Goal: Task Accomplishment & Management: Complete application form

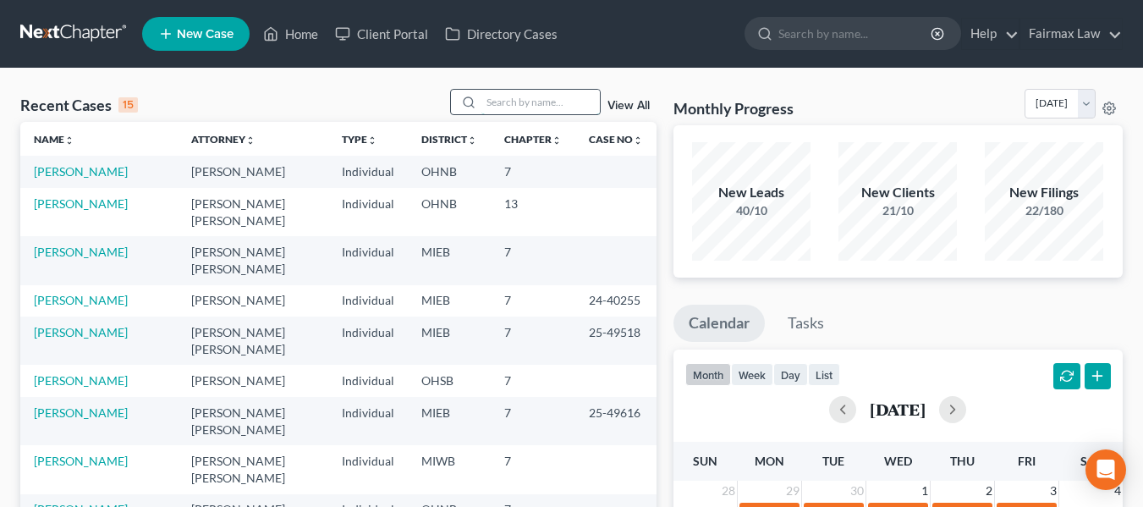
click at [512, 109] on input "search" at bounding box center [541, 102] width 118 height 25
type input "c"
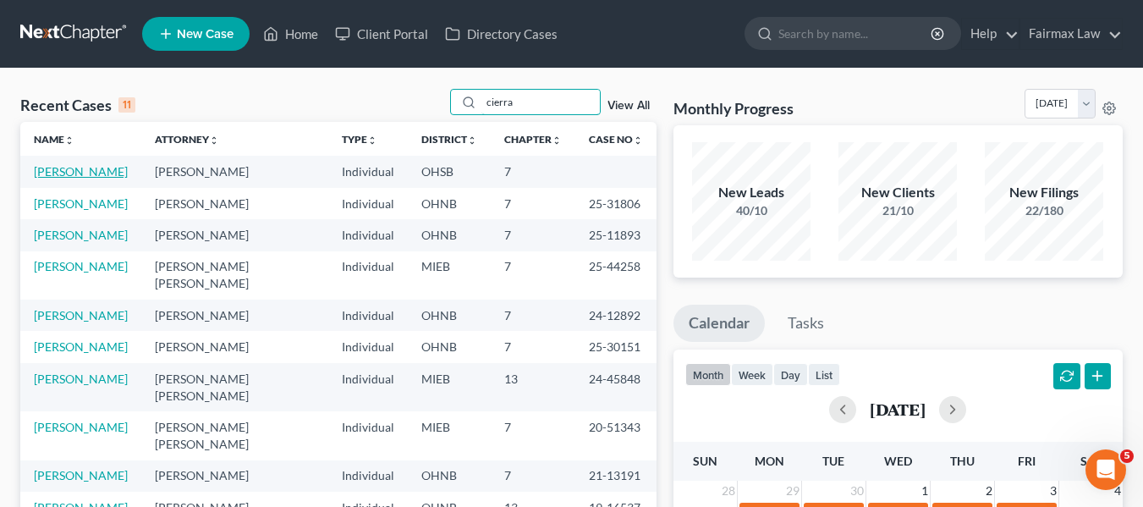
type input "cierra"
click at [88, 178] on link "[PERSON_NAME]" at bounding box center [81, 171] width 94 height 14
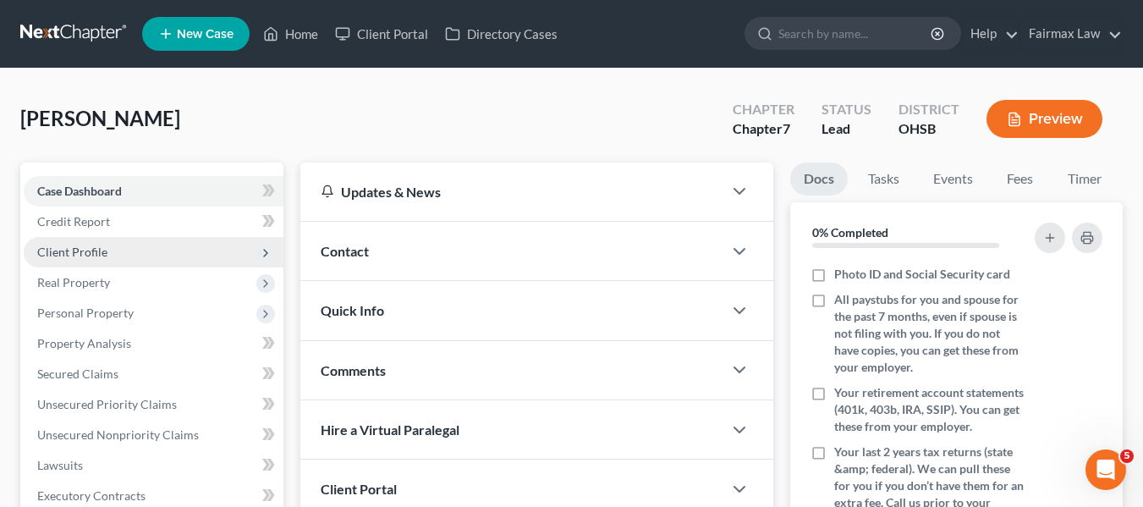
click at [136, 254] on span "Client Profile" at bounding box center [154, 252] width 260 height 30
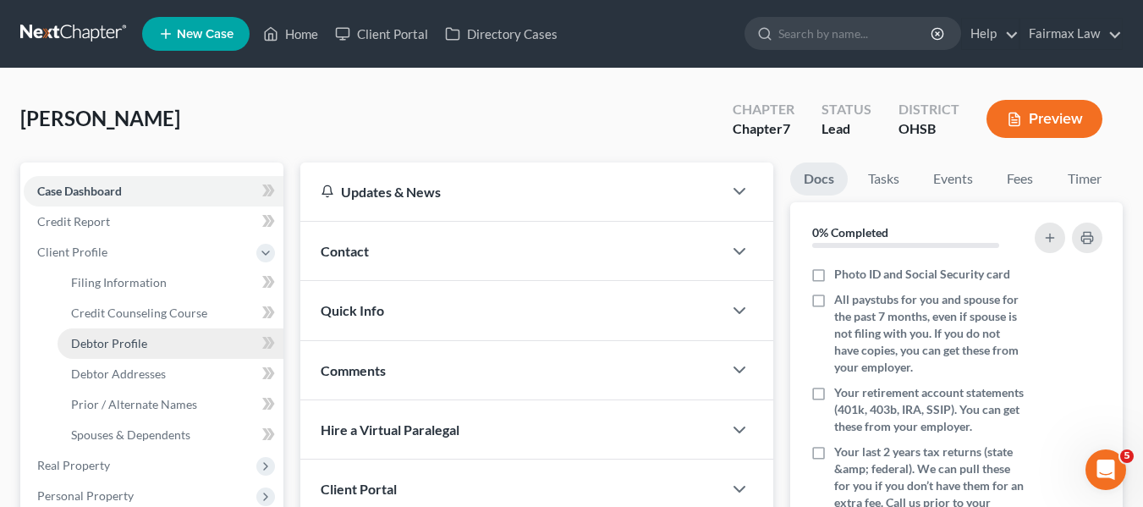
click at [152, 344] on link "Debtor Profile" at bounding box center [171, 343] width 226 height 30
select select "0"
select select "1"
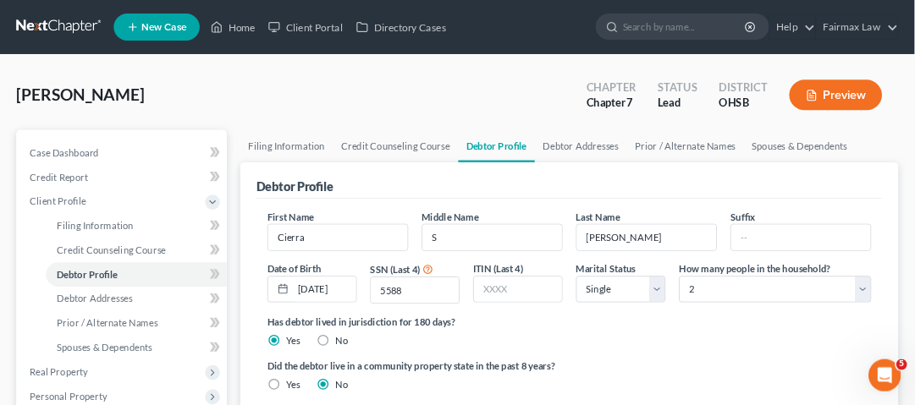
scroll to position [85, 0]
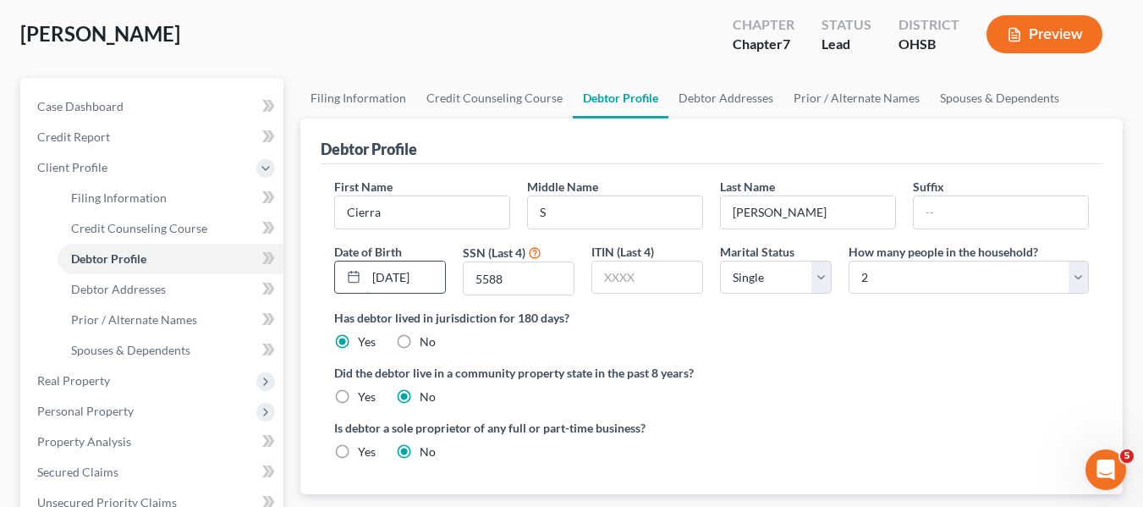
click at [396, 269] on input "08/04/1986" at bounding box center [405, 278] width 79 height 32
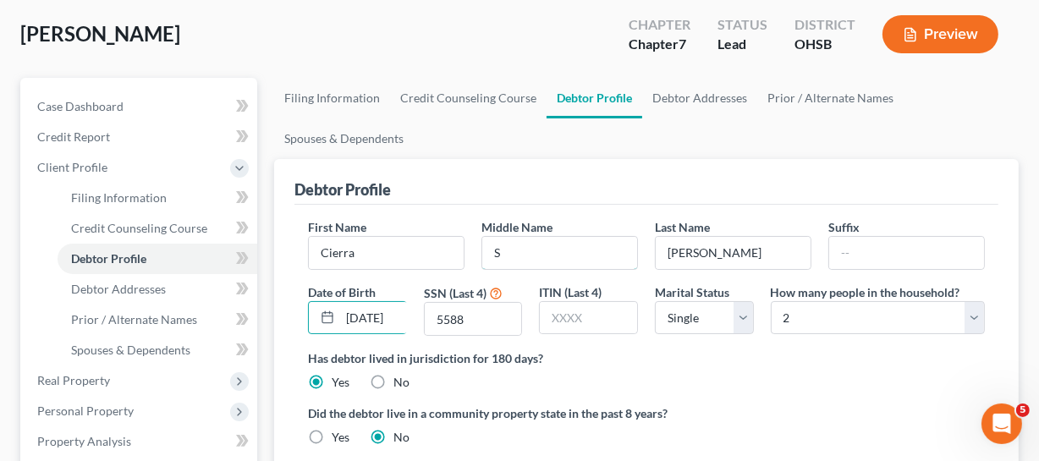
click at [637, 269] on input "S" at bounding box center [559, 253] width 155 height 32
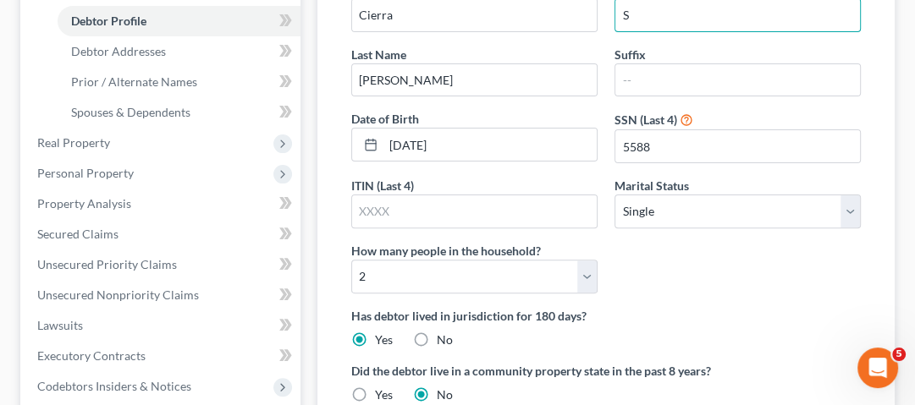
scroll to position [355, 0]
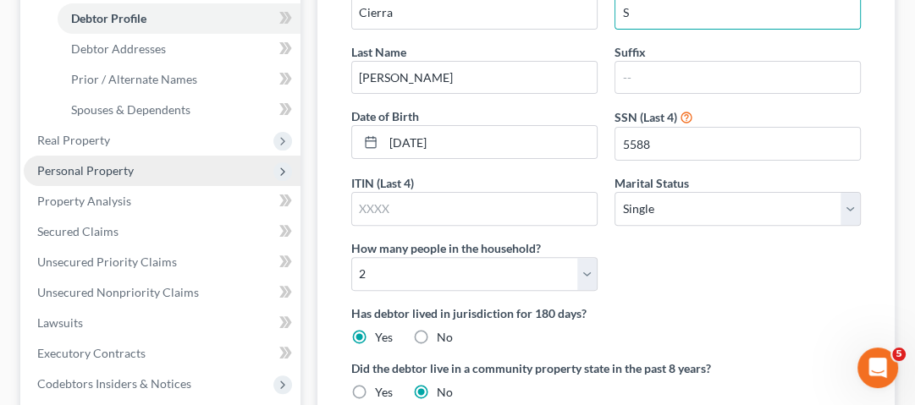
click at [125, 172] on span "Personal Property" at bounding box center [85, 170] width 96 height 14
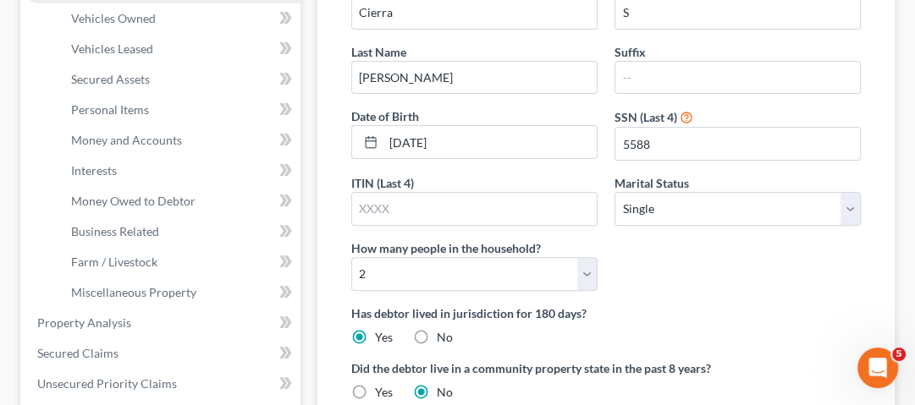
scroll to position [288, 0]
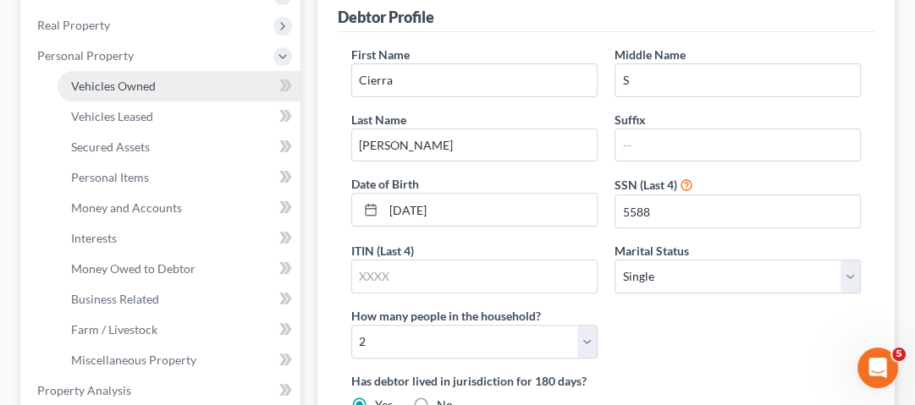
click at [123, 85] on span "Vehicles Owned" at bounding box center [113, 86] width 85 height 14
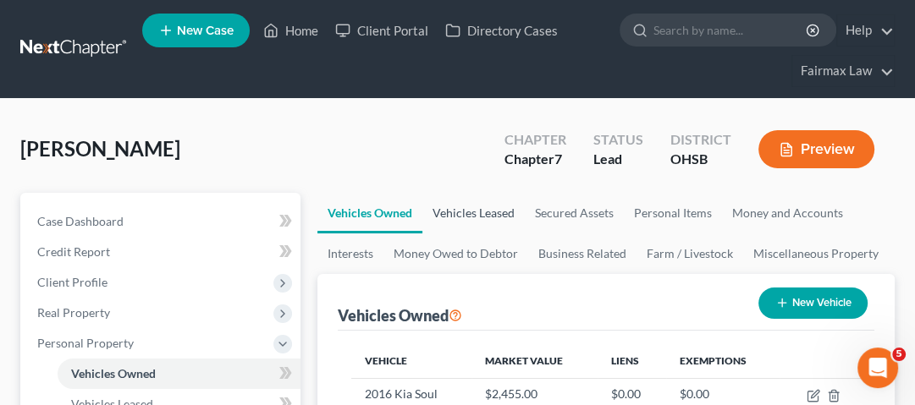
scroll to position [203, 0]
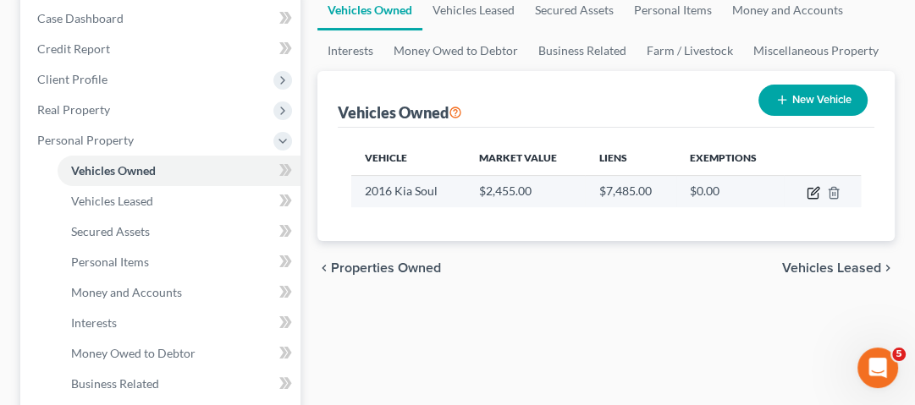
click at [807, 195] on icon "button" at bounding box center [812, 194] width 10 height 10
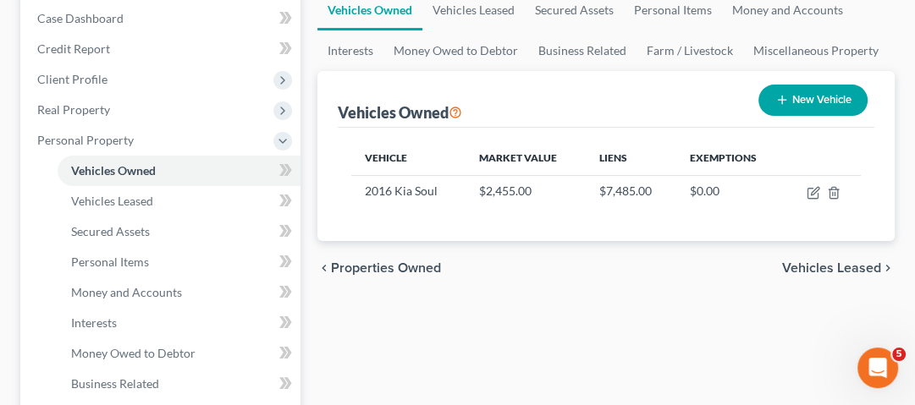
select select "0"
select select "10"
select select "3"
select select "0"
select select "36"
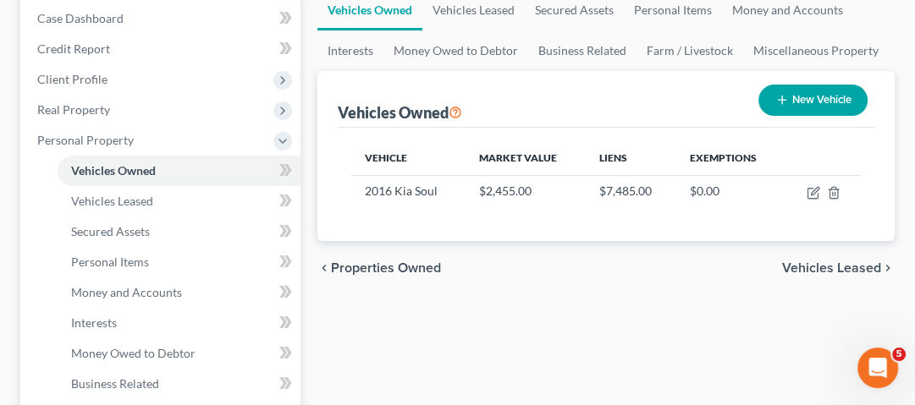
select select "0"
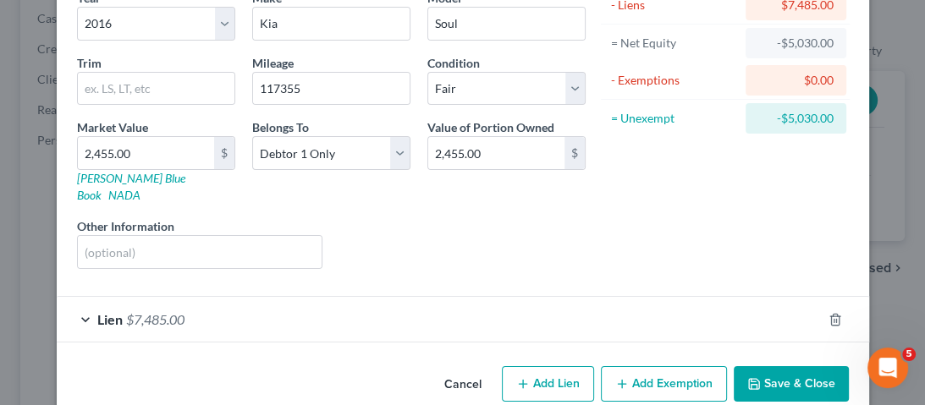
scroll to position [165, 0]
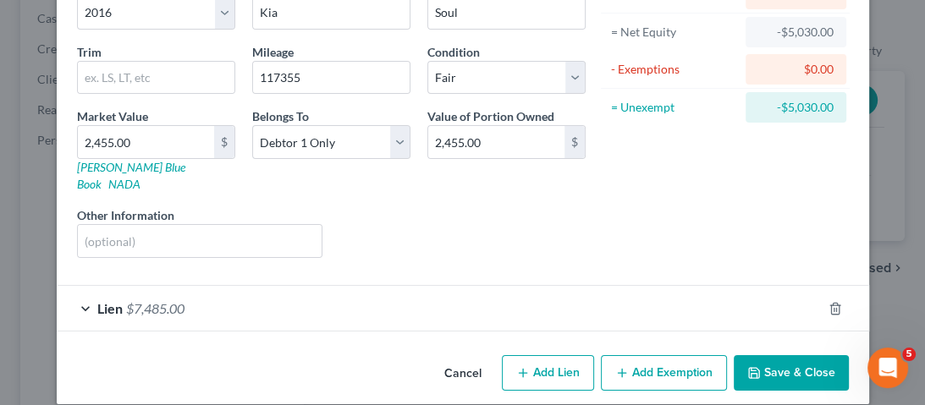
click at [136, 300] on span "$7,485.00" at bounding box center [155, 308] width 58 height 16
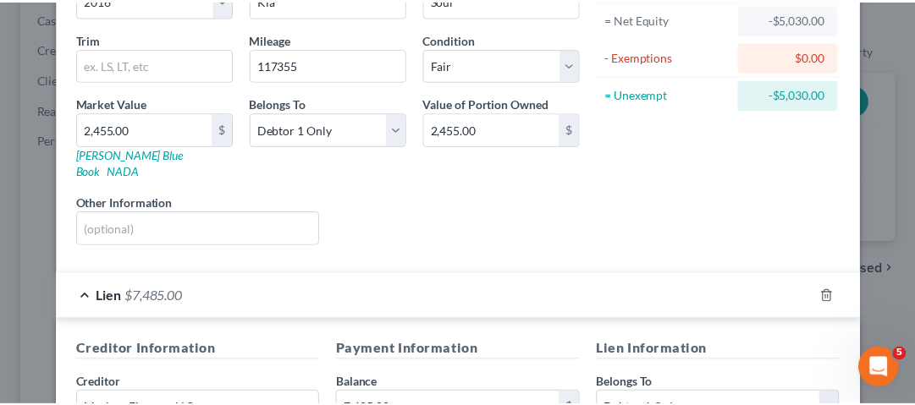
scroll to position [516, 0]
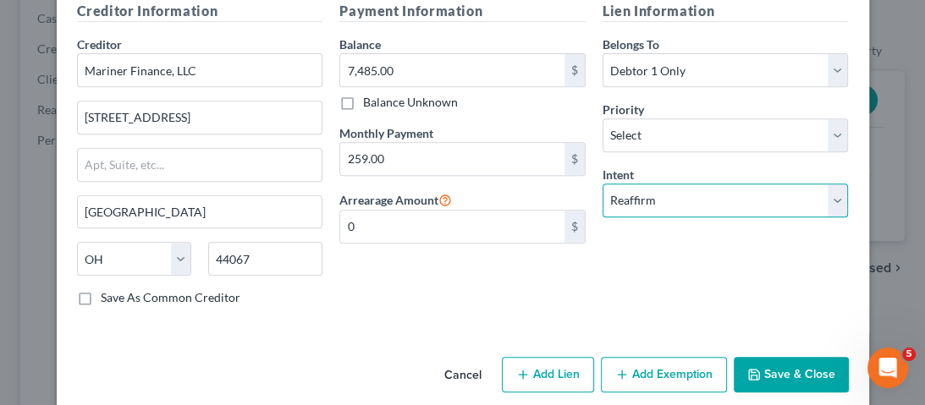
click at [694, 184] on select "Select Surrender Redeem Reaffirm Avoid Other" at bounding box center [726, 201] width 246 height 34
click at [695, 184] on select "Select Surrender Redeem Reaffirm Avoid Other" at bounding box center [726, 201] width 246 height 34
select select "0"
click at [603, 184] on select "Select Surrender Redeem Reaffirm Avoid Other" at bounding box center [726, 201] width 246 height 34
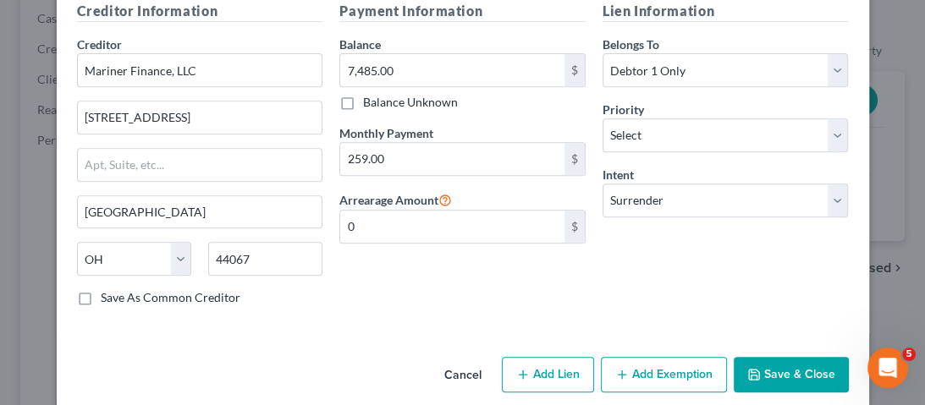
click at [765, 357] on button "Save & Close" at bounding box center [791, 375] width 115 height 36
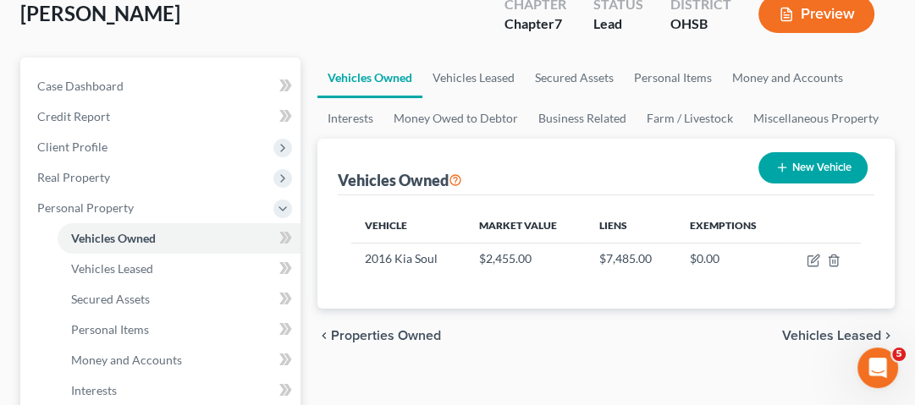
scroll to position [68, 0]
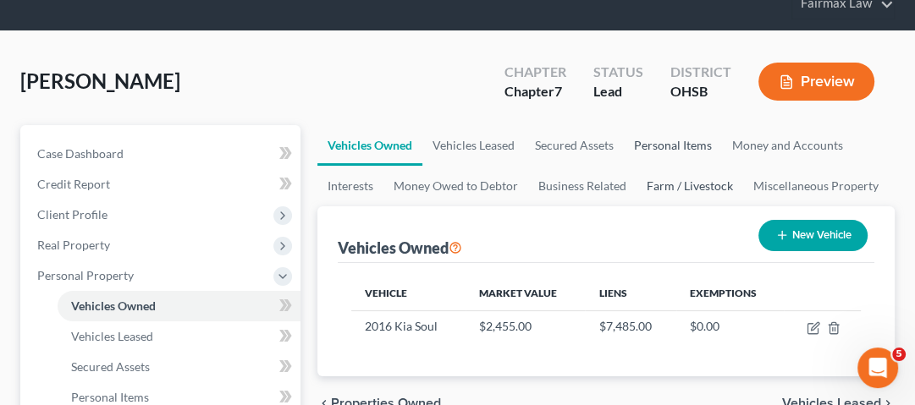
drag, startPoint x: 653, startPoint y: 149, endPoint x: 657, endPoint y: 192, distance: 43.4
click at [653, 149] on link "Personal Items" at bounding box center [673, 145] width 98 height 41
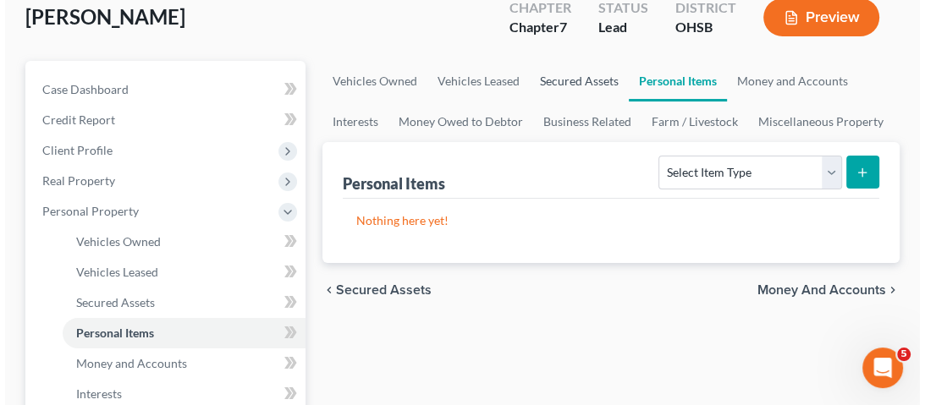
scroll to position [135, 0]
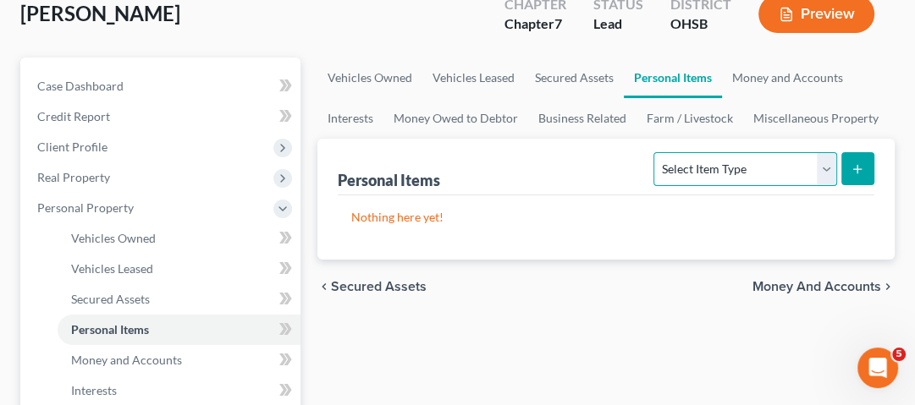
click at [803, 169] on select "Select Item Type Clothing Collectibles Of Value Electronics Firearms Household …" at bounding box center [744, 169] width 183 height 34
select select "clothing"
click at [656, 152] on select "Select Item Type Clothing Collectibles Of Value Electronics Firearms Household …" at bounding box center [744, 169] width 183 height 34
click at [863, 168] on icon "submit" at bounding box center [858, 169] width 14 height 14
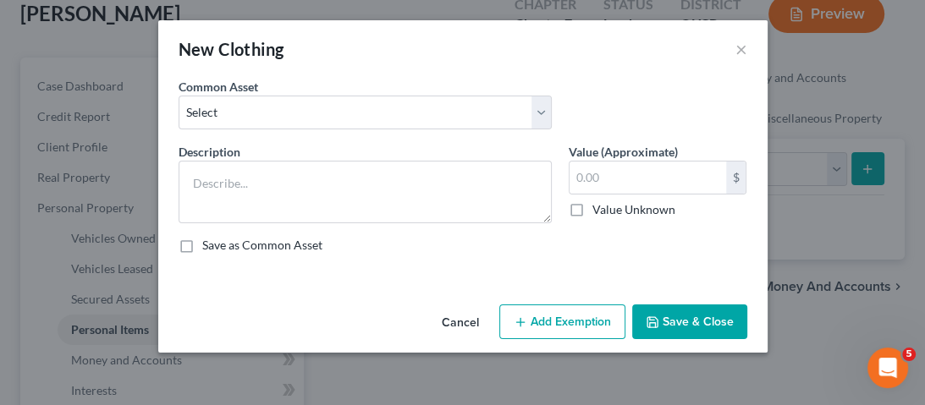
click at [323, 85] on div "Common Asset Select Common clothing Common clothing Common clothing Everyday cl…" at bounding box center [365, 104] width 390 height 52
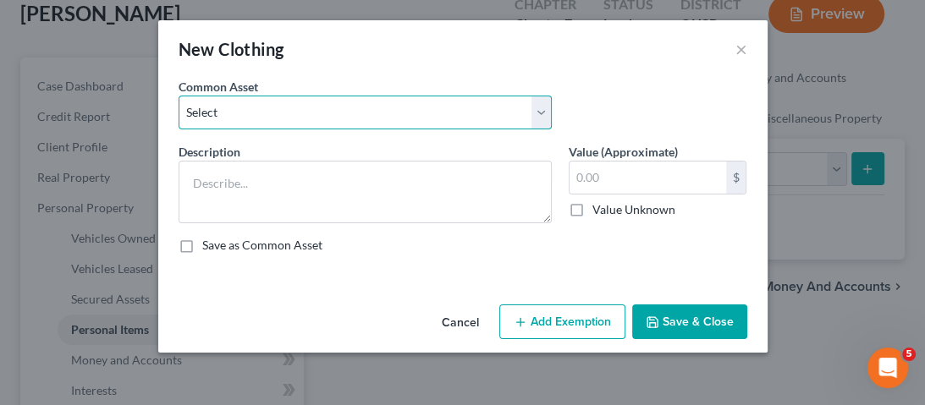
click at [326, 108] on select "Select Common clothing Common clothing Common clothing Everyday clothing Profes…" at bounding box center [365, 113] width 373 height 34
select select "6"
click at [179, 96] on select "Select Common clothing Common clothing Common clothing Everyday clothing Profes…" at bounding box center [365, 113] width 373 height 34
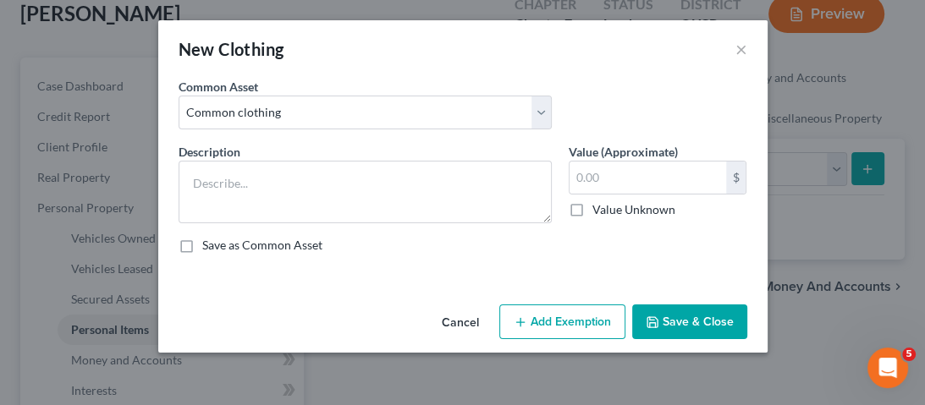
drag, startPoint x: 326, startPoint y: 127, endPoint x: 414, endPoint y: 246, distance: 148.3
click at [328, 276] on div "An exemption set must first be selected from the Filing Information section. Co…" at bounding box center [462, 188] width 609 height 220
type textarea "Common clothing"
click at [633, 181] on input "2,000.00" at bounding box center [648, 178] width 157 height 32
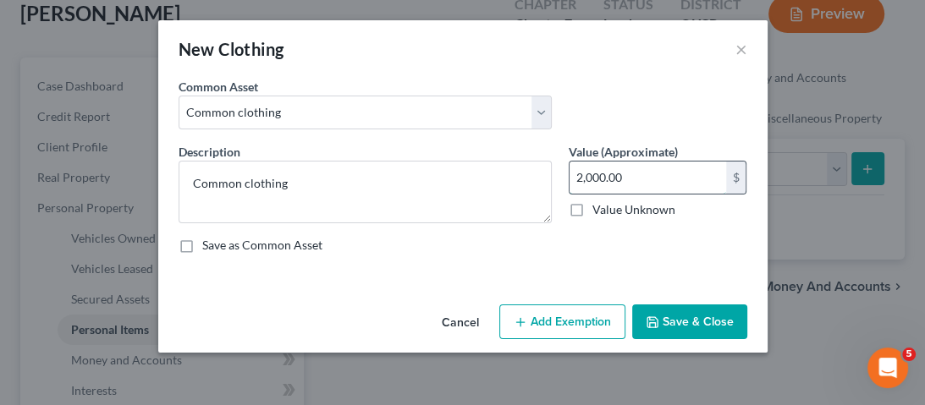
click at [633, 181] on input "2,000.00" at bounding box center [648, 178] width 157 height 32
click at [575, 309] on button "Add Exemption" at bounding box center [562, 323] width 126 height 36
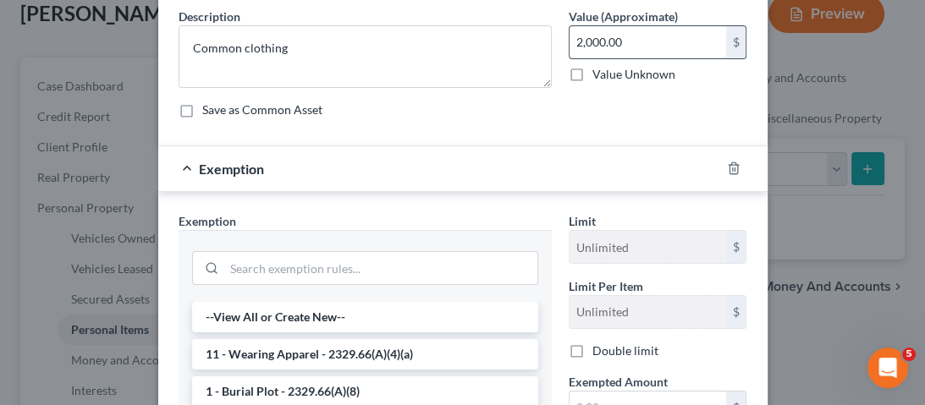
click at [628, 48] on input "2,000.00" at bounding box center [648, 42] width 157 height 32
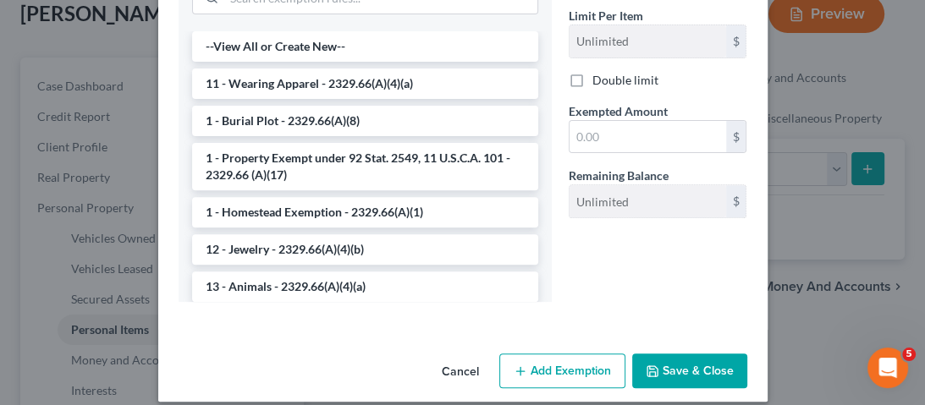
scroll to position [203, 0]
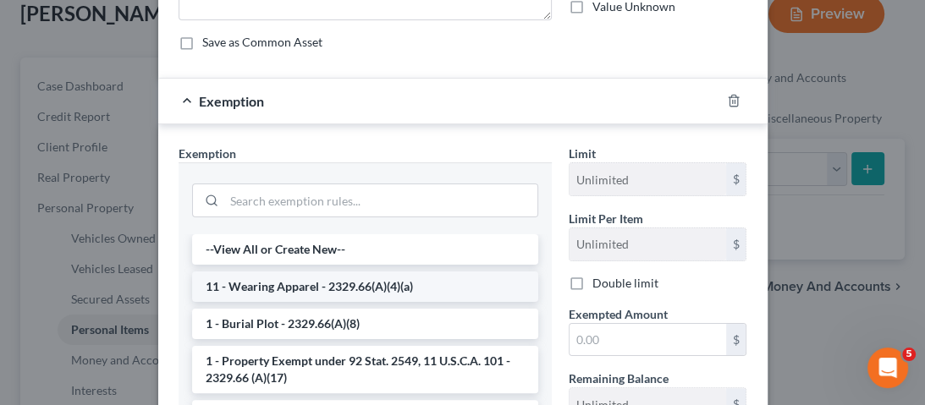
click at [328, 295] on li "11 - Wearing Apparel - 2329.66(A)(4)(a)" at bounding box center [365, 287] width 346 height 30
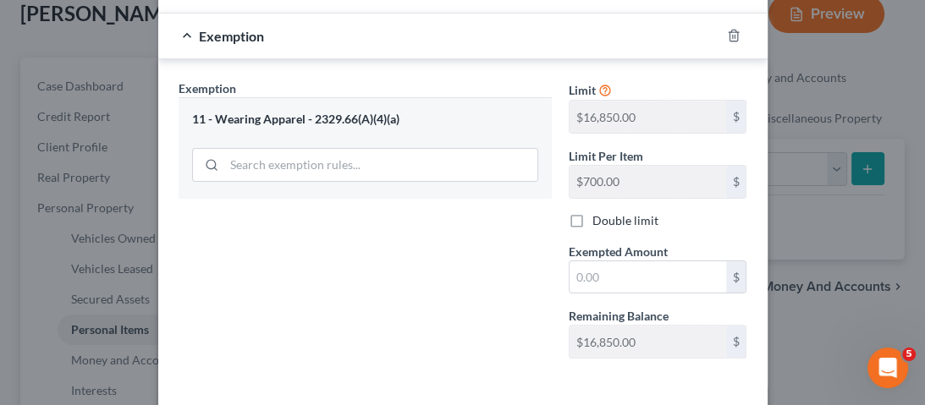
scroll to position [135, 0]
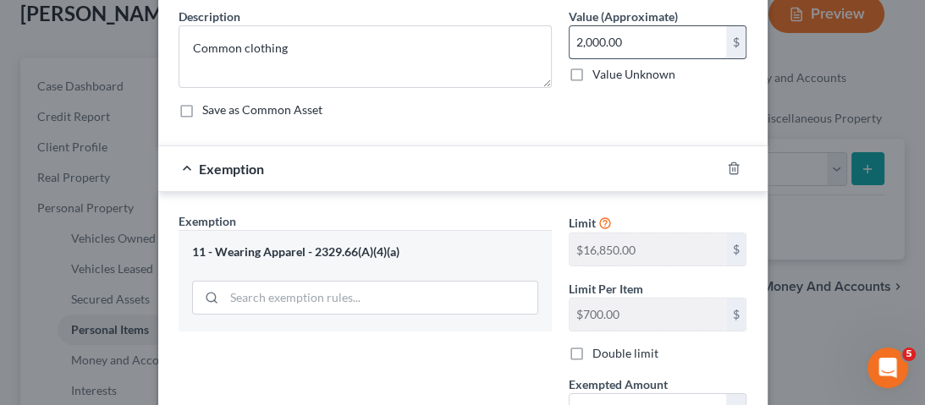
click at [631, 41] on input "2,000.00" at bounding box center [648, 42] width 157 height 32
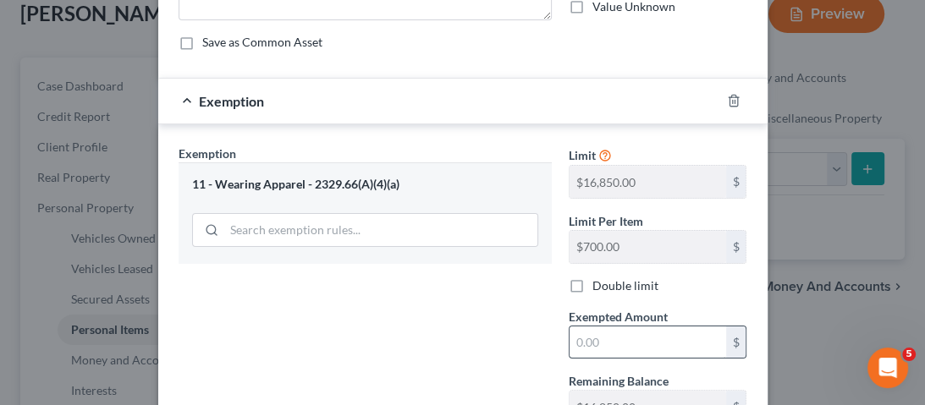
scroll to position [339, 0]
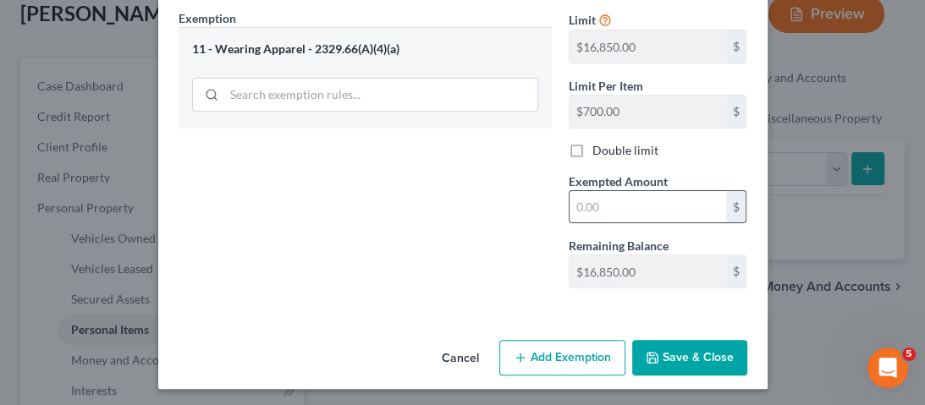
type input "1,000"
click at [615, 213] on input "text" at bounding box center [648, 207] width 157 height 32
click at [620, 219] on input "text" at bounding box center [648, 207] width 157 height 32
type input "1,000"
click at [690, 364] on button "Save & Close" at bounding box center [689, 358] width 115 height 36
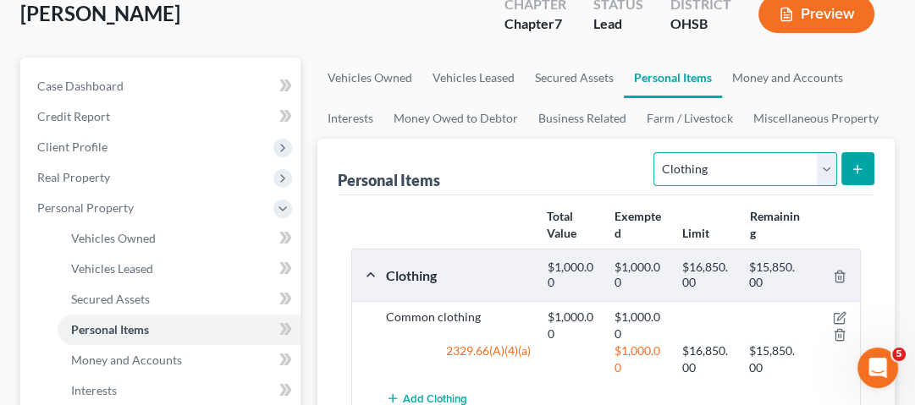
click at [768, 162] on select "Select Item Type Clothing Collectibles Of Value Electronics Firearms Household …" at bounding box center [744, 169] width 183 height 34
select select "electronics"
click at [656, 152] on select "Select Item Type Clothing Collectibles Of Value Electronics Firearms Household …" at bounding box center [744, 169] width 183 height 34
click at [766, 232] on div "Remaining" at bounding box center [775, 225] width 68 height 34
click at [863, 164] on icon "submit" at bounding box center [858, 169] width 14 height 14
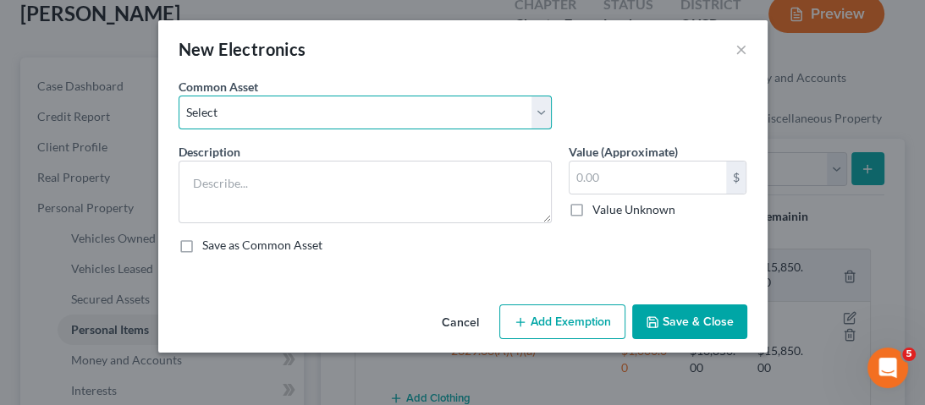
click at [396, 125] on select "Select Household Electronics, including cell phones, PC or tablet device, telev…" at bounding box center [365, 113] width 373 height 34
select select "8"
click at [179, 96] on select "Select Household Electronics, including cell phones, PC or tablet device, telev…" at bounding box center [365, 113] width 373 height 34
type textarea "Common household electronics"
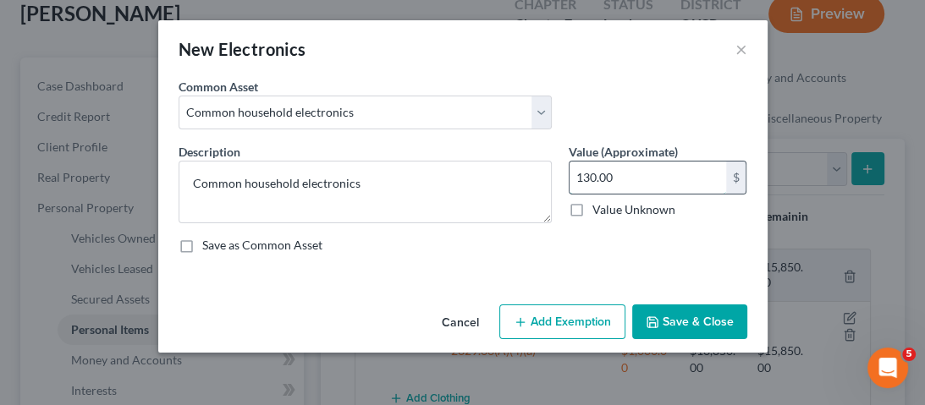
click at [628, 179] on input "130.00" at bounding box center [648, 178] width 157 height 32
type input "2,000"
click at [552, 337] on button "Add Exemption" at bounding box center [562, 323] width 126 height 36
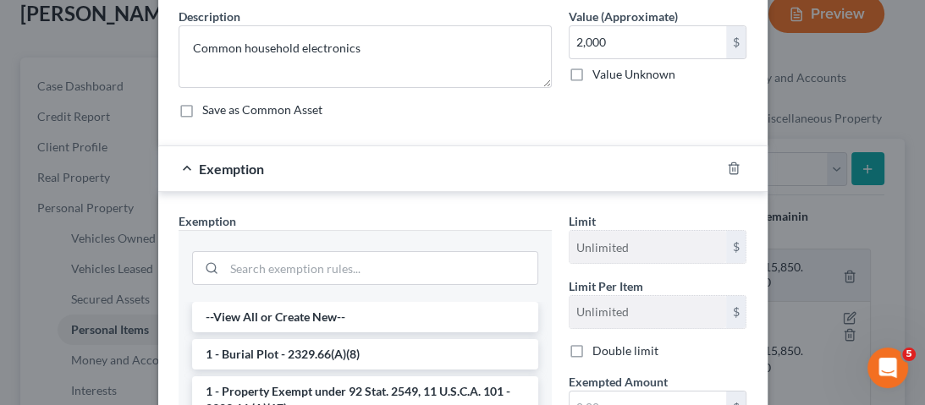
scroll to position [271, 0]
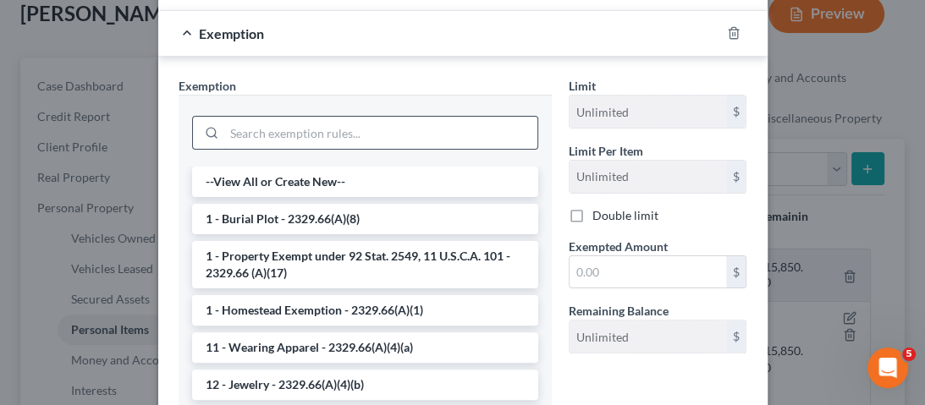
click at [318, 137] on input "search" at bounding box center [380, 133] width 313 height 32
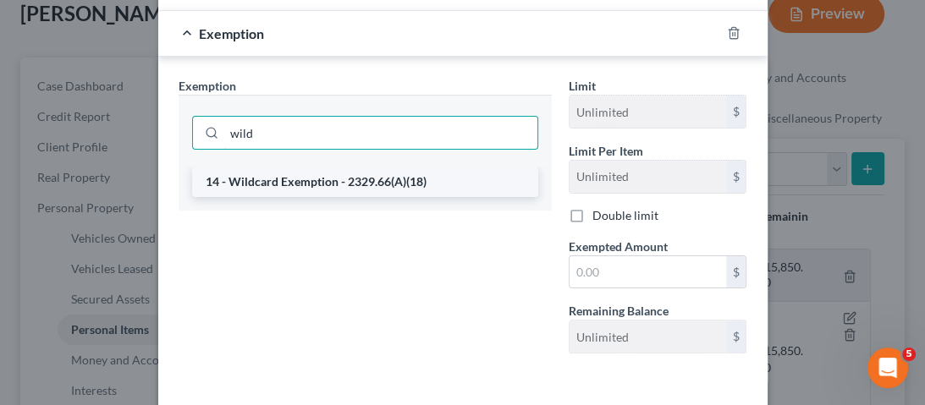
type input "wild"
click at [377, 188] on li "14 - Wildcard Exemption - 2329.66(A)(18)" at bounding box center [365, 182] width 346 height 30
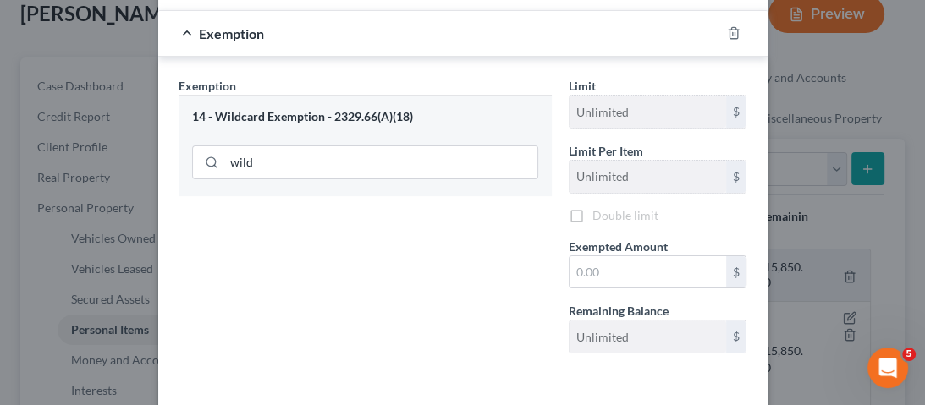
click at [377, 188] on div "14 - Wildcard Exemption - 2329.66(A)(18) wild" at bounding box center [365, 145] width 373 height 101
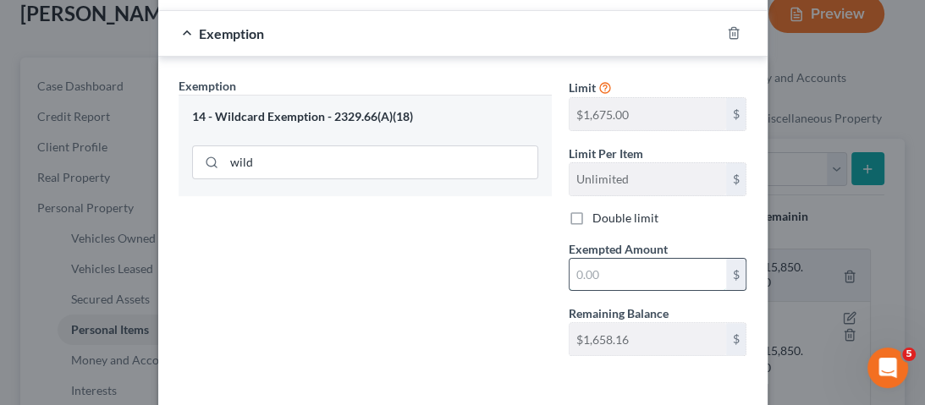
click at [616, 266] on input "text" at bounding box center [648, 275] width 157 height 32
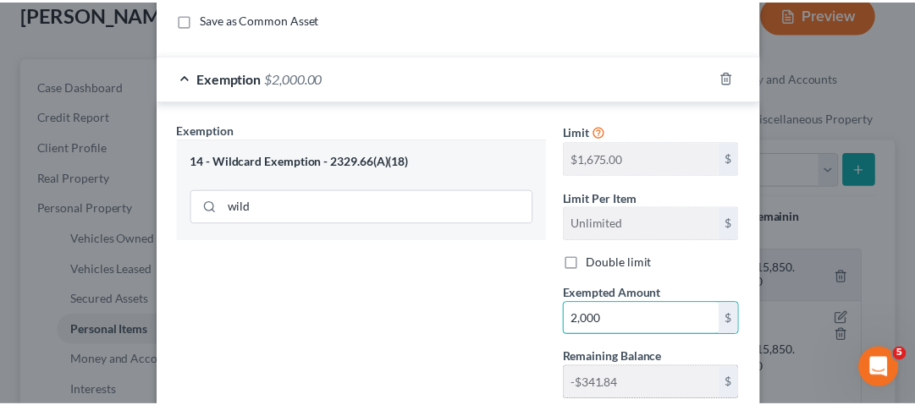
scroll to position [340, 0]
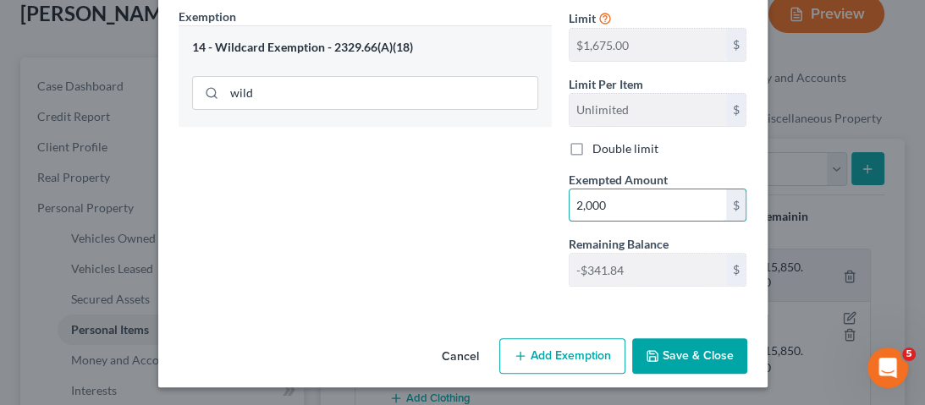
type input "2,000"
click at [680, 346] on button "Save & Close" at bounding box center [689, 357] width 115 height 36
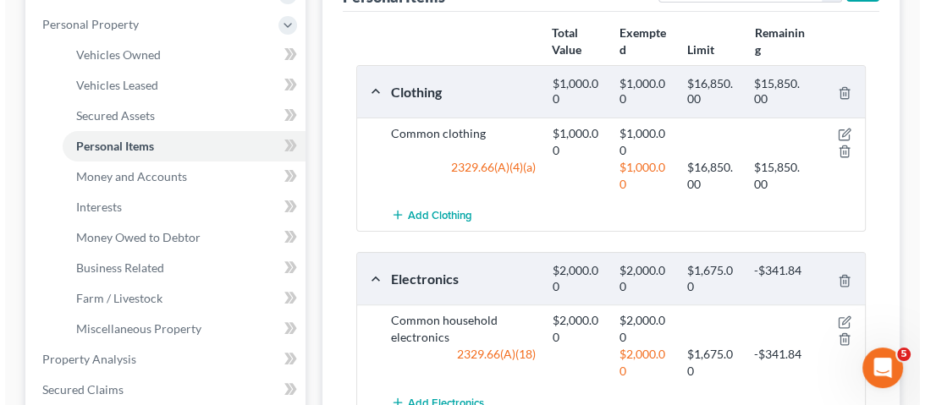
scroll to position [339, 0]
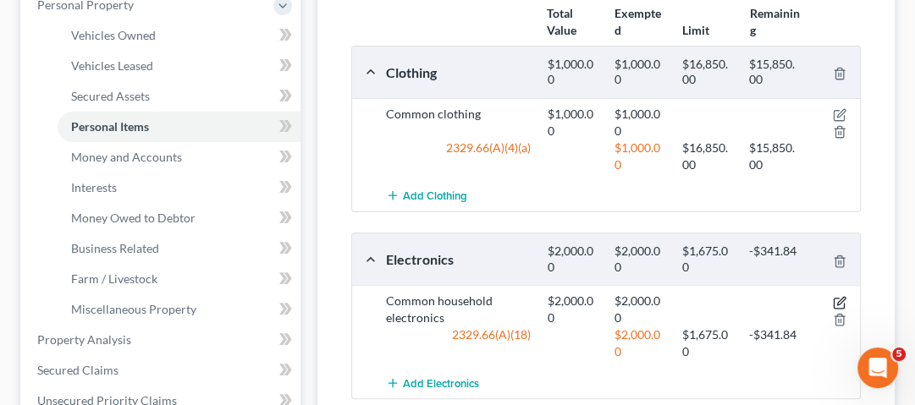
click at [835, 301] on icon "button" at bounding box center [840, 303] width 14 height 14
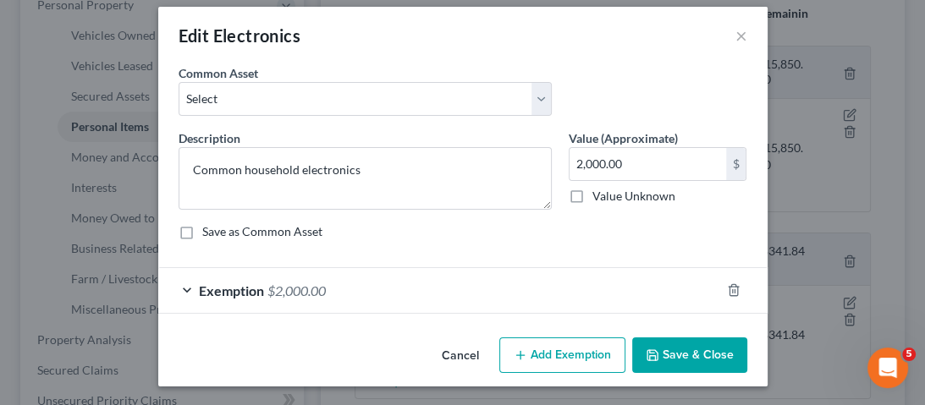
drag, startPoint x: 372, startPoint y: 291, endPoint x: 420, endPoint y: 281, distance: 48.5
click at [372, 291] on div "Exemption $2,000.00" at bounding box center [439, 290] width 562 height 45
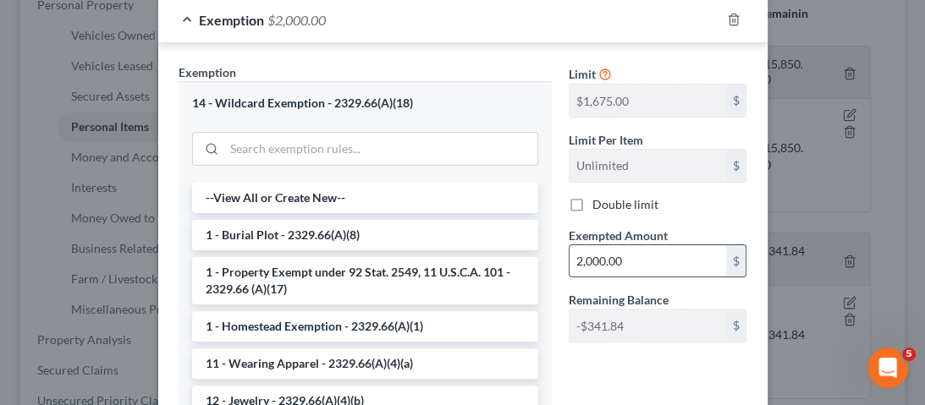
scroll to position [284, 0]
click at [640, 262] on input "2,000.00" at bounding box center [648, 261] width 157 height 32
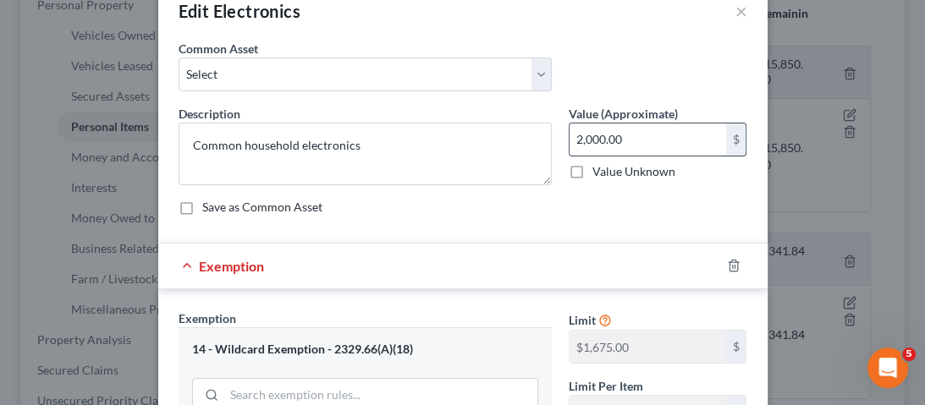
scroll to position [14, 0]
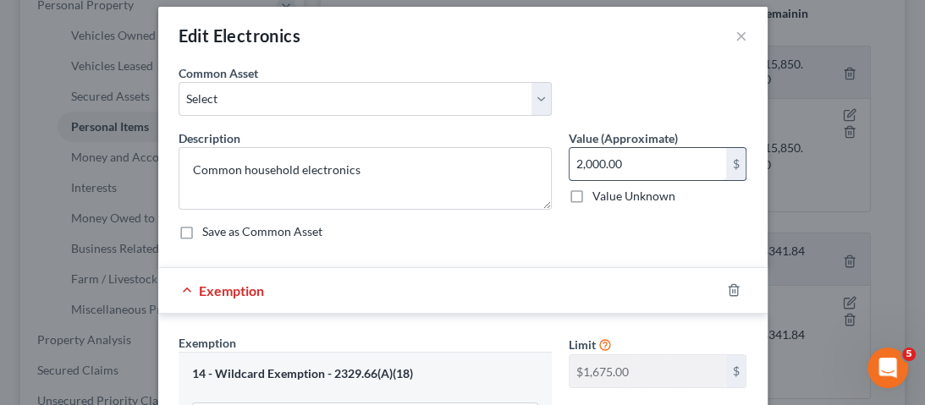
click at [653, 157] on input "2,000.00" at bounding box center [648, 164] width 157 height 32
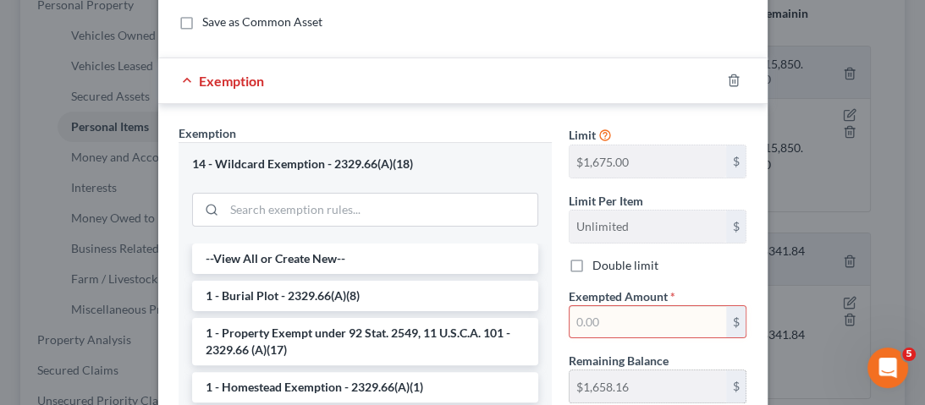
scroll to position [352, 0]
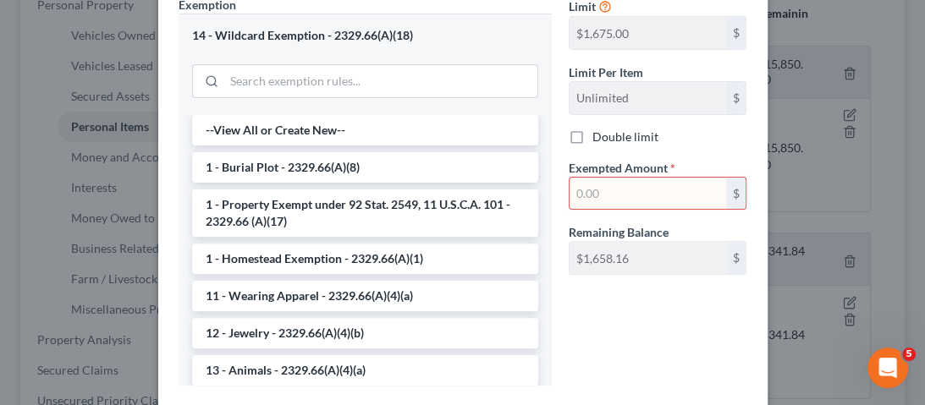
type input "1,500"
click at [622, 193] on input "text" at bounding box center [648, 194] width 157 height 32
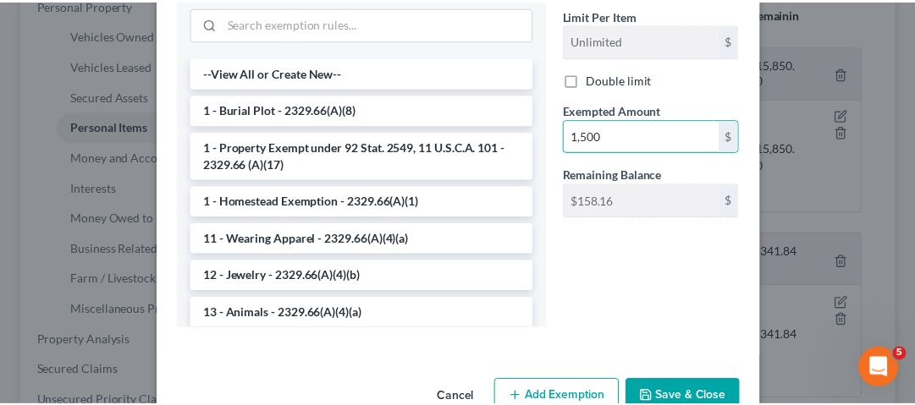
scroll to position [450, 0]
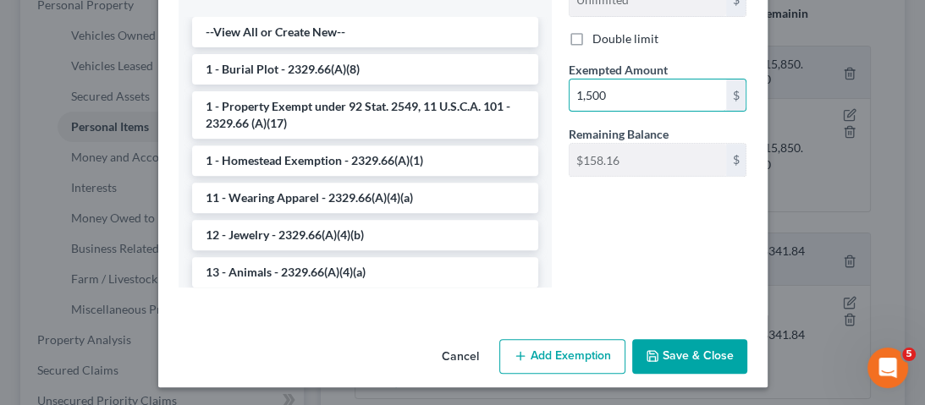
type input "1,500"
click at [696, 352] on button "Save & Close" at bounding box center [689, 357] width 115 height 36
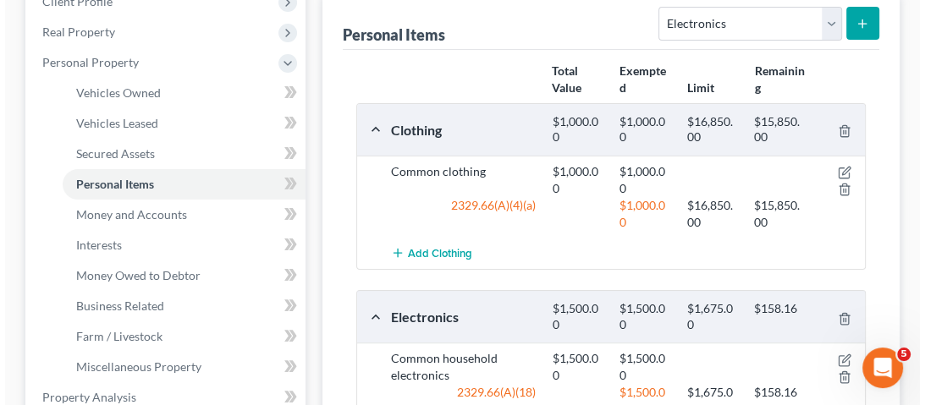
scroll to position [203, 0]
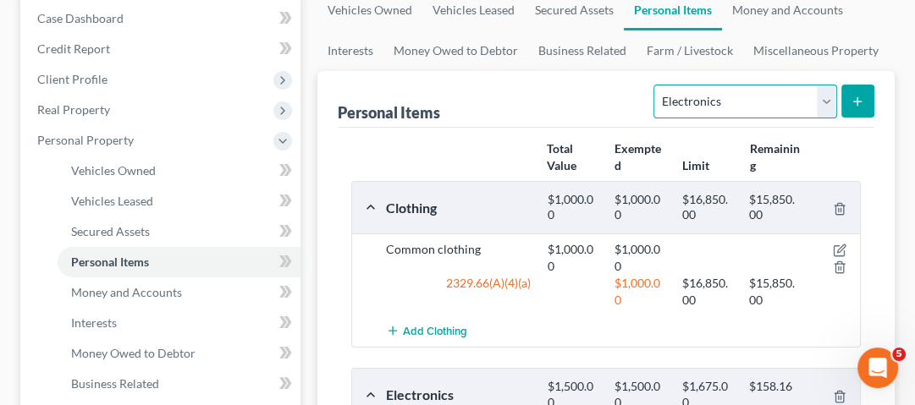
click at [755, 98] on select "Select Item Type Clothing Collectibles Of Value Electronics Firearms Household …" at bounding box center [744, 102] width 183 height 34
select select "household_goods"
click at [656, 85] on select "Select Item Type Clothing Collectibles Of Value Electronics Firearms Household …" at bounding box center [744, 102] width 183 height 34
click at [846, 105] on button "submit" at bounding box center [857, 101] width 33 height 33
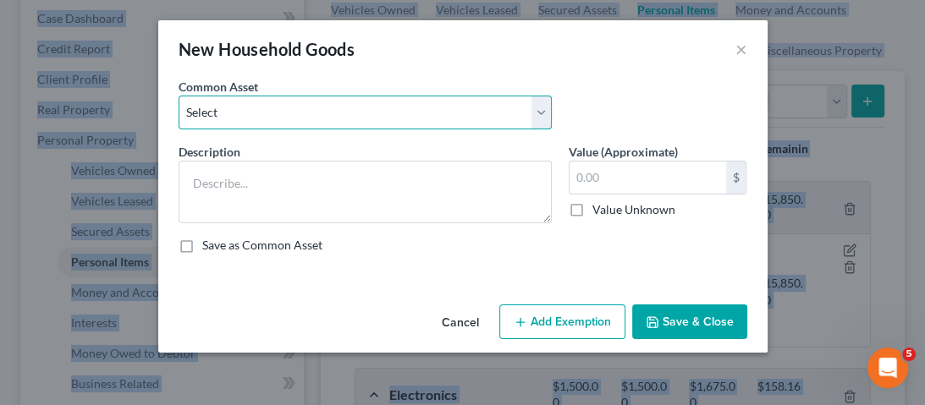
click at [403, 113] on select "Select Common household furnishings, appliances, and decor Common household fur…" at bounding box center [365, 113] width 373 height 34
select select "5"
click at [179, 96] on select "Select Common household furnishings, appliances, and decor Common household fur…" at bounding box center [365, 113] width 373 height 34
type textarea "Normal household furniture and appliances"
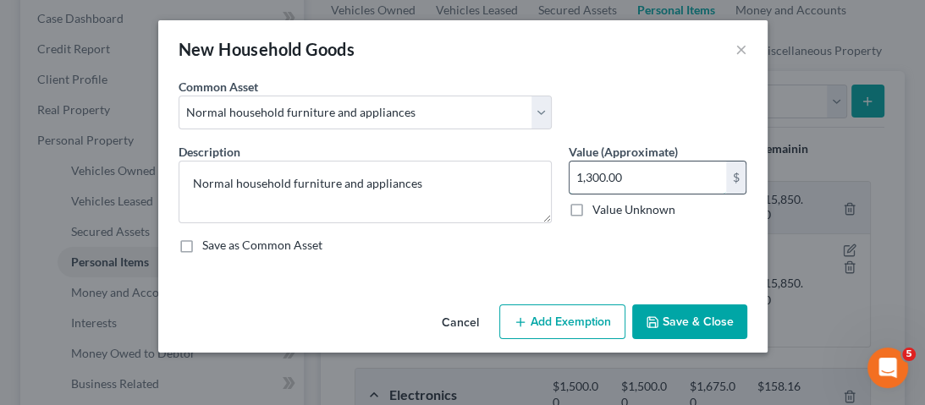
click at [691, 186] on input "1,300.00" at bounding box center [648, 178] width 157 height 32
click at [524, 316] on icon "button" at bounding box center [521, 323] width 14 height 14
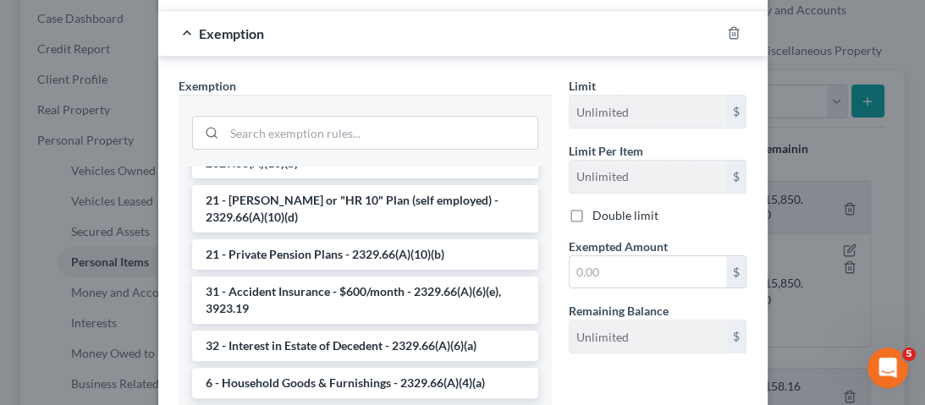
scroll to position [271, 0]
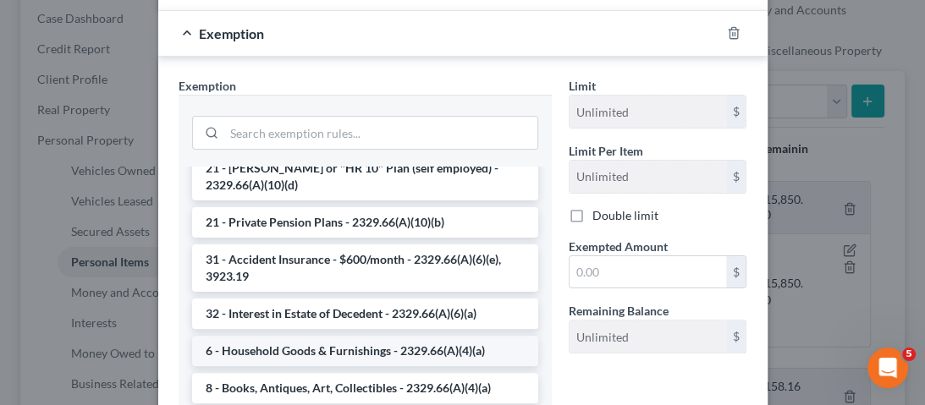
click at [362, 336] on li "6 - Household Goods & Furnishings - 2329.66(A)(4)(a)" at bounding box center [365, 351] width 346 height 30
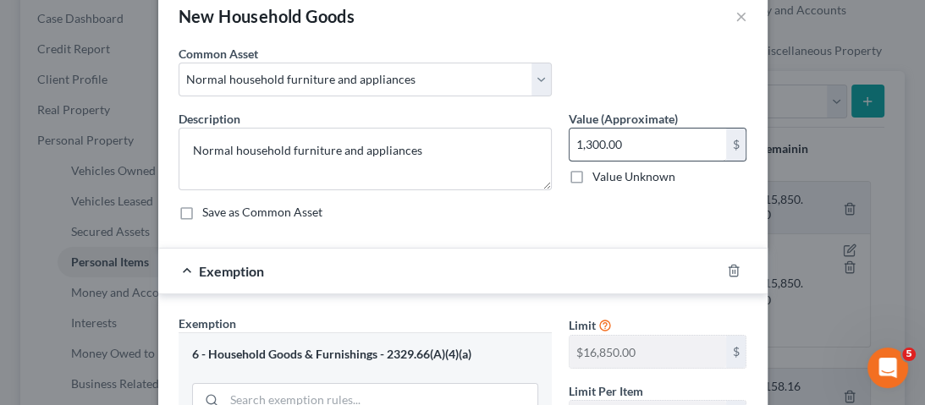
scroll to position [0, 0]
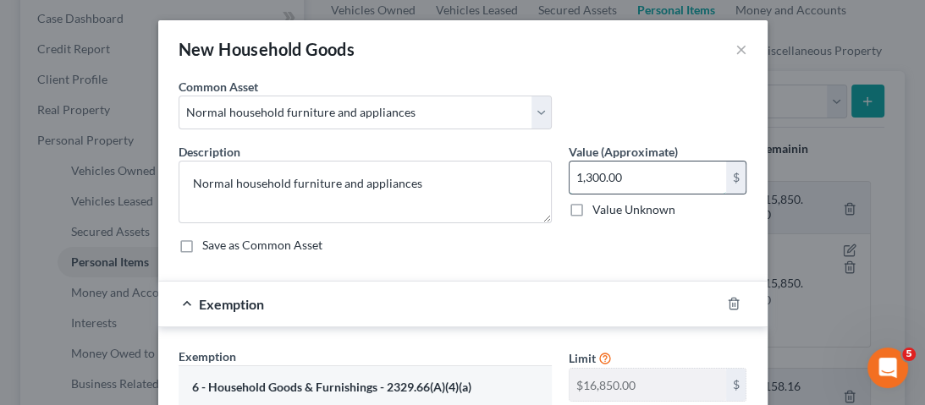
click at [648, 171] on input "1,300.00" at bounding box center [648, 178] width 157 height 32
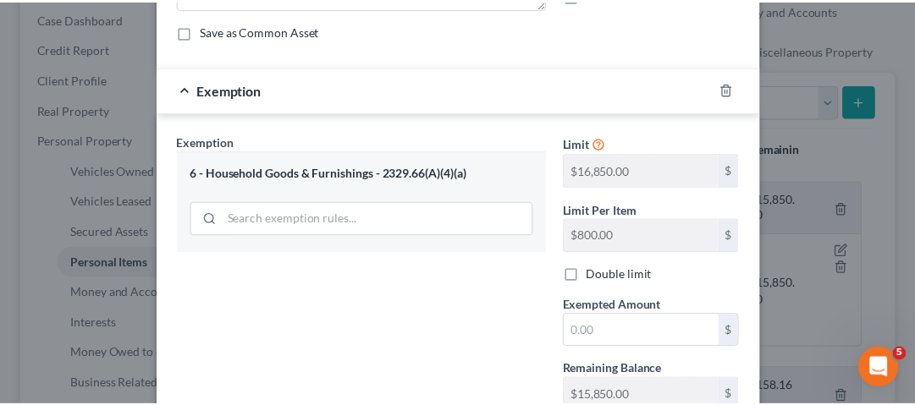
scroll to position [339, 0]
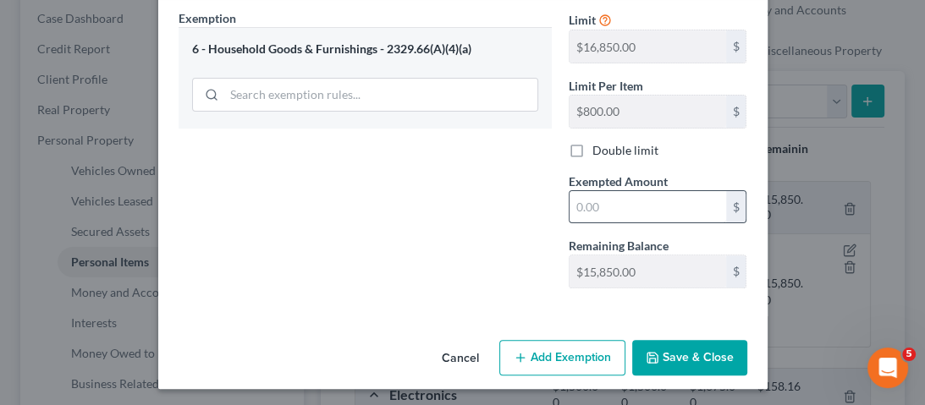
type input "200"
click at [651, 201] on input "text" at bounding box center [648, 207] width 157 height 32
type input "200"
click at [660, 354] on button "Save & Close" at bounding box center [689, 358] width 115 height 36
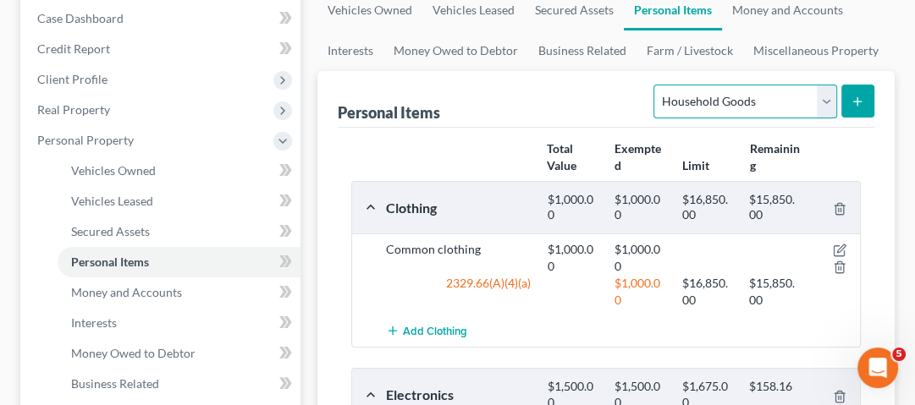
click at [736, 95] on select "Select Item Type Clothing Collectibles Of Value Electronics Firearms Household …" at bounding box center [744, 102] width 183 height 34
click at [572, 124] on div "Personal Items Select Item Type Clothing Collectibles Of Value Electronics Fire…" at bounding box center [606, 99] width 537 height 57
click at [785, 14] on link "Money and Accounts" at bounding box center [787, 10] width 131 height 41
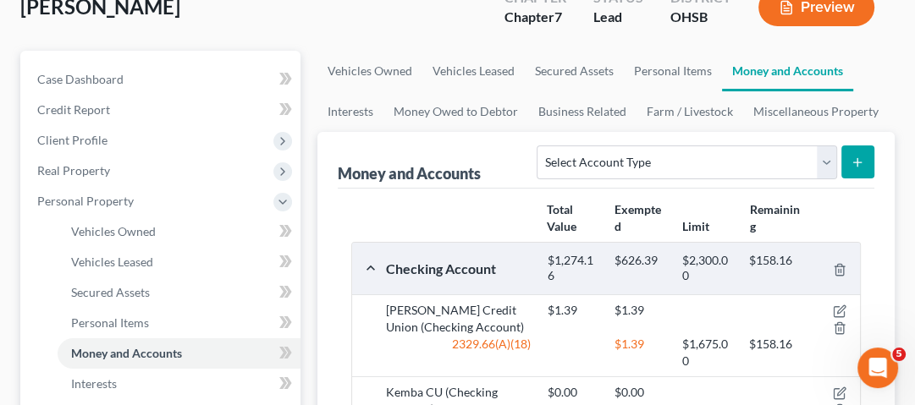
scroll to position [271, 0]
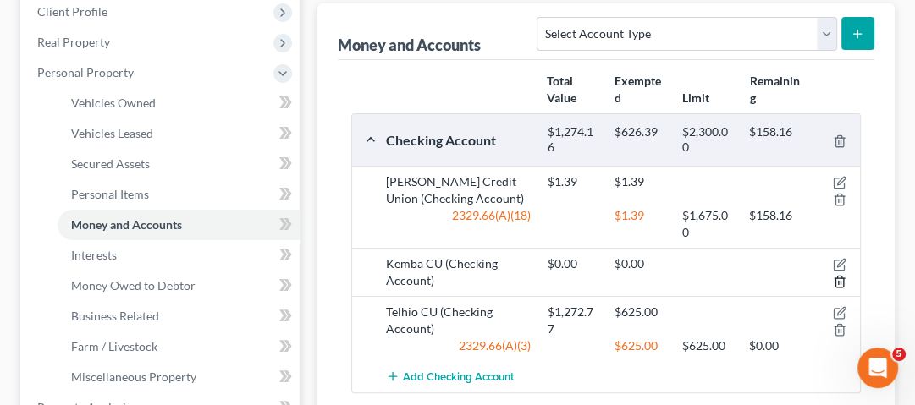
click at [840, 282] on line "button" at bounding box center [840, 283] width 0 height 3
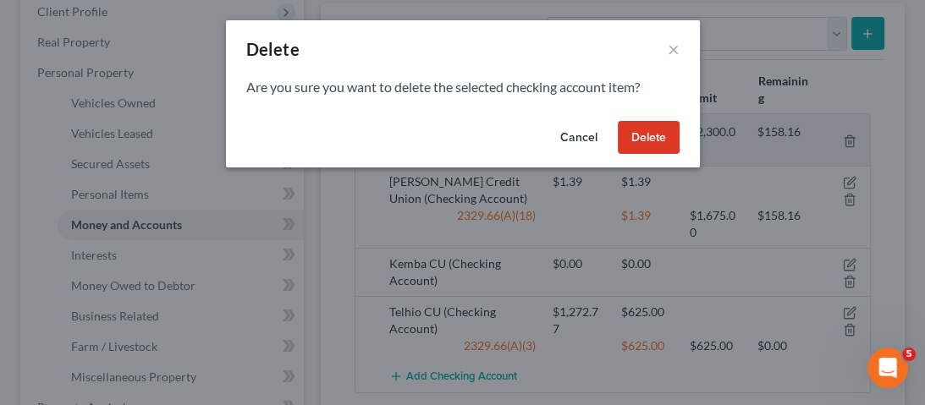
click at [653, 142] on button "Delete" at bounding box center [649, 138] width 62 height 34
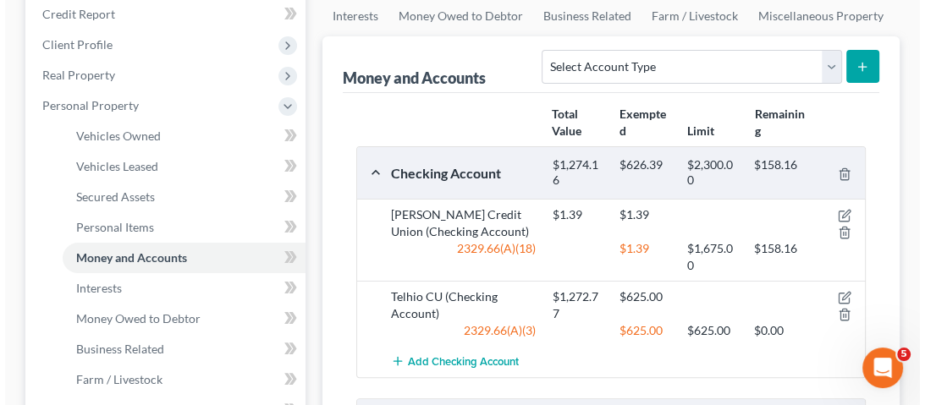
scroll to position [203, 0]
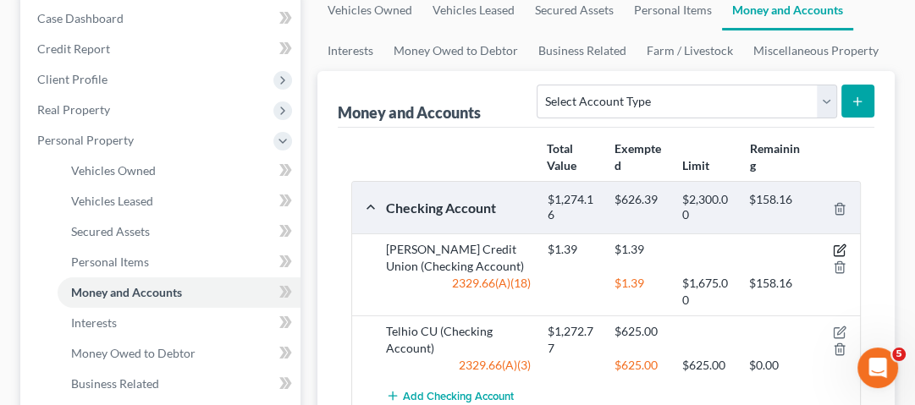
click at [837, 251] on icon "button" at bounding box center [841, 249] width 8 height 8
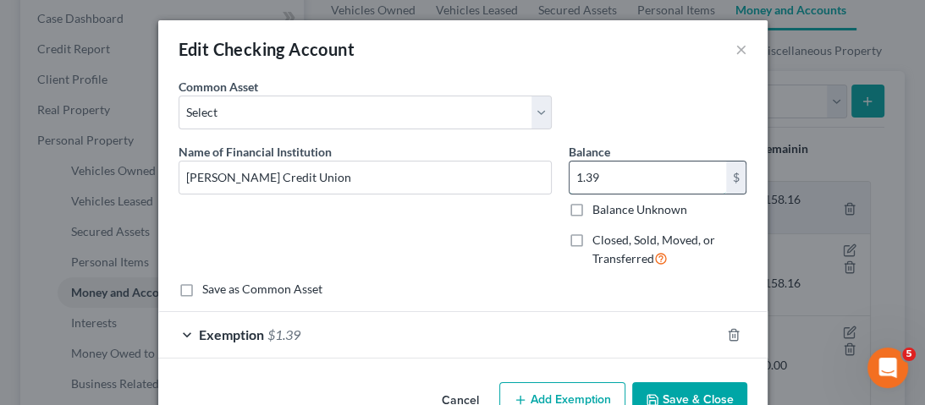
click at [598, 166] on input "1.39" at bounding box center [648, 178] width 157 height 32
type input "6.00"
type input "6"
type input "64.00"
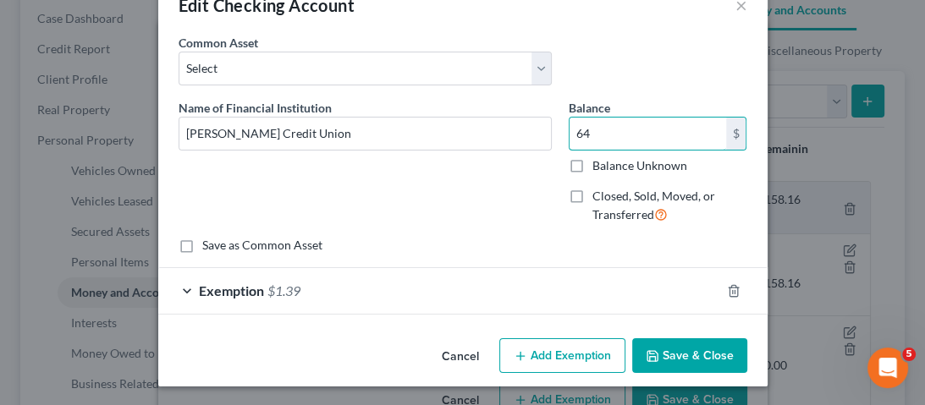
type input "64"
click at [370, 289] on div "Exemption $1.39" at bounding box center [439, 290] width 562 height 45
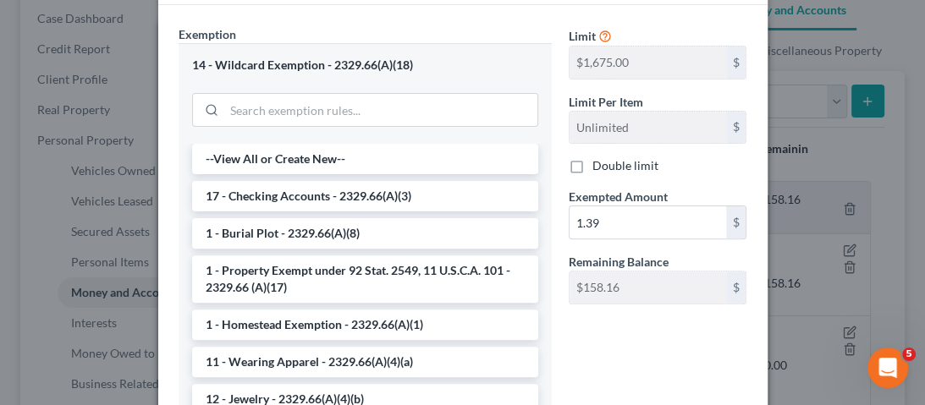
scroll to position [383, 0]
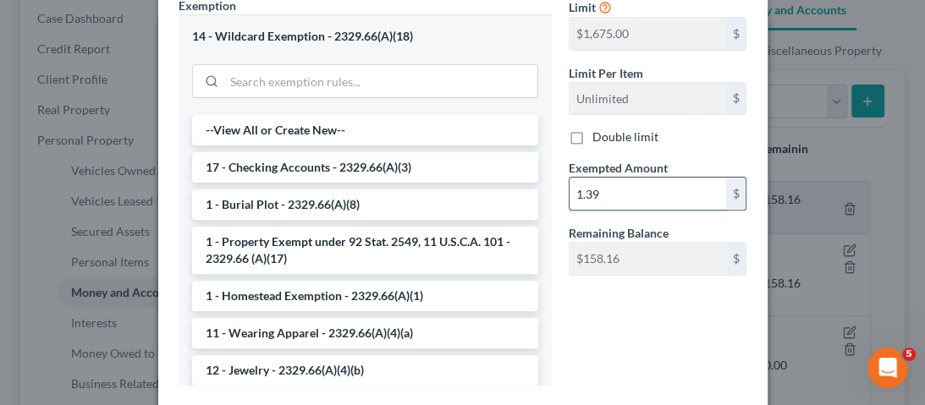
click at [624, 185] on input "1.39" at bounding box center [648, 194] width 157 height 32
type input "6.00"
type input "6"
type input "64.00"
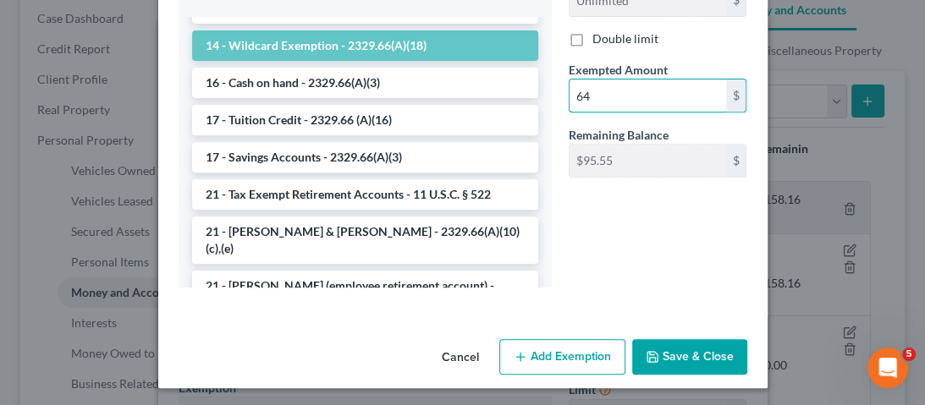
scroll to position [482, 0]
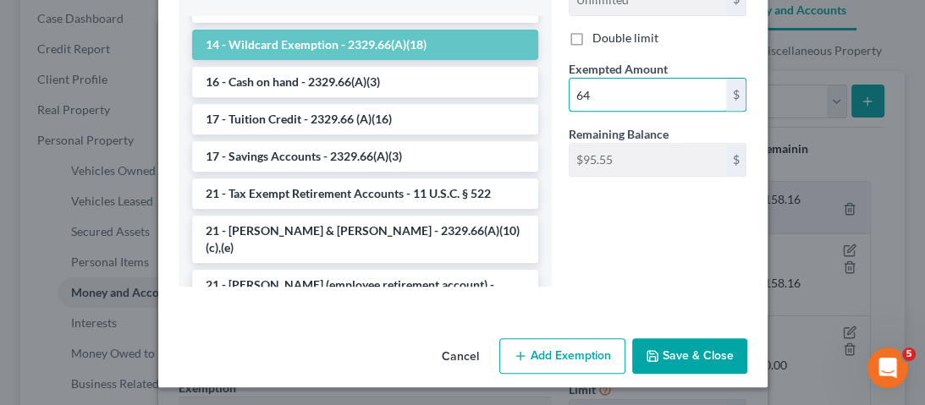
type input "64"
click at [686, 370] on button "Save & Close" at bounding box center [689, 357] width 115 height 36
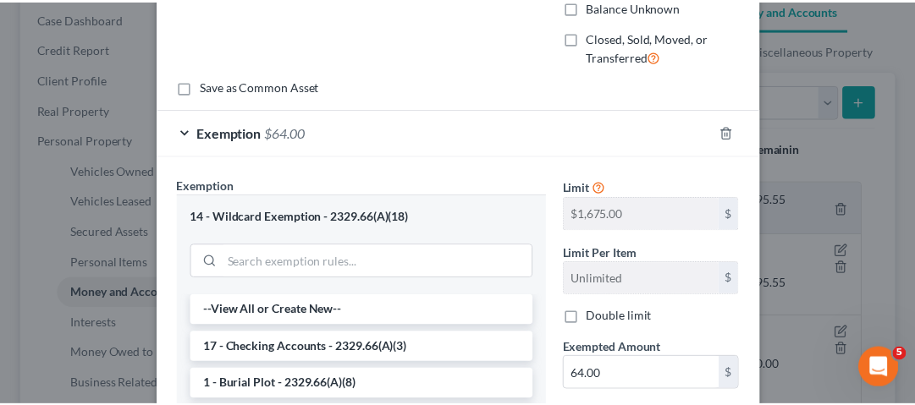
scroll to position [474, 0]
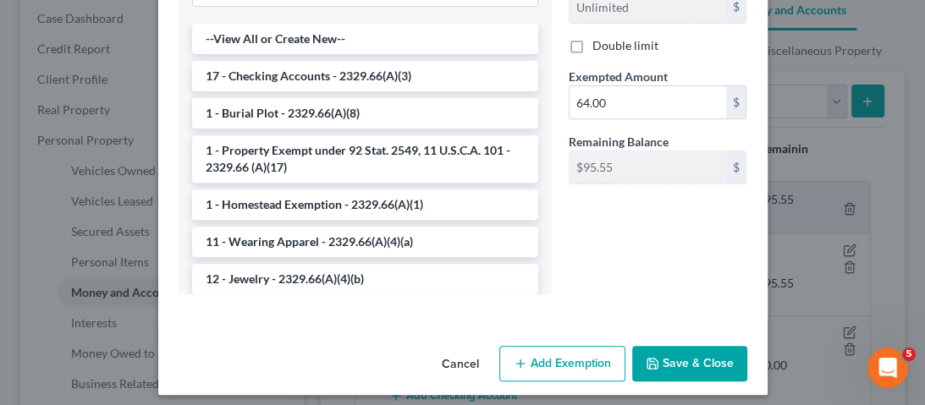
click at [708, 370] on button "Save & Close" at bounding box center [689, 364] width 115 height 36
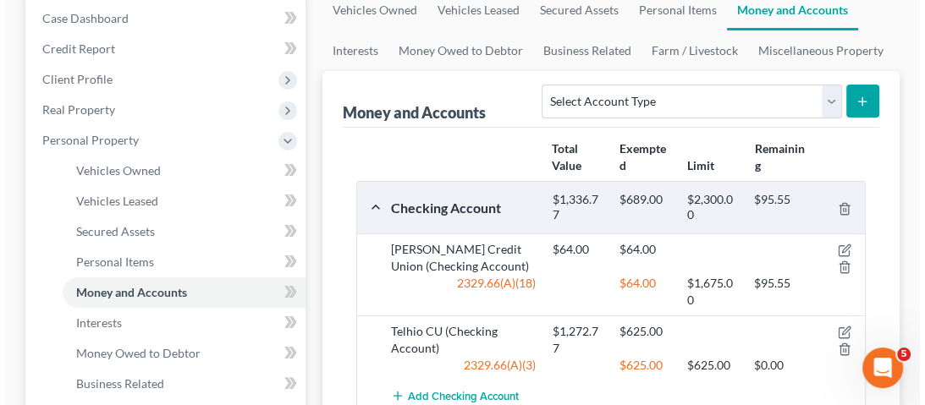
scroll to position [339, 0]
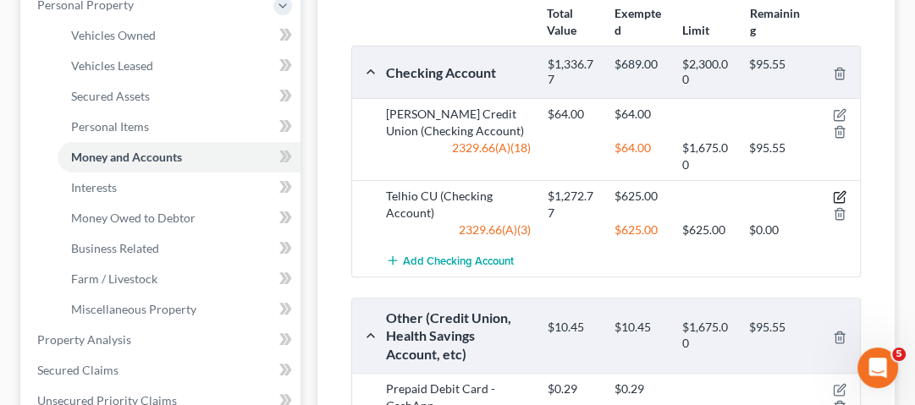
click at [835, 196] on icon "button" at bounding box center [840, 197] width 14 height 14
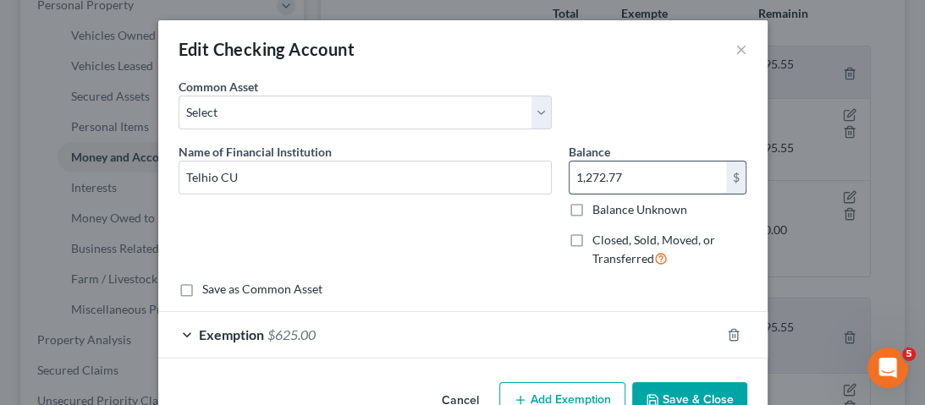
click at [601, 190] on input "1,272.77" at bounding box center [648, 178] width 157 height 32
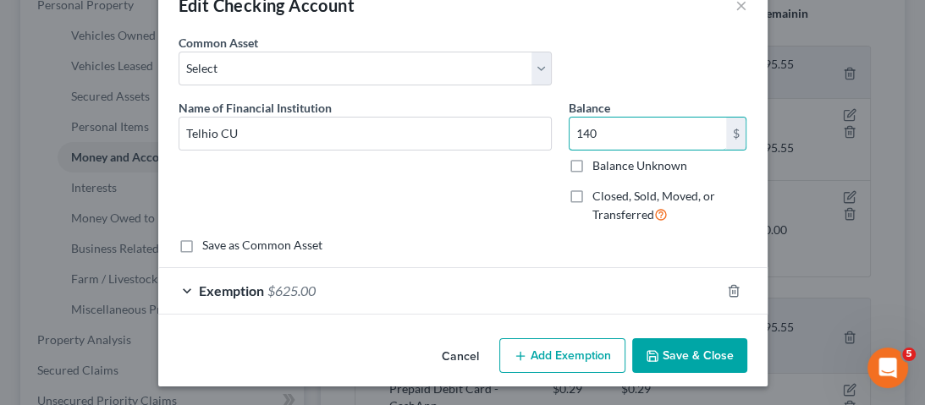
type input "140"
click at [325, 292] on div "Exemption $625.00" at bounding box center [439, 290] width 562 height 45
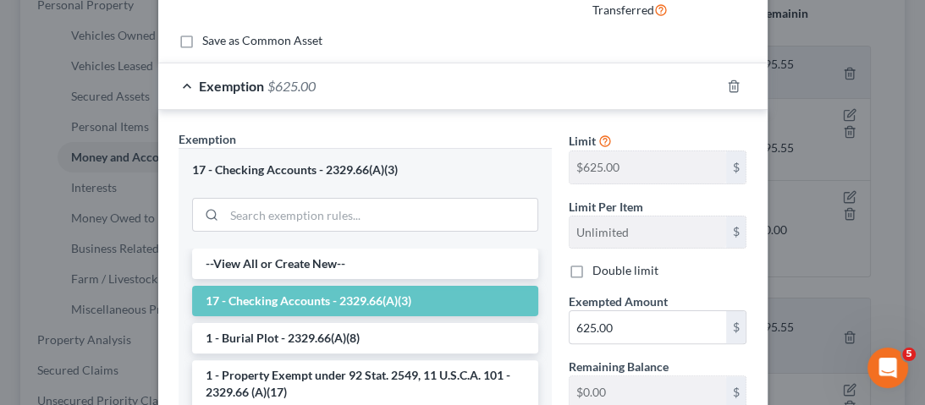
scroll to position [383, 0]
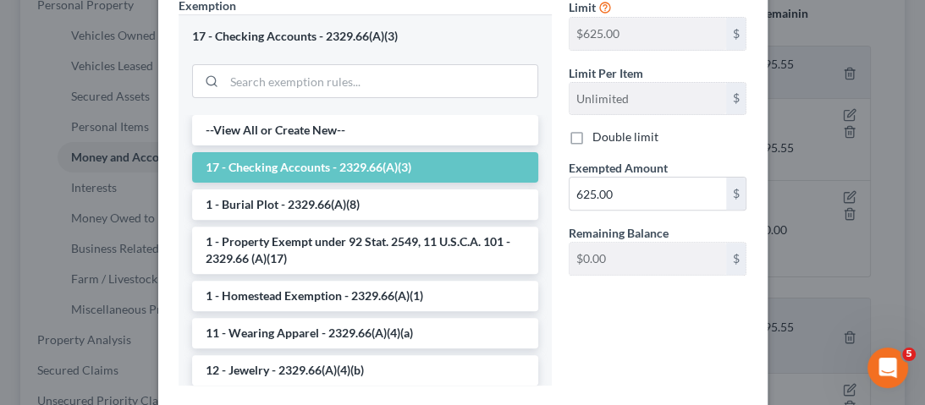
click at [630, 208] on div "Limit $625.00 $ Limit Per Item Unlimited $ Double limit Exempted Amount * 625.0…" at bounding box center [658, 143] width 196 height 293
click at [634, 195] on input "625.00" at bounding box center [648, 194] width 157 height 32
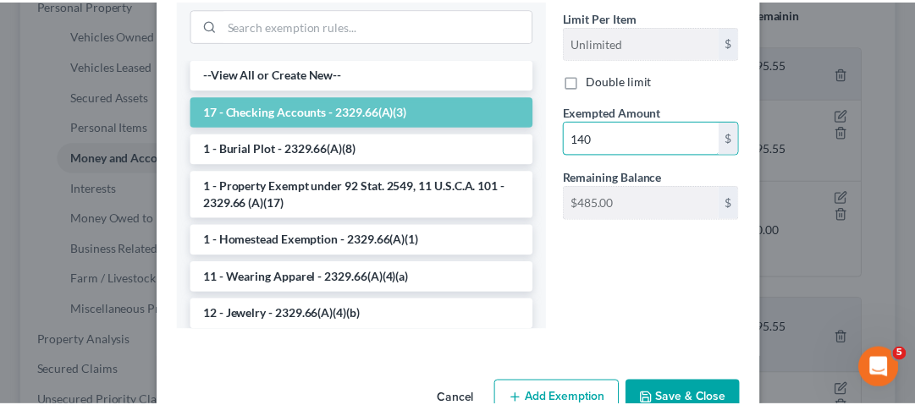
scroll to position [482, 0]
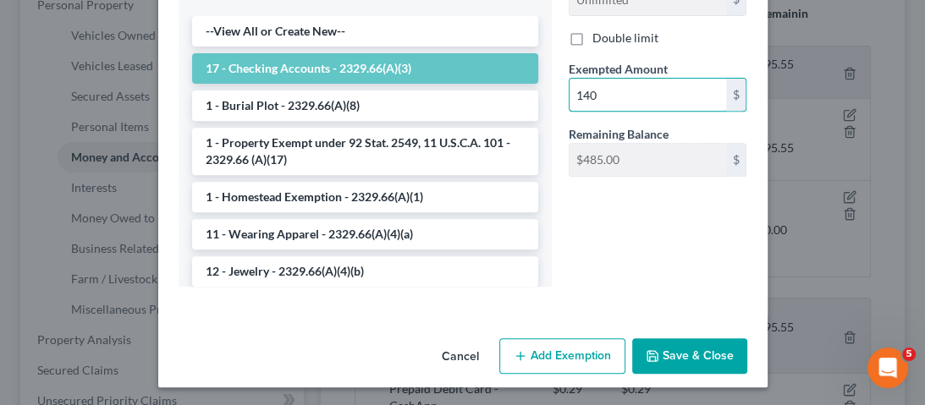
type input "140"
click at [720, 352] on button "Save & Close" at bounding box center [689, 357] width 115 height 36
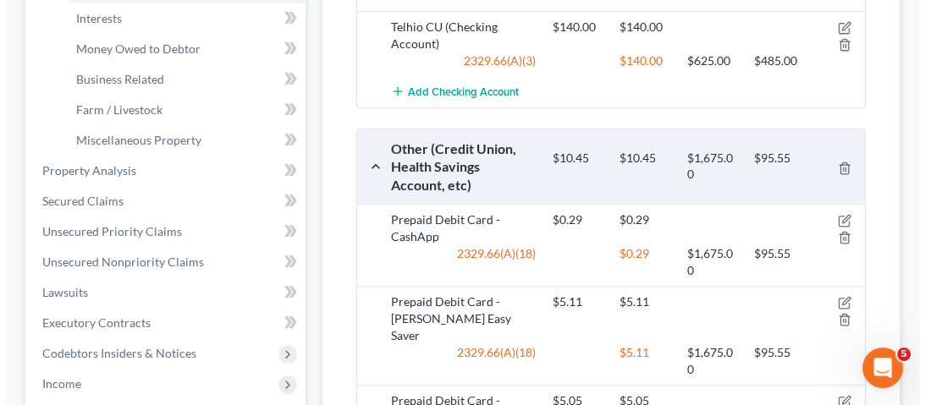
scroll to position [542, 0]
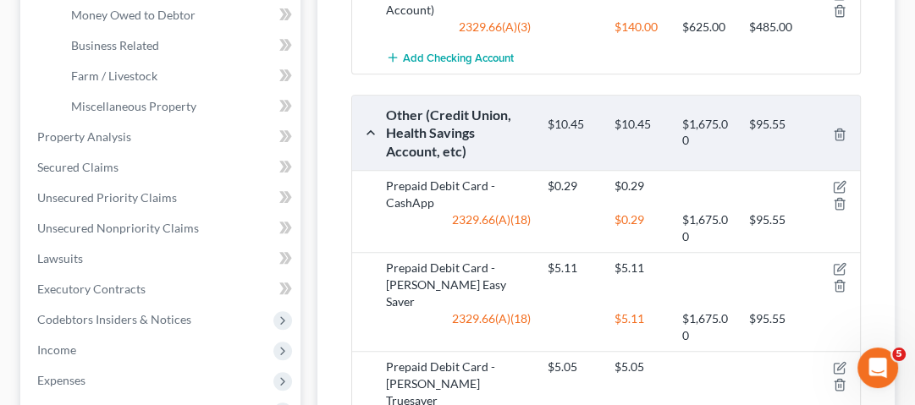
click at [846, 180] on div at bounding box center [834, 195] width 54 height 34
click at [840, 186] on icon "button" at bounding box center [841, 186] width 8 height 8
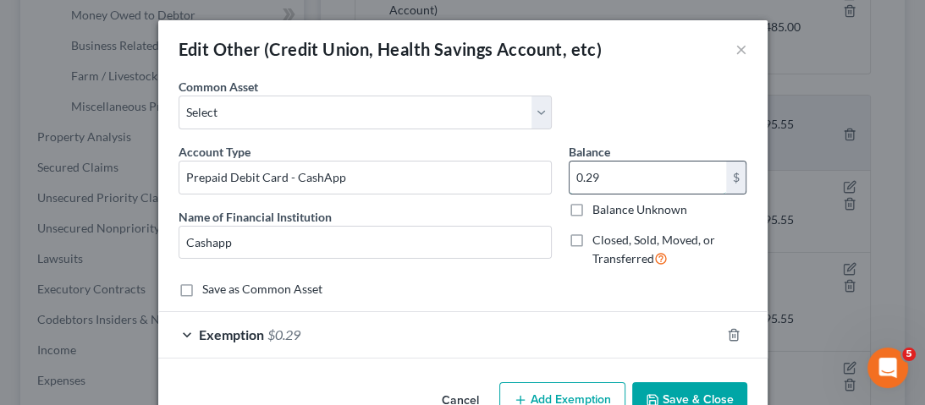
click at [622, 177] on input "0.29" at bounding box center [648, 178] width 157 height 32
type input "0.00"
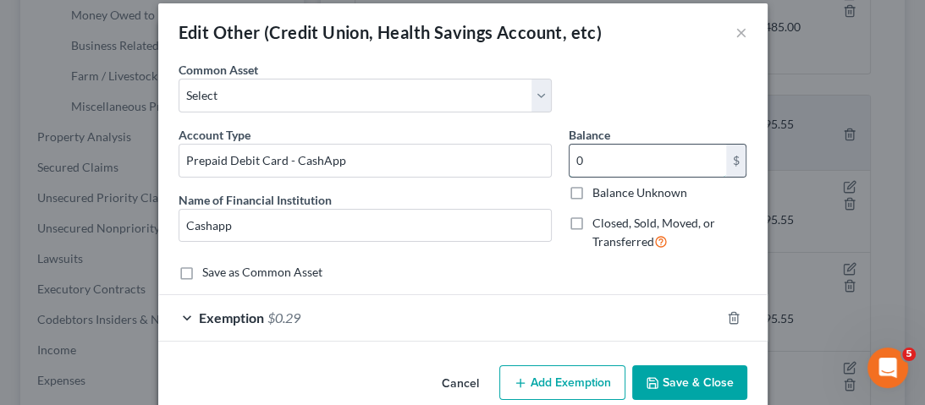
scroll to position [44, 0]
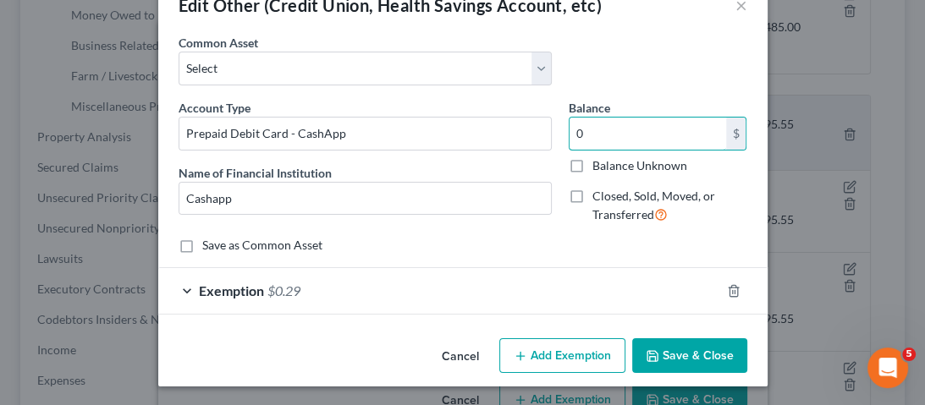
type input "0"
click at [724, 296] on div at bounding box center [743, 291] width 47 height 27
click at [730, 293] on icon "button" at bounding box center [734, 290] width 8 height 11
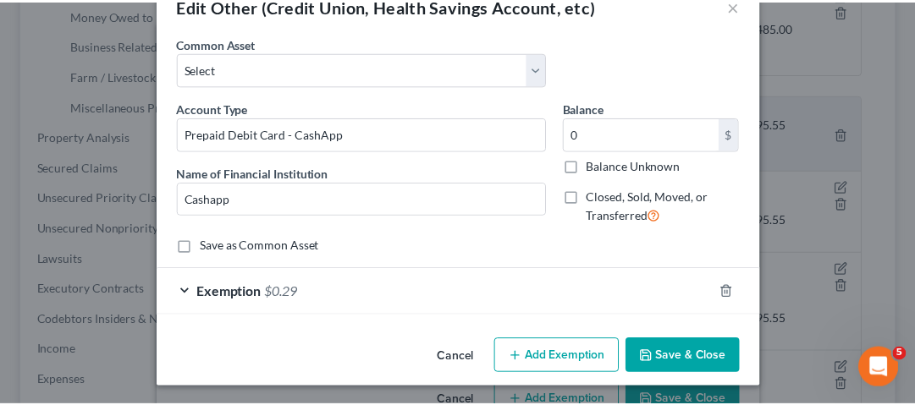
scroll to position [0, 0]
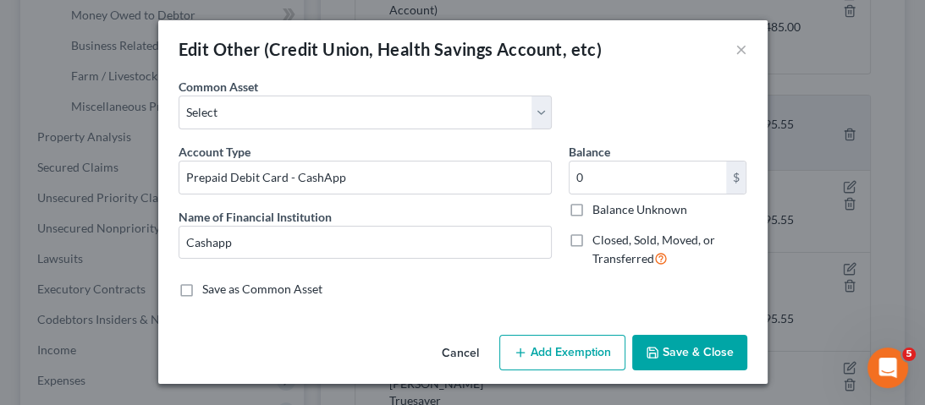
click at [705, 349] on button "Save & Close" at bounding box center [689, 353] width 115 height 36
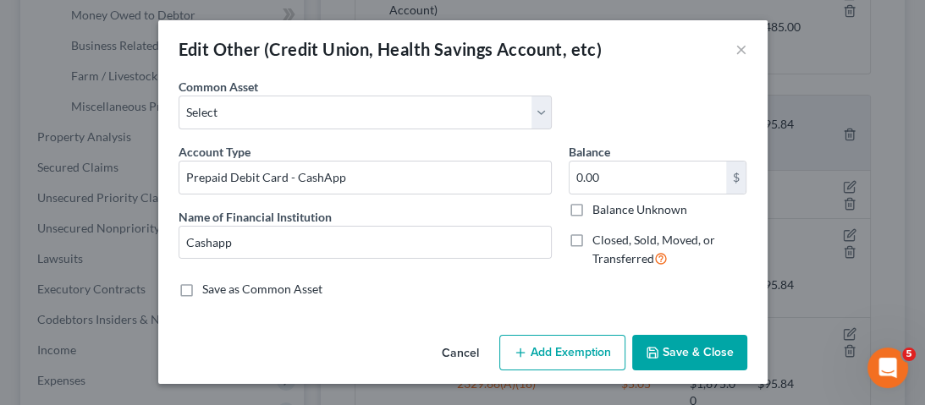
click at [677, 364] on button "Save & Close" at bounding box center [689, 353] width 115 height 36
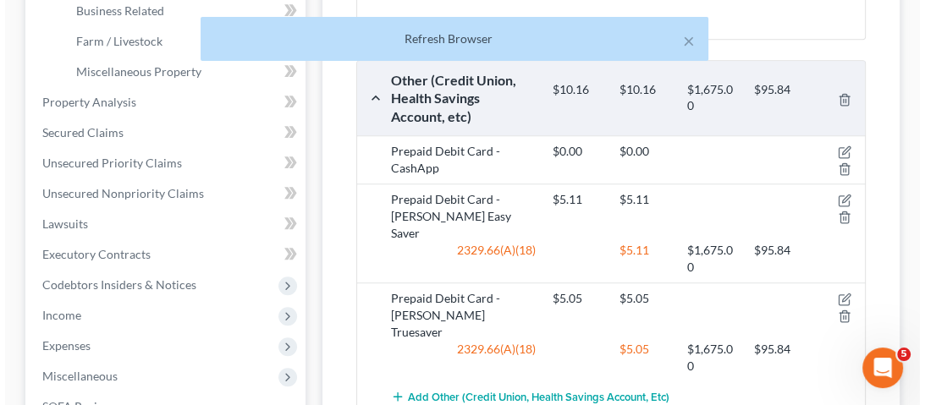
scroll to position [609, 0]
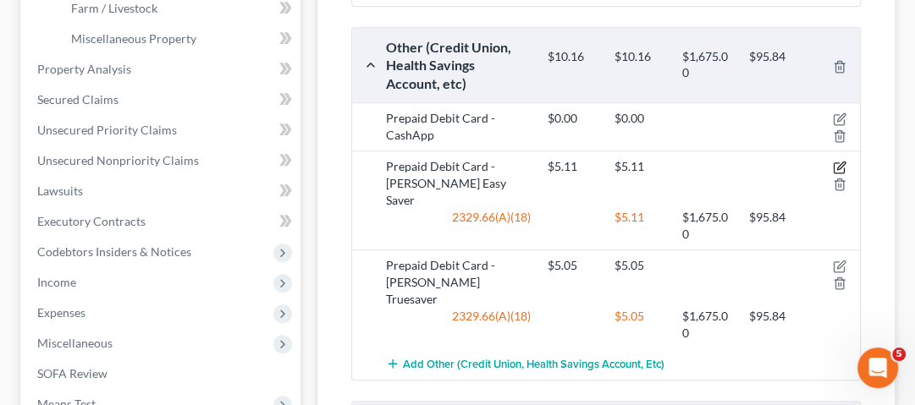
click at [841, 166] on icon "button" at bounding box center [840, 168] width 14 height 14
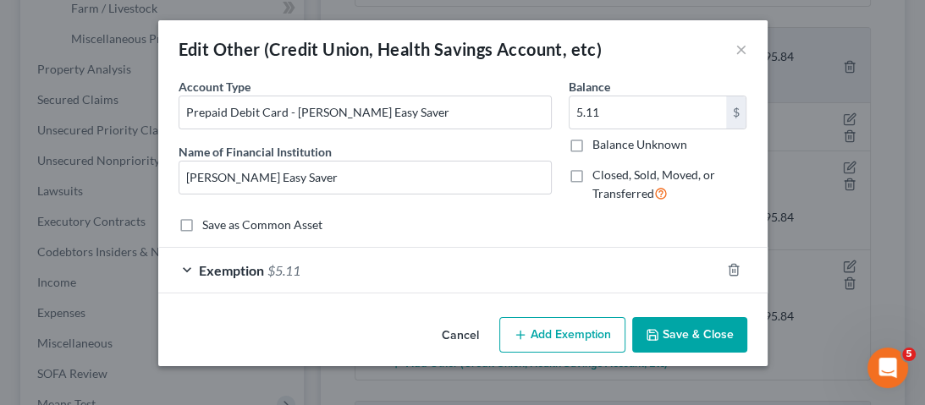
click at [0, 0] on div "Common Asset Select" at bounding box center [0, 0] width 0 height 0
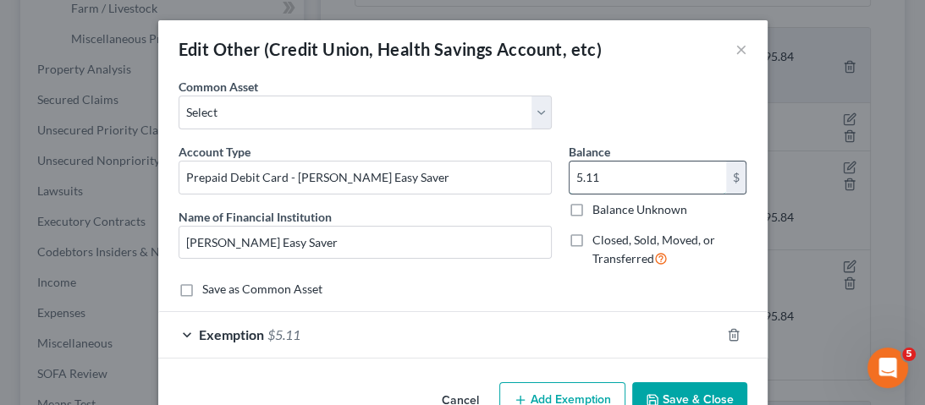
click at [613, 171] on input "5.11" at bounding box center [648, 178] width 157 height 32
click at [613, 172] on input "5.11" at bounding box center [648, 178] width 157 height 32
type input "5.00"
click at [483, 356] on div "Exemption $5.11" at bounding box center [439, 334] width 562 height 45
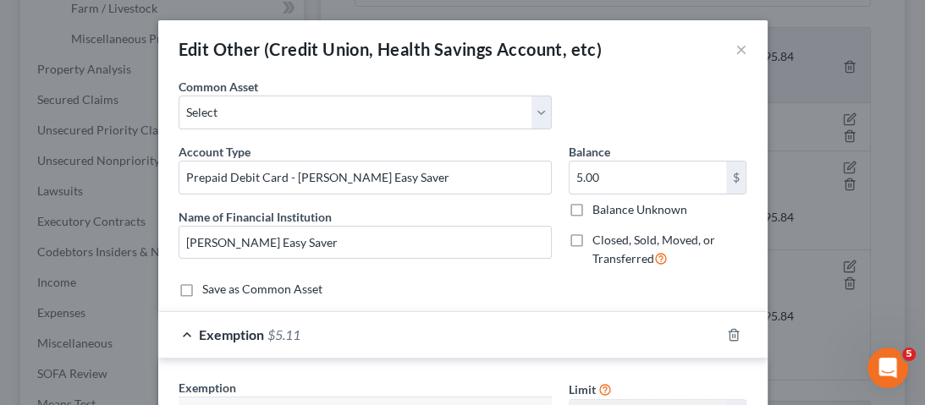
click at [487, 346] on div "Exemption $5.11" at bounding box center [439, 334] width 562 height 45
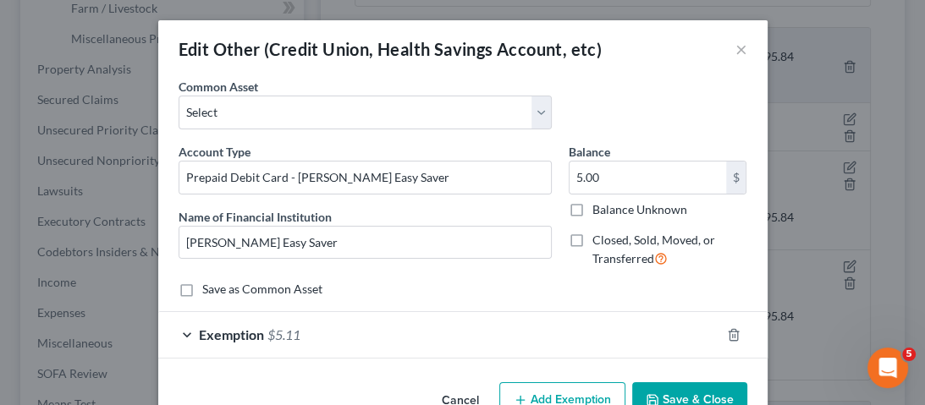
click at [487, 346] on div "Exemption $5.11" at bounding box center [439, 334] width 562 height 45
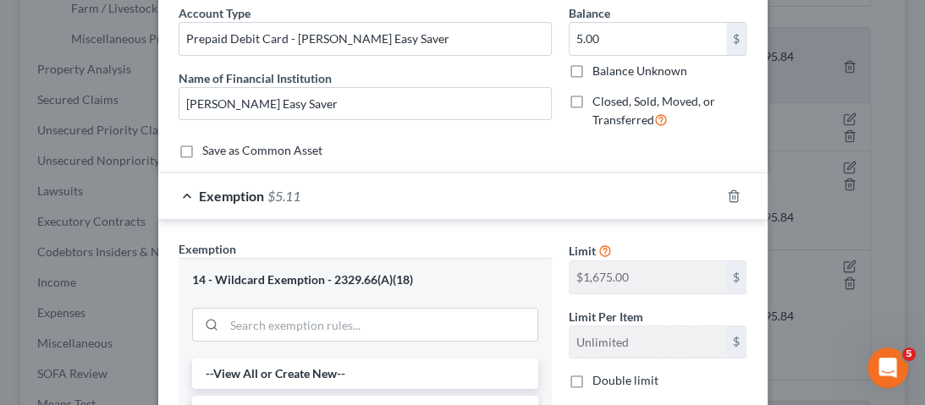
scroll to position [339, 0]
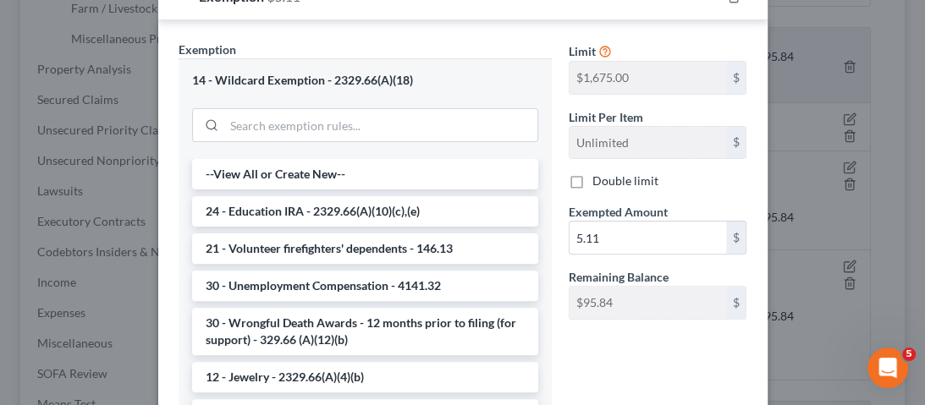
click at [619, 211] on span "Exempted Amount" at bounding box center [618, 212] width 99 height 14
click at [624, 227] on input "5.11" at bounding box center [648, 238] width 157 height 32
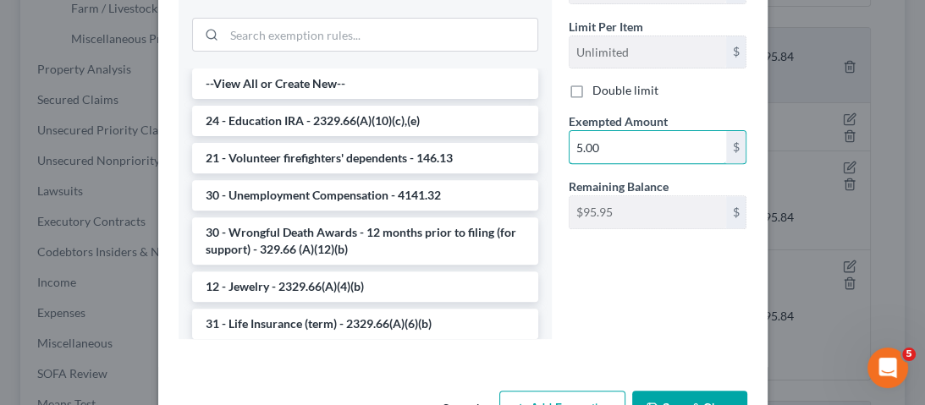
scroll to position [482, 0]
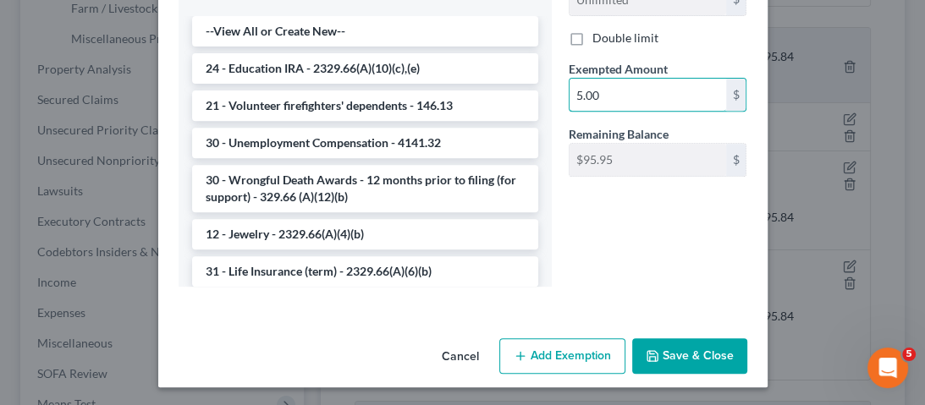
type input "5.00"
click at [669, 363] on button "Save & Close" at bounding box center [689, 357] width 115 height 36
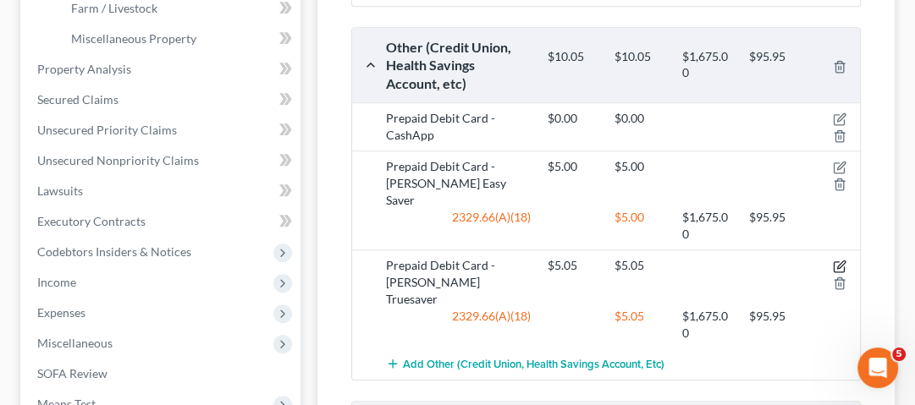
click at [844, 262] on icon "button" at bounding box center [839, 267] width 10 height 10
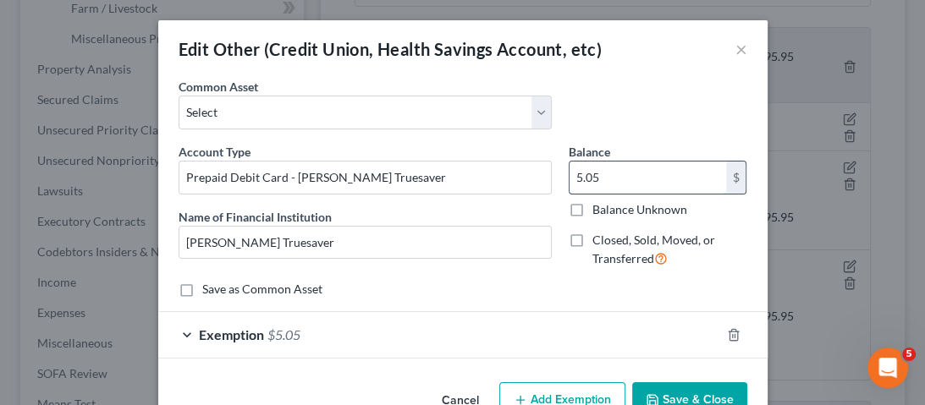
click at [647, 181] on input "5.05" at bounding box center [648, 178] width 157 height 32
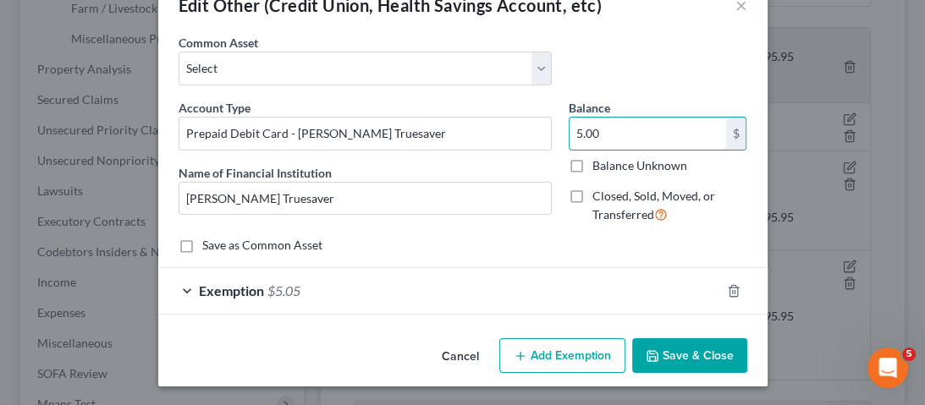
type input "5.00"
click at [501, 305] on div "Exemption $5.05" at bounding box center [439, 290] width 562 height 45
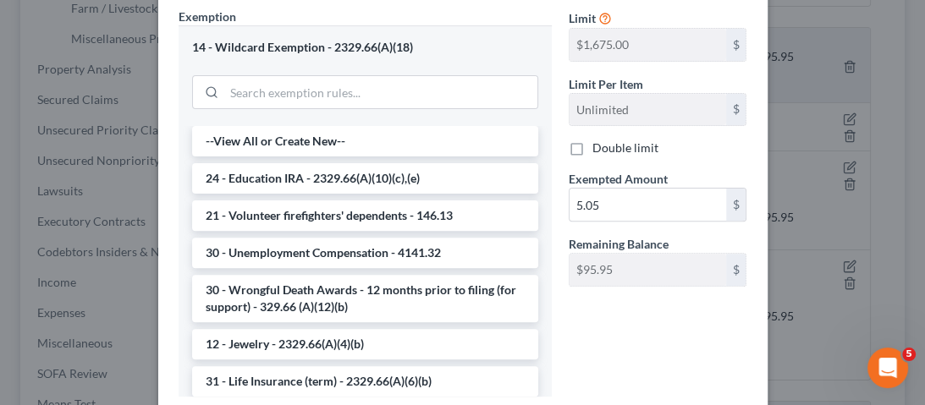
scroll to position [450, 0]
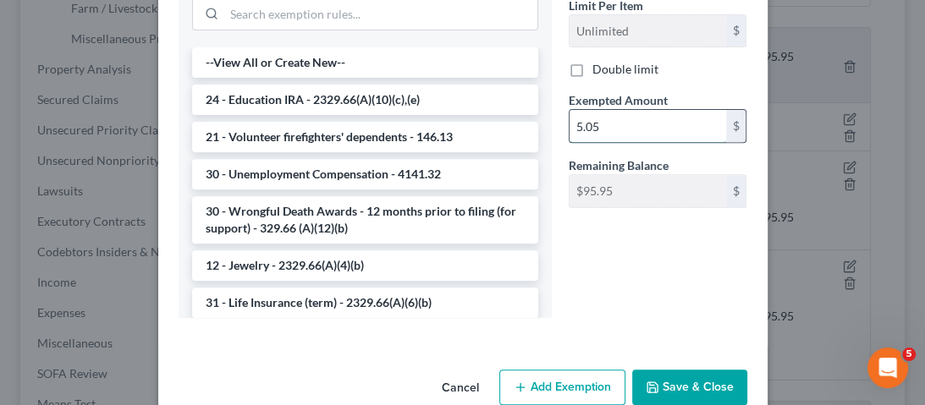
click at [650, 123] on input "5.05" at bounding box center [648, 126] width 157 height 32
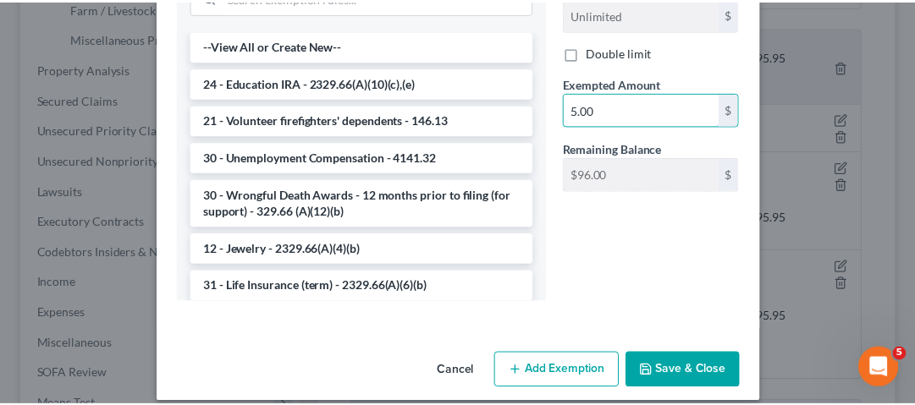
scroll to position [482, 0]
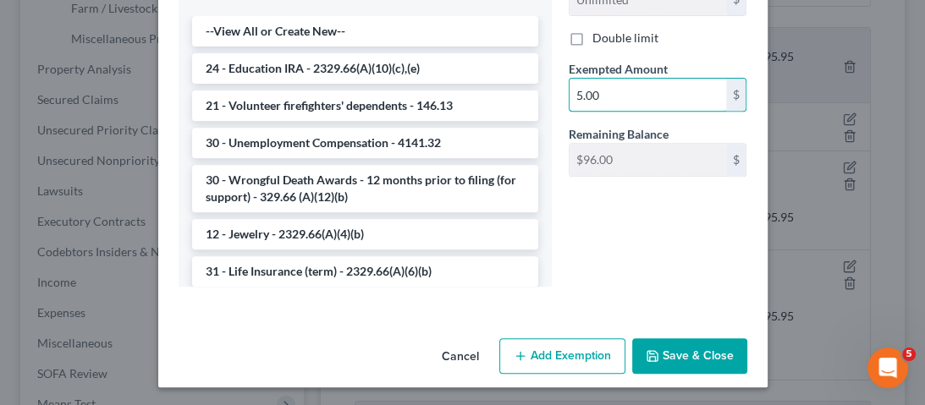
type input "5.00"
click at [686, 362] on button "Save & Close" at bounding box center [689, 357] width 115 height 36
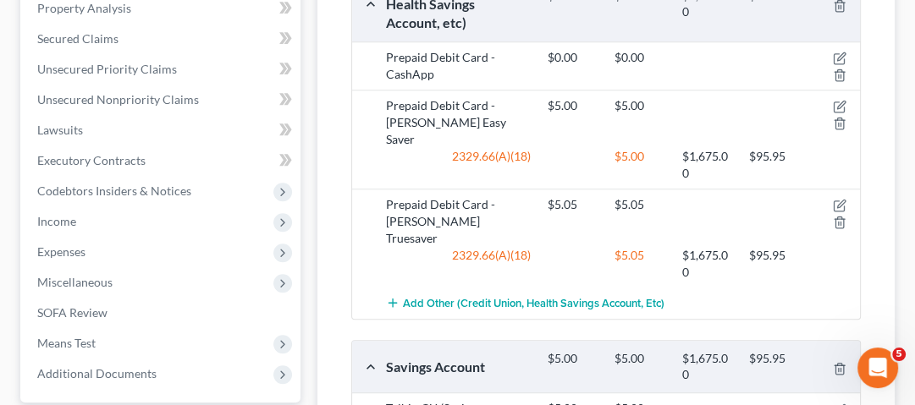
scroll to position [812, 0]
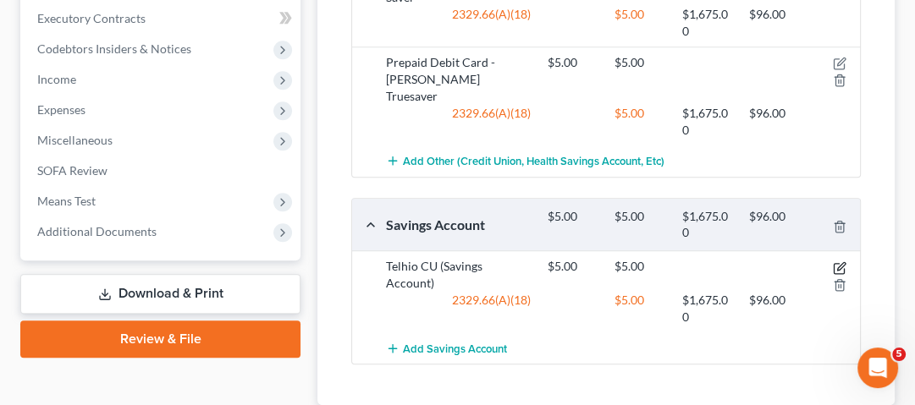
click at [838, 262] on icon "button" at bounding box center [841, 266] width 8 height 8
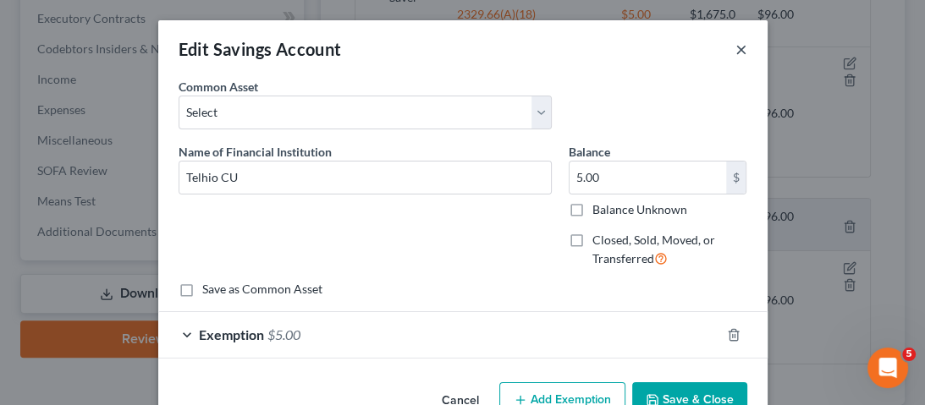
click at [741, 51] on button "×" at bounding box center [741, 49] width 12 height 20
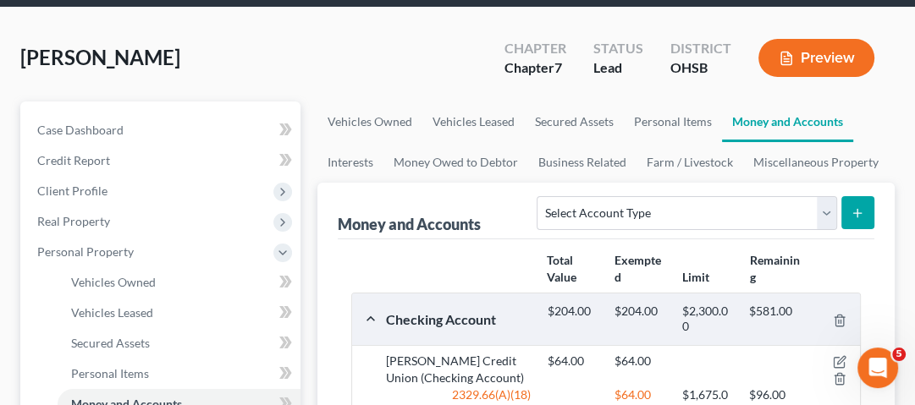
scroll to position [68, 0]
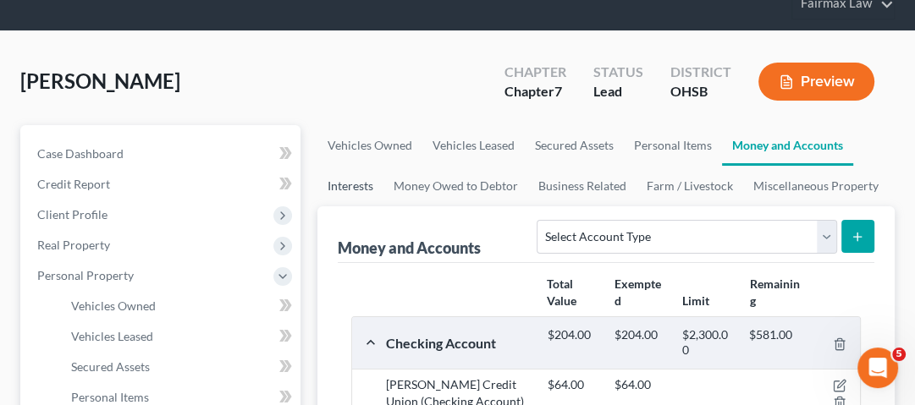
click at [334, 190] on link "Interests" at bounding box center [350, 186] width 66 height 41
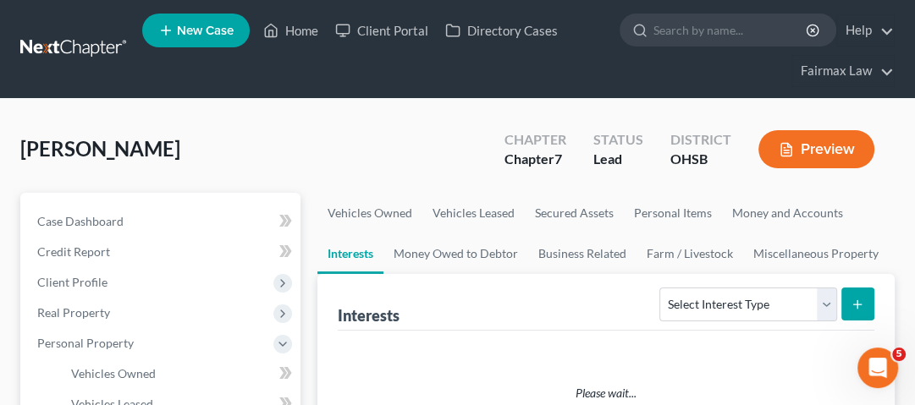
scroll to position [135, 0]
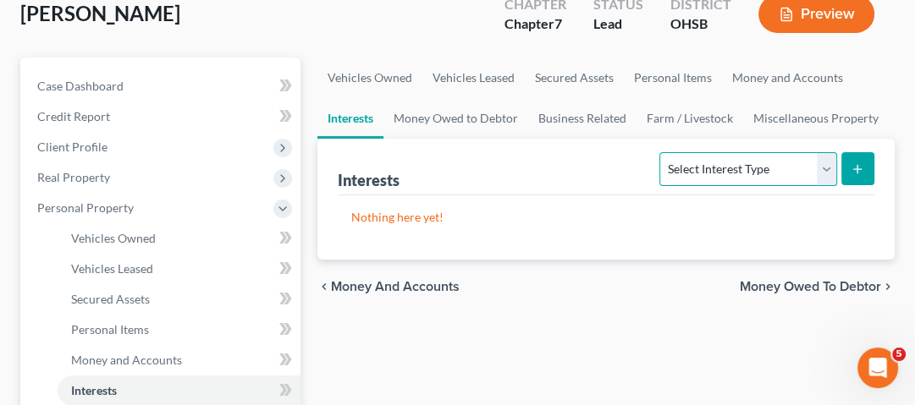
click at [721, 175] on select "Select Interest Type 401K Annuity Bond Education IRA Government Bond Government…" at bounding box center [747, 169] width 177 height 34
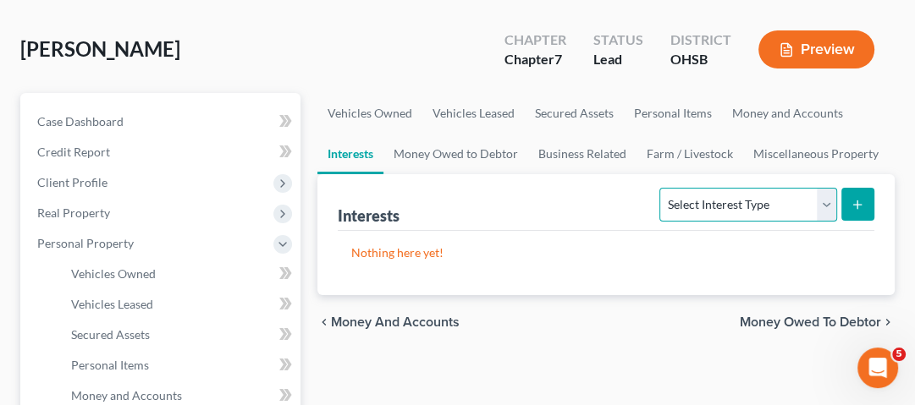
scroll to position [68, 0]
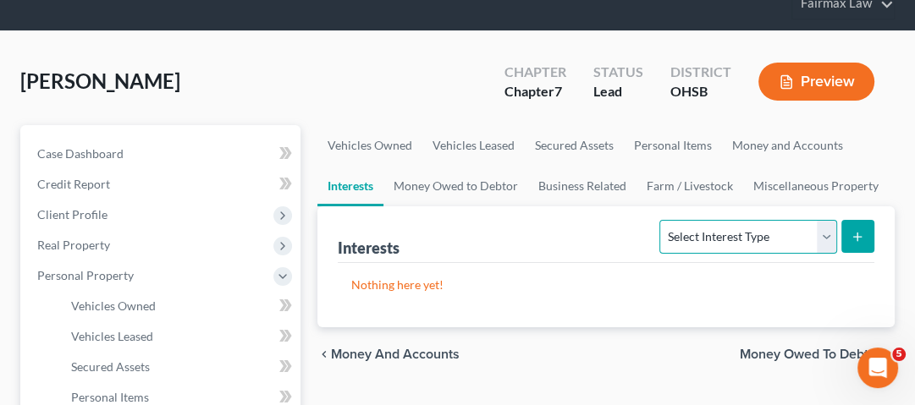
click at [741, 246] on select "Select Interest Type 401K Annuity Bond Education IRA Government Bond Government…" at bounding box center [747, 237] width 177 height 34
click at [604, 257] on div "Interests Select Interest Type 401K Annuity Bond Education IRA Government Bond …" at bounding box center [606, 235] width 537 height 57
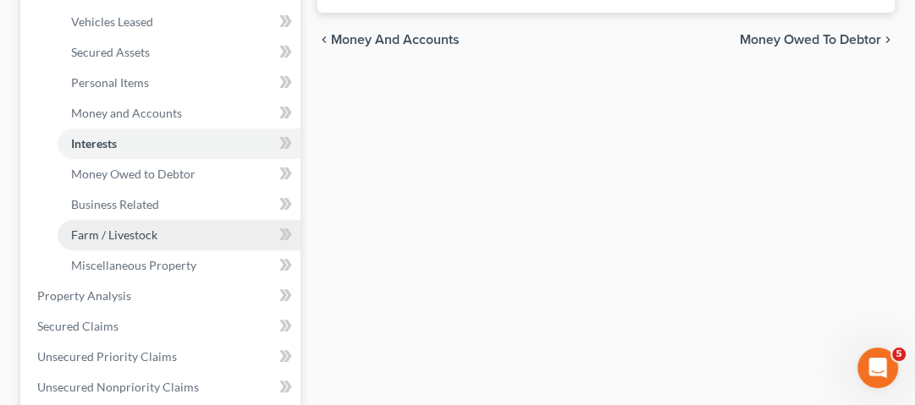
scroll to position [406, 0]
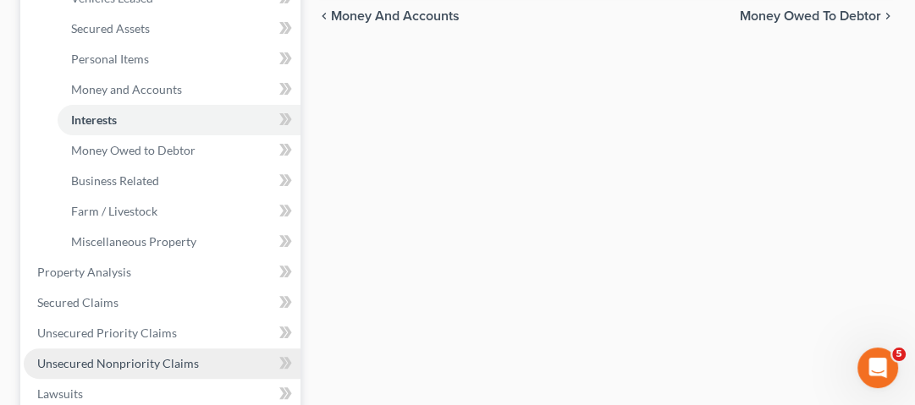
click at [79, 365] on span "Unsecured Nonpriority Claims" at bounding box center [118, 363] width 162 height 14
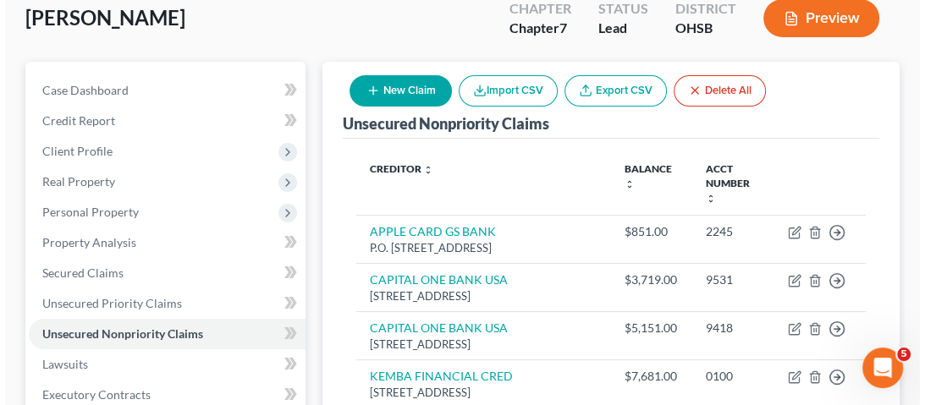
scroll to position [135, 0]
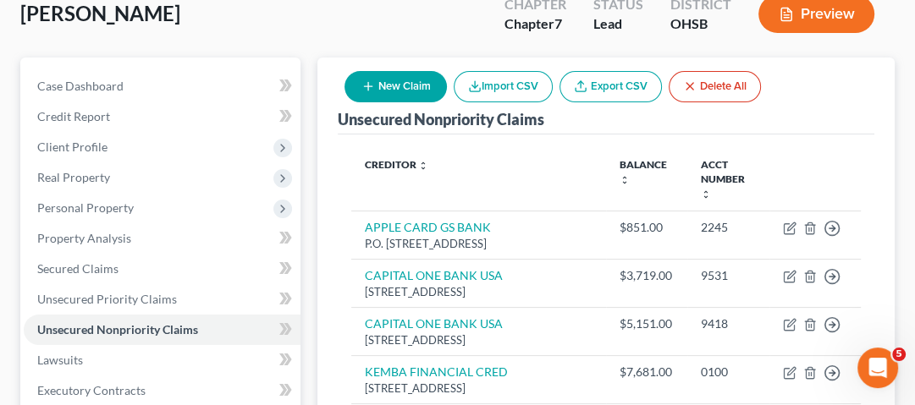
click at [409, 90] on button "New Claim" at bounding box center [395, 86] width 102 height 31
select select "0"
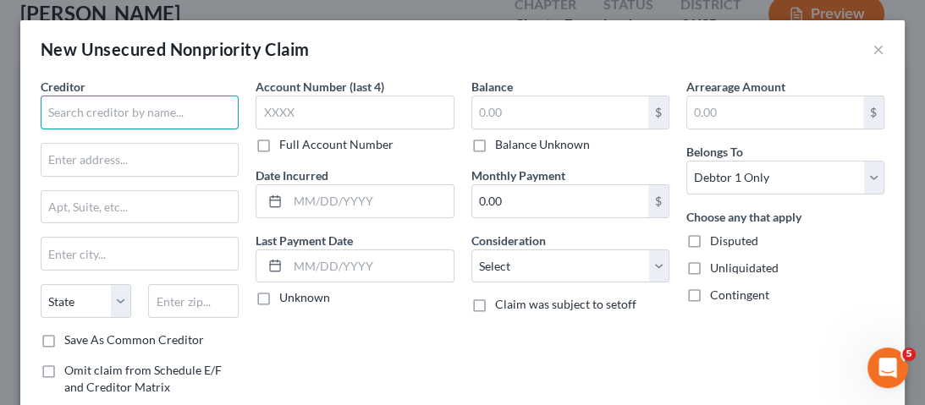
click at [162, 113] on input "text" at bounding box center [140, 113] width 198 height 34
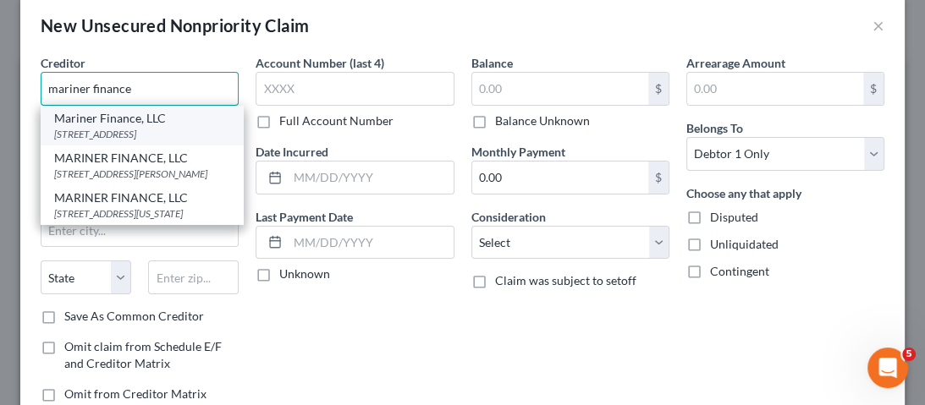
scroll to position [0, 0]
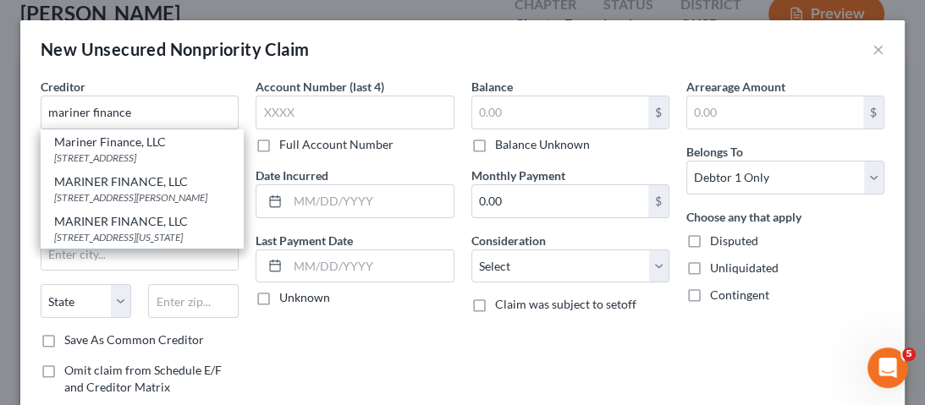
click at [183, 165] on div "10333 Northfield Rd., Ste 3, Northfield, OH 44067" at bounding box center [142, 158] width 176 height 14
click at [183, 171] on input "text" at bounding box center [139, 160] width 196 height 32
type input "Mariner Finance, LLC"
type input "10333 Northfield Rd., Ste 3"
type input "Northfield"
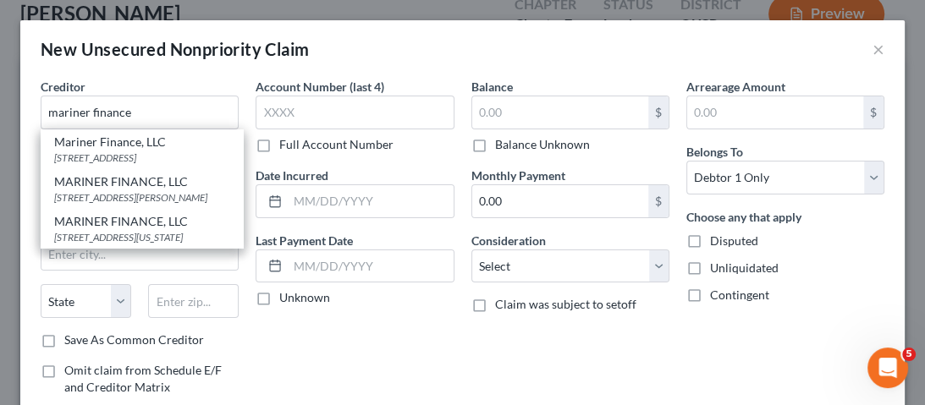
select select "36"
type input "44067"
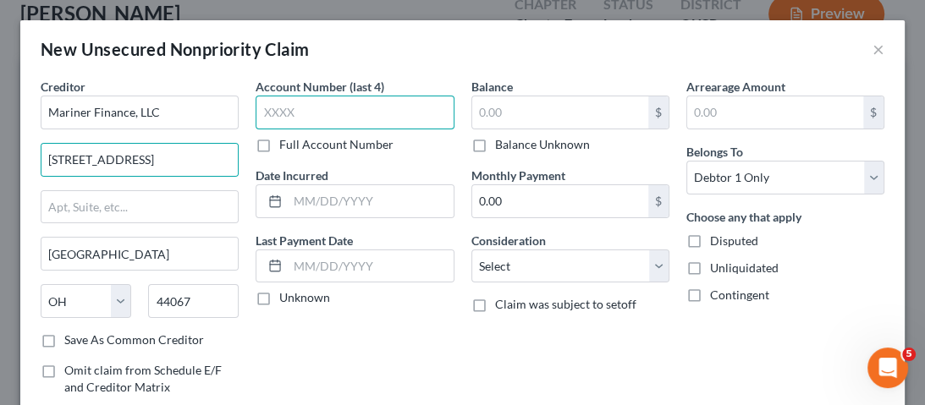
click at [383, 105] on input "text" at bounding box center [355, 113] width 198 height 34
click at [355, 105] on input "text" at bounding box center [355, 113] width 198 height 34
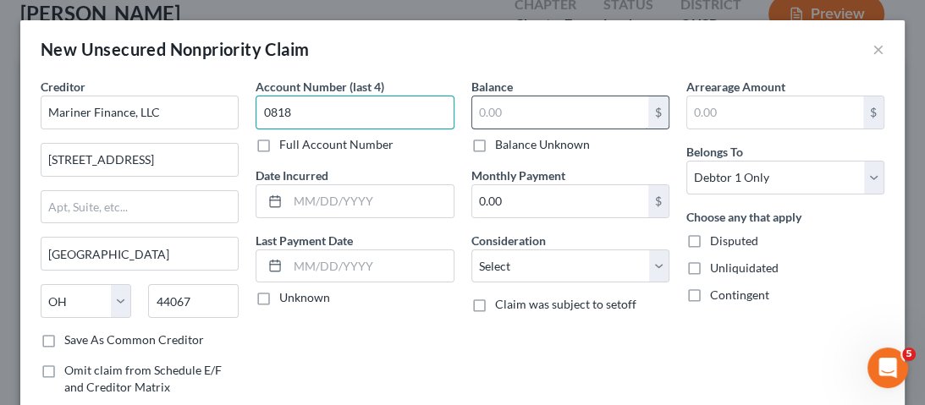
type input "0818"
click at [526, 109] on input "text" at bounding box center [560, 112] width 176 height 32
click at [512, 109] on input "text" at bounding box center [560, 112] width 176 height 32
type input "7,485"
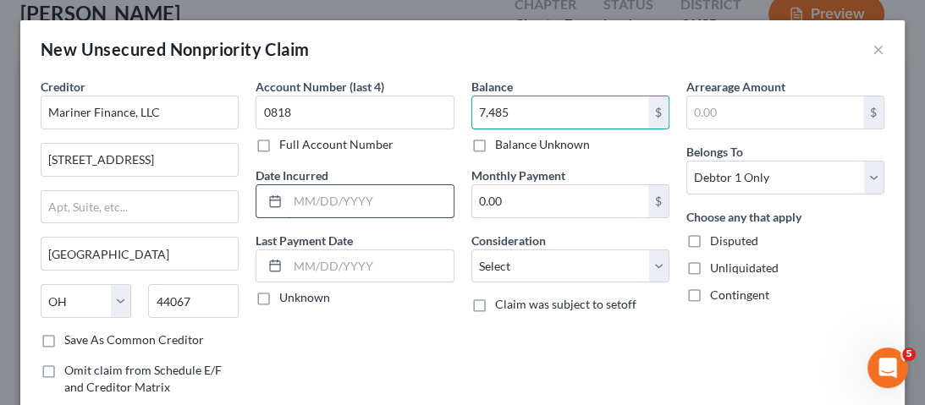
click at [311, 207] on input "text" at bounding box center [370, 201] width 165 height 32
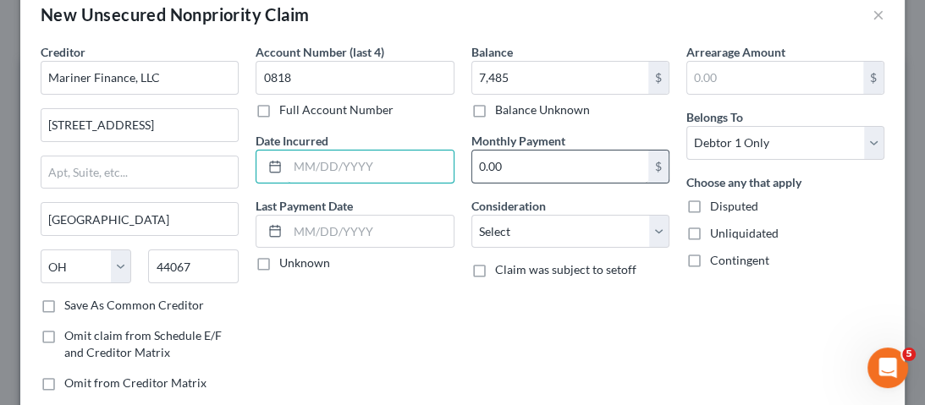
scroll to position [68, 0]
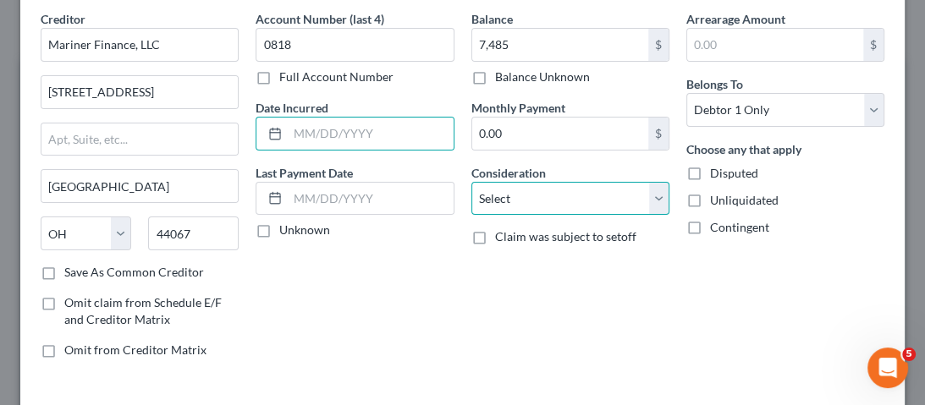
click at [542, 196] on select "Select Cable / Satellite Services Collection Agency Credit Card Debt Debt Couns…" at bounding box center [570, 199] width 198 height 34
select select "14"
click at [471, 182] on select "Select Cable / Satellite Services Collection Agency Credit Card Debt Debt Couns…" at bounding box center [570, 199] width 198 height 34
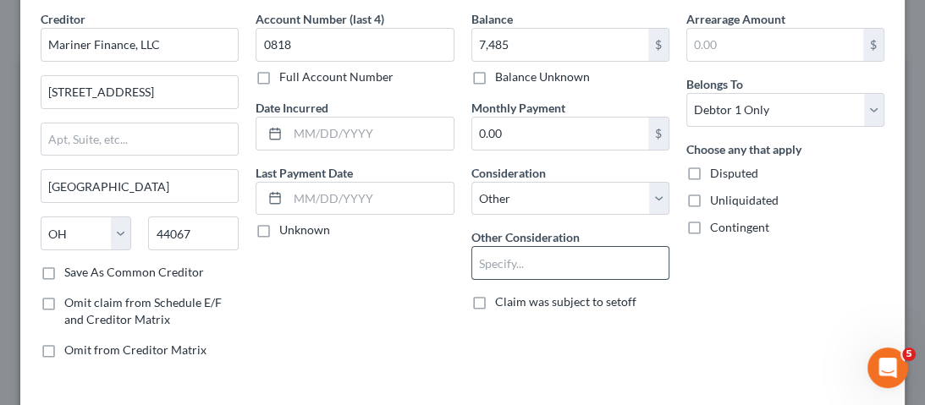
click at [519, 248] on input "text" at bounding box center [570, 263] width 196 height 32
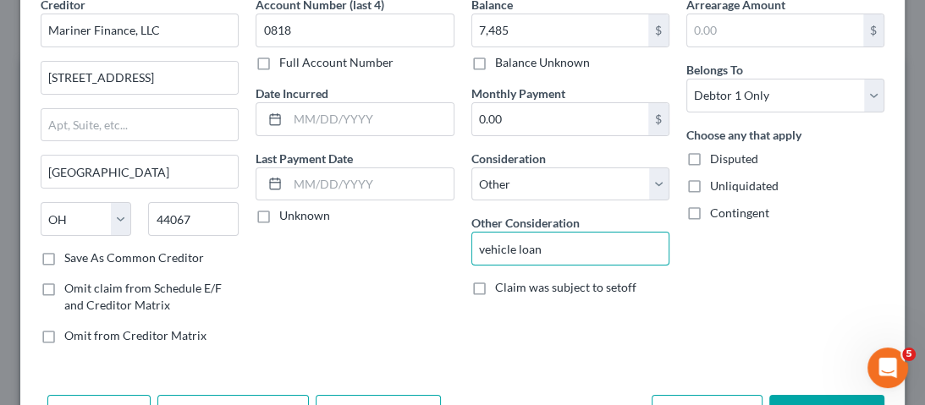
scroll to position [3, 0]
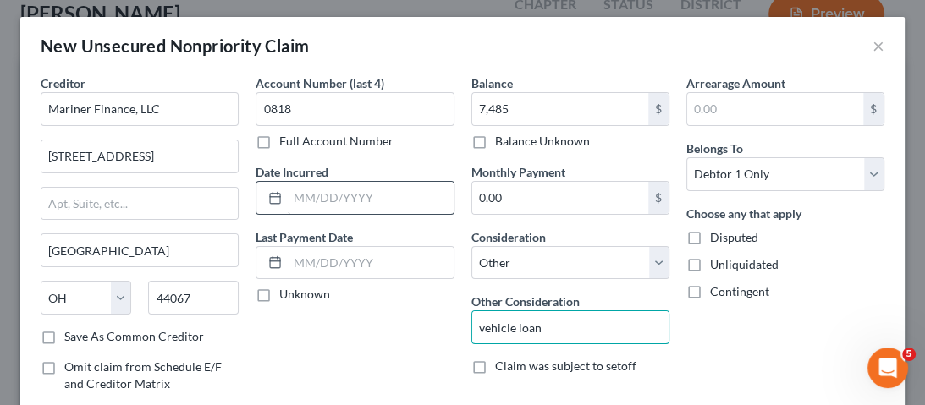
type input "vehicle loan"
click at [344, 190] on input "text" at bounding box center [370, 198] width 165 height 32
type input "03/28/2024"
click at [725, 351] on div "Arrearage Amount $ Belongs To * Select Debtor 1 Only Debtor 2 Only Debtor 1 And…" at bounding box center [785, 255] width 215 height 362
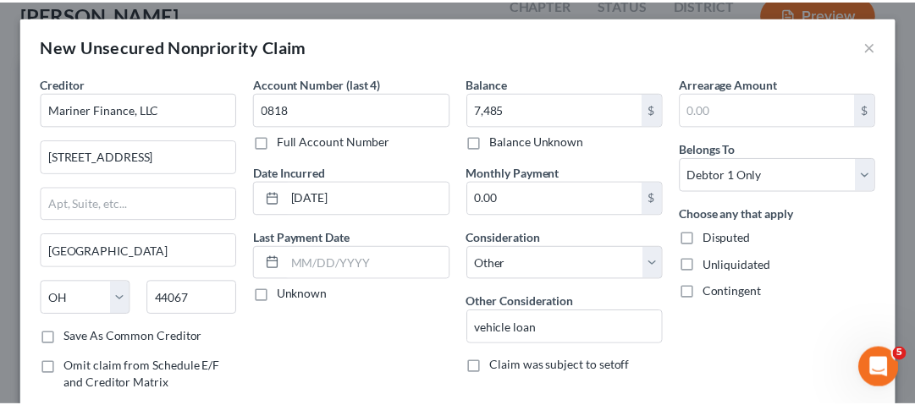
scroll to position [139, 0]
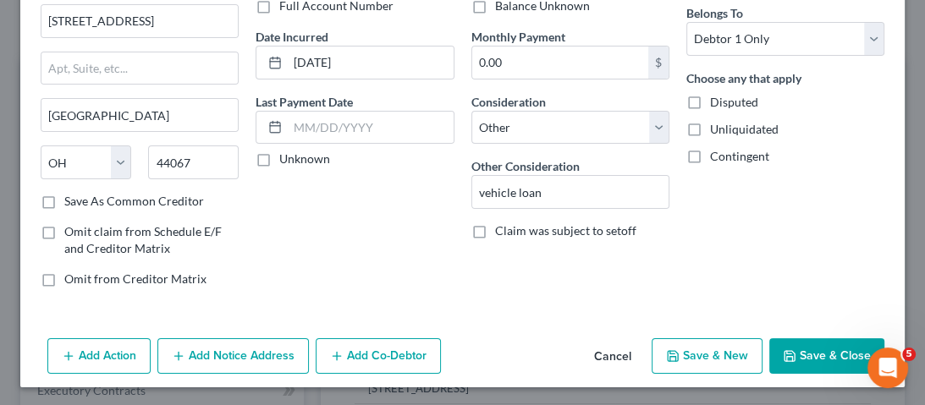
click at [799, 345] on button "Save & Close" at bounding box center [826, 357] width 115 height 36
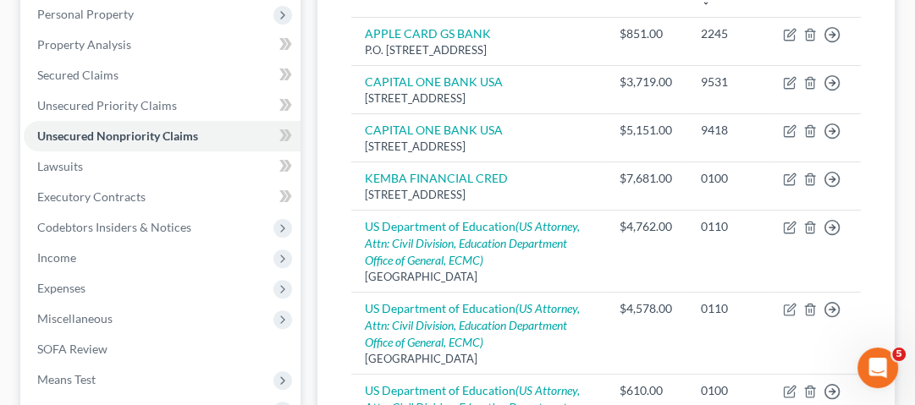
scroll to position [271, 0]
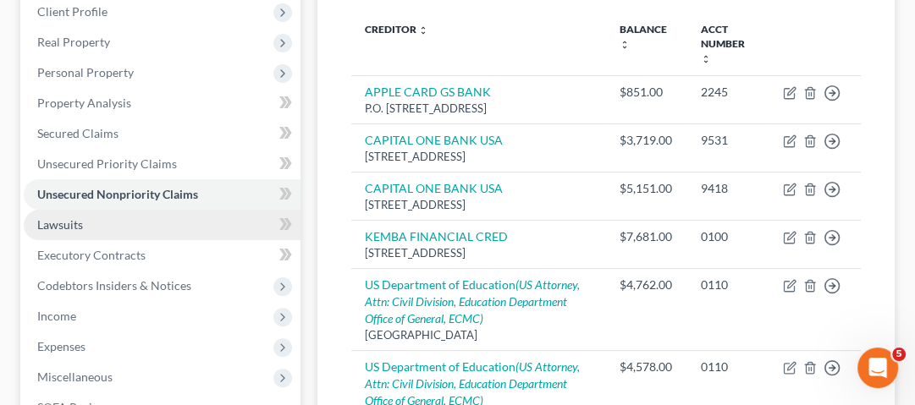
click at [71, 229] on span "Lawsuits" at bounding box center [60, 225] width 46 height 14
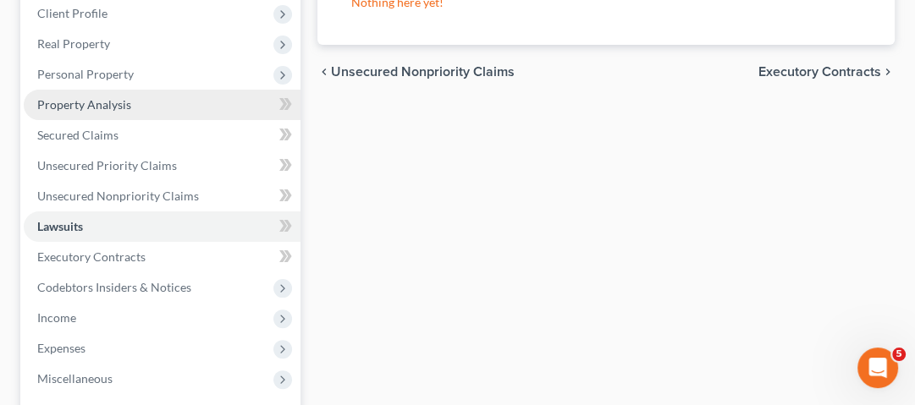
scroll to position [271, 0]
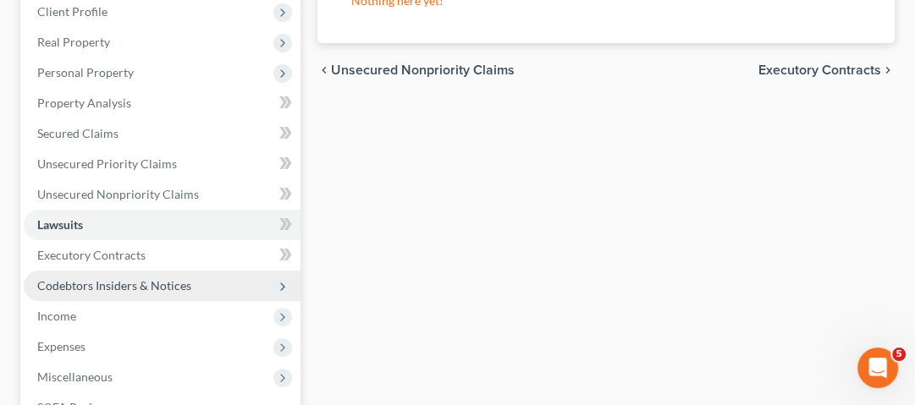
click at [147, 293] on span "Codebtors Insiders & Notices" at bounding box center [162, 286] width 277 height 30
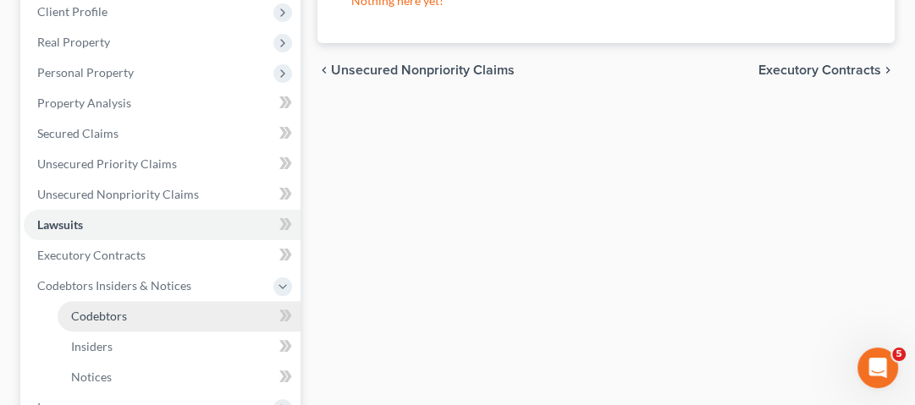
click at [129, 315] on link "Codebtors" at bounding box center [179, 316] width 243 height 30
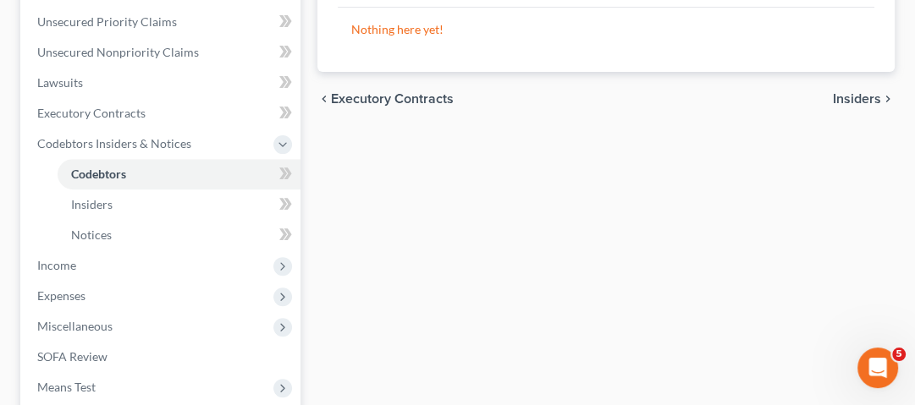
scroll to position [410, 0]
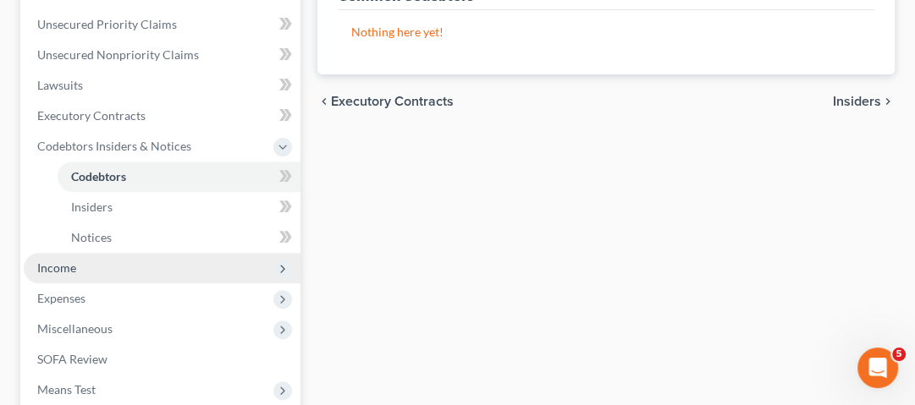
click at [115, 263] on span "Income" at bounding box center [162, 268] width 277 height 30
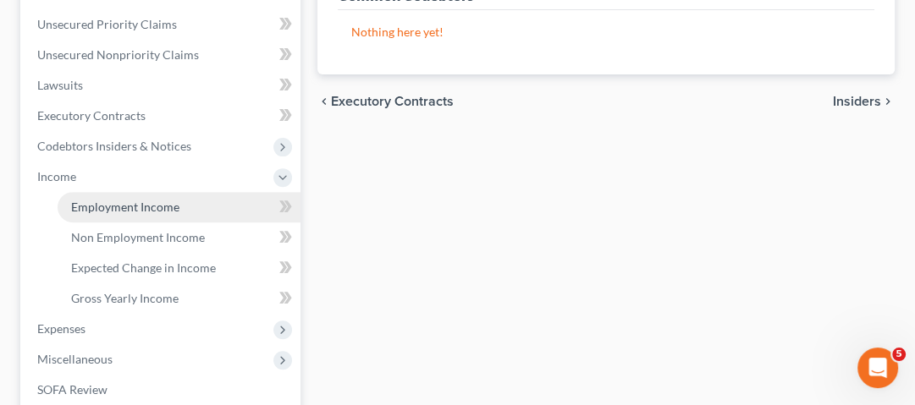
click at [142, 210] on span "Employment Income" at bounding box center [125, 207] width 108 height 14
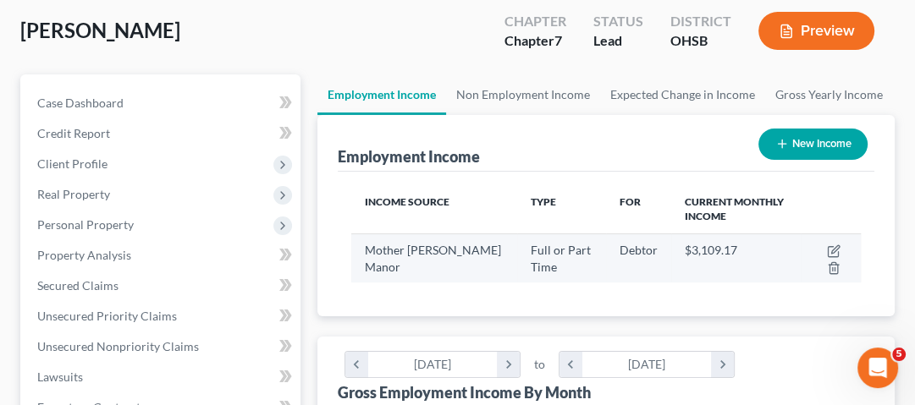
scroll to position [203, 0]
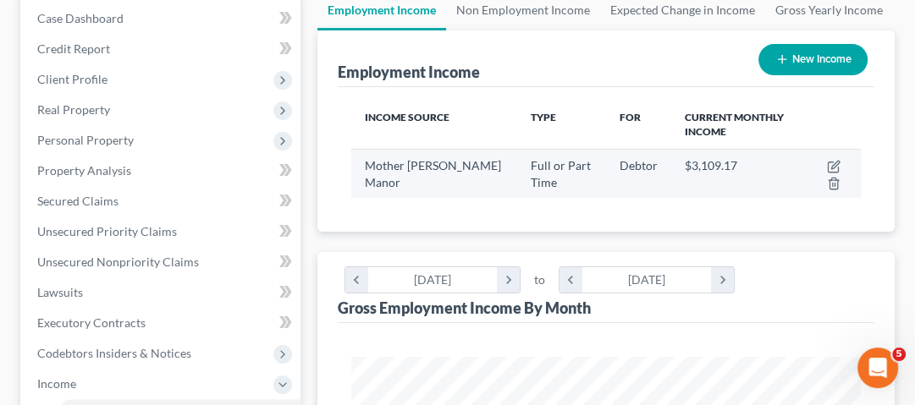
click at [689, 166] on span "$3,109.17" at bounding box center [711, 165] width 52 height 14
click at [690, 181] on td "$3,109.17" at bounding box center [735, 173] width 129 height 49
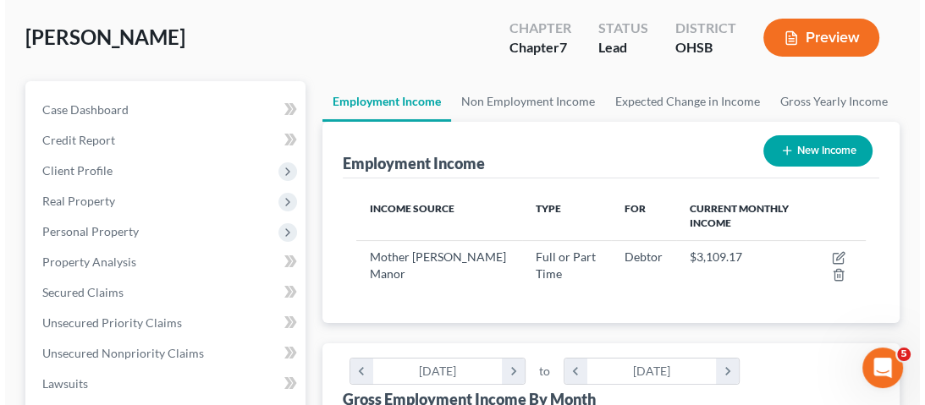
scroll to position [135, 0]
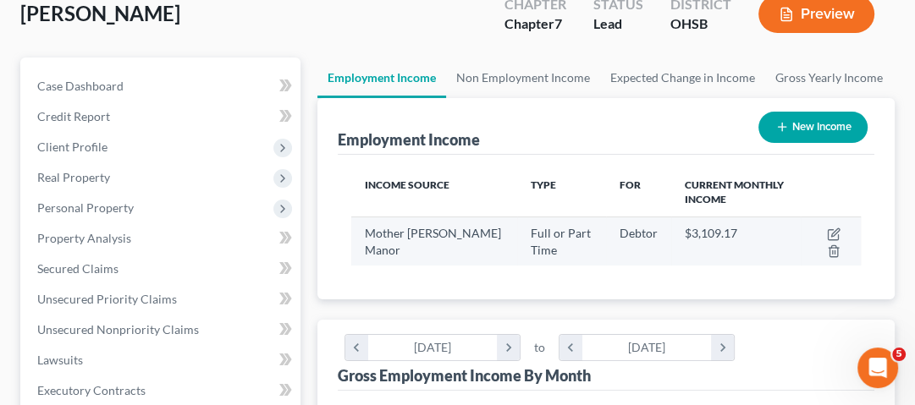
click at [432, 240] on span "Mother Angeline McCrory Manor" at bounding box center [433, 241] width 136 height 31
click at [620, 240] on span "Debtor" at bounding box center [639, 233] width 38 height 14
click at [715, 237] on span "$3,109.17" at bounding box center [711, 233] width 52 height 14
click at [694, 227] on td "$3,109.17" at bounding box center [735, 241] width 129 height 49
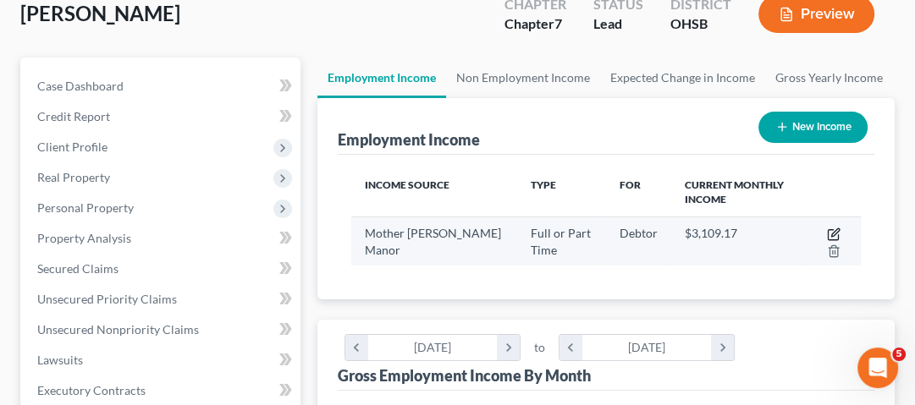
click at [836, 234] on icon "button" at bounding box center [834, 235] width 14 height 14
select select "0"
select select "36"
select select "2"
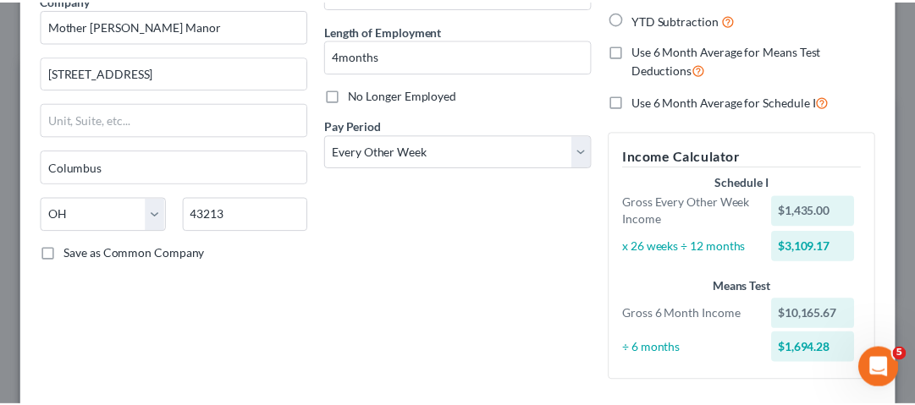
scroll to position [0, 0]
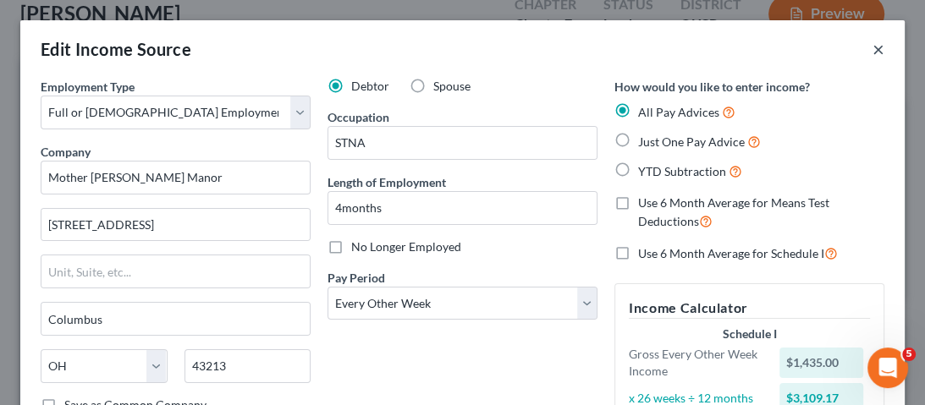
click at [873, 58] on button "×" at bounding box center [879, 49] width 12 height 20
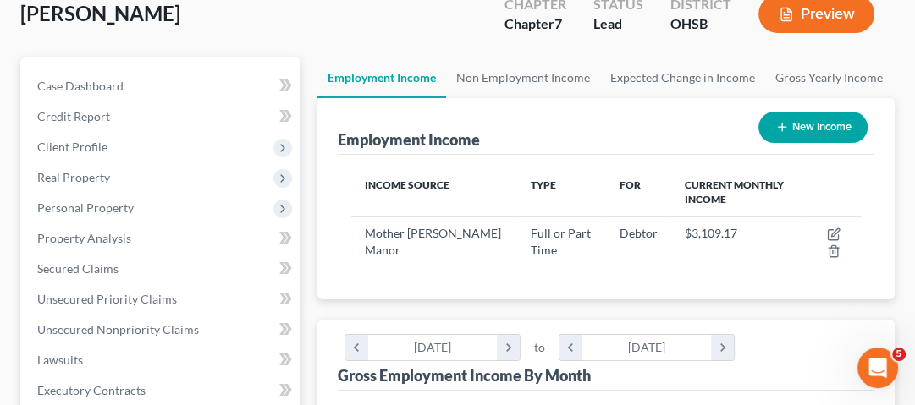
scroll to position [846098, 845809]
click at [534, 81] on link "Non Employment Income" at bounding box center [523, 78] width 154 height 41
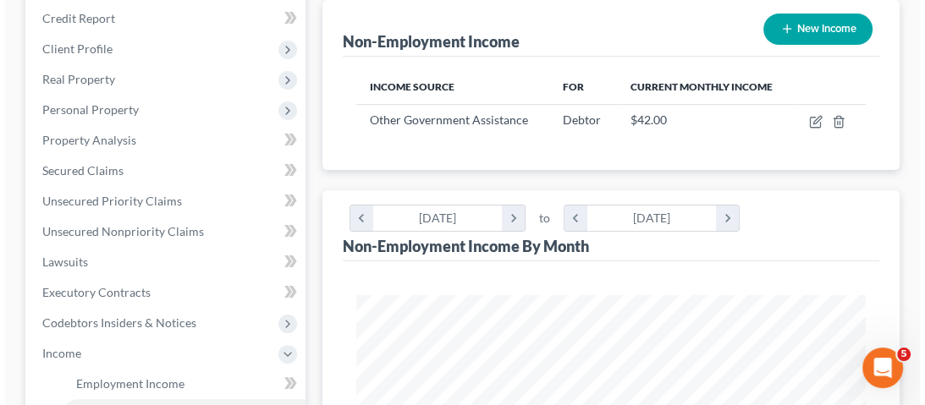
scroll to position [203, 0]
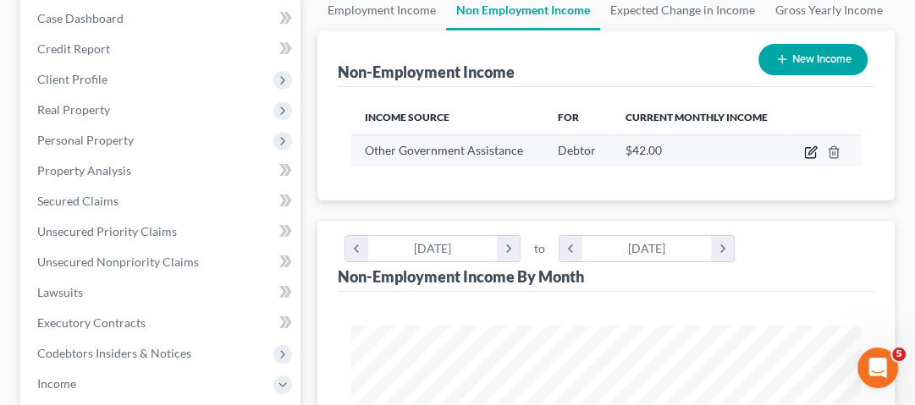
click at [818, 159] on icon "button" at bounding box center [811, 153] width 14 height 14
select select "5"
select select "0"
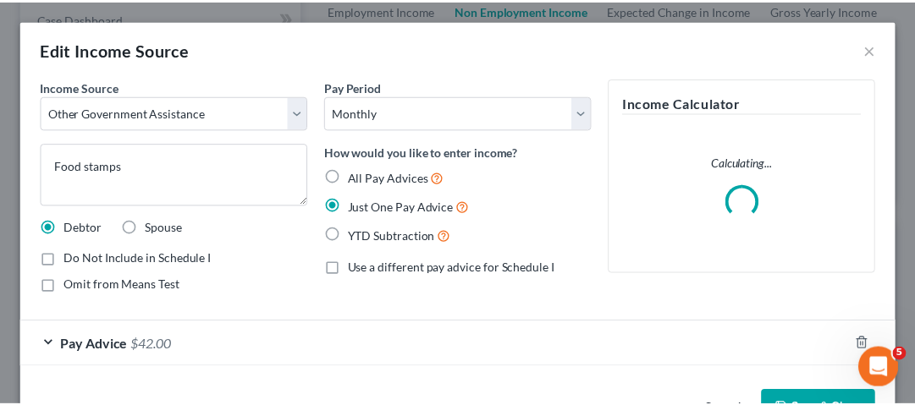
scroll to position [258, 550]
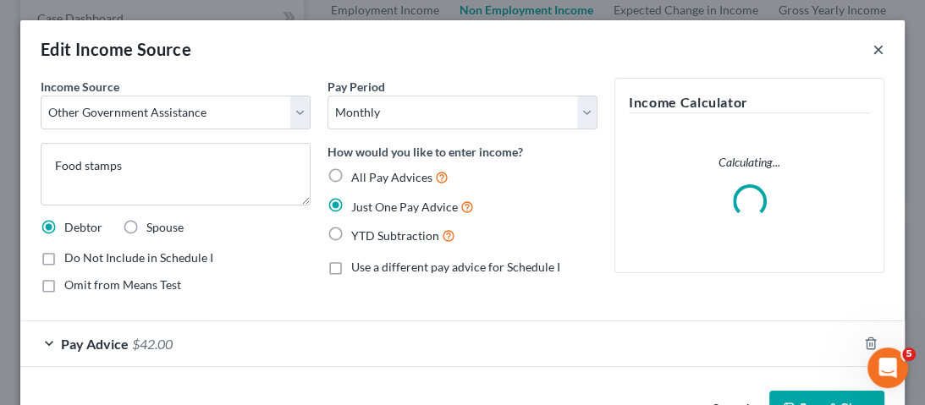
click at [873, 52] on button "×" at bounding box center [879, 49] width 12 height 20
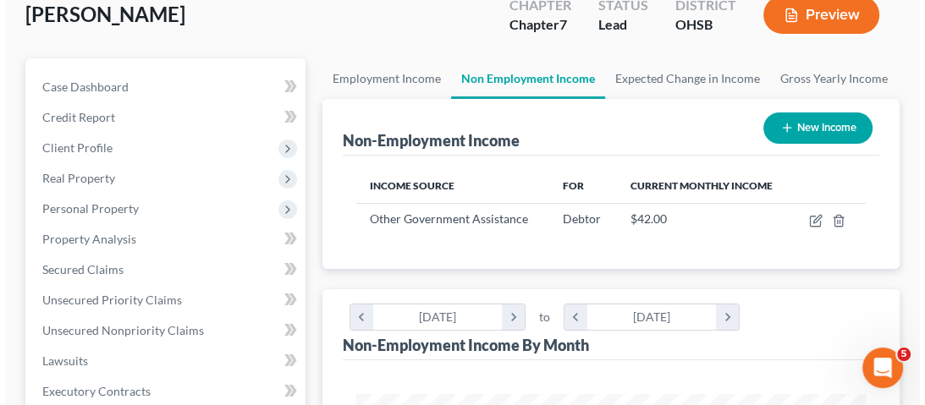
scroll to position [135, 0]
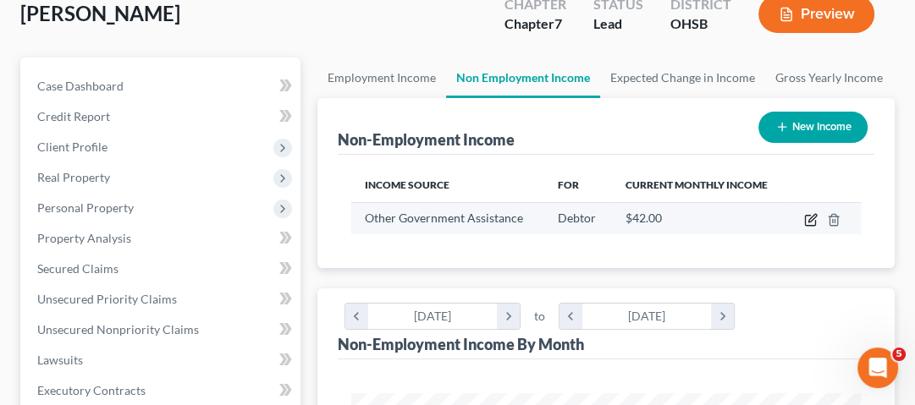
click at [816, 222] on icon "button" at bounding box center [812, 218] width 8 height 8
select select "5"
select select "0"
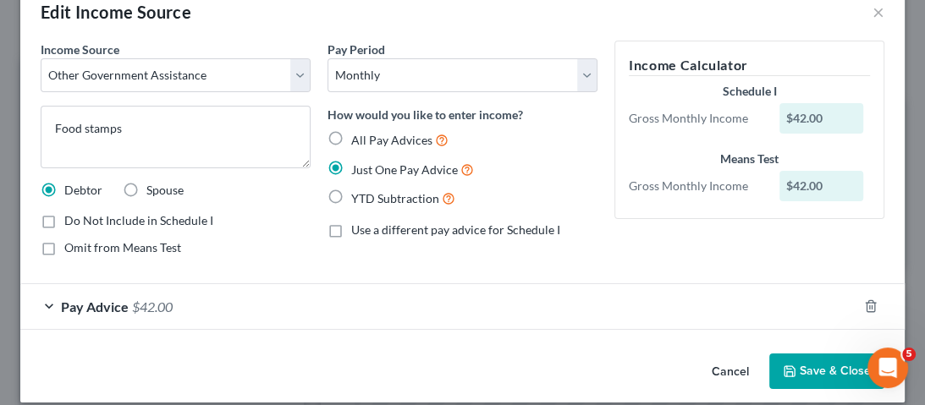
scroll to position [53, 0]
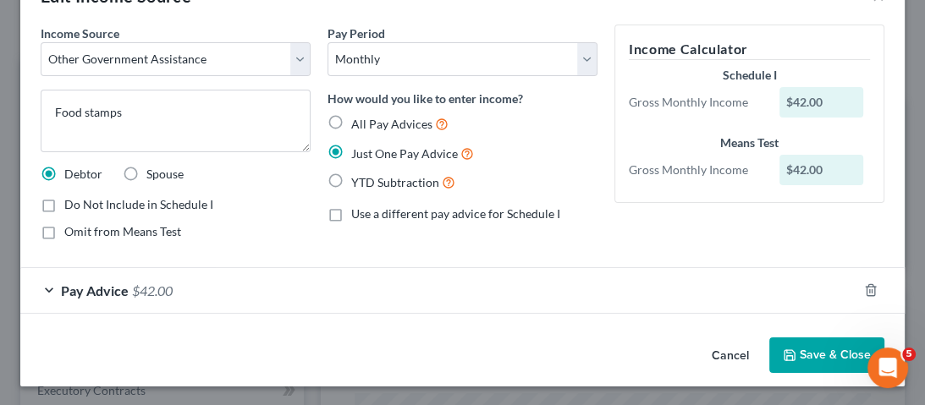
click at [172, 298] on div "Pay Advice $42.00" at bounding box center [438, 290] width 837 height 45
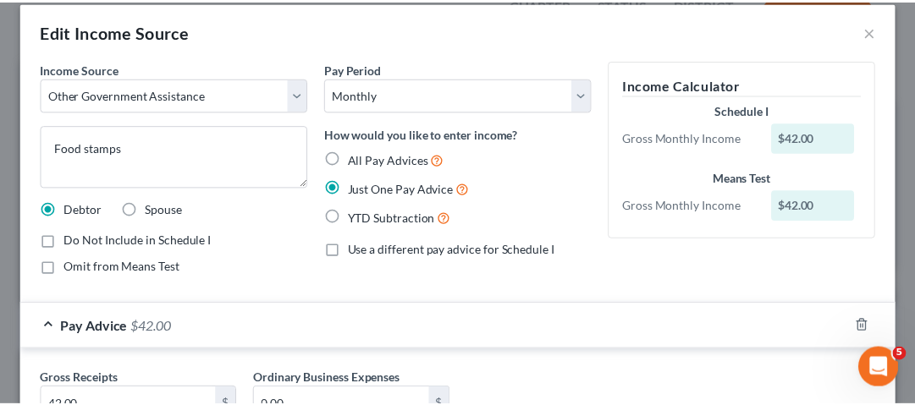
scroll to position [0, 0]
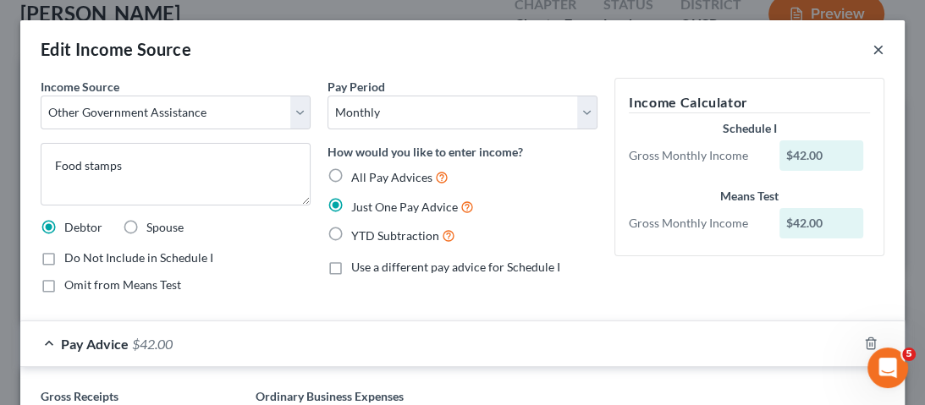
click at [873, 51] on button "×" at bounding box center [879, 49] width 12 height 20
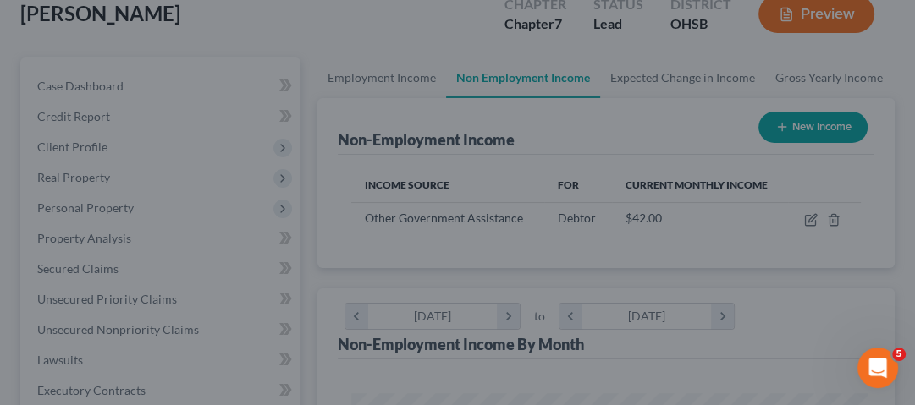
scroll to position [846098, 845809]
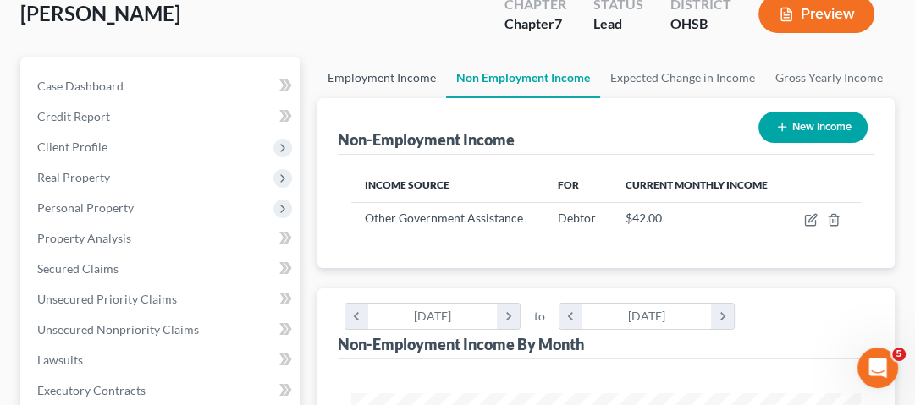
drag, startPoint x: 366, startPoint y: 78, endPoint x: 384, endPoint y: 81, distance: 18.1
click at [366, 78] on link "Employment Income" at bounding box center [381, 78] width 129 height 41
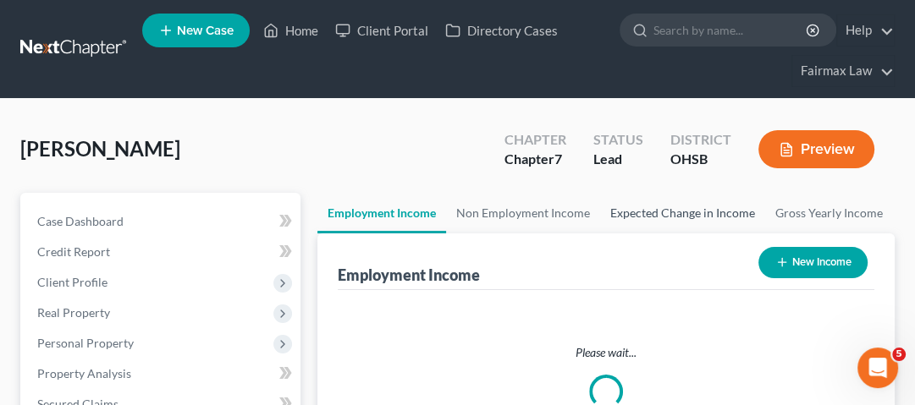
click at [623, 214] on link "Expected Change in Income" at bounding box center [682, 213] width 165 height 41
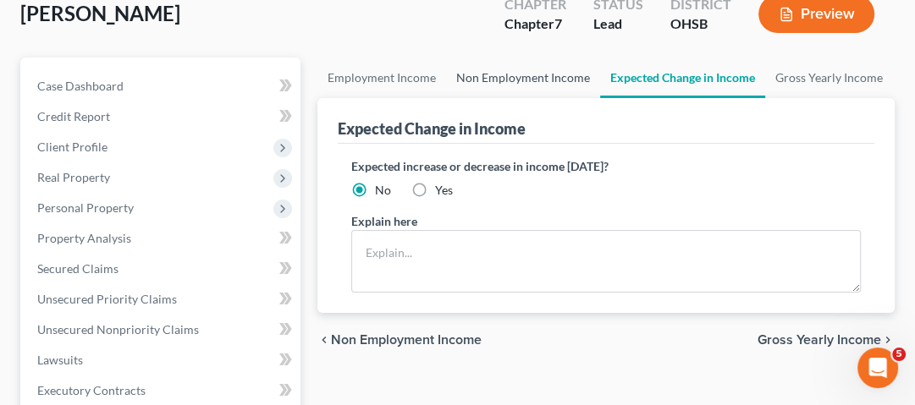
drag, startPoint x: 554, startPoint y: 83, endPoint x: 563, endPoint y: 92, distance: 12.6
click at [554, 83] on link "Non Employment Income" at bounding box center [523, 78] width 154 height 41
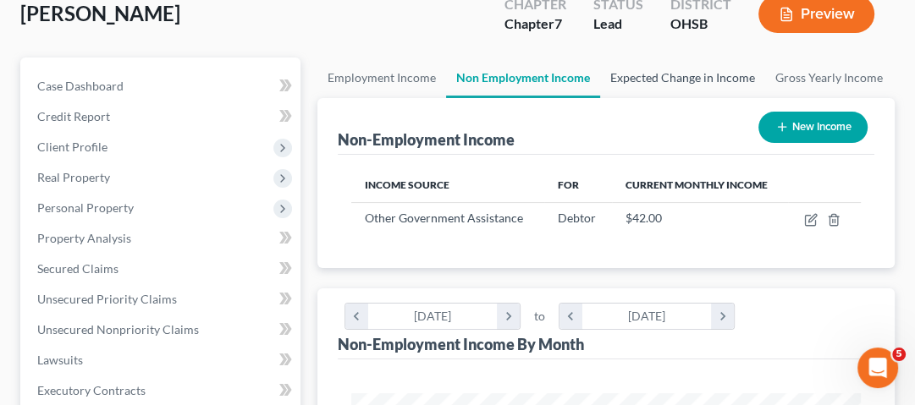
click at [719, 84] on link "Expected Change in Income" at bounding box center [682, 78] width 165 height 41
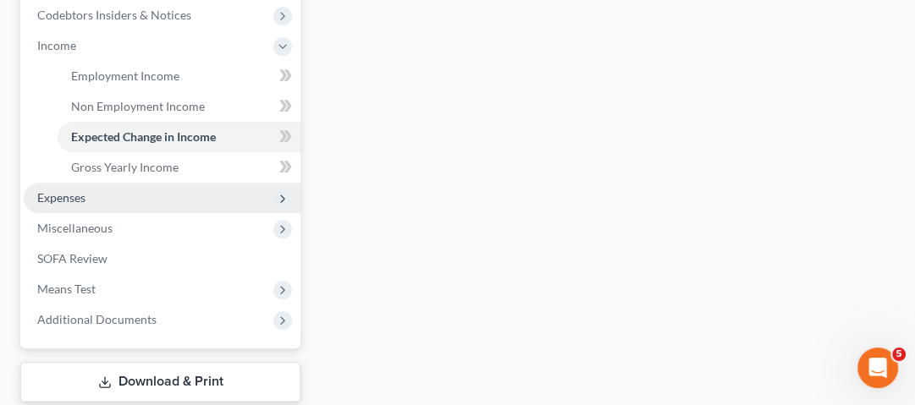
click at [95, 199] on span "Expenses" at bounding box center [162, 198] width 277 height 30
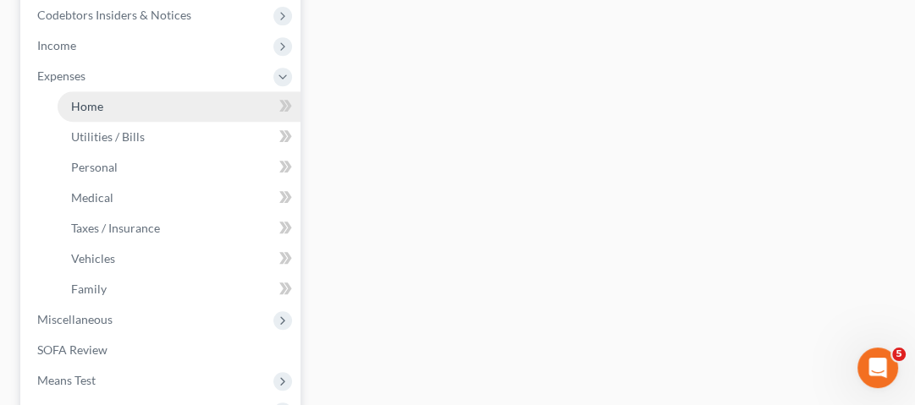
click at [147, 113] on link "Home" at bounding box center [179, 106] width 243 height 30
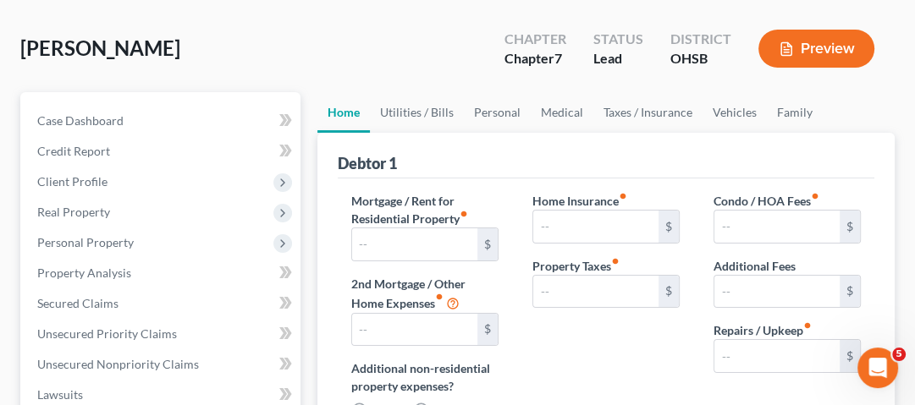
type input "1,035.00"
type input "0.00"
radio input "true"
type input "0.00"
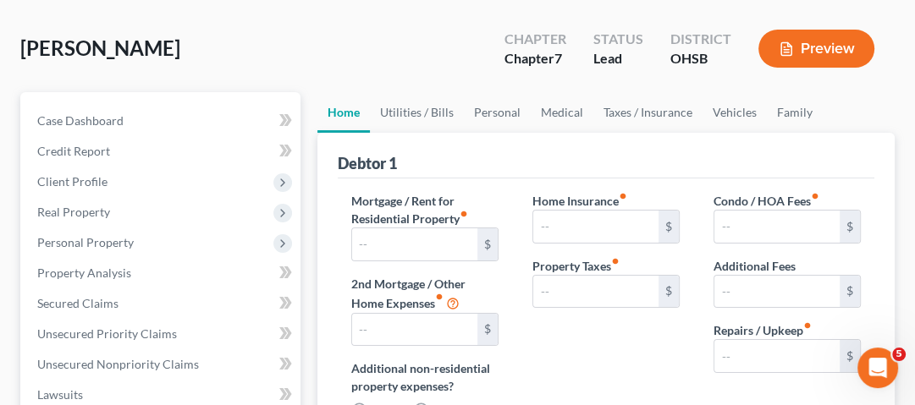
type input "0.00"
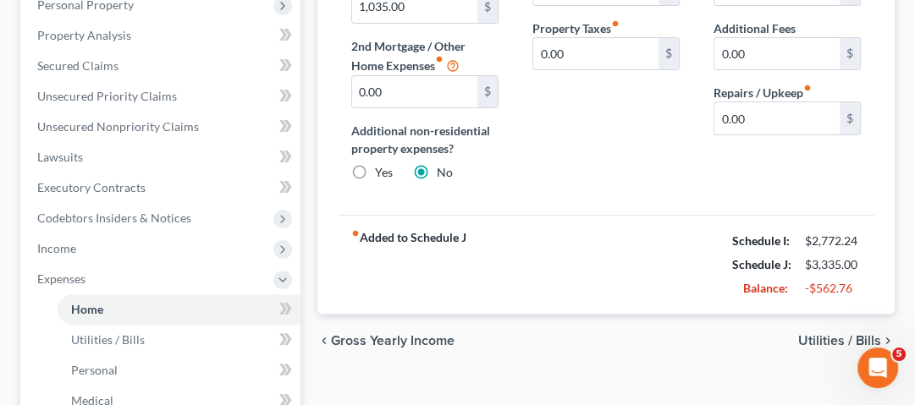
click at [859, 247] on div "$2,772.24" at bounding box center [833, 241] width 56 height 17
click at [745, 237] on strong "Schedule I:" at bounding box center [761, 241] width 58 height 14
drag, startPoint x: 818, startPoint y: 240, endPoint x: 852, endPoint y: 241, distance: 33.9
click at [848, 240] on div "$2,772.24" at bounding box center [833, 241] width 56 height 17
click at [867, 246] on div "$2,772.24" at bounding box center [832, 241] width 73 height 17
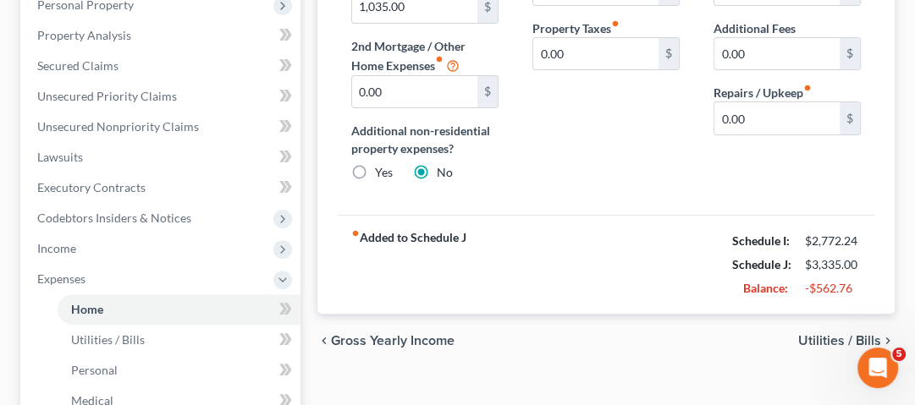
click at [839, 254] on div "Schedule J: $3,335.00" at bounding box center [797, 265] width 146 height 24
click at [809, 246] on div "$2,772.24" at bounding box center [833, 241] width 56 height 17
click at [836, 244] on div "$2,772.24" at bounding box center [833, 241] width 56 height 17
click at [730, 267] on div "Schedule J:" at bounding box center [760, 264] width 73 height 17
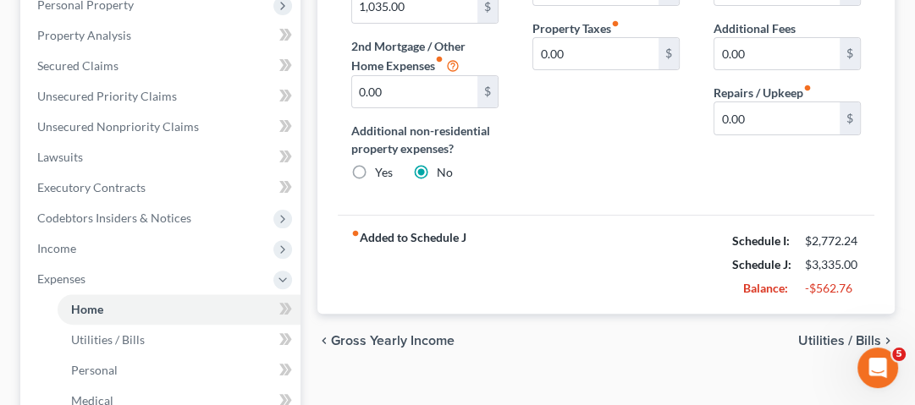
click at [867, 267] on div "$3,335.00" at bounding box center [832, 264] width 73 height 17
click at [724, 262] on div "Schedule J:" at bounding box center [760, 264] width 73 height 17
drag, startPoint x: 724, startPoint y: 262, endPoint x: 761, endPoint y: 262, distance: 36.4
click at [725, 262] on div "Schedule J:" at bounding box center [760, 264] width 73 height 17
click at [857, 262] on div "$3,335.00" at bounding box center [833, 264] width 56 height 17
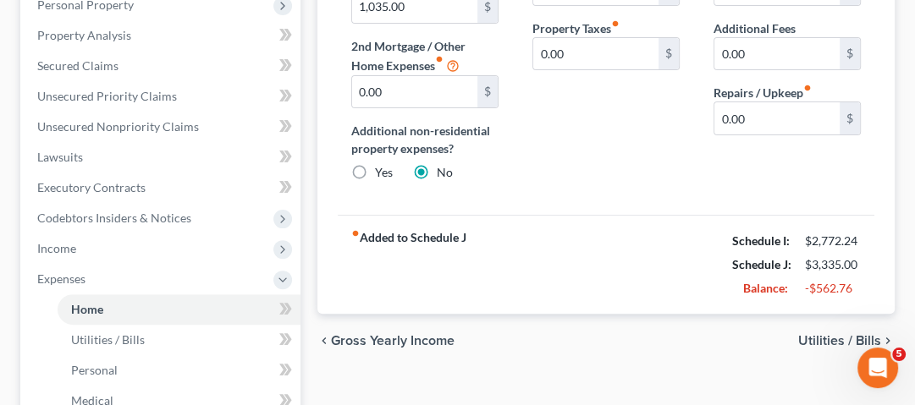
click at [731, 288] on div "Balance:" at bounding box center [760, 288] width 73 height 17
drag, startPoint x: 731, startPoint y: 288, endPoint x: 742, endPoint y: 288, distance: 11.0
click at [730, 288] on div "Balance:" at bounding box center [760, 288] width 73 height 17
click at [857, 284] on div "-$562.76" at bounding box center [833, 288] width 56 height 17
click at [862, 281] on div "-$562.76" at bounding box center [832, 288] width 73 height 17
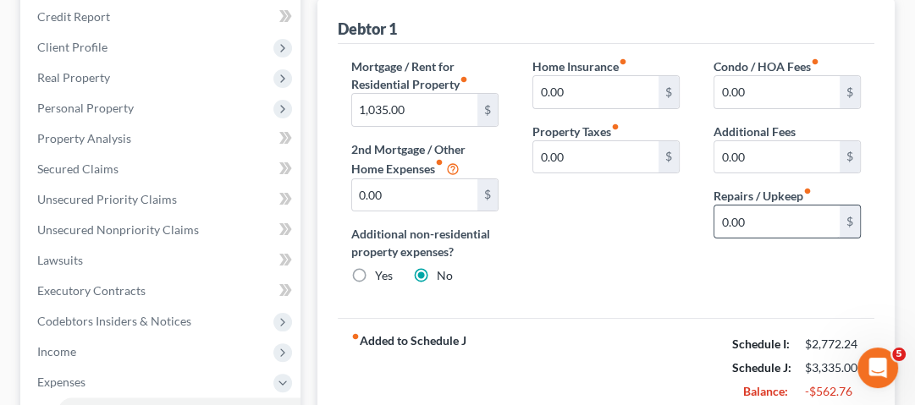
scroll to position [203, 0]
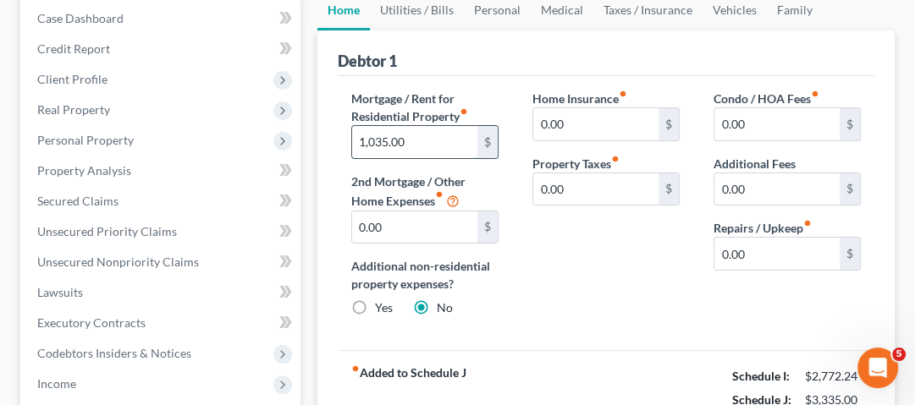
click at [429, 135] on input "1,035.00" at bounding box center [414, 142] width 125 height 32
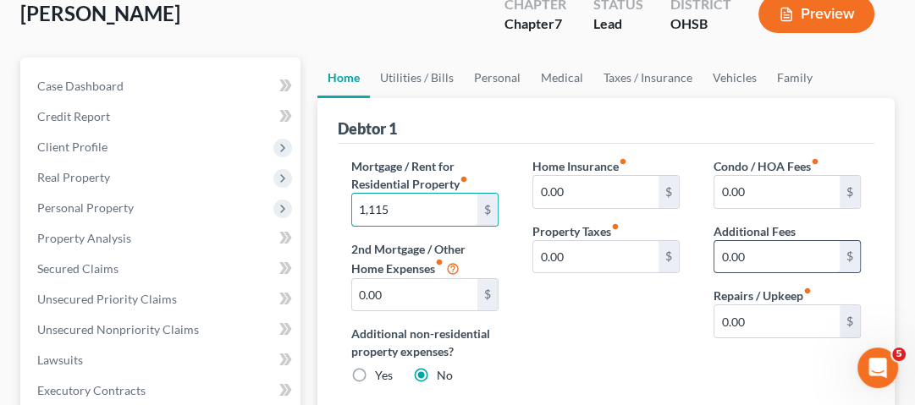
type input "1,115"
click at [765, 255] on input "0.00" at bounding box center [776, 257] width 125 height 32
type input "8.00"
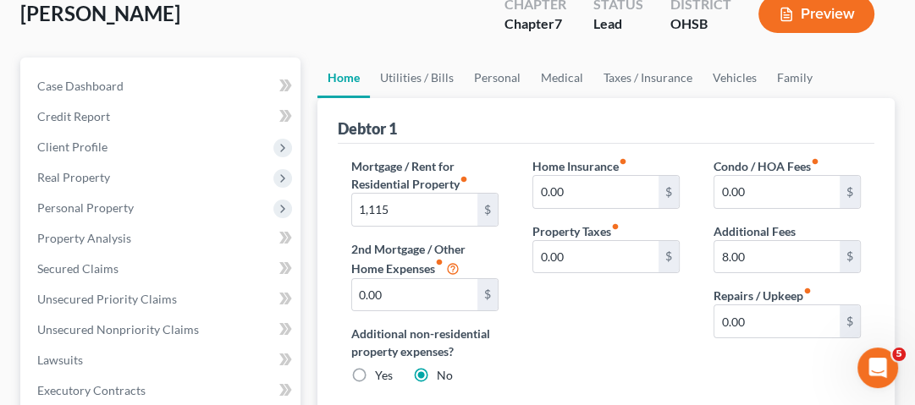
click at [640, 330] on div "Home Insurance fiber_manual_record 0.00 $ Property Taxes fiber_manual_record 0.…" at bounding box center [605, 277] width 181 height 241
click at [433, 78] on link "Utilities / Bills" at bounding box center [417, 78] width 94 height 41
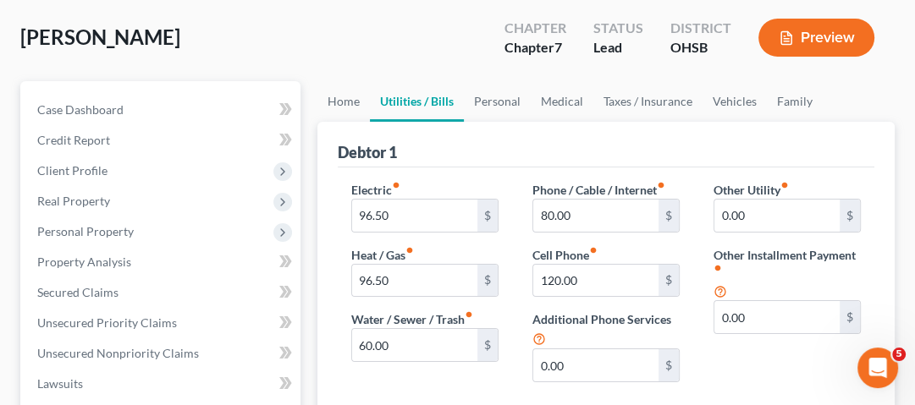
scroll to position [135, 0]
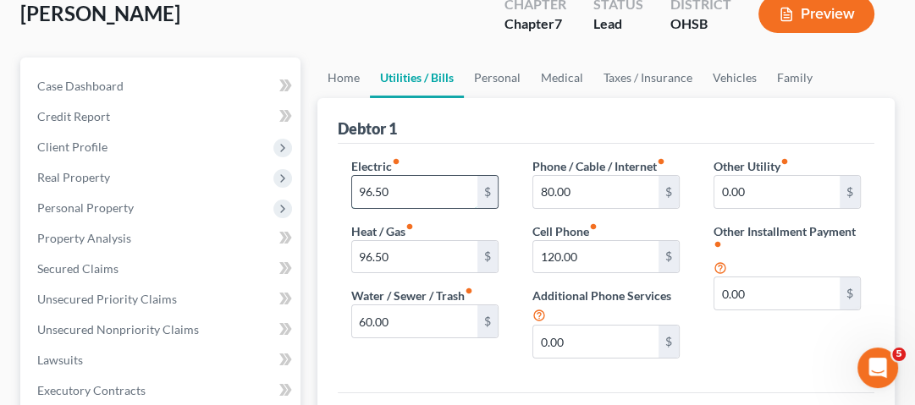
click at [426, 186] on input "96.50" at bounding box center [414, 192] width 125 height 32
type input "150"
click at [385, 261] on input "96.50" at bounding box center [414, 257] width 125 height 32
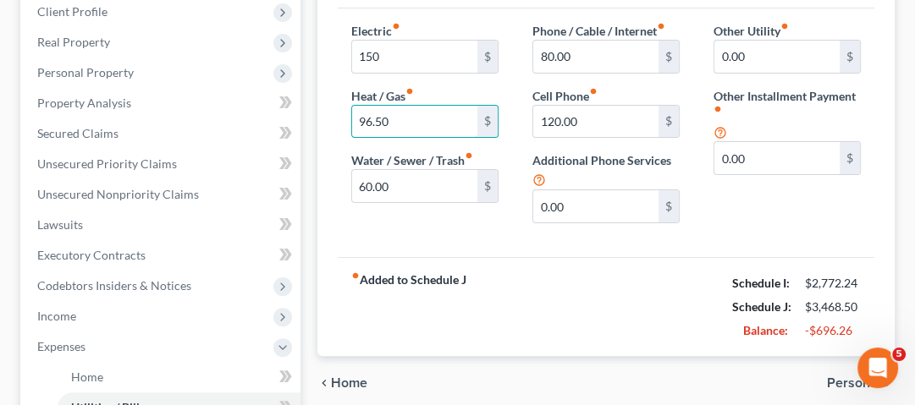
scroll to position [203, 0]
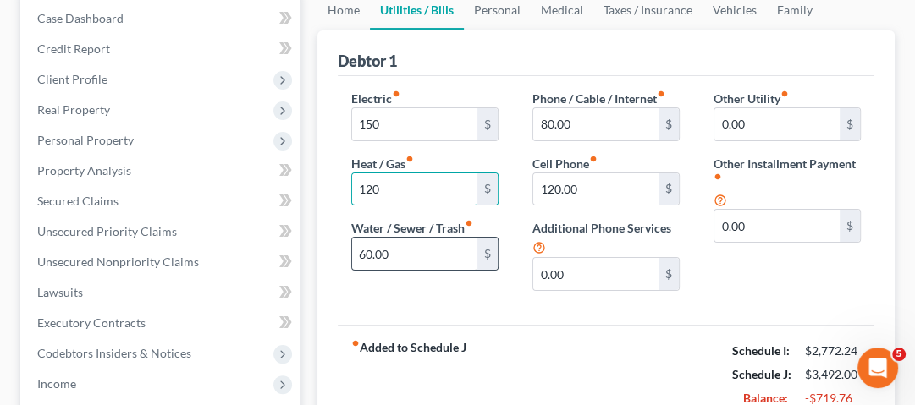
type input "120"
click at [416, 256] on input "60.00" at bounding box center [414, 254] width 125 height 32
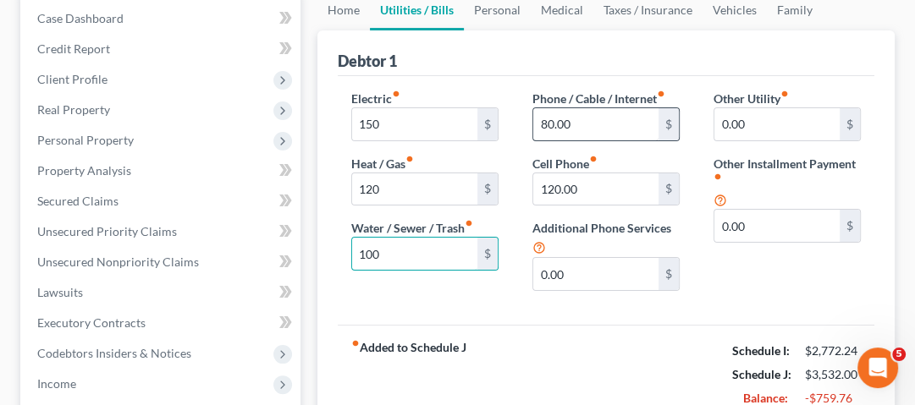
type input "100"
click at [597, 121] on input "80.00" at bounding box center [595, 124] width 125 height 32
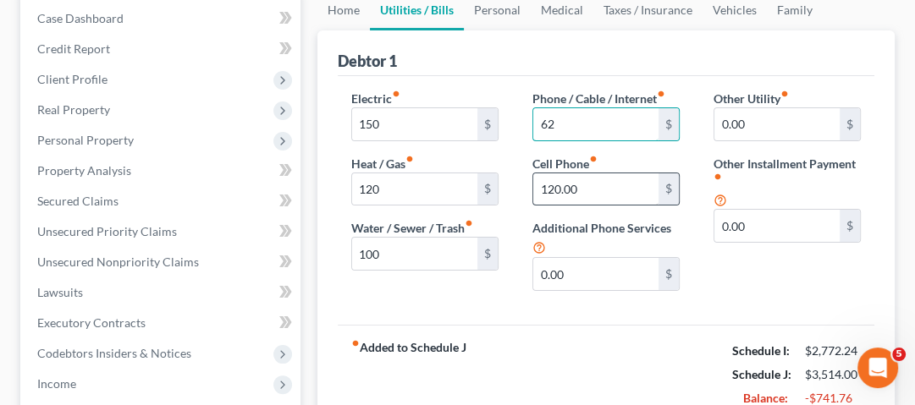
type input "62"
click at [589, 186] on input "120.00" at bounding box center [595, 190] width 125 height 32
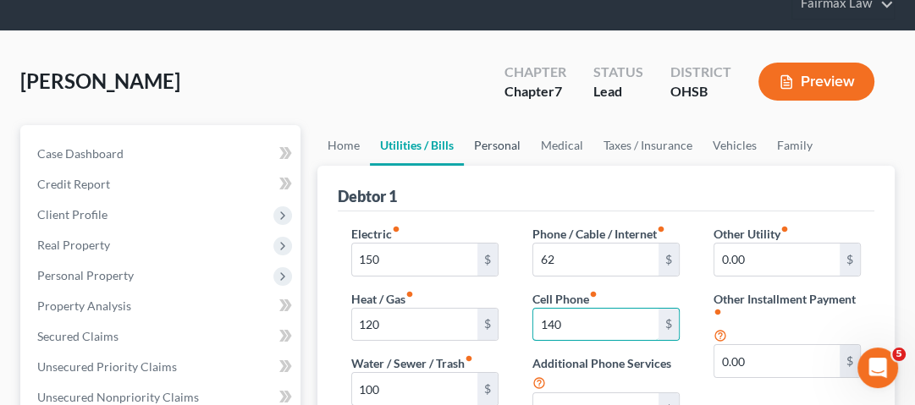
type input "140"
click at [494, 142] on link "Personal" at bounding box center [497, 145] width 67 height 41
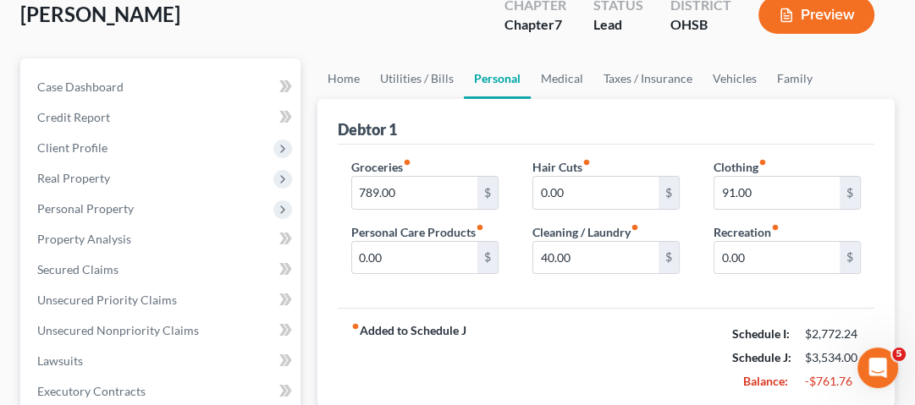
scroll to position [135, 0]
click at [409, 180] on input "789.00" at bounding box center [414, 192] width 125 height 32
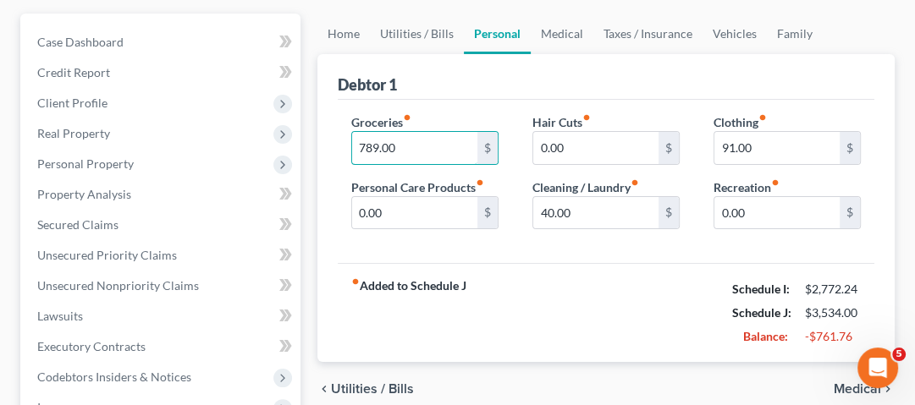
scroll to position [203, 0]
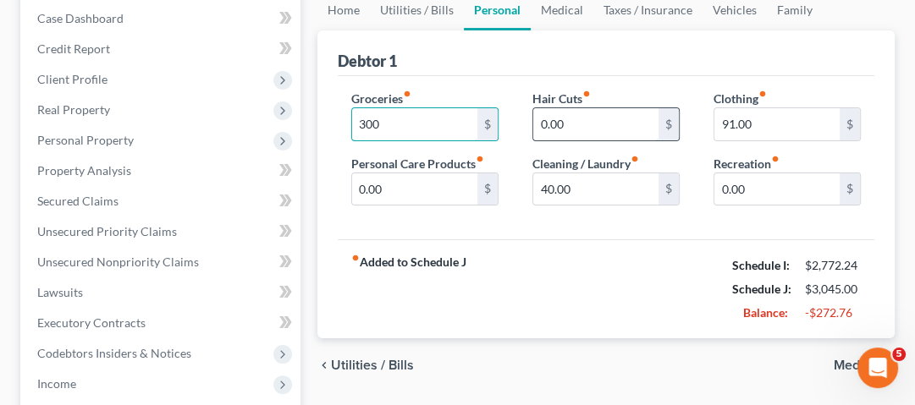
type input "300"
click at [572, 124] on input "0.00" at bounding box center [595, 124] width 125 height 32
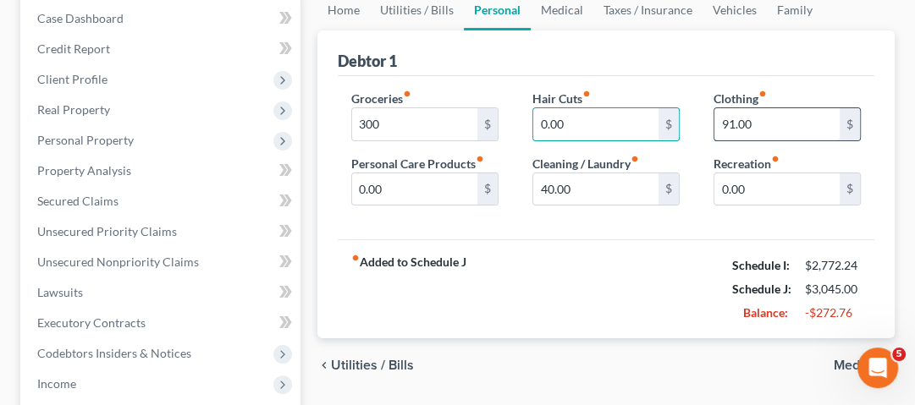
click at [775, 124] on input "91.00" at bounding box center [776, 124] width 125 height 32
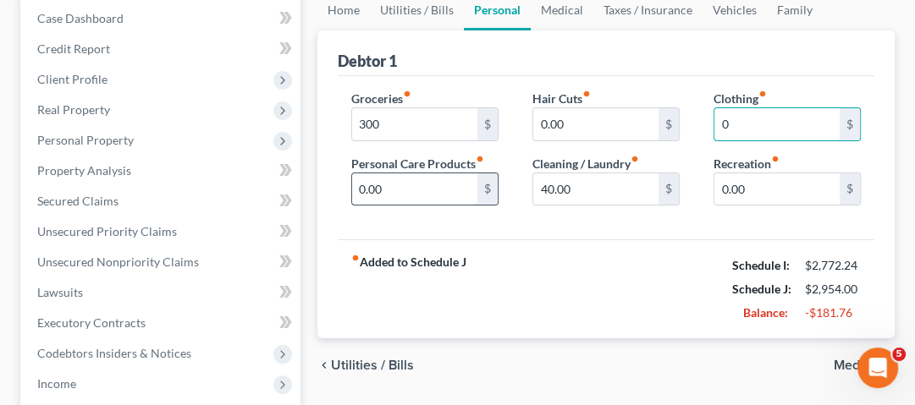
type input "0"
click at [403, 193] on input "0.00" at bounding box center [414, 190] width 125 height 32
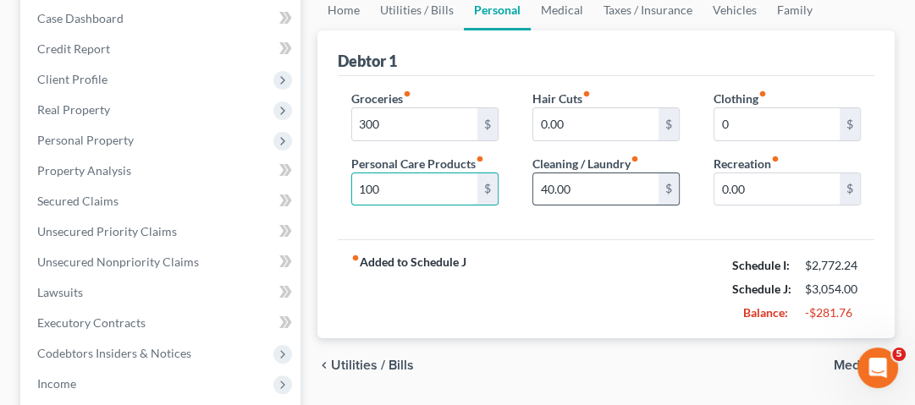
type input "100"
click at [599, 193] on input "40.00" at bounding box center [595, 190] width 125 height 32
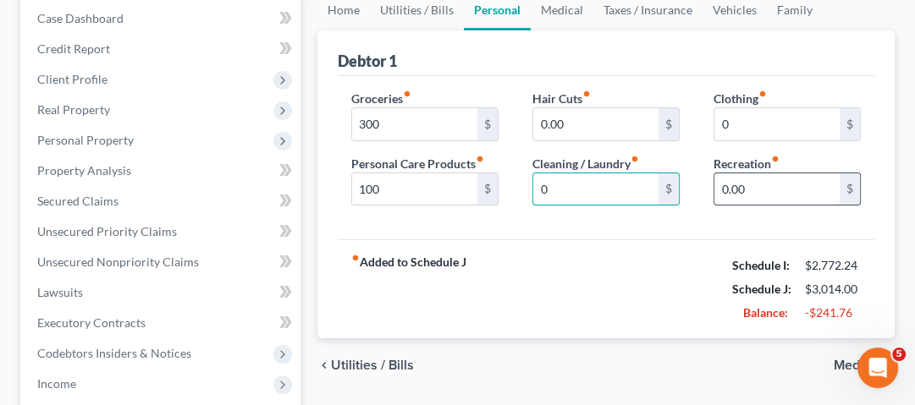
type input "0"
click at [762, 196] on input "0.00" at bounding box center [776, 190] width 125 height 32
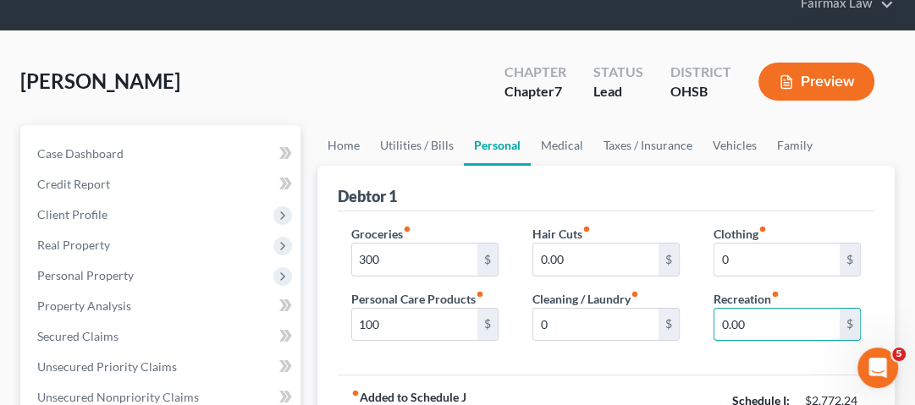
scroll to position [135, 0]
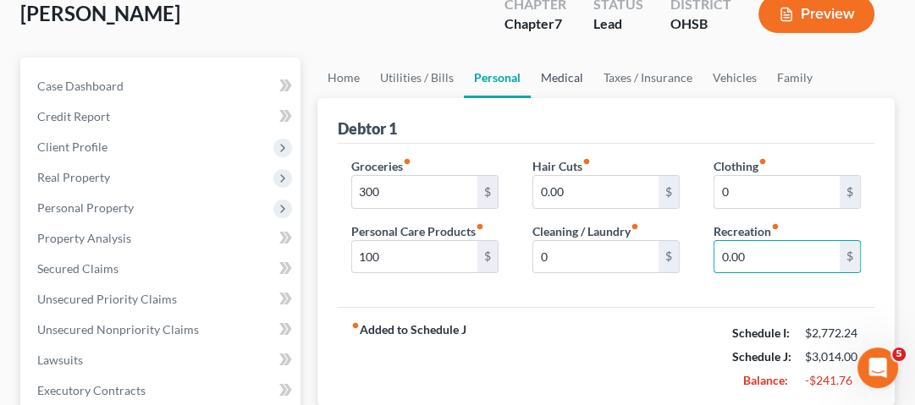
drag, startPoint x: 571, startPoint y: 74, endPoint x: 587, endPoint y: 104, distance: 34.5
click at [571, 74] on link "Medical" at bounding box center [562, 78] width 63 height 41
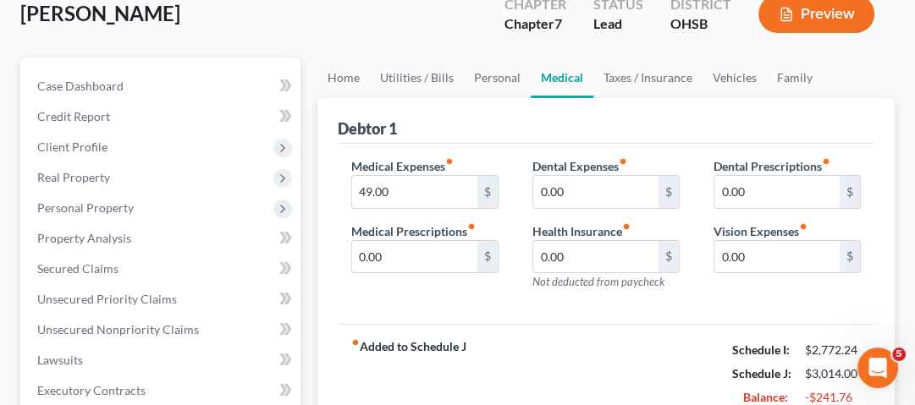
scroll to position [203, 0]
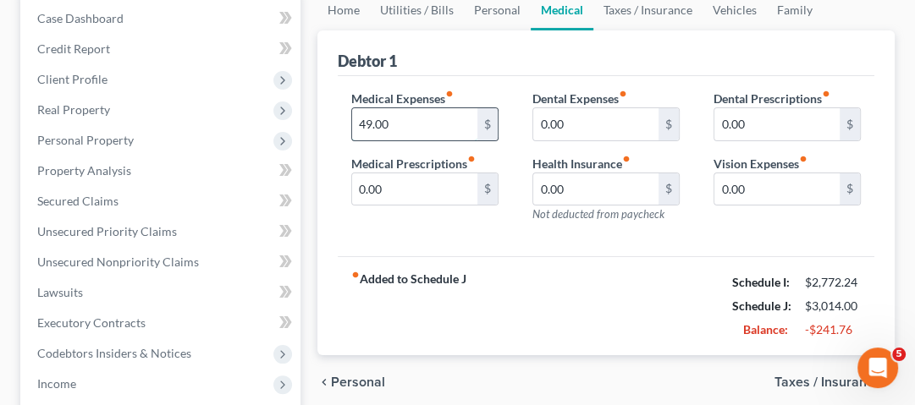
click at [427, 124] on input "49.00" at bounding box center [414, 124] width 125 height 32
type input "0"
click at [625, 14] on link "Taxes / Insurance" at bounding box center [647, 10] width 109 height 41
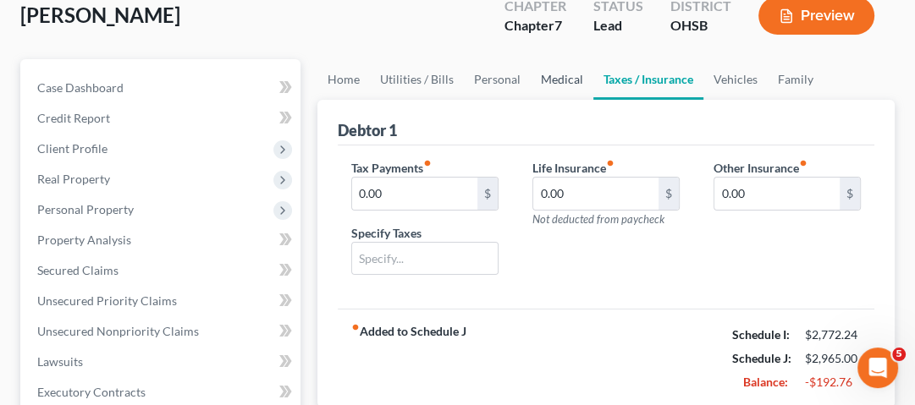
scroll to position [135, 0]
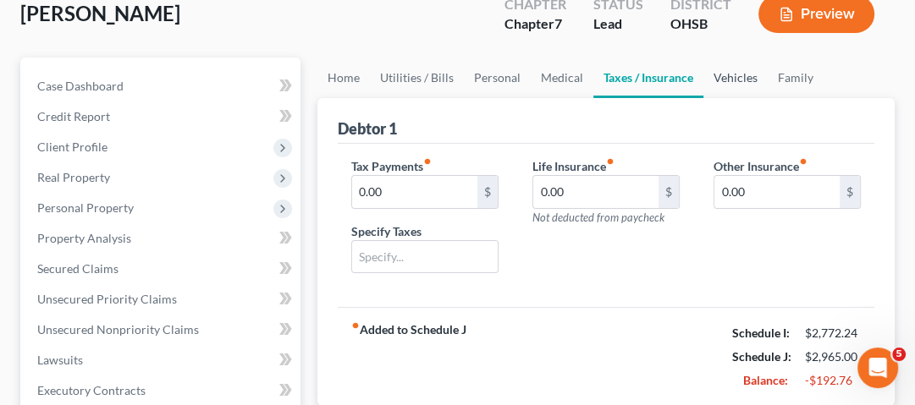
click at [738, 85] on link "Vehicles" at bounding box center [735, 78] width 64 height 41
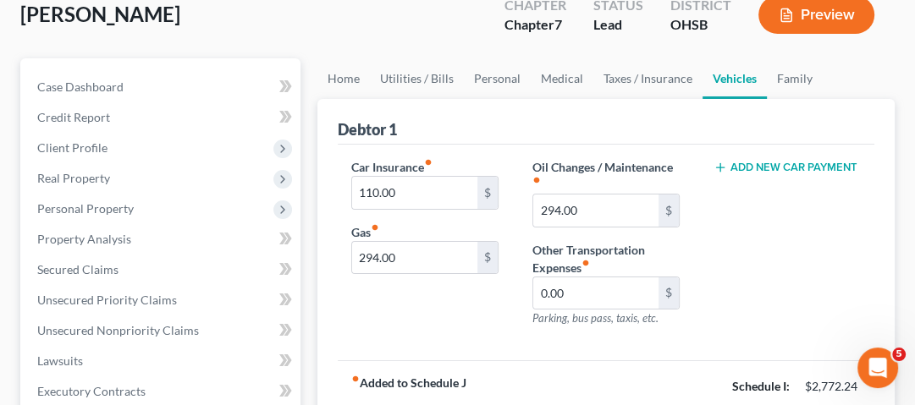
scroll to position [135, 0]
click at [430, 190] on input "110.00" at bounding box center [414, 192] width 125 height 32
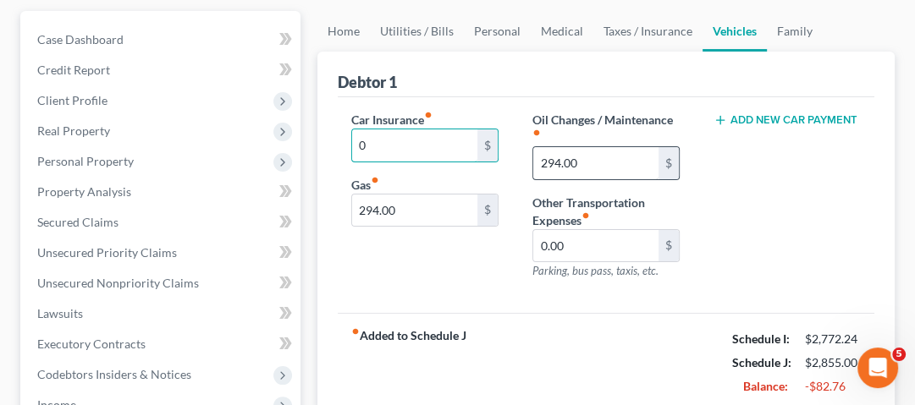
scroll to position [271, 0]
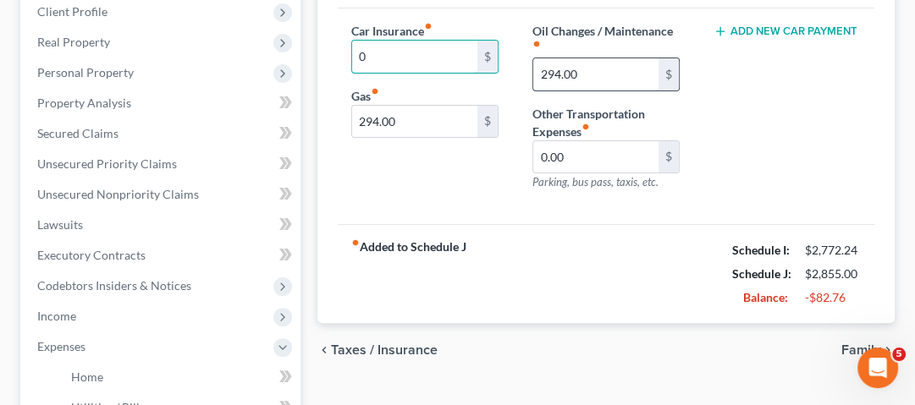
type input "0"
click at [601, 76] on input "294.00" at bounding box center [595, 74] width 125 height 32
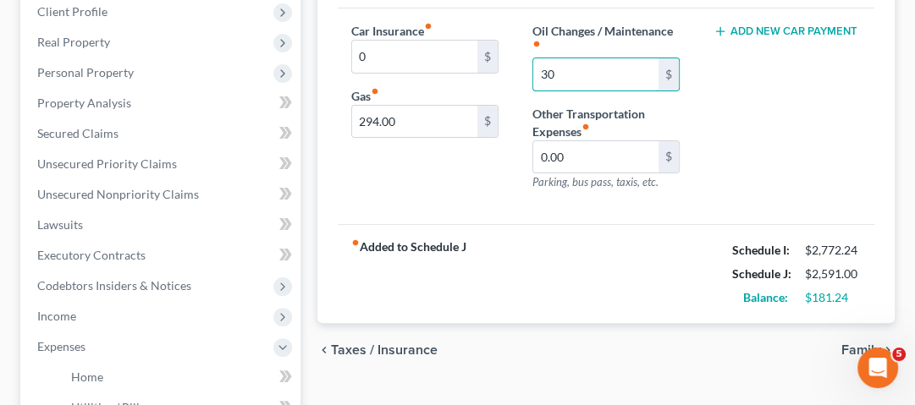
type input "30"
drag, startPoint x: 755, startPoint y: 116, endPoint x: 755, endPoint y: 135, distance: 18.6
click at [755, 116] on div "Add New Car Payment" at bounding box center [787, 113] width 181 height 183
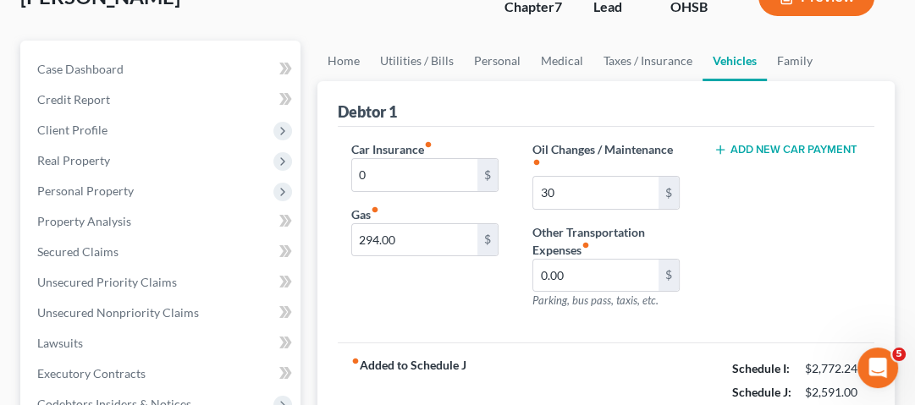
scroll to position [135, 0]
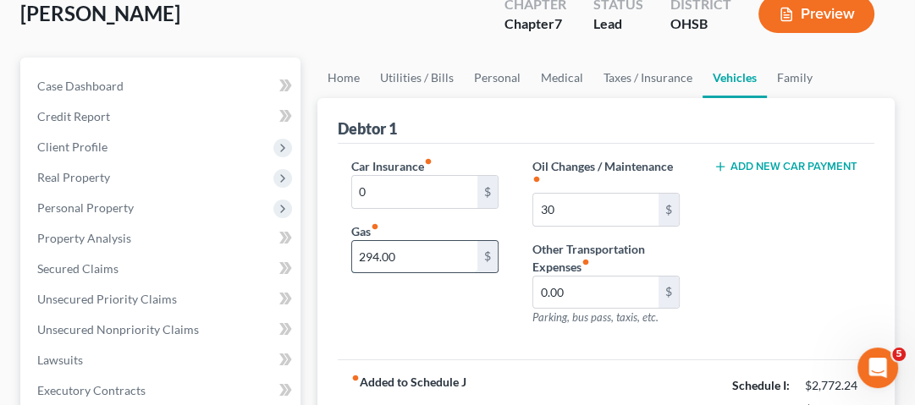
click at [412, 260] on input "294.00" at bounding box center [414, 257] width 125 height 32
type input "200"
click at [824, 257] on div "Add New Car Payment" at bounding box center [787, 248] width 181 height 183
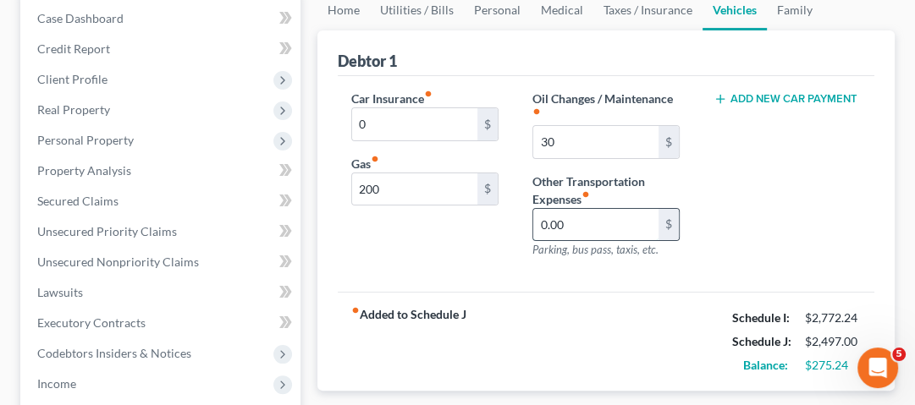
click at [560, 221] on input "0.00" at bounding box center [595, 225] width 125 height 32
type input "150"
click at [697, 260] on div "Add New Car Payment" at bounding box center [787, 181] width 181 height 183
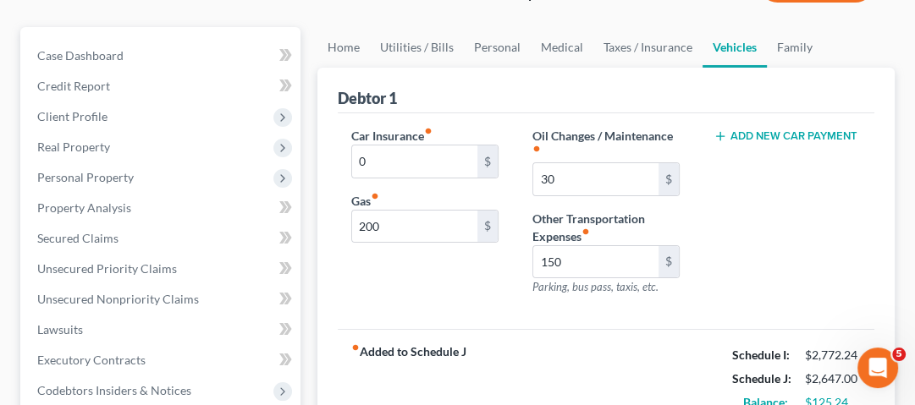
scroll to position [135, 0]
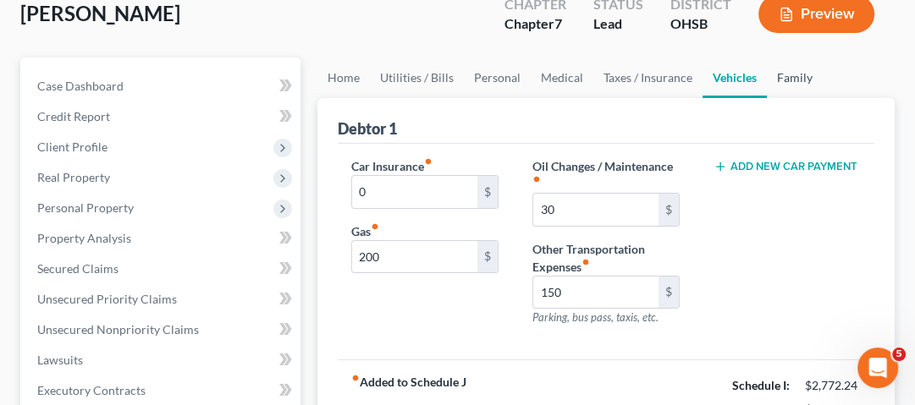
click at [776, 68] on link "Family" at bounding box center [795, 78] width 56 height 41
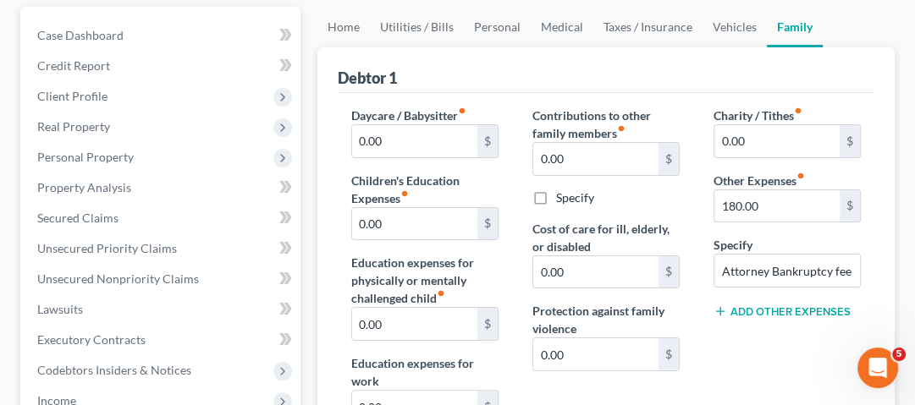
scroll to position [271, 0]
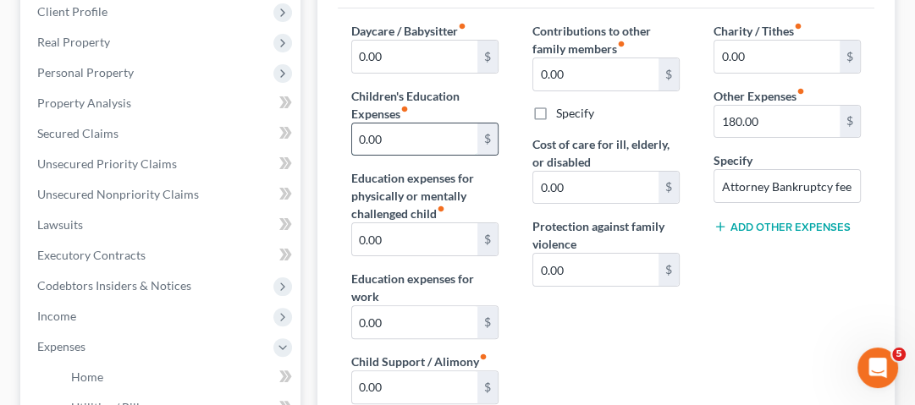
click at [431, 148] on input "0.00" at bounding box center [414, 140] width 125 height 32
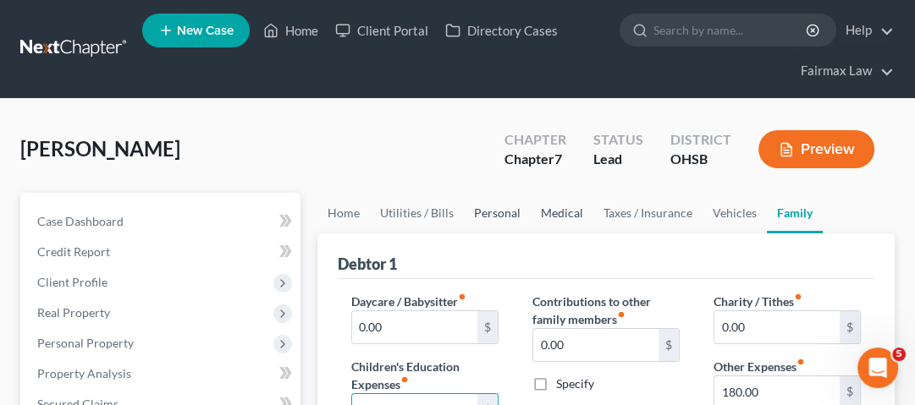
drag, startPoint x: 504, startPoint y: 215, endPoint x: 568, endPoint y: 226, distance: 64.4
click at [504, 215] on link "Personal" at bounding box center [497, 213] width 67 height 41
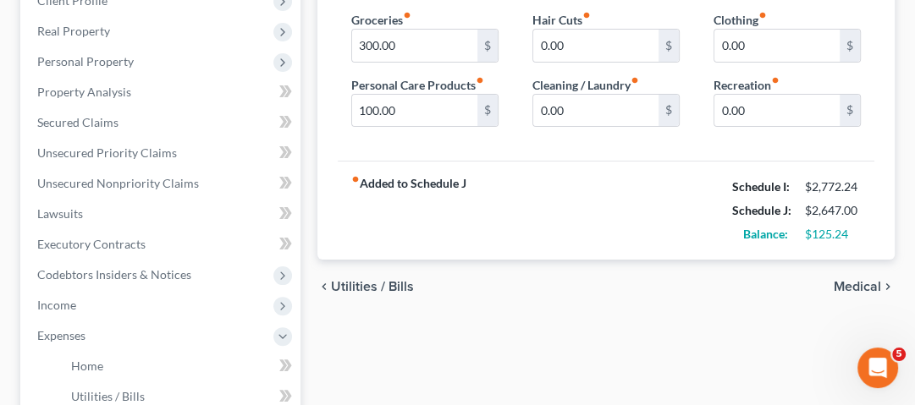
scroll to position [339, 0]
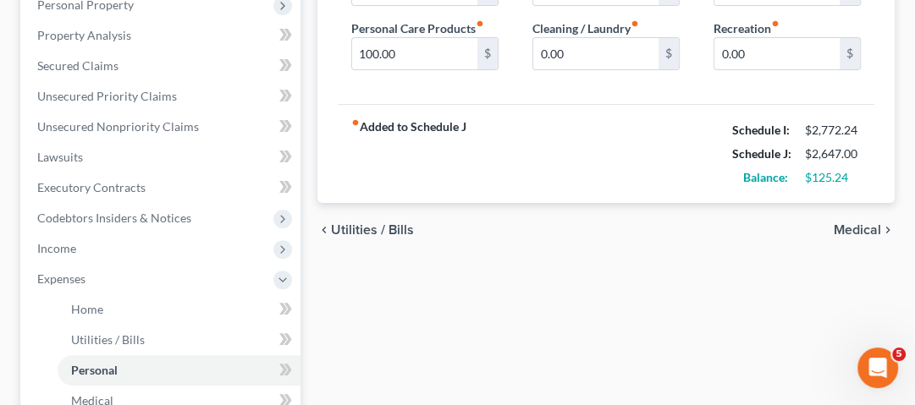
click at [857, 177] on div "$125.24" at bounding box center [833, 177] width 56 height 17
click at [809, 179] on div "$125.24" at bounding box center [833, 177] width 56 height 17
click at [738, 169] on div "Balance:" at bounding box center [760, 177] width 73 height 17
click at [843, 169] on div "$125.24" at bounding box center [833, 177] width 56 height 17
click at [859, 172] on div "$125.24" at bounding box center [833, 177] width 56 height 17
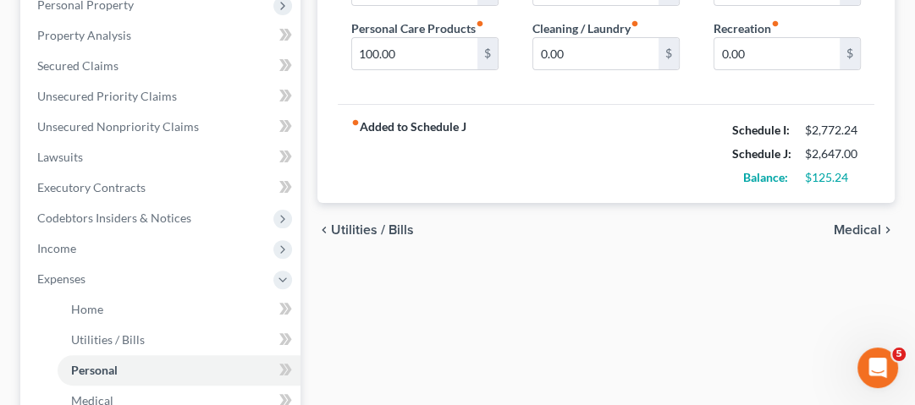
click at [884, 181] on div "Debtor 1 Groceries fiber_manual_record 300.00 $ Personal Care Products fiber_ma…" at bounding box center [605, 49] width 577 height 309
click at [826, 181] on div "$125.24" at bounding box center [833, 177] width 56 height 17
click at [822, 169] on div "$125.24" at bounding box center [833, 177] width 56 height 17
click at [803, 174] on div "$125.24" at bounding box center [832, 177] width 73 height 17
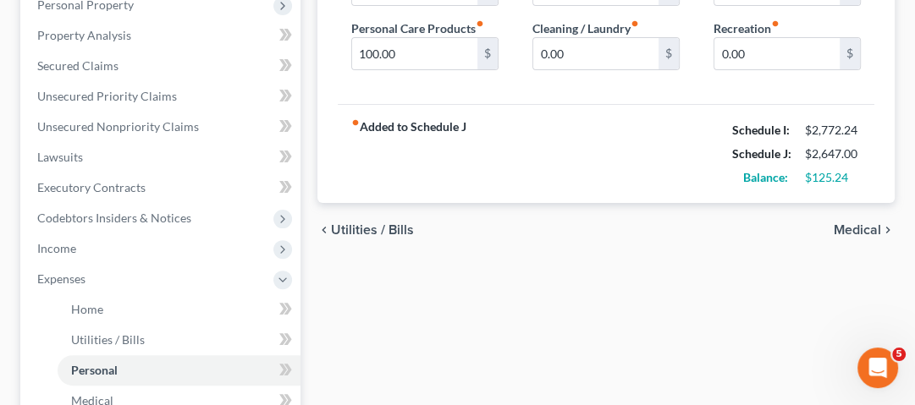
click at [846, 169] on div "$125.24" at bounding box center [833, 177] width 56 height 17
click at [854, 172] on div "$125.24" at bounding box center [833, 177] width 56 height 17
click at [745, 188] on div "fiber_manual_record Added to Schedule J Schedule I: $2,772.24 Schedule J: $2,64…" at bounding box center [606, 153] width 537 height 99
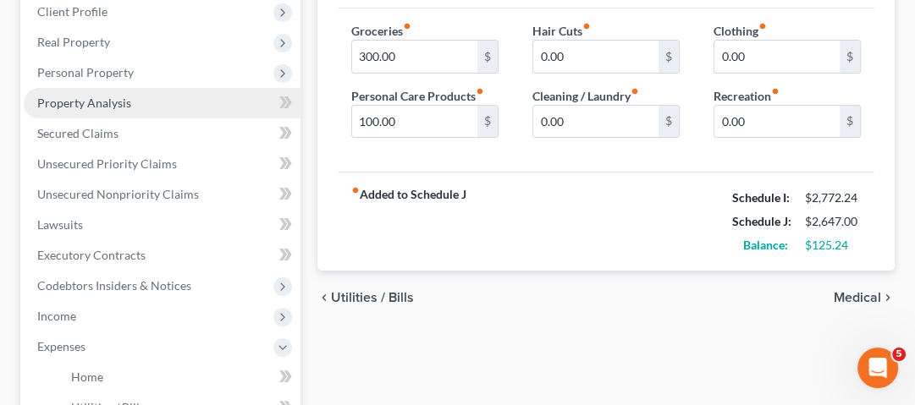
scroll to position [135, 0]
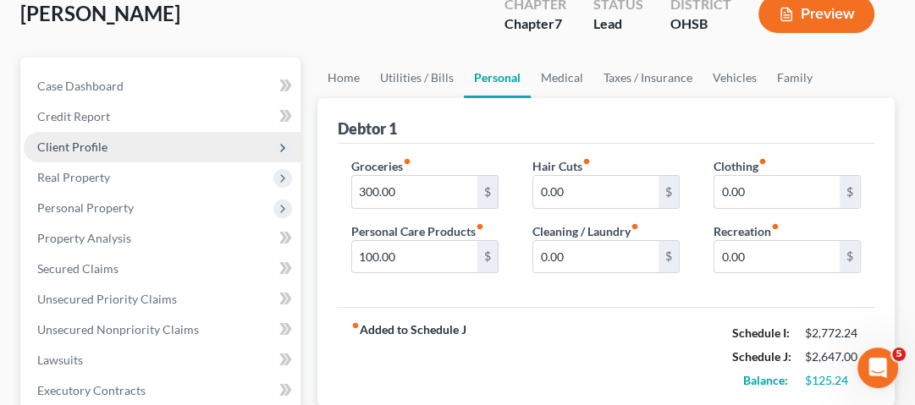
click at [82, 145] on span "Client Profile" at bounding box center [72, 147] width 70 height 14
click at [95, 144] on span "Client Profile" at bounding box center [72, 147] width 70 height 14
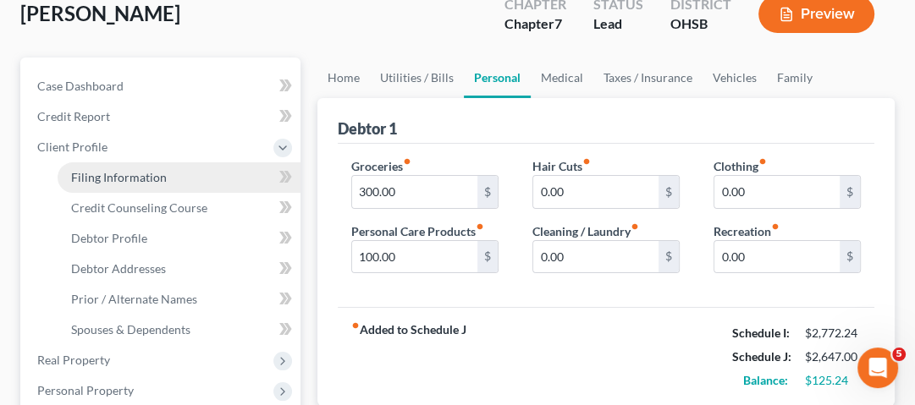
click at [110, 170] on span "Filing Information" at bounding box center [119, 177] width 96 height 14
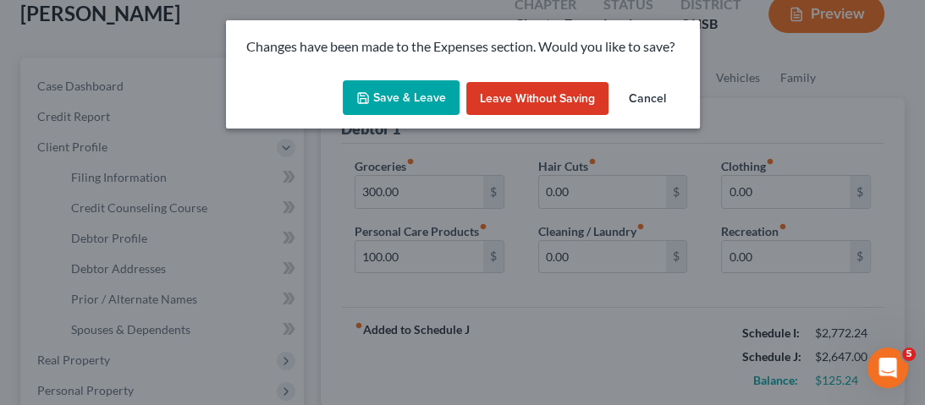
click at [407, 98] on button "Save & Leave" at bounding box center [401, 98] width 117 height 36
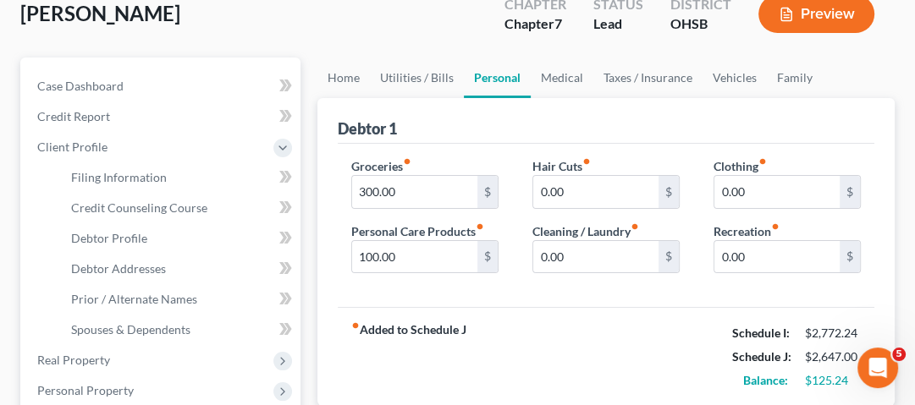
select select "1"
select select "0"
select select "36"
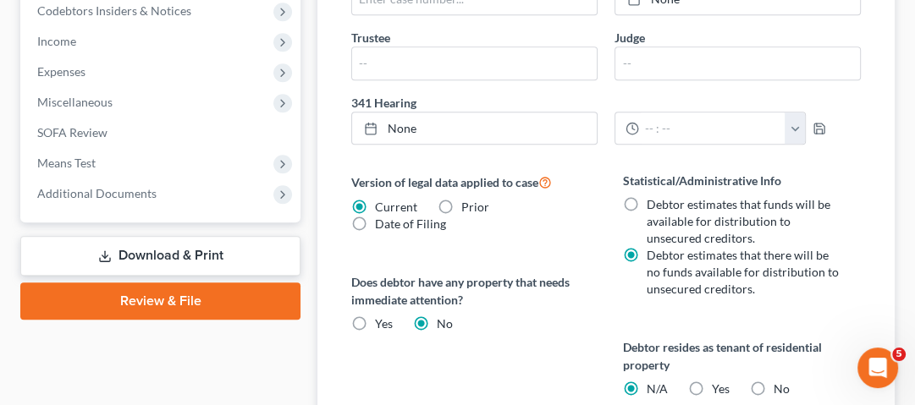
scroll to position [745, 0]
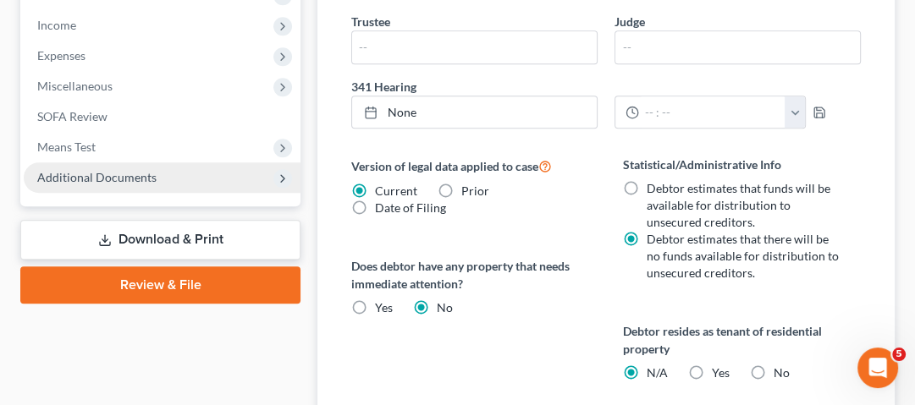
click at [170, 181] on span "Additional Documents" at bounding box center [162, 177] width 277 height 30
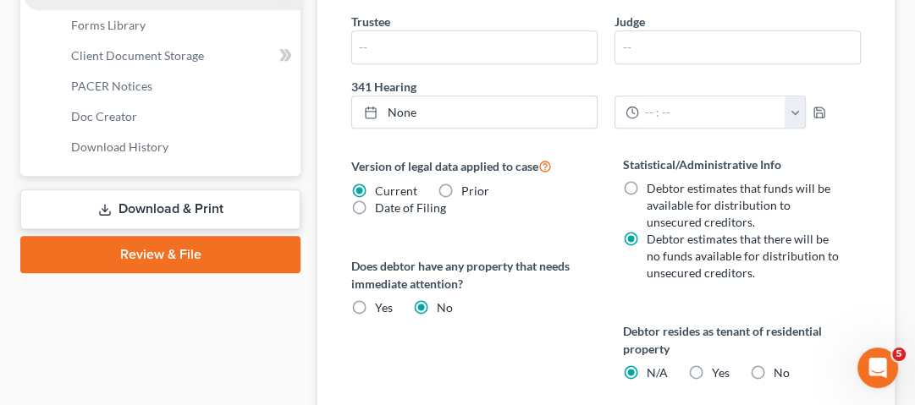
scroll to position [562, 0]
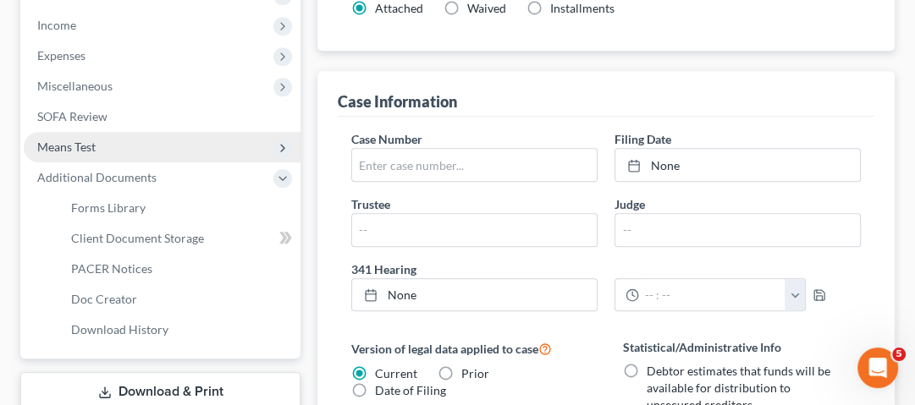
click at [102, 149] on span "Means Test" at bounding box center [162, 147] width 277 height 30
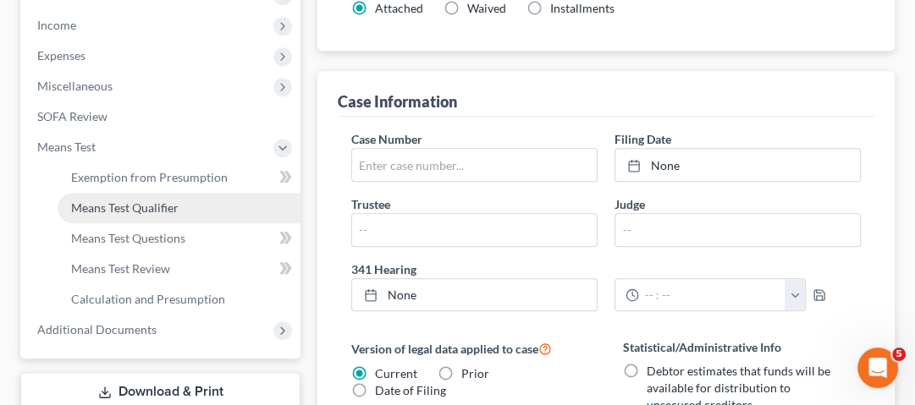
click at [161, 201] on span "Means Test Qualifier" at bounding box center [124, 208] width 107 height 14
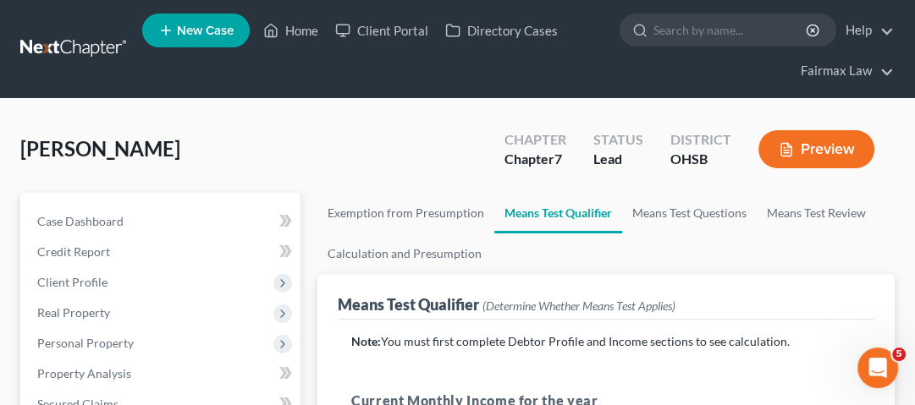
click at [96, 36] on link at bounding box center [74, 49] width 108 height 30
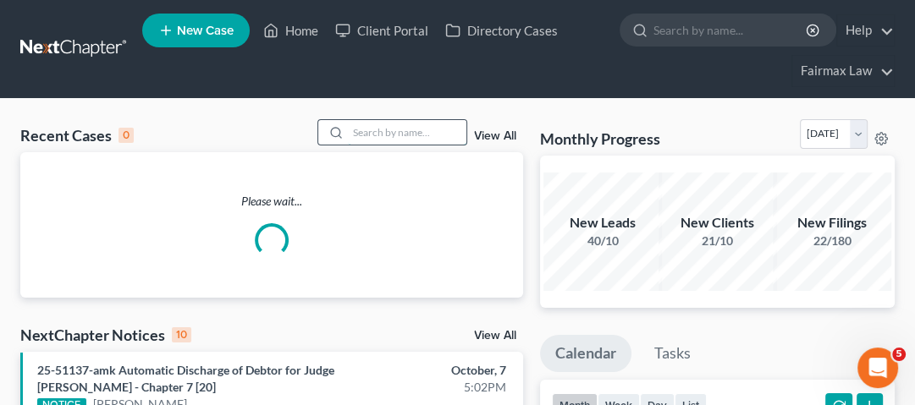
click at [386, 131] on input "search" at bounding box center [407, 132] width 118 height 25
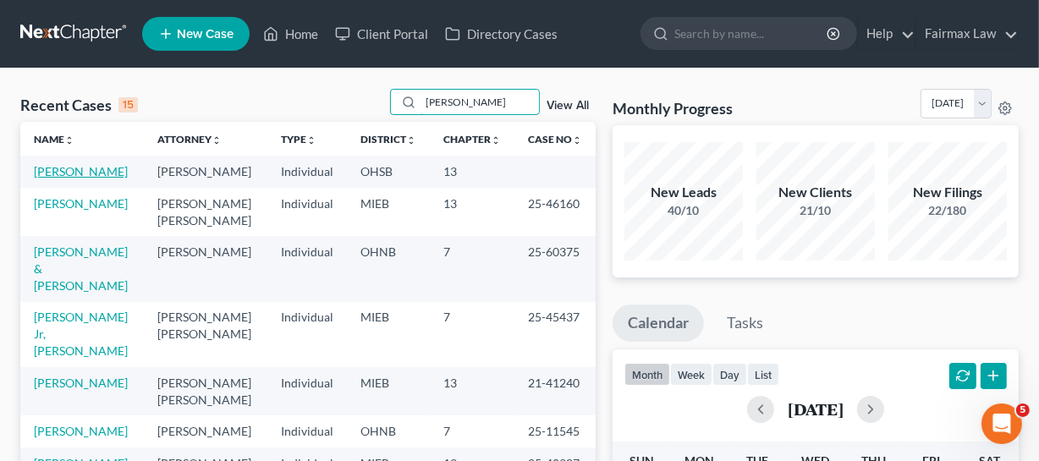
type input "stephen"
click at [61, 179] on link "Gibney, Stephen" at bounding box center [81, 171] width 94 height 14
drag, startPoint x: 61, startPoint y: 188, endPoint x: 229, endPoint y: 223, distance: 171.3
click at [61, 179] on link "Gibney, Stephen" at bounding box center [81, 171] width 94 height 14
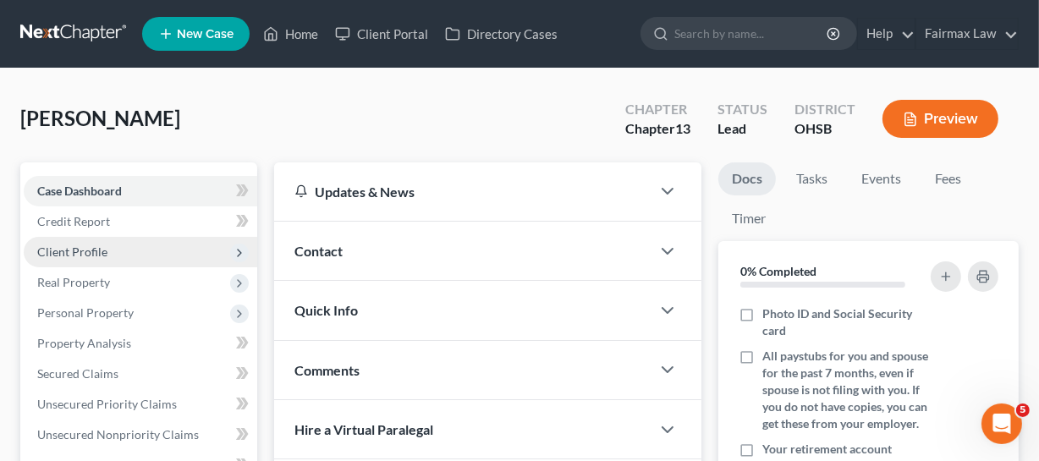
click at [161, 241] on span "Client Profile" at bounding box center [141, 252] width 234 height 30
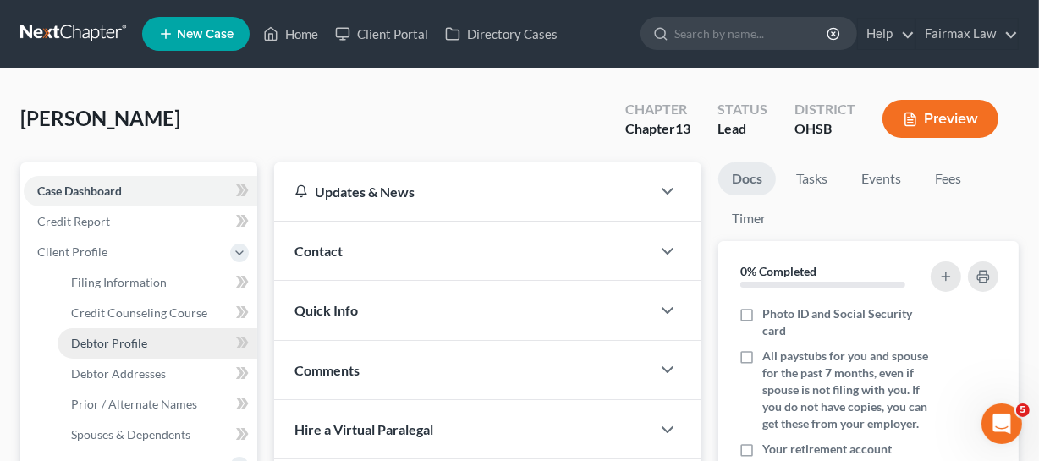
drag, startPoint x: 116, startPoint y: 347, endPoint x: 155, endPoint y: 355, distance: 39.7
click at [116, 347] on span "Debtor Profile" at bounding box center [109, 343] width 76 height 14
select select "1"
select select "3"
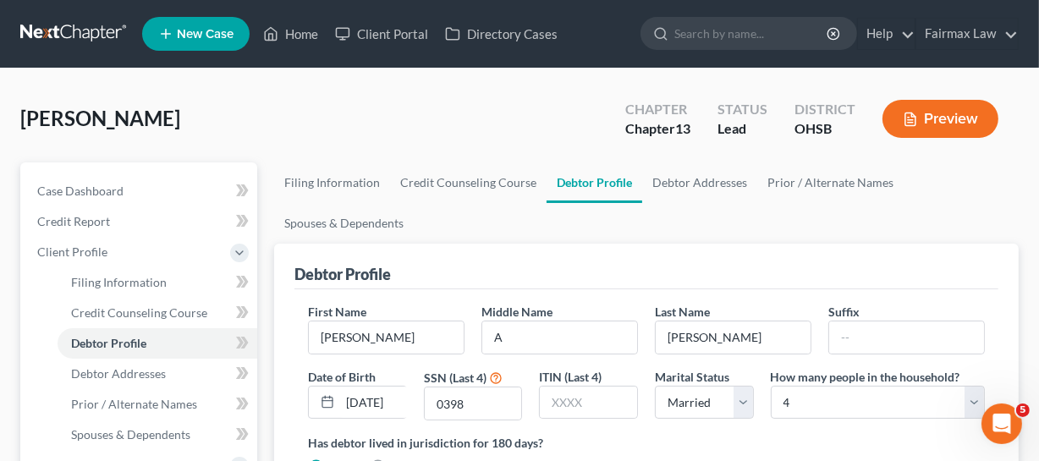
radio input "true"
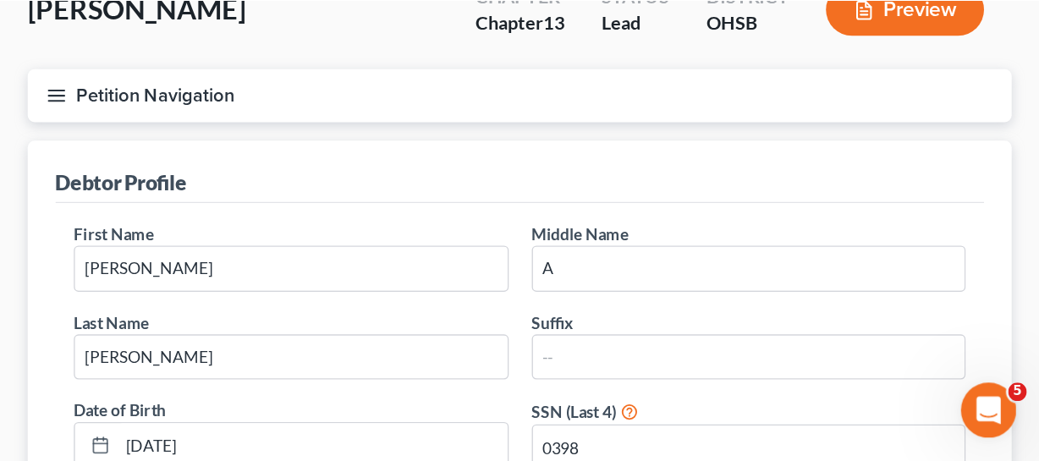
scroll to position [113, 0]
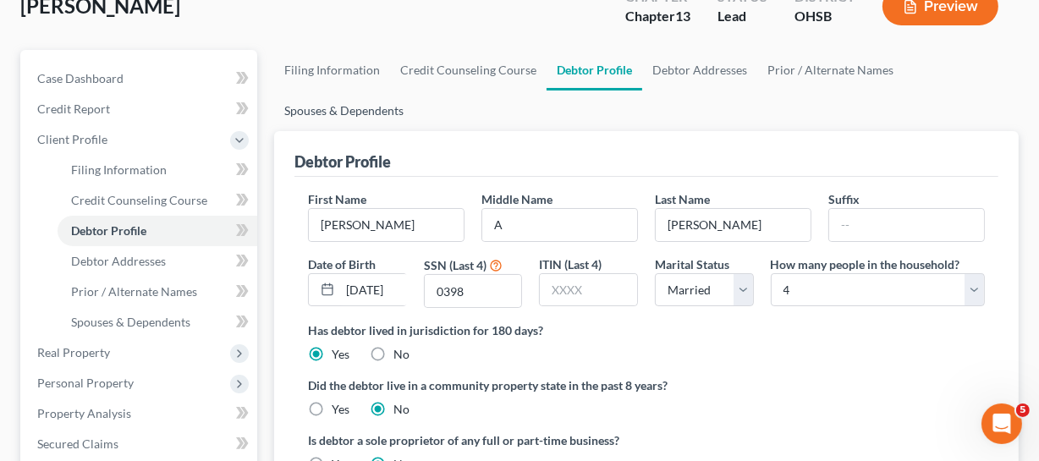
click at [361, 109] on link "Spouses & Dependents" at bounding box center [344, 111] width 140 height 41
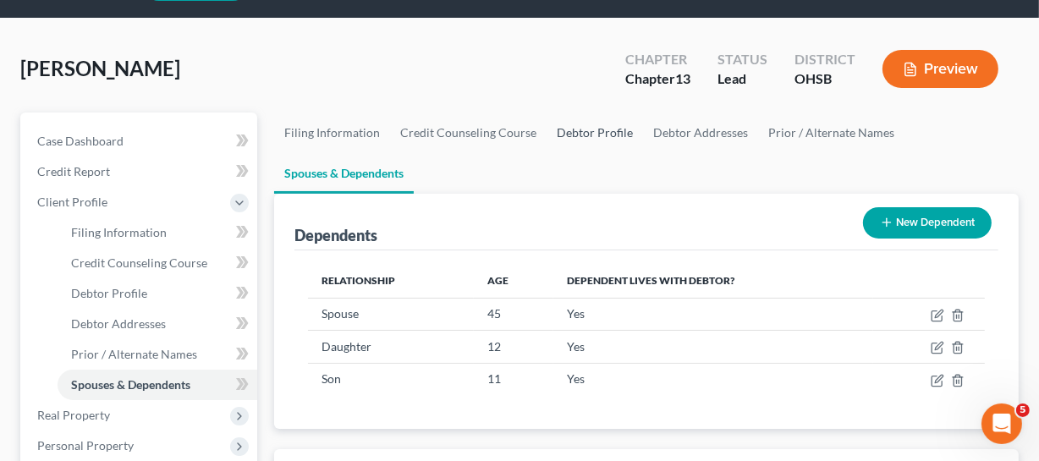
scroll to position [76, 0]
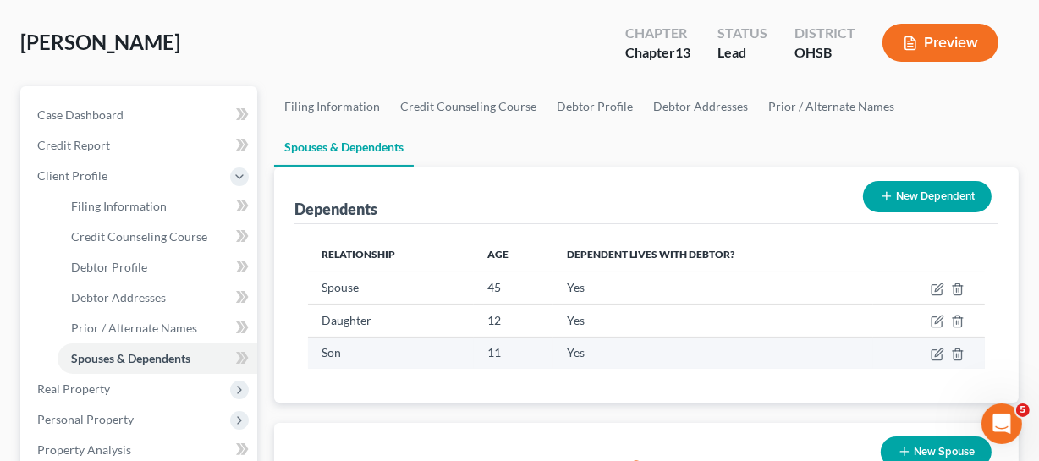
click at [520, 351] on td "11" at bounding box center [514, 353] width 80 height 32
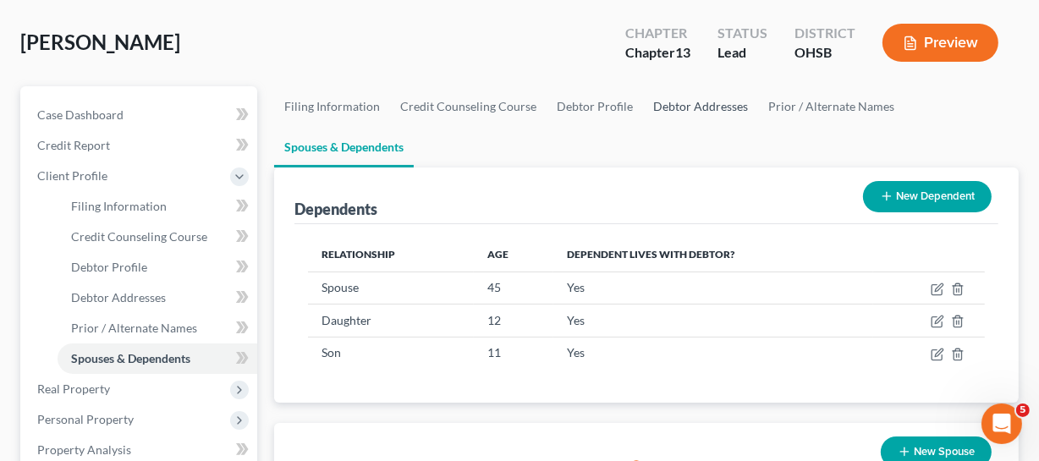
click at [674, 106] on link "Debtor Addresses" at bounding box center [700, 106] width 115 height 41
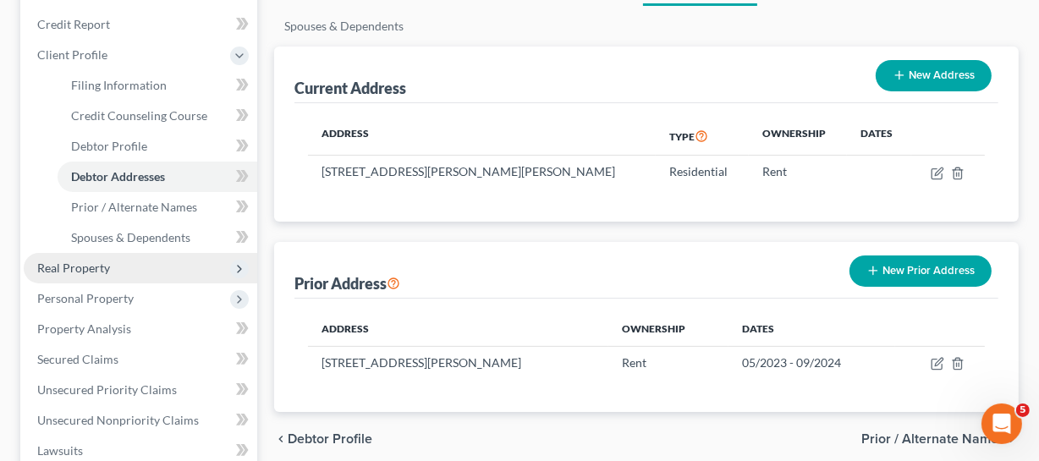
scroll to position [230, 0]
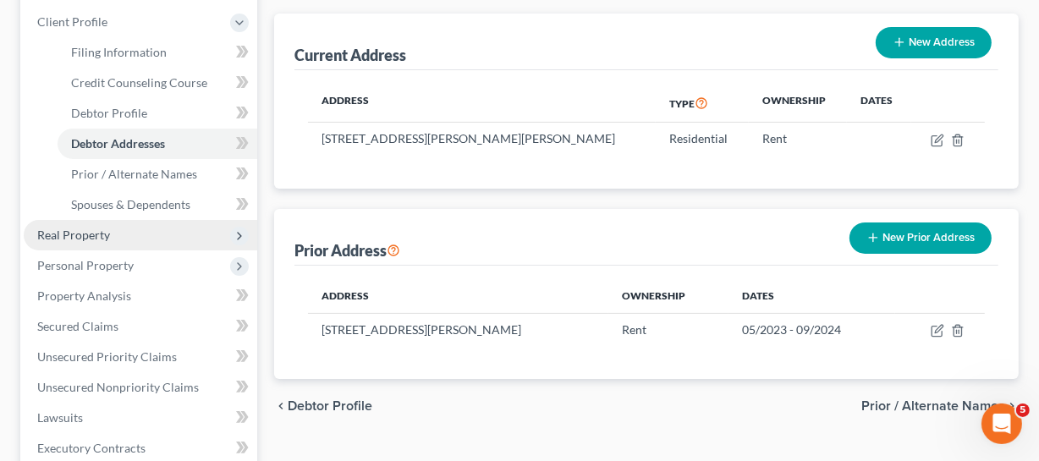
click at [86, 236] on span "Real Property" at bounding box center [73, 235] width 73 height 14
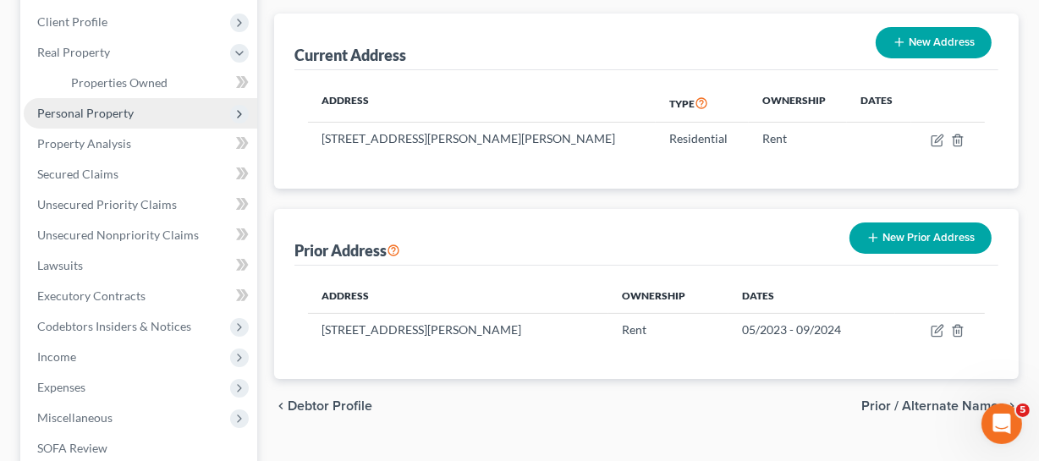
click at [136, 113] on span "Personal Property" at bounding box center [141, 113] width 234 height 30
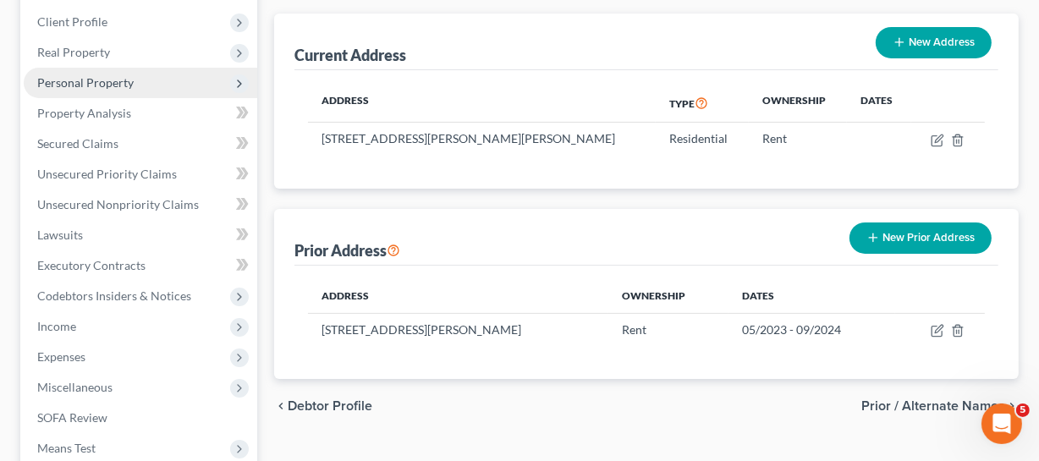
click at [118, 77] on span "Personal Property" at bounding box center [85, 82] width 96 height 14
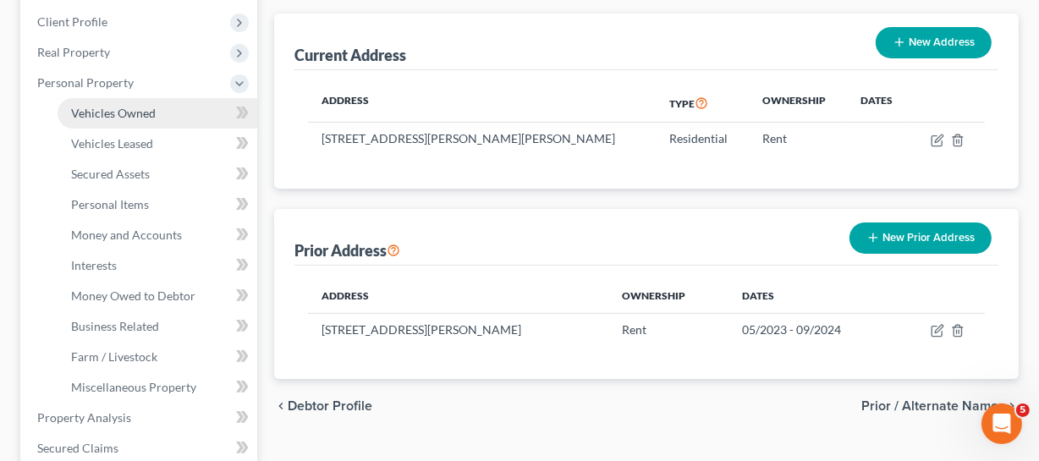
click at [119, 106] on span "Vehicles Owned" at bounding box center [113, 113] width 85 height 14
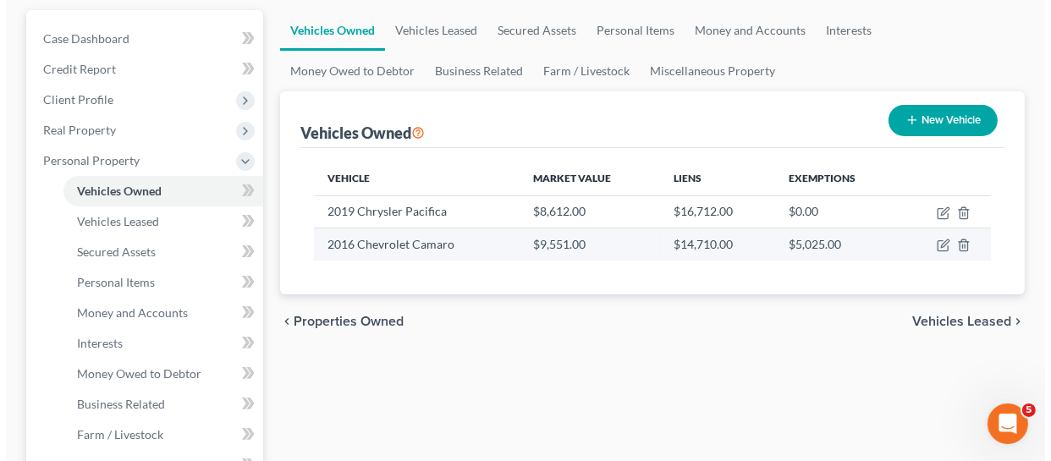
scroll to position [153, 0]
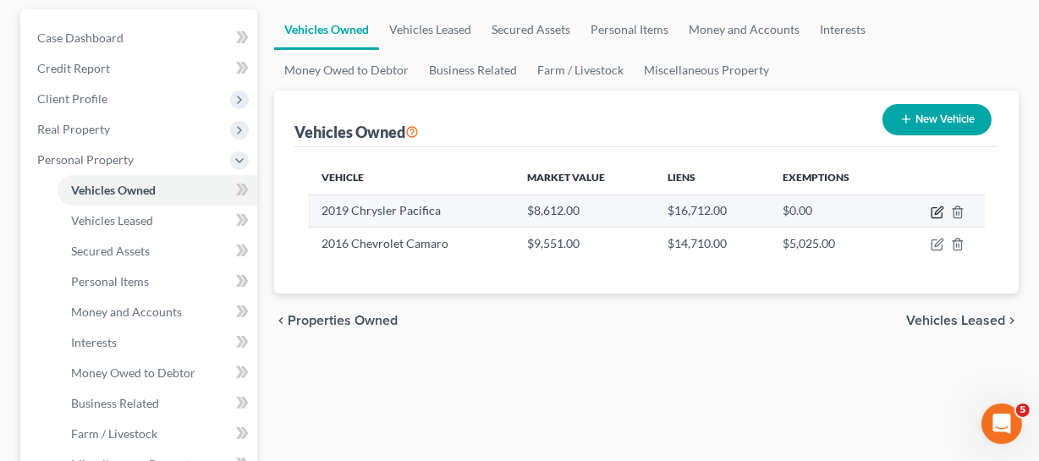
click at [924, 212] on icon "button" at bounding box center [938, 213] width 14 height 14
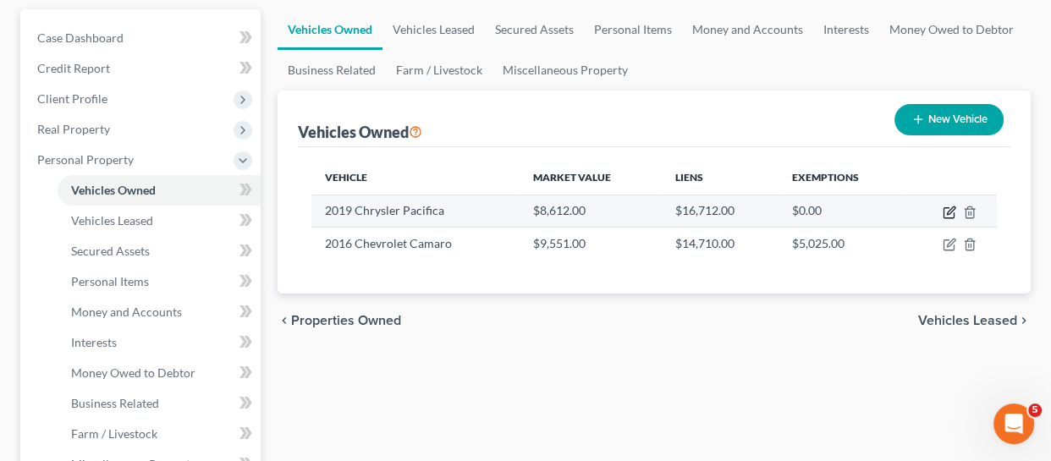
select select "0"
select select "7"
select select "3"
select select "0"
select select "14"
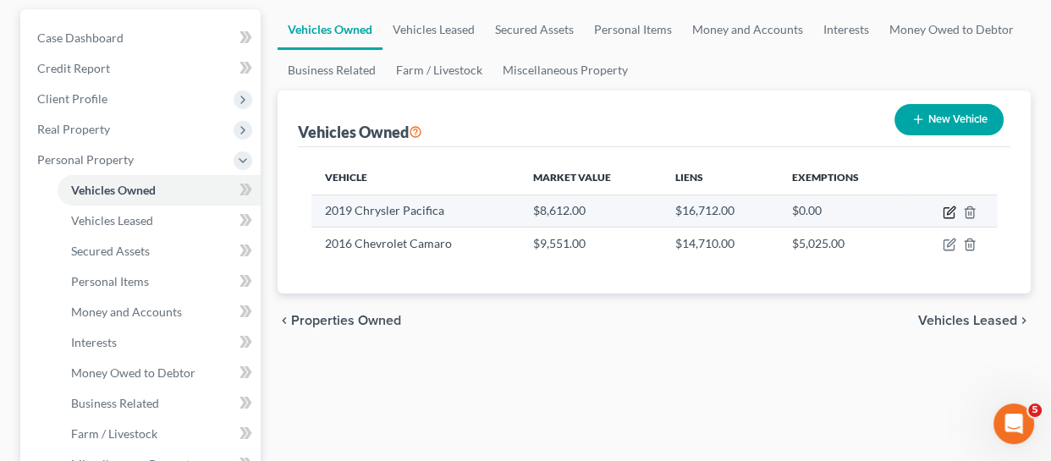
select select "0"
select select "2"
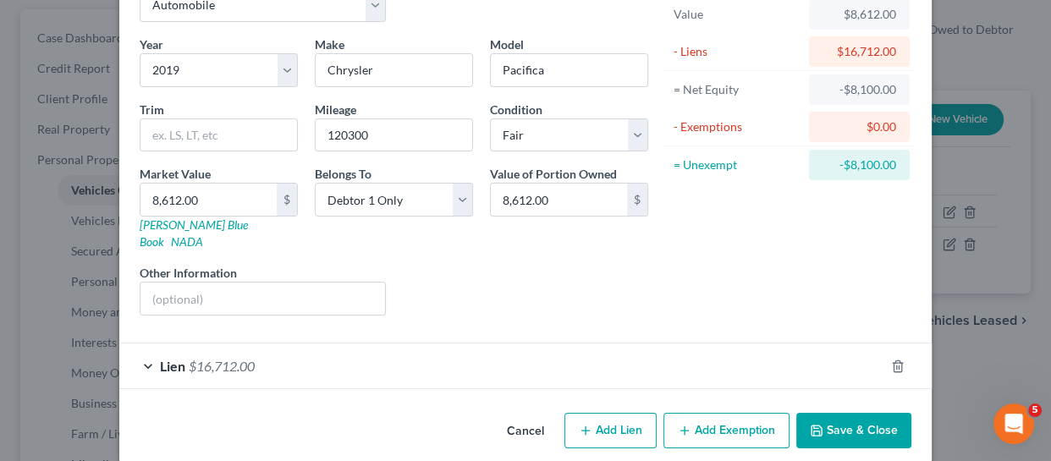
scroll to position [110, 0]
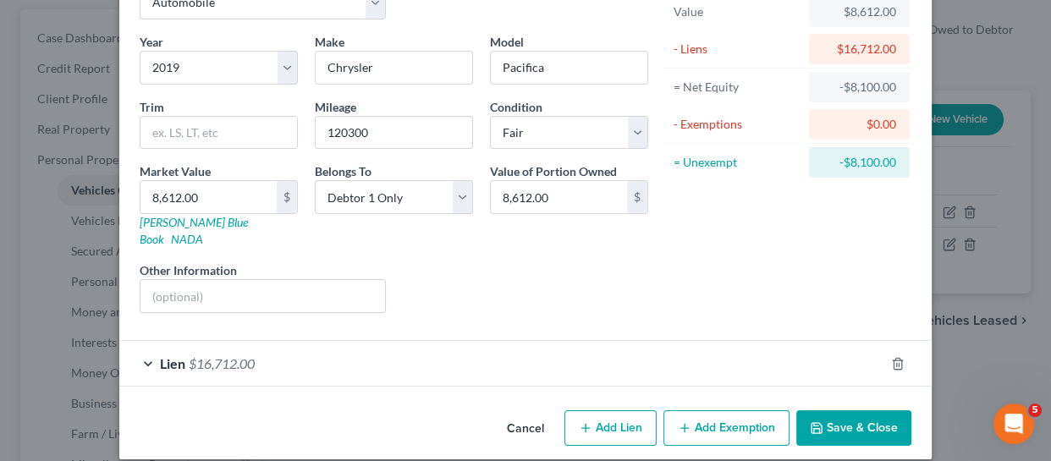
click at [272, 344] on div "Lien $16,712.00" at bounding box center [501, 363] width 765 height 45
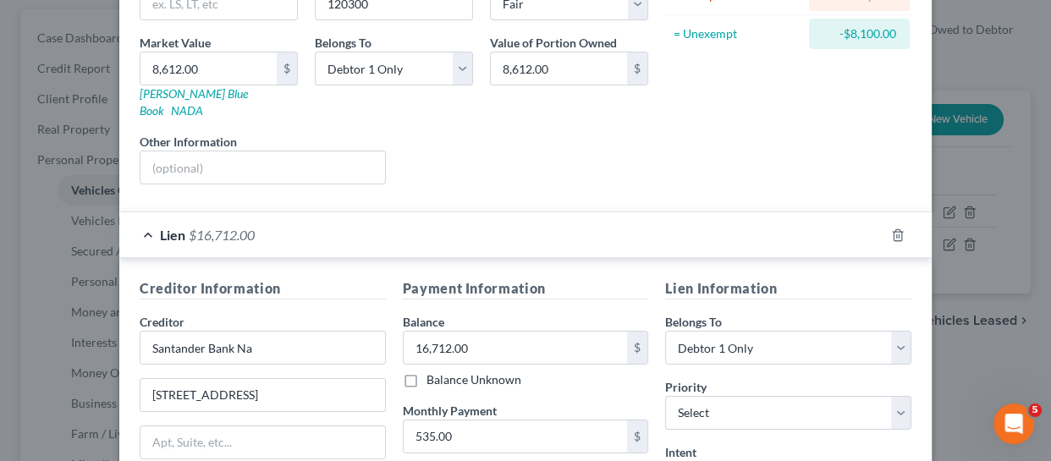
scroll to position [0, 0]
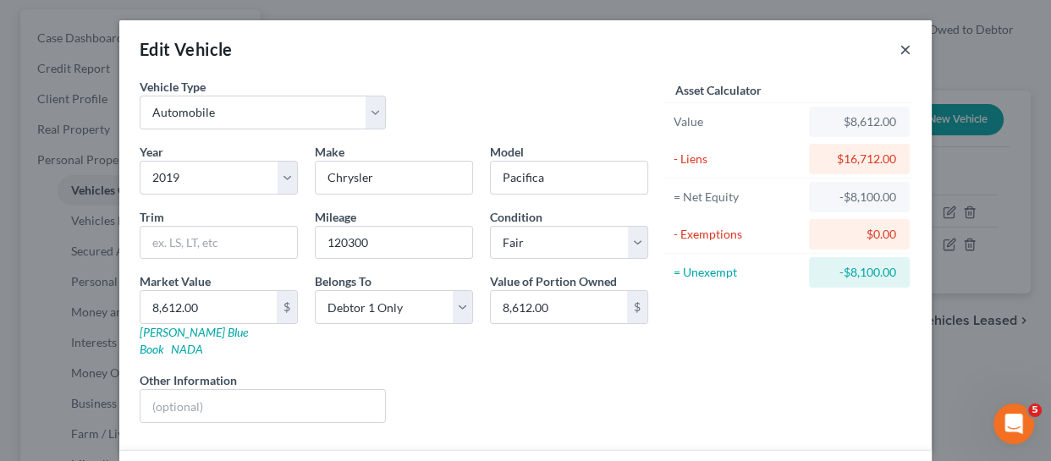
click at [900, 51] on button "×" at bounding box center [906, 49] width 12 height 20
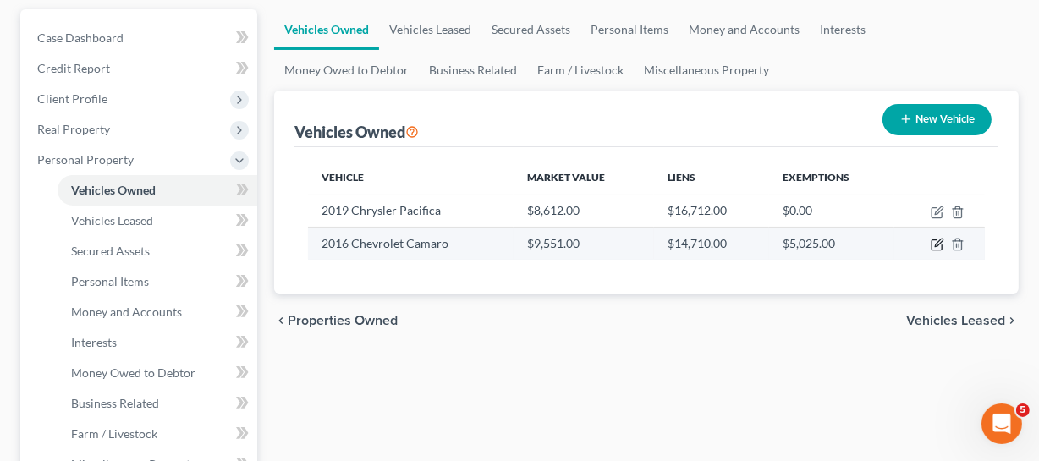
click at [924, 245] on icon "button" at bounding box center [938, 245] width 14 height 14
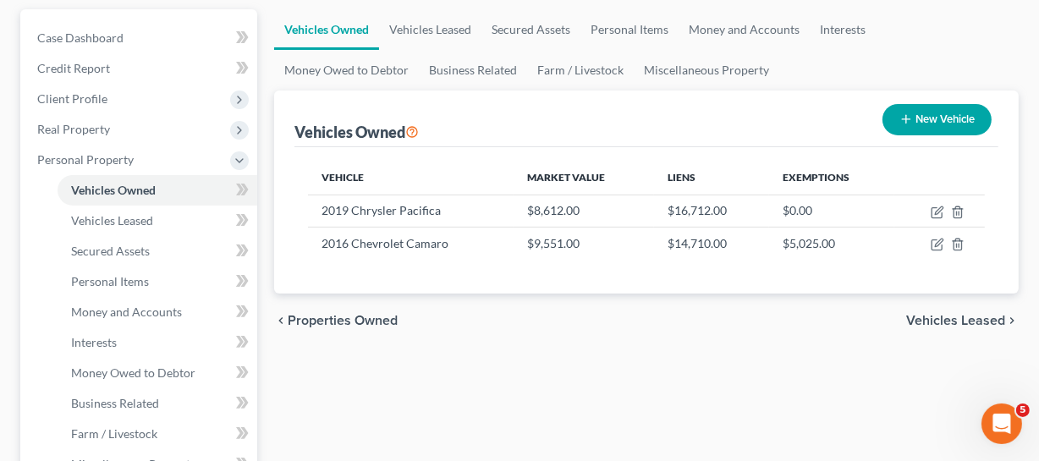
select select "0"
select select "10"
select select "3"
select select "0"
select select "48"
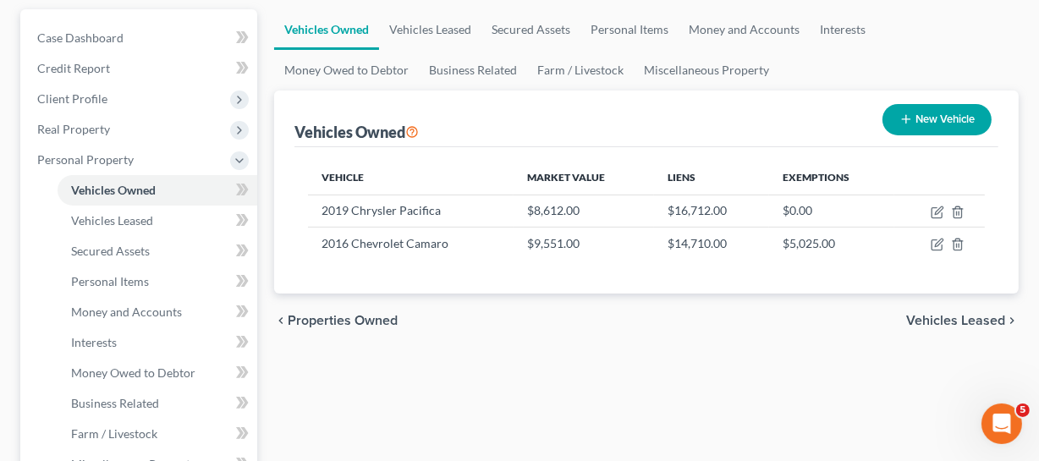
select select "0"
select select "2"
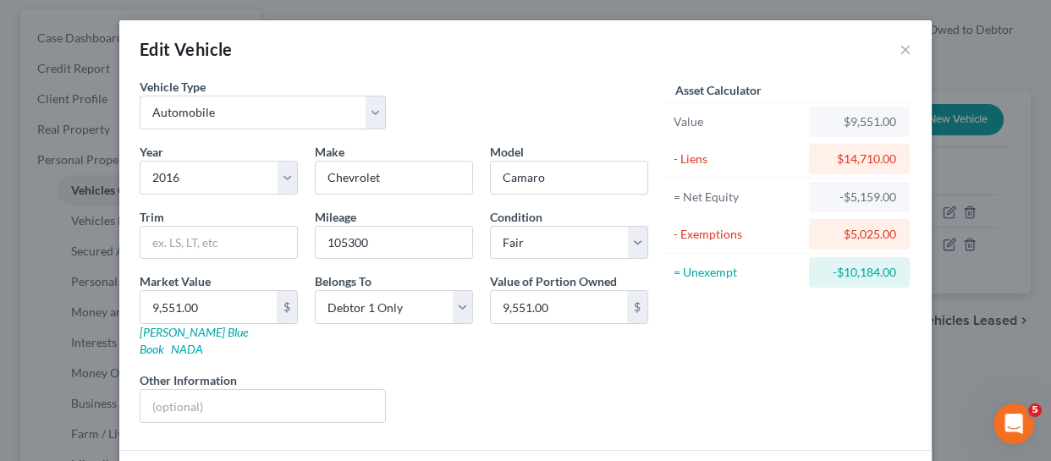
scroll to position [157, 0]
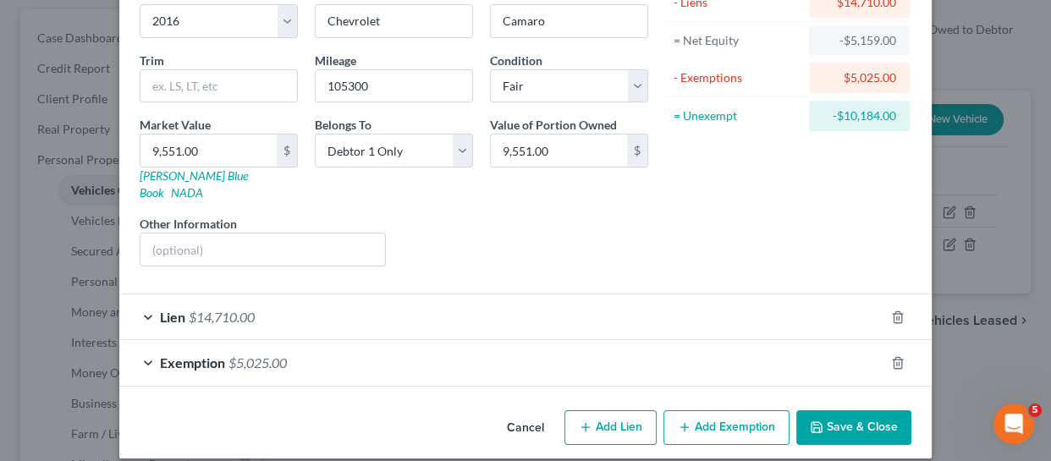
click at [229, 355] on span "$5,025.00" at bounding box center [258, 363] width 58 height 16
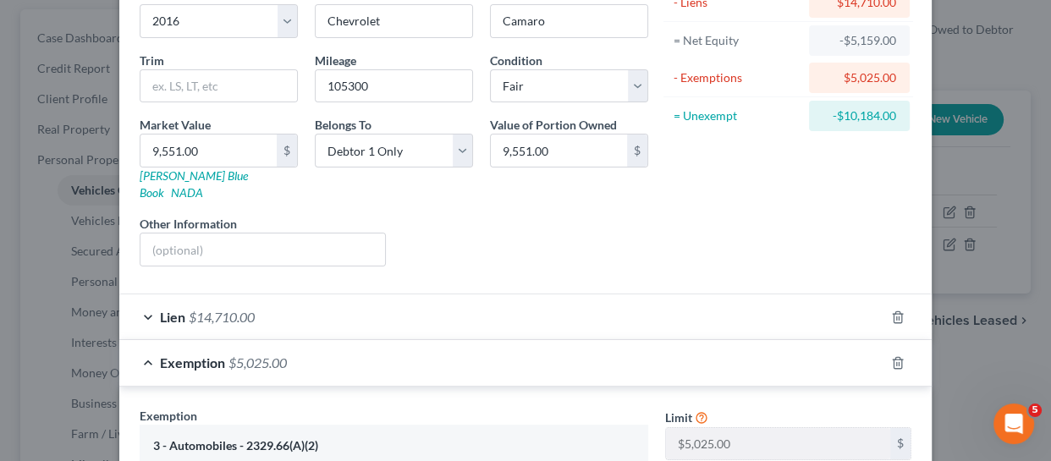
click at [262, 297] on div "Lien $14,710.00" at bounding box center [501, 317] width 765 height 45
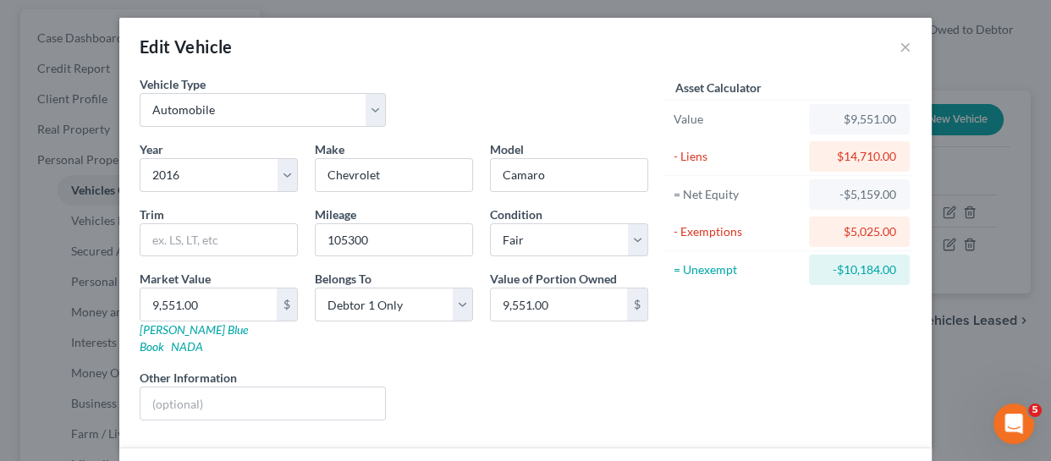
scroll to position [0, 0]
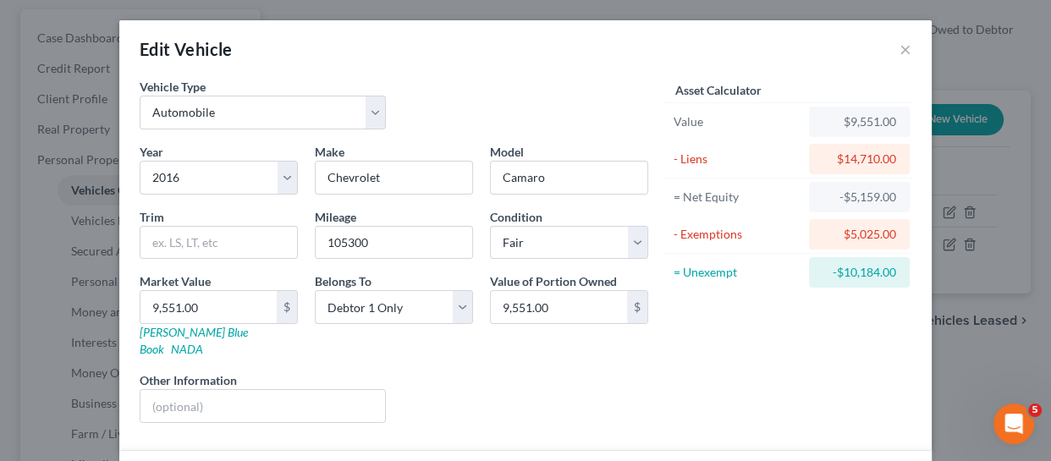
click at [891, 56] on div "Edit Vehicle ×" at bounding box center [525, 49] width 812 height 58
click at [900, 52] on button "×" at bounding box center [906, 49] width 12 height 20
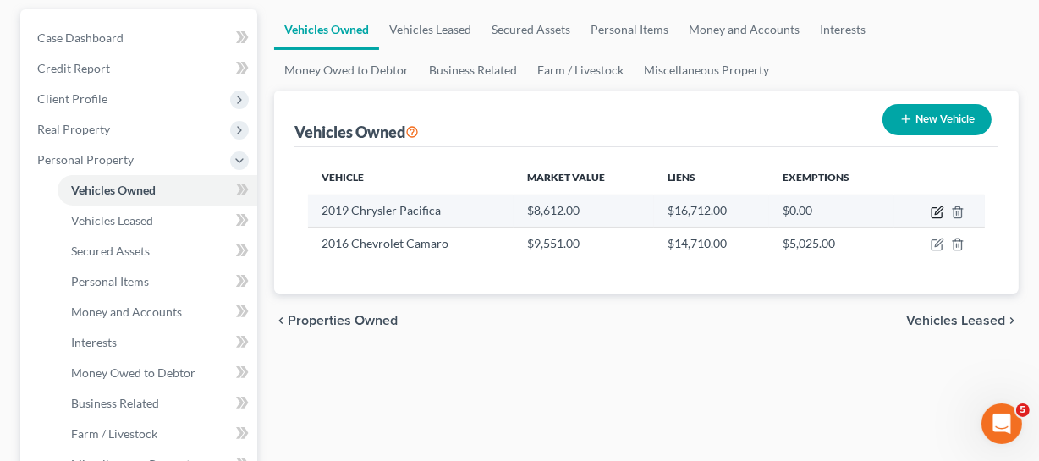
click at [924, 207] on icon "button" at bounding box center [938, 213] width 14 height 14
select select "0"
select select "7"
select select "3"
select select "0"
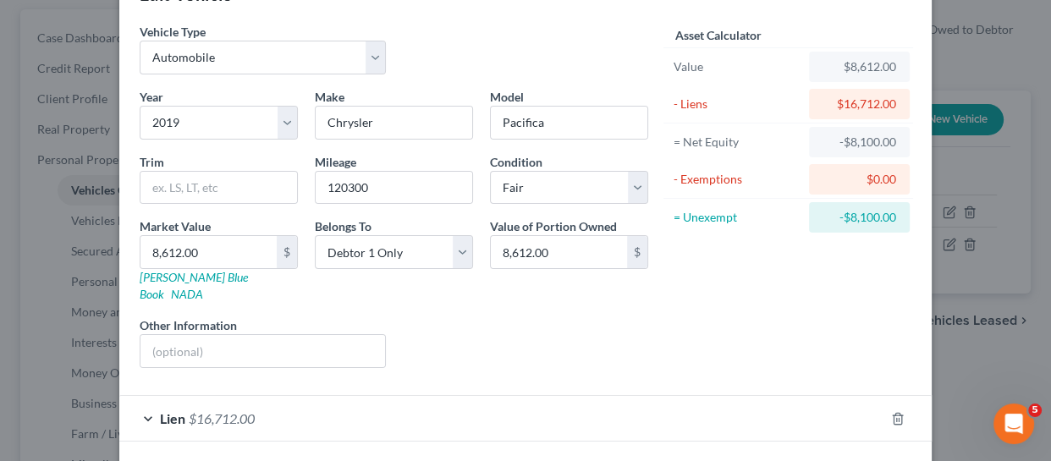
scroll to position [110, 0]
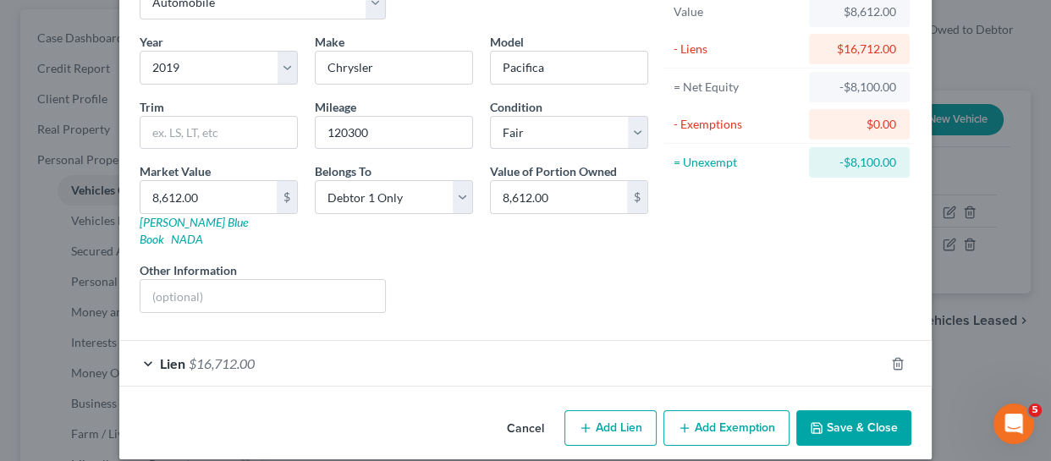
click at [234, 355] on div "Lien $16,712.00" at bounding box center [501, 363] width 765 height 45
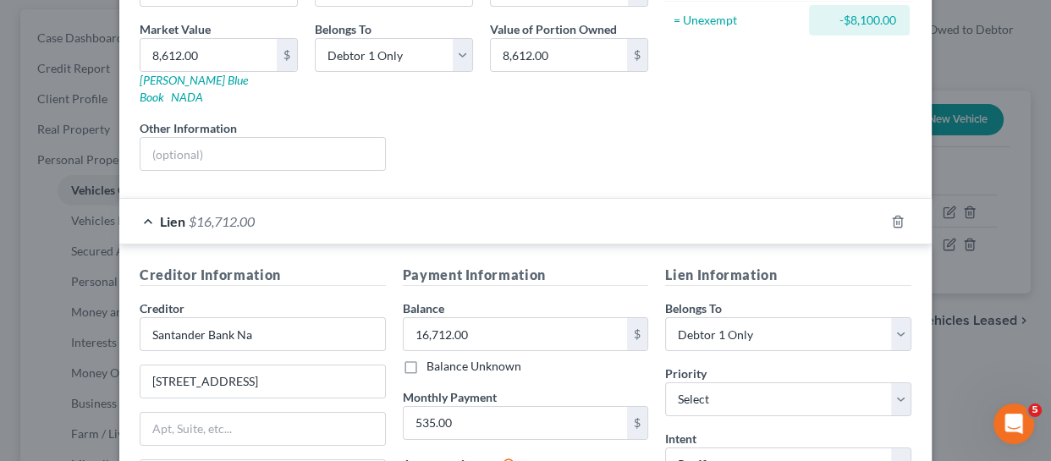
scroll to position [34, 0]
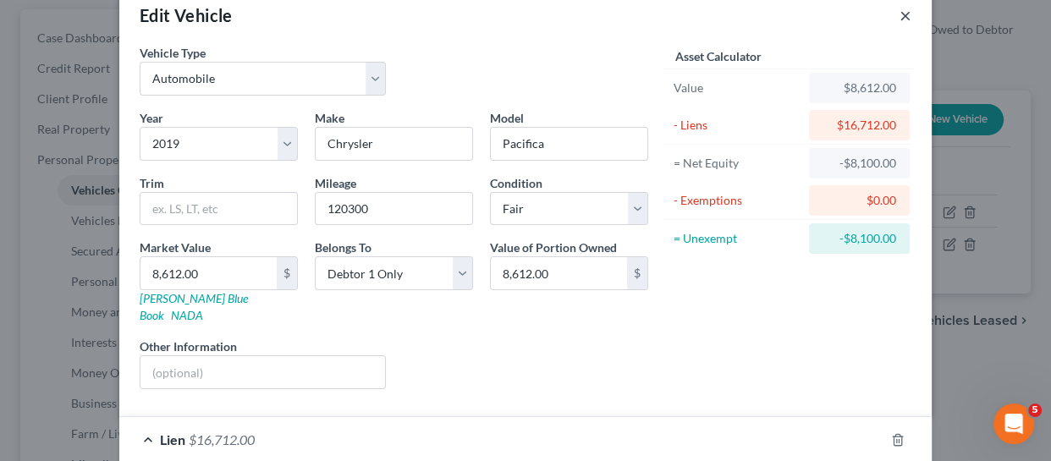
click at [901, 12] on button "×" at bounding box center [906, 15] width 12 height 20
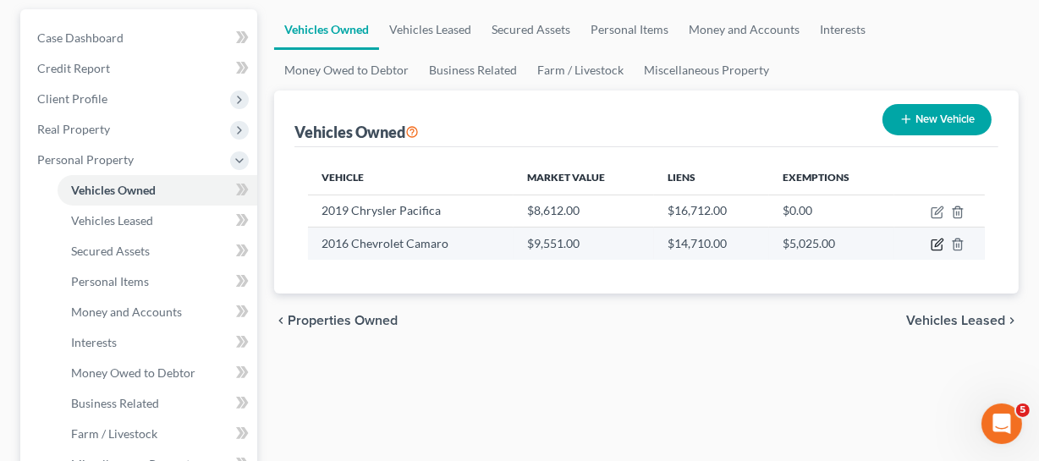
click at [924, 247] on icon "button" at bounding box center [939, 244] width 8 height 8
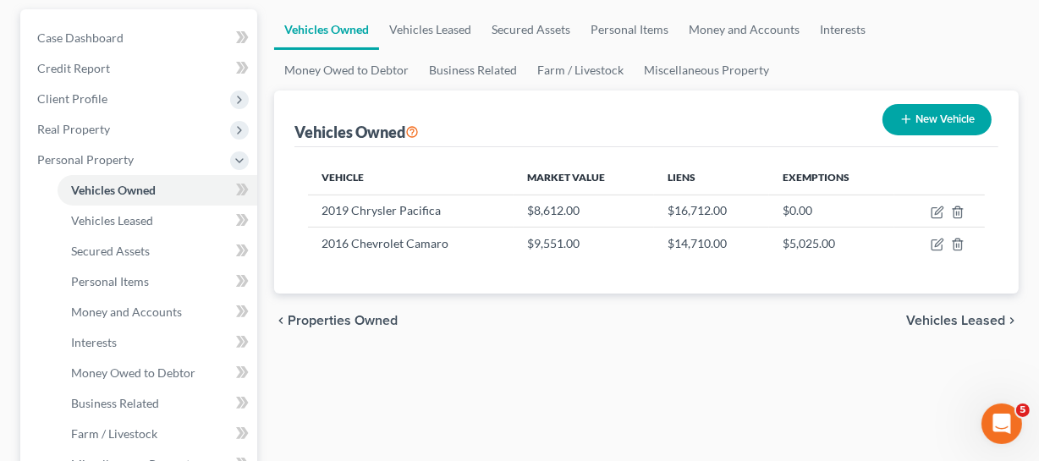
select select "0"
select select "10"
select select "3"
select select "0"
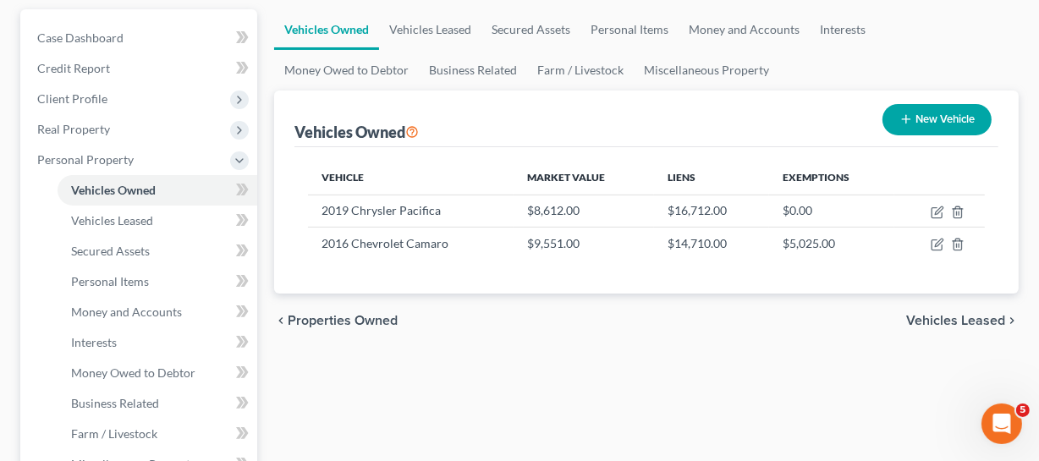
select select "10"
select select "3"
select select "0"
select select "48"
select select "0"
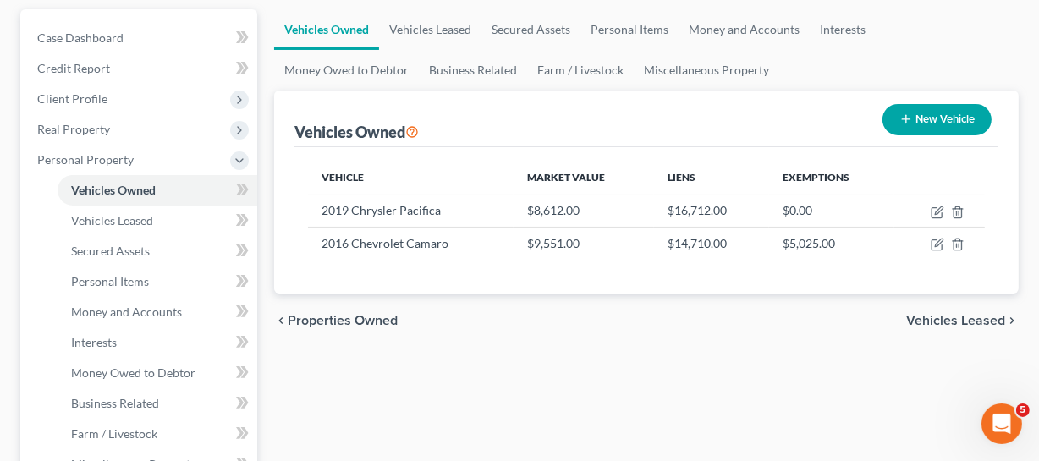
select select "2"
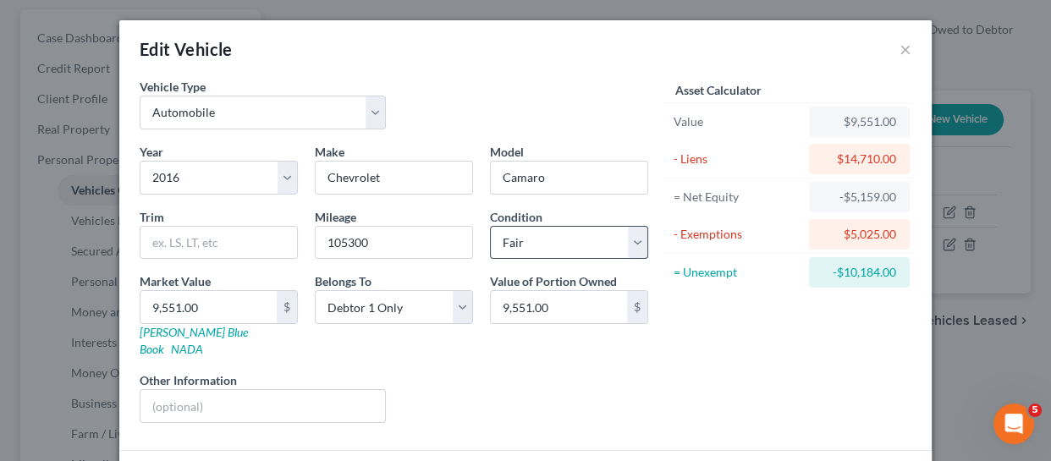
scroll to position [157, 0]
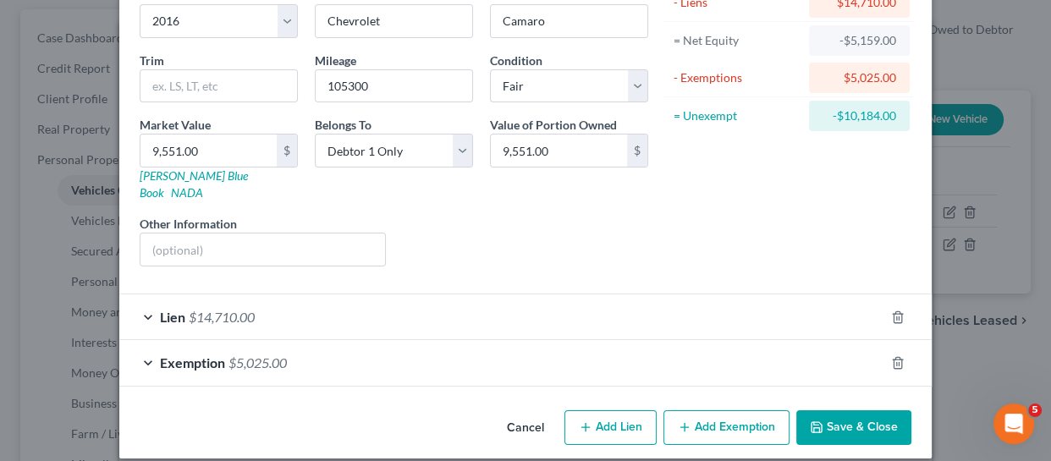
drag, startPoint x: 257, startPoint y: 295, endPoint x: 348, endPoint y: 288, distance: 90.8
click at [257, 295] on div "Lien $14,710.00" at bounding box center [501, 317] width 765 height 45
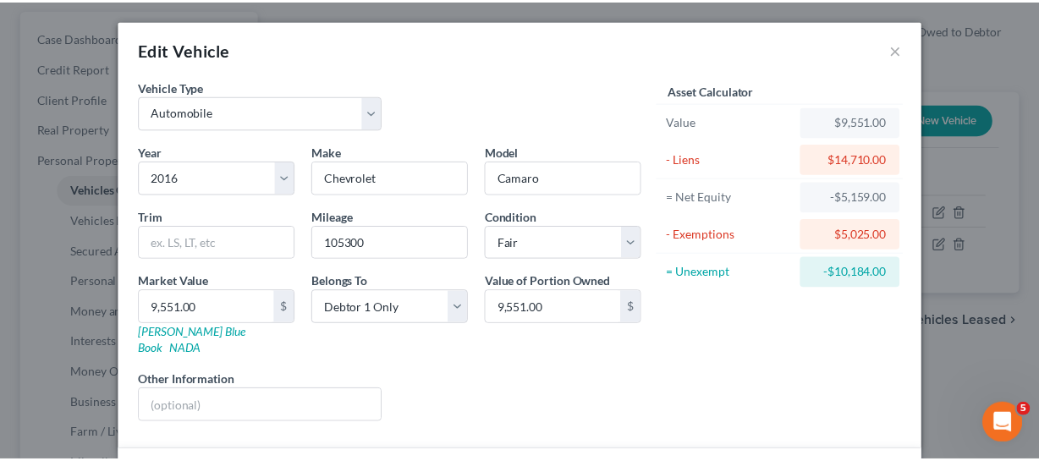
scroll to position [0, 0]
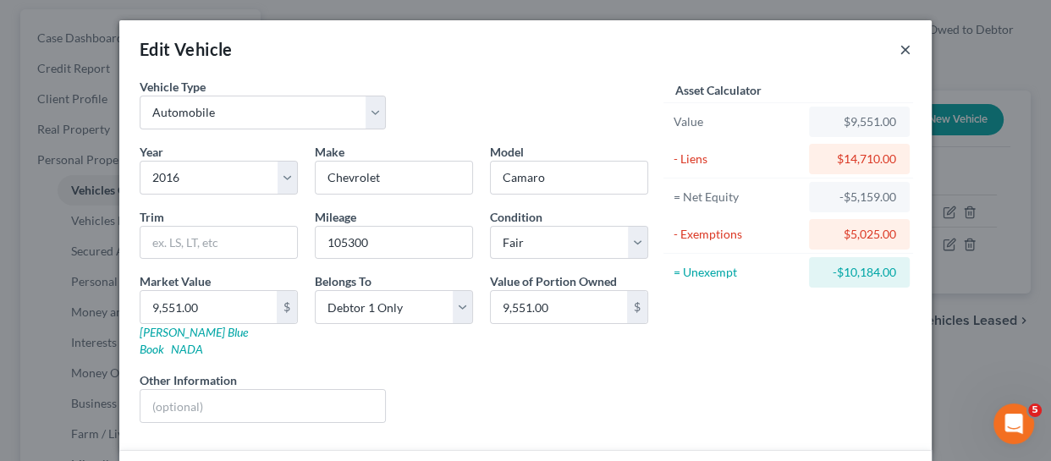
click at [902, 44] on button "×" at bounding box center [906, 49] width 12 height 20
click at [902, 51] on button "×" at bounding box center [906, 49] width 12 height 20
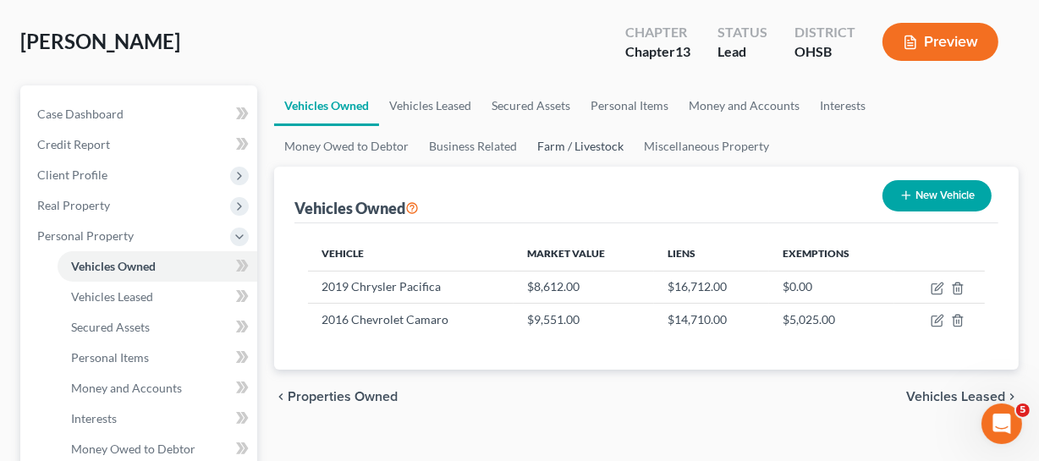
scroll to position [76, 0]
click at [654, 102] on link "Personal Items" at bounding box center [630, 106] width 98 height 41
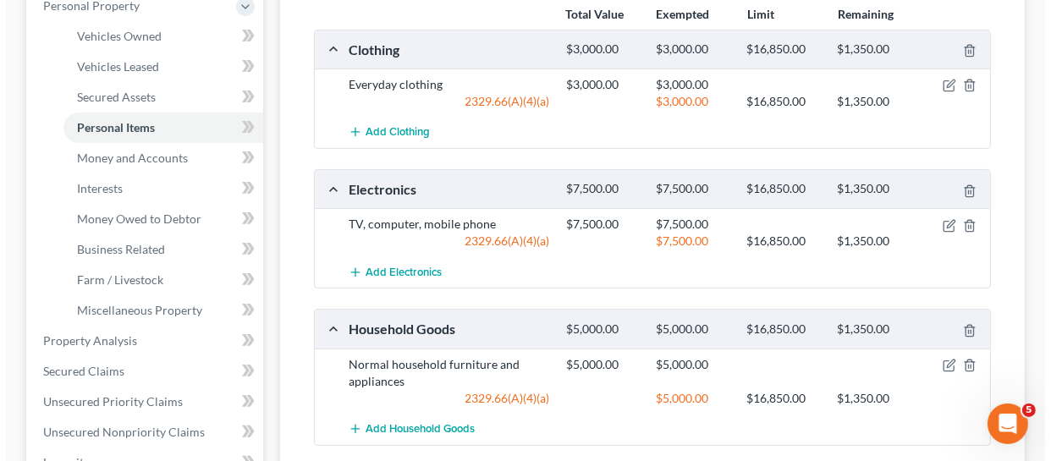
scroll to position [230, 0]
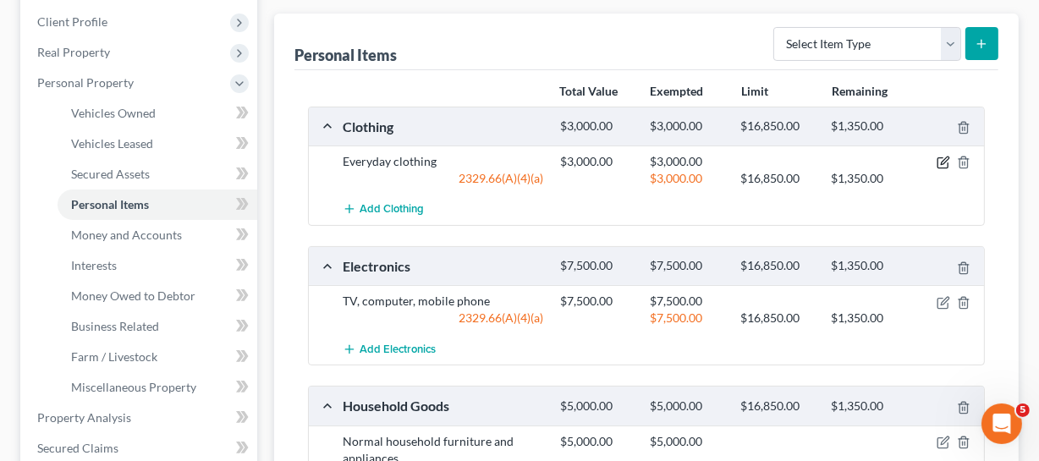
click at [924, 162] on icon "button" at bounding box center [943, 163] width 10 height 10
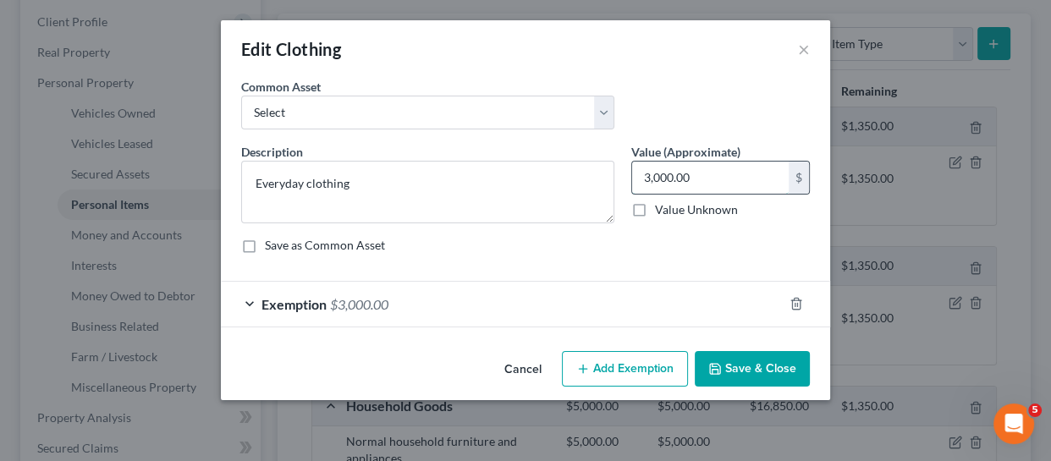
click at [713, 168] on input "3,000.00" at bounding box center [710, 178] width 157 height 32
click at [514, 284] on div "Exemption $3,000.00" at bounding box center [502, 304] width 562 height 45
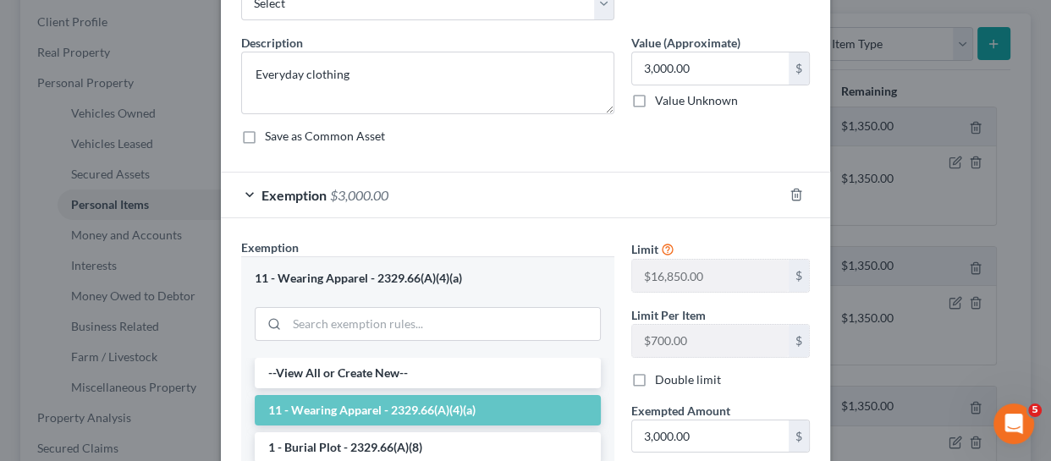
scroll to position [89, 0]
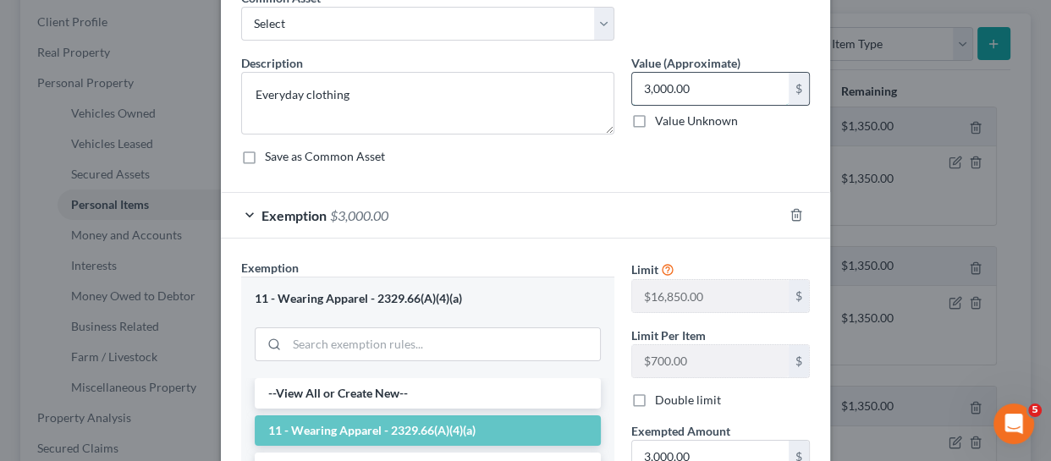
click at [710, 95] on input "3,000.00" at bounding box center [710, 89] width 157 height 32
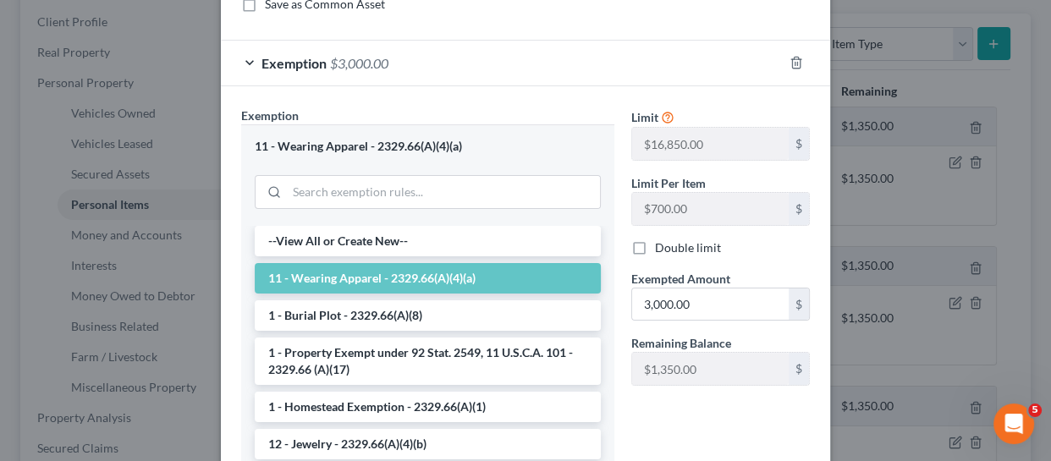
scroll to position [243, 0]
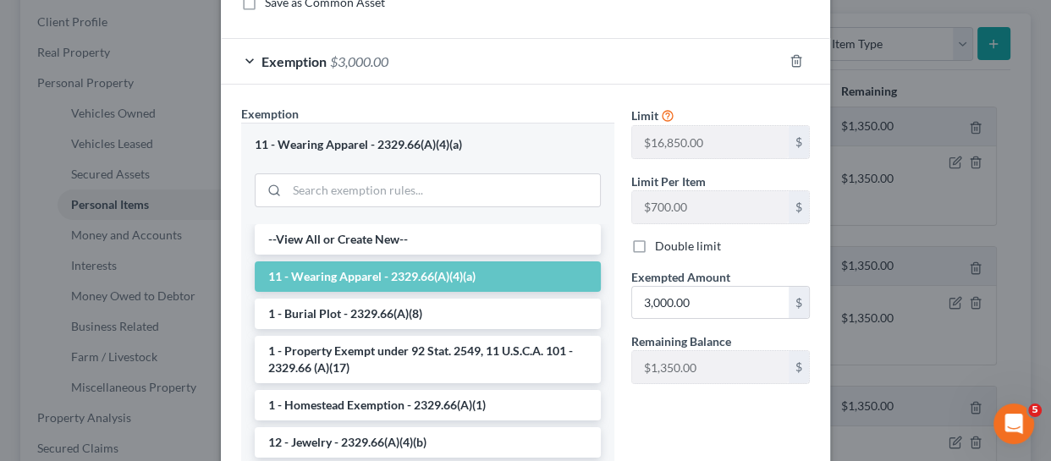
type input "1,500"
click at [695, 283] on label "Exempted Amount *" at bounding box center [680, 277] width 99 height 18
click at [697, 295] on input "3,000.00" at bounding box center [710, 303] width 157 height 32
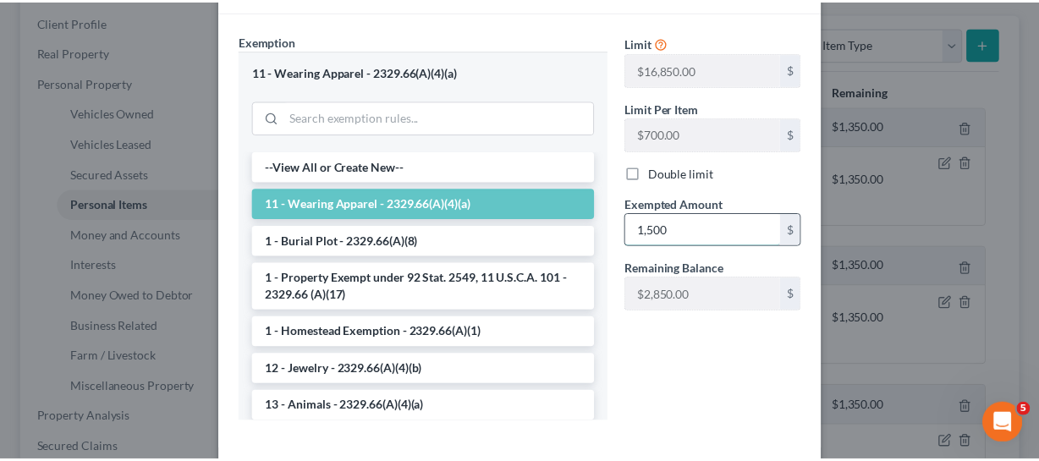
scroll to position [397, 0]
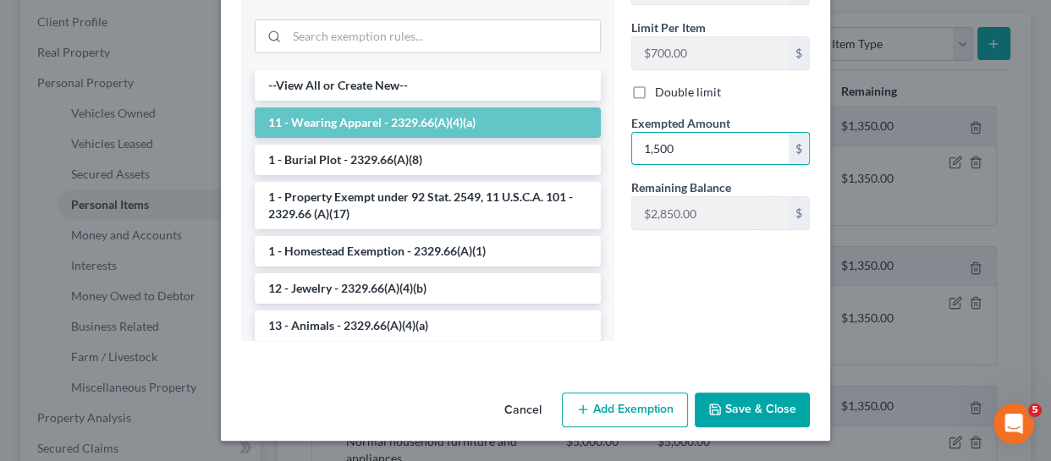
type input "1,500"
click at [757, 404] on button "Save & Close" at bounding box center [752, 411] width 115 height 36
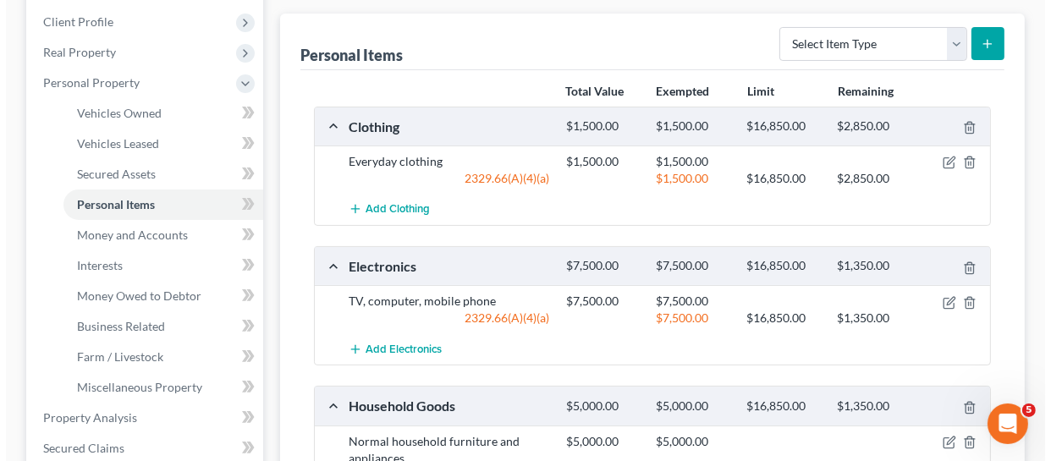
scroll to position [384, 0]
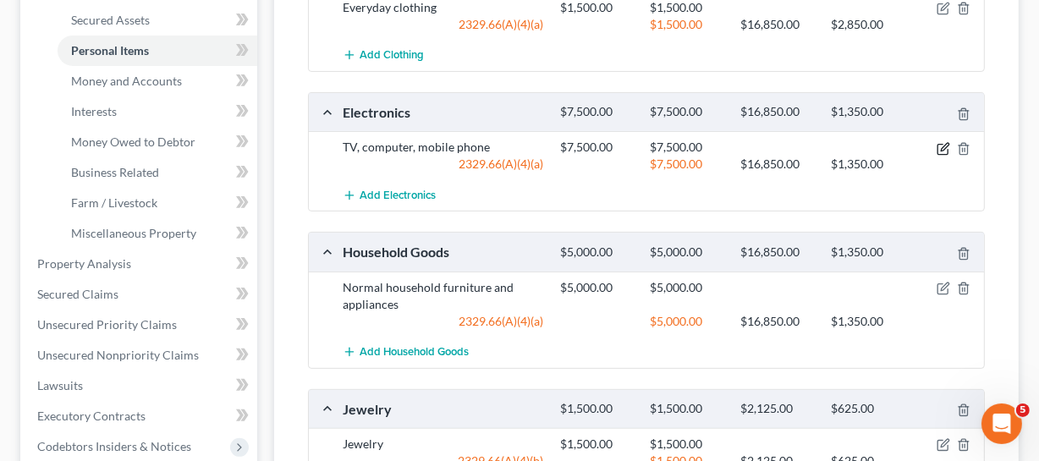
click at [924, 146] on icon "button" at bounding box center [944, 149] width 14 height 14
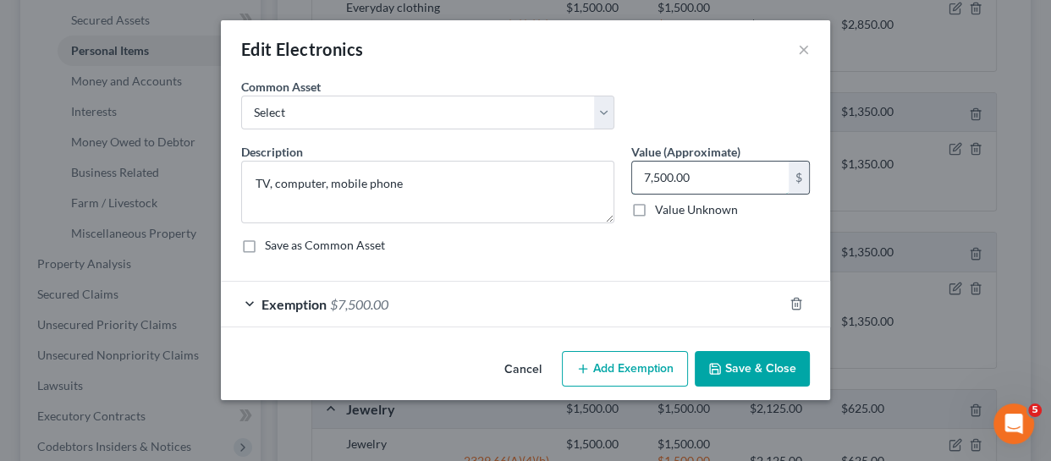
click at [757, 180] on input "7,500.00" at bounding box center [710, 178] width 157 height 32
click at [447, 308] on div "Exemption $7,500.00" at bounding box center [502, 304] width 562 height 45
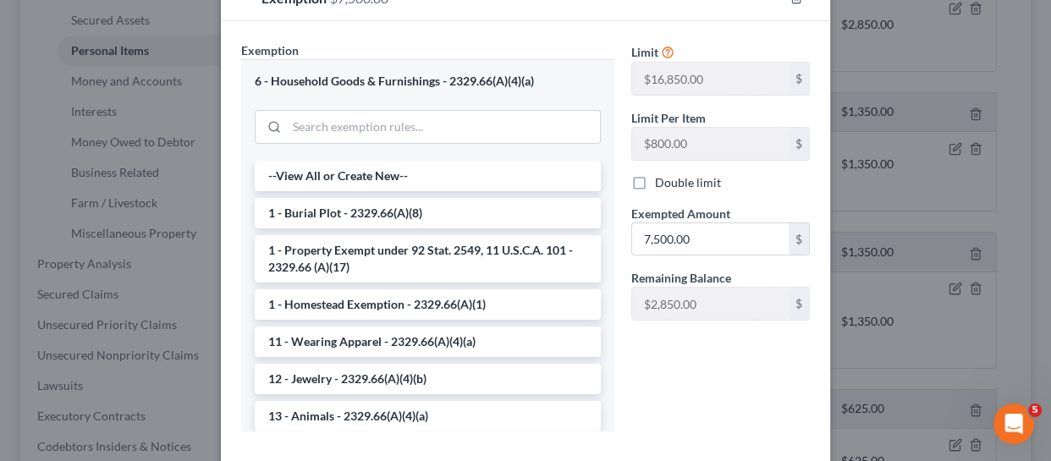
scroll to position [89, 0]
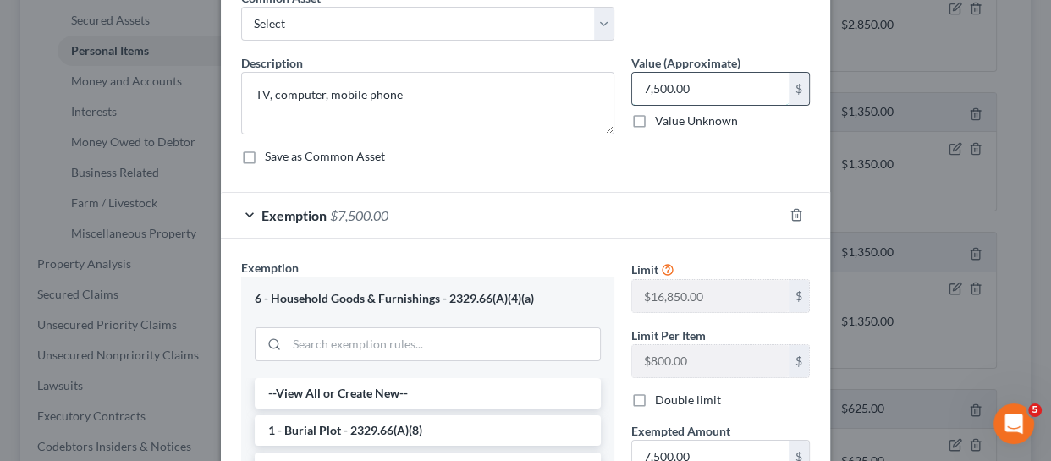
click at [741, 94] on input "7,500.00" at bounding box center [710, 89] width 157 height 32
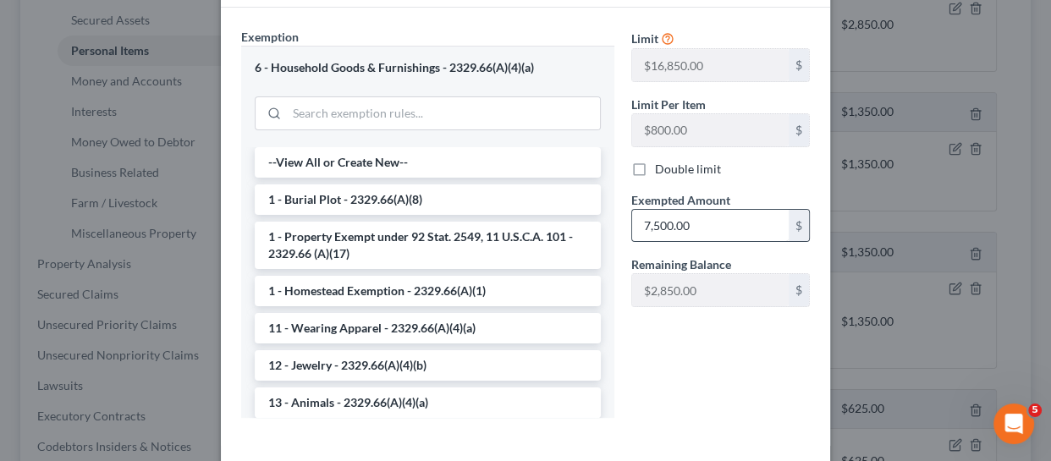
type input "3,600"
click at [693, 229] on input "7,500.00" at bounding box center [710, 226] width 157 height 32
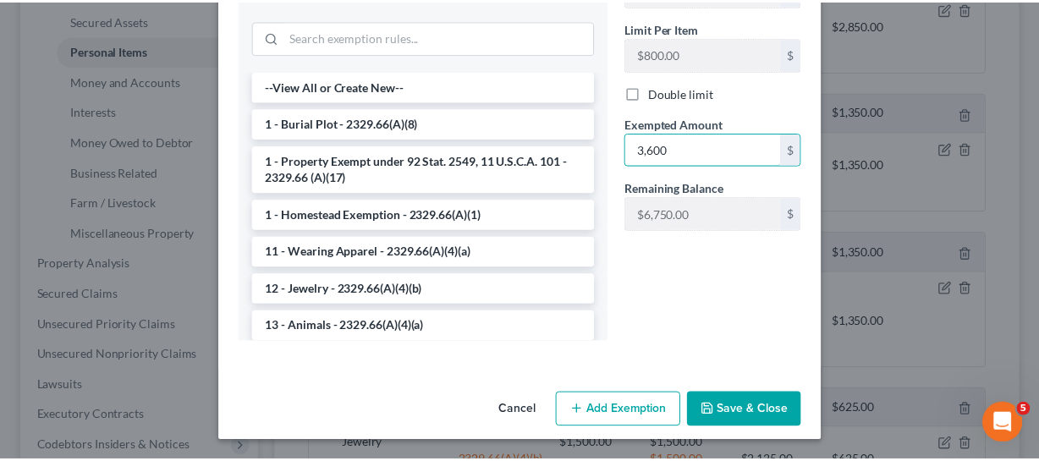
scroll to position [397, 0]
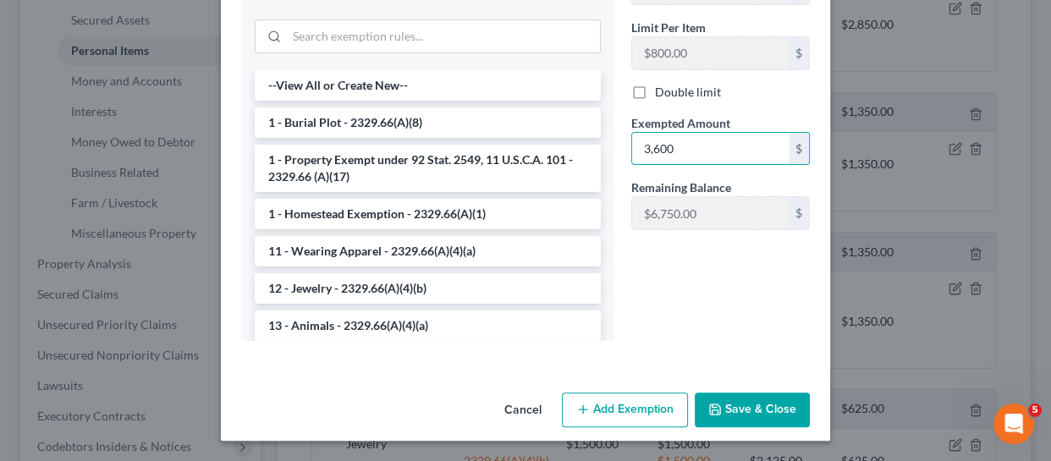
type input "3,600"
click at [776, 405] on button "Save & Close" at bounding box center [752, 411] width 115 height 36
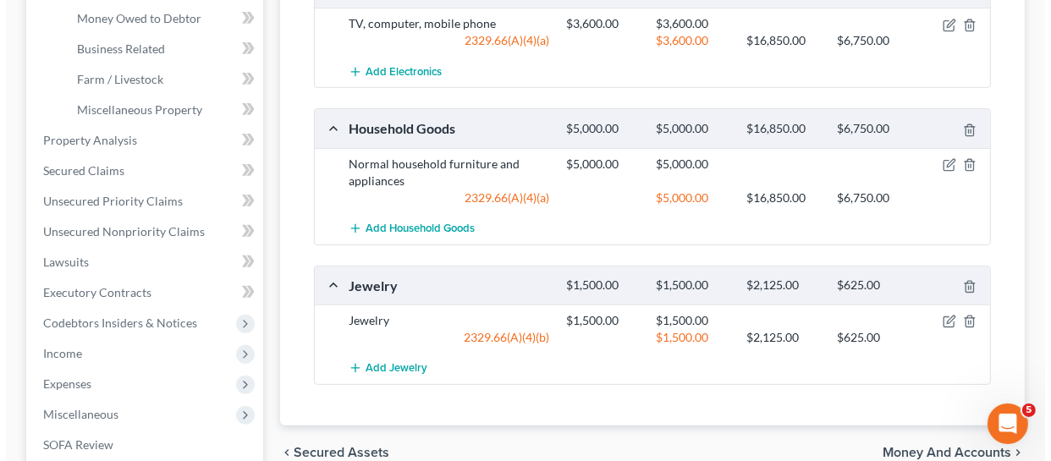
scroll to position [538, 0]
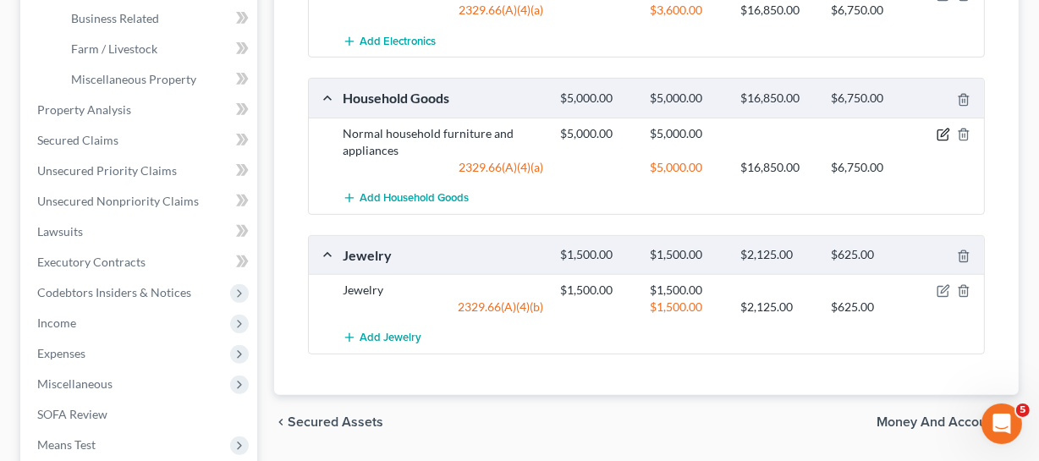
click at [924, 129] on icon "button" at bounding box center [945, 133] width 8 height 8
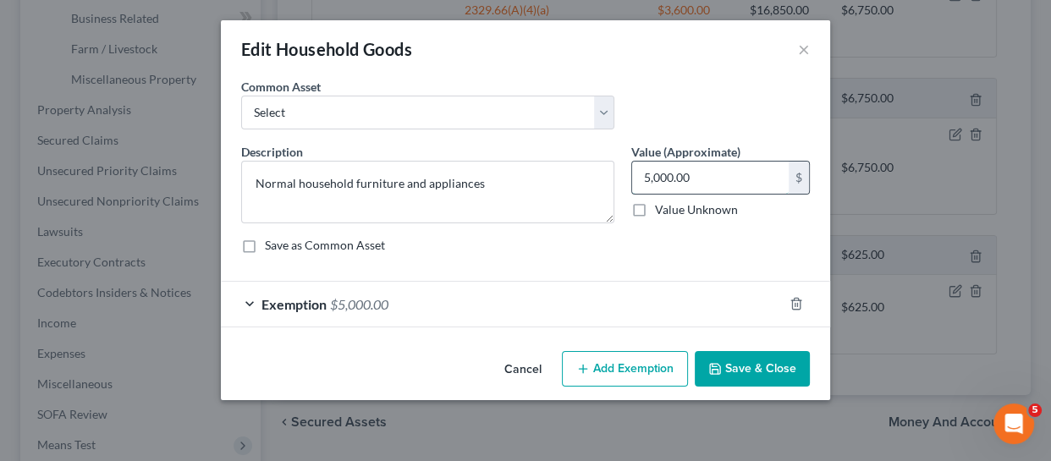
click at [708, 166] on input "5,000.00" at bounding box center [710, 178] width 157 height 32
drag, startPoint x: 406, startPoint y: 302, endPoint x: 423, endPoint y: 299, distance: 17.3
click at [406, 302] on div "Exemption $5,000.00" at bounding box center [502, 304] width 562 height 45
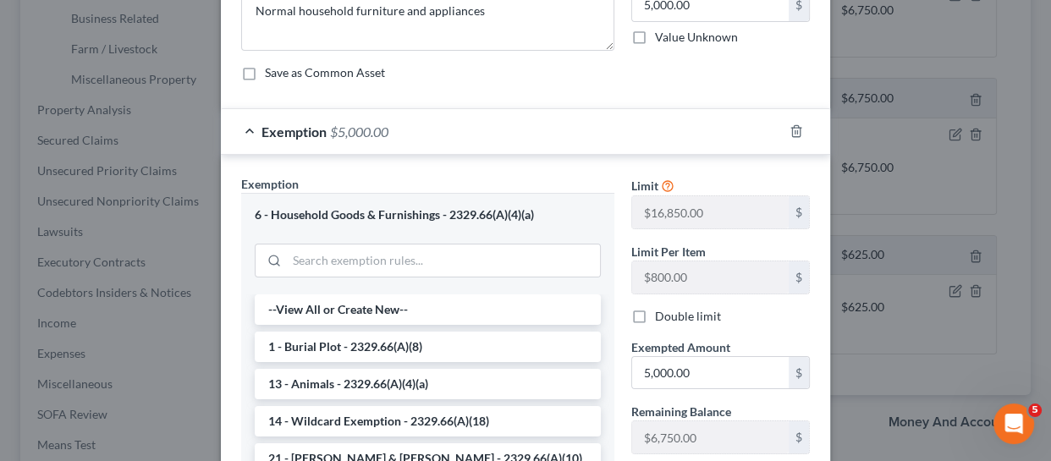
scroll to position [76, 0]
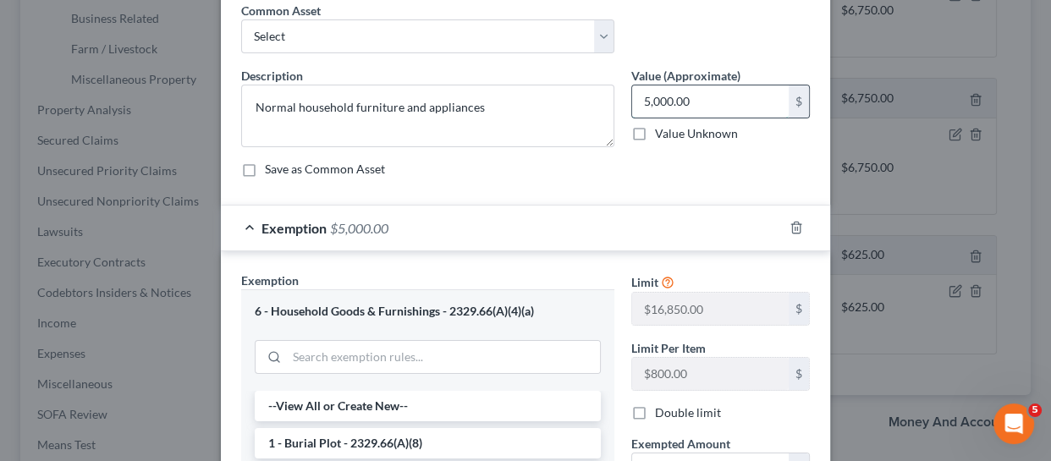
click at [680, 90] on input "5,000.00" at bounding box center [710, 101] width 157 height 32
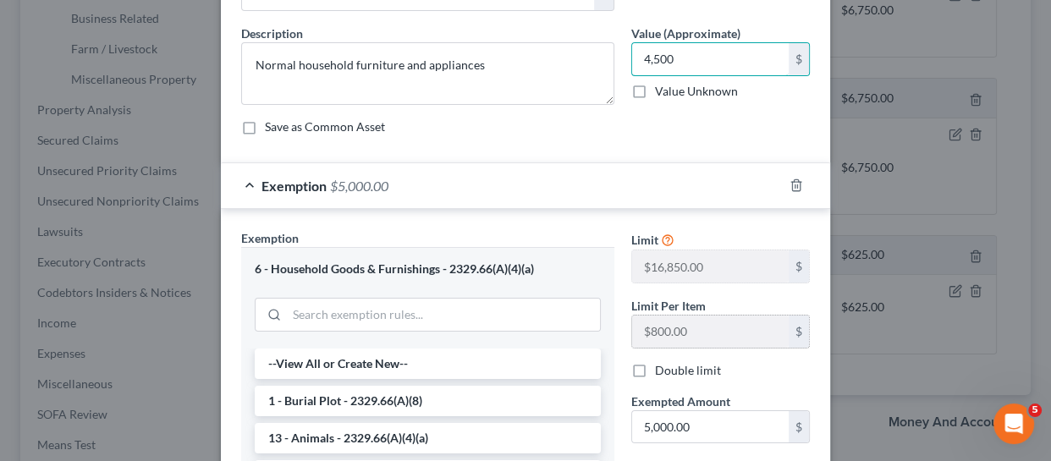
scroll to position [153, 0]
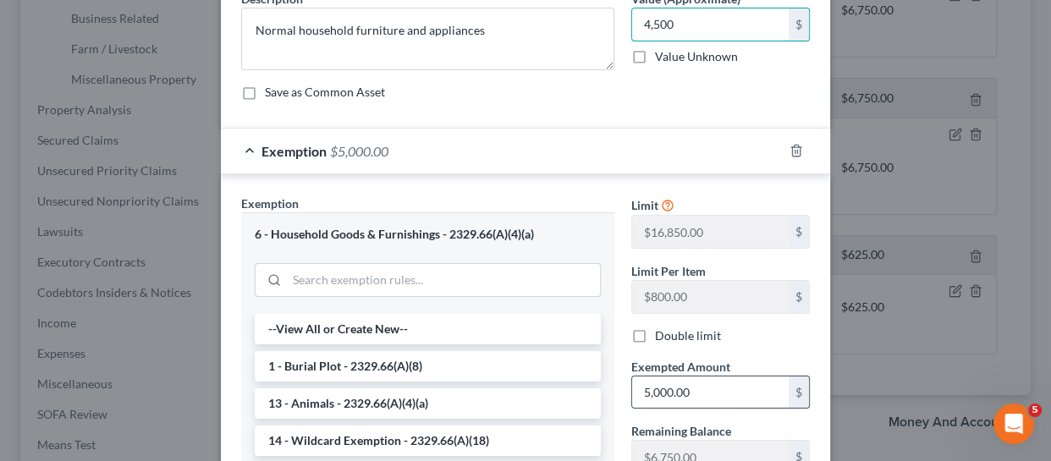
type input "4,500"
click at [686, 392] on input "5,000.00" at bounding box center [710, 393] width 157 height 32
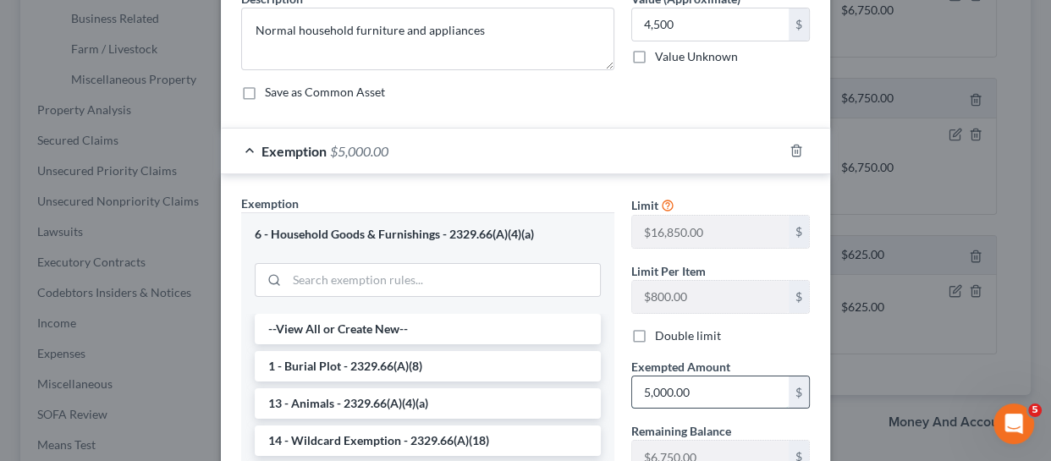
click at [686, 392] on input "5,000.00" at bounding box center [710, 393] width 157 height 32
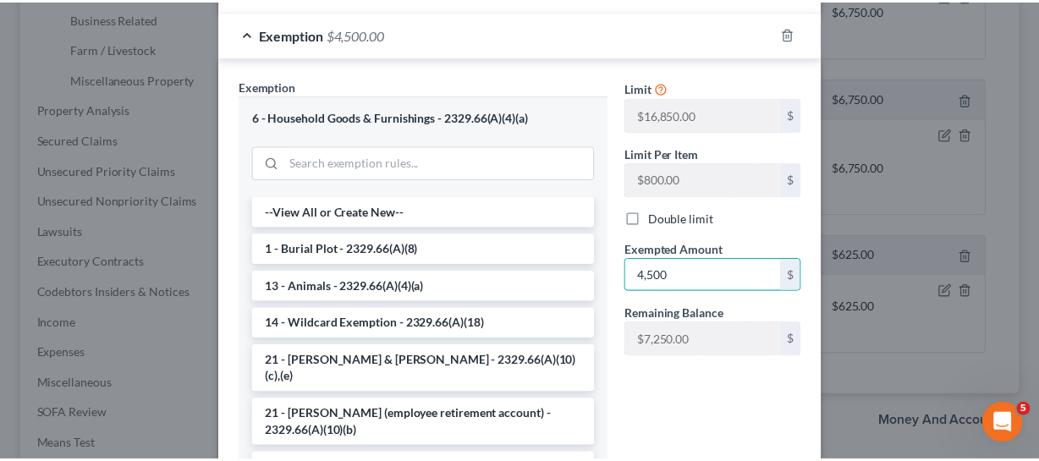
scroll to position [397, 0]
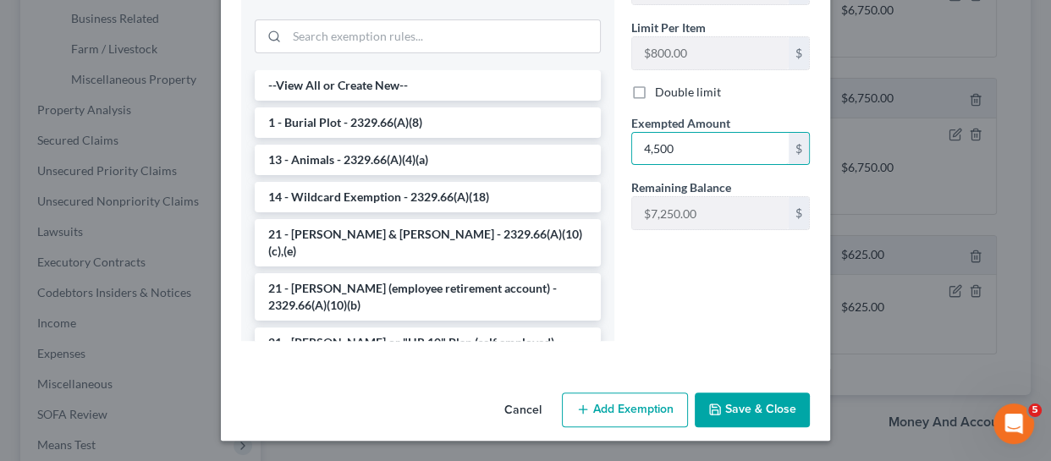
type input "4,500"
click at [735, 405] on button "Save & Close" at bounding box center [752, 411] width 115 height 36
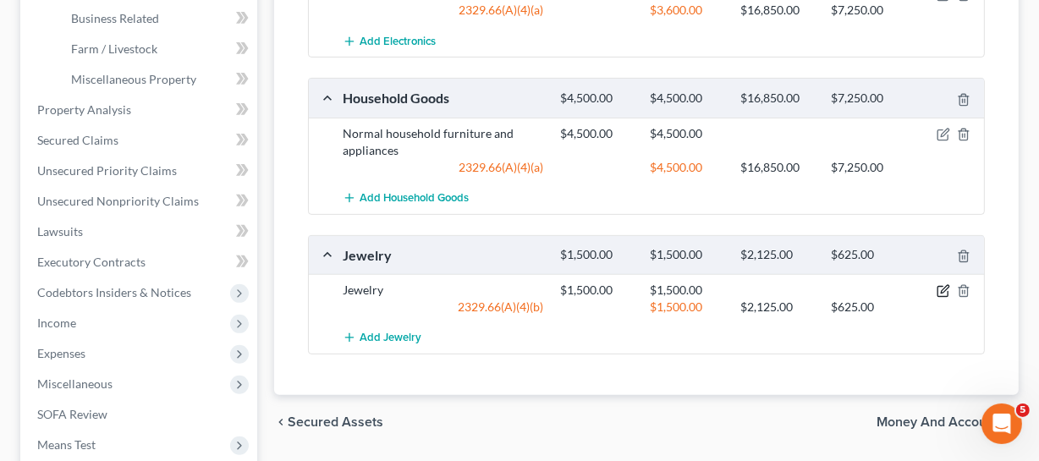
click at [924, 289] on icon "button" at bounding box center [944, 291] width 14 height 14
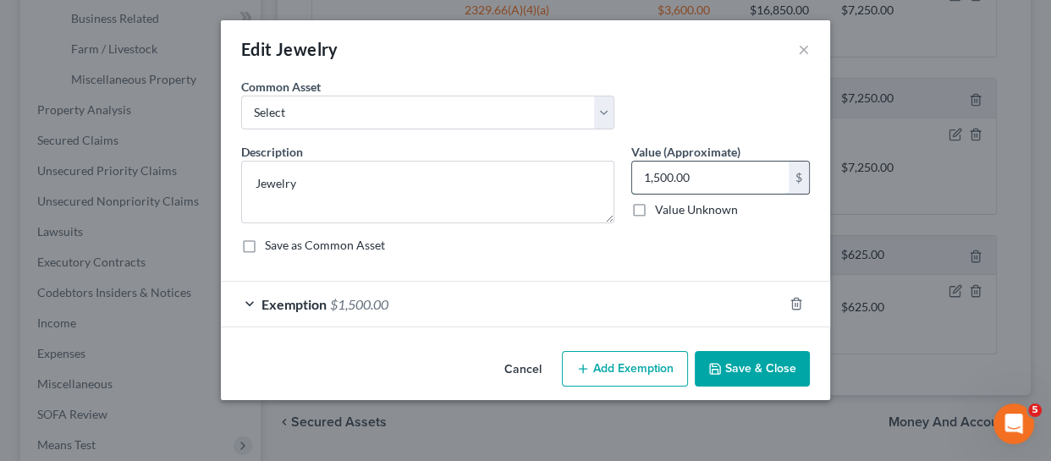
click at [653, 174] on input "1,500.00" at bounding box center [710, 178] width 157 height 32
click at [801, 50] on button "×" at bounding box center [804, 49] width 12 height 20
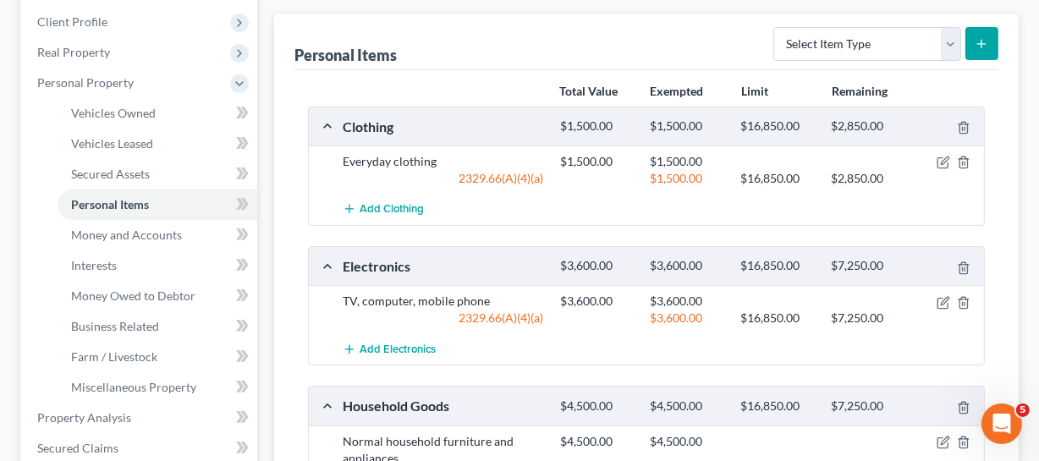
scroll to position [153, 0]
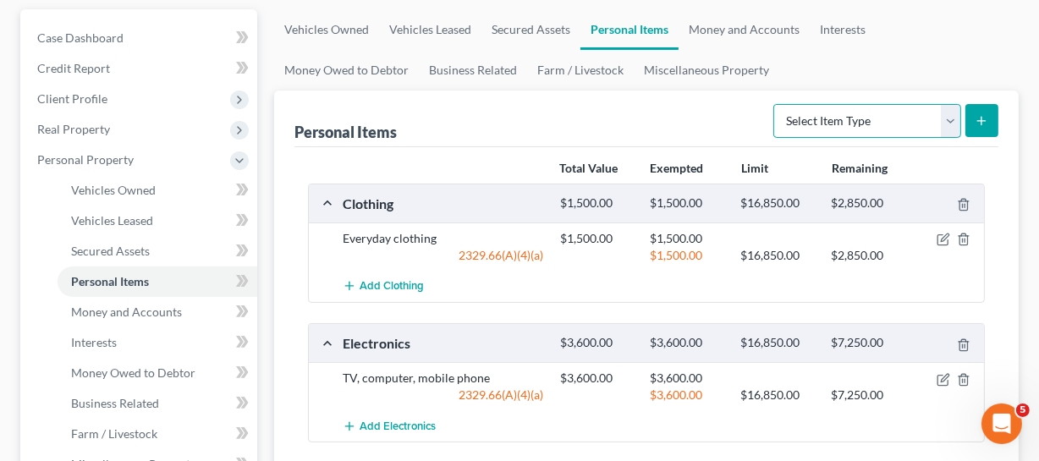
click at [844, 124] on select "Select Item Type Clothing Collectibles Of Value Electronics Firearms Household …" at bounding box center [868, 121] width 188 height 34
click at [540, 127] on div "Personal Items Select Item Type Clothing Collectibles Of Value Electronics Fire…" at bounding box center [647, 119] width 704 height 57
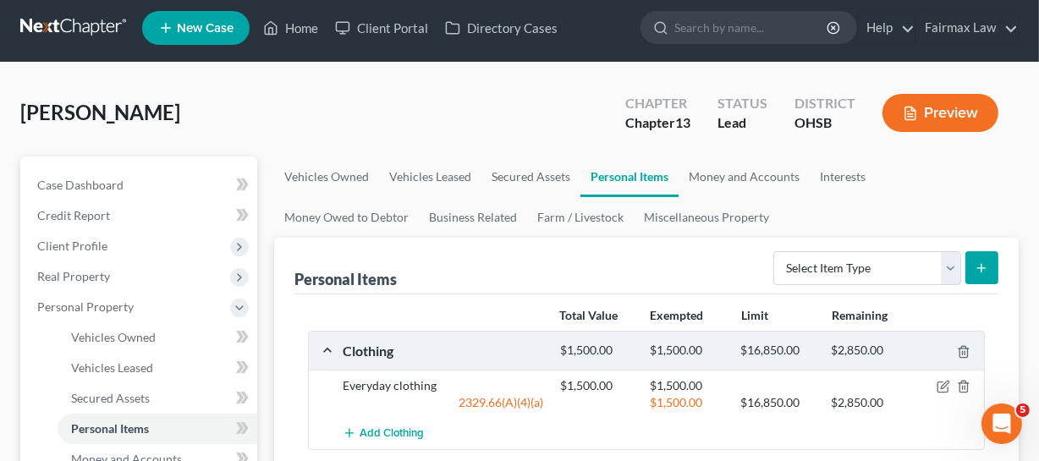
scroll to position [0, 0]
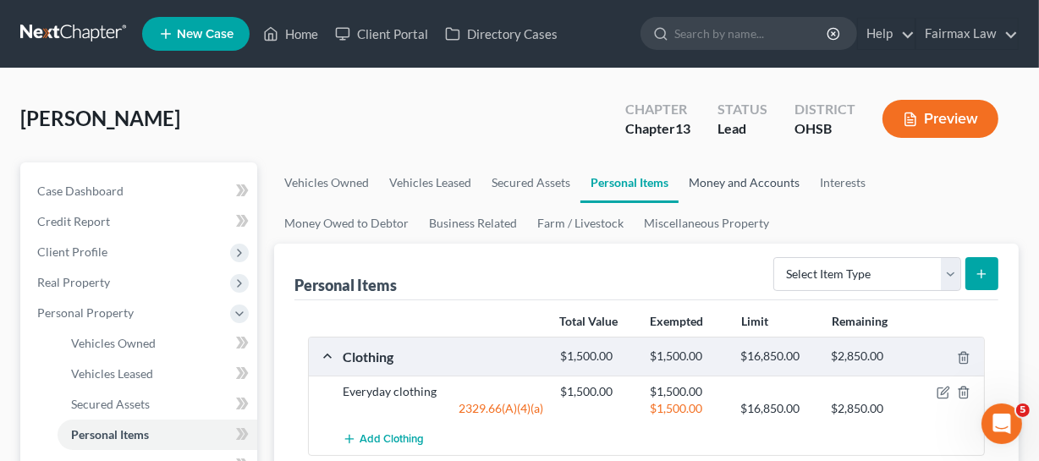
drag, startPoint x: 757, startPoint y: 182, endPoint x: 776, endPoint y: 200, distance: 25.7
click at [757, 182] on link "Money and Accounts" at bounding box center [744, 182] width 131 height 41
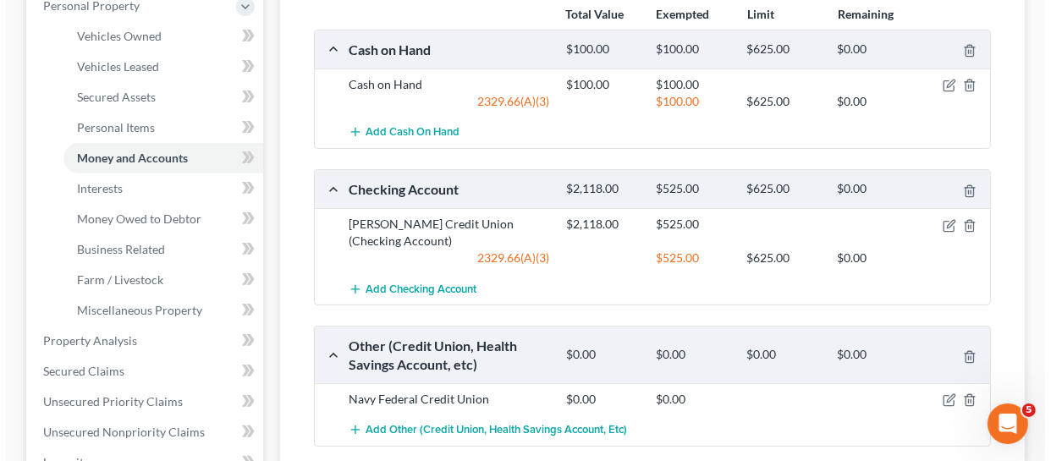
scroll to position [230, 0]
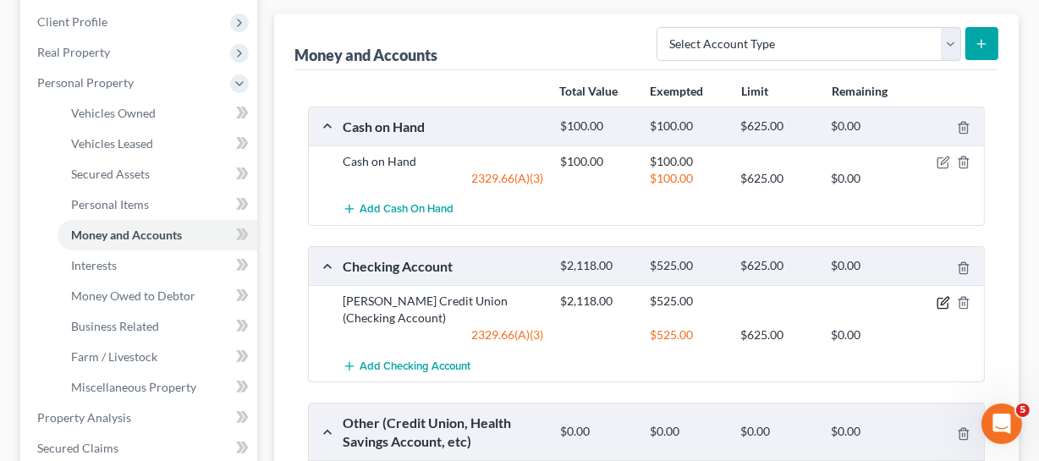
click at [924, 300] on icon "button" at bounding box center [945, 301] width 8 height 8
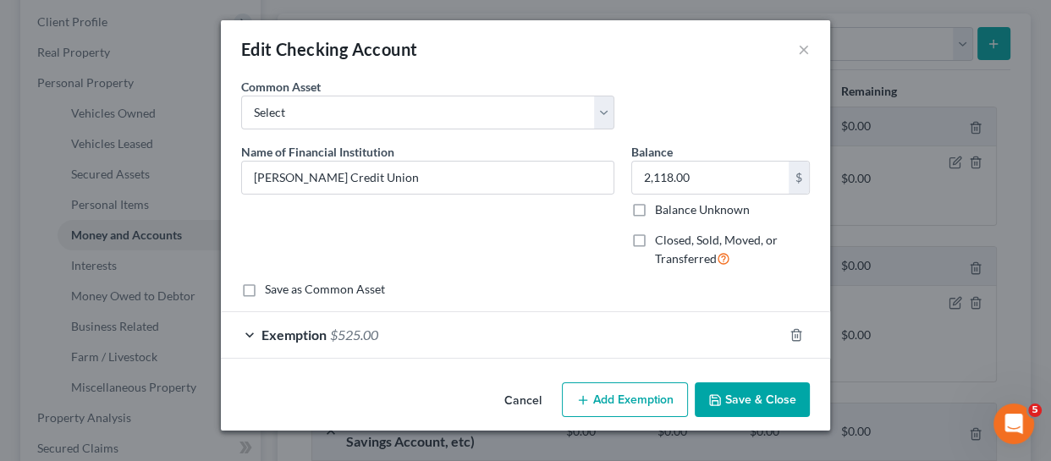
click at [712, 109] on div "Common Asset Select Day Air FCU Daily Pay So-Fi Adventure Credit Union So-Fi Mo…" at bounding box center [526, 110] width 586 height 65
click at [702, 175] on input "2,118.00" at bounding box center [710, 178] width 157 height 32
click at [680, 184] on input "2,118.00" at bounding box center [710, 178] width 157 height 32
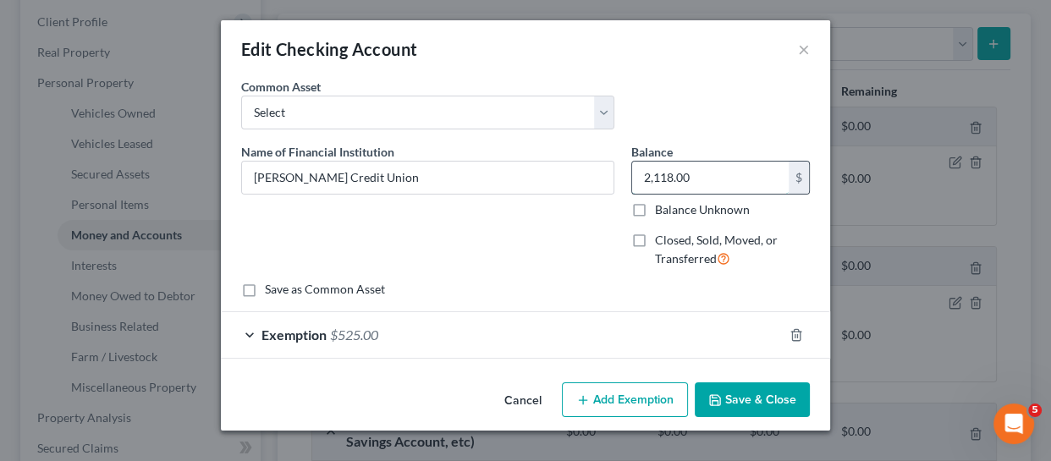
click at [690, 182] on input "2,118.00" at bounding box center [710, 178] width 157 height 32
type input "698"
type input "698.00"
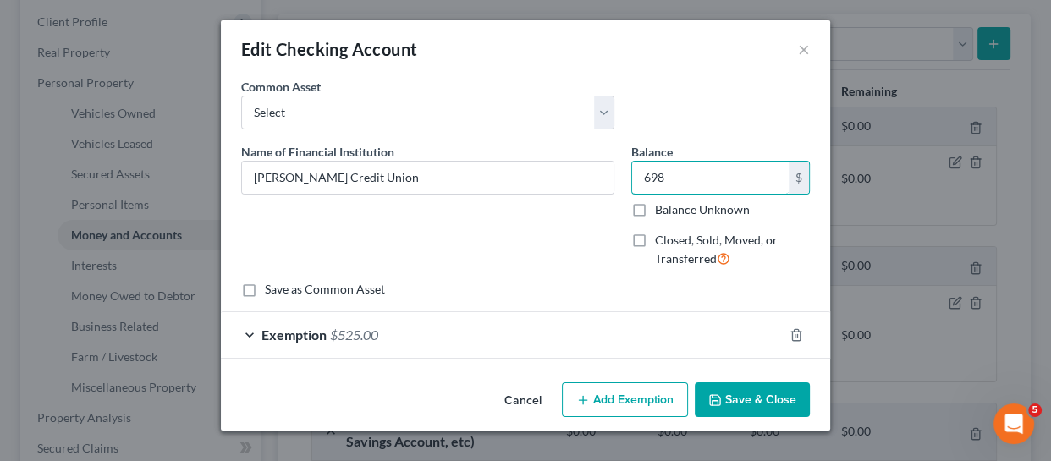
type input "698"
click at [432, 320] on div "Exemption $525.00" at bounding box center [502, 334] width 562 height 45
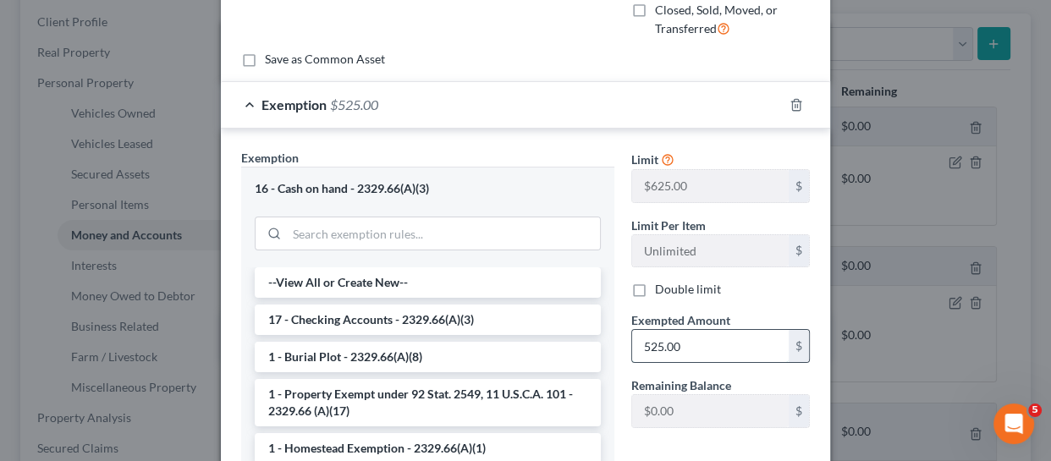
click at [688, 347] on input "525.00" at bounding box center [710, 346] width 157 height 32
type input "6.00"
type input "6"
type input "69.00"
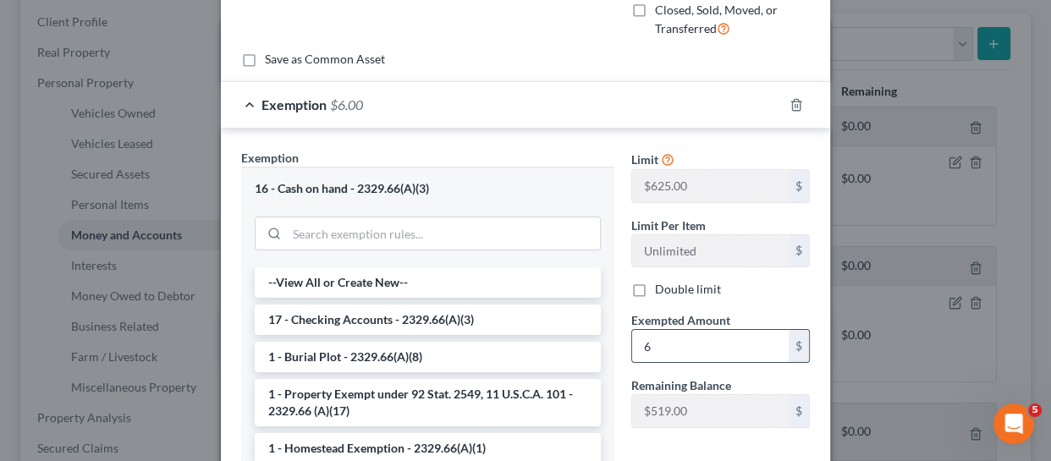
type input "69"
type input "698.00"
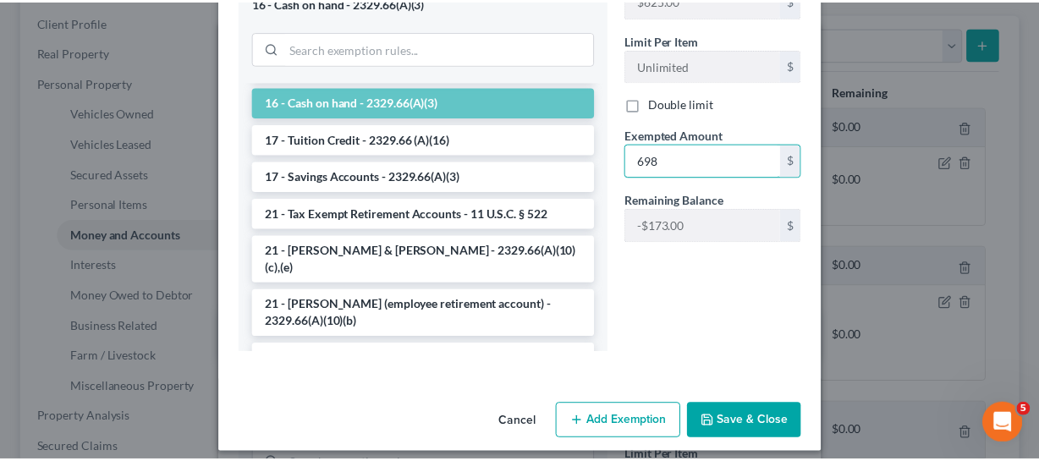
scroll to position [427, 0]
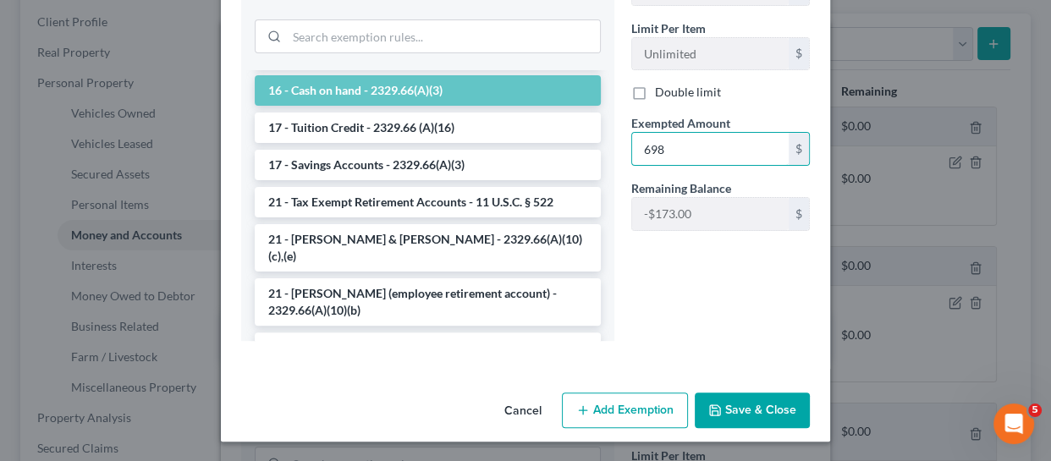
type input "698"
click at [758, 405] on button "Save & Close" at bounding box center [752, 411] width 115 height 36
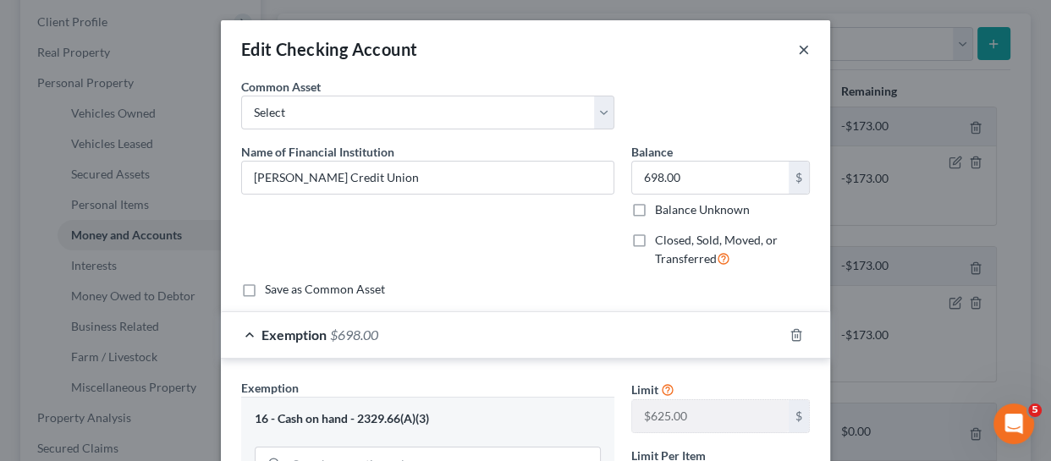
click at [798, 52] on button "×" at bounding box center [804, 49] width 12 height 20
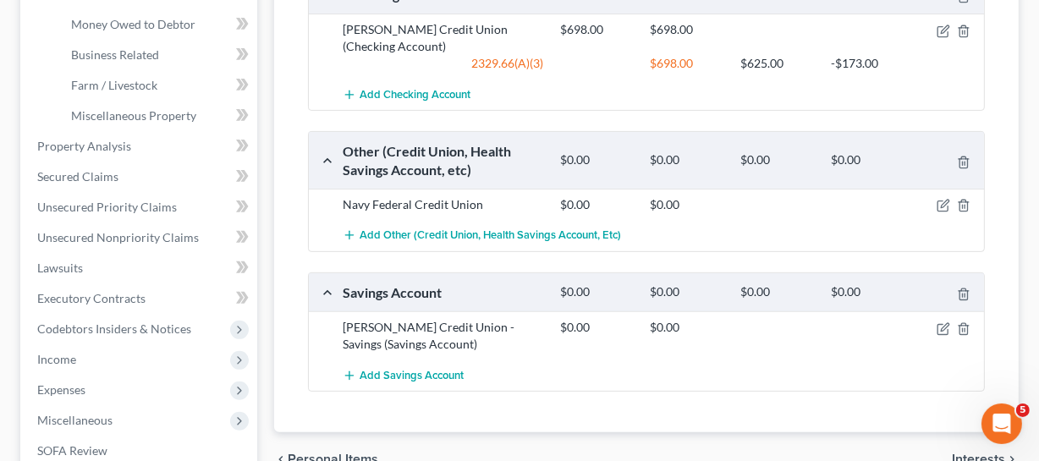
scroll to position [538, 0]
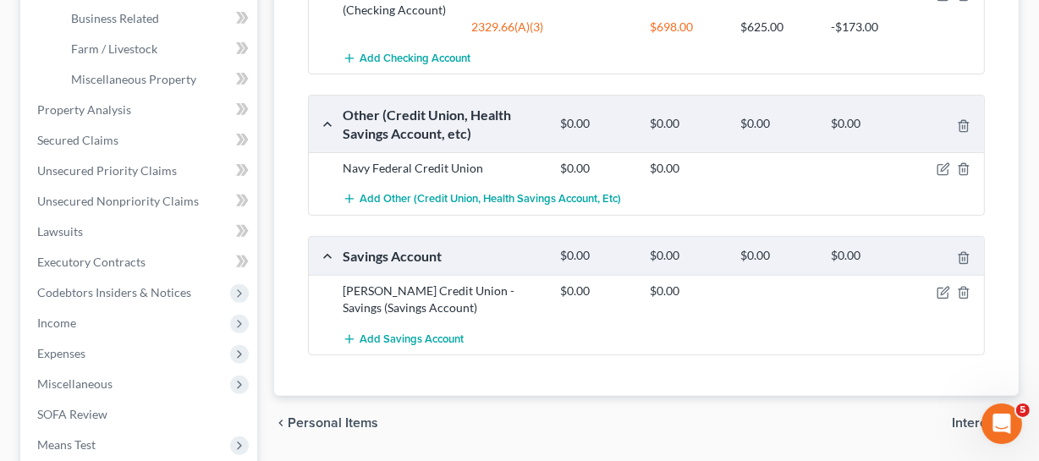
click at [924, 292] on div at bounding box center [949, 291] width 73 height 17
click at [924, 295] on icon "button" at bounding box center [943, 293] width 10 height 10
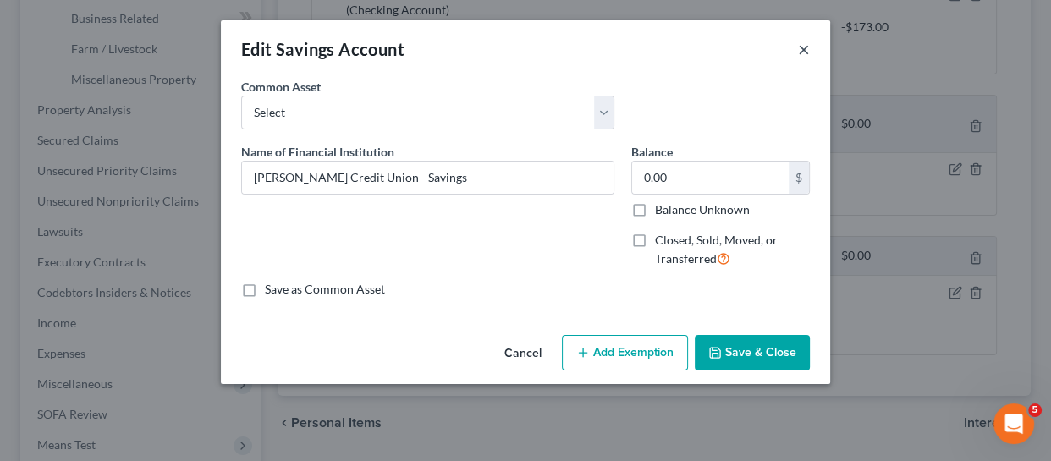
click at [801, 52] on button "×" at bounding box center [804, 49] width 12 height 20
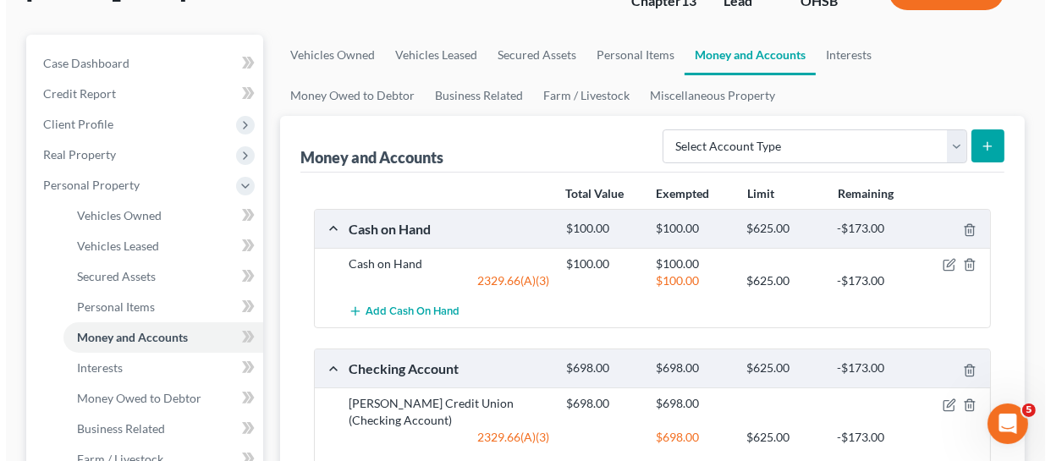
scroll to position [153, 0]
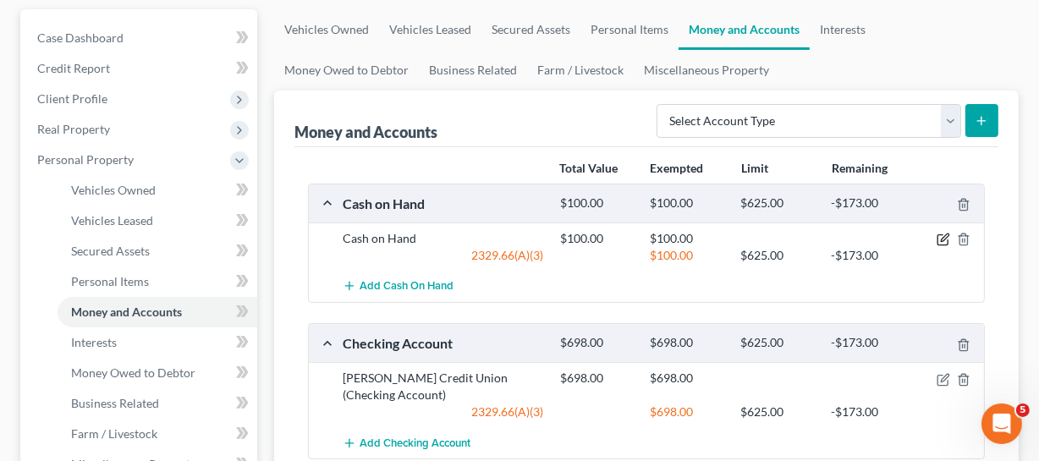
click at [924, 235] on icon "button" at bounding box center [944, 240] width 14 height 14
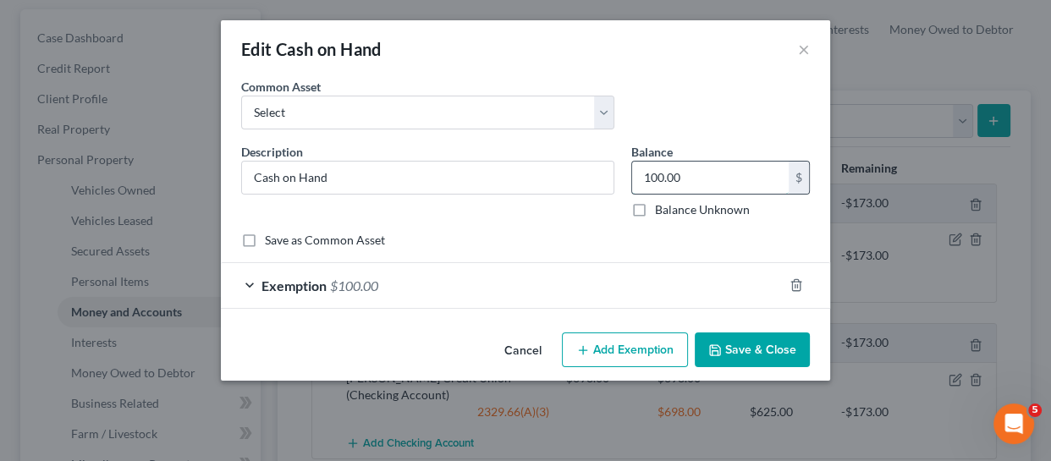
click at [682, 188] on input "100.00" at bounding box center [710, 178] width 157 height 32
click at [699, 176] on input "60" at bounding box center [710, 178] width 157 height 32
type input "60"
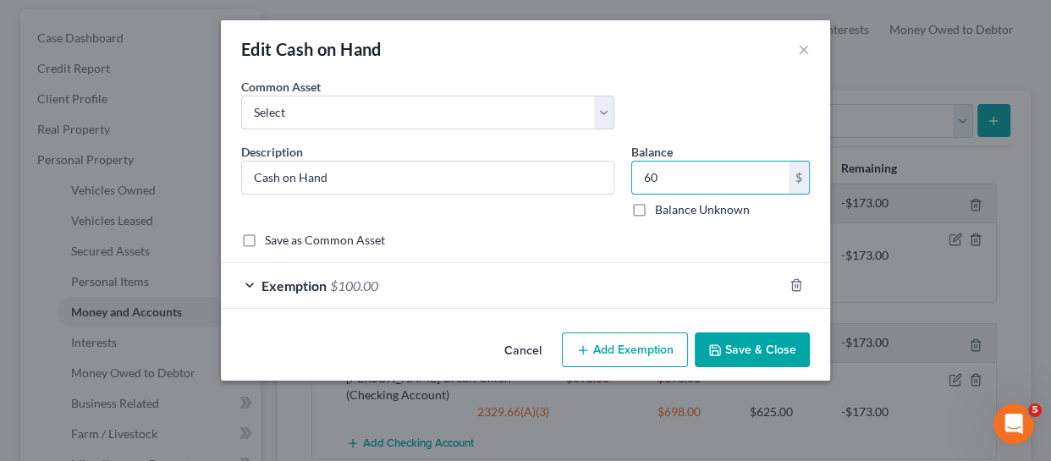
click at [412, 294] on div "Exemption $100.00" at bounding box center [502, 285] width 562 height 45
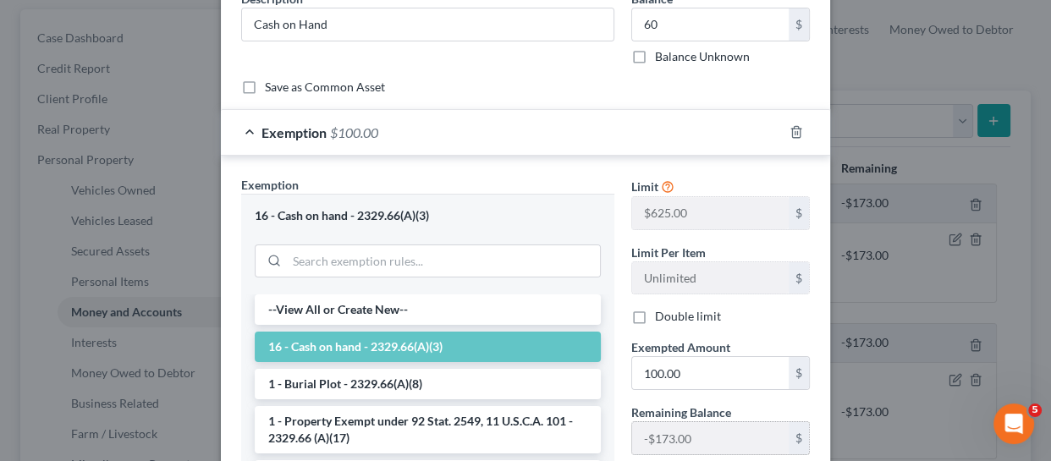
scroll to position [230, 0]
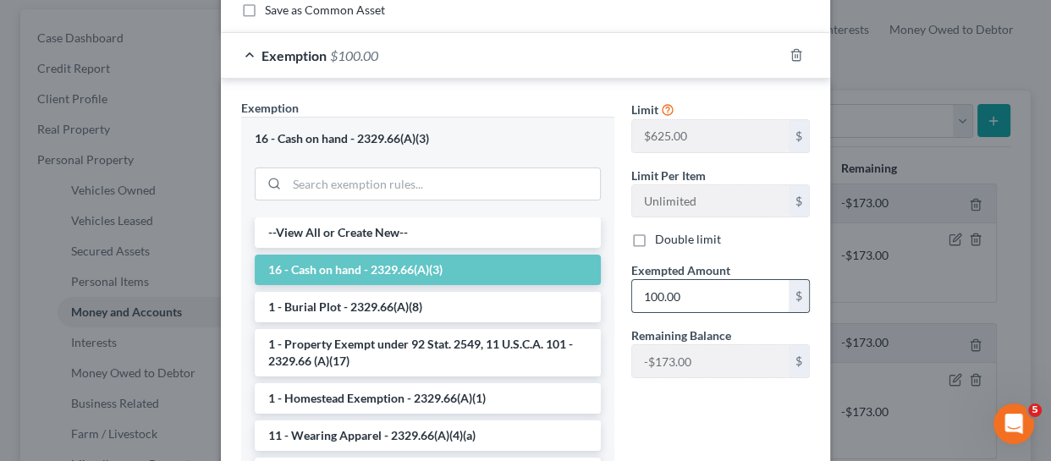
click at [676, 292] on input "100.00" at bounding box center [710, 296] width 157 height 32
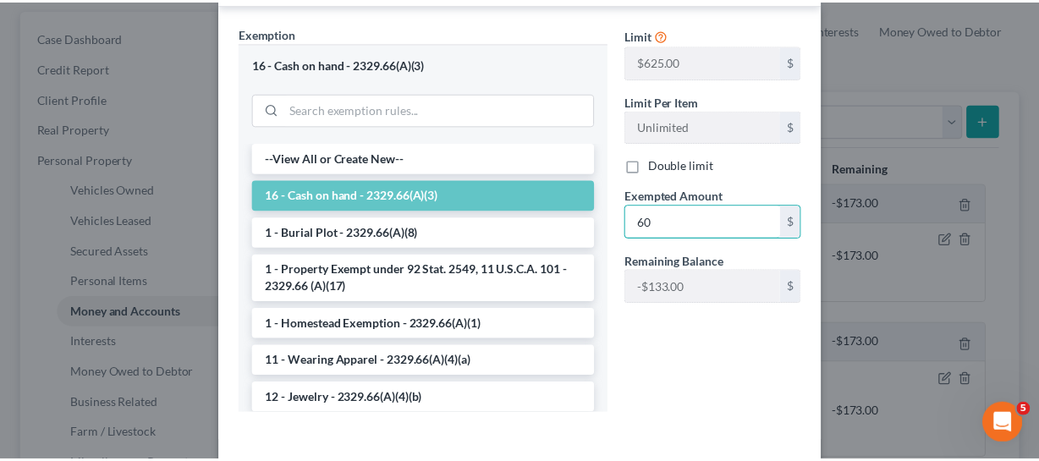
scroll to position [377, 0]
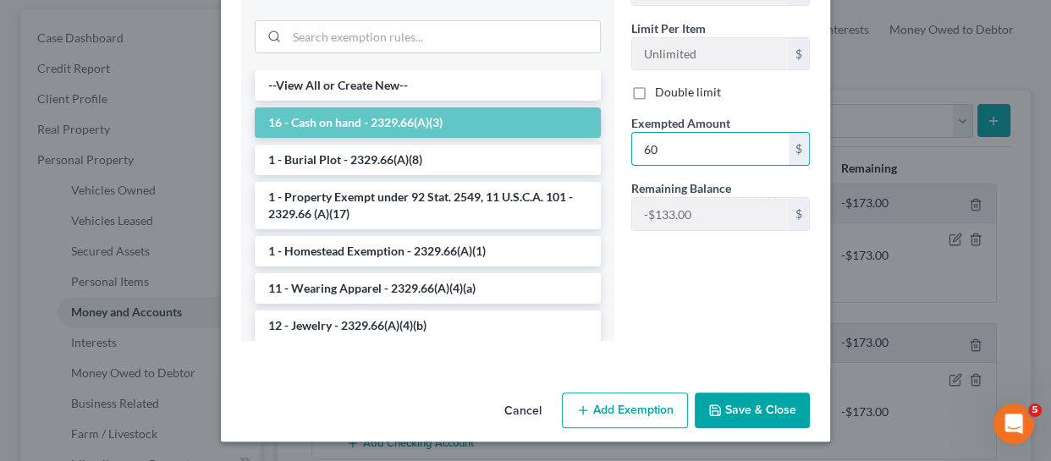
type input "60"
click at [736, 405] on button "Save & Close" at bounding box center [752, 411] width 115 height 36
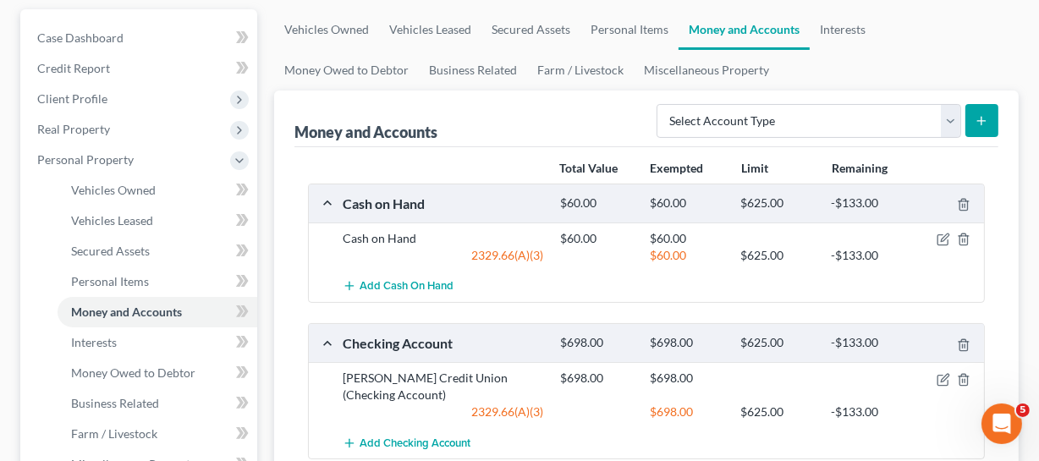
scroll to position [76, 0]
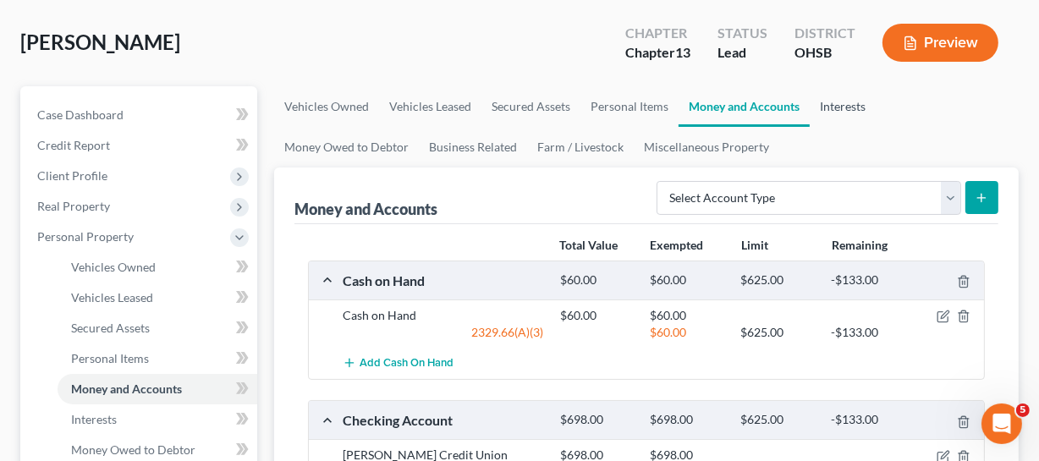
click at [845, 110] on link "Interests" at bounding box center [843, 106] width 66 height 41
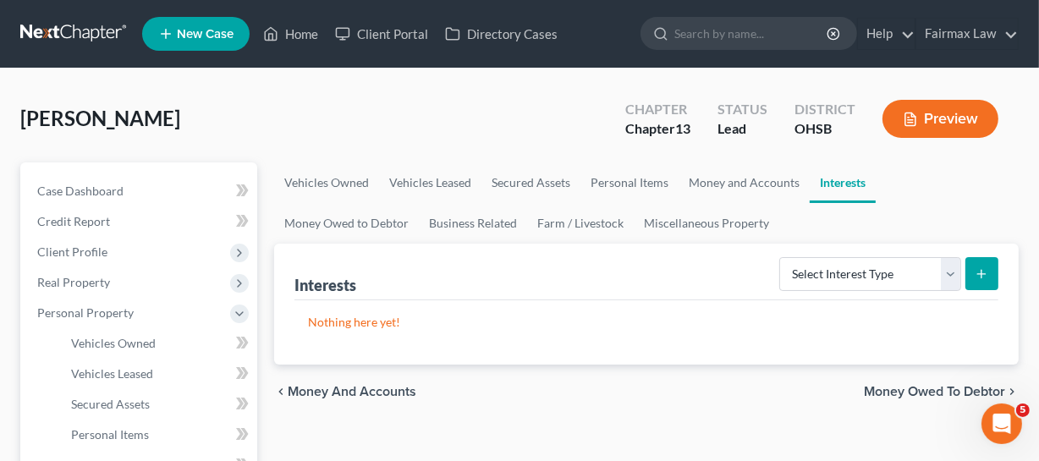
scroll to position [76, 0]
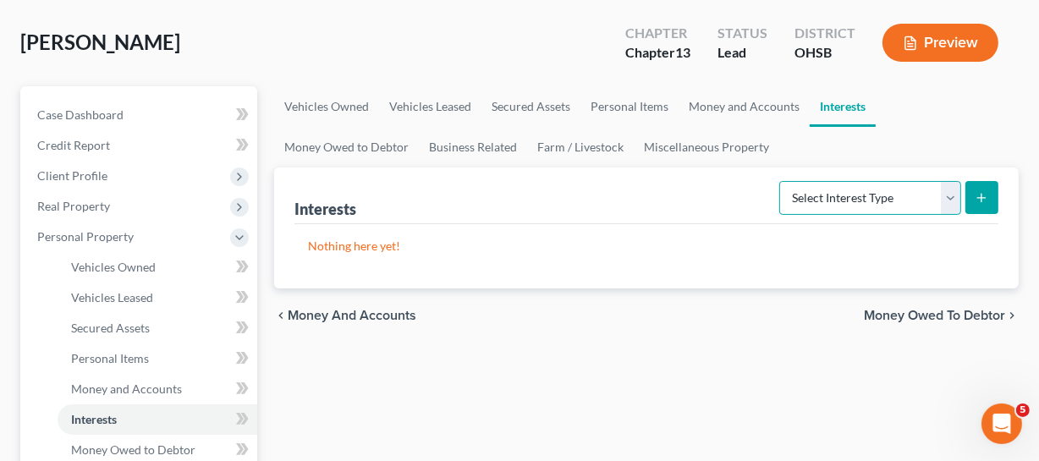
click at [859, 201] on select "Select Interest Type 401K Annuity Bond Education IRA Government Bond Government…" at bounding box center [870, 198] width 182 height 34
click at [689, 209] on div "Interests Select Interest Type 401K Annuity Bond Education IRA Government Bond …" at bounding box center [647, 196] width 704 height 57
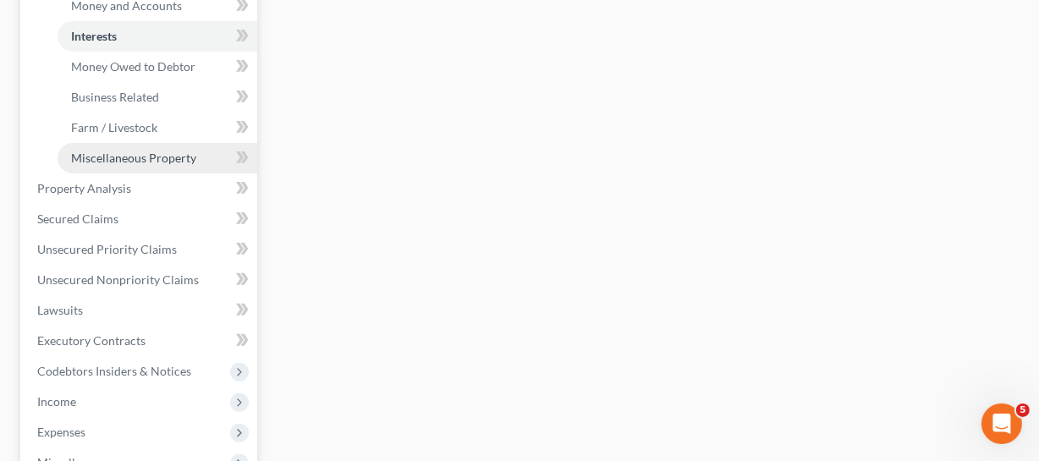
scroll to position [461, 0]
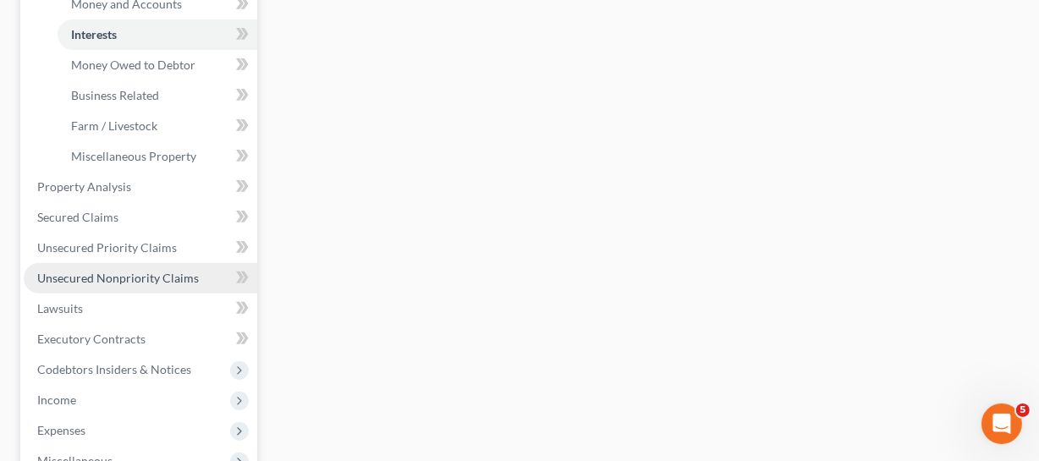
drag, startPoint x: 90, startPoint y: 279, endPoint x: 101, endPoint y: 279, distance: 11.0
click at [90, 279] on span "Unsecured Nonpriority Claims" at bounding box center [118, 278] width 162 height 14
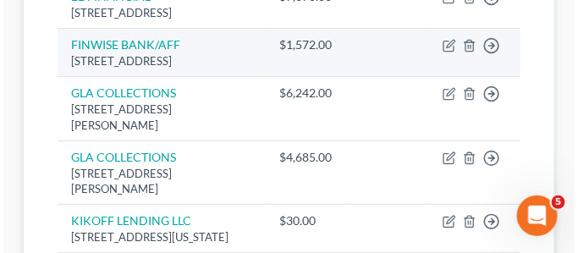
scroll to position [1149, 0]
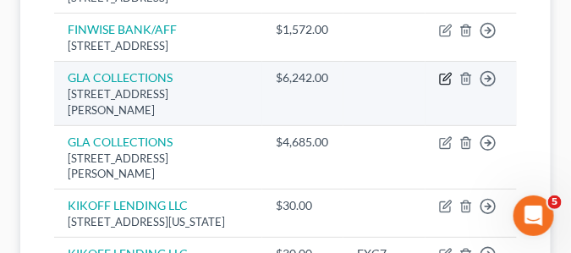
click at [444, 81] on icon "button" at bounding box center [447, 78] width 8 height 8
select select "18"
select select "14"
select select "0"
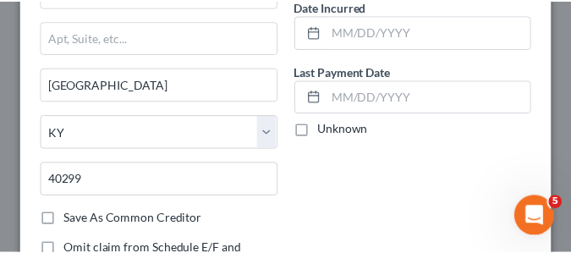
scroll to position [0, 0]
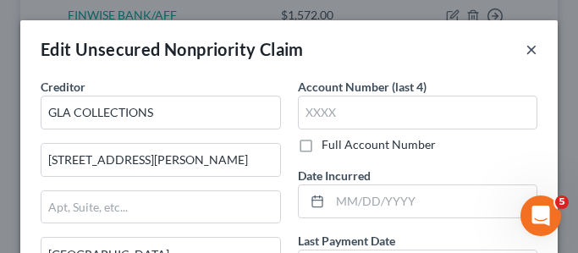
click at [526, 52] on button "×" at bounding box center [532, 49] width 12 height 20
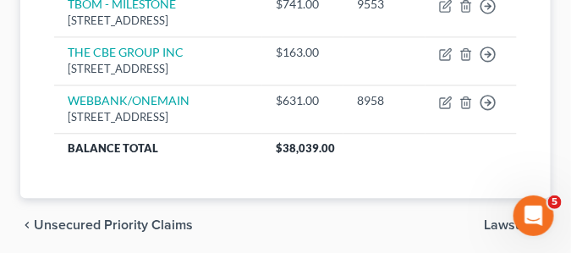
scroll to position [1783, 0]
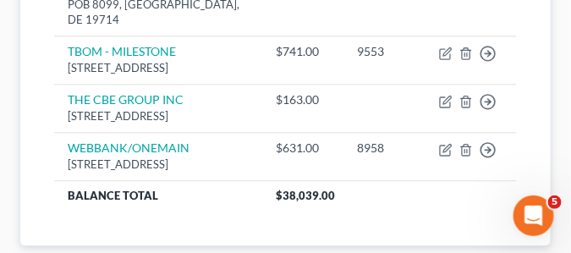
select select "39"
select select "2"
select select "0"
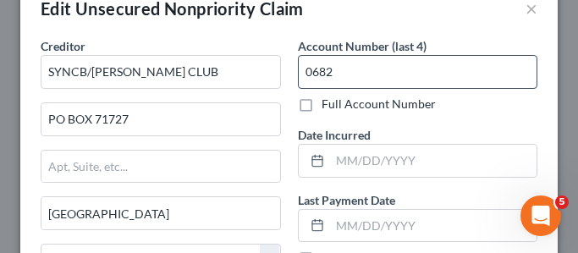
scroll to position [0, 0]
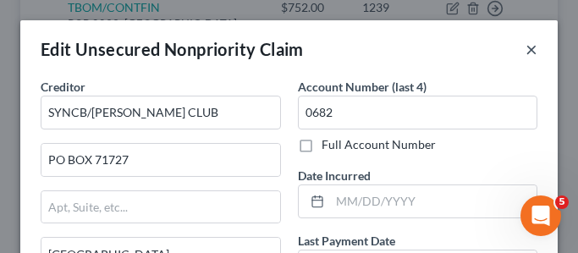
click at [526, 52] on button "×" at bounding box center [532, 49] width 12 height 20
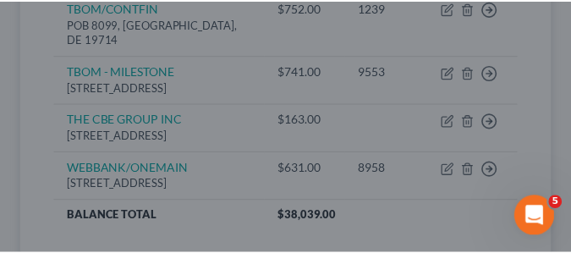
scroll to position [1783, 0]
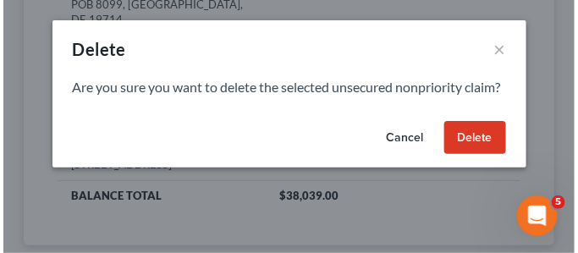
scroll to position [1749, 0]
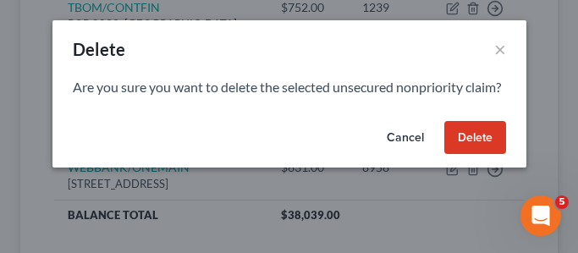
click at [463, 150] on button "Delete" at bounding box center [475, 138] width 62 height 34
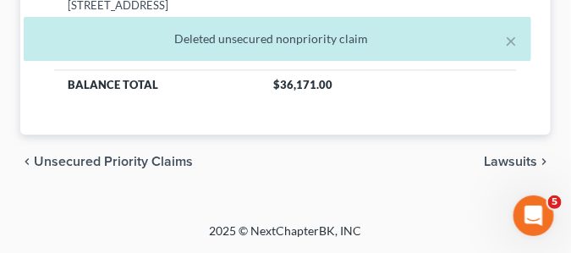
scroll to position [1910, 0]
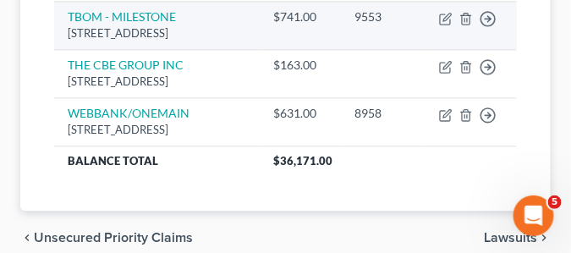
scroll to position [1741, 0]
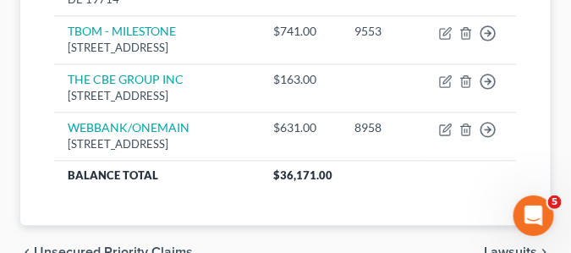
select select "35"
select select "14"
select select "0"
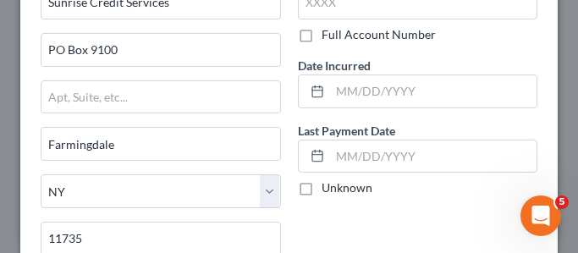
scroll to position [0, 0]
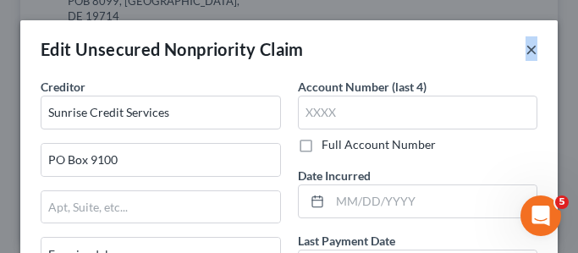
click at [526, 48] on button "×" at bounding box center [532, 49] width 12 height 20
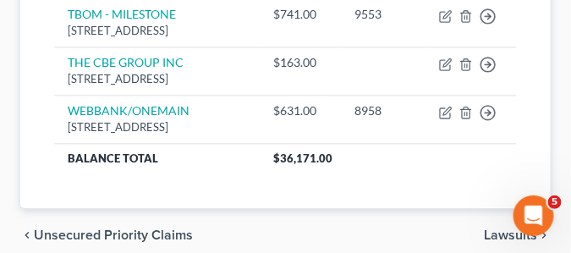
scroll to position [1800, 0]
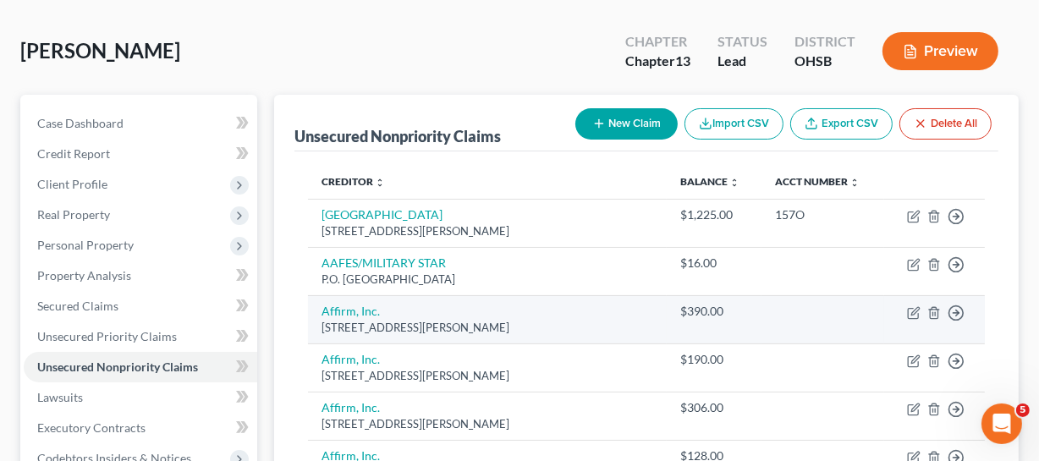
scroll to position [153, 0]
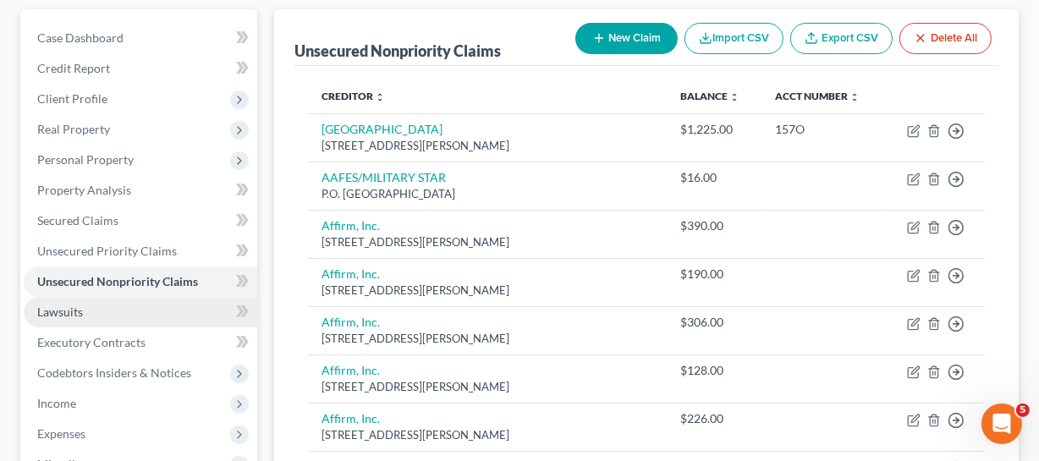
click at [118, 308] on link "Lawsuits" at bounding box center [141, 312] width 234 height 30
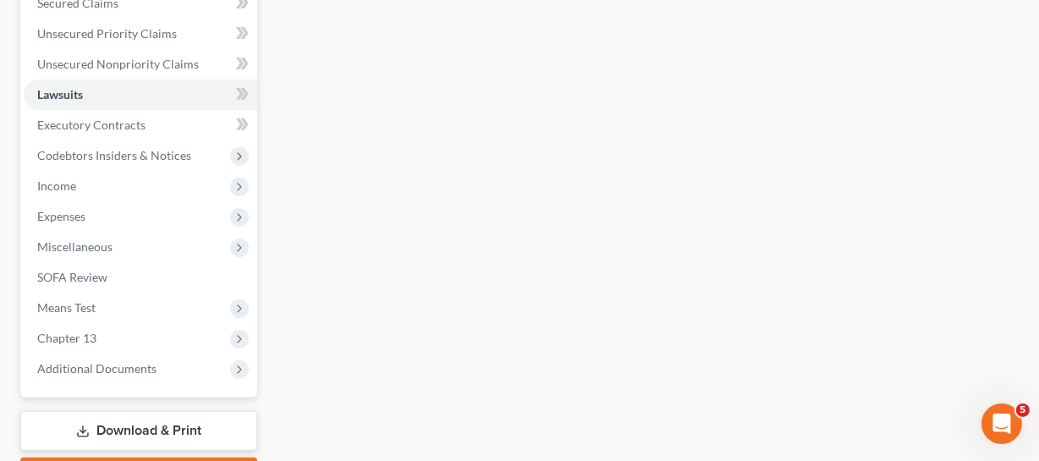
scroll to position [384, 0]
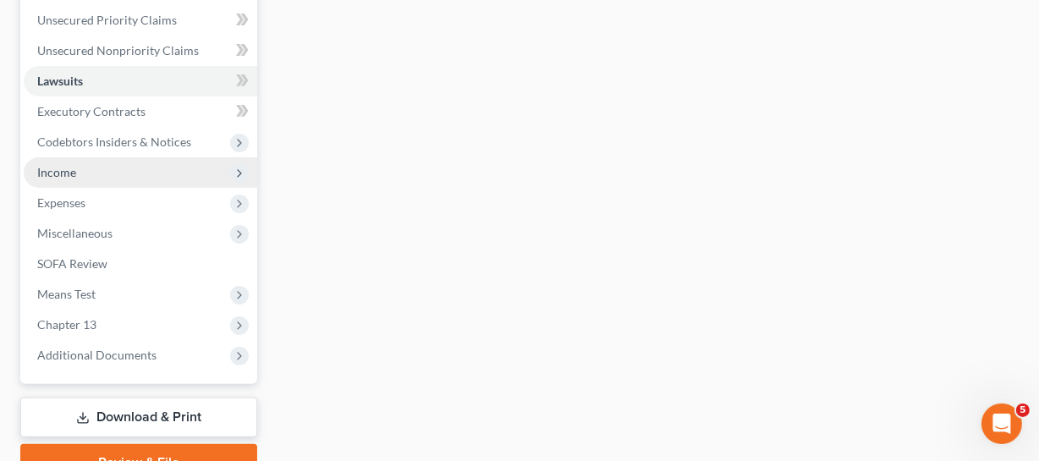
click at [129, 169] on span "Income" at bounding box center [141, 172] width 234 height 30
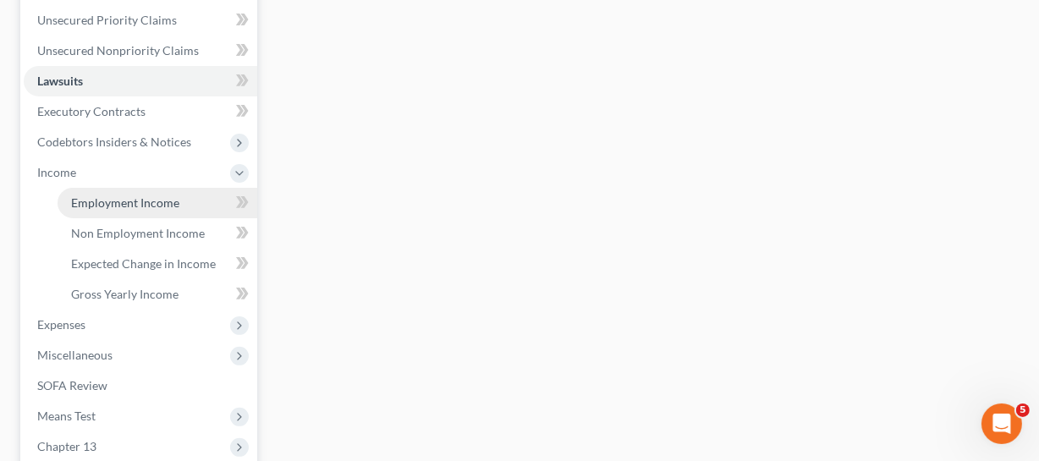
click at [184, 194] on link "Employment Income" at bounding box center [158, 203] width 200 height 30
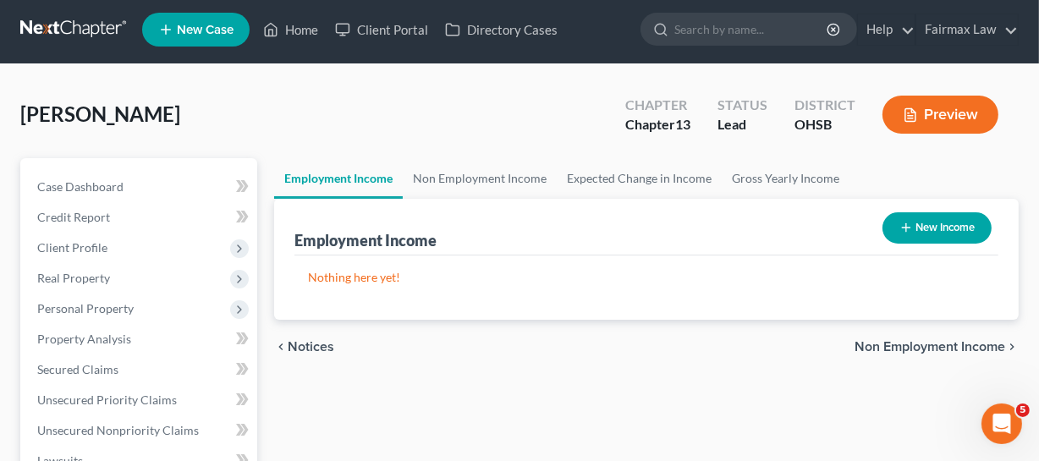
scroll to position [76, 0]
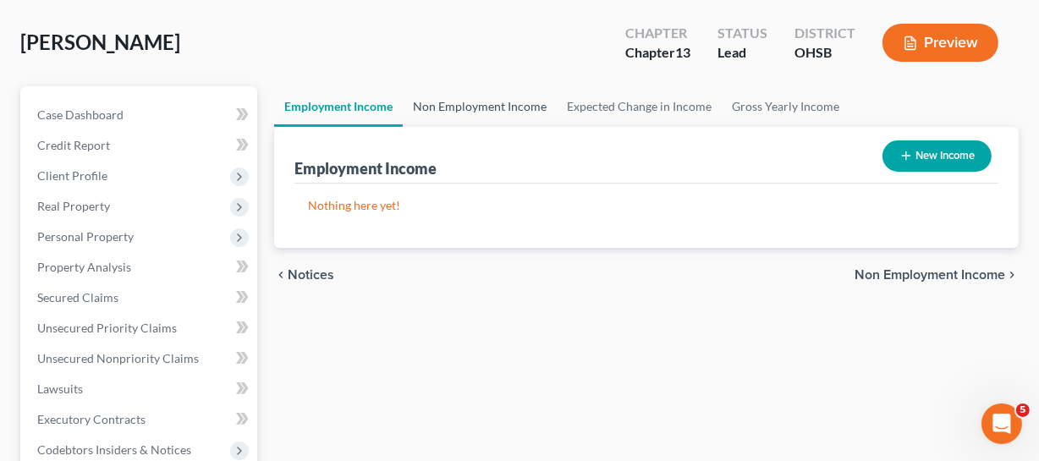
click at [445, 117] on link "Non Employment Income" at bounding box center [480, 106] width 154 height 41
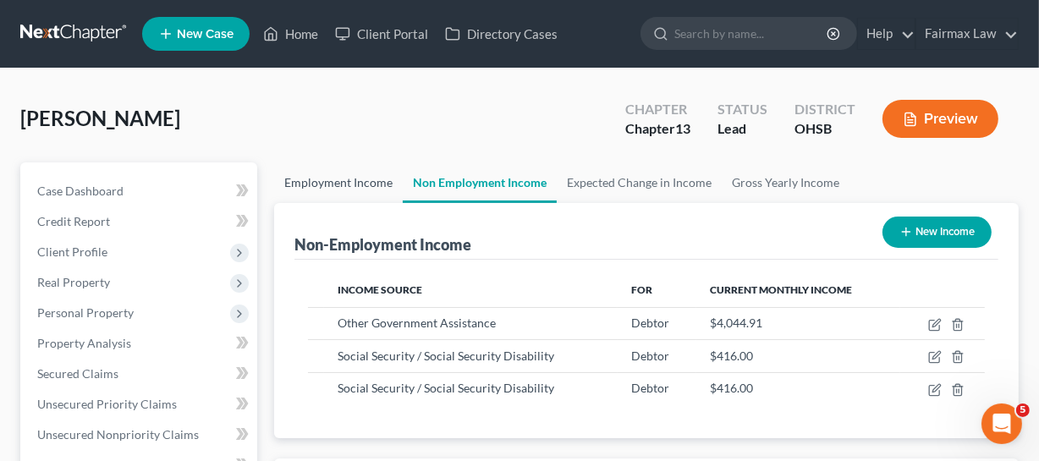
scroll to position [305, 415]
click at [363, 191] on link "Employment Income" at bounding box center [338, 182] width 129 height 41
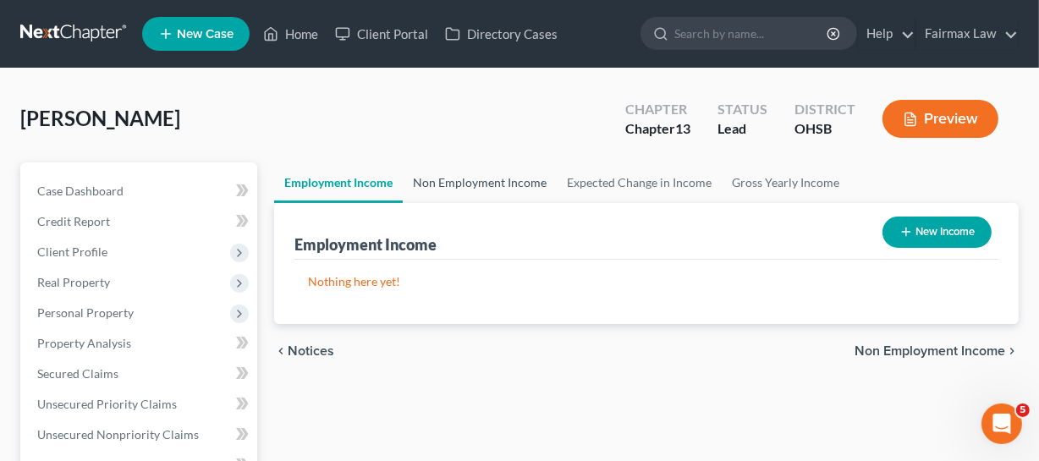
click at [505, 194] on link "Non Employment Income" at bounding box center [480, 182] width 154 height 41
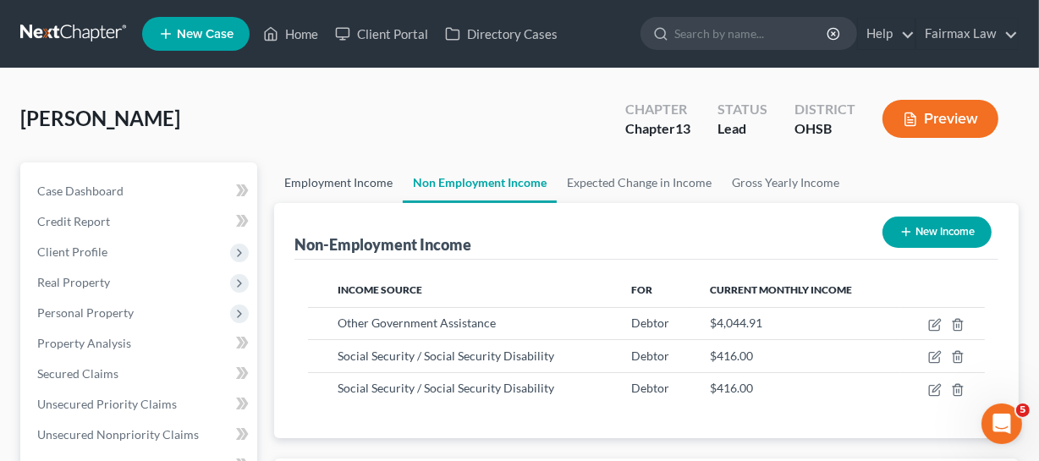
scroll to position [305, 415]
click at [306, 190] on link "Employment Income" at bounding box center [338, 182] width 129 height 41
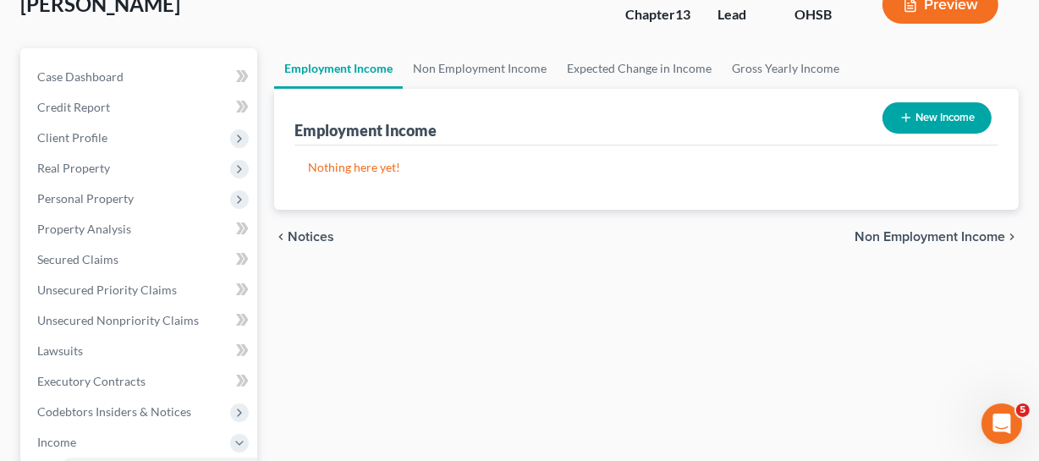
scroll to position [76, 0]
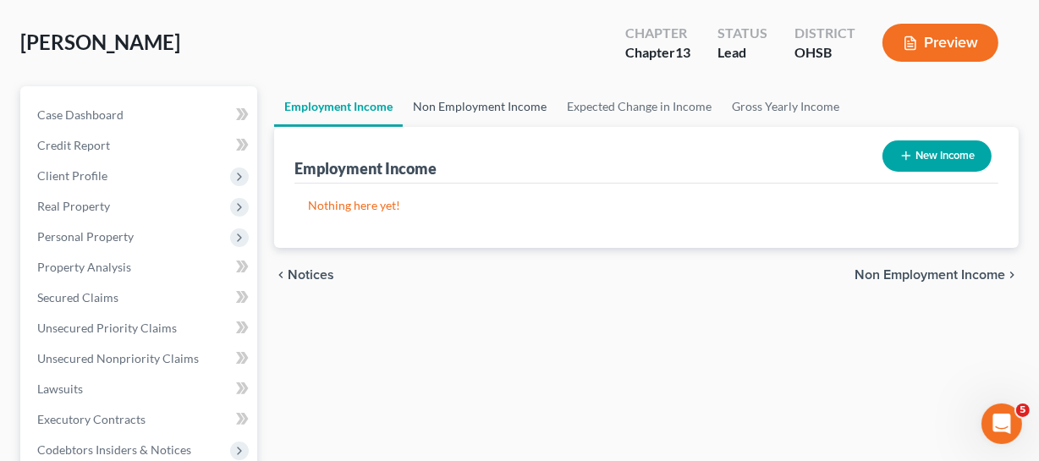
click at [504, 107] on link "Non Employment Income" at bounding box center [480, 106] width 154 height 41
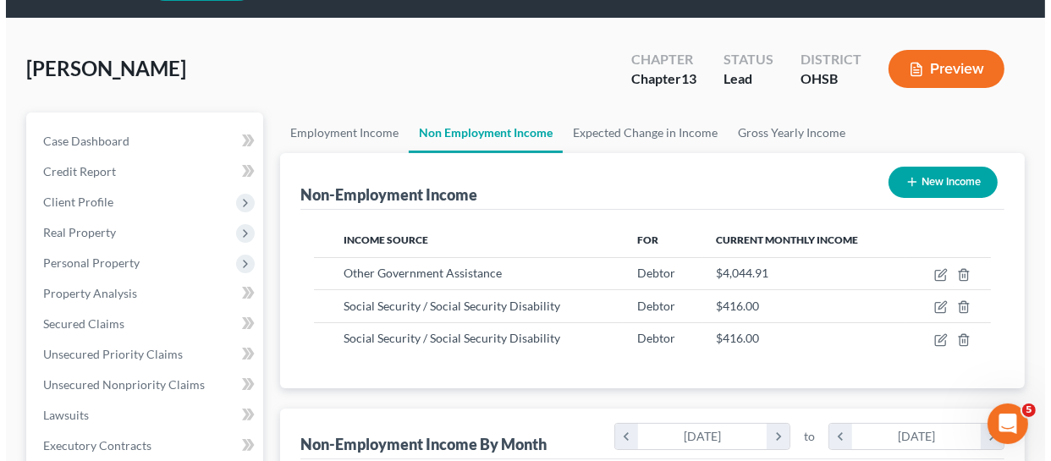
scroll to position [76, 0]
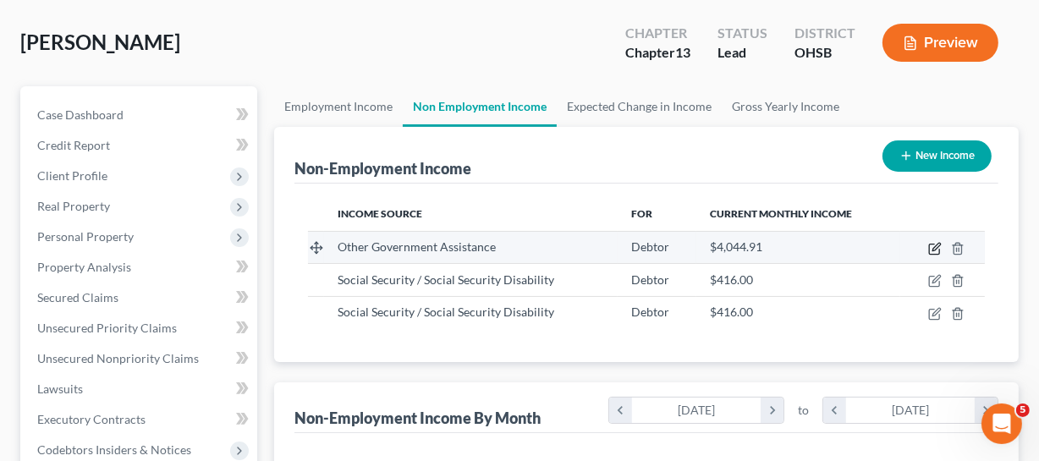
click at [924, 251] on icon "button" at bounding box center [934, 250] width 10 height 10
select select "5"
select select "0"
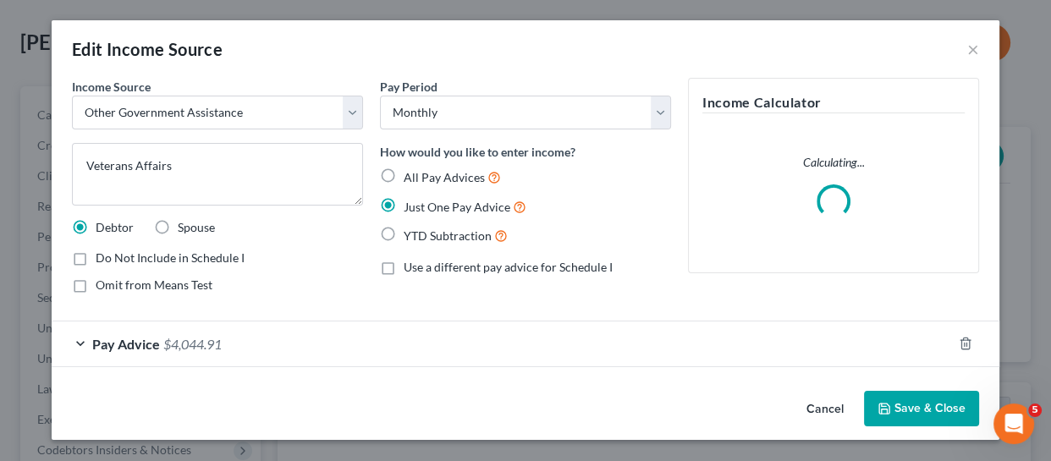
scroll to position [305, 419]
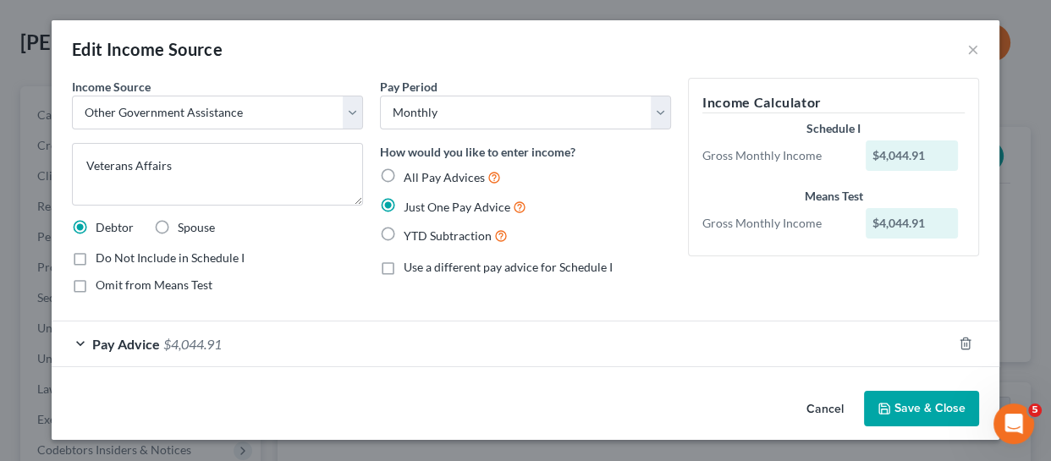
click at [190, 338] on span "$4,044.91" at bounding box center [192, 344] width 58 height 16
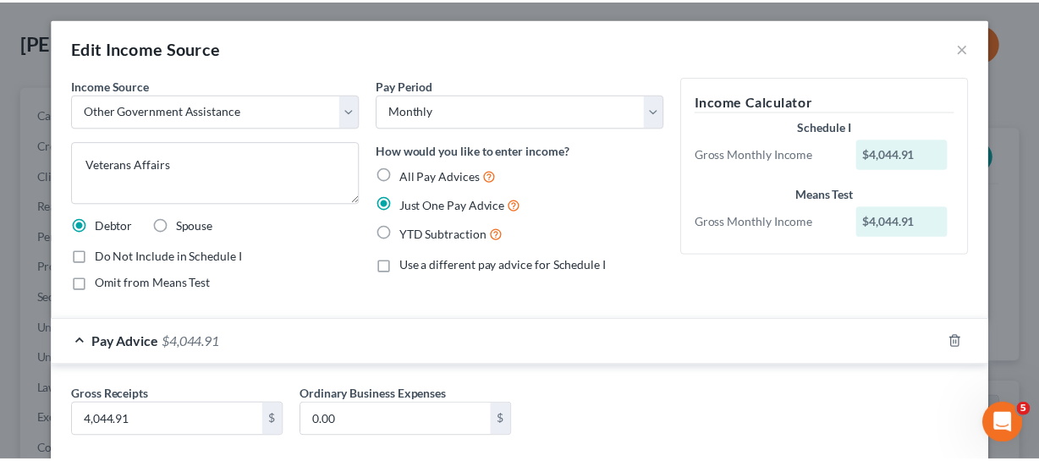
scroll to position [0, 0]
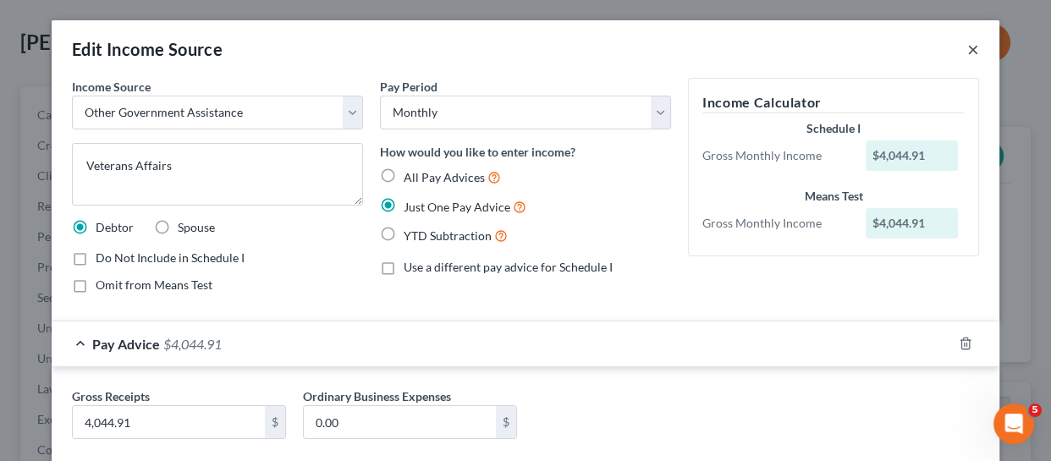
click at [924, 51] on button "×" at bounding box center [973, 49] width 12 height 20
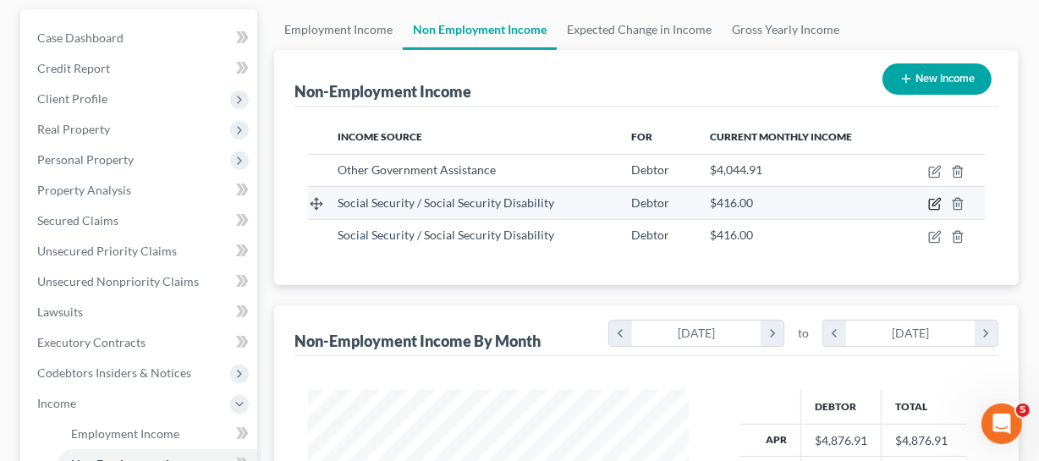
click at [924, 207] on icon "button" at bounding box center [935, 204] width 14 height 14
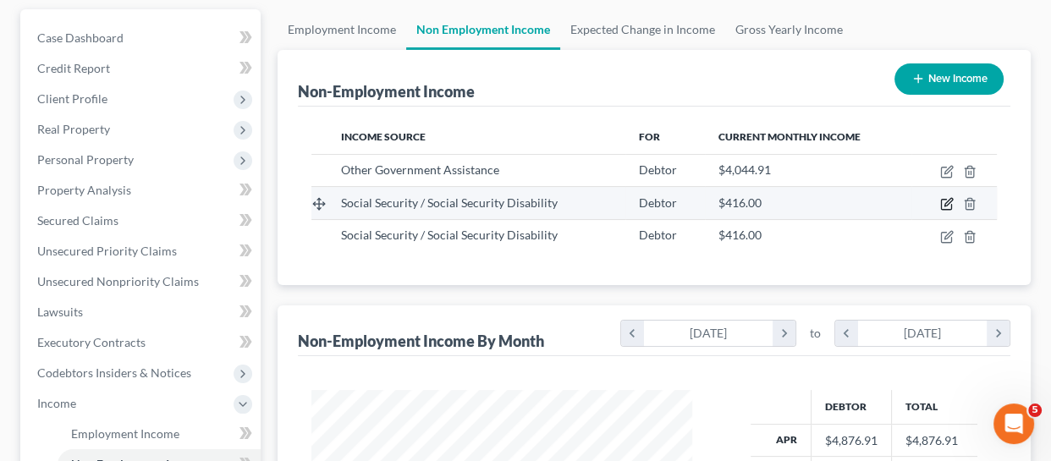
select select "4"
select select "0"
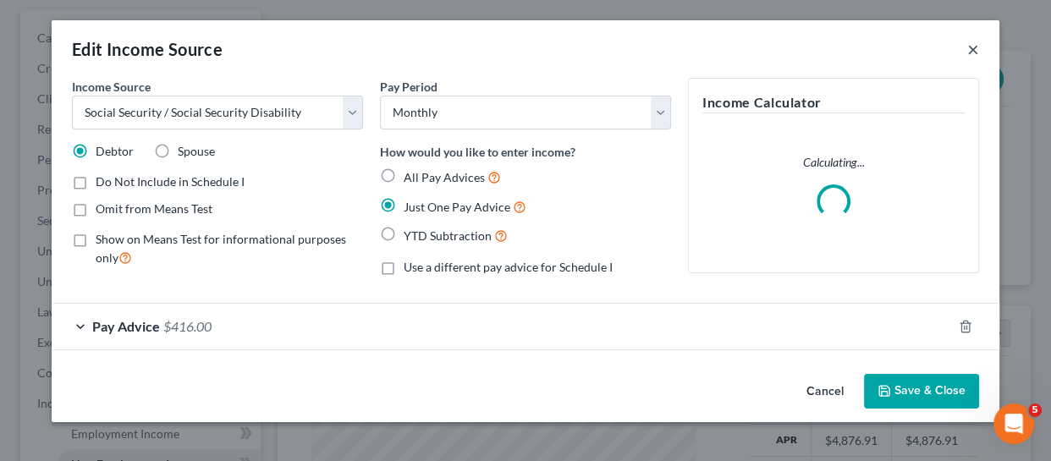
click at [924, 55] on button "×" at bounding box center [973, 49] width 12 height 20
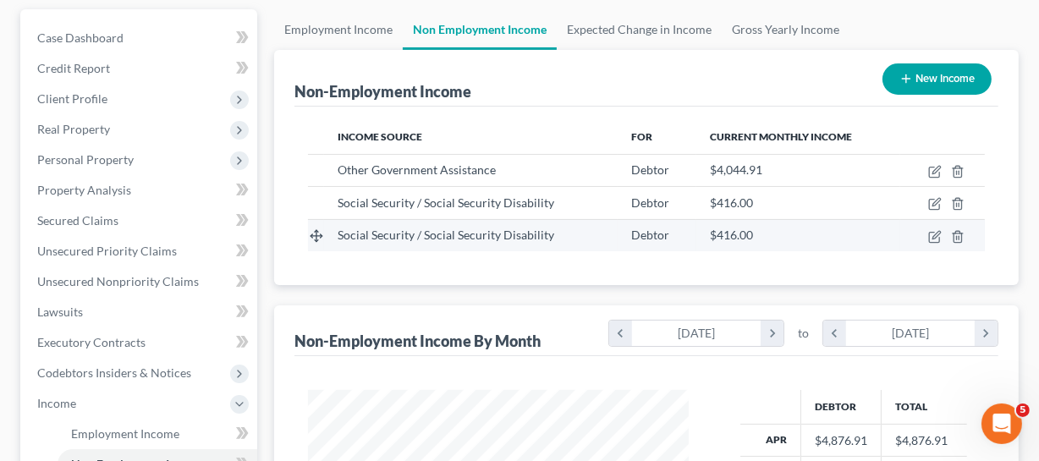
scroll to position [76, 0]
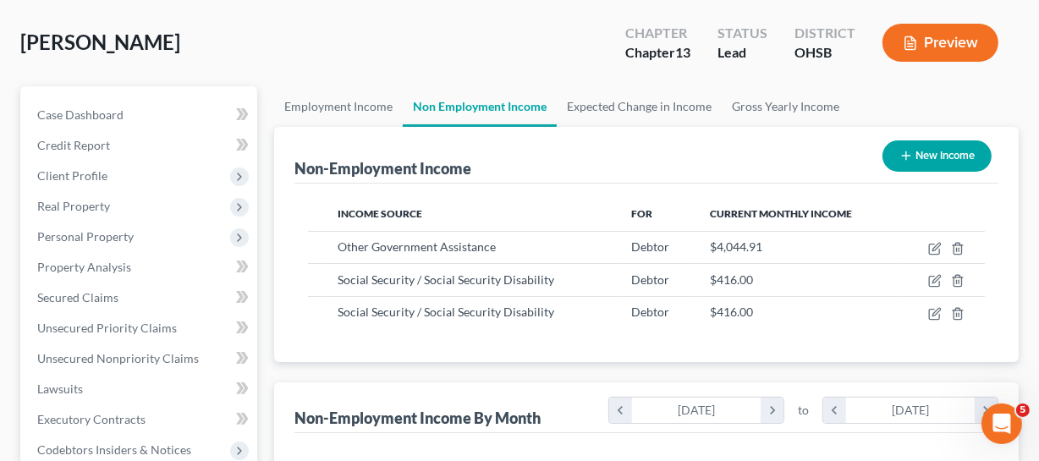
click at [923, 150] on button "New Income" at bounding box center [937, 155] width 109 height 31
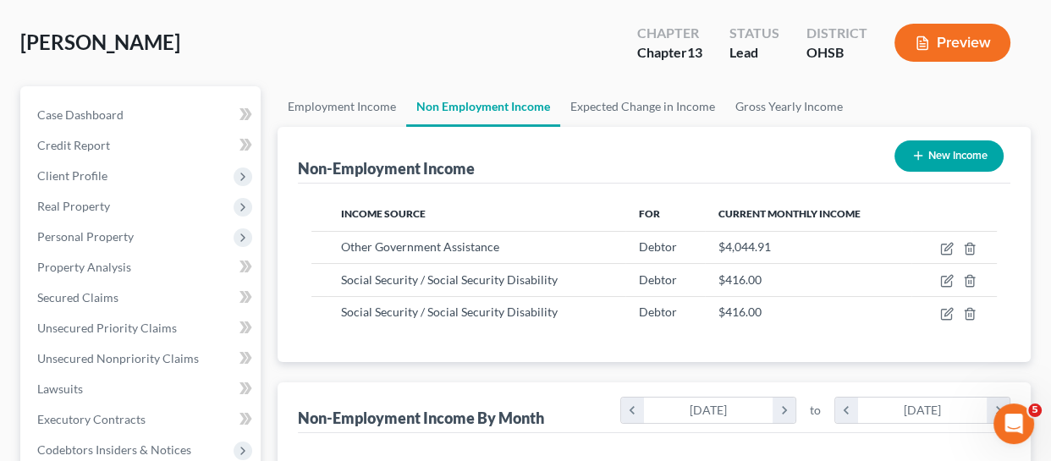
select select "0"
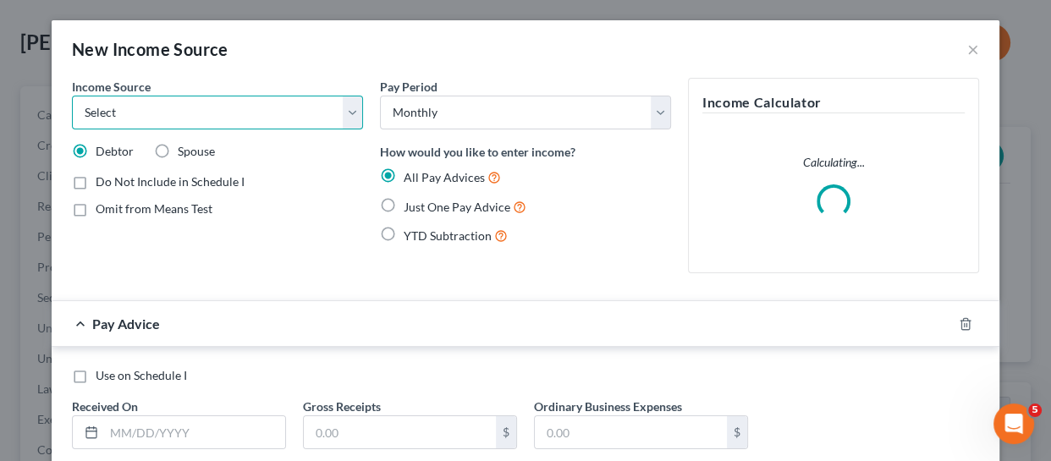
click at [212, 117] on select "Select Unemployment Disability (from employer) Pension Retirement Social Securi…" at bounding box center [217, 113] width 291 height 34
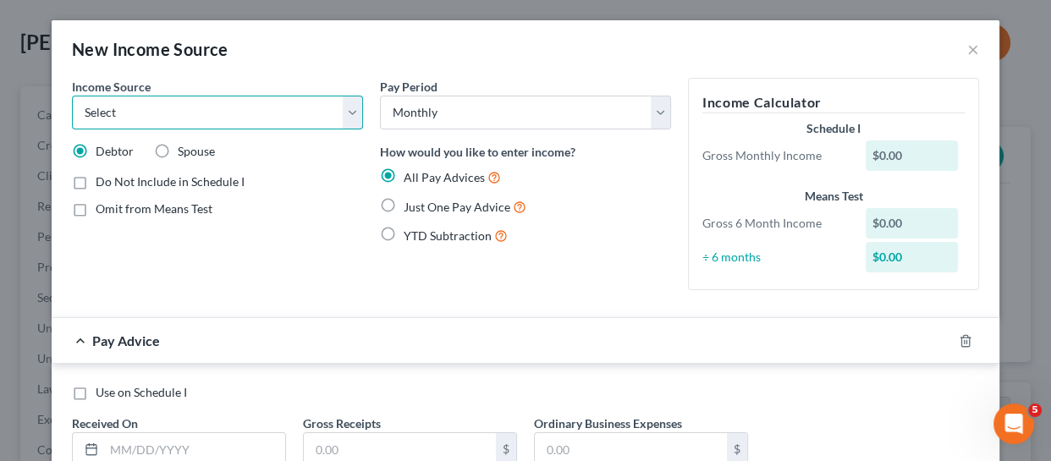
select select "4"
click at [72, 96] on select "Select Unemployment Disability (from employer) Pension Retirement Social Securi…" at bounding box center [217, 113] width 291 height 34
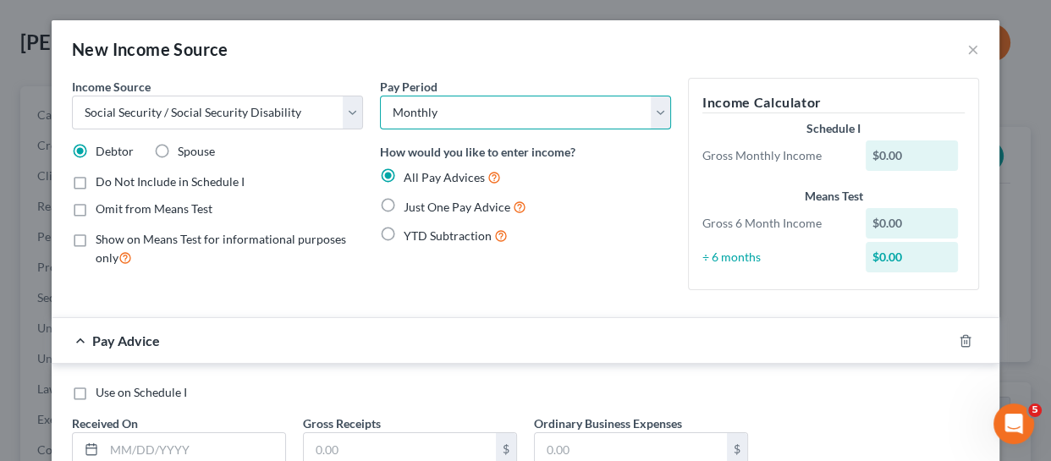
click at [456, 120] on select "Select Monthly Twice Monthly Every Other Week Weekly" at bounding box center [525, 113] width 291 height 34
click at [380, 96] on select "Select Monthly Twice Monthly Every Other Week Weekly" at bounding box center [525, 113] width 291 height 34
click at [404, 209] on label "Just One Pay Advice" at bounding box center [465, 206] width 123 height 19
click at [410, 208] on input "Just One Pay Advice" at bounding box center [415, 202] width 11 height 11
radio input "true"
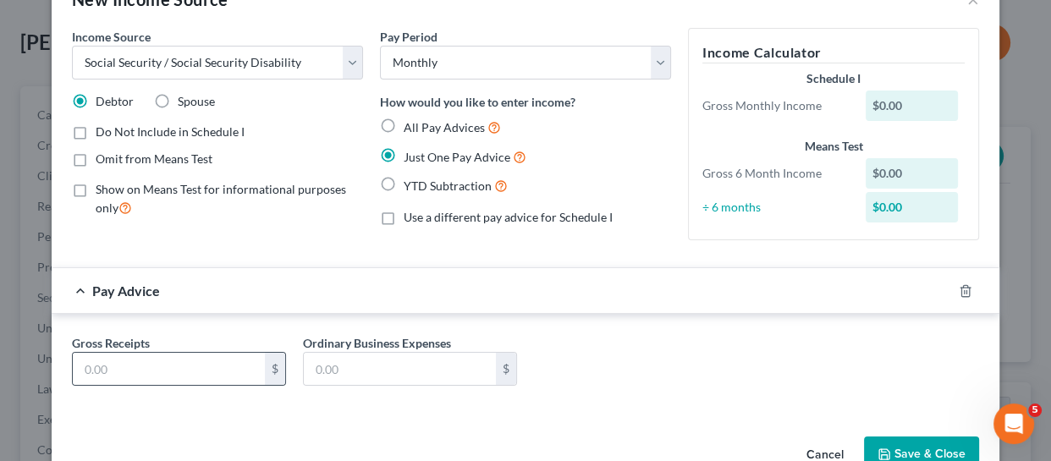
scroll to position [93, 0]
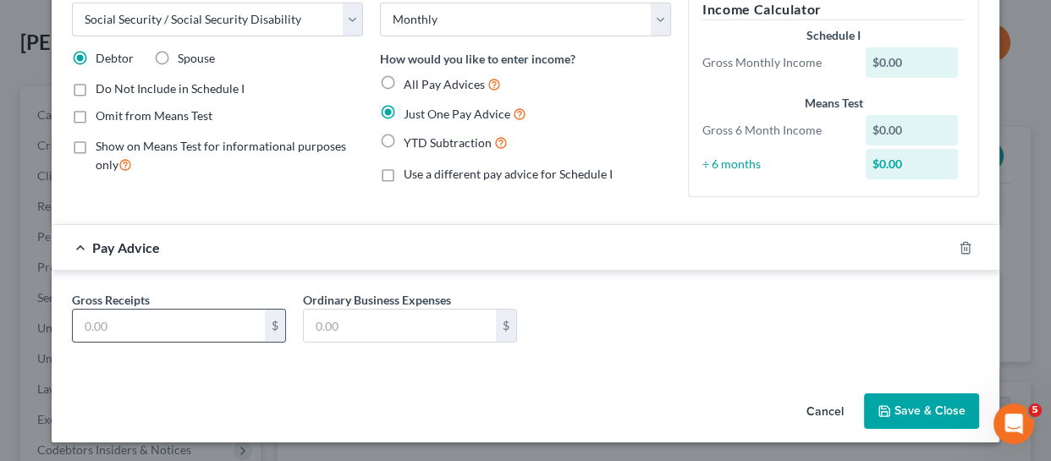
click at [150, 310] on input "text" at bounding box center [169, 326] width 192 height 32
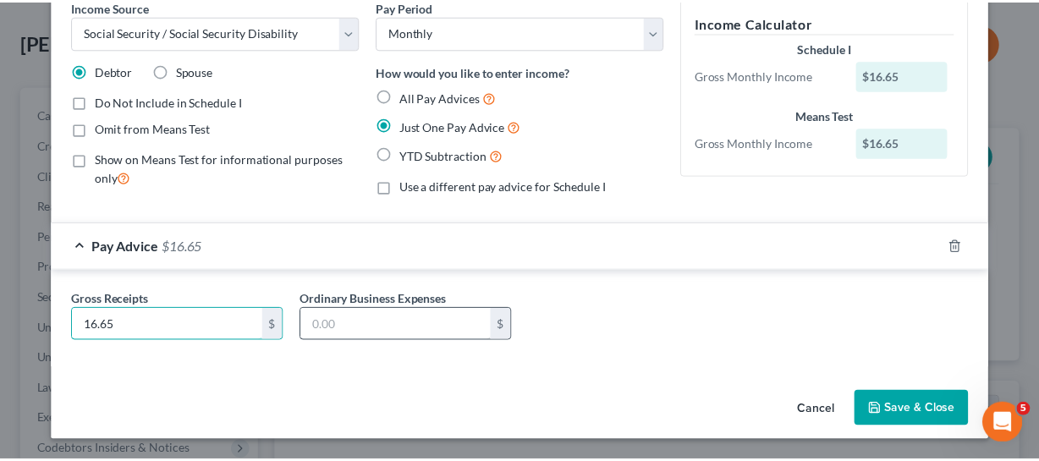
scroll to position [80, 0]
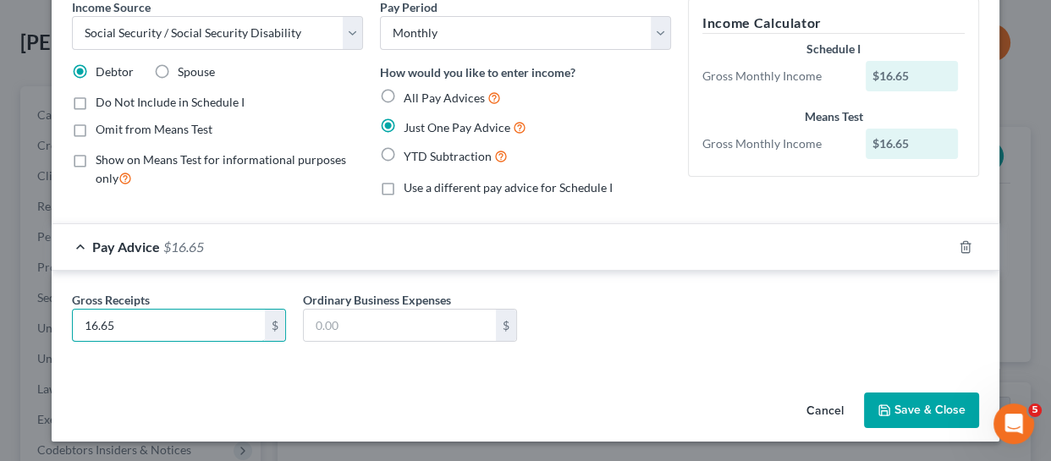
type input "16.65"
click at [901, 401] on button "Save & Close" at bounding box center [921, 411] width 115 height 36
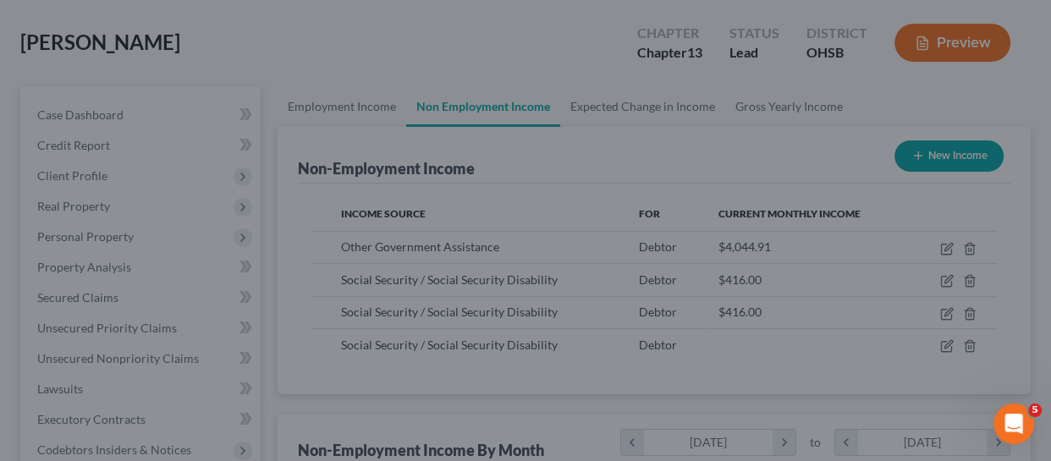
scroll to position [846047, 845938]
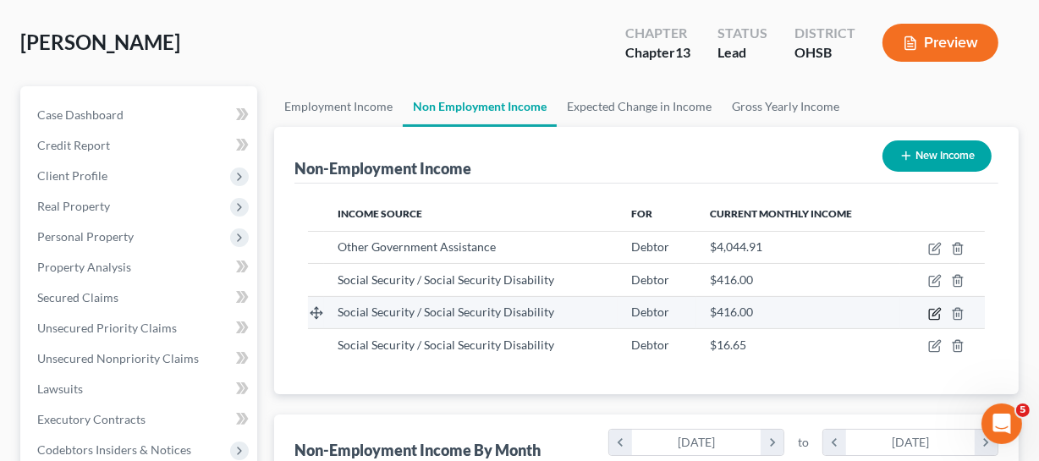
click at [924, 312] on icon "button" at bounding box center [935, 314] width 14 height 14
select select "4"
select select "0"
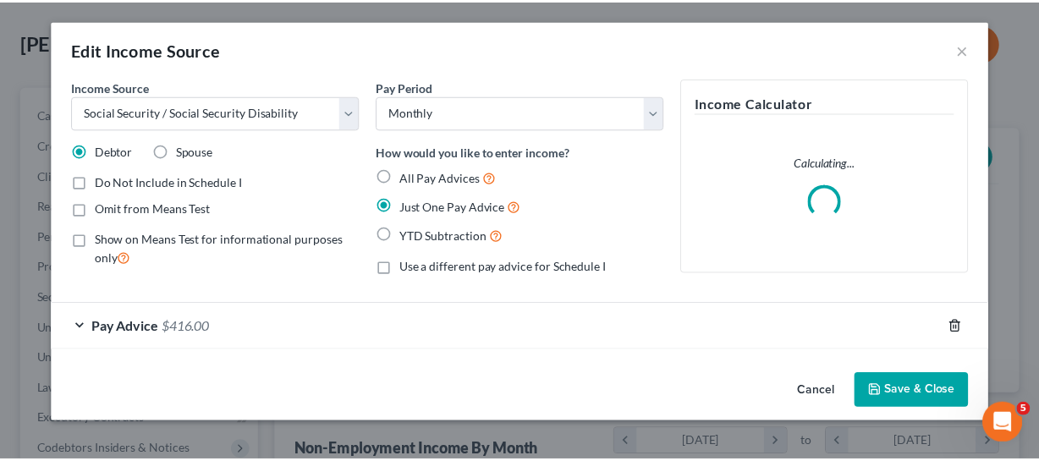
scroll to position [305, 419]
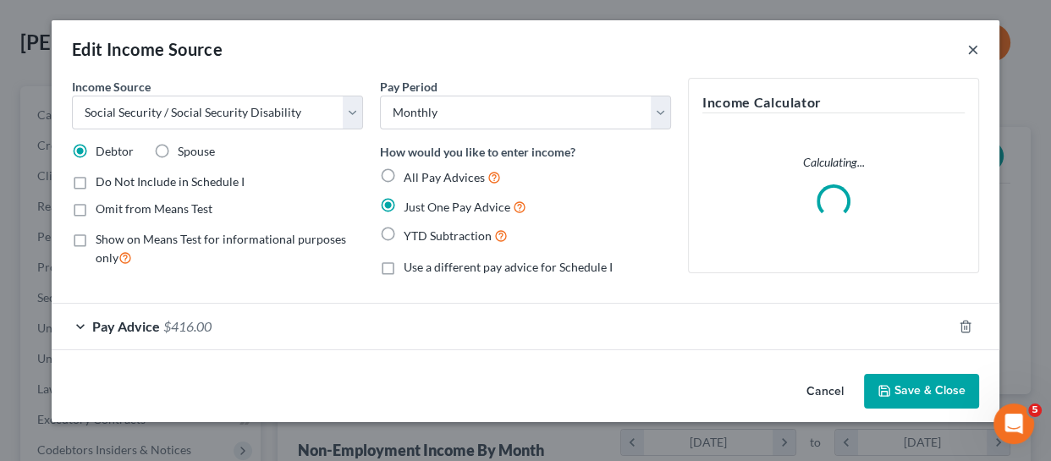
drag, startPoint x: 976, startPoint y: 50, endPoint x: 893, endPoint y: 220, distance: 189.3
click at [924, 50] on button "×" at bounding box center [973, 49] width 12 height 20
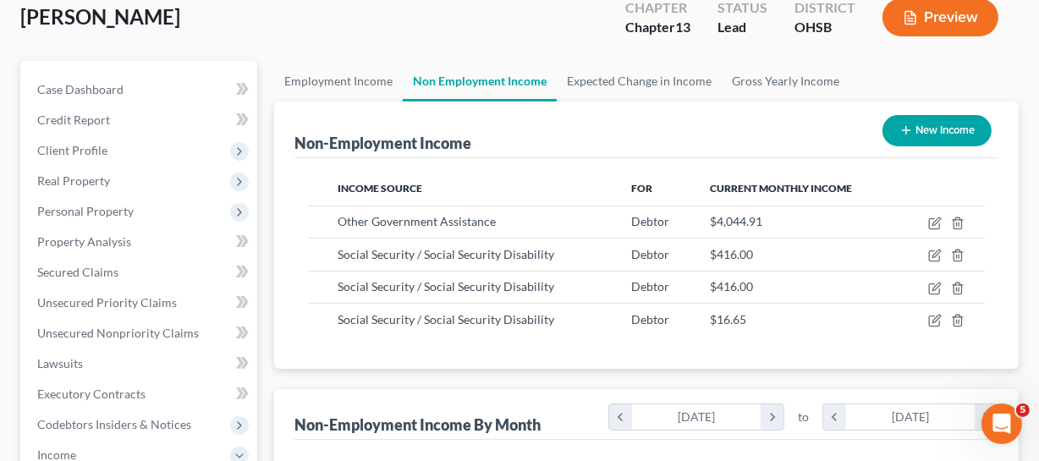
scroll to position [76, 0]
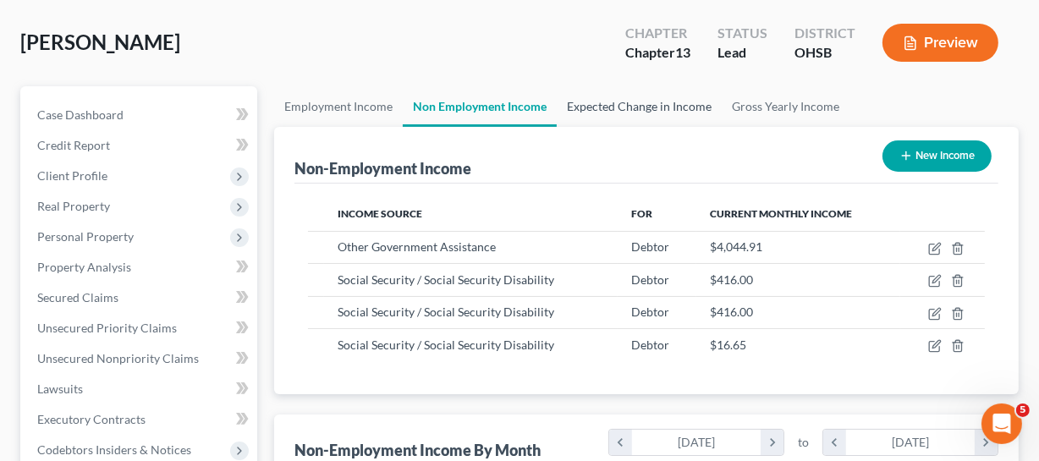
click at [649, 116] on link "Expected Change in Income" at bounding box center [639, 106] width 165 height 41
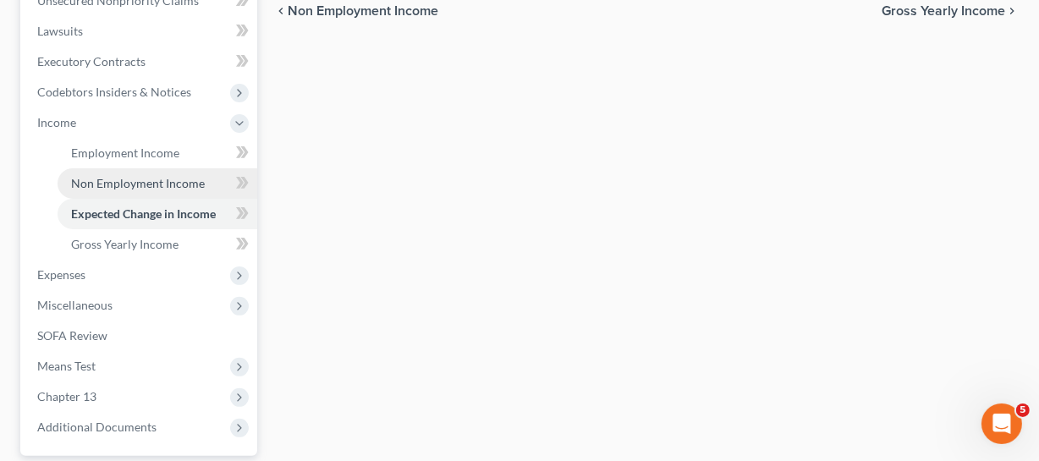
scroll to position [461, 0]
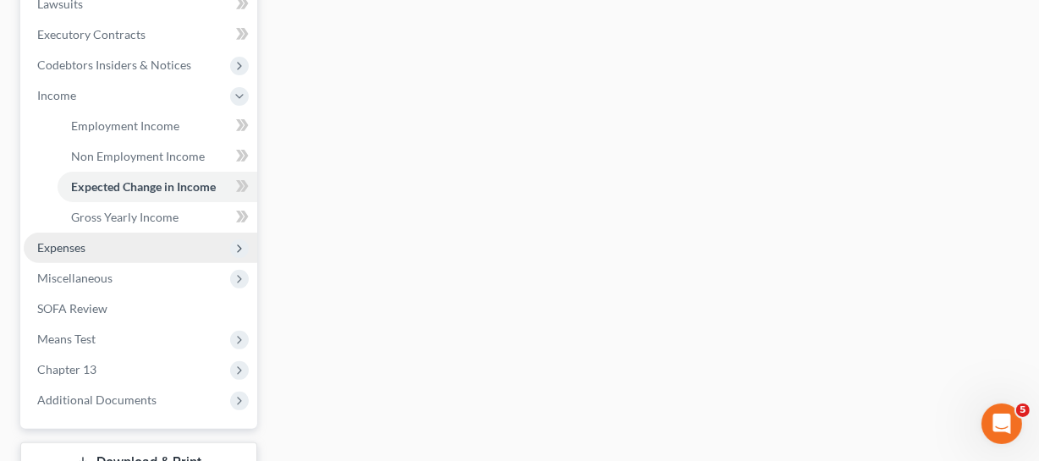
click at [107, 246] on span "Expenses" at bounding box center [141, 248] width 234 height 30
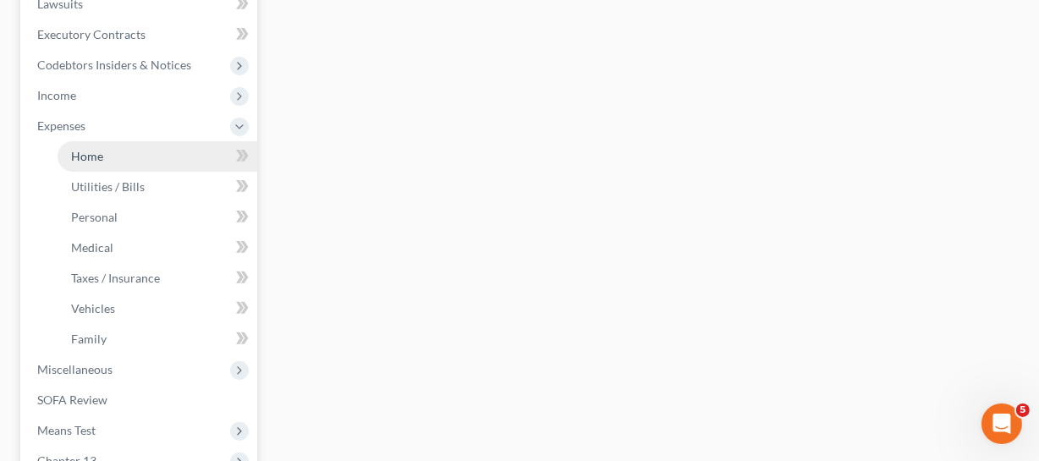
click at [131, 162] on link "Home" at bounding box center [158, 156] width 200 height 30
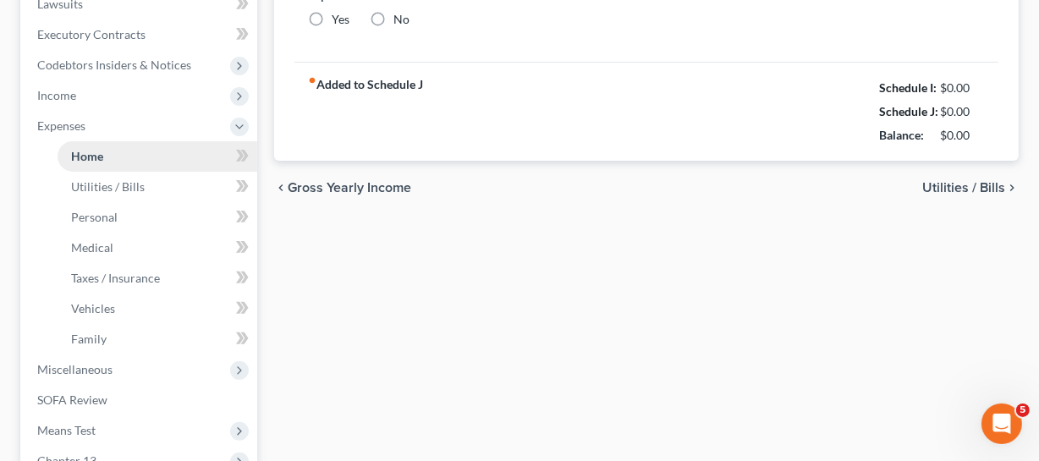
scroll to position [68, 0]
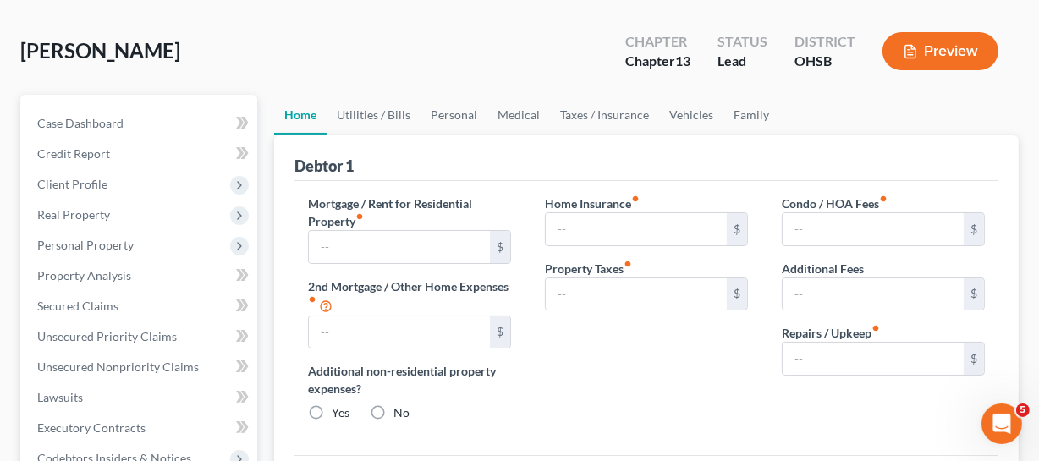
type input "1,350.00"
type input "0.00"
radio input "true"
type input "0.00"
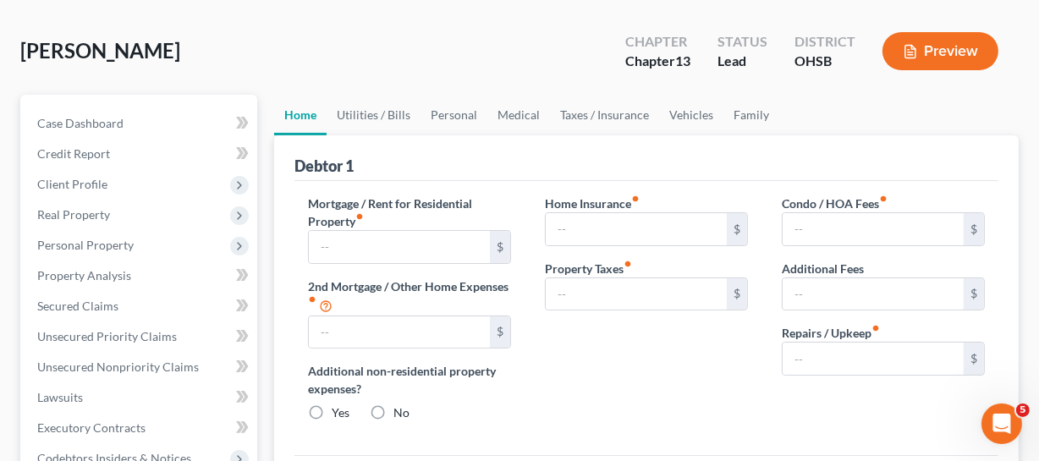
type input "0.00"
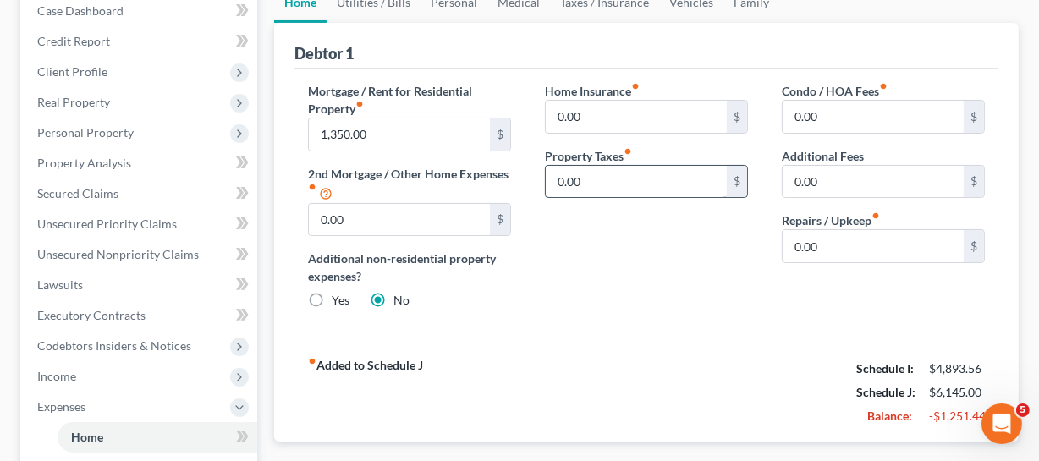
scroll to position [76, 0]
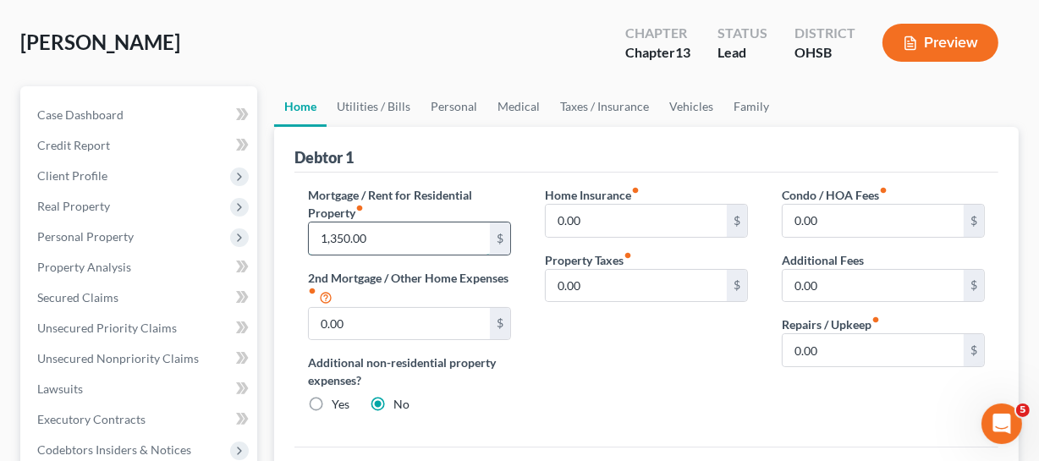
click at [443, 237] on input "1,350.00" at bounding box center [399, 239] width 181 height 32
click at [395, 110] on link "Utilities / Bills" at bounding box center [374, 106] width 94 height 41
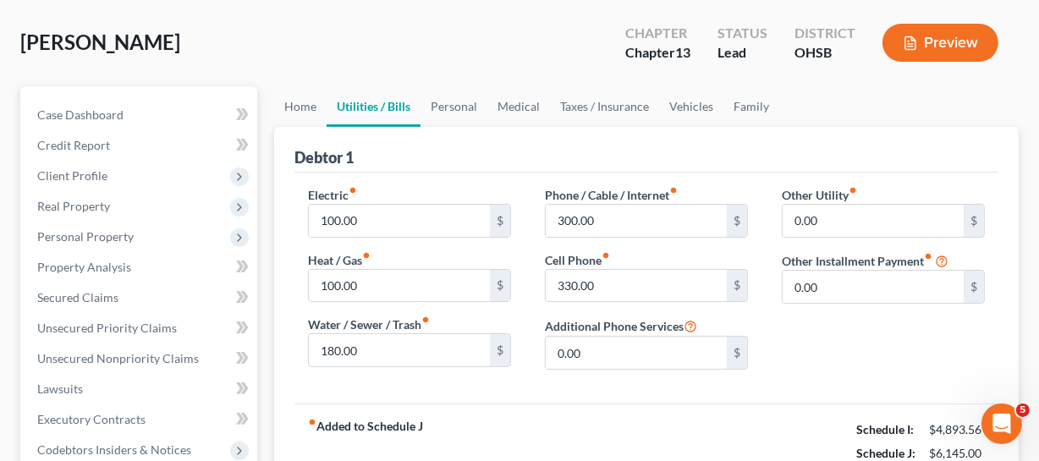
scroll to position [153, 0]
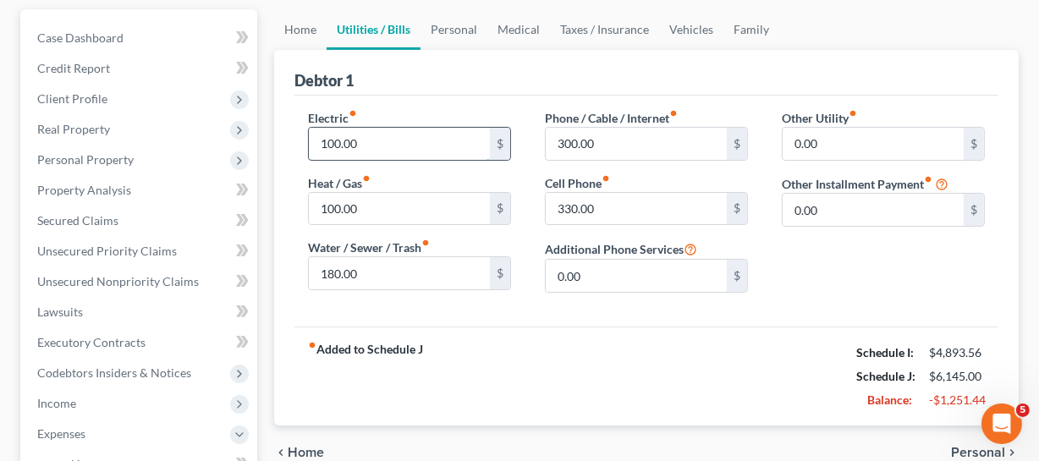
click at [427, 136] on input "100.00" at bounding box center [399, 144] width 181 height 32
type input "279"
click at [357, 145] on input "279" at bounding box center [399, 144] width 181 height 32
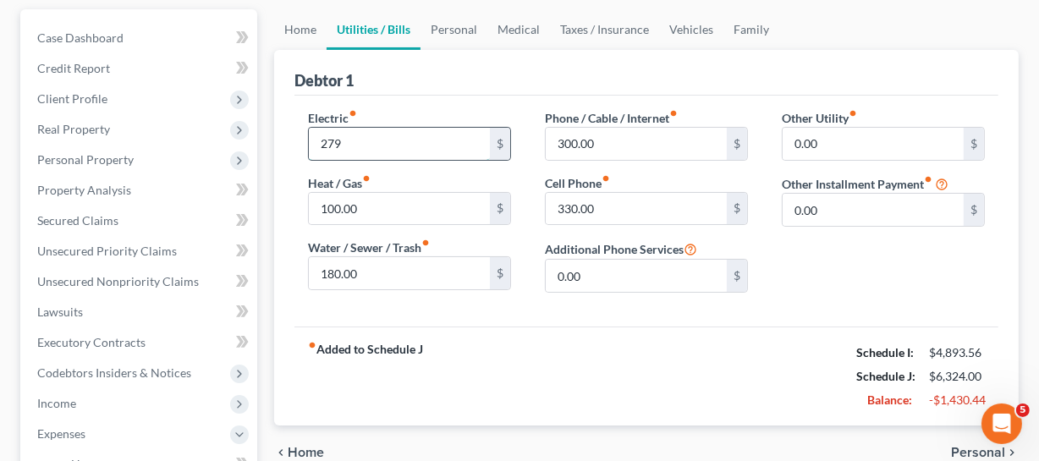
click at [357, 145] on input "279" at bounding box center [399, 144] width 181 height 32
click at [390, 194] on input "100.00" at bounding box center [399, 209] width 181 height 32
type input "168"
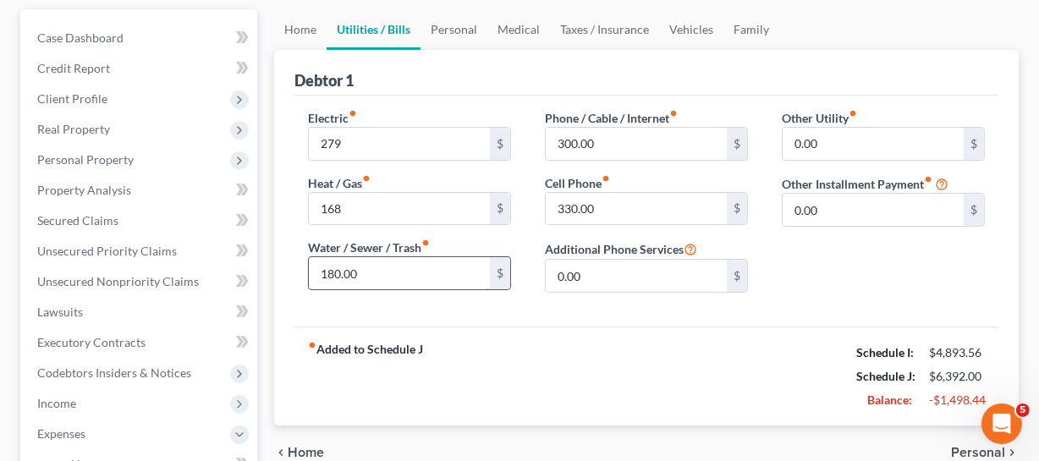
click at [438, 274] on input "180.00" at bounding box center [399, 273] width 181 height 32
click at [388, 271] on input "180.00" at bounding box center [399, 273] width 181 height 32
type input "1"
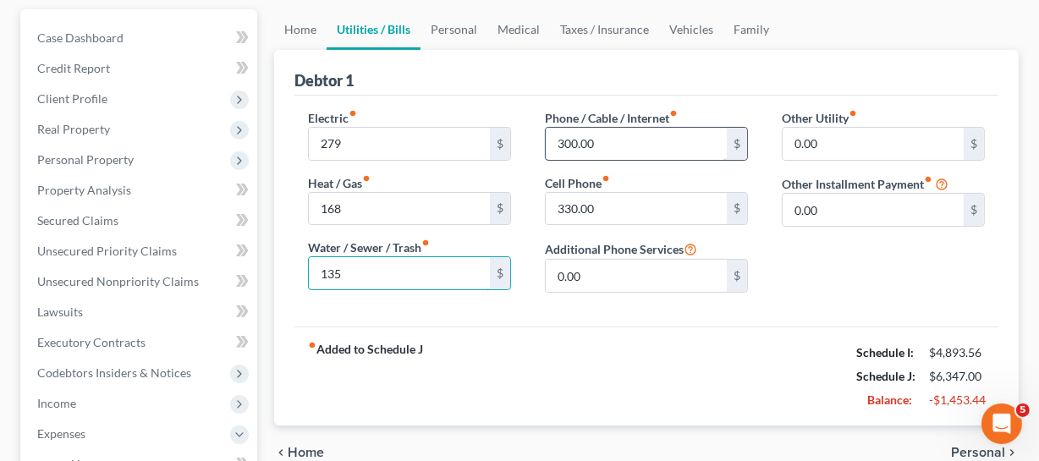
type input "135"
click at [673, 145] on input "300.00" at bounding box center [636, 144] width 181 height 32
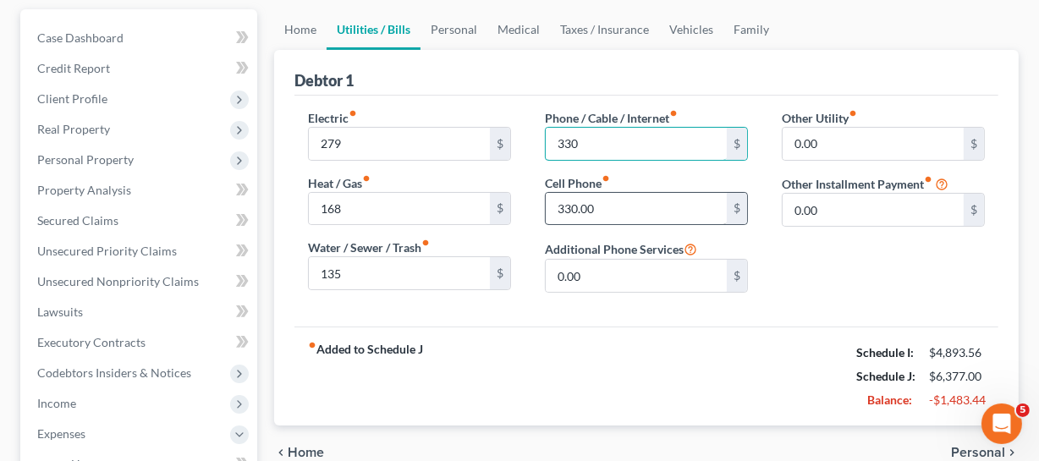
type input "330"
click at [685, 201] on input "330.00" at bounding box center [636, 209] width 181 height 32
type input "485"
click at [606, 132] on input "330" at bounding box center [636, 144] width 181 height 32
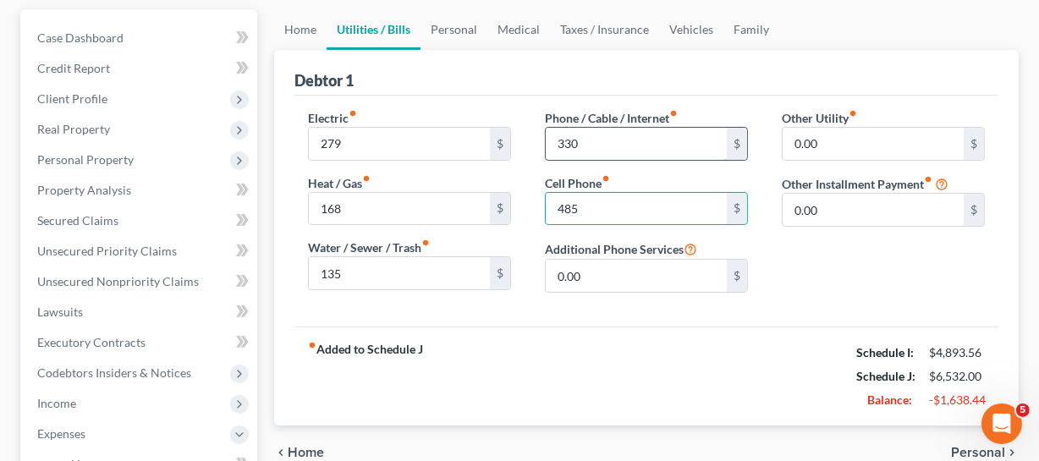
click at [606, 132] on input "330" at bounding box center [636, 144] width 181 height 32
click at [632, 152] on input "330" at bounding box center [636, 144] width 181 height 32
click at [613, 222] on div "485 $" at bounding box center [646, 209] width 203 height 34
click at [618, 209] on input "485" at bounding box center [636, 209] width 181 height 32
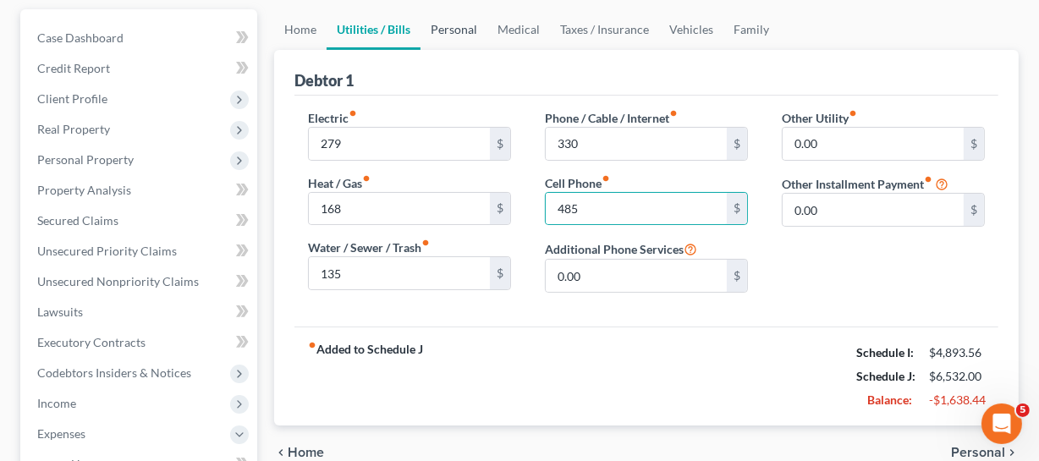
click at [438, 27] on link "Personal" at bounding box center [454, 29] width 67 height 41
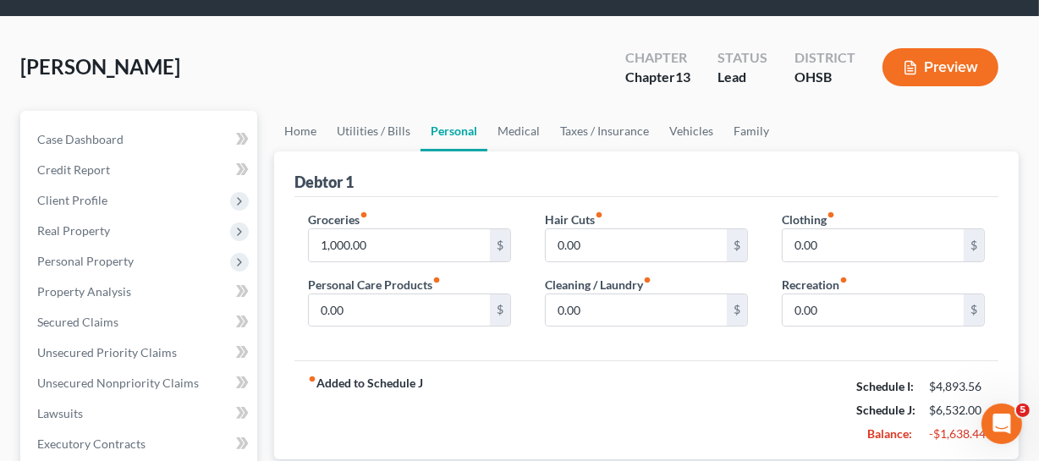
scroll to position [76, 0]
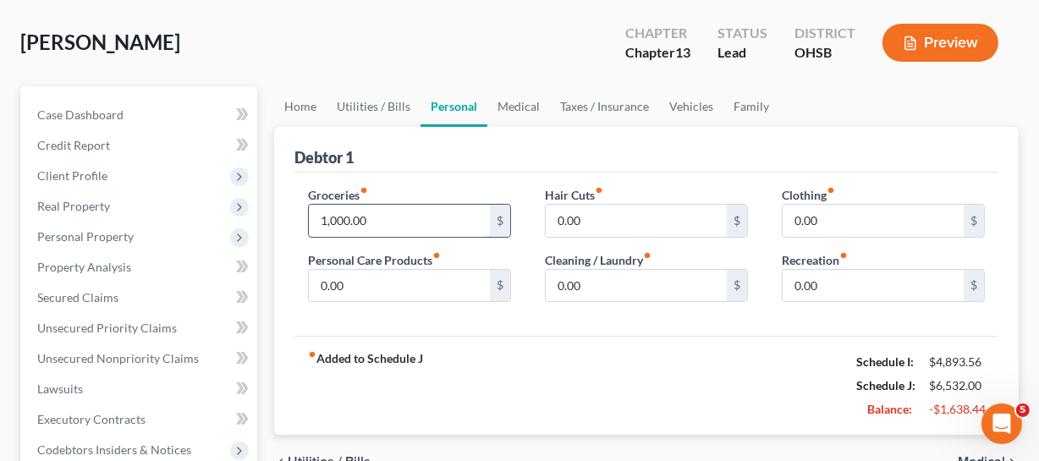
drag, startPoint x: 336, startPoint y: 202, endPoint x: 435, endPoint y: 224, distance: 101.4
click at [336, 205] on input "1,000.00" at bounding box center [399, 221] width 181 height 32
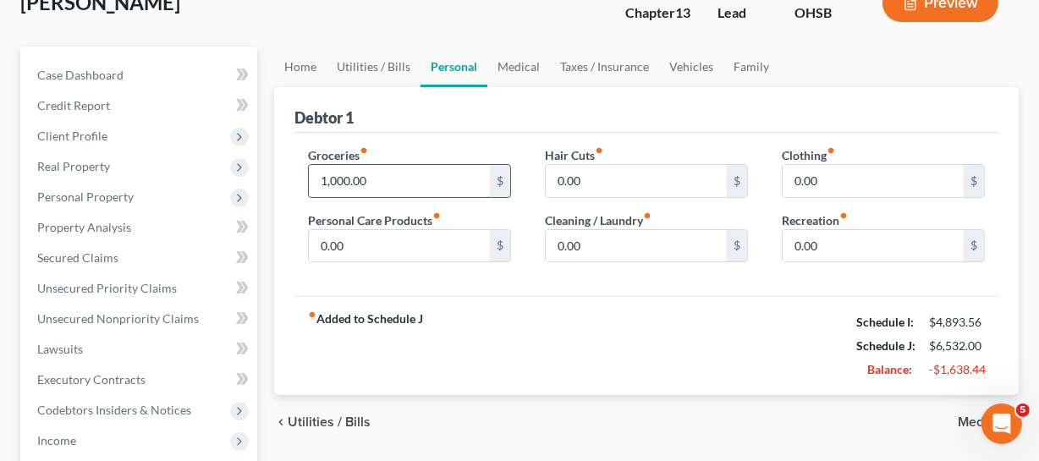
scroll to position [153, 0]
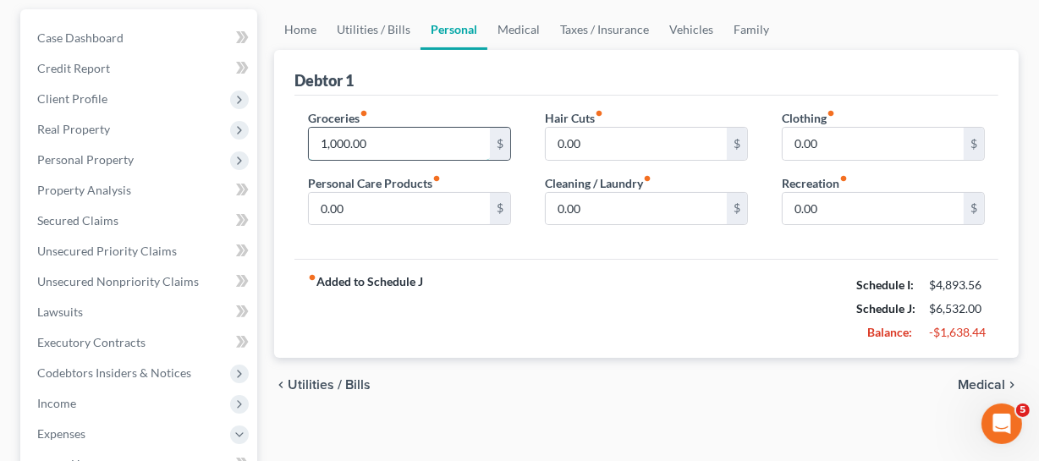
click at [403, 146] on input "1,000.00" at bounding box center [399, 144] width 181 height 32
type input "1,000"
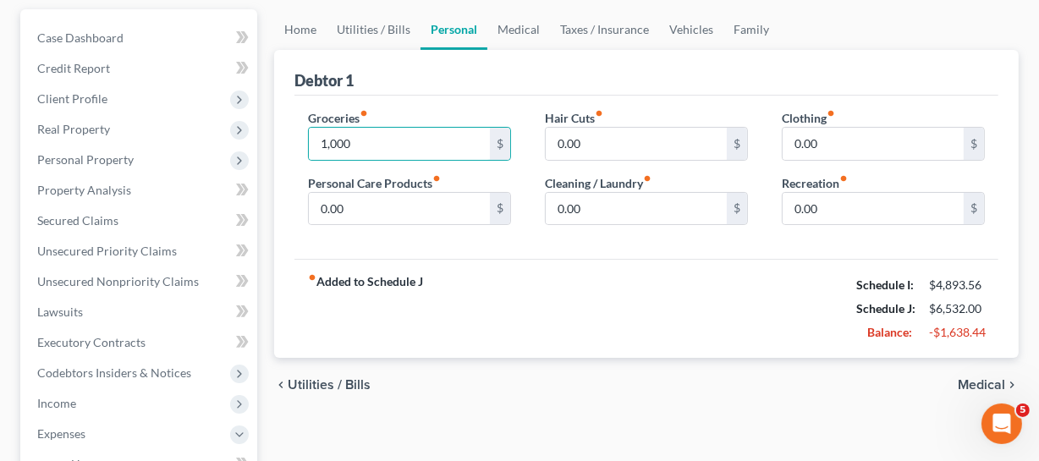
click at [921, 311] on div "$6,532.00" at bounding box center [957, 308] width 73 height 17
click at [887, 329] on strong "Balance:" at bounding box center [890, 332] width 45 height 14
click at [924, 329] on div "-$1,638.44" at bounding box center [957, 332] width 56 height 17
click at [527, 37] on link "Medical" at bounding box center [518, 29] width 63 height 41
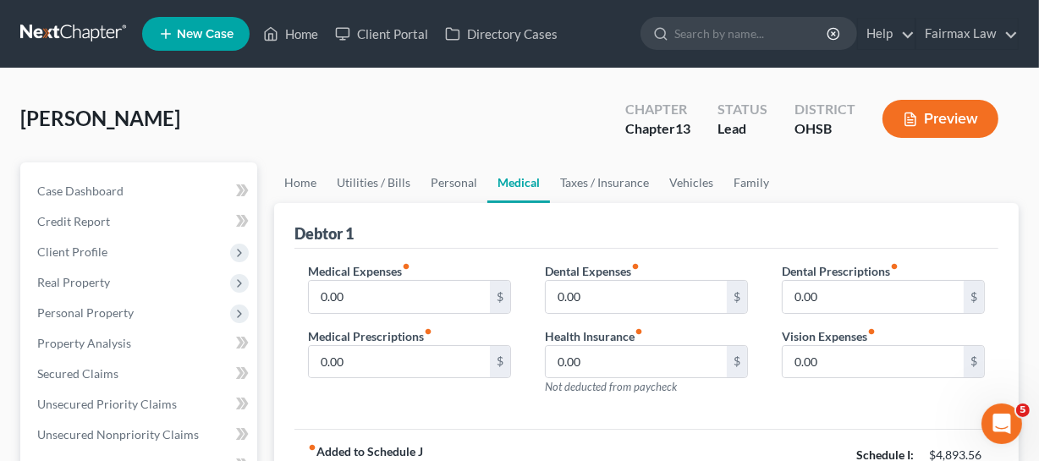
scroll to position [153, 0]
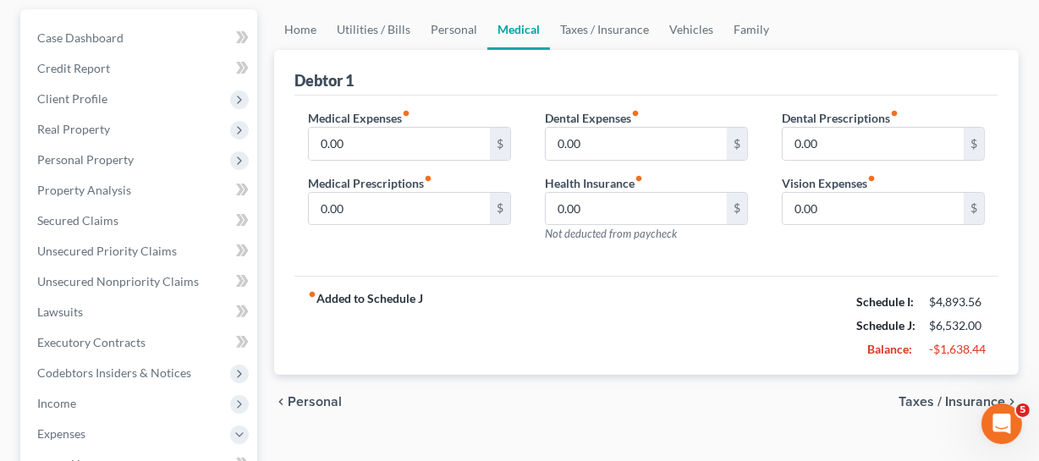
click at [619, 163] on div "Dental Expenses fiber_manual_record 0.00 $ Health Insurance fiber_manual_record…" at bounding box center [646, 182] width 237 height 147
click at [615, 30] on link "Taxes / Insurance" at bounding box center [604, 29] width 109 height 41
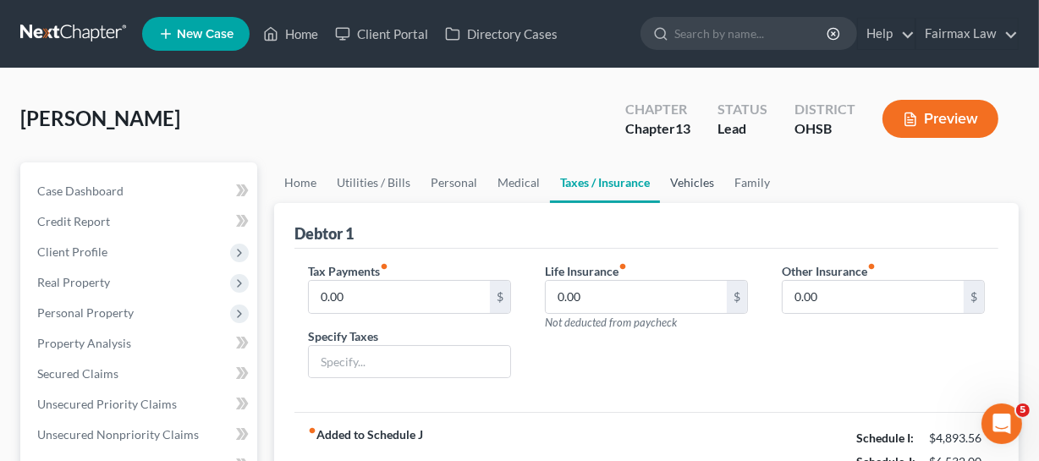
click at [707, 183] on link "Vehicles" at bounding box center [692, 182] width 64 height 41
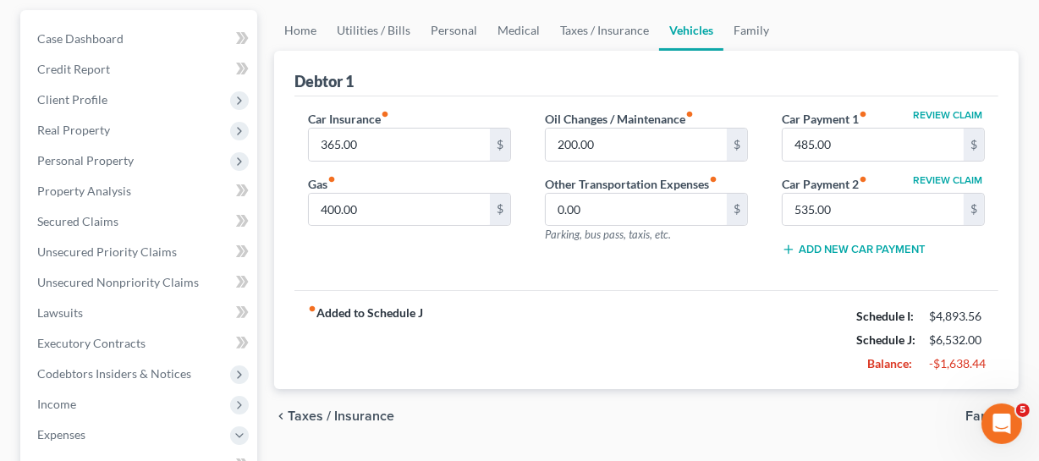
scroll to position [153, 0]
click at [421, 136] on input "365.00" at bounding box center [399, 144] width 181 height 32
click at [461, 204] on input "400.00" at bounding box center [399, 209] width 181 height 32
click at [620, 145] on input "200.00" at bounding box center [636, 144] width 181 height 32
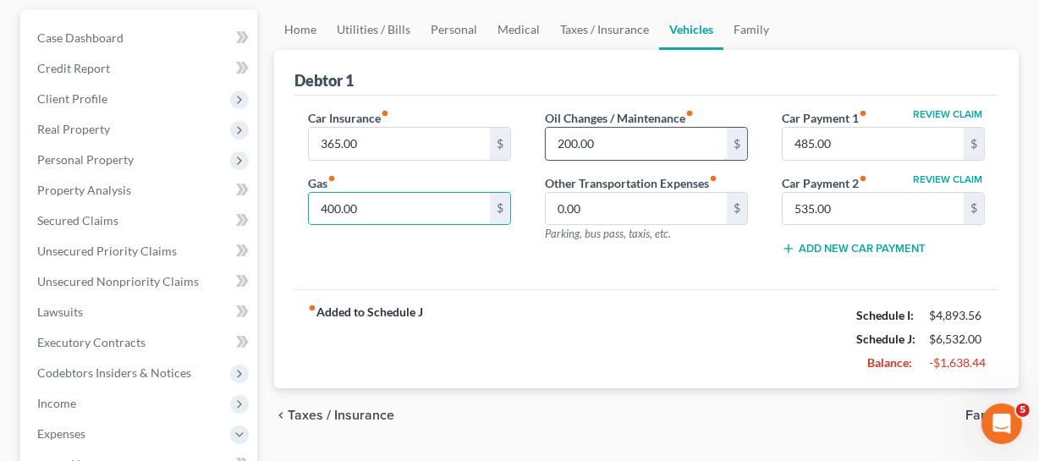
click at [620, 145] on input "200.00" at bounding box center [636, 144] width 181 height 32
type input "50"
click at [843, 137] on input "485.00" at bounding box center [873, 144] width 181 height 32
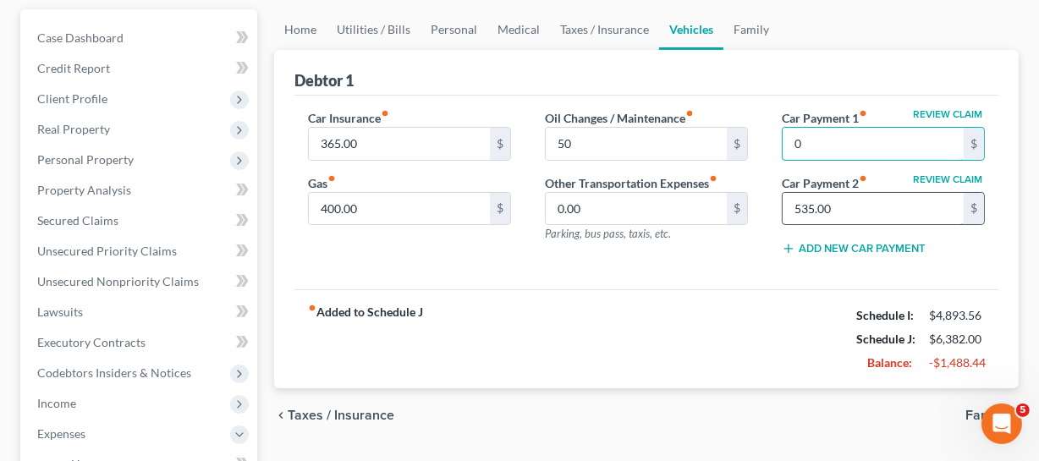
type input "0"
click at [891, 211] on input "535.00" at bounding box center [873, 209] width 181 height 32
type input "0"
click at [762, 345] on div "fiber_manual_record Added to Schedule J Schedule I: $4,893.56 Schedule J: $5,89…" at bounding box center [647, 338] width 704 height 99
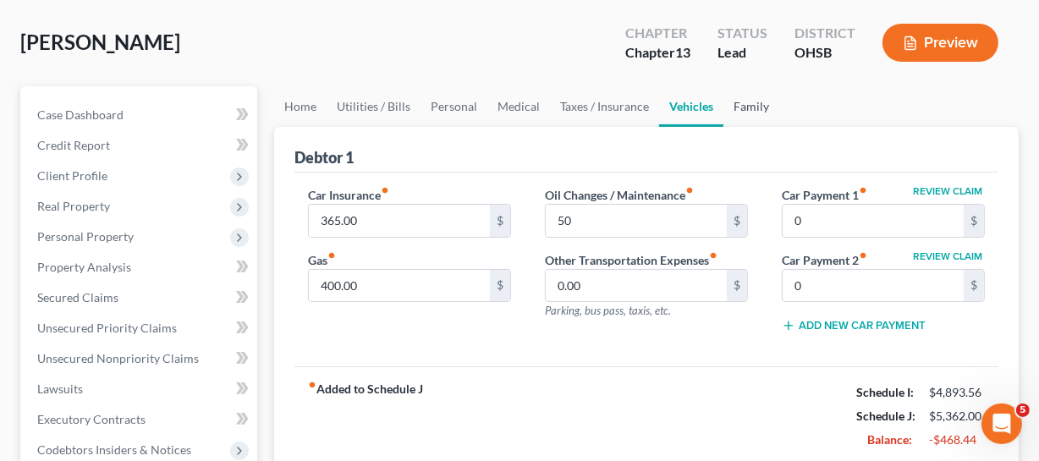
click at [762, 107] on link "Family" at bounding box center [752, 106] width 56 height 41
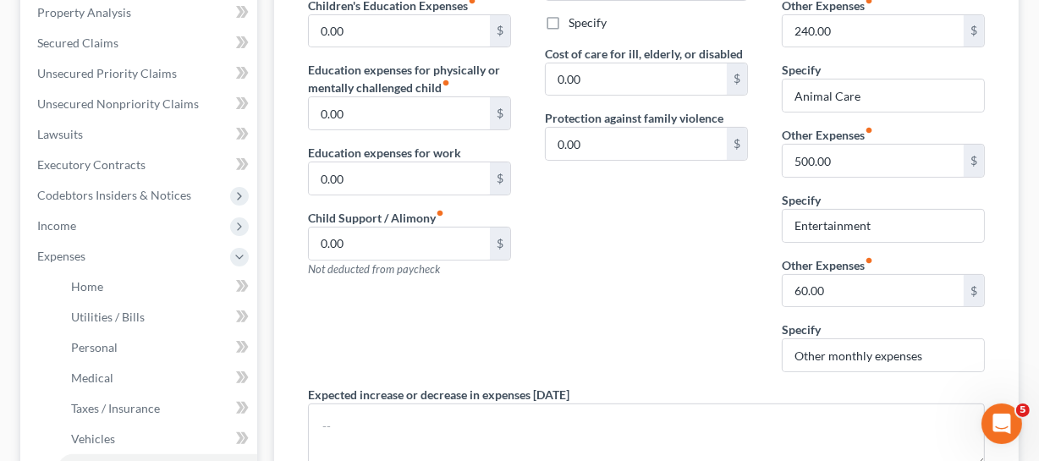
scroll to position [307, 0]
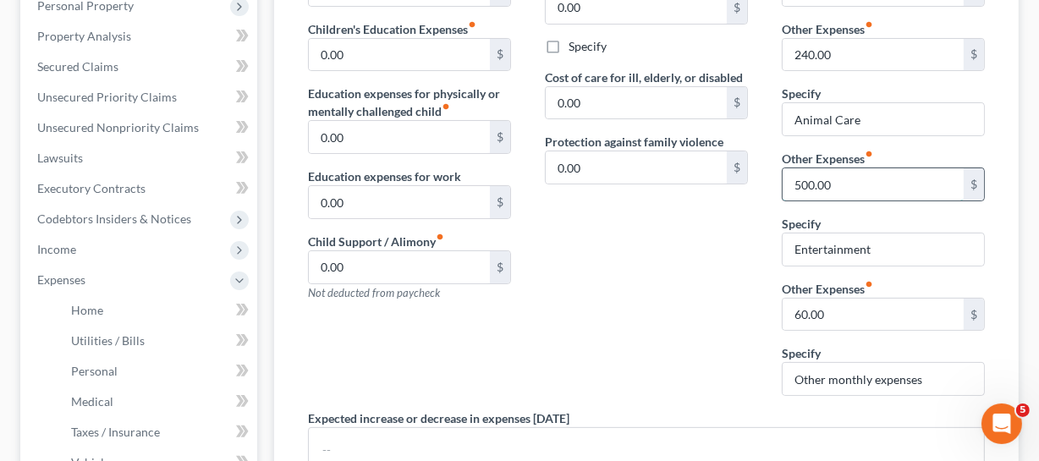
click at [866, 184] on input "500.00" at bounding box center [873, 184] width 181 height 32
click at [846, 321] on input "60.00" at bounding box center [873, 315] width 181 height 32
click at [864, 383] on input "Other monthly expenses" at bounding box center [883, 379] width 201 height 32
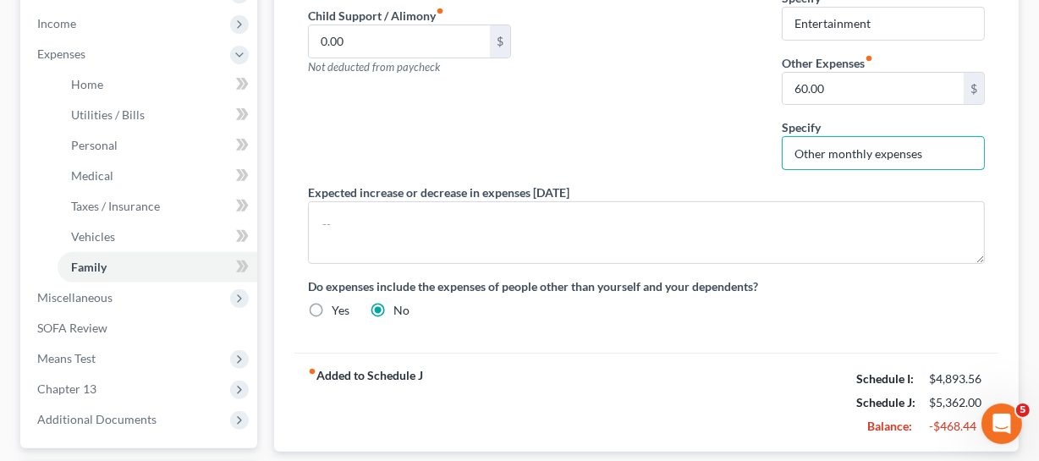
scroll to position [384, 0]
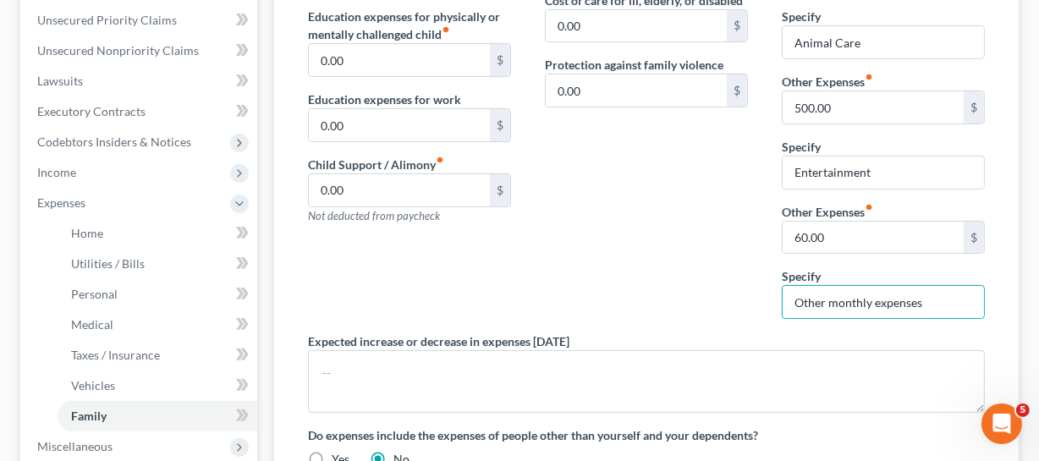
click at [843, 129] on div "Charity / Tithes fiber_manual_record 0.00 $ Other Expenses fiber_manual_record …" at bounding box center [883, 105] width 237 height 454
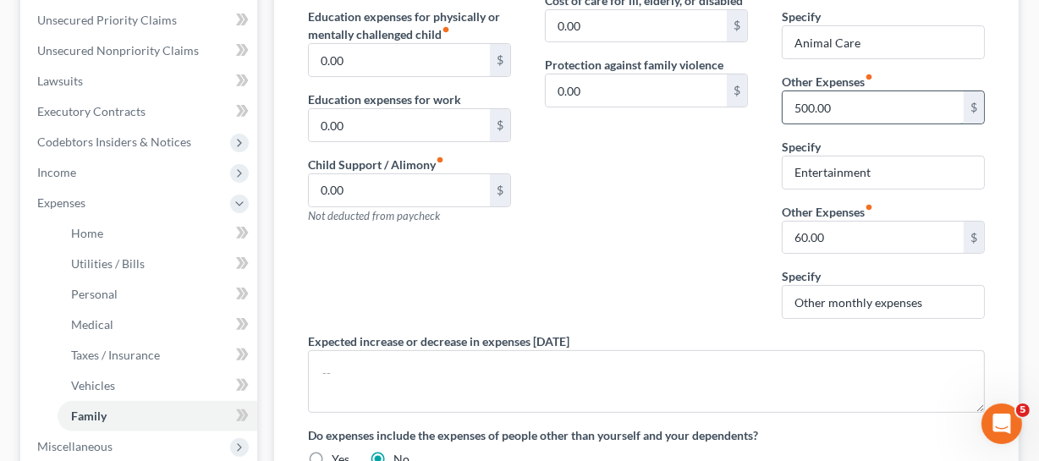
click at [851, 112] on input "500.00" at bounding box center [873, 107] width 181 height 32
click at [875, 172] on input "Entertainment" at bounding box center [883, 173] width 201 height 32
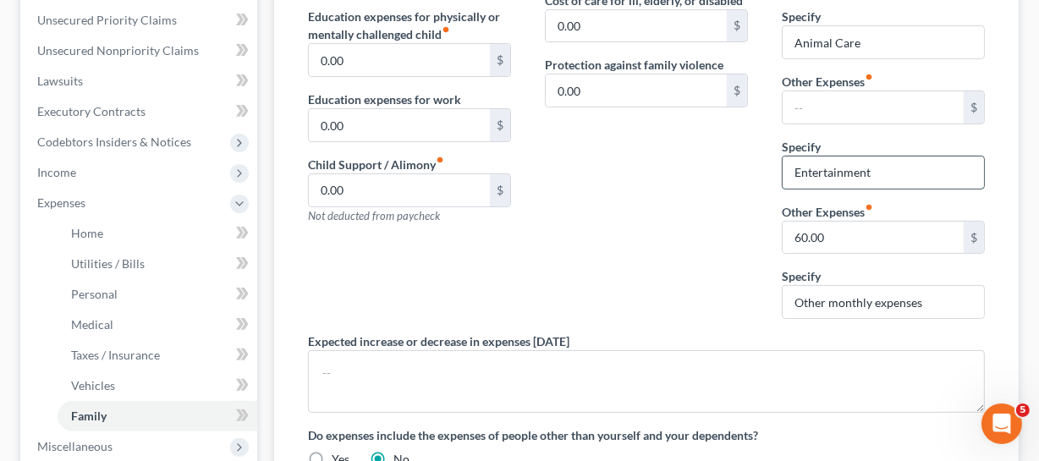
click at [875, 172] on input "Entertainment" at bounding box center [883, 173] width 201 height 32
click at [873, 222] on input "60.00" at bounding box center [873, 238] width 181 height 32
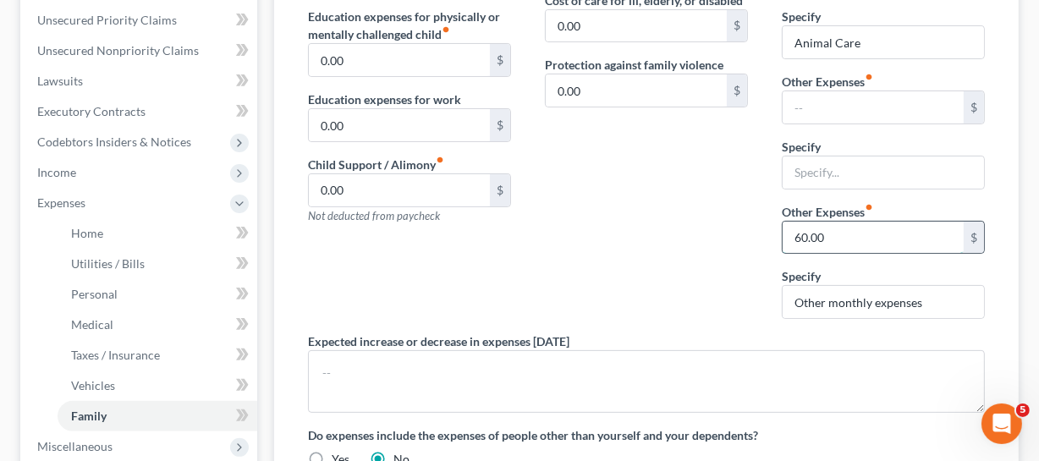
click at [873, 222] on input "60.00" at bounding box center [873, 238] width 181 height 32
click at [869, 305] on input "Other monthly expenses" at bounding box center [883, 302] width 201 height 32
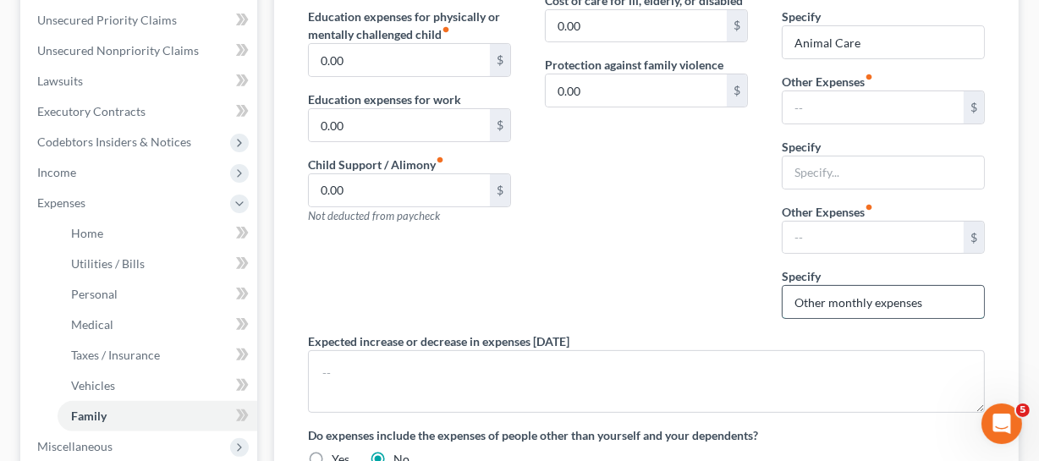
click at [869, 306] on input "Other monthly expenses" at bounding box center [883, 302] width 201 height 32
click at [643, 267] on div "Contributions to other family members fiber_manual_record 0.00 $ Specify Cost o…" at bounding box center [646, 105] width 237 height 454
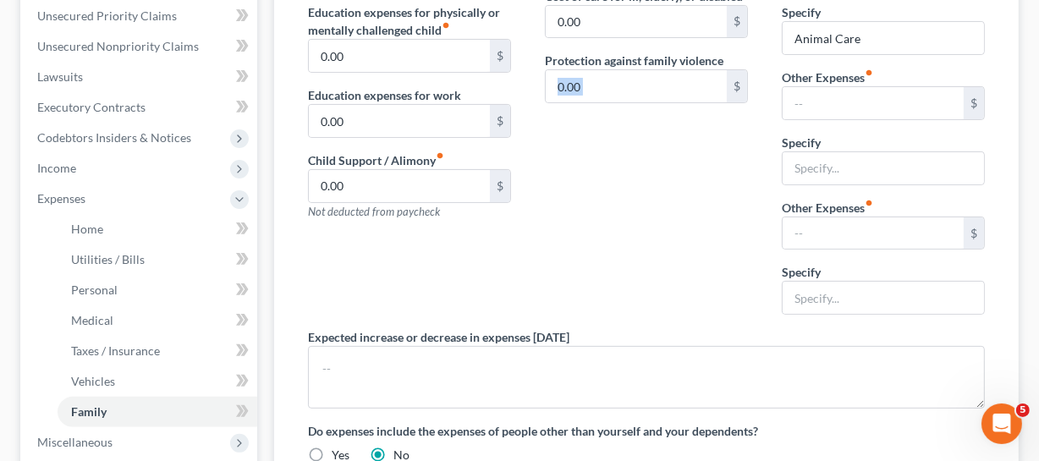
scroll to position [296, 0]
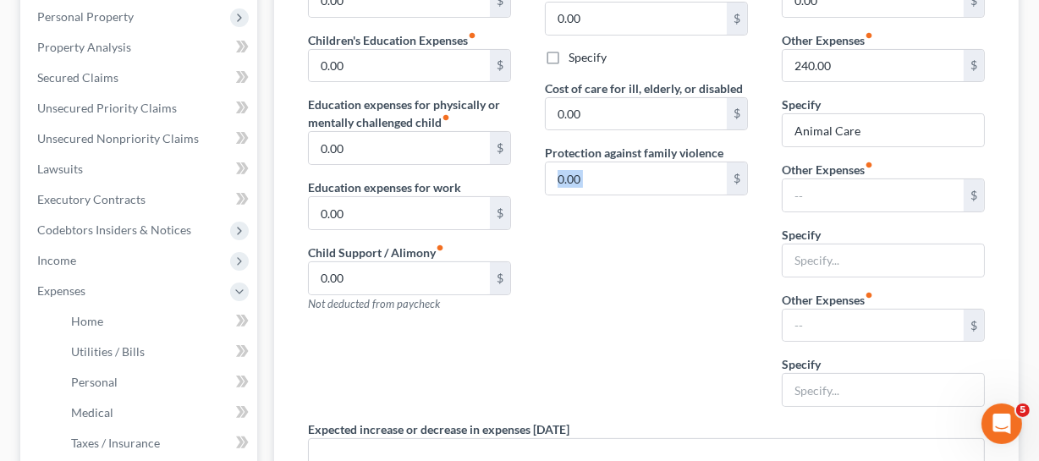
click at [730, 281] on div "Contributions to other family members fiber_manual_record 0.00 $ Specify Cost o…" at bounding box center [646, 193] width 237 height 454
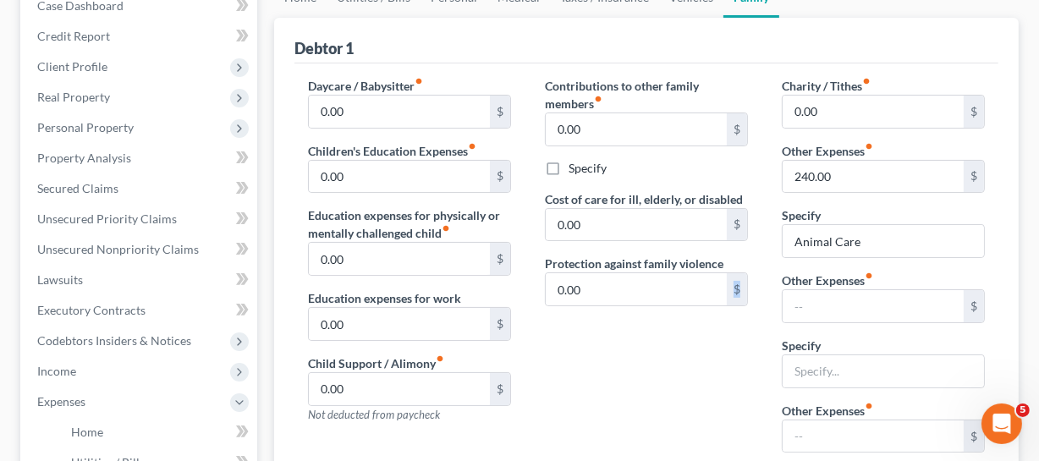
scroll to position [142, 0]
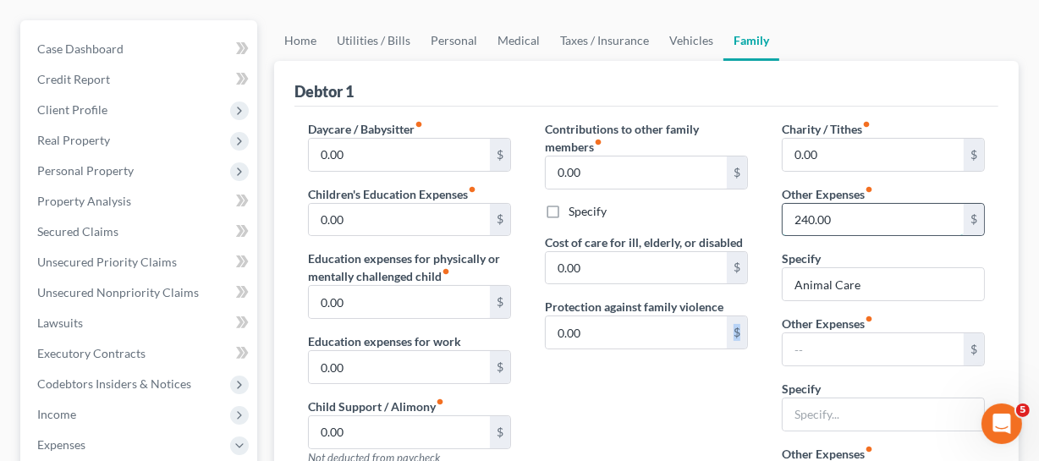
click at [836, 229] on input "240.00" at bounding box center [873, 220] width 181 height 32
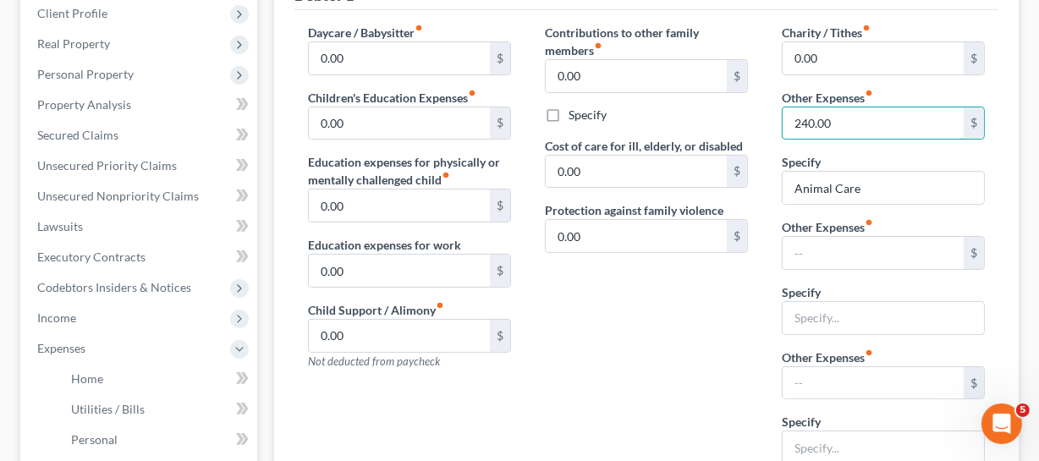
scroll to position [219, 0]
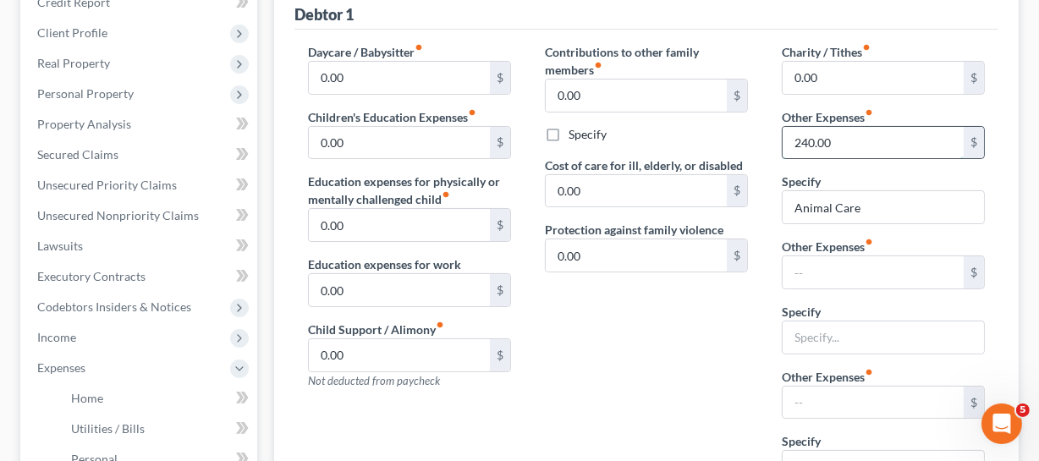
click at [862, 146] on input "240.00" at bounding box center [873, 143] width 181 height 32
click at [872, 203] on input "Animal Care" at bounding box center [883, 207] width 201 height 32
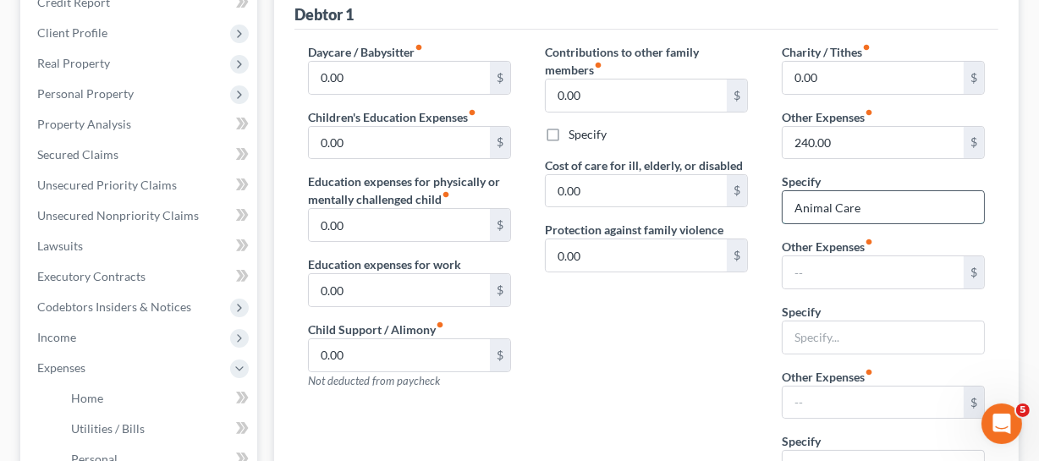
click at [872, 203] on input "Animal Care" at bounding box center [883, 207] width 201 height 32
click at [872, 149] on input "240.00" at bounding box center [873, 143] width 181 height 32
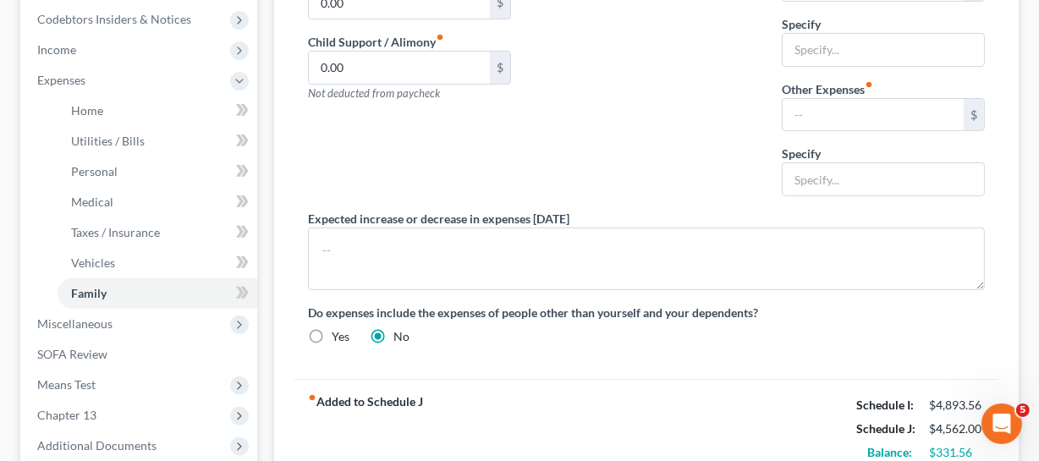
scroll to position [372, 0]
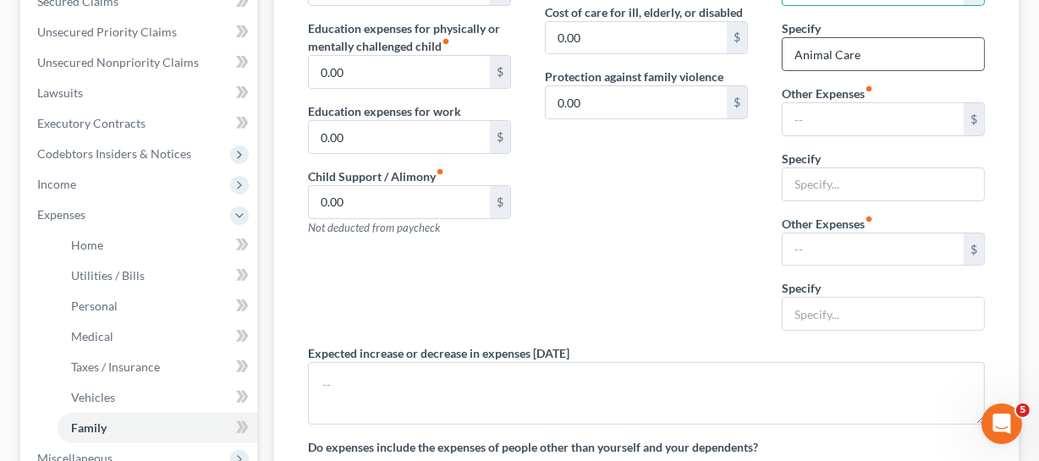
click at [834, 45] on input "Animal Care" at bounding box center [883, 54] width 201 height 32
click at [766, 262] on div "Charity / Tithes fiber_manual_record 0.00 $ Other Expenses fiber_manual_record …" at bounding box center [883, 117] width 237 height 454
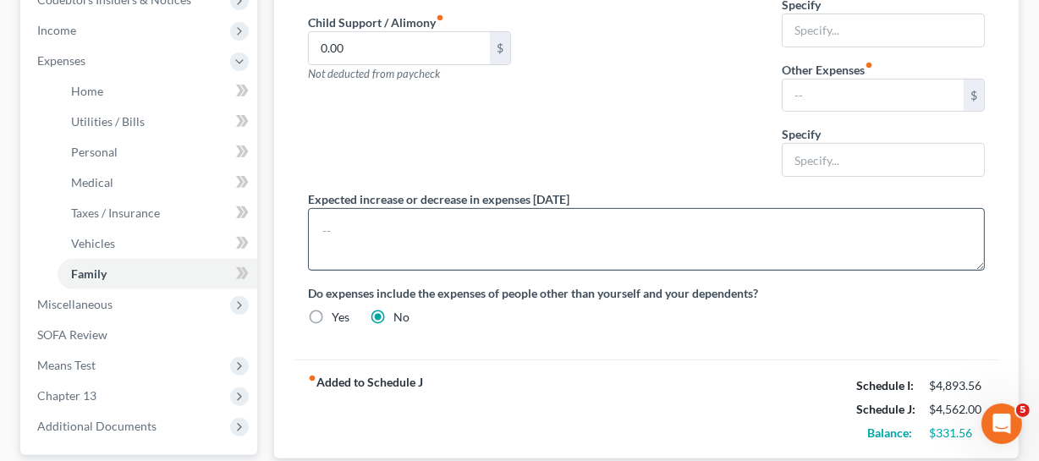
scroll to position [680, 0]
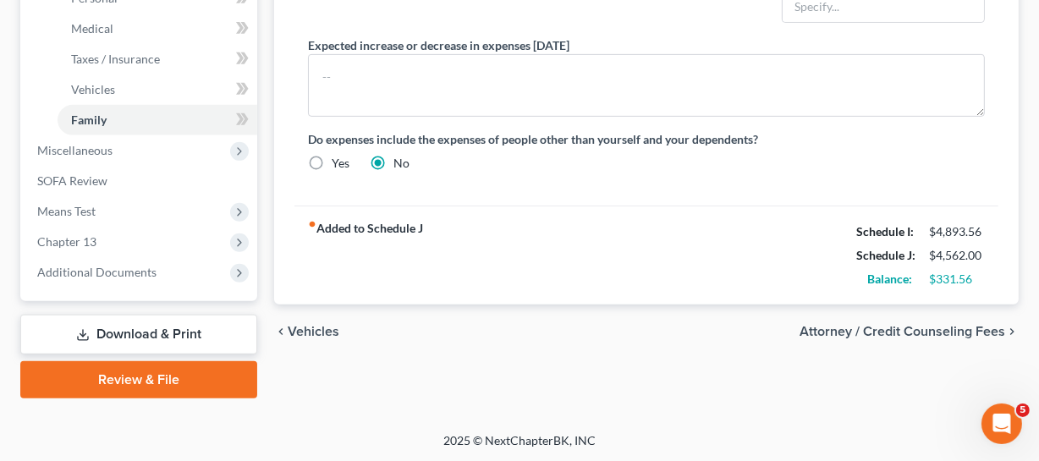
click at [924, 284] on div "fiber_manual_record Added to Schedule J Schedule I: $4,893.56 Schedule J: $4,56…" at bounding box center [647, 255] width 704 height 99
click at [867, 289] on div "fiber_manual_record Added to Schedule J Schedule I: $4,893.56 Schedule J: $4,56…" at bounding box center [647, 255] width 704 height 99
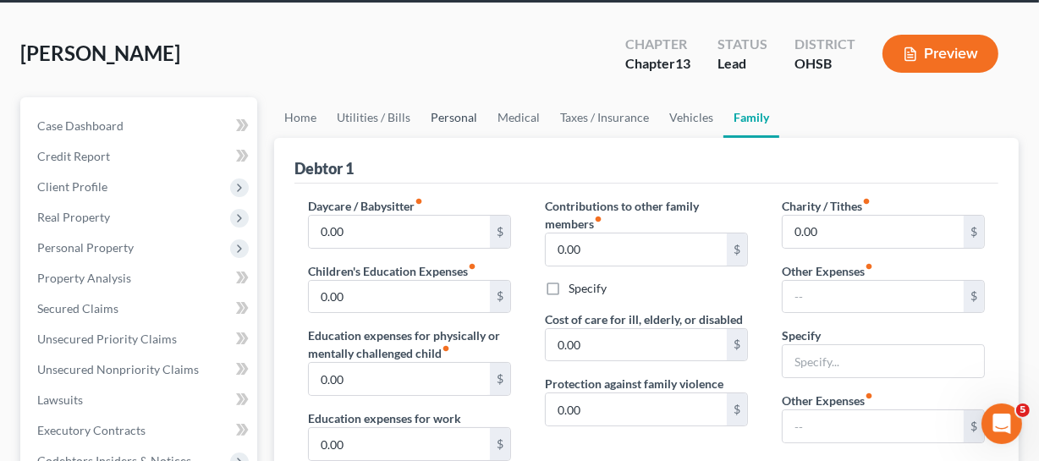
click at [463, 120] on link "Personal" at bounding box center [454, 117] width 67 height 41
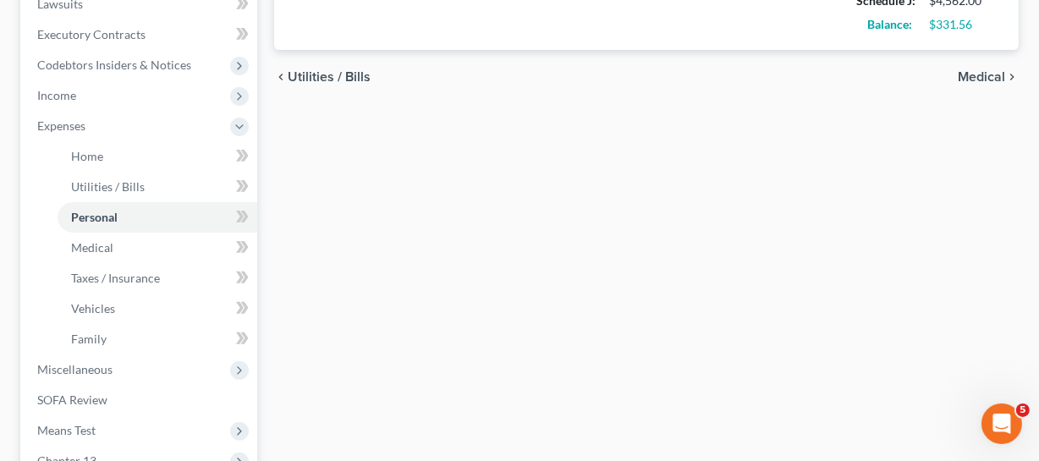
scroll to position [230, 0]
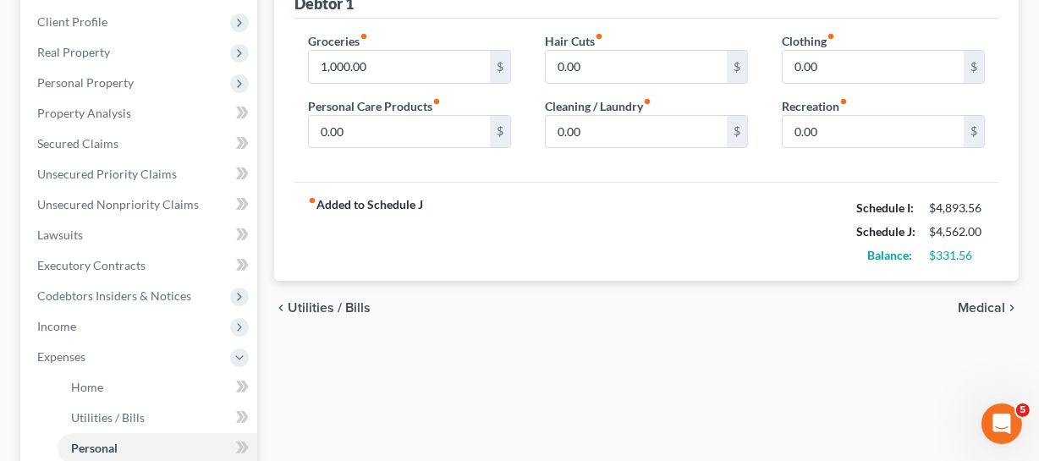
drag, startPoint x: 837, startPoint y: 262, endPoint x: 948, endPoint y: 247, distance: 111.8
click at [845, 260] on div "fiber_manual_record Added to Schedule J Schedule I: $4,893.56 Schedule J: $4,56…" at bounding box center [647, 231] width 704 height 99
click at [924, 247] on div "$331.56" at bounding box center [957, 255] width 56 height 17
click at [924, 253] on div "$331.56" at bounding box center [957, 255] width 56 height 17
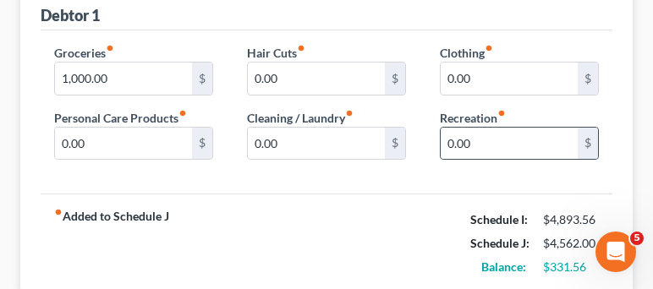
scroll to position [278, 0]
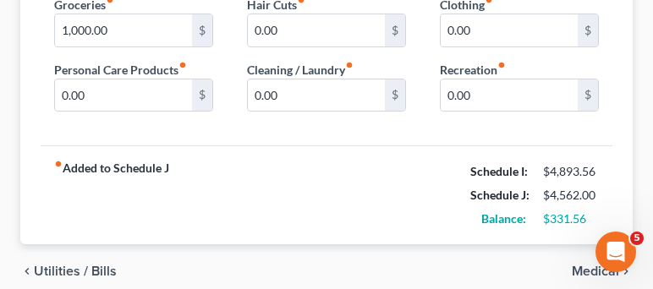
click at [478, 207] on div "Balance: $331.56" at bounding box center [535, 219] width 146 height 24
click at [583, 212] on div "$331.56" at bounding box center [571, 219] width 56 height 17
click at [591, 212] on div "$331.56" at bounding box center [571, 219] width 56 height 17
click at [614, 213] on div "Debtor 1 Groceries fiber_manual_record 1,000.00 $ Personal Care Products fiber_…" at bounding box center [326, 91] width 613 height 309
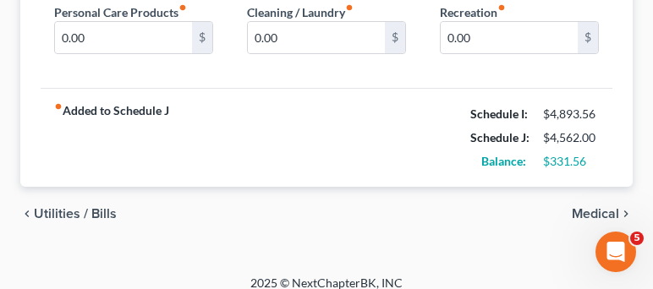
scroll to position [349, 0]
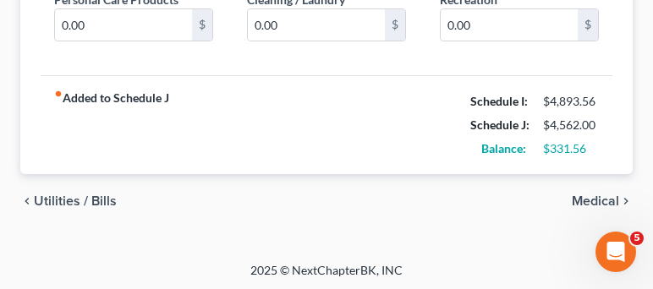
click at [580, 127] on div "$4,562.00" at bounding box center [571, 125] width 56 height 17
drag, startPoint x: 488, startPoint y: 114, endPoint x: 566, endPoint y: 118, distance: 77.9
click at [566, 118] on div "Schedule J: $4,562.00" at bounding box center [535, 125] width 146 height 24
click at [597, 137] on div "Balance: $331.56" at bounding box center [535, 149] width 146 height 24
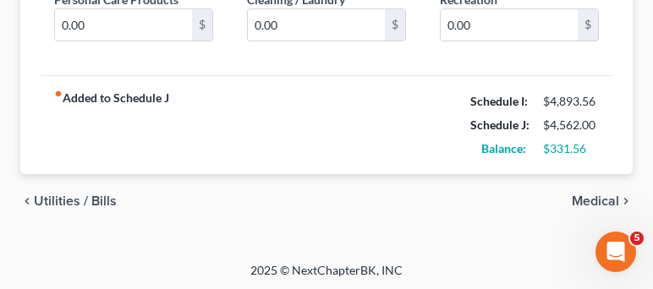
click at [578, 149] on div "$331.56" at bounding box center [571, 148] width 56 height 17
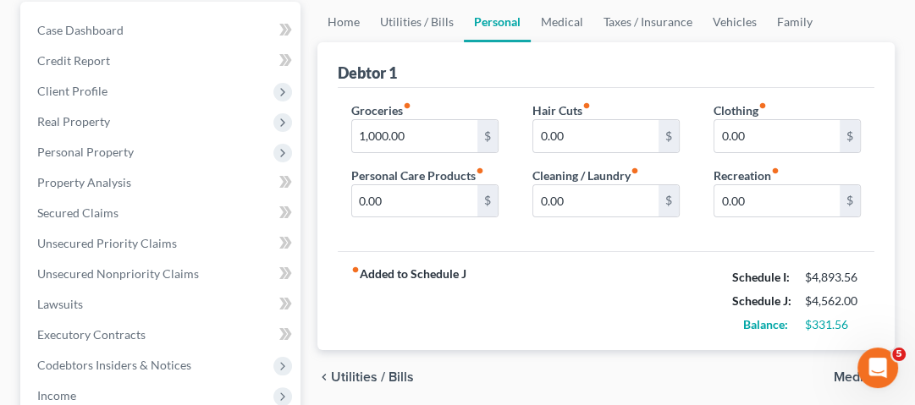
scroll to position [215, 0]
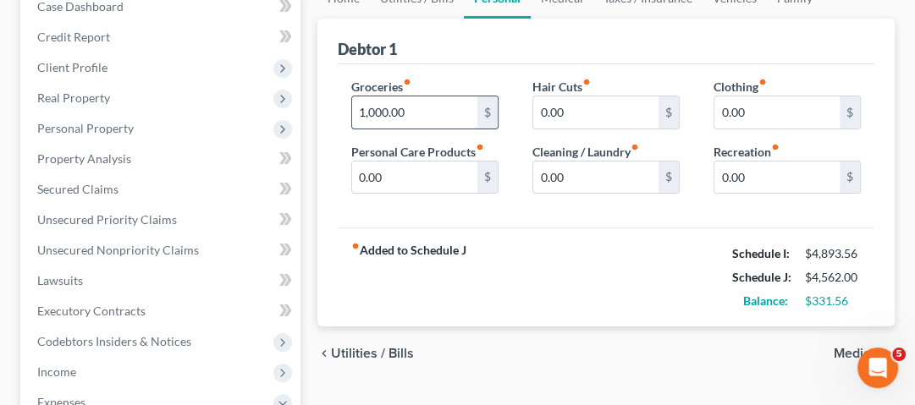
click at [414, 107] on input "1,000.00" at bounding box center [414, 112] width 125 height 32
type input "900"
click at [719, 292] on div "fiber_manual_record Added to Schedule J Schedule I: $4,893.56 Schedule J: $4,46…" at bounding box center [606, 277] width 537 height 99
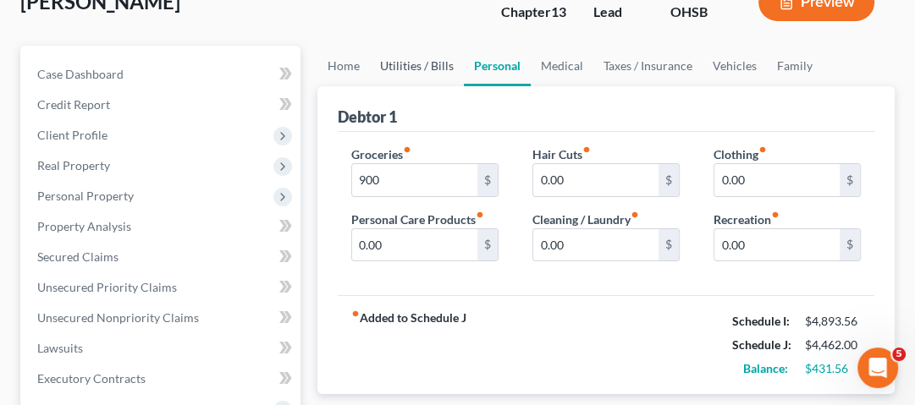
click at [442, 69] on link "Utilities / Bills" at bounding box center [417, 66] width 94 height 41
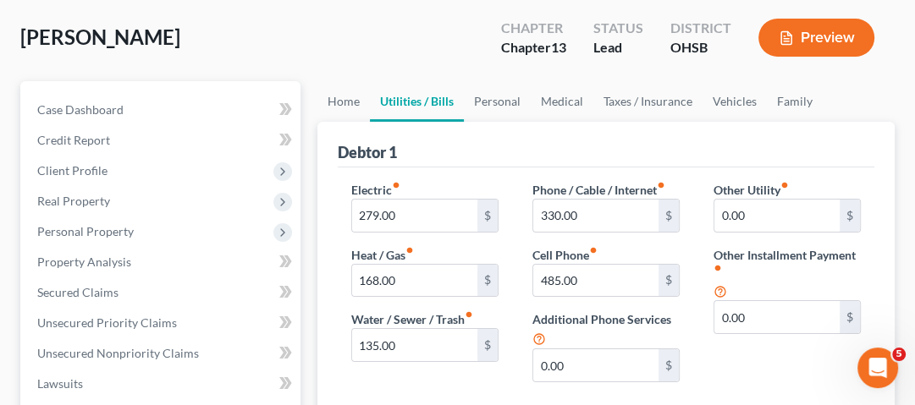
scroll to position [135, 0]
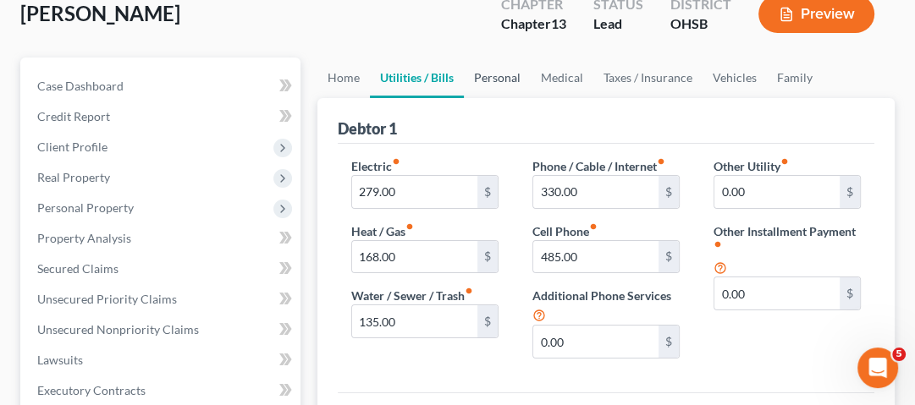
click at [508, 85] on link "Personal" at bounding box center [497, 78] width 67 height 41
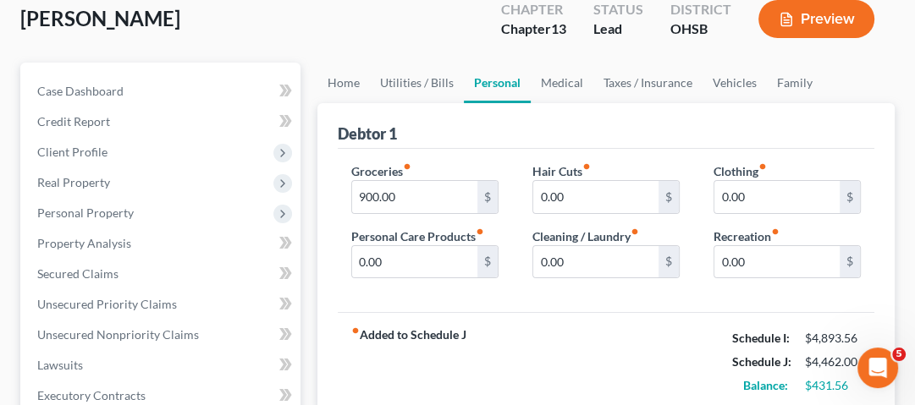
scroll to position [135, 0]
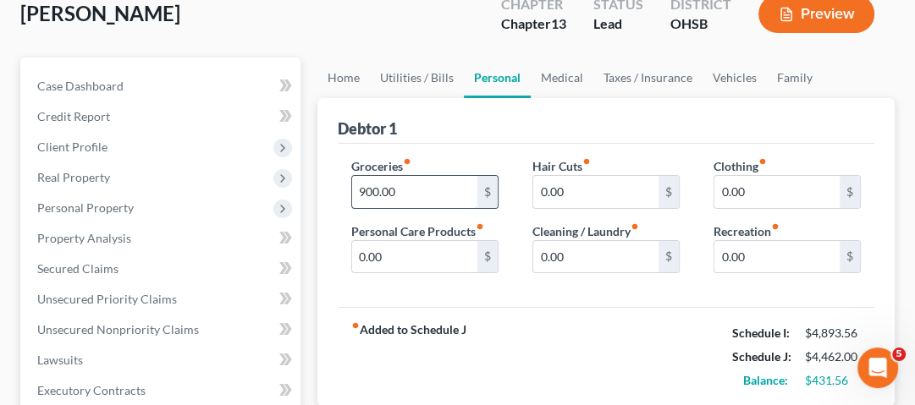
click at [406, 192] on input "900.00" at bounding box center [414, 192] width 125 height 32
drag, startPoint x: 419, startPoint y: 78, endPoint x: 470, endPoint y: 196, distance: 128.9
click at [419, 78] on link "Utilities / Bills" at bounding box center [417, 78] width 94 height 41
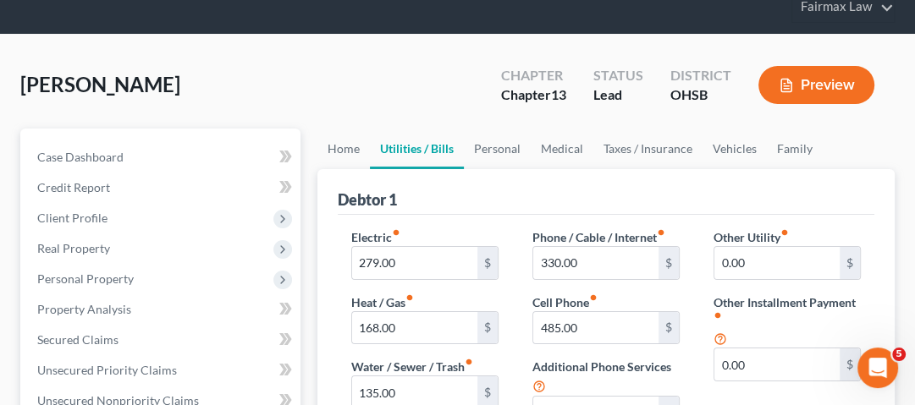
scroll to position [203, 0]
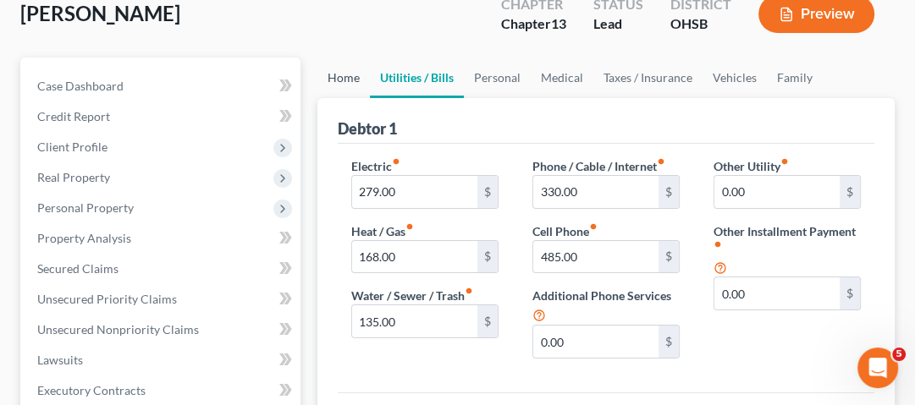
click at [350, 85] on link "Home" at bounding box center [343, 78] width 52 height 41
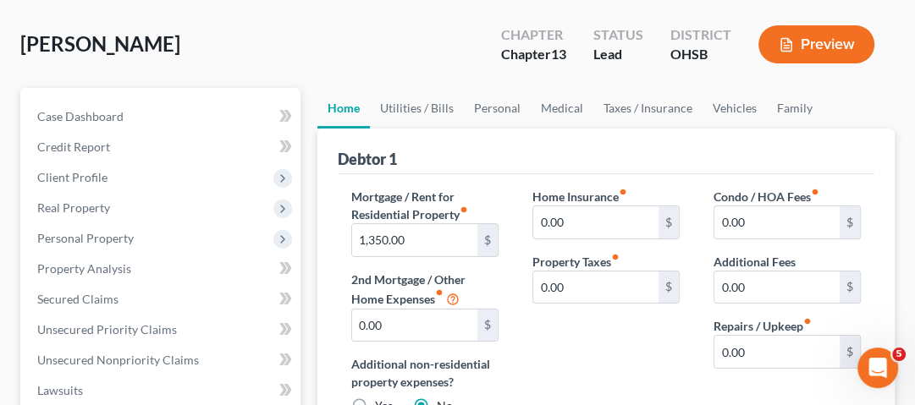
scroll to position [135, 0]
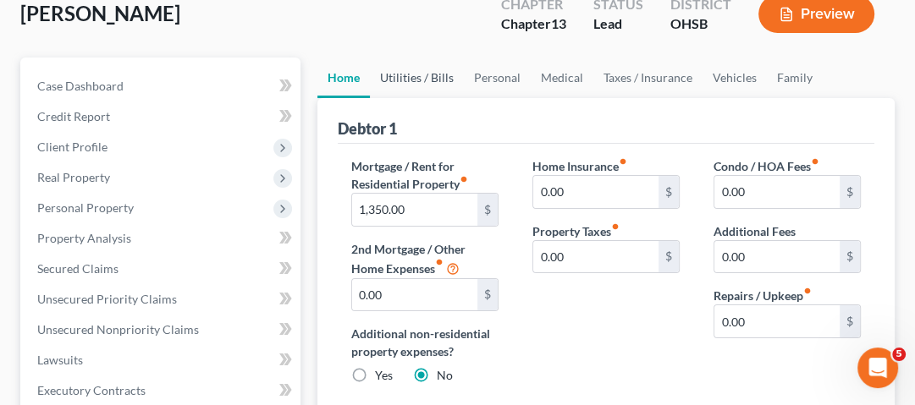
click at [427, 83] on link "Utilities / Bills" at bounding box center [417, 78] width 94 height 41
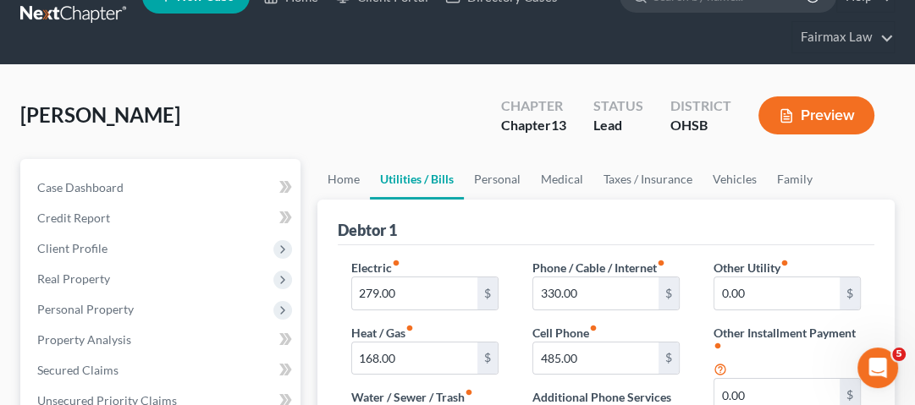
scroll to position [68, 0]
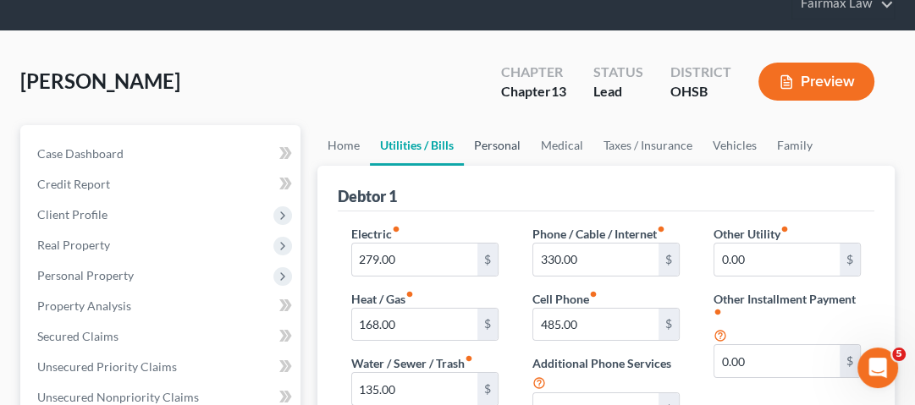
click at [526, 143] on link "Personal" at bounding box center [497, 145] width 67 height 41
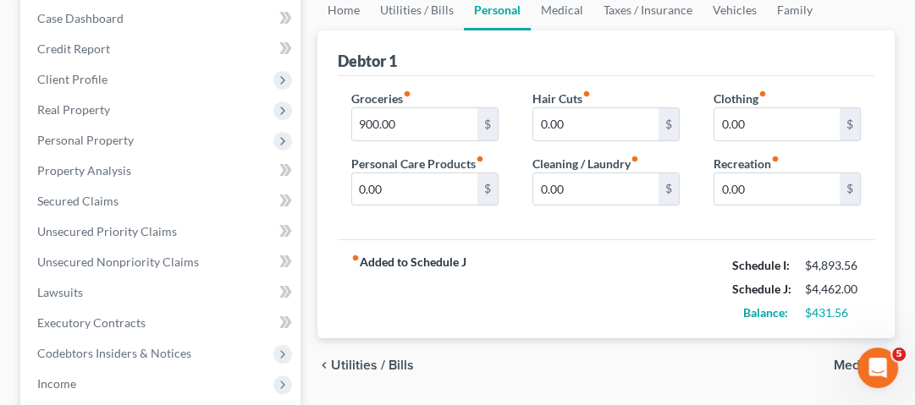
scroll to position [68, 0]
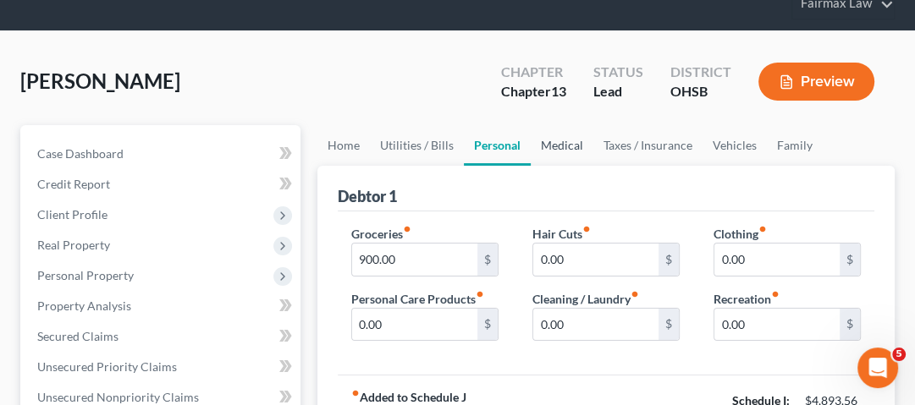
click at [559, 142] on link "Medical" at bounding box center [562, 145] width 63 height 41
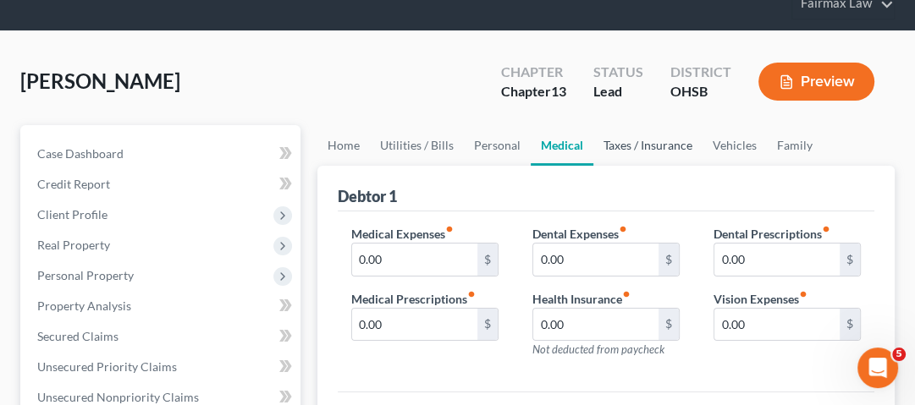
click at [651, 149] on link "Taxes / Insurance" at bounding box center [647, 145] width 109 height 41
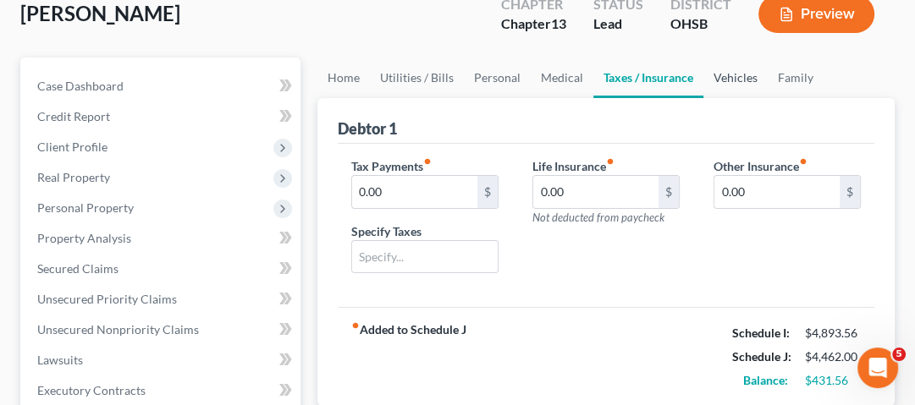
click at [734, 80] on link "Vehicles" at bounding box center [735, 78] width 64 height 41
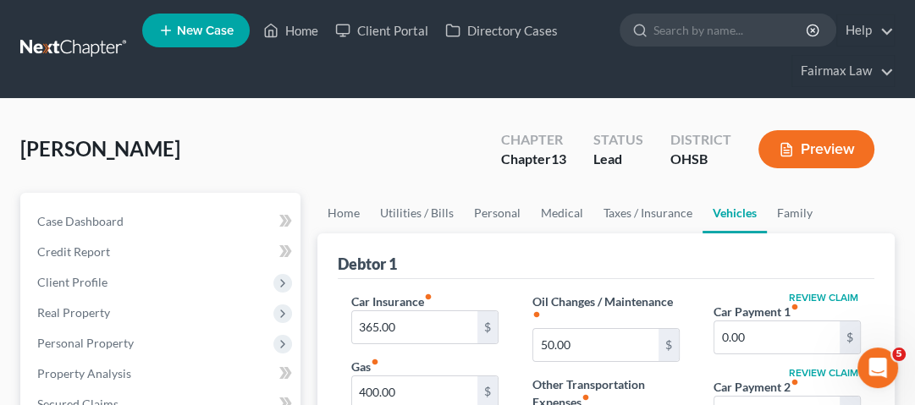
drag, startPoint x: 105, startPoint y: 44, endPoint x: 110, endPoint y: 2, distance: 42.6
click at [105, 44] on link at bounding box center [74, 49] width 108 height 30
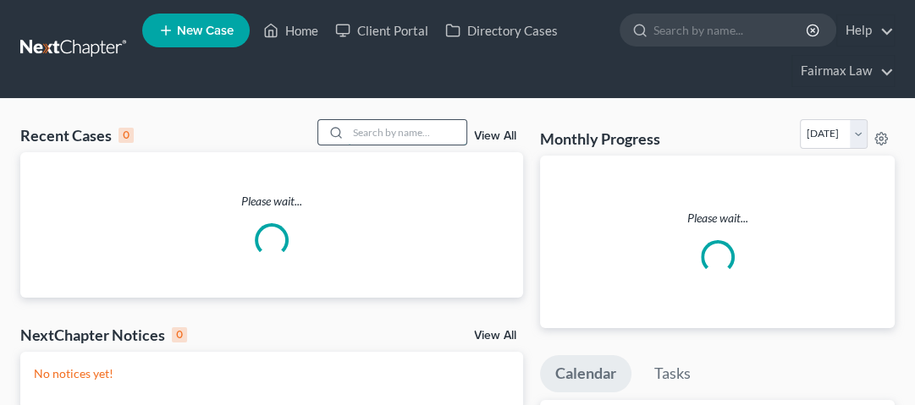
click at [409, 131] on input "search" at bounding box center [407, 132] width 118 height 25
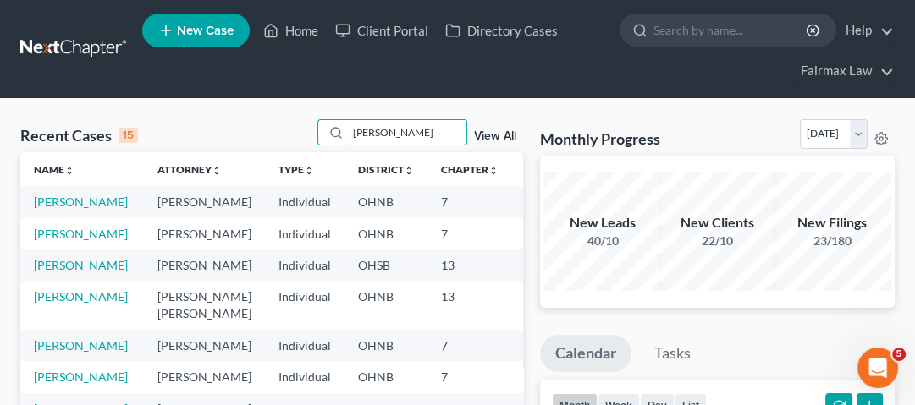
type input "gibney"
click at [60, 273] on link "Gibney, Stephen" at bounding box center [81, 265] width 94 height 14
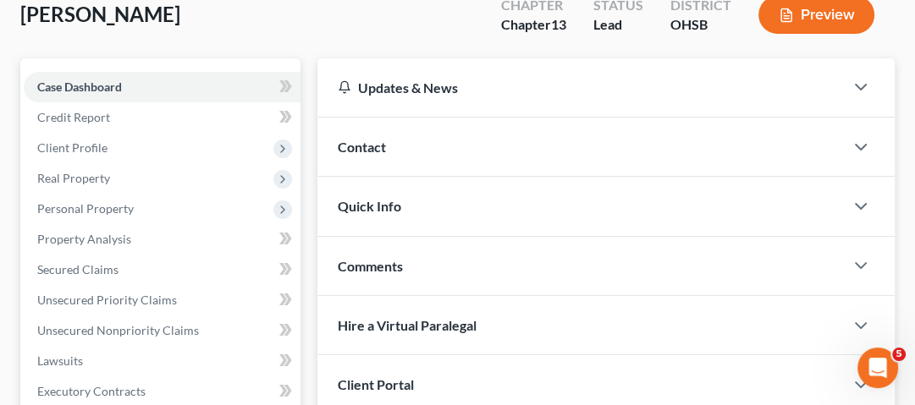
scroll to position [135, 0]
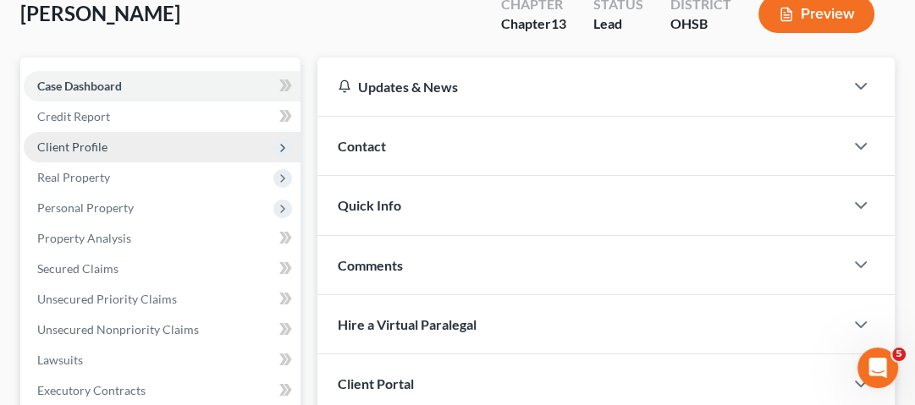
click at [110, 148] on span "Client Profile" at bounding box center [162, 147] width 277 height 30
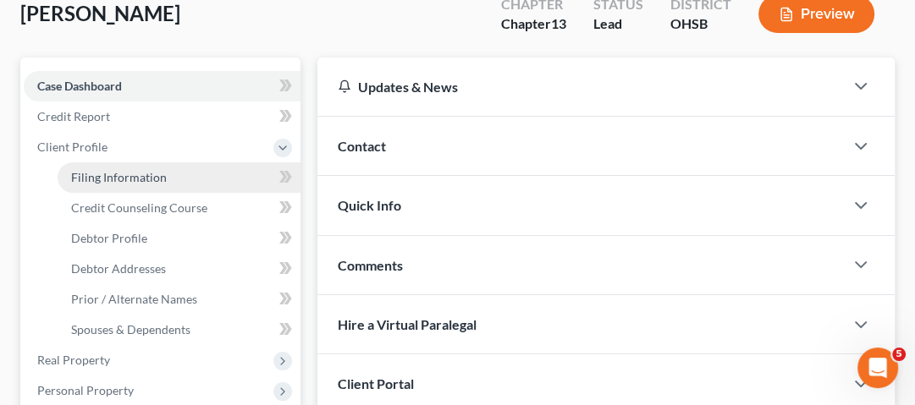
drag, startPoint x: 129, startPoint y: 169, endPoint x: 234, endPoint y: 182, distance: 104.9
click at [129, 170] on span "Filing Information" at bounding box center [119, 177] width 96 height 14
select select "1"
select select "0"
select select "3"
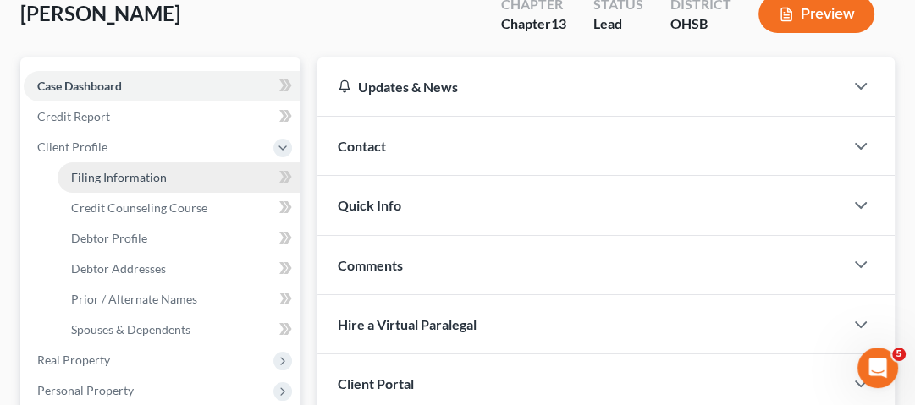
select select "0"
select select "36"
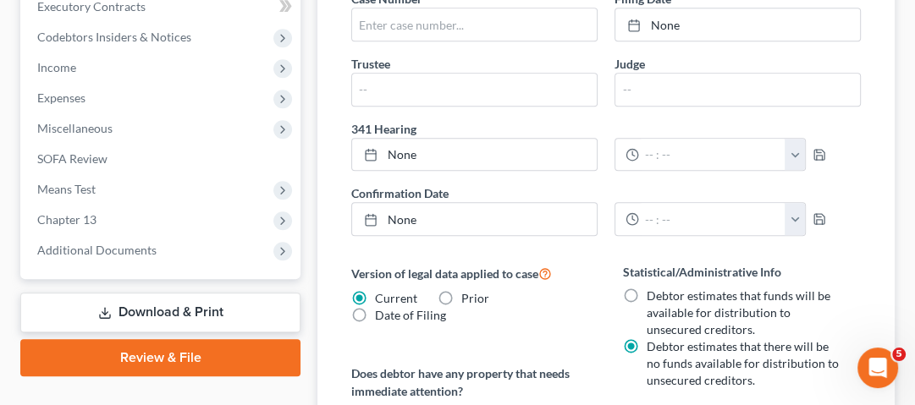
scroll to position [812, 0]
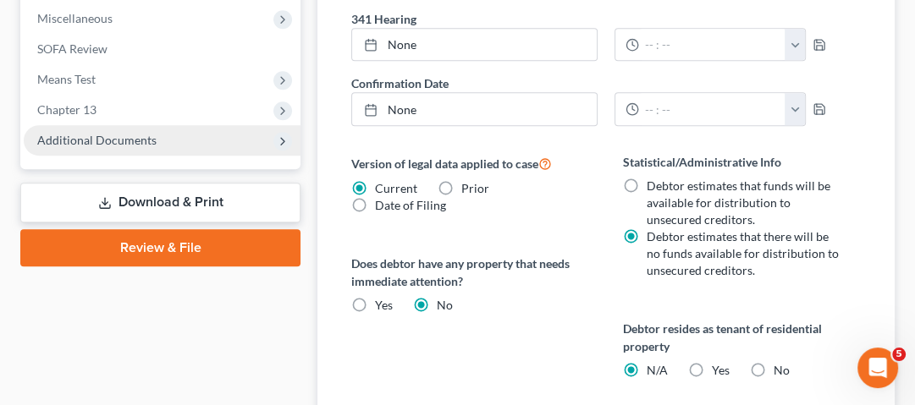
click at [138, 143] on span "Additional Documents" at bounding box center [96, 140] width 119 height 14
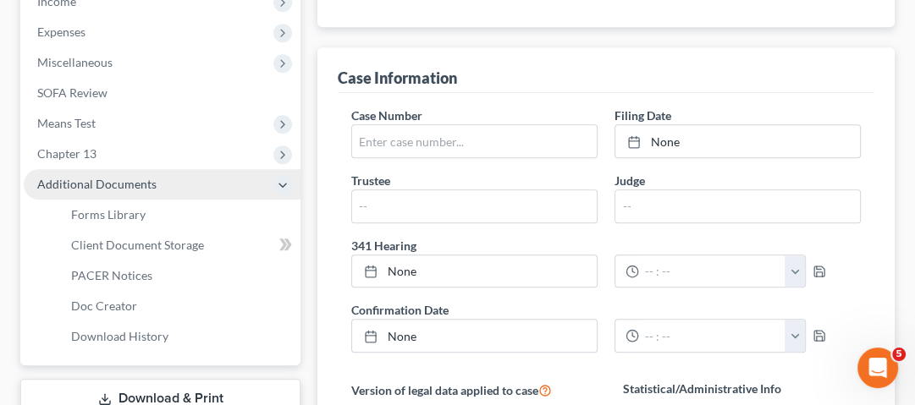
scroll to position [562, 0]
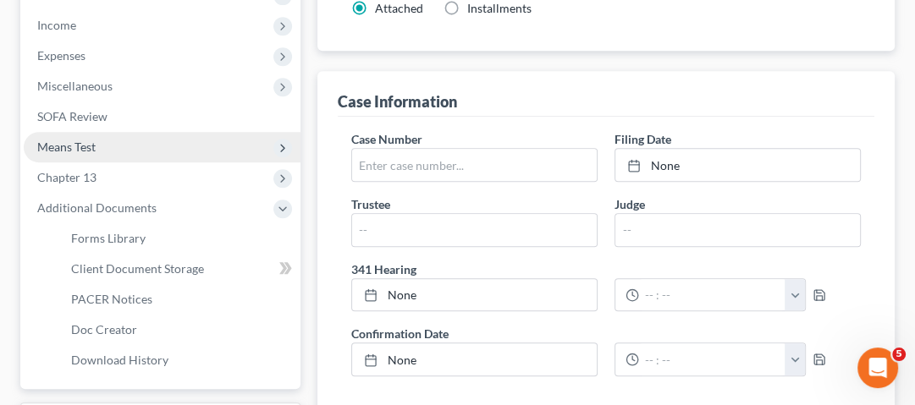
click at [123, 146] on span "Means Test" at bounding box center [162, 147] width 277 height 30
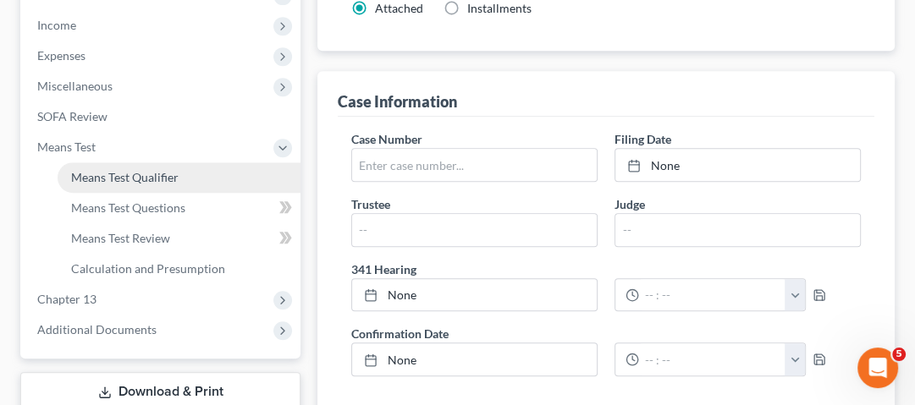
click at [128, 176] on span "Means Test Qualifier" at bounding box center [124, 177] width 107 height 14
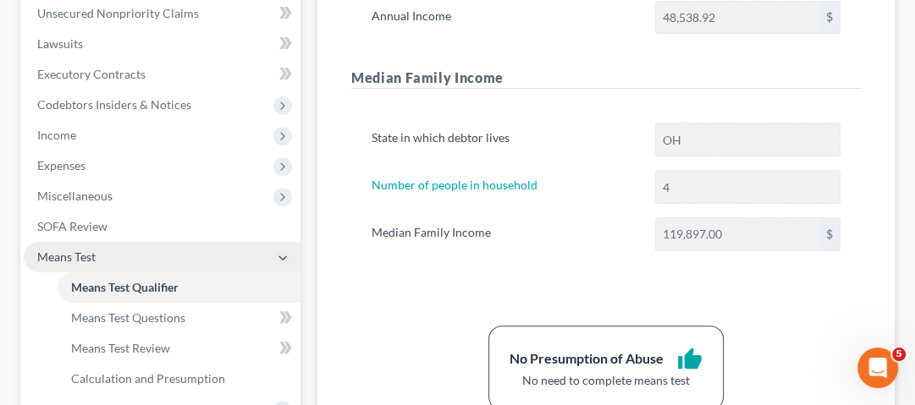
scroll to position [474, 0]
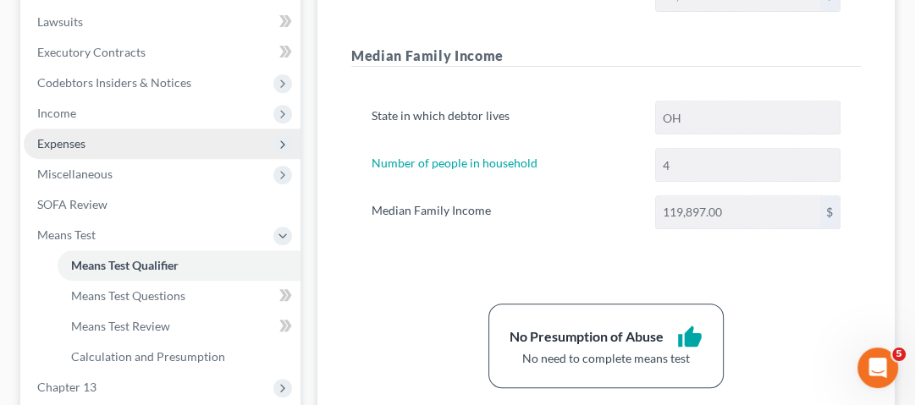
click at [129, 140] on span "Expenses" at bounding box center [162, 144] width 277 height 30
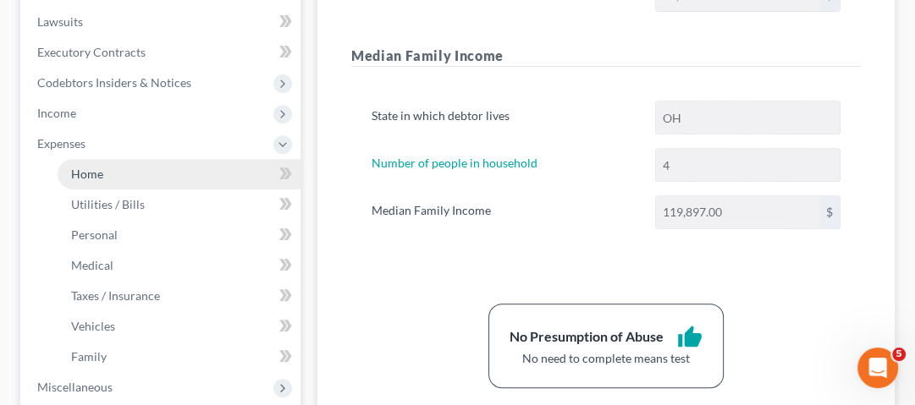
click at [150, 170] on link "Home" at bounding box center [179, 174] width 243 height 30
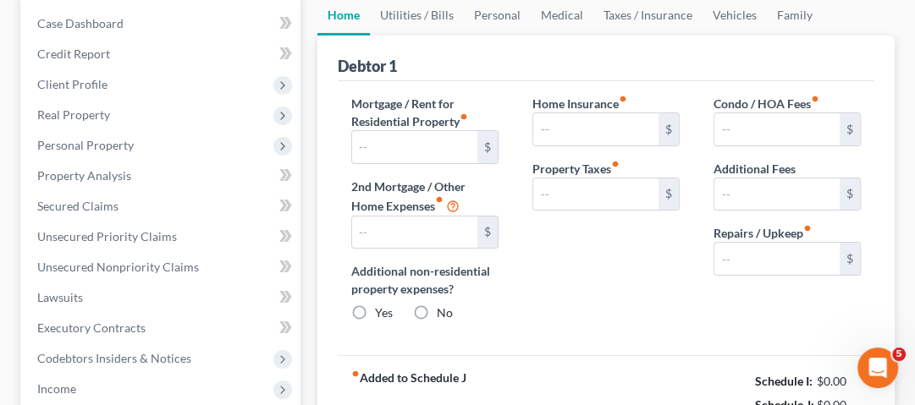
type input "1,350.00"
type input "0.00"
radio input "true"
type input "0.00"
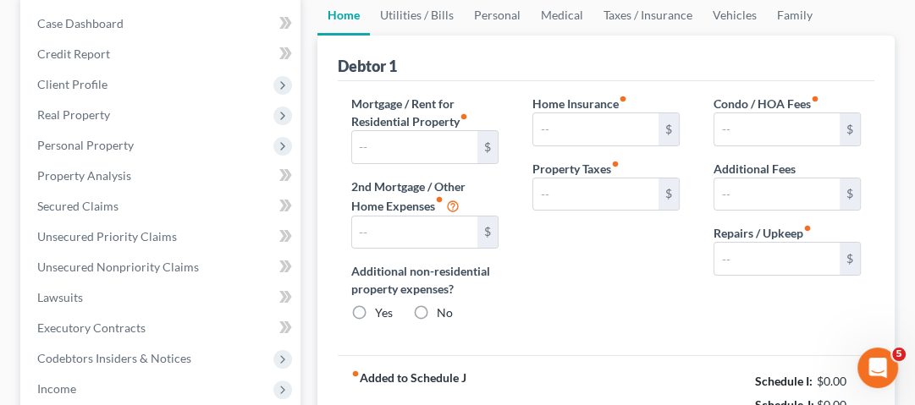
type input "0.00"
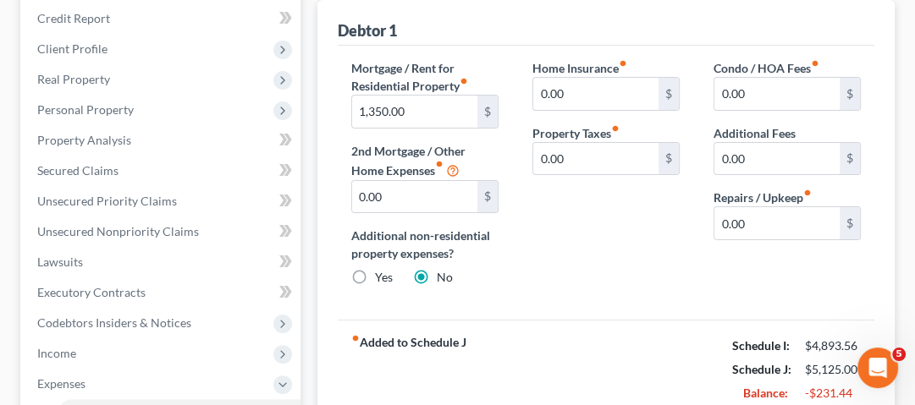
scroll to position [68, 0]
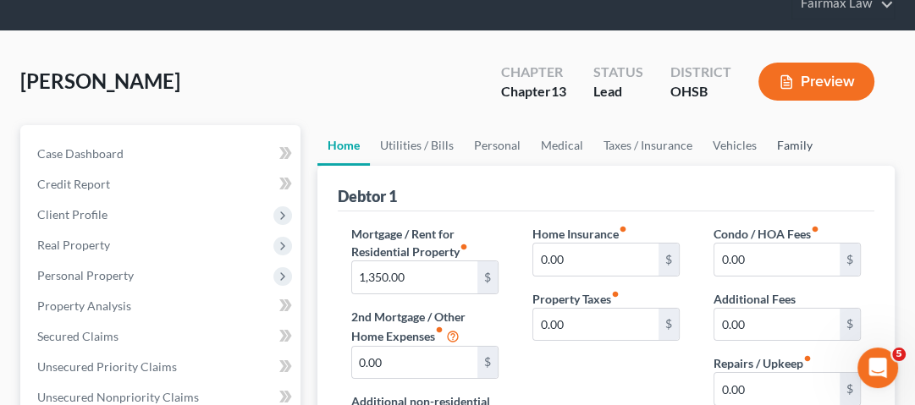
click at [799, 135] on link "Family" at bounding box center [795, 145] width 56 height 41
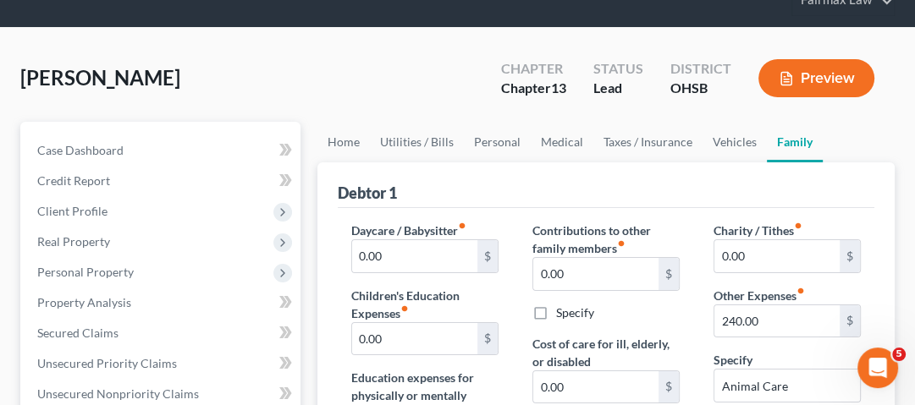
scroll to position [203, 0]
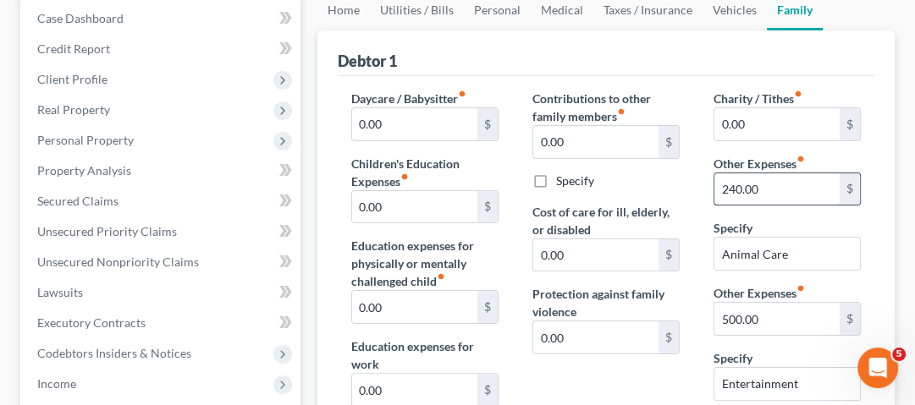
click at [765, 186] on input "240.00" at bounding box center [776, 190] width 125 height 32
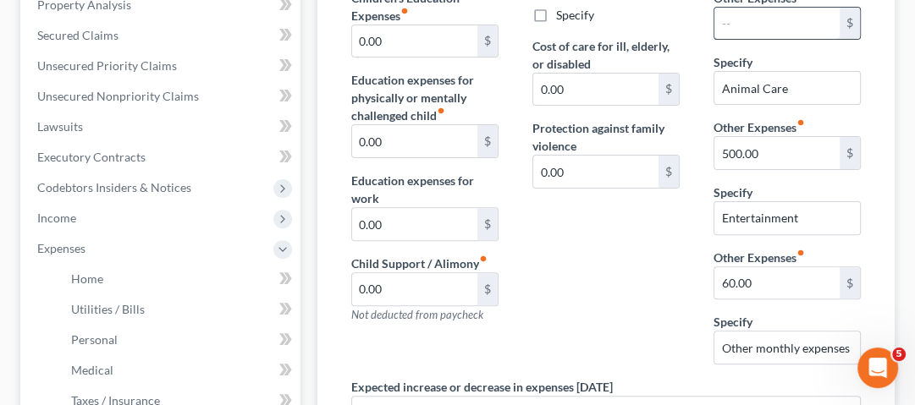
scroll to position [406, 0]
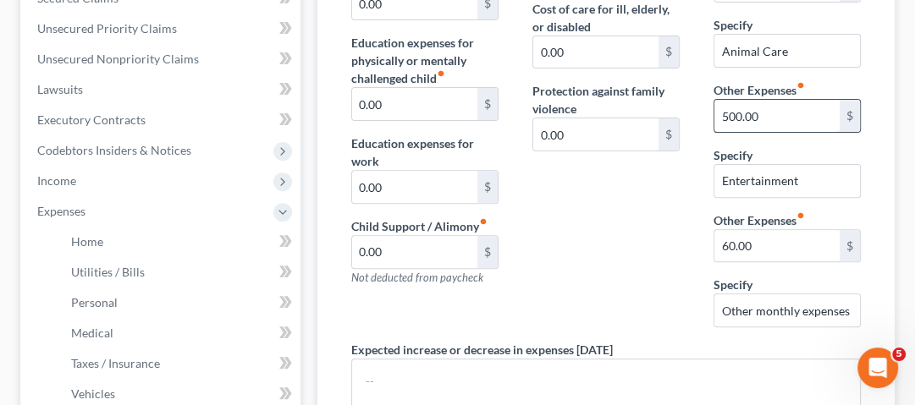
click at [758, 120] on input "500.00" at bounding box center [776, 116] width 125 height 32
click at [772, 180] on input "Entertainment" at bounding box center [787, 181] width 146 height 32
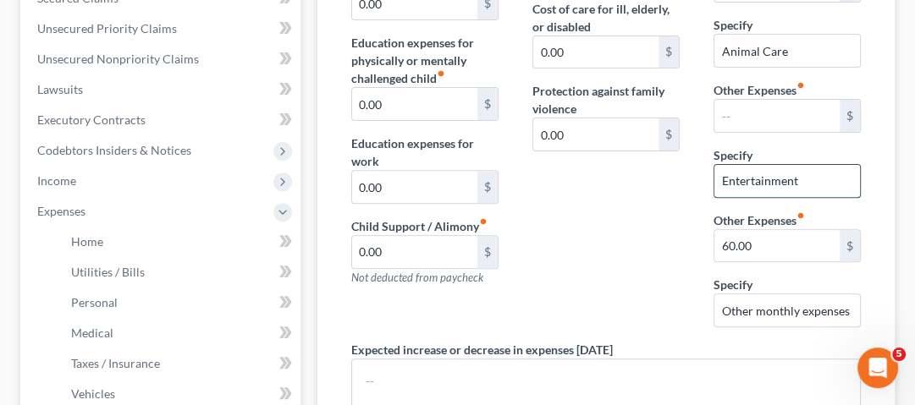
click at [772, 180] on input "Entertainment" at bounding box center [787, 181] width 146 height 32
click at [769, 231] on input "60.00" at bounding box center [776, 246] width 125 height 32
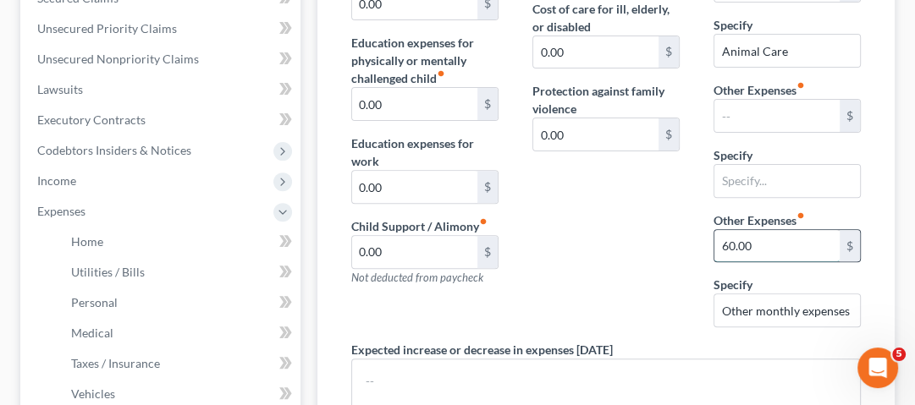
click at [769, 231] on input "60.00" at bounding box center [776, 246] width 125 height 32
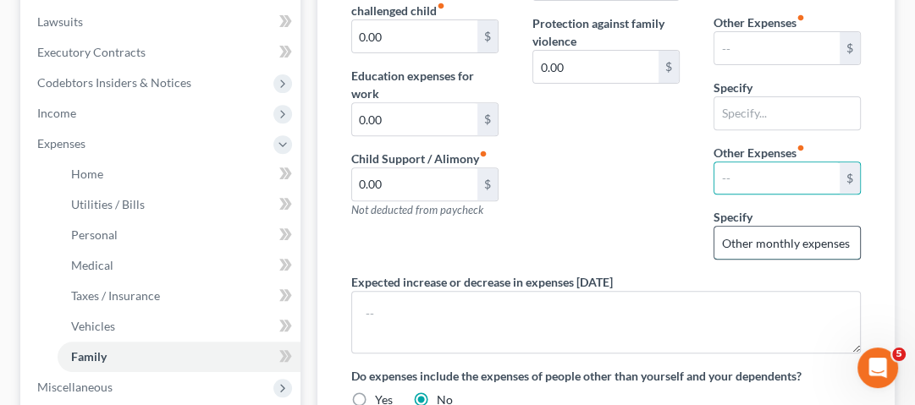
click at [780, 237] on input "Other monthly expenses" at bounding box center [787, 243] width 146 height 32
type input "Other expenses"
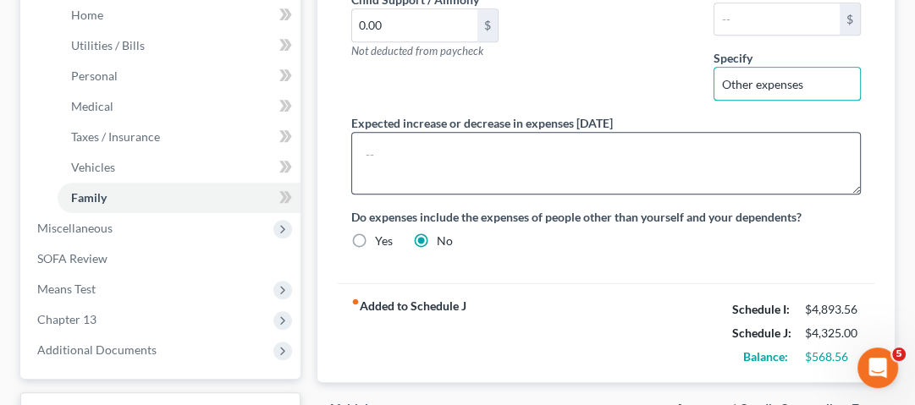
scroll to position [609, 0]
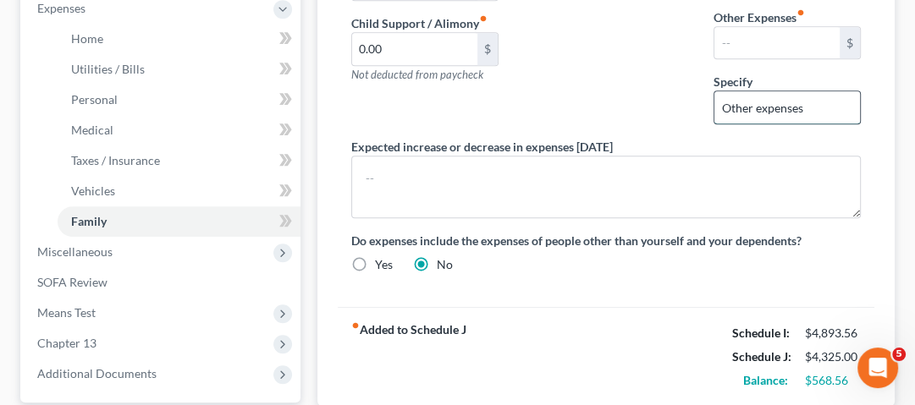
click at [768, 114] on input "Other expenses" at bounding box center [787, 107] width 146 height 32
click at [768, 112] on input "Other expenses" at bounding box center [787, 107] width 146 height 32
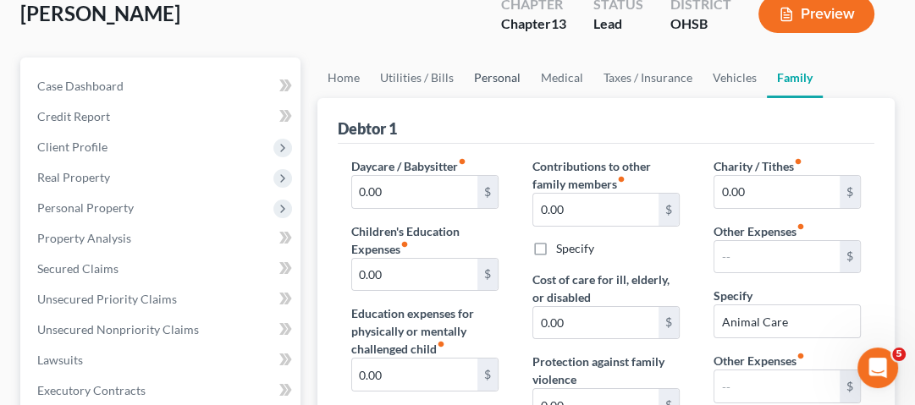
click at [503, 78] on link "Personal" at bounding box center [497, 78] width 67 height 41
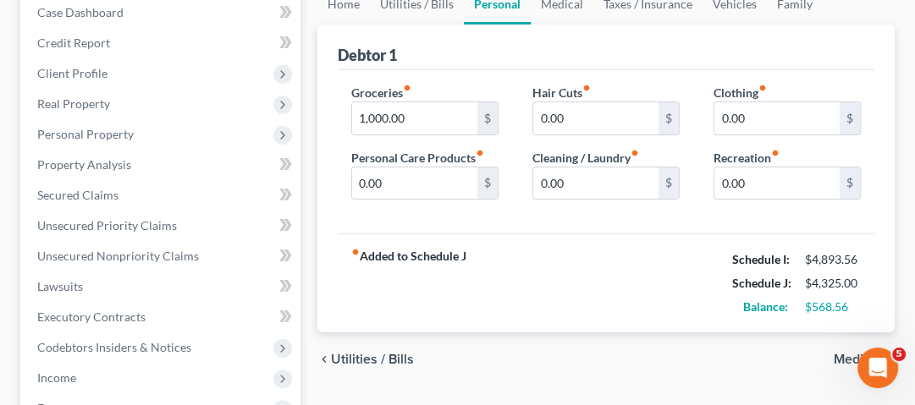
scroll to position [68, 0]
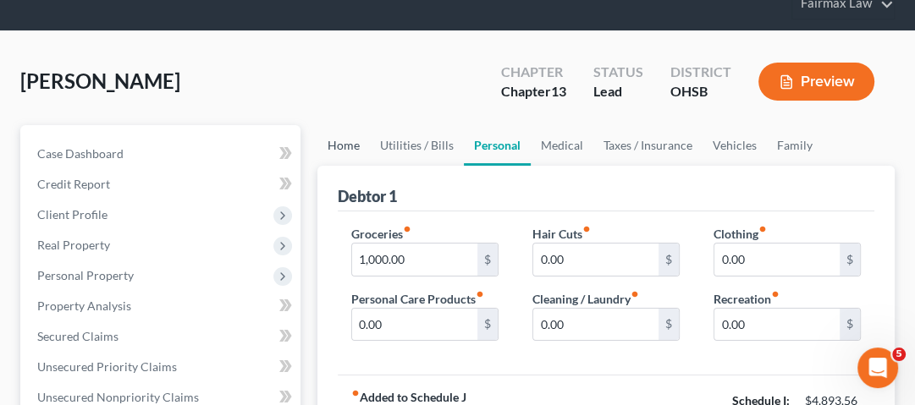
click at [366, 146] on link "Home" at bounding box center [343, 145] width 52 height 41
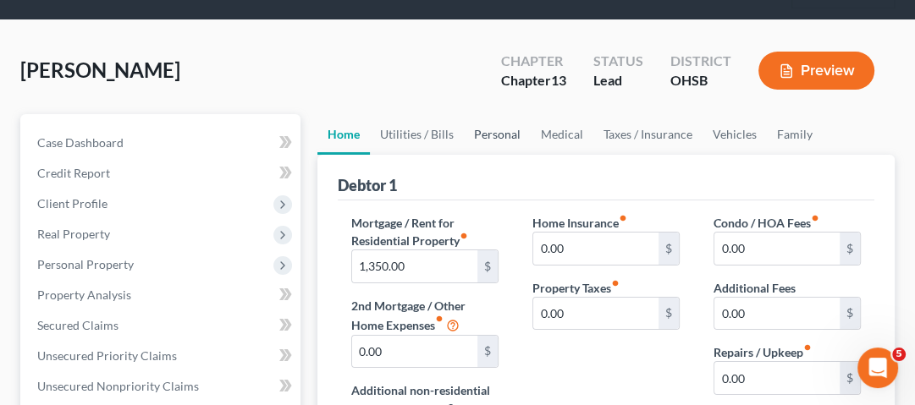
scroll to position [135, 0]
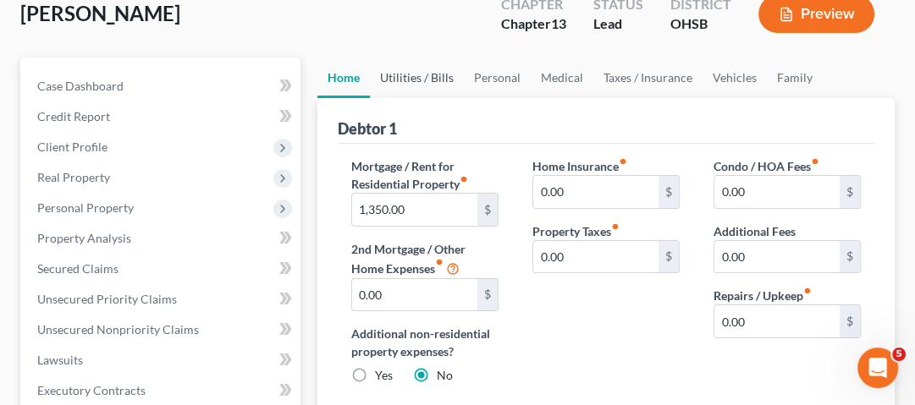
click at [449, 75] on link "Utilities / Bills" at bounding box center [417, 78] width 94 height 41
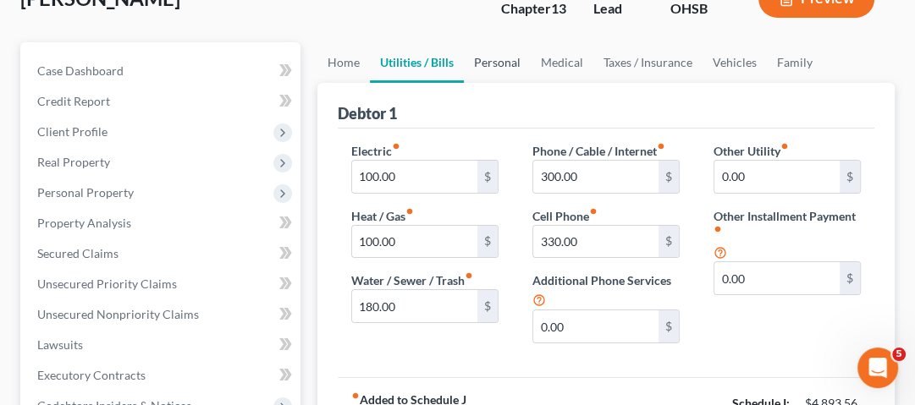
scroll to position [203, 0]
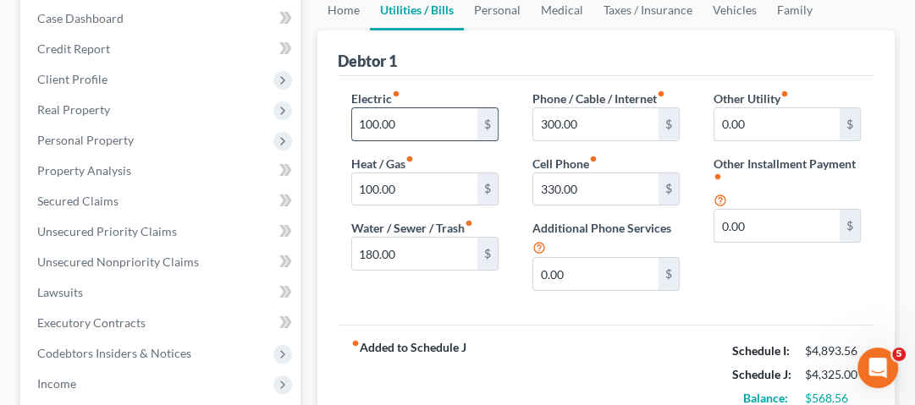
click at [447, 126] on input "100.00" at bounding box center [414, 124] width 125 height 32
type input "279"
click at [587, 129] on input "300.00" at bounding box center [595, 124] width 125 height 32
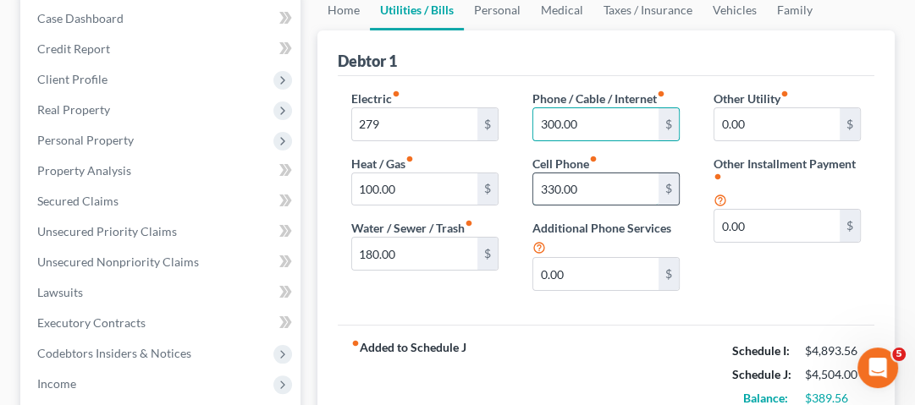
click at [577, 188] on input "330.00" at bounding box center [595, 190] width 125 height 32
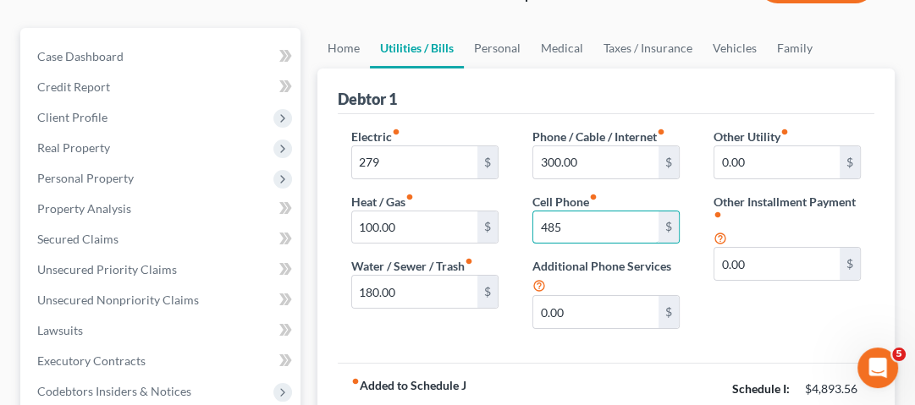
scroll to position [135, 0]
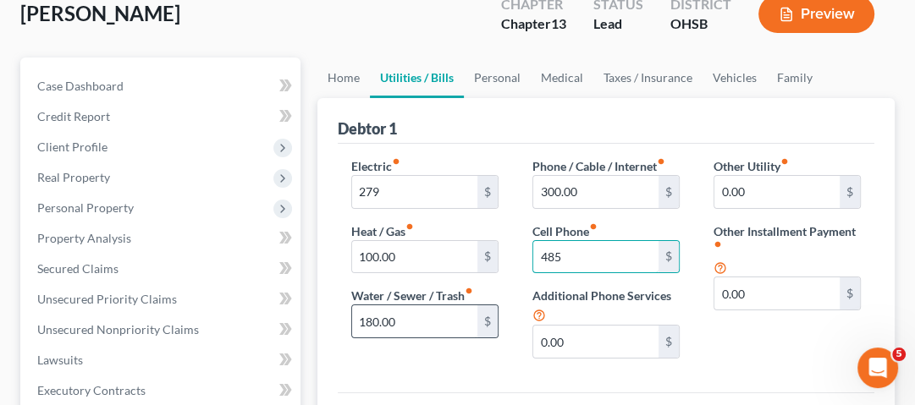
type input "485"
click at [435, 321] on input "180.00" at bounding box center [414, 322] width 125 height 32
type input "135"
click at [504, 79] on link "Personal" at bounding box center [497, 78] width 67 height 41
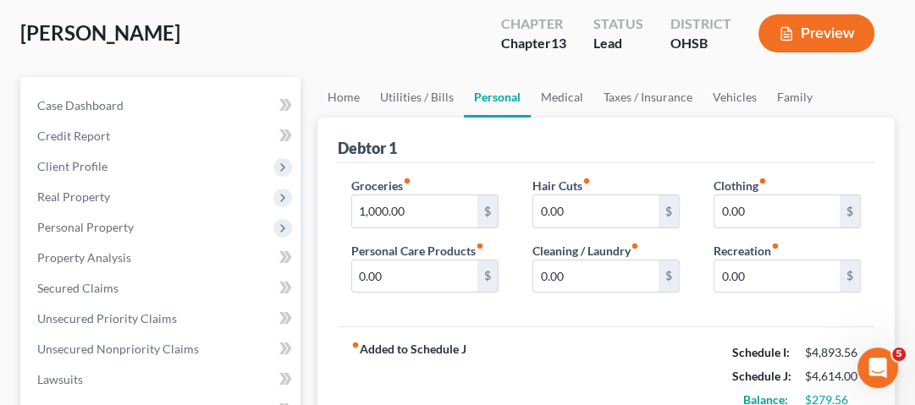
scroll to position [135, 0]
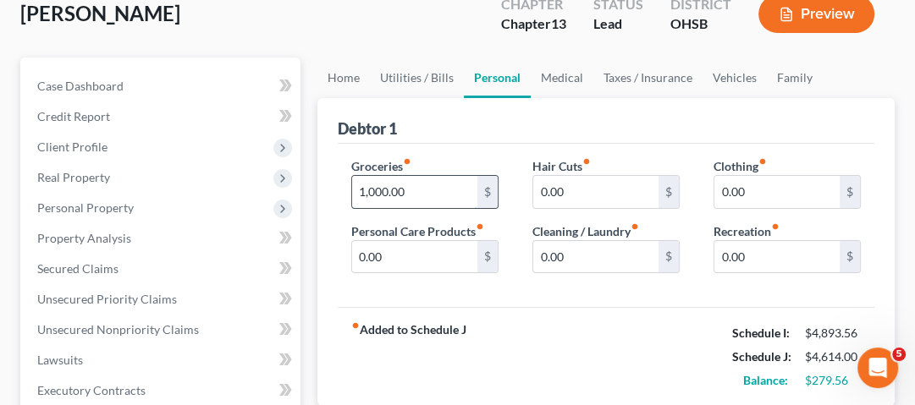
click at [405, 185] on input "1,000.00" at bounding box center [414, 192] width 125 height 32
type input "900"
click at [553, 84] on link "Medical" at bounding box center [562, 78] width 63 height 41
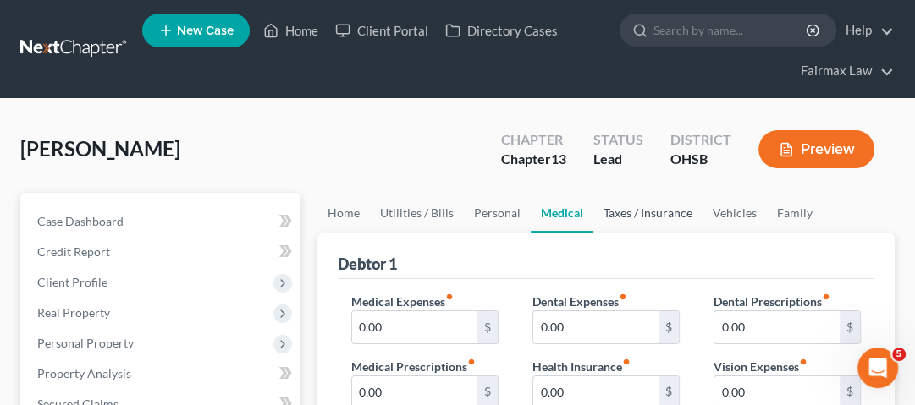
click at [640, 217] on link "Taxes / Insurance" at bounding box center [647, 213] width 109 height 41
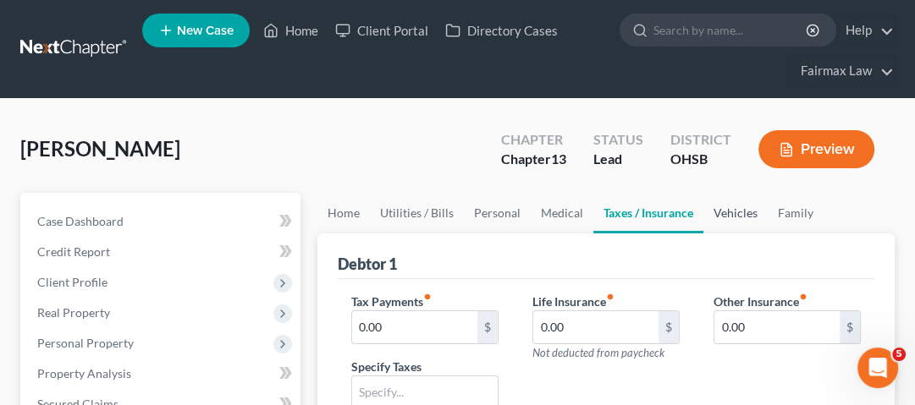
click at [728, 212] on link "Vehicles" at bounding box center [735, 213] width 64 height 41
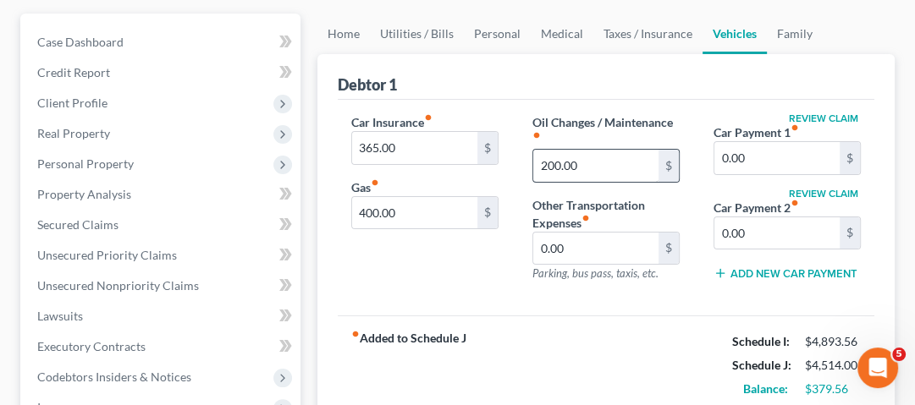
scroll to position [203, 0]
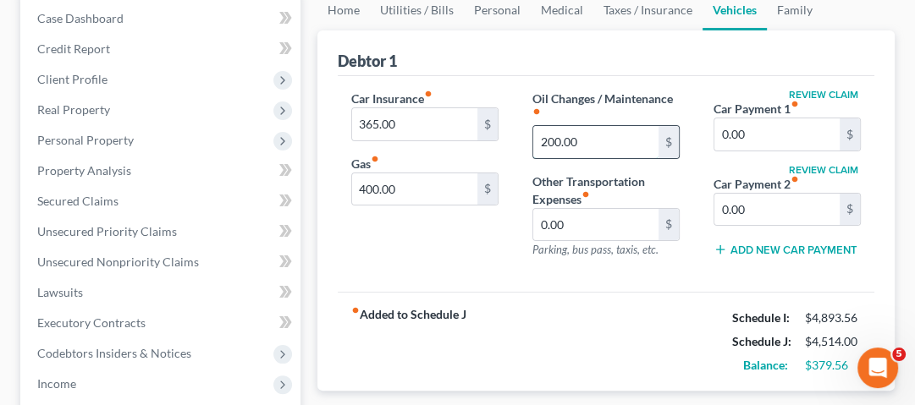
click at [613, 151] on input "200.00" at bounding box center [595, 142] width 125 height 32
type input "50"
click at [511, 288] on div "Car Insurance fiber_manual_record 365.00 $ Gas fiber_manual_record 400.00 $ Oil…" at bounding box center [606, 184] width 537 height 217
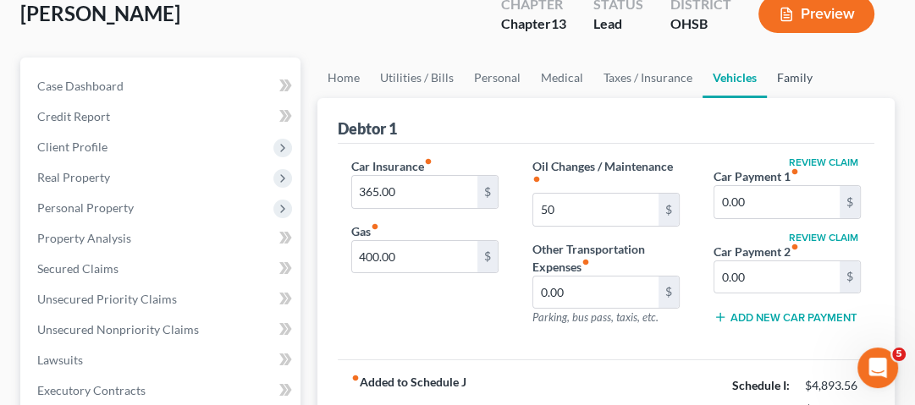
click at [785, 75] on link "Family" at bounding box center [795, 78] width 56 height 41
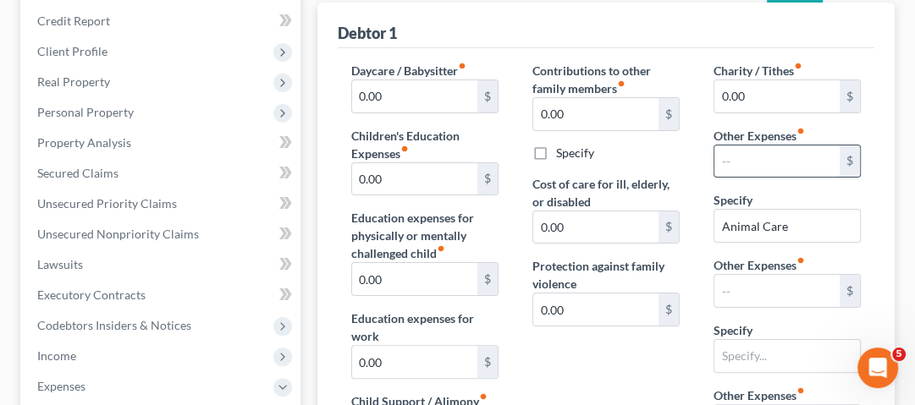
scroll to position [203, 0]
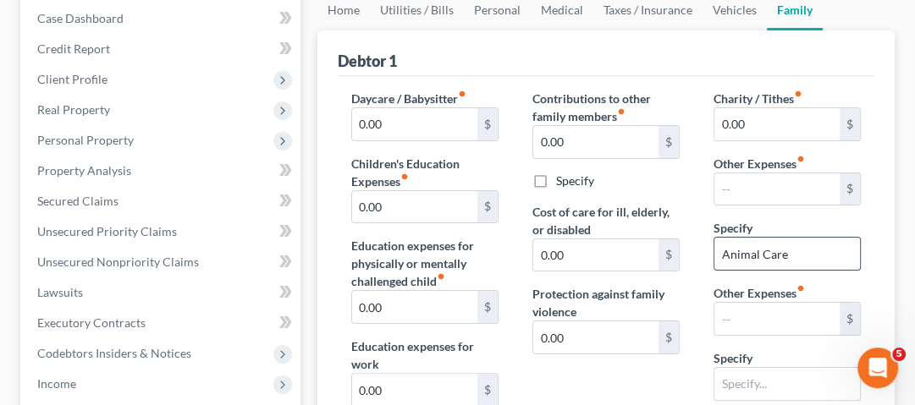
click at [779, 251] on input "Animal Care" at bounding box center [787, 254] width 146 height 32
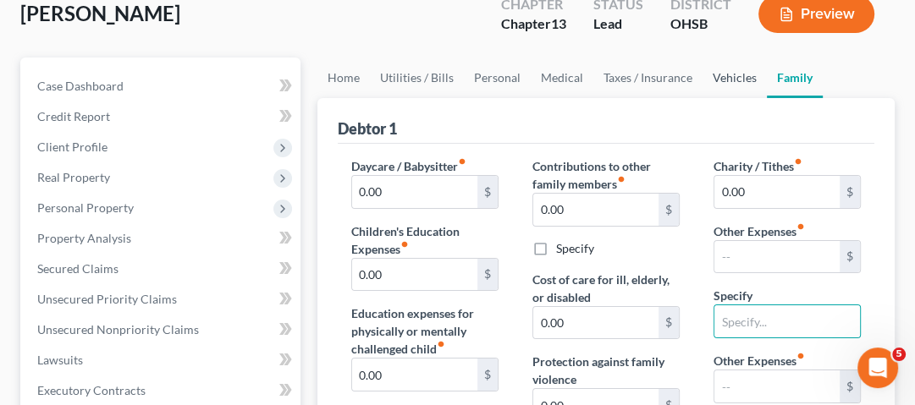
click at [732, 83] on link "Vehicles" at bounding box center [734, 78] width 64 height 41
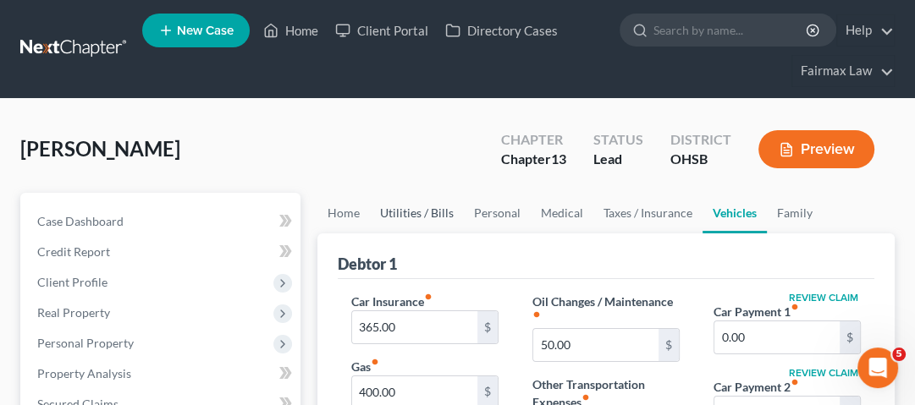
click at [402, 212] on link "Utilities / Bills" at bounding box center [417, 213] width 94 height 41
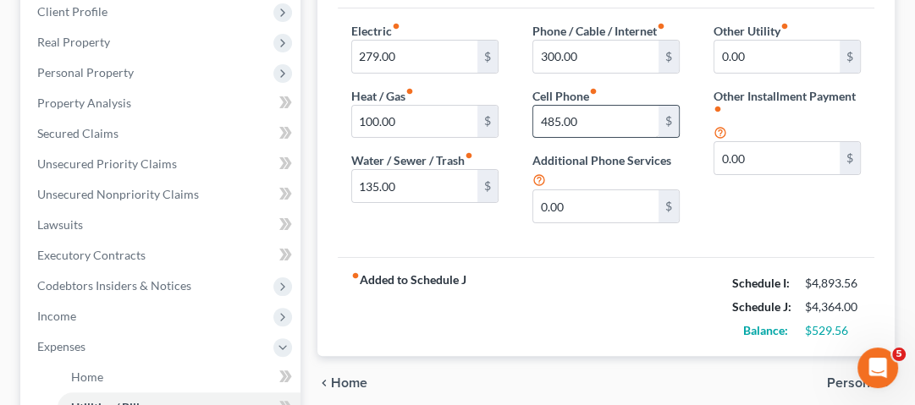
scroll to position [203, 0]
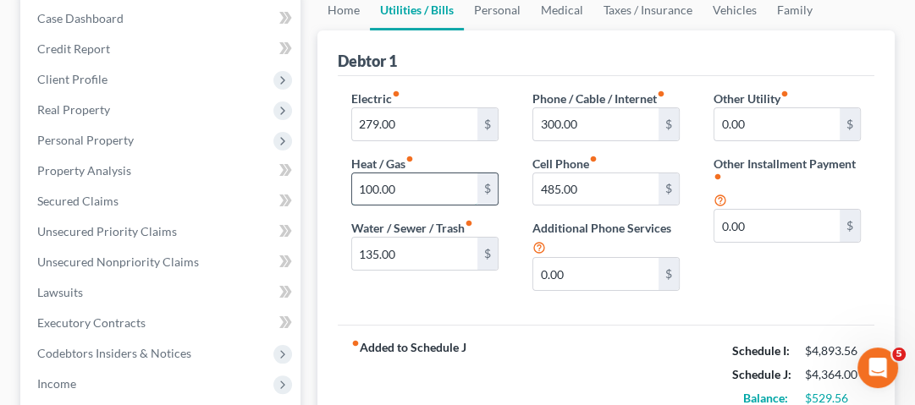
click at [427, 185] on input "100.00" at bounding box center [414, 190] width 125 height 32
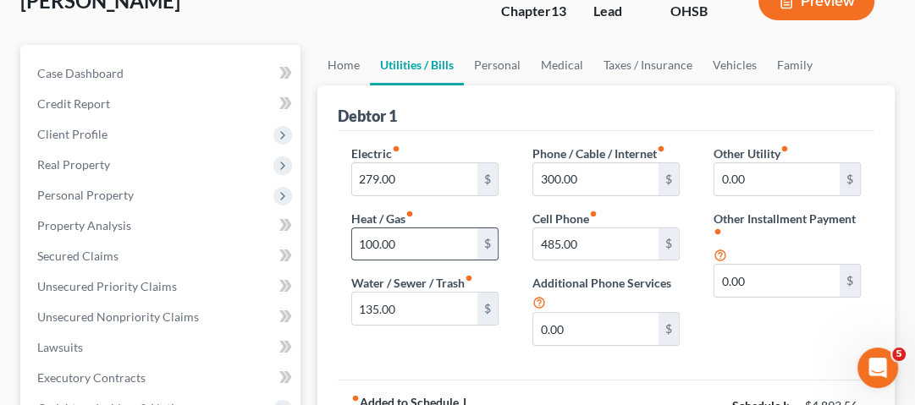
scroll to position [135, 0]
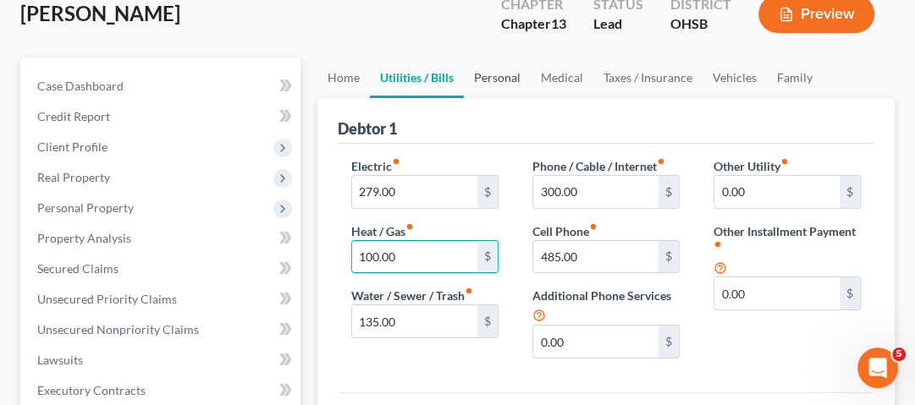
click at [514, 78] on link "Personal" at bounding box center [497, 78] width 67 height 41
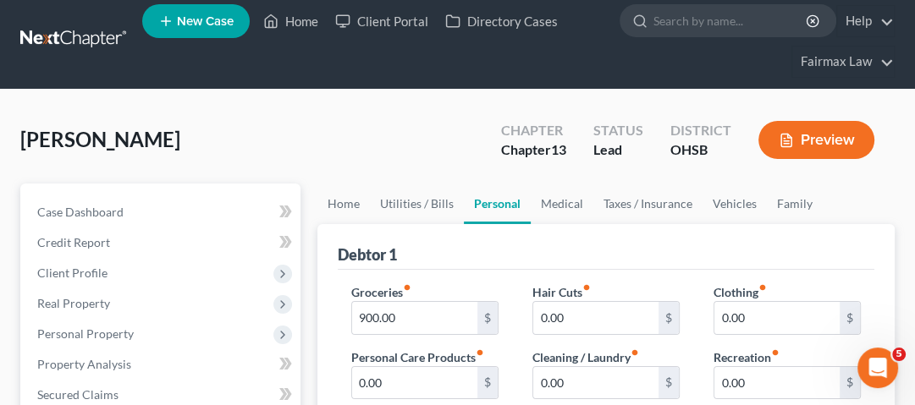
scroll to position [135, 0]
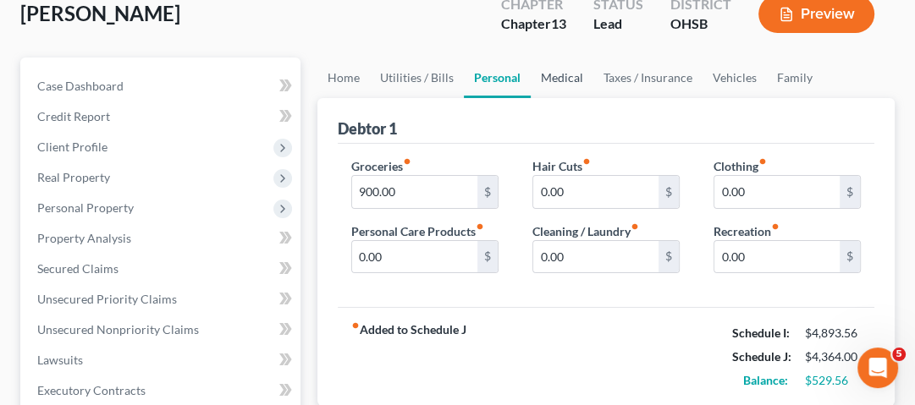
click at [553, 78] on link "Medical" at bounding box center [562, 78] width 63 height 41
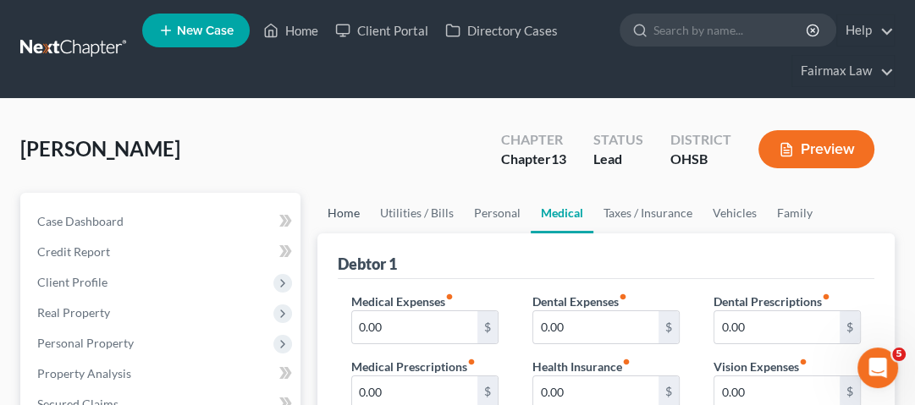
click at [342, 227] on link "Home" at bounding box center [343, 213] width 52 height 41
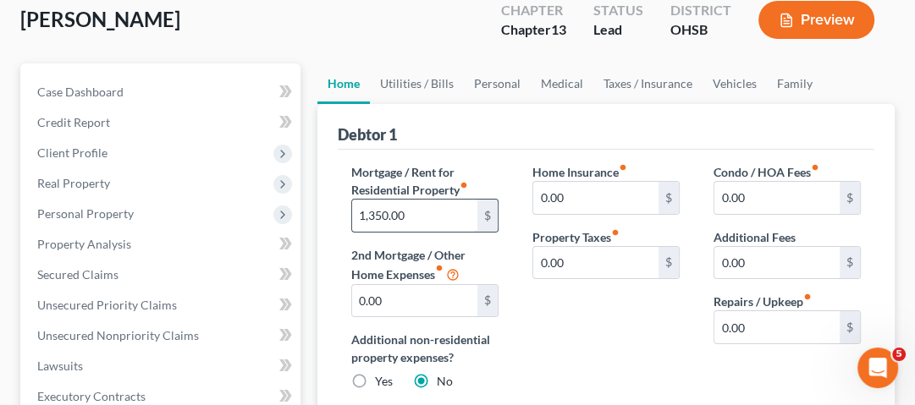
scroll to position [135, 0]
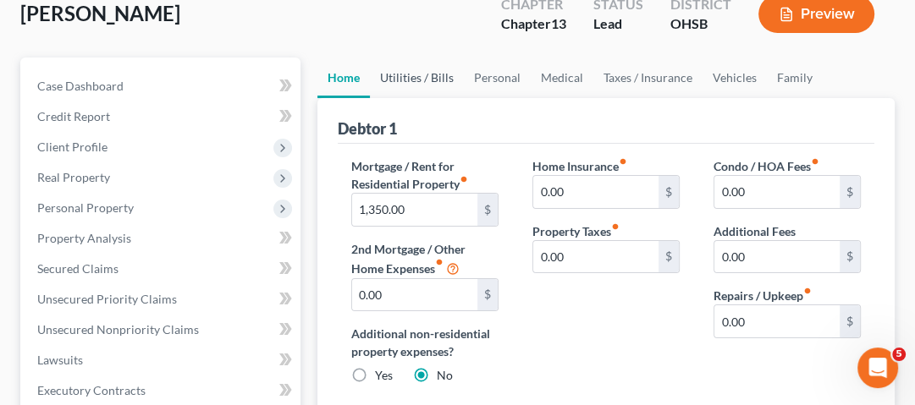
click at [448, 77] on link "Utilities / Bills" at bounding box center [417, 78] width 94 height 41
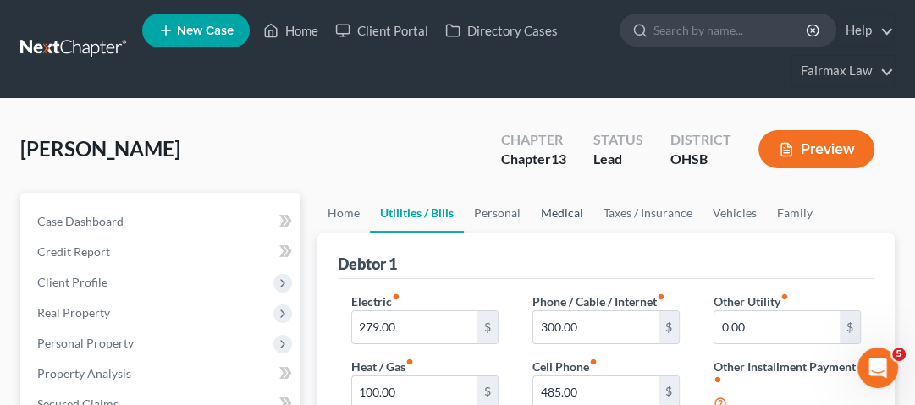
click at [570, 217] on link "Medical" at bounding box center [562, 213] width 63 height 41
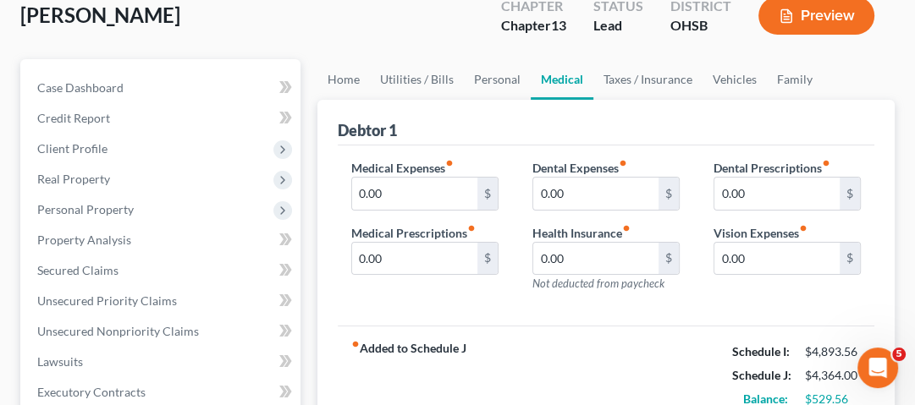
scroll to position [135, 0]
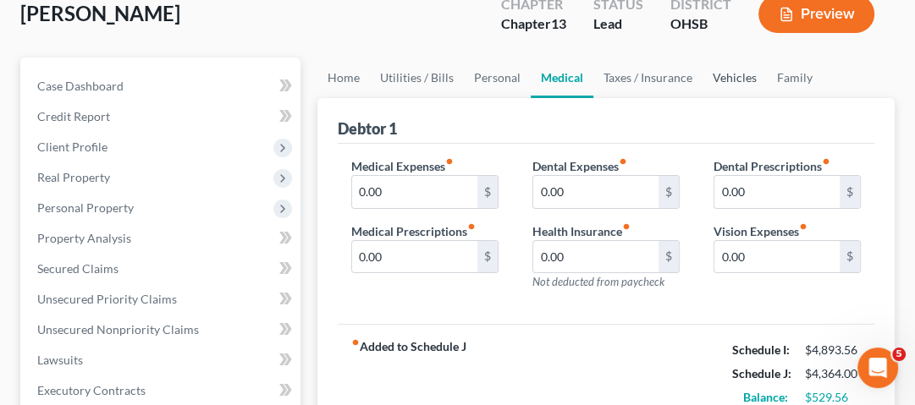
click at [721, 76] on link "Vehicles" at bounding box center [734, 78] width 64 height 41
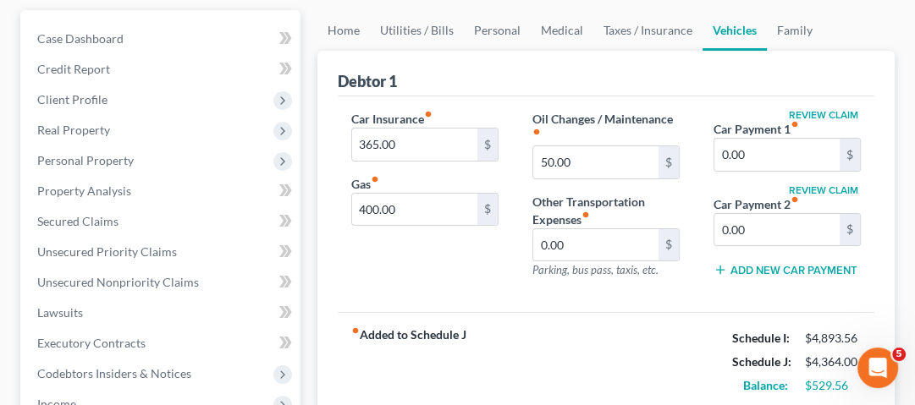
scroll to position [203, 0]
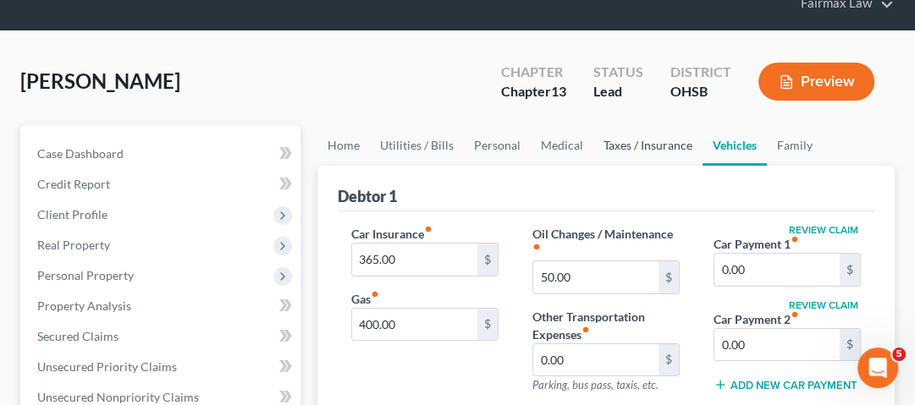
click at [664, 151] on link "Taxes / Insurance" at bounding box center [647, 145] width 109 height 41
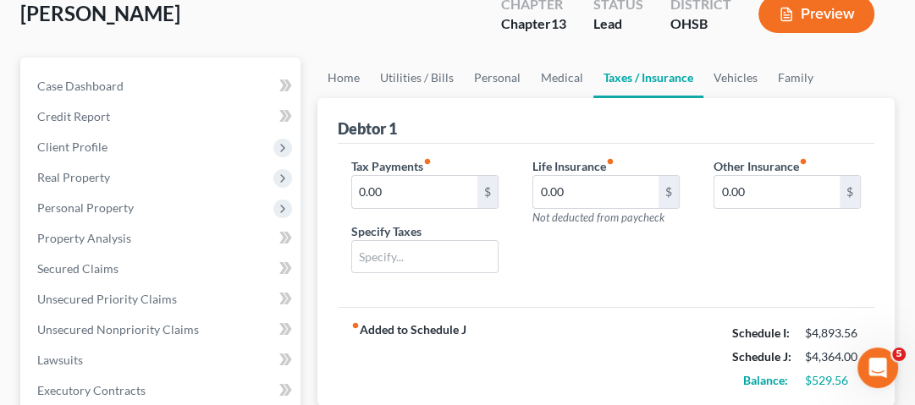
scroll to position [135, 0]
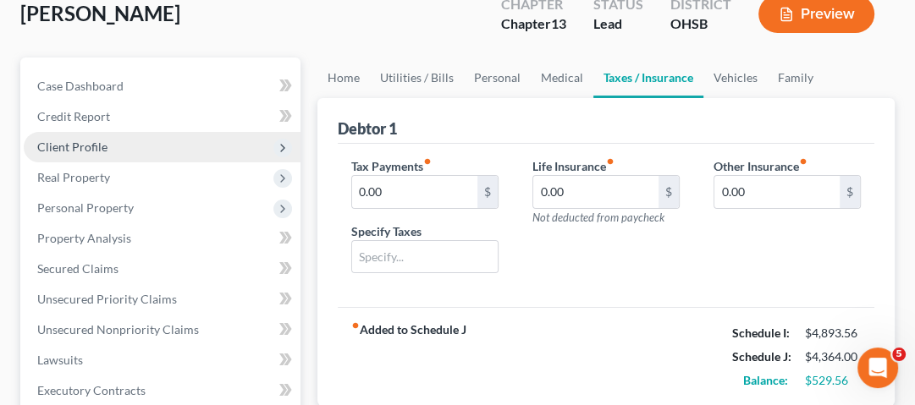
click at [96, 144] on span "Client Profile" at bounding box center [72, 147] width 70 height 14
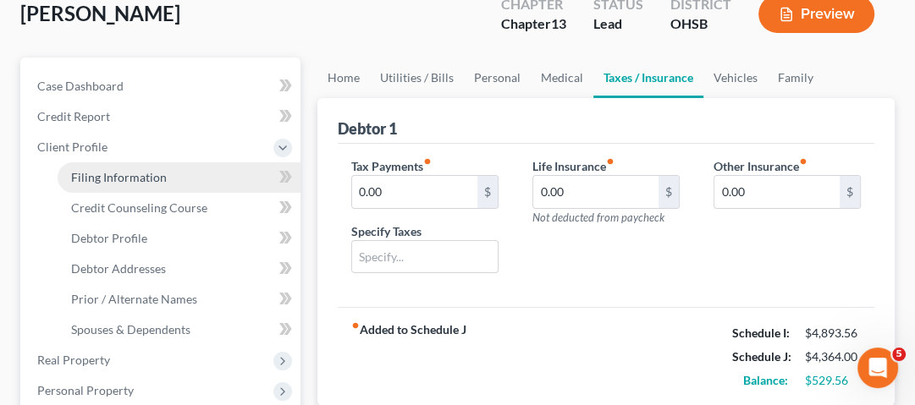
click at [159, 179] on span "Filing Information" at bounding box center [119, 177] width 96 height 14
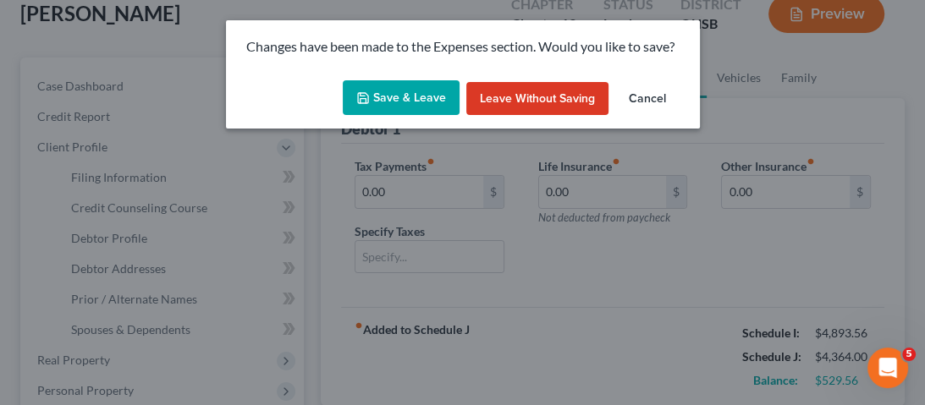
click at [440, 96] on button "Save & Leave" at bounding box center [401, 98] width 117 height 36
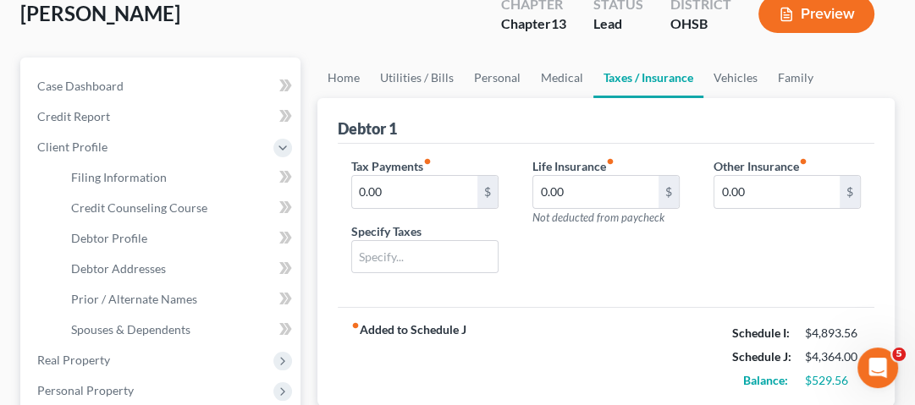
select select "1"
select select "0"
select select "3"
select select "62"
select select "16"
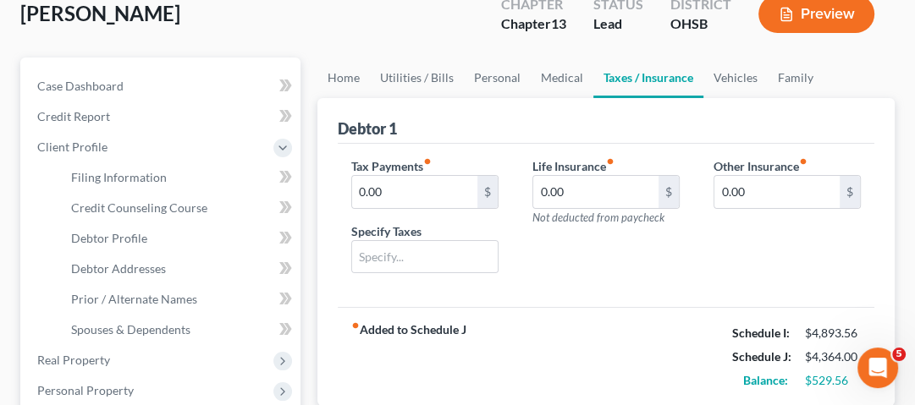
select select "0"
select select "36"
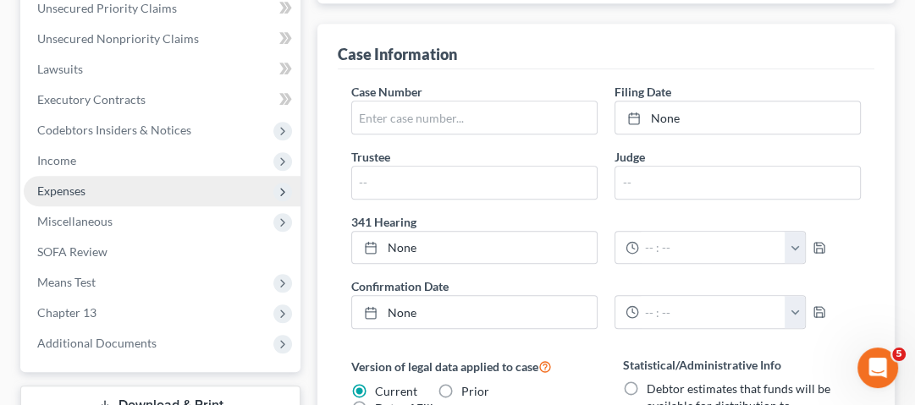
click at [124, 195] on span "Expenses" at bounding box center [162, 191] width 277 height 30
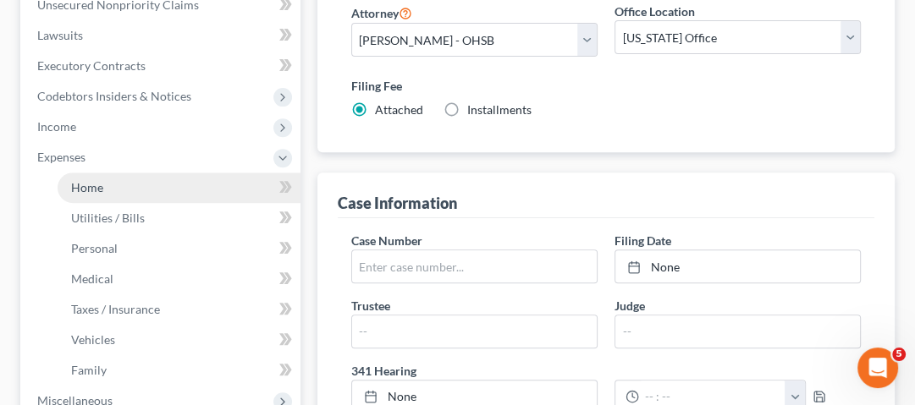
scroll to position [427, 0]
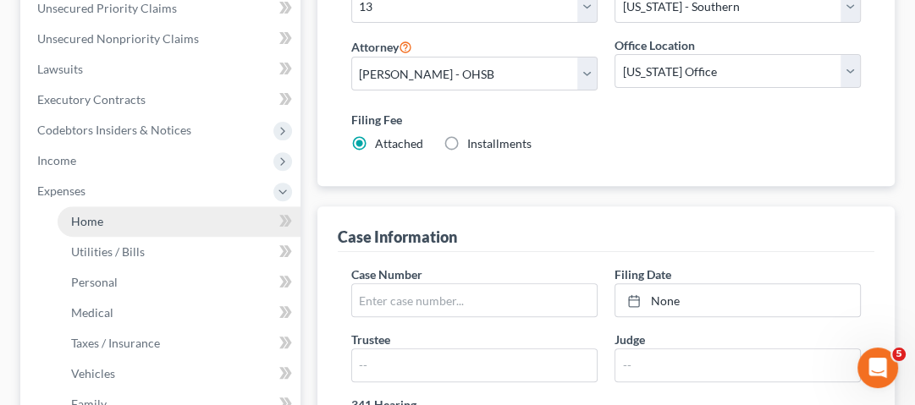
click at [152, 221] on link "Home" at bounding box center [179, 222] width 243 height 30
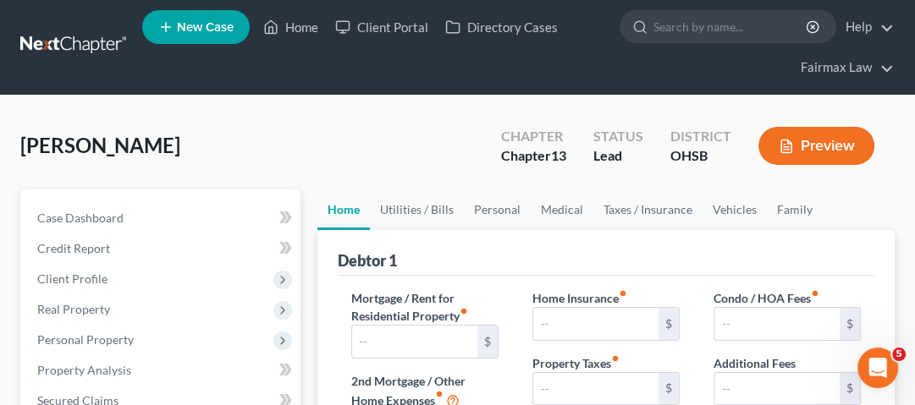
type input "1,350.00"
type input "0.00"
radio input "true"
type input "0.00"
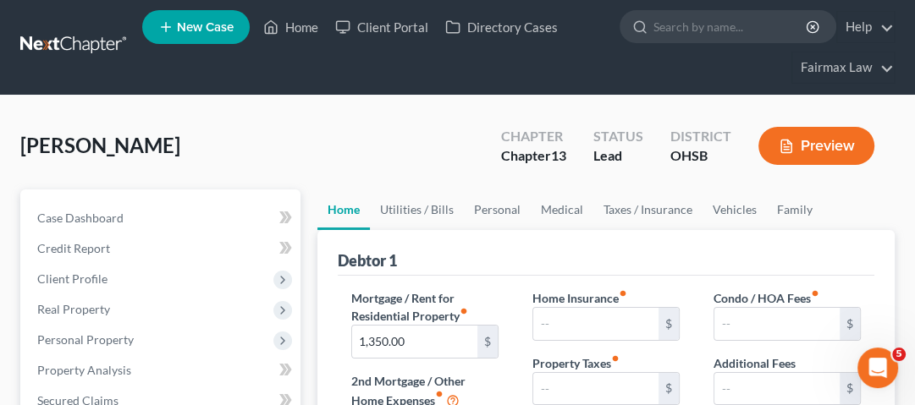
type input "0.00"
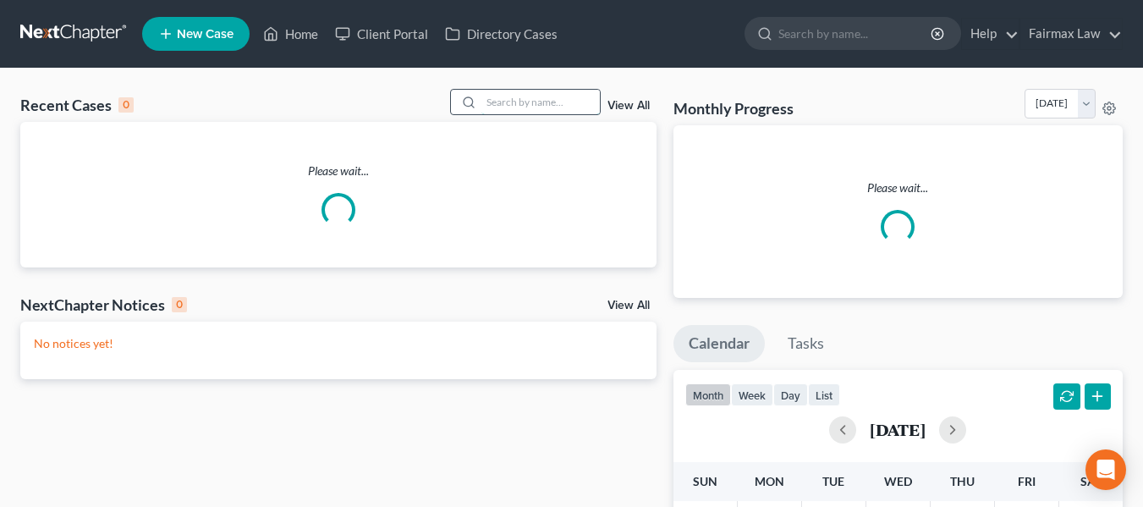
click at [539, 93] on input "search" at bounding box center [541, 102] width 118 height 25
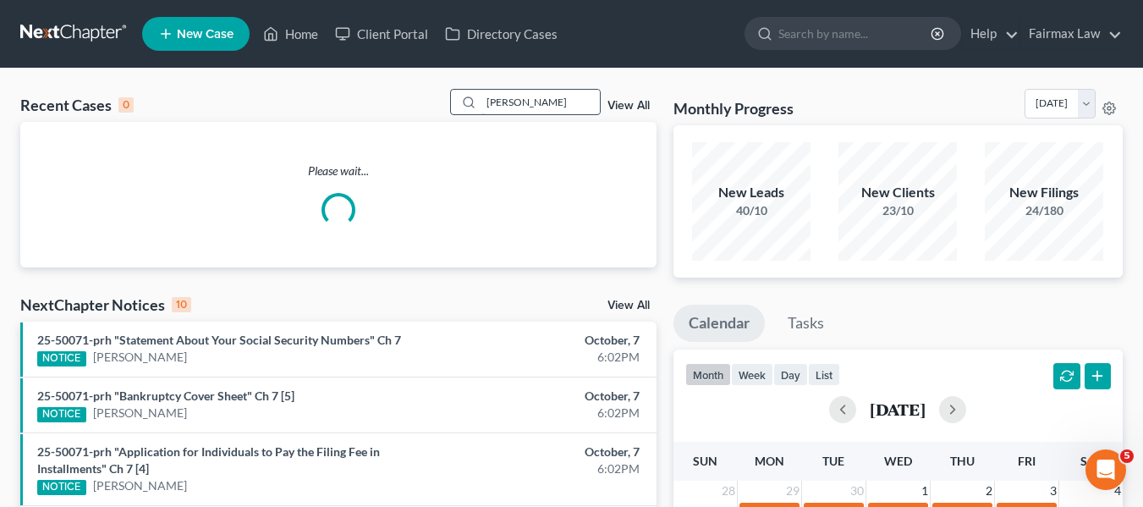
click at [488, 102] on input "[PERSON_NAME]" at bounding box center [541, 102] width 118 height 25
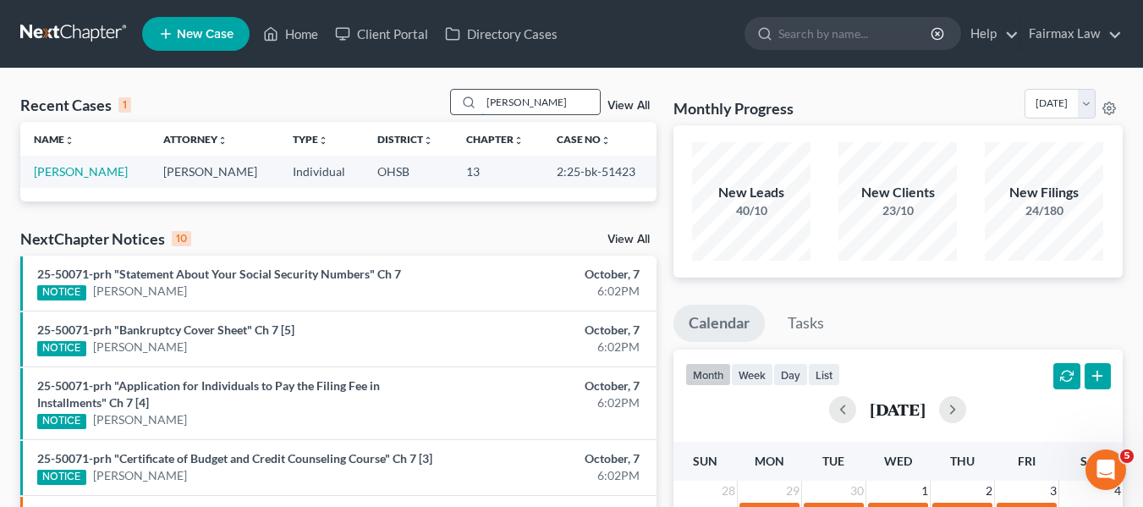
click at [485, 102] on input "[PERSON_NAME]" at bounding box center [541, 102] width 118 height 25
drag, startPoint x: 485, startPoint y: 102, endPoint x: 720, endPoint y: 179, distance: 247.3
click at [492, 109] on input "[PERSON_NAME]" at bounding box center [541, 102] width 118 height 25
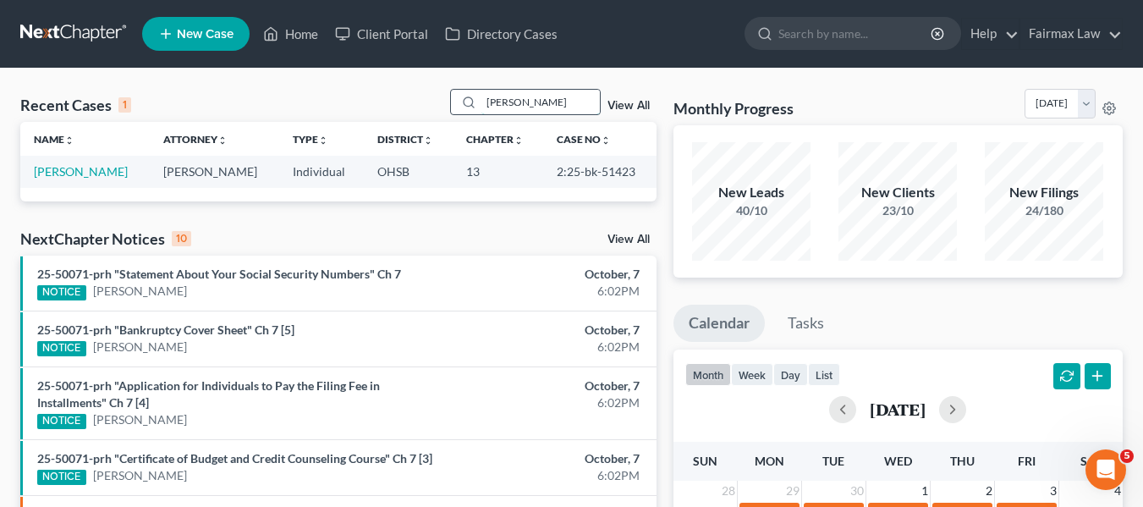
click at [535, 102] on input "[PERSON_NAME]" at bounding box center [541, 102] width 118 height 25
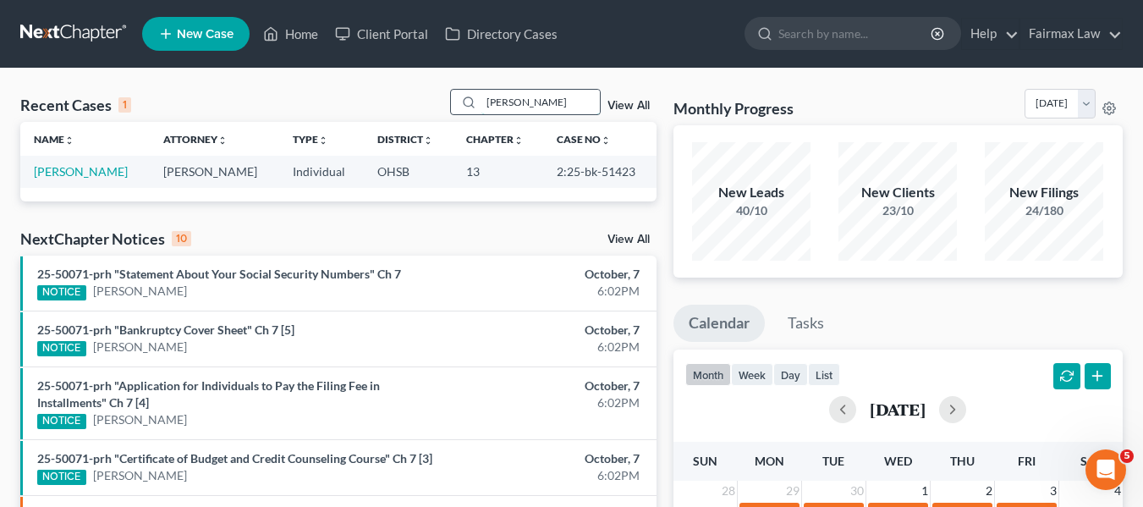
click at [535, 102] on input "[PERSON_NAME]" at bounding box center [541, 102] width 118 height 25
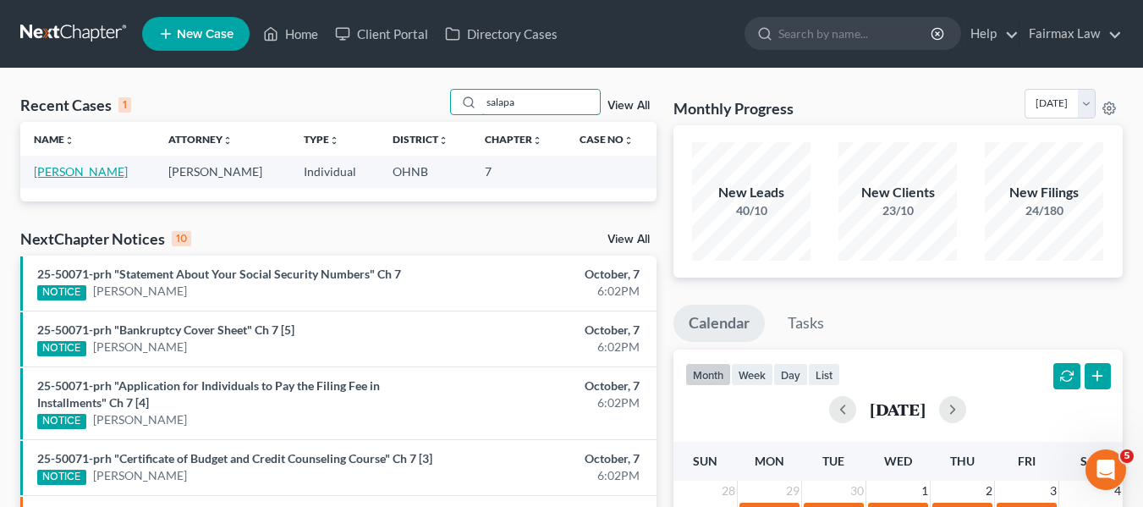
type input "salapa"
click at [99, 179] on link "[PERSON_NAME]" at bounding box center [81, 171] width 94 height 14
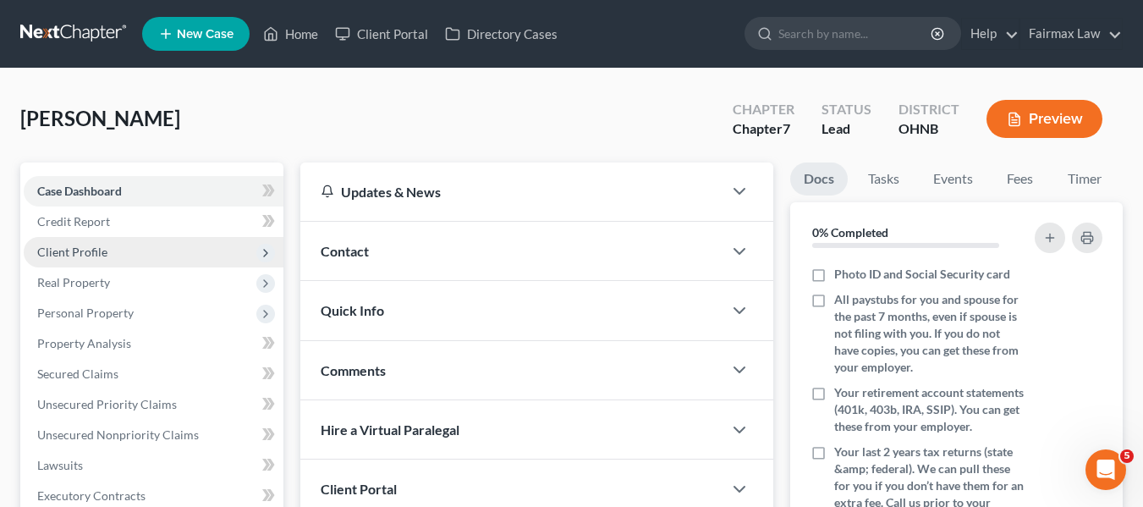
click at [181, 248] on span "Client Profile" at bounding box center [154, 252] width 260 height 30
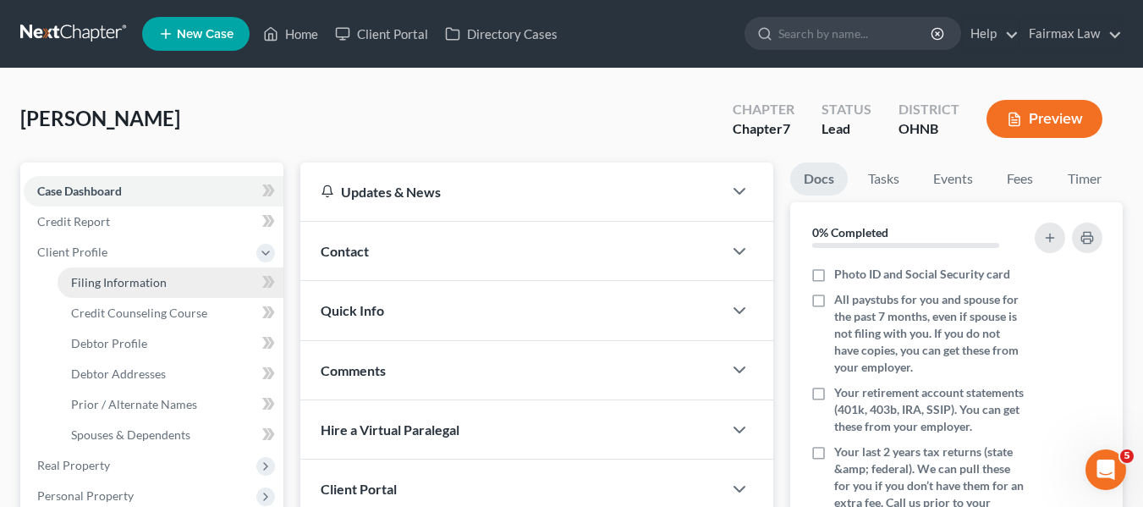
click at [170, 278] on link "Filing Information" at bounding box center [171, 282] width 226 height 30
select select "1"
select select "0"
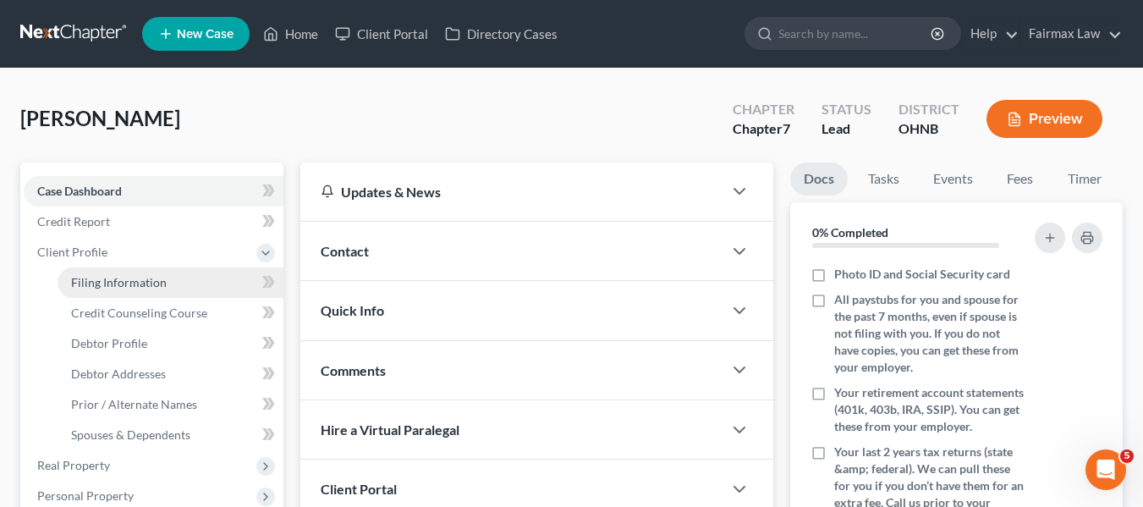
select select "36"
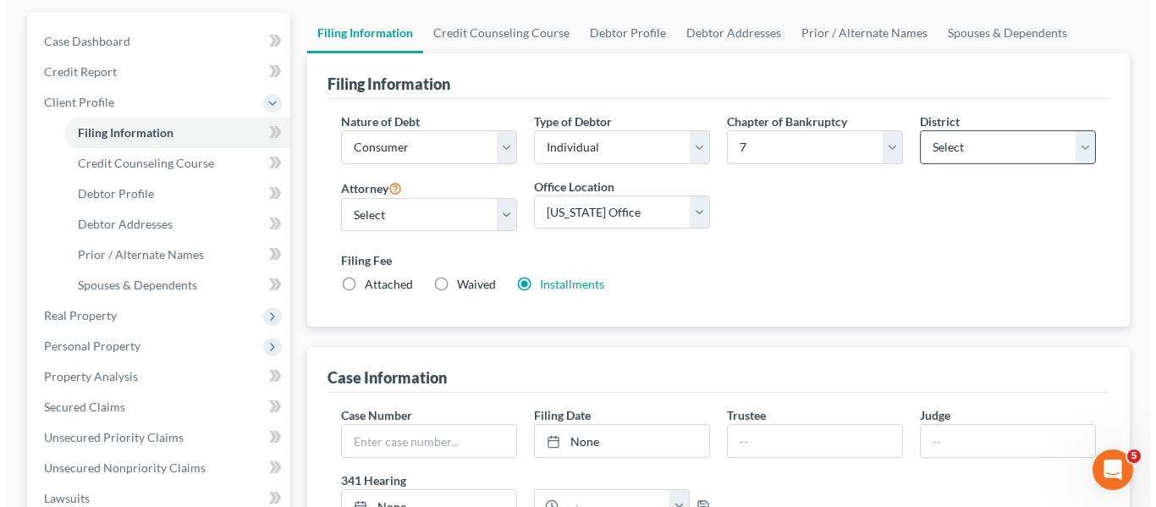
scroll to position [169, 0]
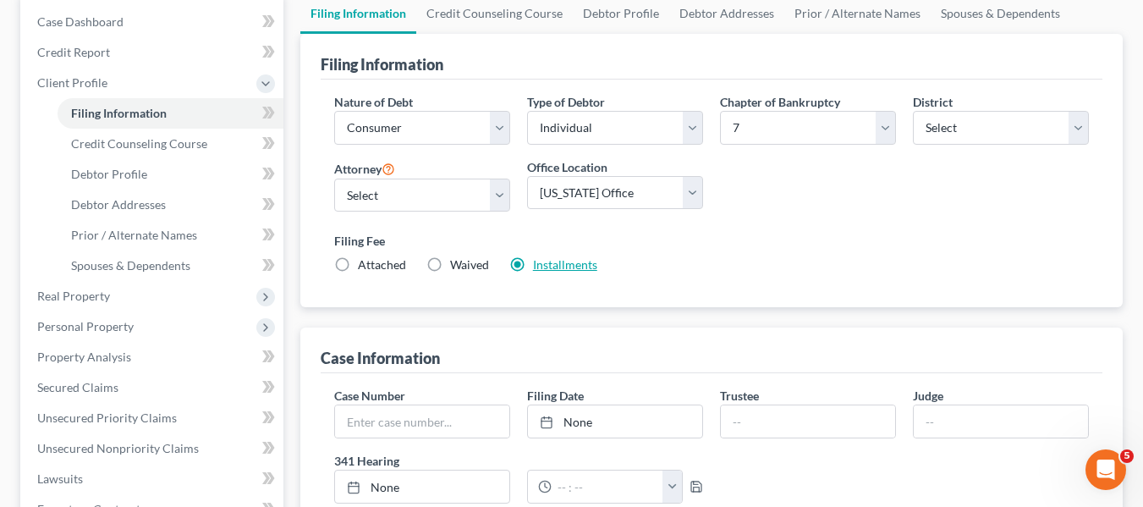
click at [541, 267] on link "Installments" at bounding box center [565, 264] width 64 height 14
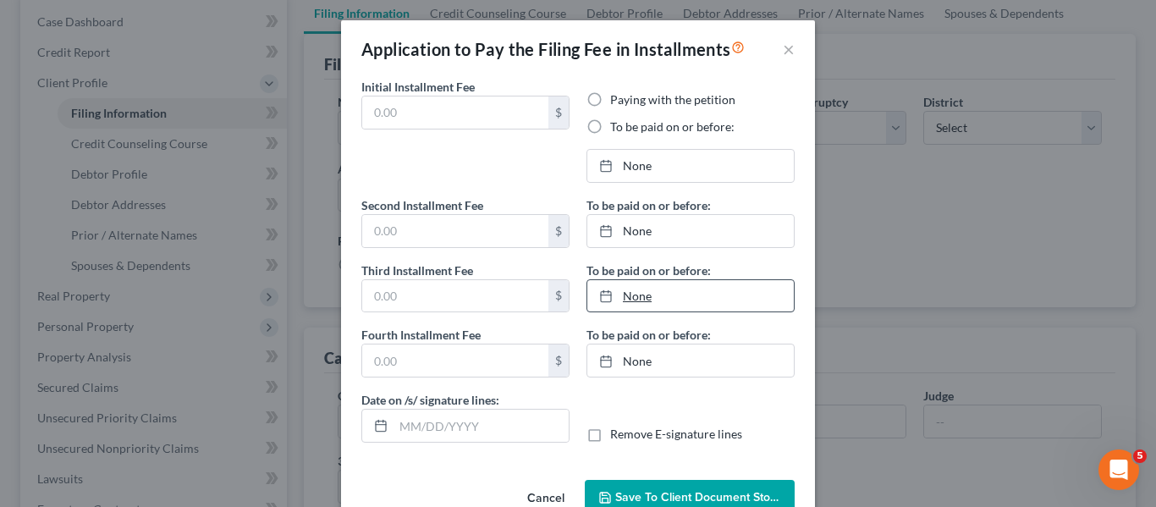
type input "84.50"
radio input "true"
type input "84.50"
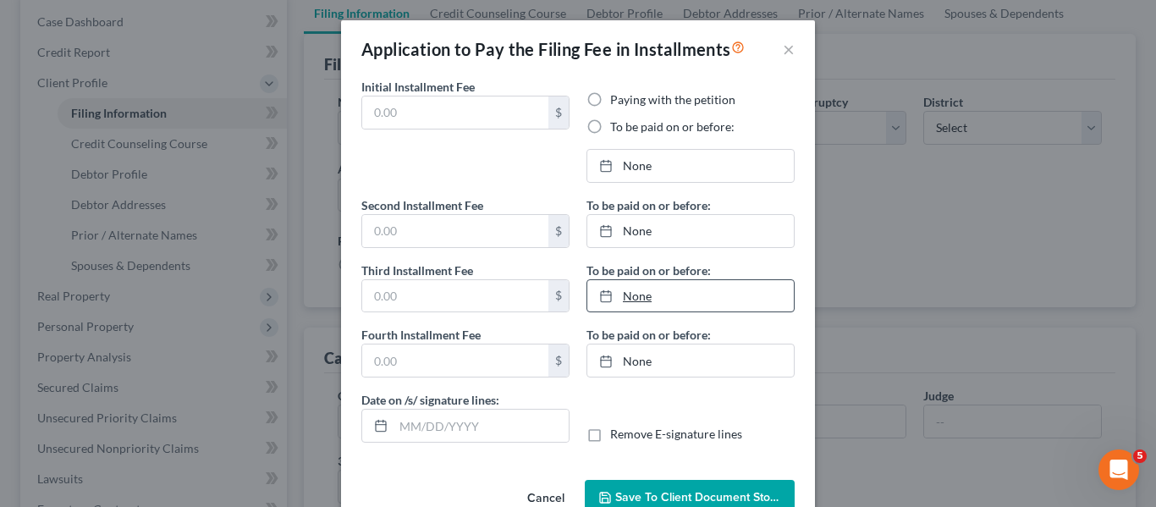
type input "[DATE]"
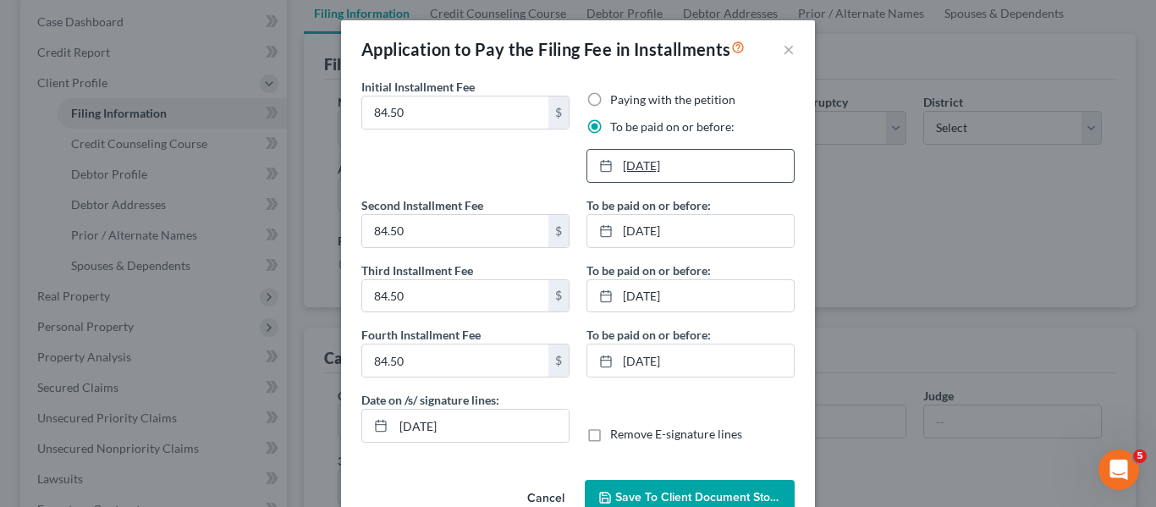
click at [715, 159] on link "[DATE]" at bounding box center [690, 166] width 207 height 32
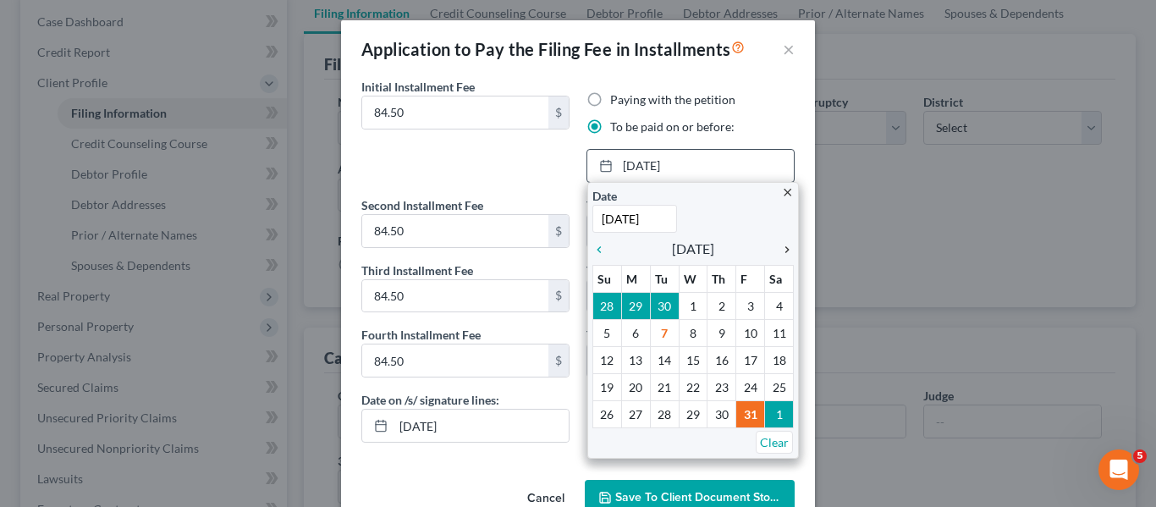
click at [780, 256] on link "chevron_right" at bounding box center [783, 249] width 22 height 20
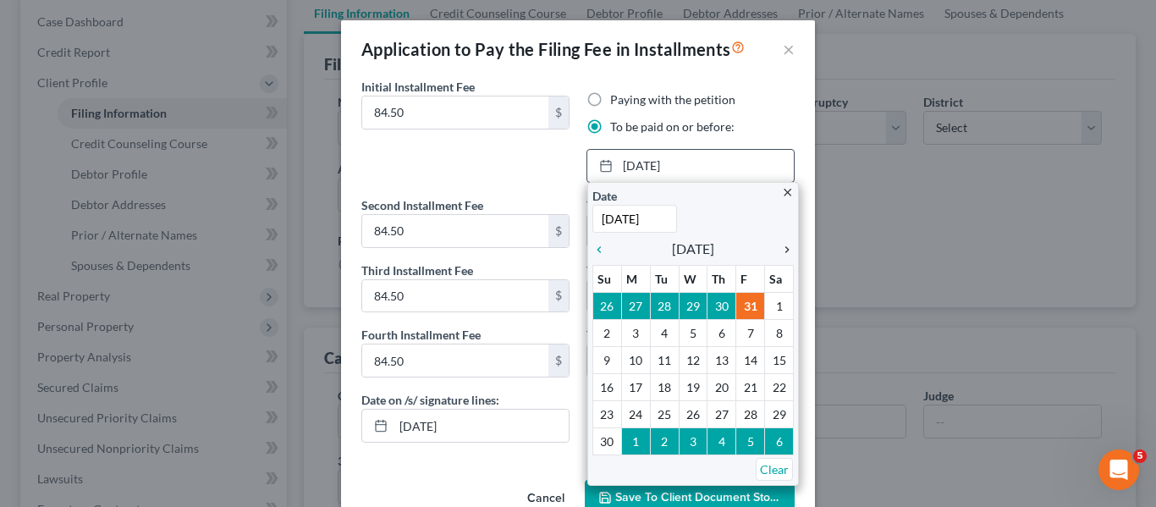
click at [782, 252] on icon "chevron_right" at bounding box center [783, 250] width 22 height 14
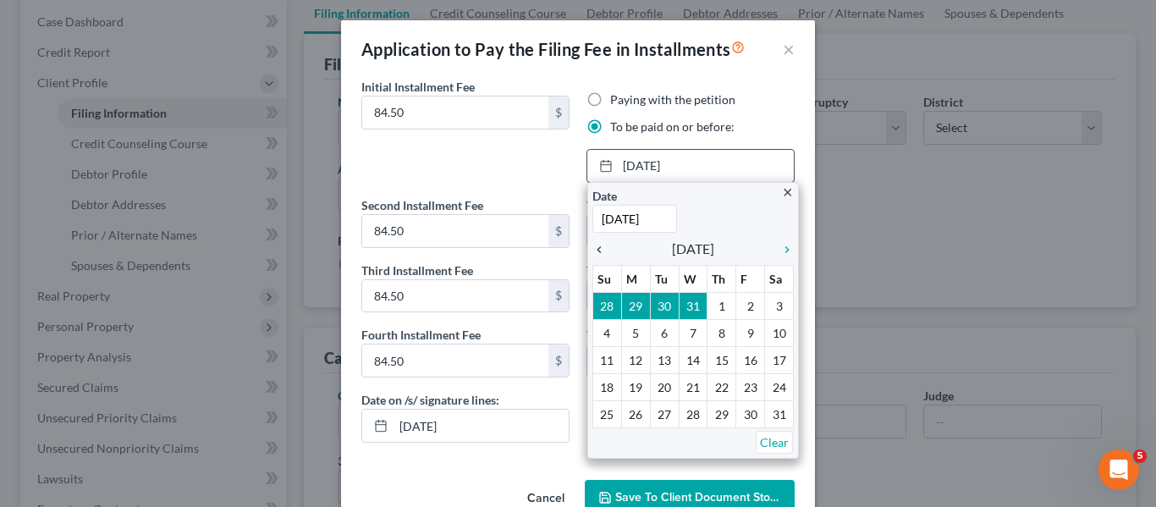
click at [592, 248] on icon "chevron_left" at bounding box center [603, 250] width 22 height 14
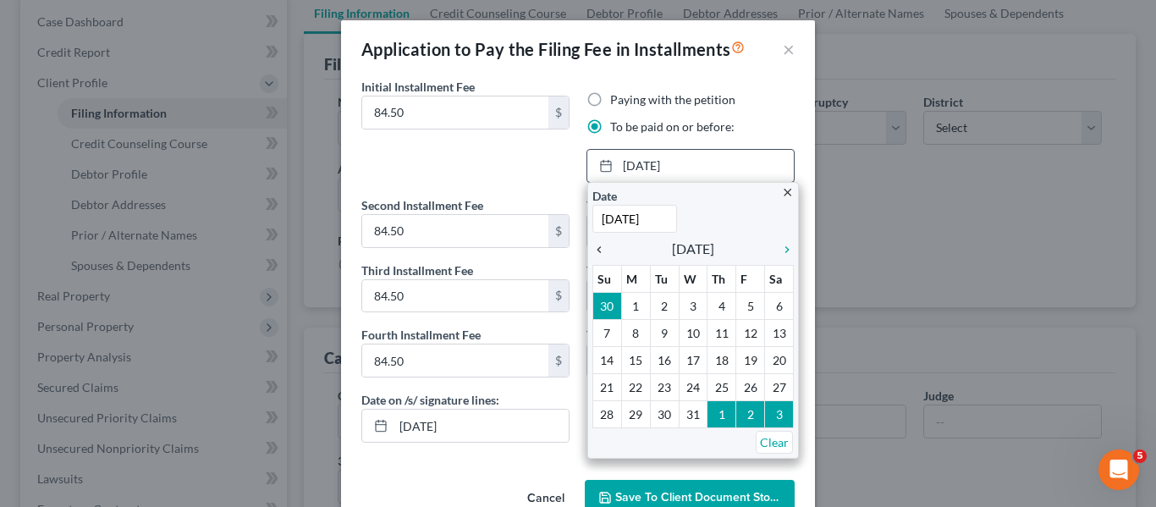
click at [592, 248] on icon "chevron_left" at bounding box center [603, 250] width 22 height 14
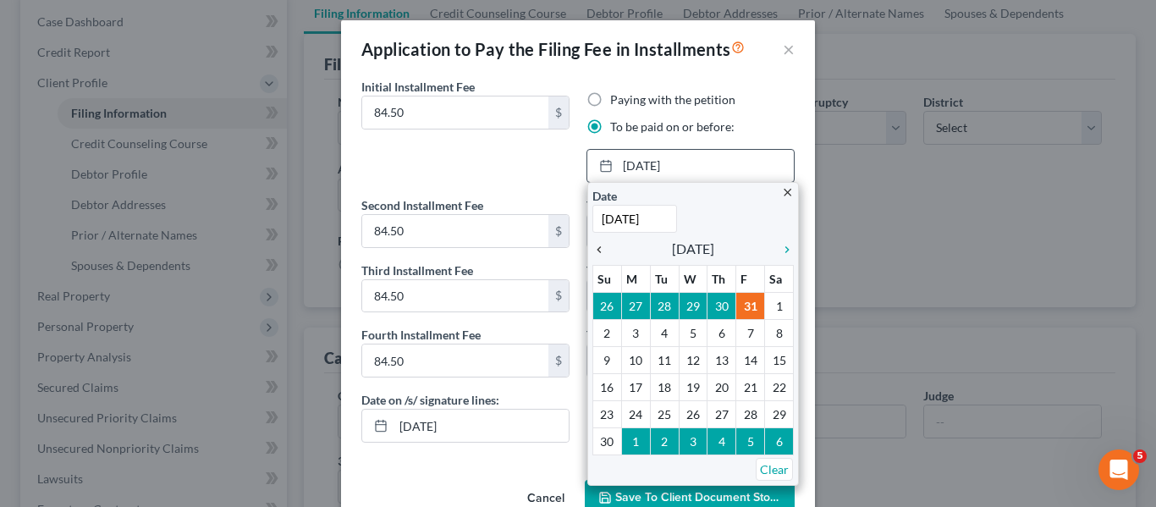
click at [599, 249] on icon "chevron_left" at bounding box center [603, 250] width 22 height 14
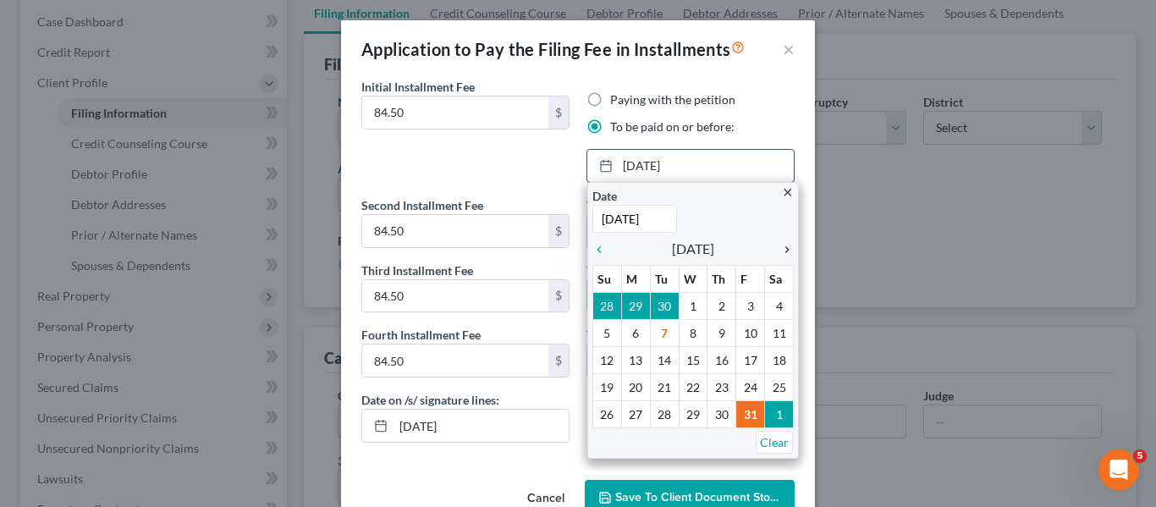
click at [778, 254] on icon "chevron_right" at bounding box center [783, 250] width 22 height 14
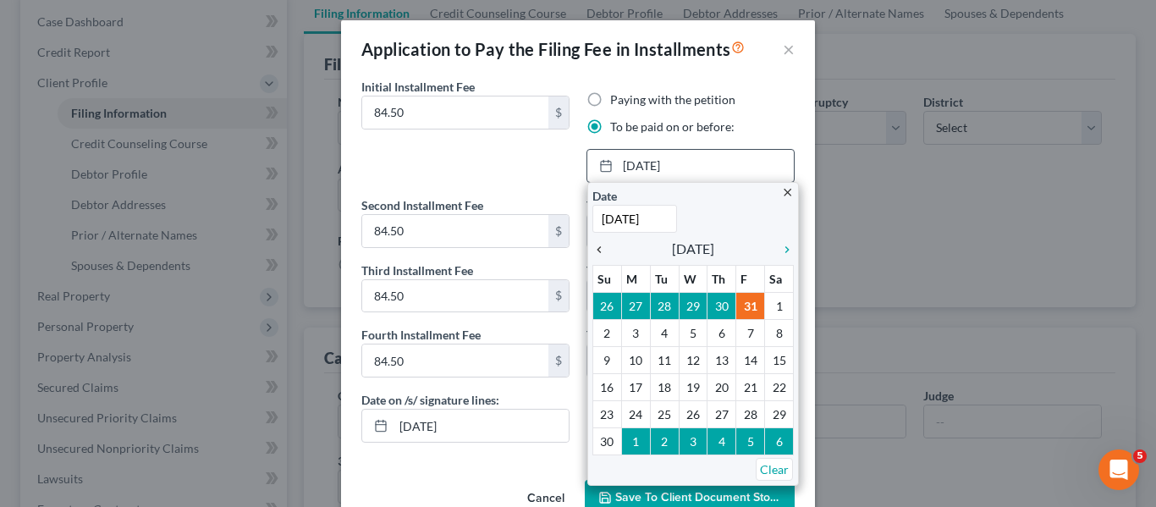
click at [592, 247] on icon "chevron_left" at bounding box center [603, 250] width 22 height 14
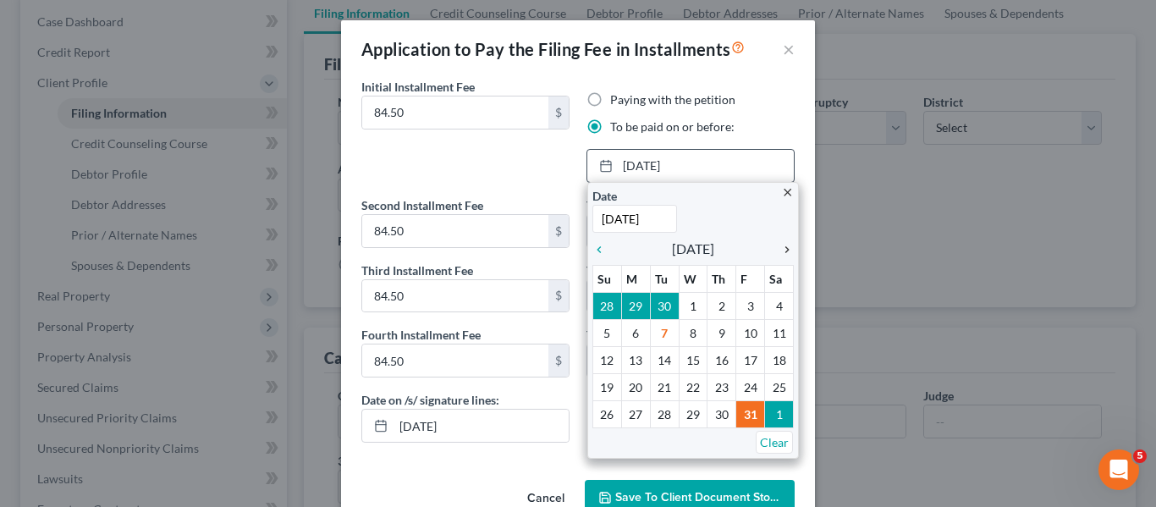
click at [786, 253] on icon "chevron_right" at bounding box center [783, 250] width 22 height 14
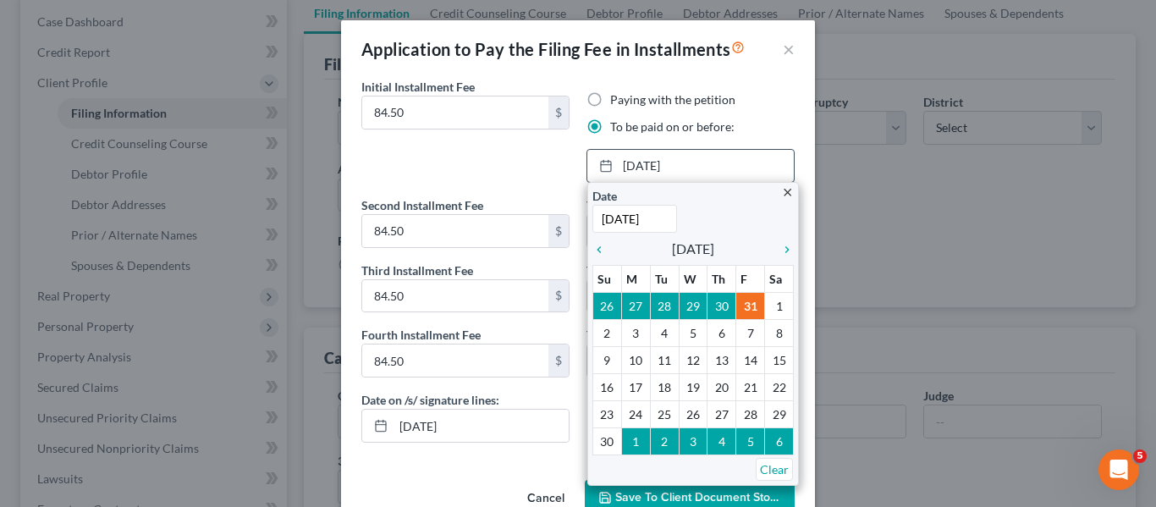
click at [727, 214] on div "Date [DATE] Time 12:00 AM" at bounding box center [692, 210] width 201 height 46
click at [597, 255] on icon "chevron_left" at bounding box center [603, 250] width 22 height 14
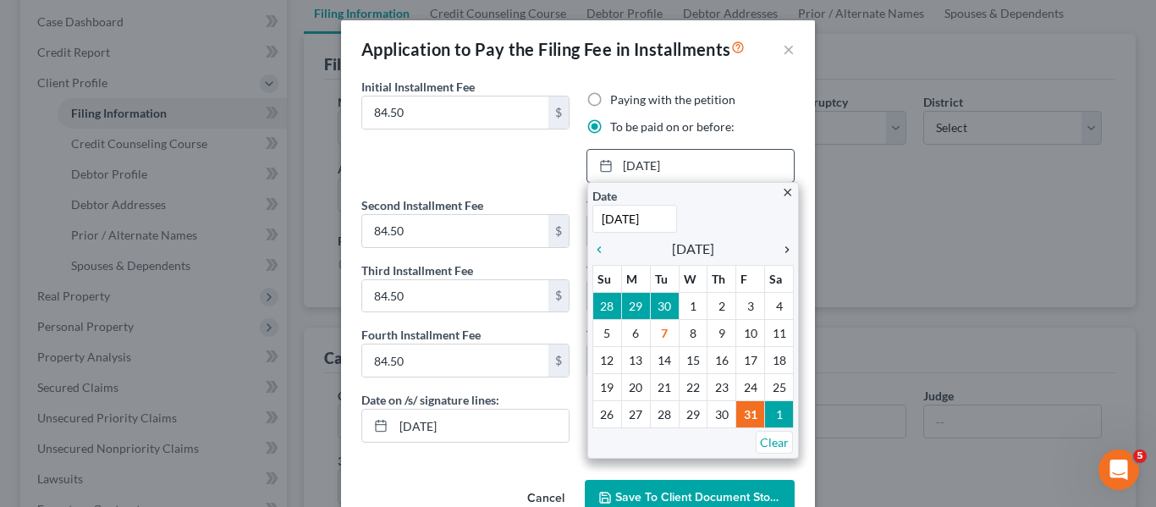
click at [782, 253] on icon "chevron_right" at bounding box center [783, 250] width 22 height 14
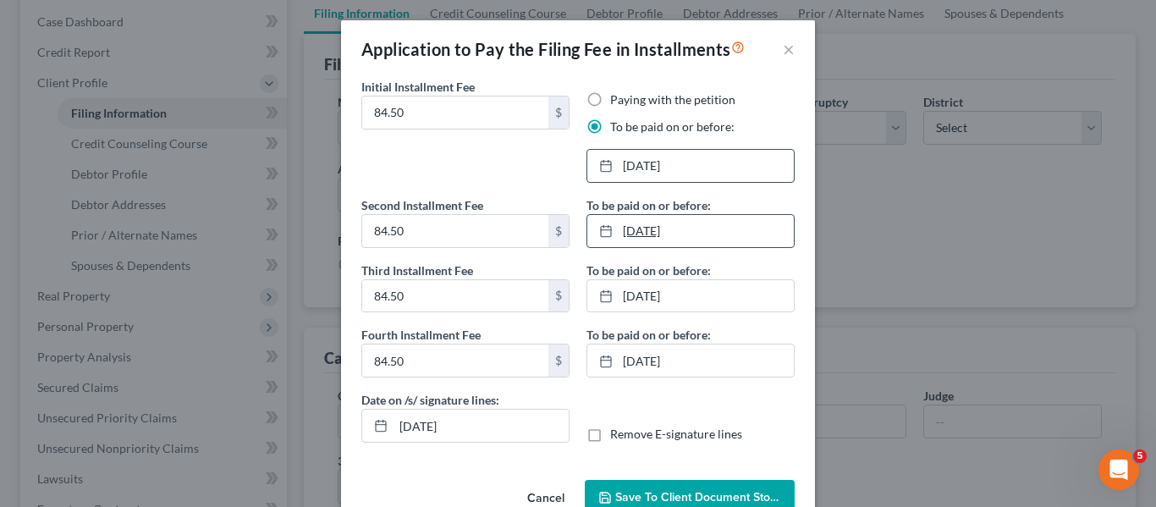
click at [686, 239] on link "[DATE]" at bounding box center [690, 231] width 207 height 32
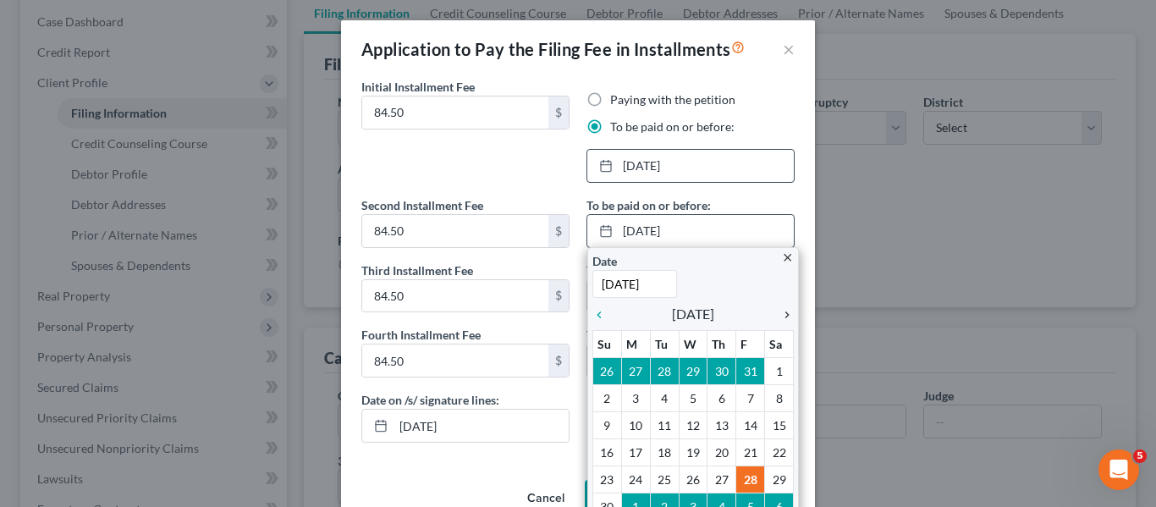
click at [787, 316] on icon "chevron_right" at bounding box center [783, 315] width 22 height 14
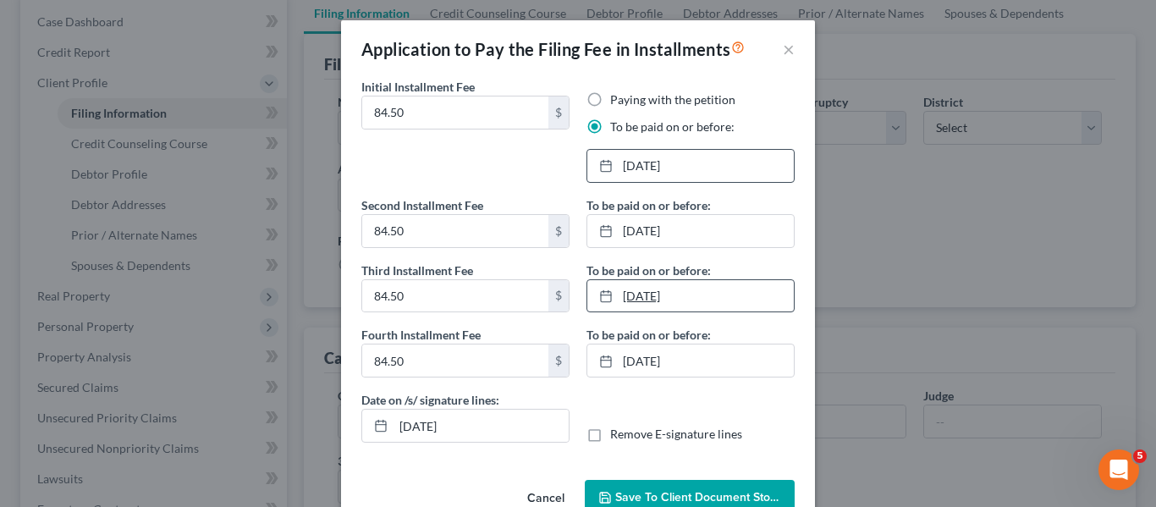
click at [689, 289] on link "[DATE]" at bounding box center [690, 296] width 207 height 32
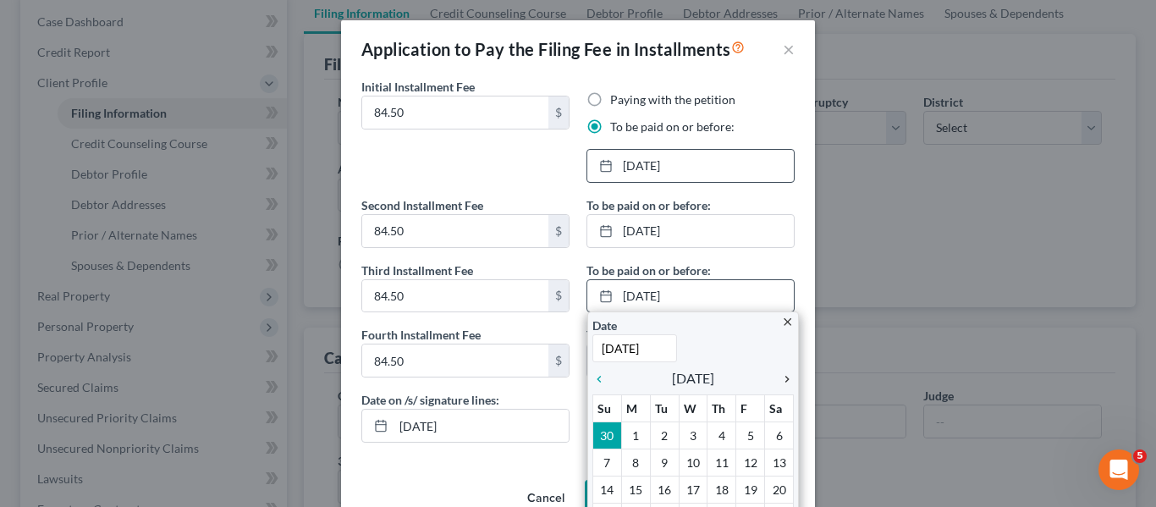
click at [778, 383] on icon "chevron_right" at bounding box center [783, 379] width 22 height 14
click at [592, 383] on icon "chevron_left" at bounding box center [603, 379] width 22 height 14
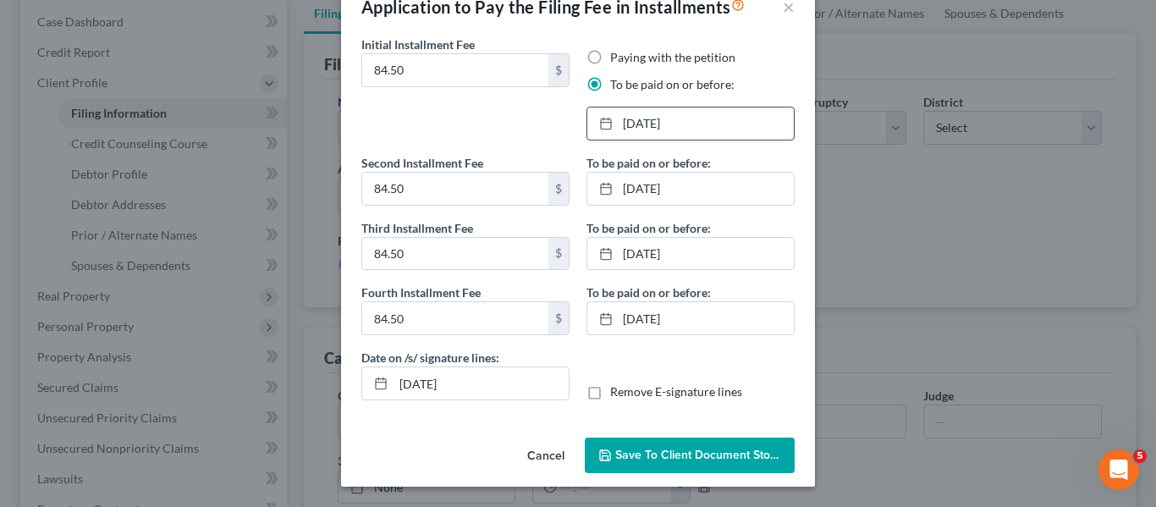
scroll to position [42, 0]
click at [688, 324] on link "[DATE]" at bounding box center [690, 318] width 207 height 32
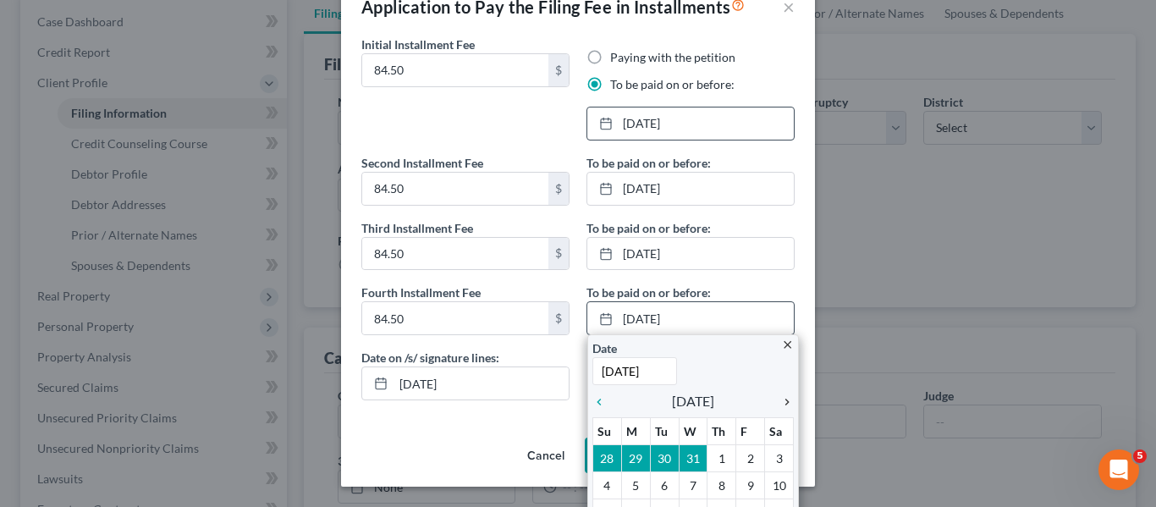
click at [779, 402] on icon "chevron_right" at bounding box center [783, 402] width 22 height 14
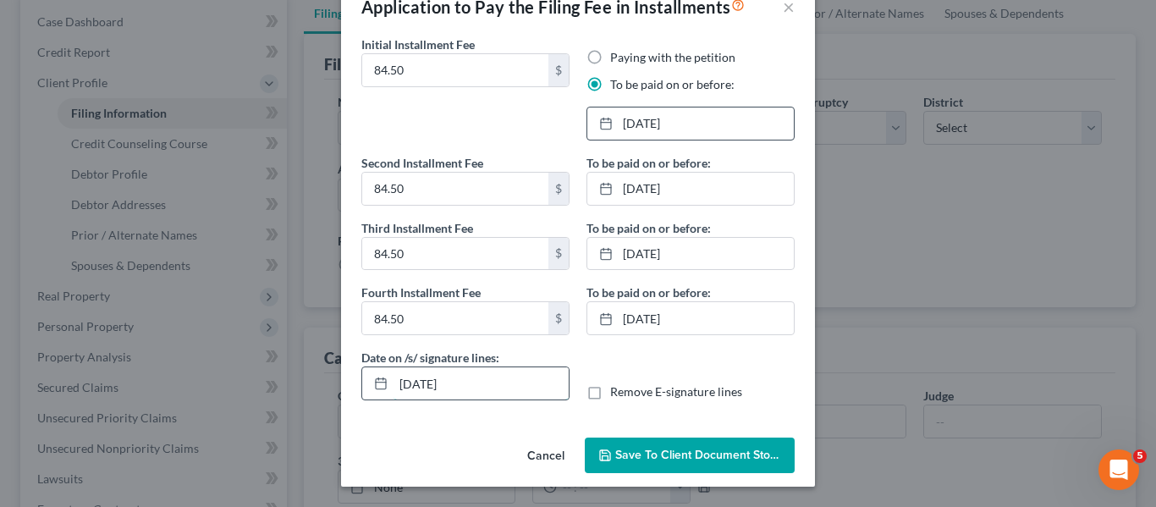
click at [528, 380] on input "[DATE]" at bounding box center [481, 383] width 175 height 32
click at [670, 449] on span "Save to Client Document Storage" at bounding box center [704, 455] width 179 height 14
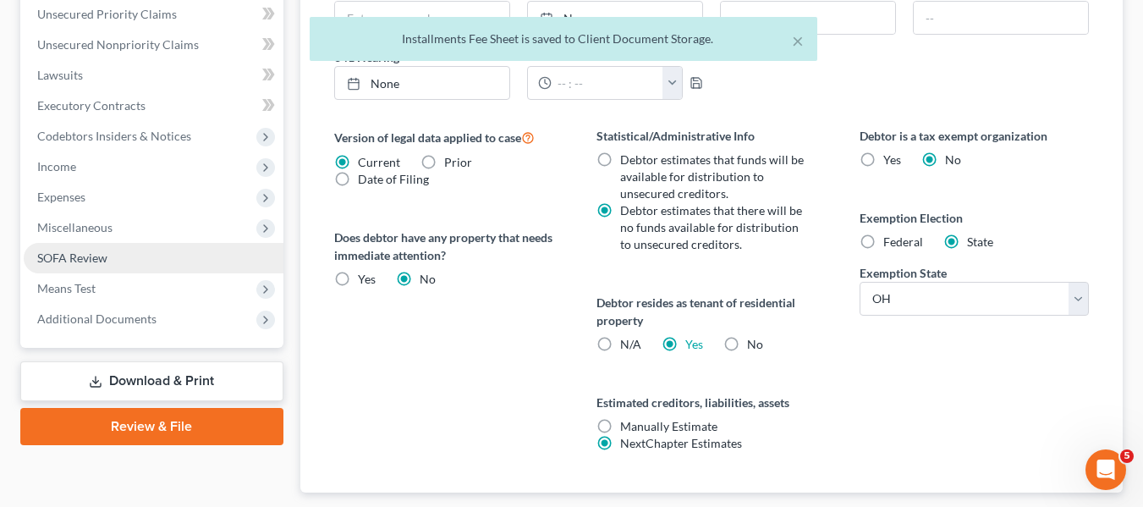
scroll to position [592, 0]
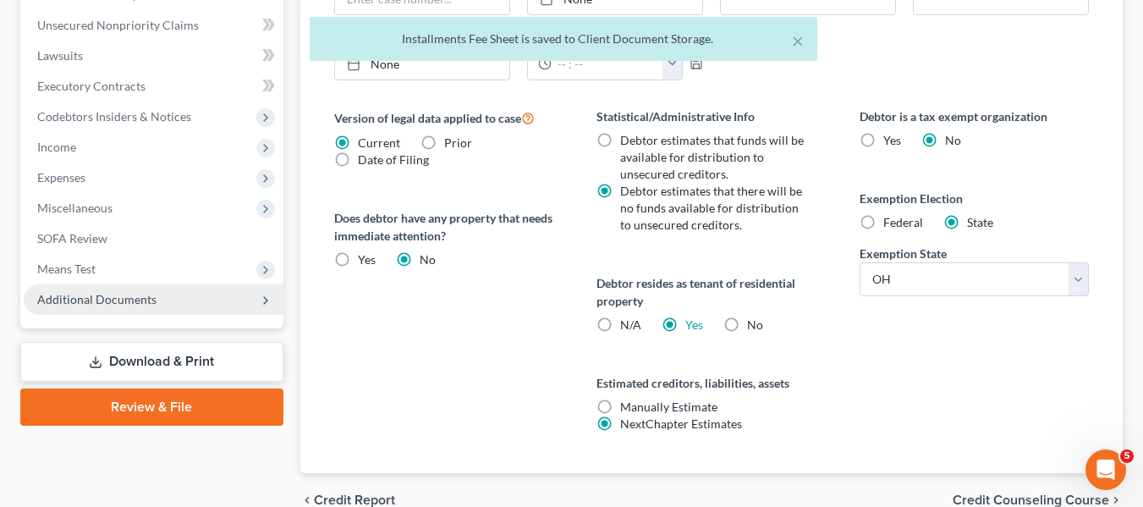
click at [170, 301] on span "Additional Documents" at bounding box center [154, 299] width 260 height 30
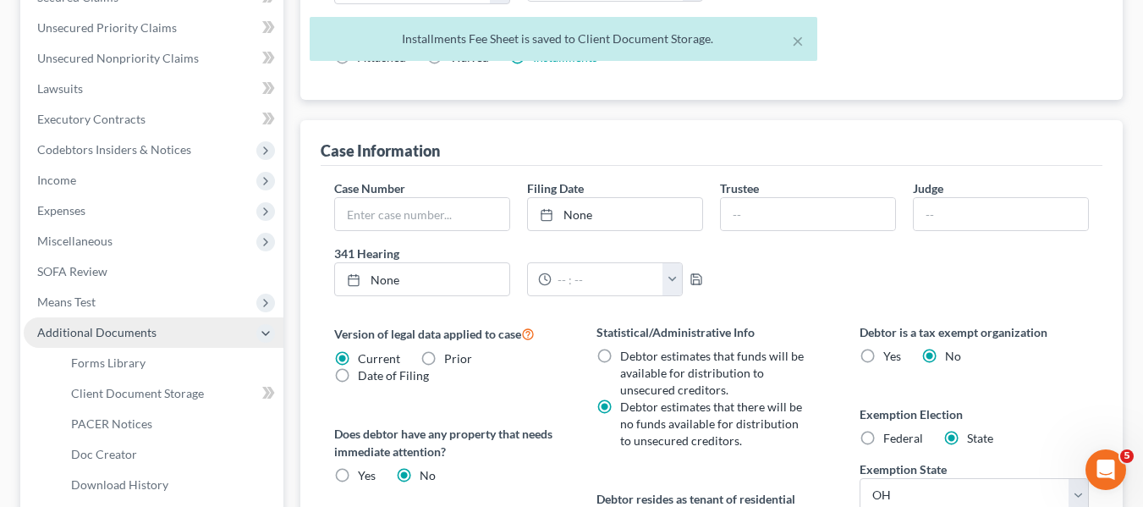
scroll to position [494, 0]
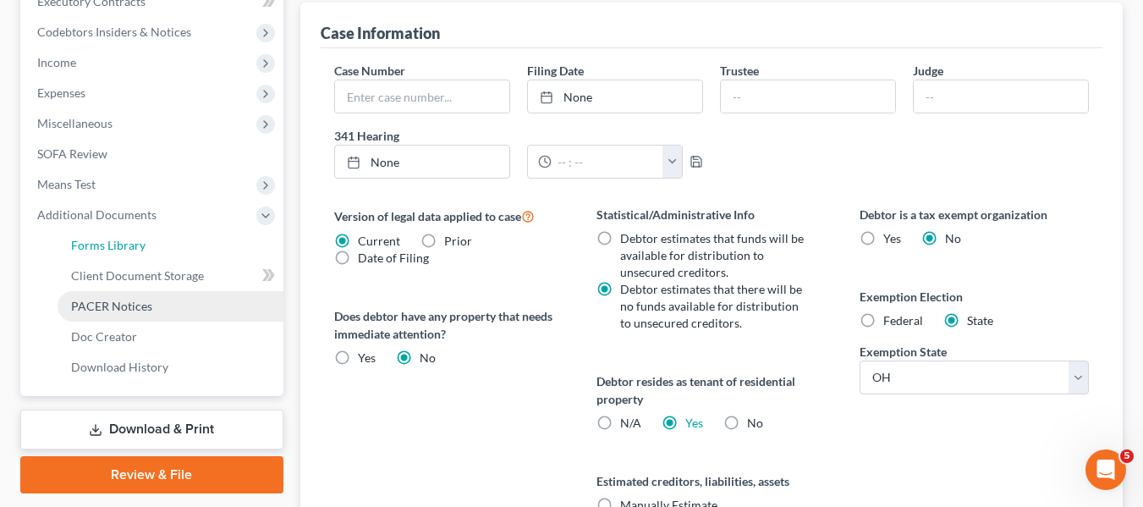
drag, startPoint x: 118, startPoint y: 240, endPoint x: 258, endPoint y: 293, distance: 150.3
click at [118, 240] on span "Forms Library" at bounding box center [108, 245] width 74 height 14
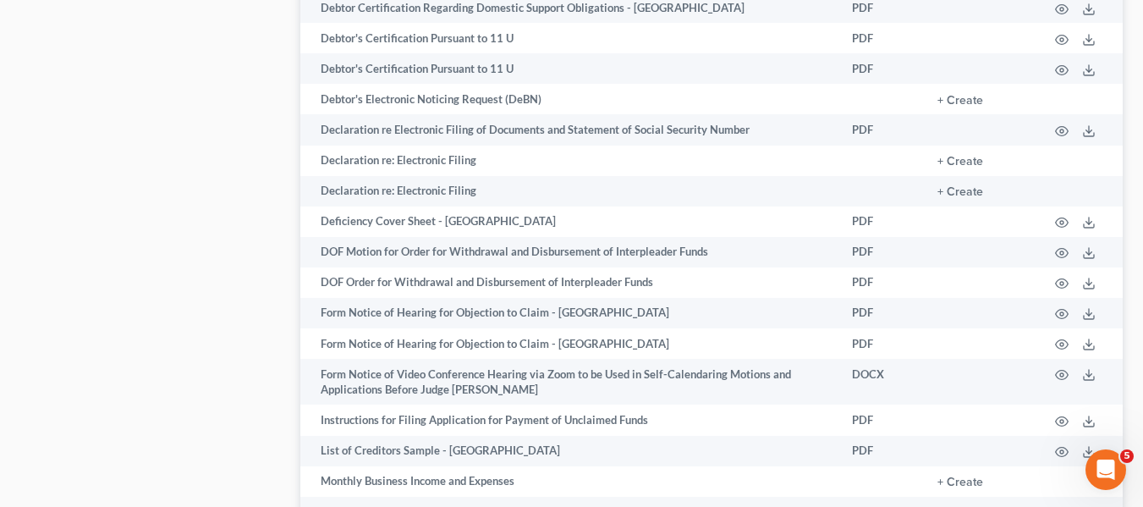
scroll to position [1146, 0]
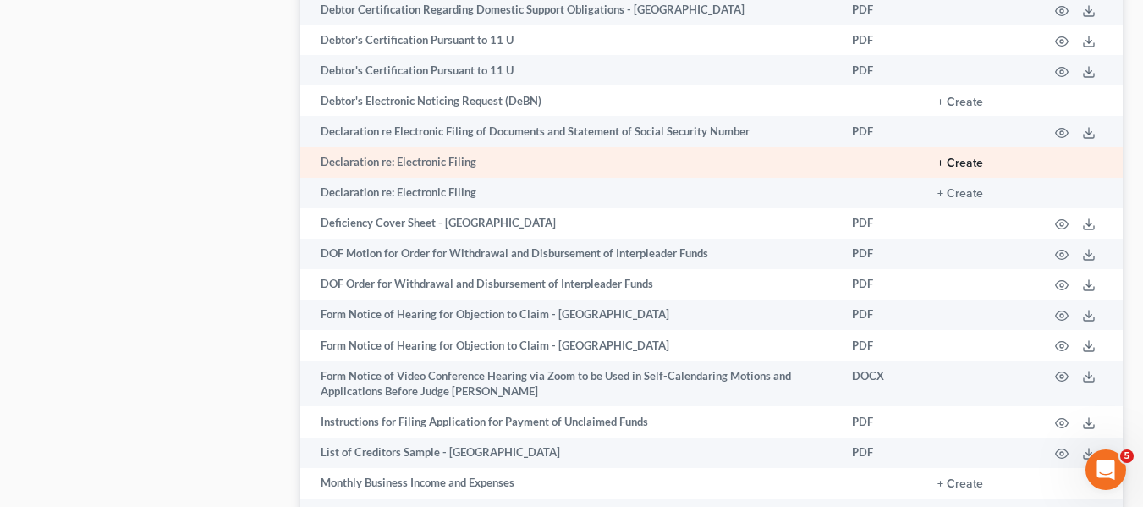
click at [962, 169] on button "+ Create" at bounding box center [961, 163] width 46 height 12
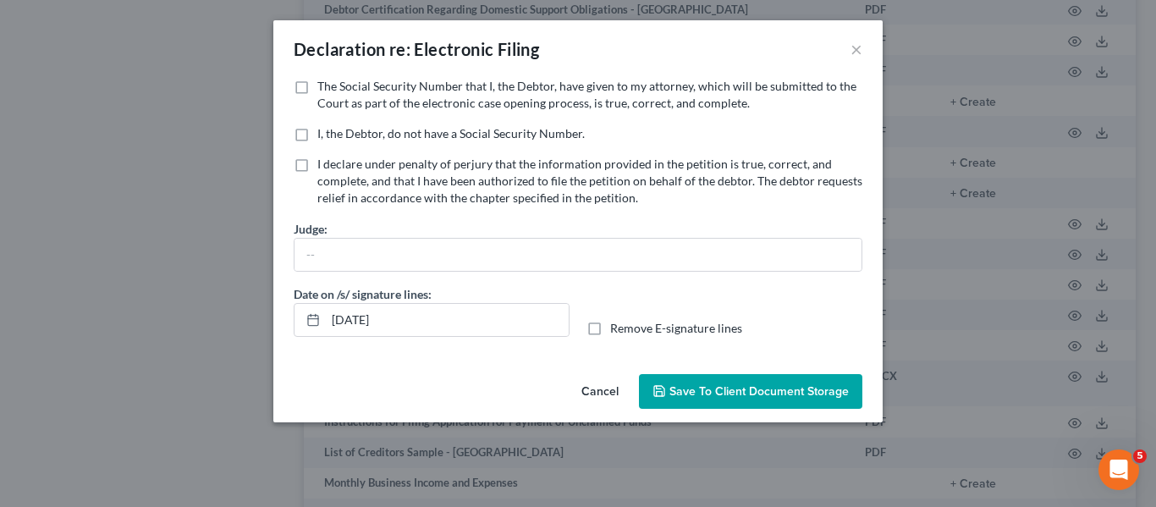
click at [317, 87] on label "The Social Security Number that I, the Debtor, have given to my attorney, which…" at bounding box center [589, 95] width 545 height 34
click at [324, 87] on input "The Social Security Number that I, the Debtor, have given to my attorney, which…" at bounding box center [329, 83] width 11 height 11
checkbox input "true"
click at [416, 323] on input "[DATE]" at bounding box center [447, 320] width 243 height 32
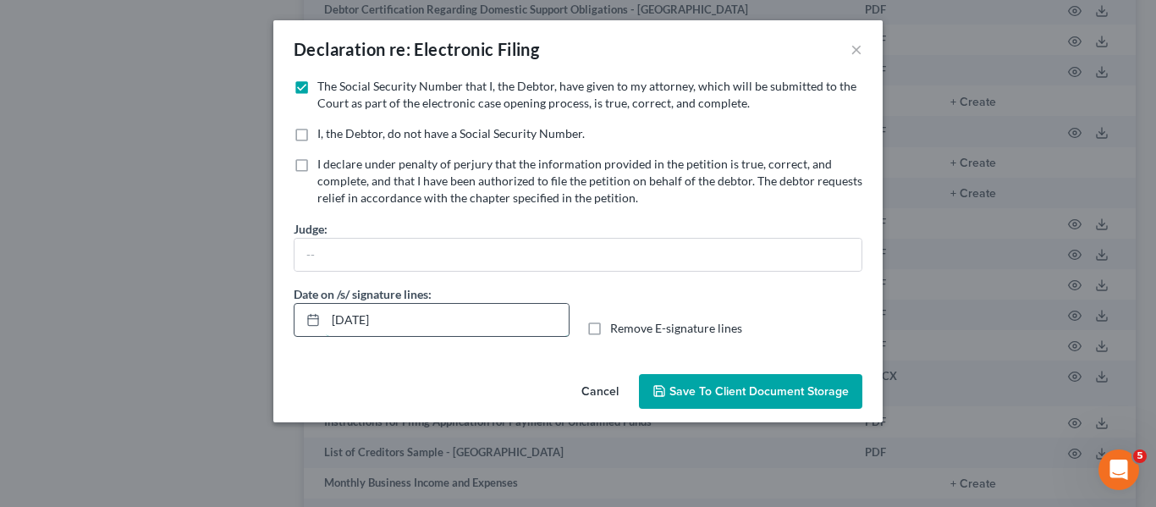
click at [416, 323] on input "[DATE]" at bounding box center [447, 320] width 243 height 32
click at [751, 387] on span "Save to Client Document Storage" at bounding box center [758, 391] width 179 height 14
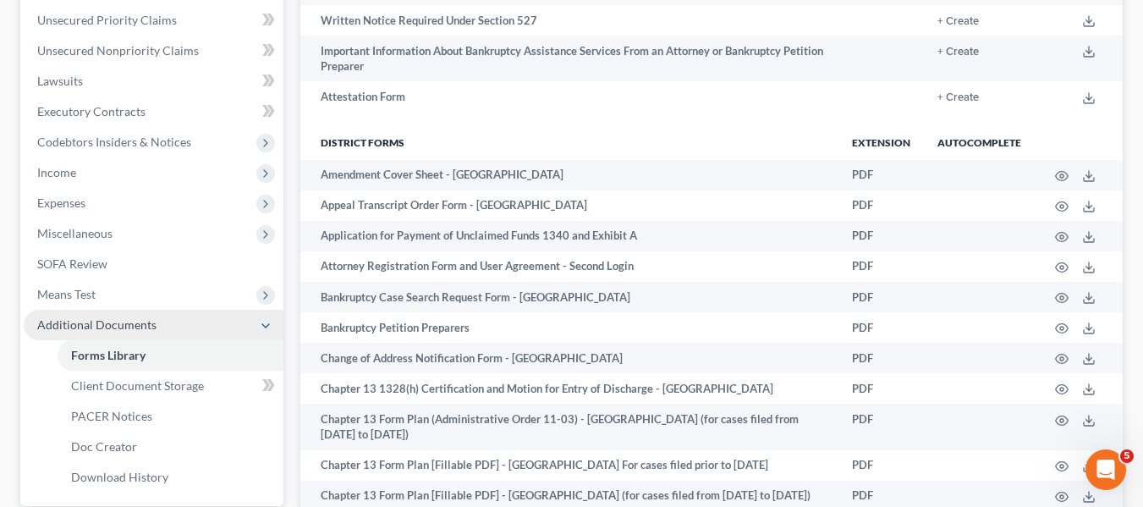
scroll to position [469, 0]
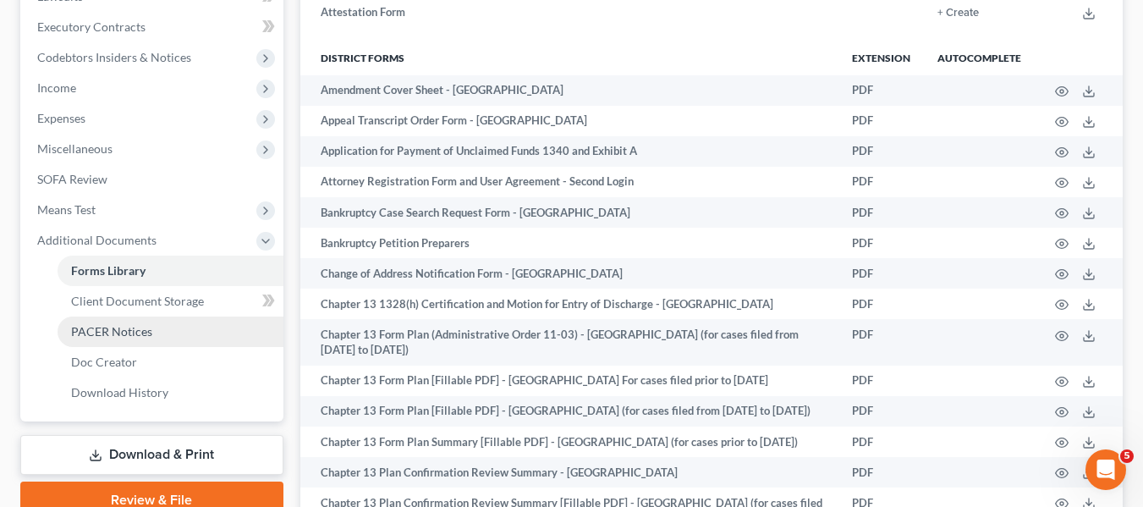
click at [169, 333] on link "PACER Notices" at bounding box center [171, 332] width 226 height 30
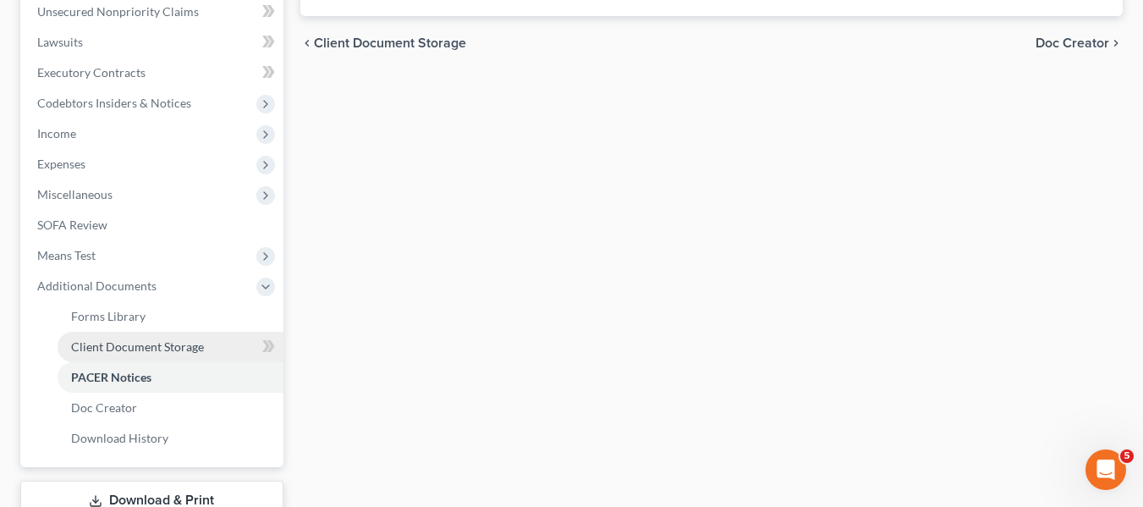
drag, startPoint x: 175, startPoint y: 342, endPoint x: 201, endPoint y: 350, distance: 26.8
click at [176, 342] on span "Client Document Storage" at bounding box center [137, 346] width 133 height 14
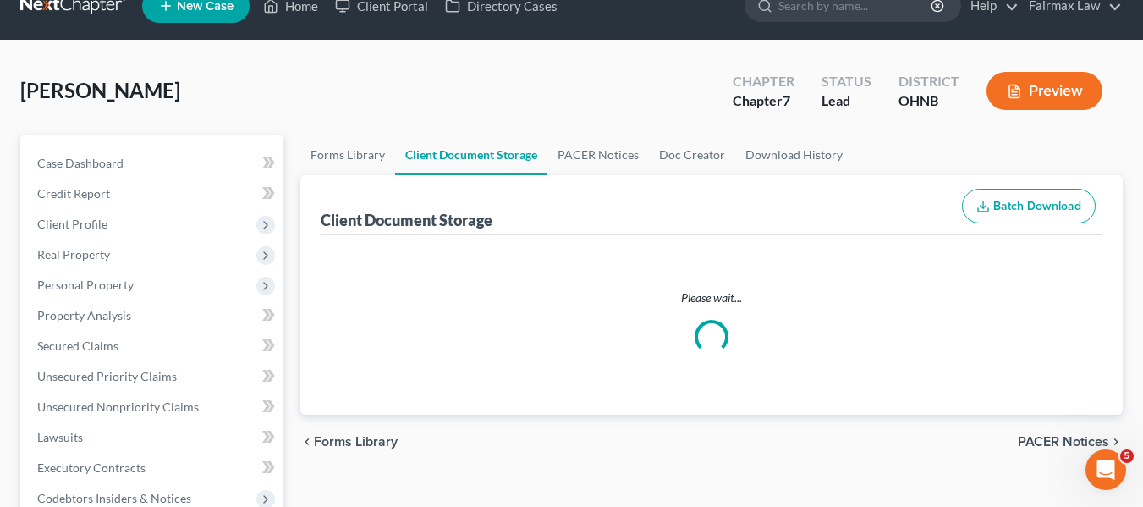
select select "5"
select select "20"
select select "24"
select select "16"
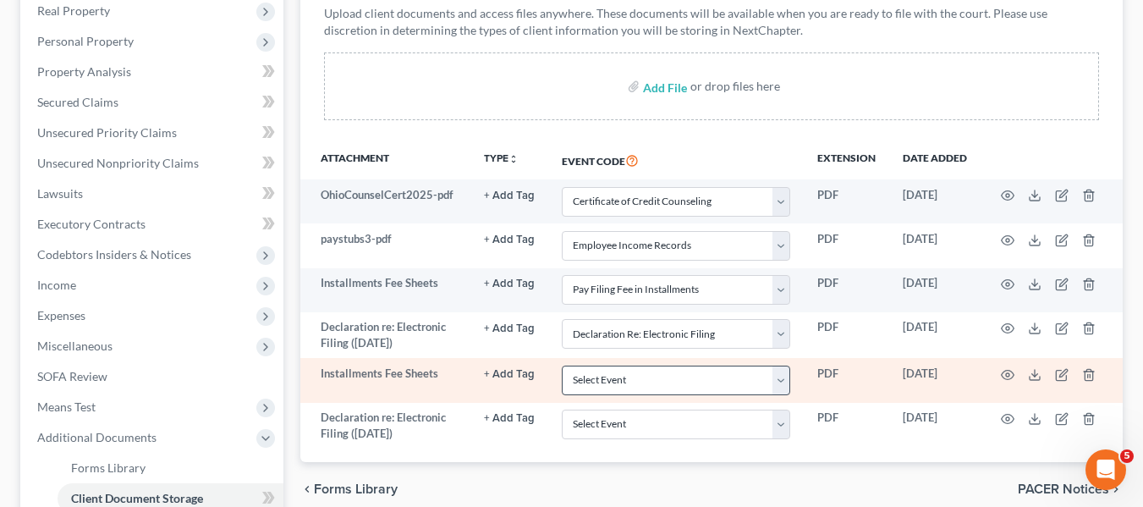
scroll to position [339, 0]
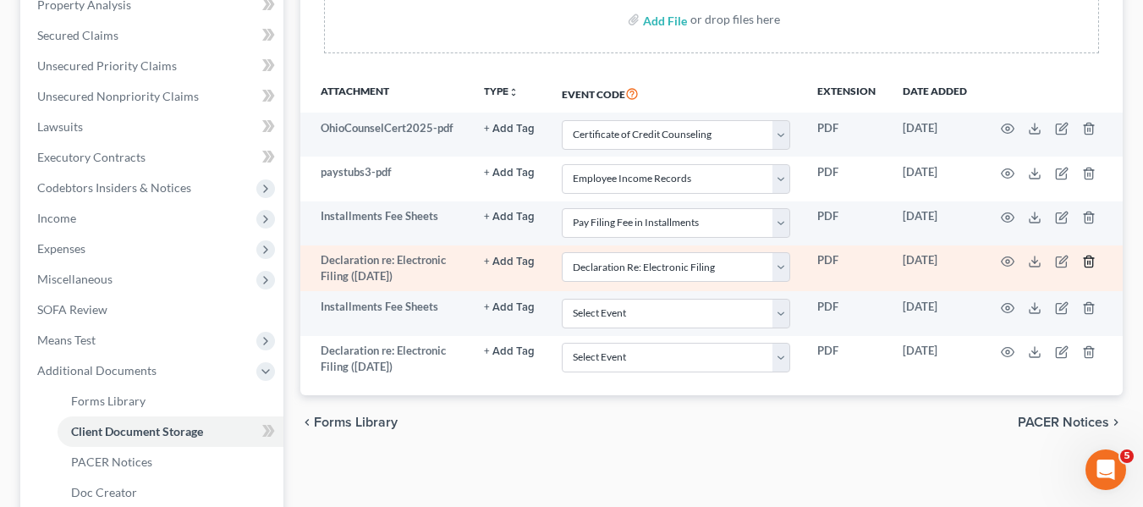
click at [1096, 268] on icon "button" at bounding box center [1089, 262] width 14 height 14
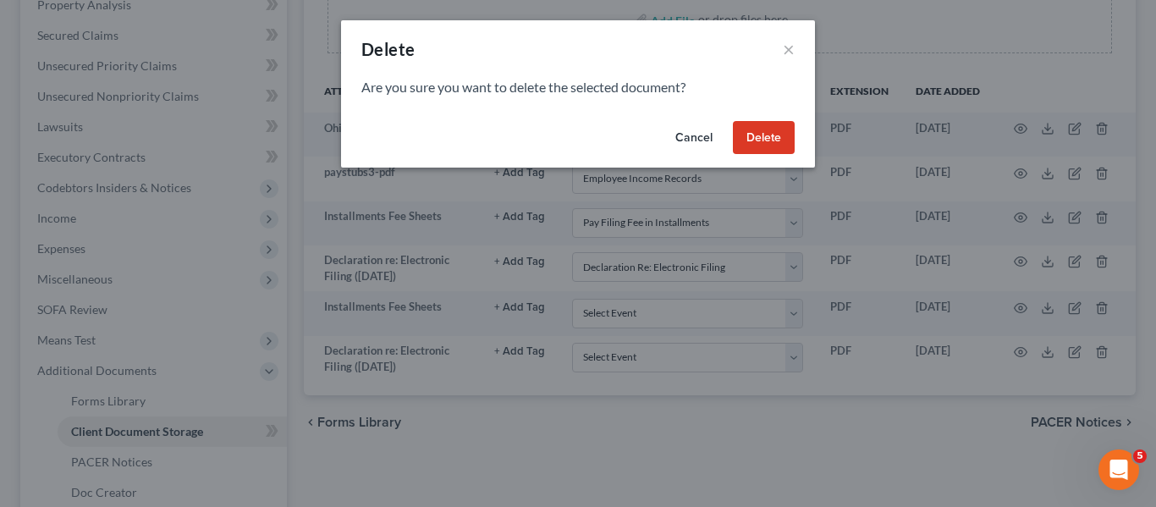
click at [776, 129] on button "Delete" at bounding box center [764, 138] width 62 height 34
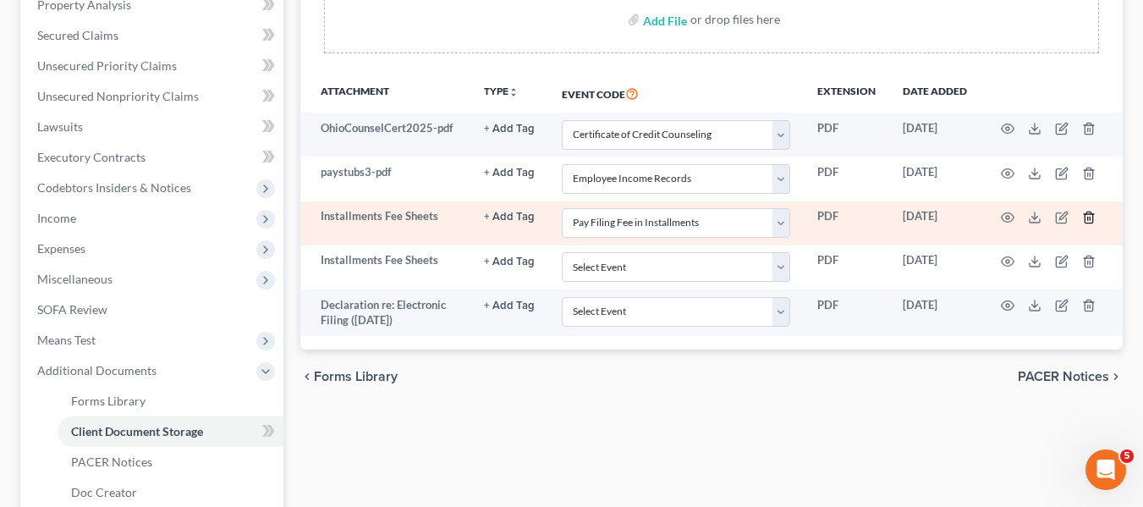
click at [1096, 223] on icon "button" at bounding box center [1089, 218] width 14 height 14
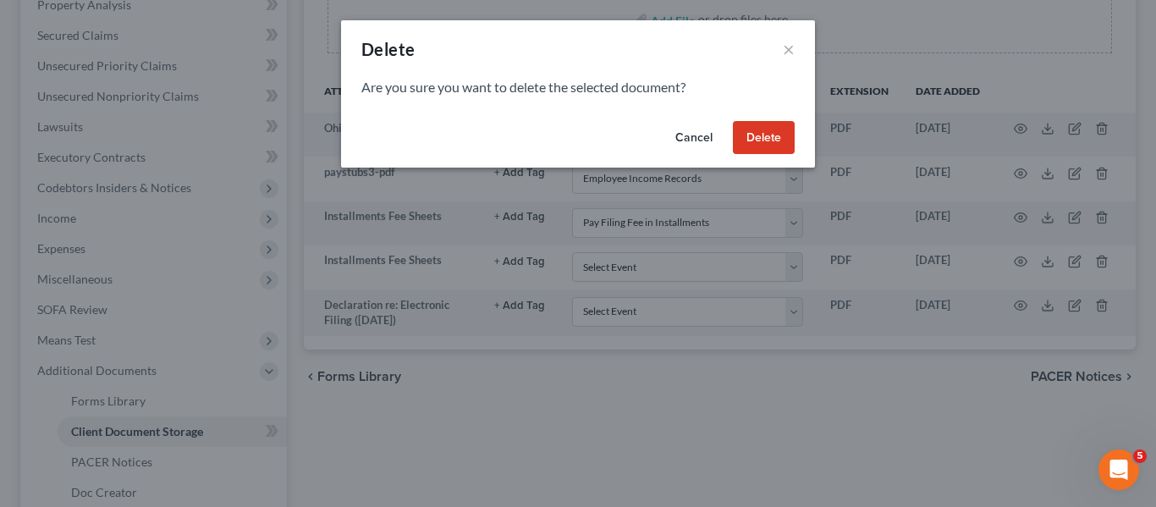
click at [750, 134] on button "Delete" at bounding box center [764, 138] width 62 height 34
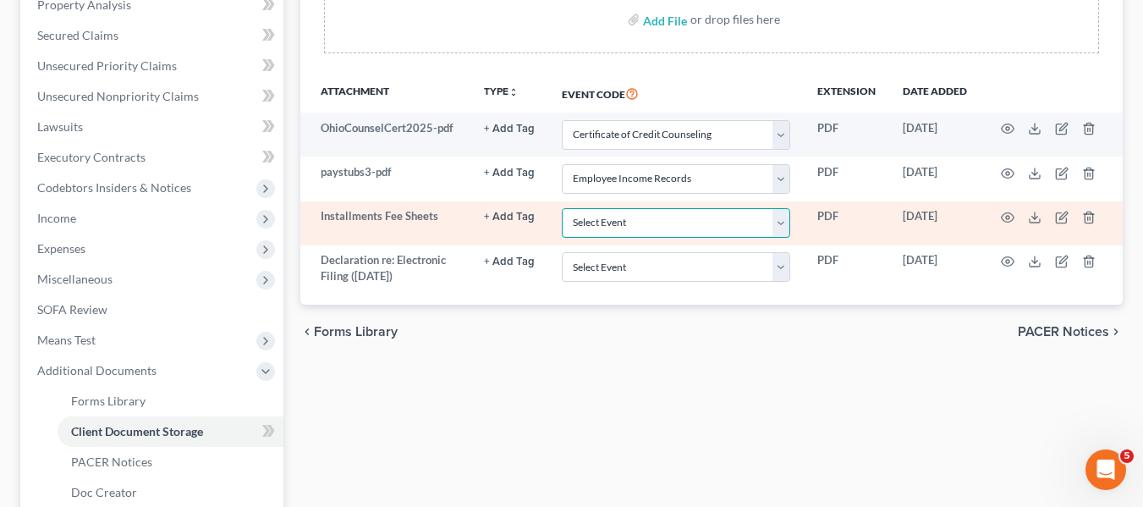
click at [716, 220] on select "Select Event 20 Largest Unsecured Creditors Amended List of Creditors (Fee) Ame…" at bounding box center [676, 223] width 229 height 30
select select "24"
click at [562, 215] on select "Select Event 20 Largest Unsecured Creditors Amended List of Creditors (Fee) Ame…" at bounding box center [676, 223] width 229 height 30
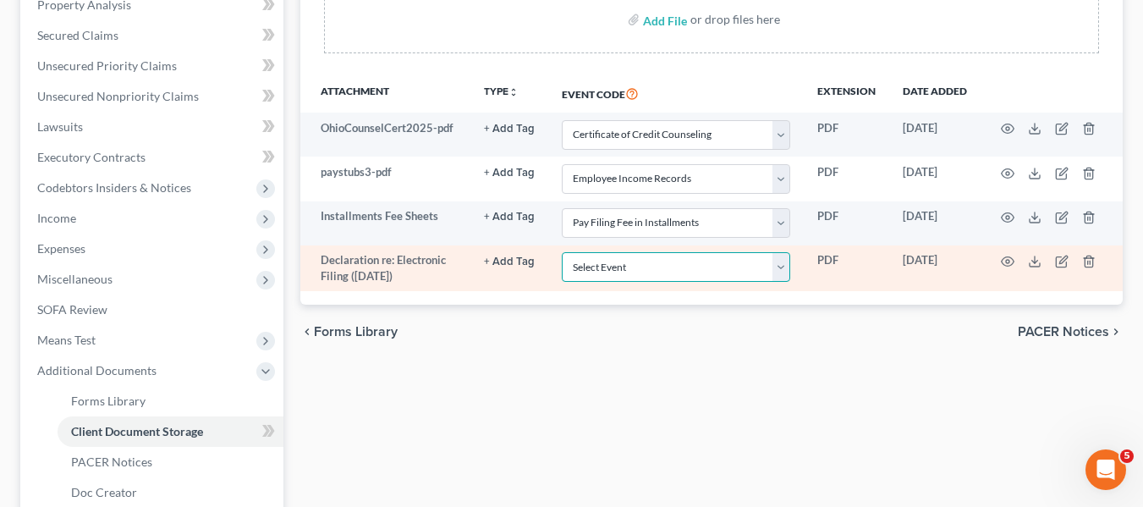
click at [713, 277] on select "Select Event 20 Largest Unsecured Creditors Amended List of Creditors (Fee) Ame…" at bounding box center [676, 267] width 229 height 30
select select "16"
click at [715, 292] on td "Select Event 20 Largest Unsecured Creditors Amended List of Creditors (Fee) Ame…" at bounding box center [676, 268] width 256 height 47
click at [1015, 268] on icon "button" at bounding box center [1008, 262] width 14 height 14
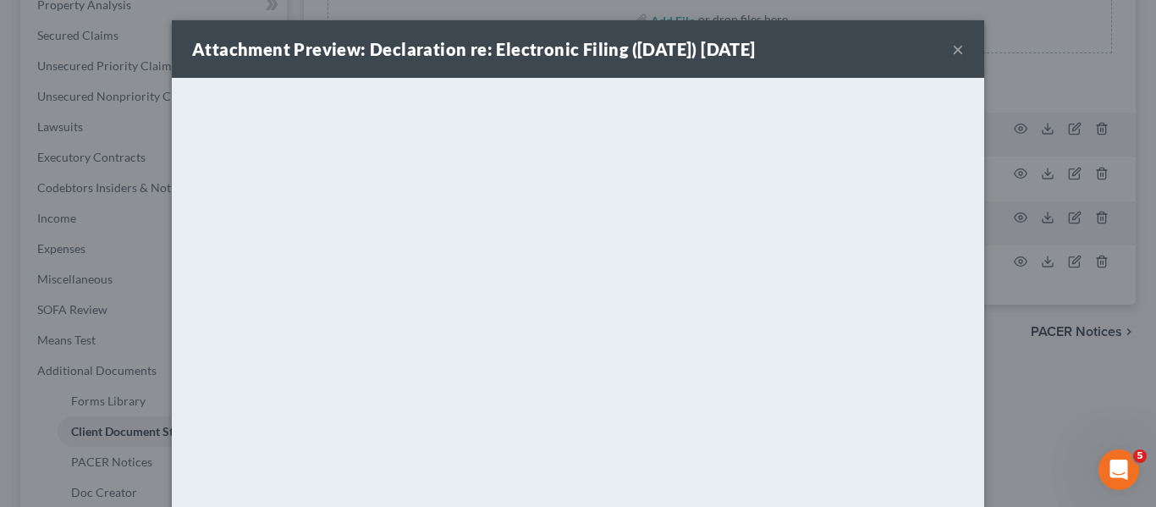
click at [1110, 406] on div "Attachment Preview: Declaration re: Electronic Filing ([DATE]) [DATE] × Download" at bounding box center [578, 253] width 1156 height 507
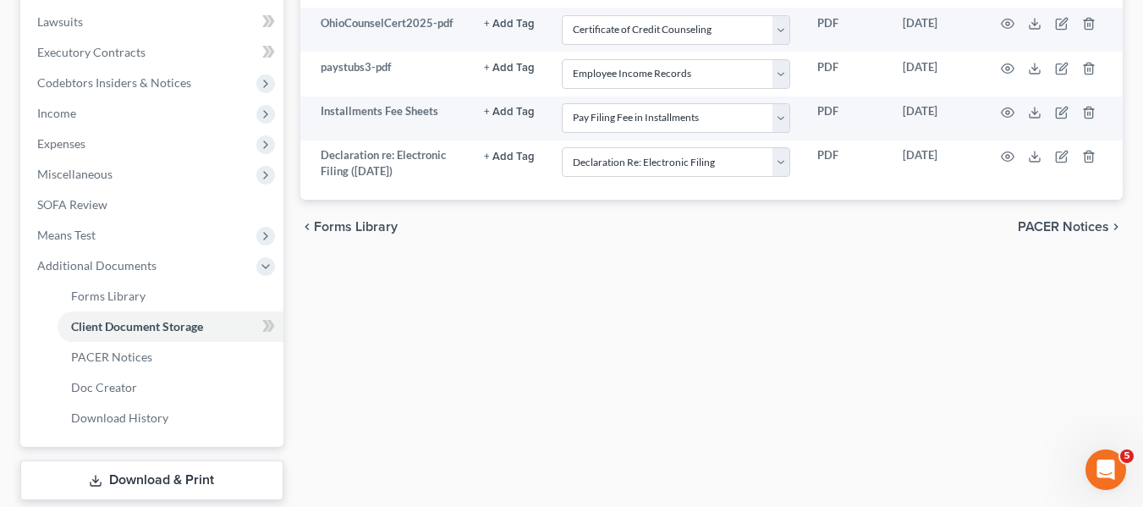
scroll to position [545, 0]
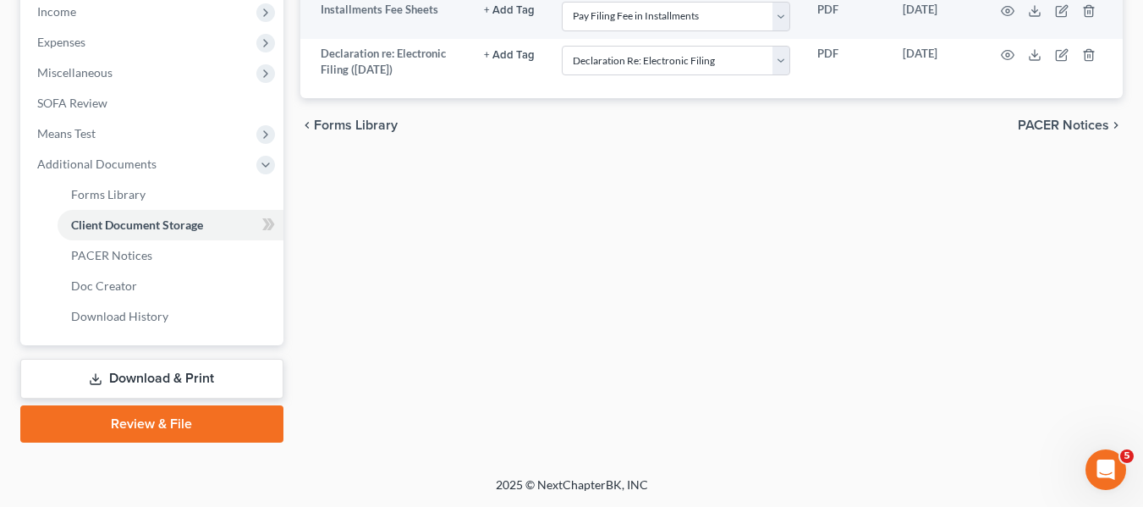
click at [185, 388] on link "Download & Print" at bounding box center [151, 379] width 263 height 40
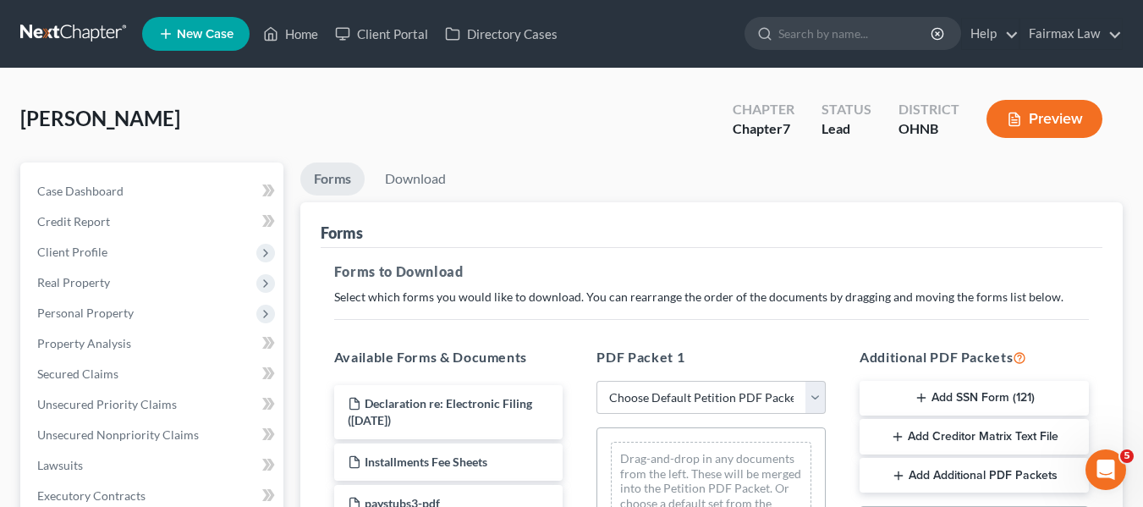
scroll to position [169, 0]
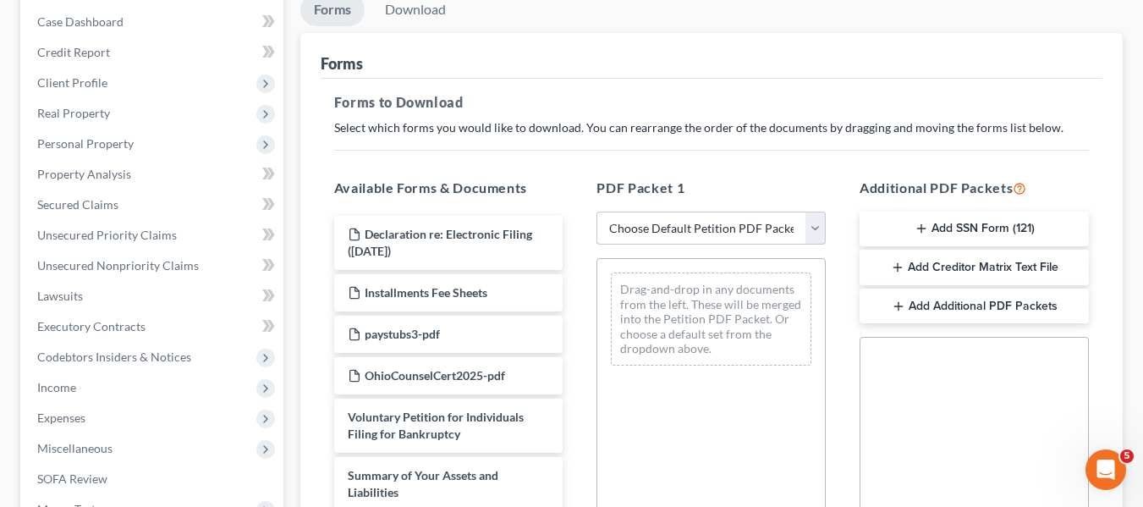
click at [684, 240] on select "Choose Default Petition PDF Packet Complete Bankruptcy Petition (all forms and …" at bounding box center [711, 229] width 229 height 34
select select "1"
click at [597, 212] on select "Choose Default Petition PDF Packet Complete Bankruptcy Petition (all forms and …" at bounding box center [711, 229] width 229 height 34
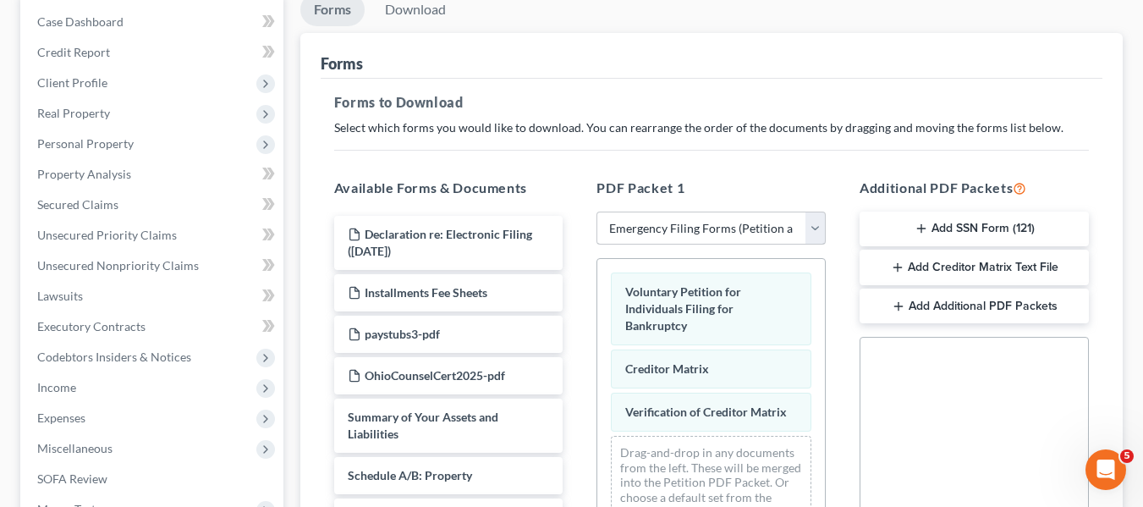
drag, startPoint x: 635, startPoint y: 248, endPoint x: 667, endPoint y: 253, distance: 32.6
click at [667, 253] on div "PDF Packet 1 Choose Default Petition PDF Packet Complete Bankruptcy Petition (a…" at bounding box center [711, 451] width 263 height 574
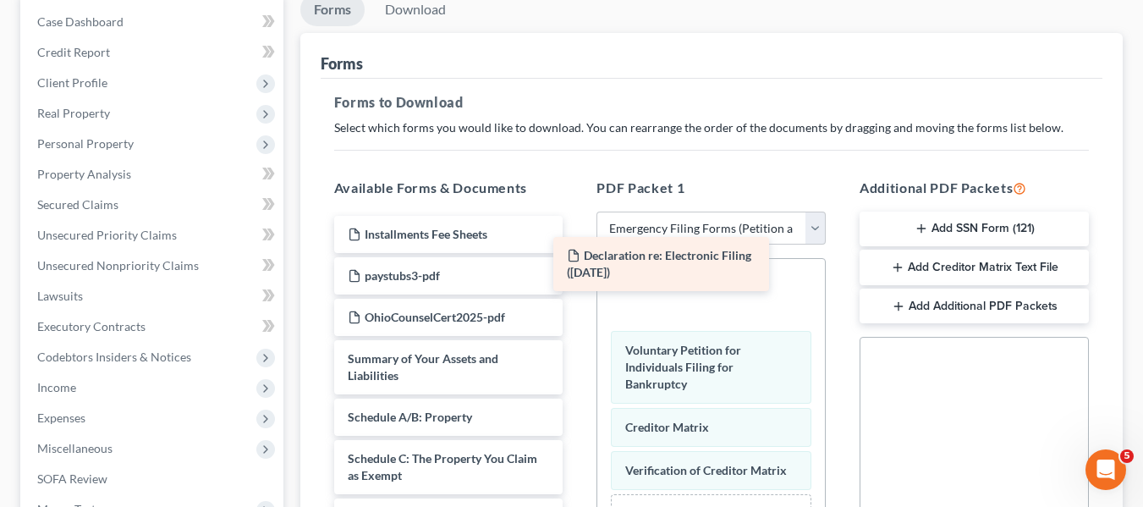
drag, startPoint x: 449, startPoint y: 229, endPoint x: 670, endPoint y: 252, distance: 222.1
click at [670, 252] on div "PDF Packet 1 Choose Default Petition PDF Packet Complete Bankruptcy Petition (a…" at bounding box center [711, 451] width 263 height 574
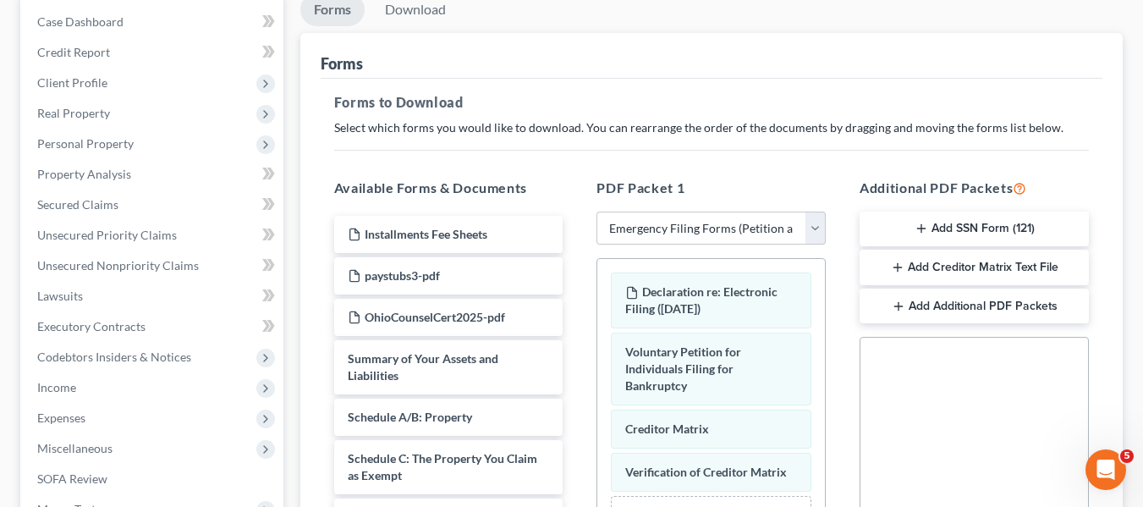
drag, startPoint x: 611, startPoint y: 253, endPoint x: 639, endPoint y: 267, distance: 31.0
click at [625, 259] on div "PDF Packet 1 Choose Default Petition PDF Packet Complete Bankruptcy Petition (a…" at bounding box center [711, 451] width 263 height 574
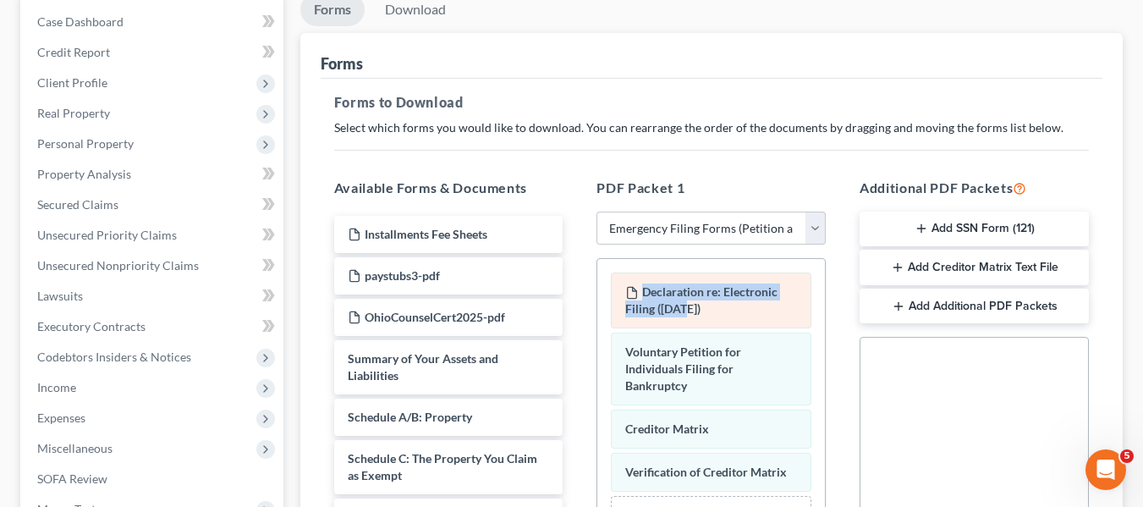
drag, startPoint x: 639, startPoint y: 267, endPoint x: 687, endPoint y: 308, distance: 63.6
click at [687, 308] on div "Declaration re: Electronic Filing ([DATE]) Voluntary Petition for Individuals F…" at bounding box center [712, 431] width 228 height 344
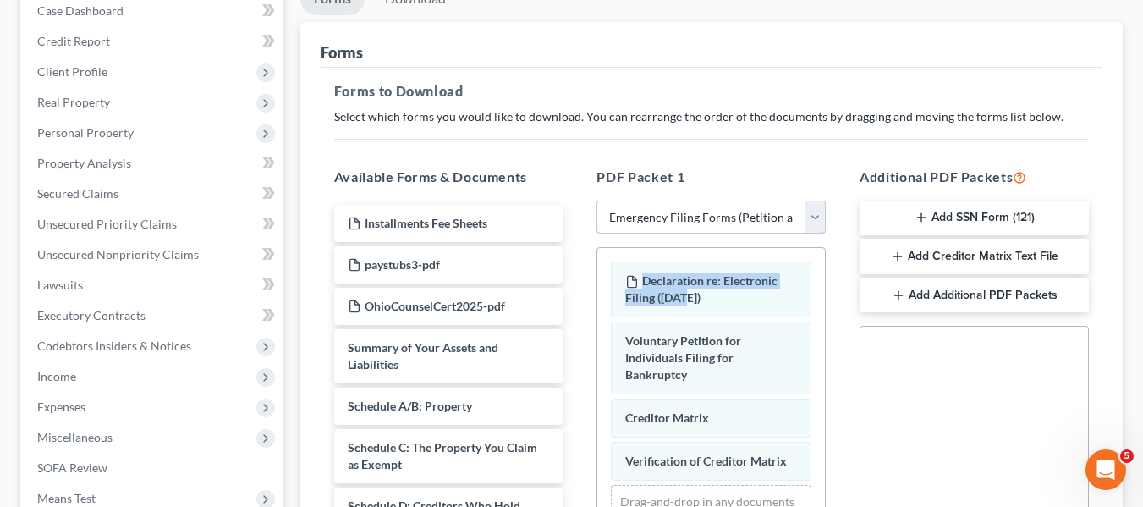
scroll to position [339, 0]
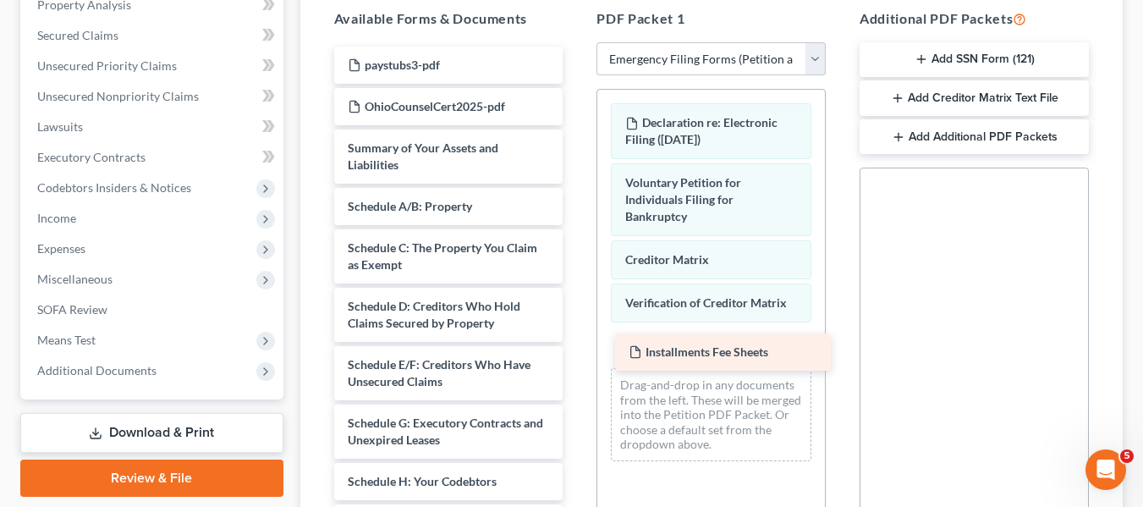
drag, startPoint x: 447, startPoint y: 62, endPoint x: 729, endPoint y: 354, distance: 405.8
click at [577, 354] on div "Installments Fee Sheets Installments Fee Sheets paystubs3-pdf OhioCounselCert20…" at bounding box center [449, 499] width 256 height 904
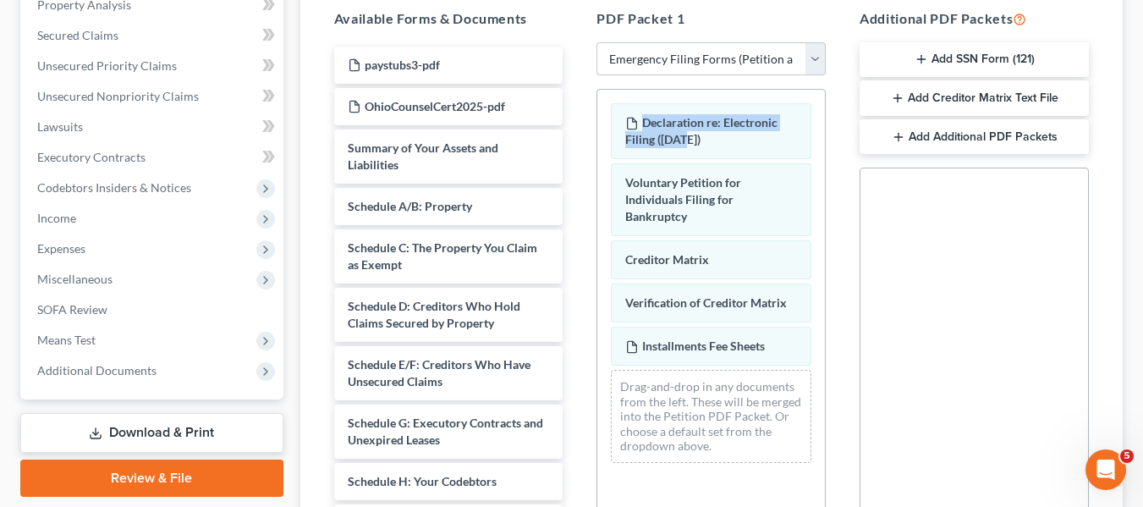
click at [967, 56] on button "Add SSN Form (121)" at bounding box center [974, 60] width 229 height 36
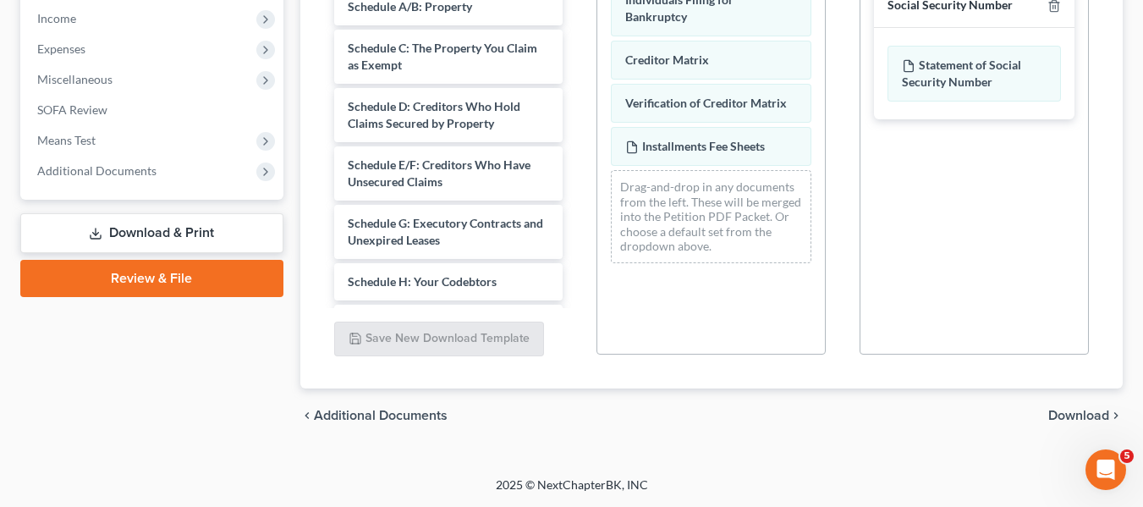
click at [1068, 430] on div "chevron_left Additional Documents Download chevron_right" at bounding box center [711, 415] width 823 height 54
click at [1070, 422] on span "Download" at bounding box center [1079, 416] width 61 height 14
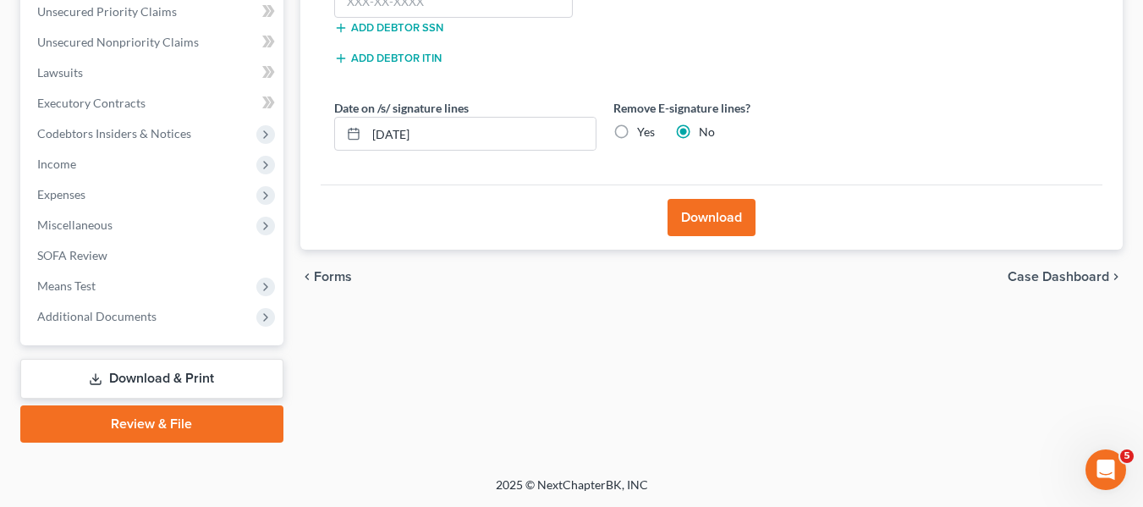
click at [1070, 410] on div "Forms Download Forms Forms to Download Select which forms you would like to dow…" at bounding box center [712, 106] width 840 height 673
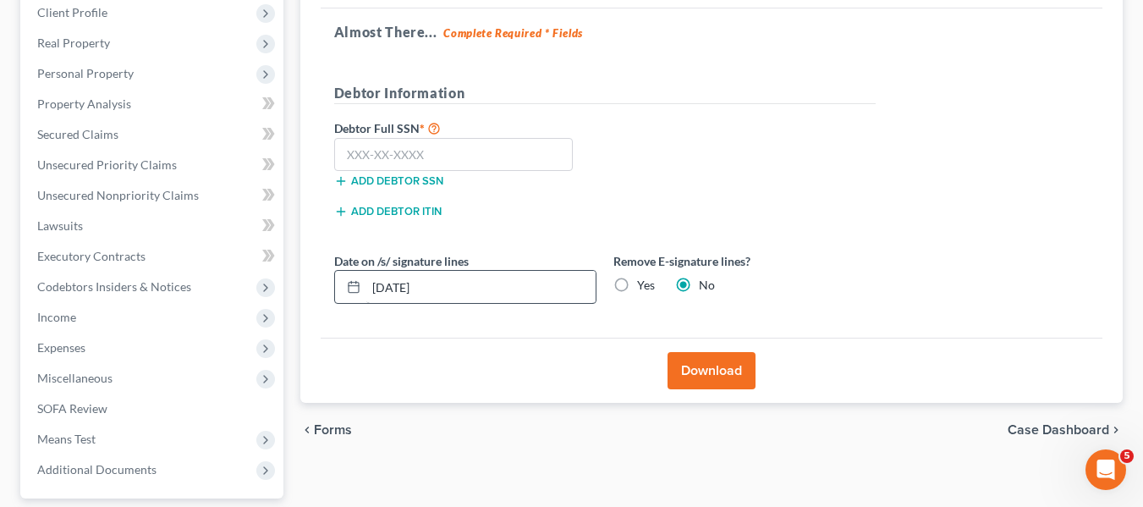
scroll to position [223, 0]
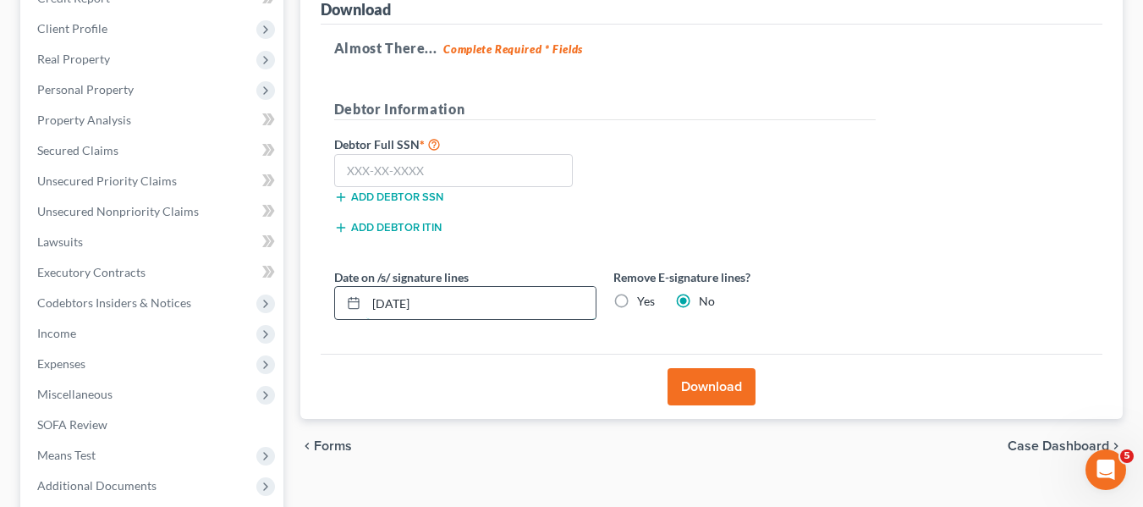
click at [459, 314] on input "[DATE]" at bounding box center [480, 303] width 229 height 32
click at [422, 165] on input "text" at bounding box center [454, 171] width 240 height 34
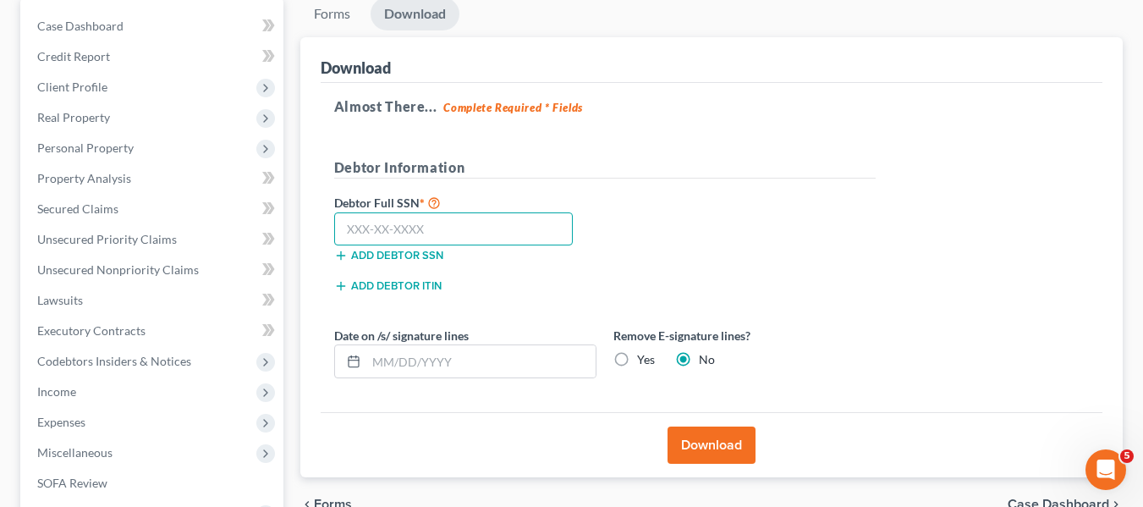
scroll to position [169, 0]
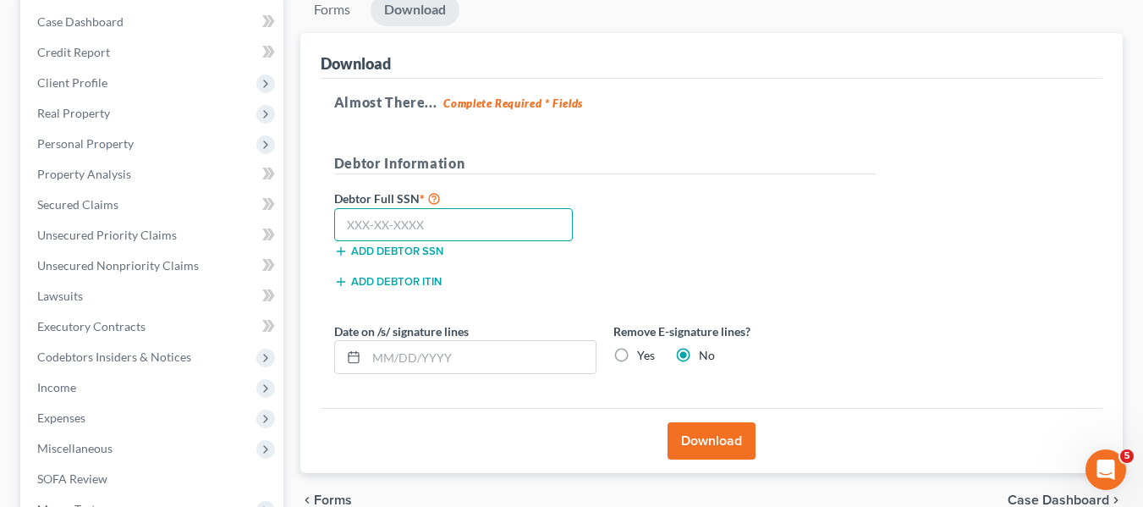
click at [513, 237] on input "text" at bounding box center [454, 225] width 240 height 34
click at [513, 223] on input "text" at bounding box center [454, 225] width 240 height 34
click at [422, 232] on input "text" at bounding box center [454, 225] width 240 height 34
paste input "300-60-1466"
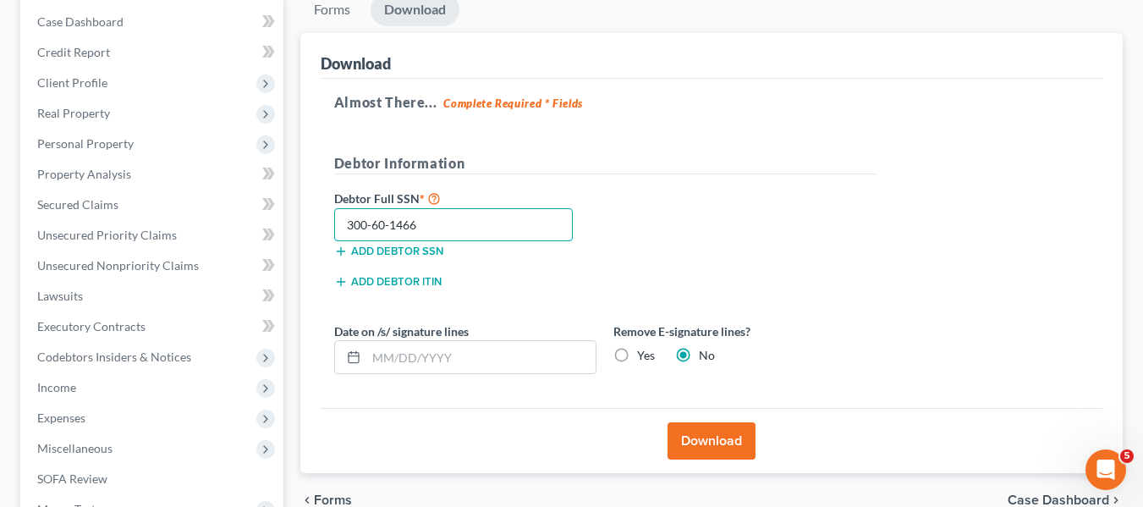
type input "300-60-1466"
click at [699, 429] on button "Download" at bounding box center [712, 440] width 88 height 37
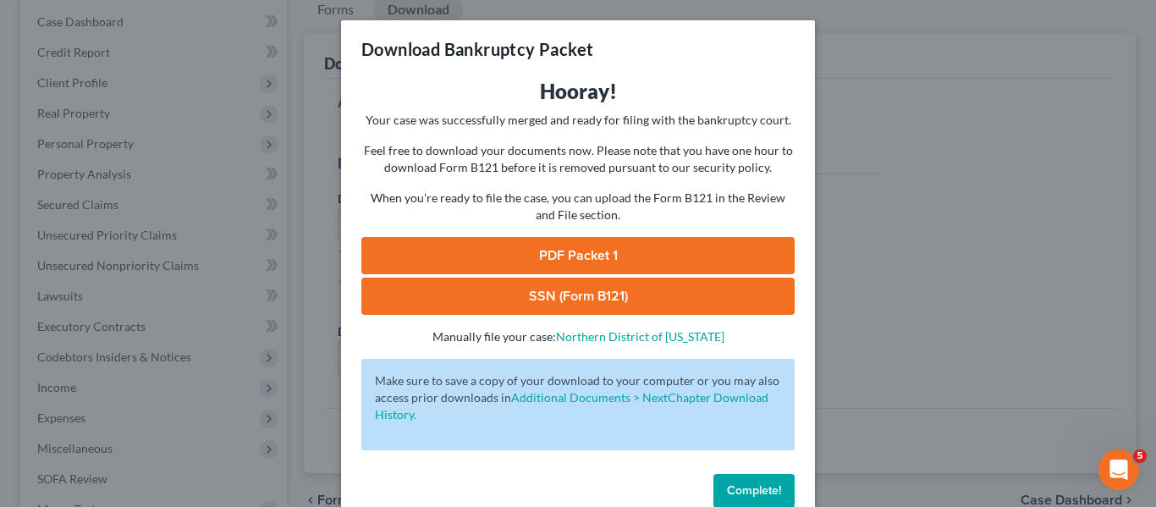
click at [655, 251] on link "PDF Packet 1" at bounding box center [577, 255] width 433 height 37
drag, startPoint x: 655, startPoint y: 251, endPoint x: 744, endPoint y: 276, distance: 92.2
click at [655, 251] on link "PDF Packet 1" at bounding box center [577, 255] width 433 height 37
click at [649, 291] on link "SSN (Form B121)" at bounding box center [577, 296] width 433 height 37
click at [846, 269] on div "Download Bankruptcy Packet Hooray! Your case was successfully merged and ready …" at bounding box center [578, 253] width 1156 height 507
